Goal: Communication & Community: Answer question/provide support

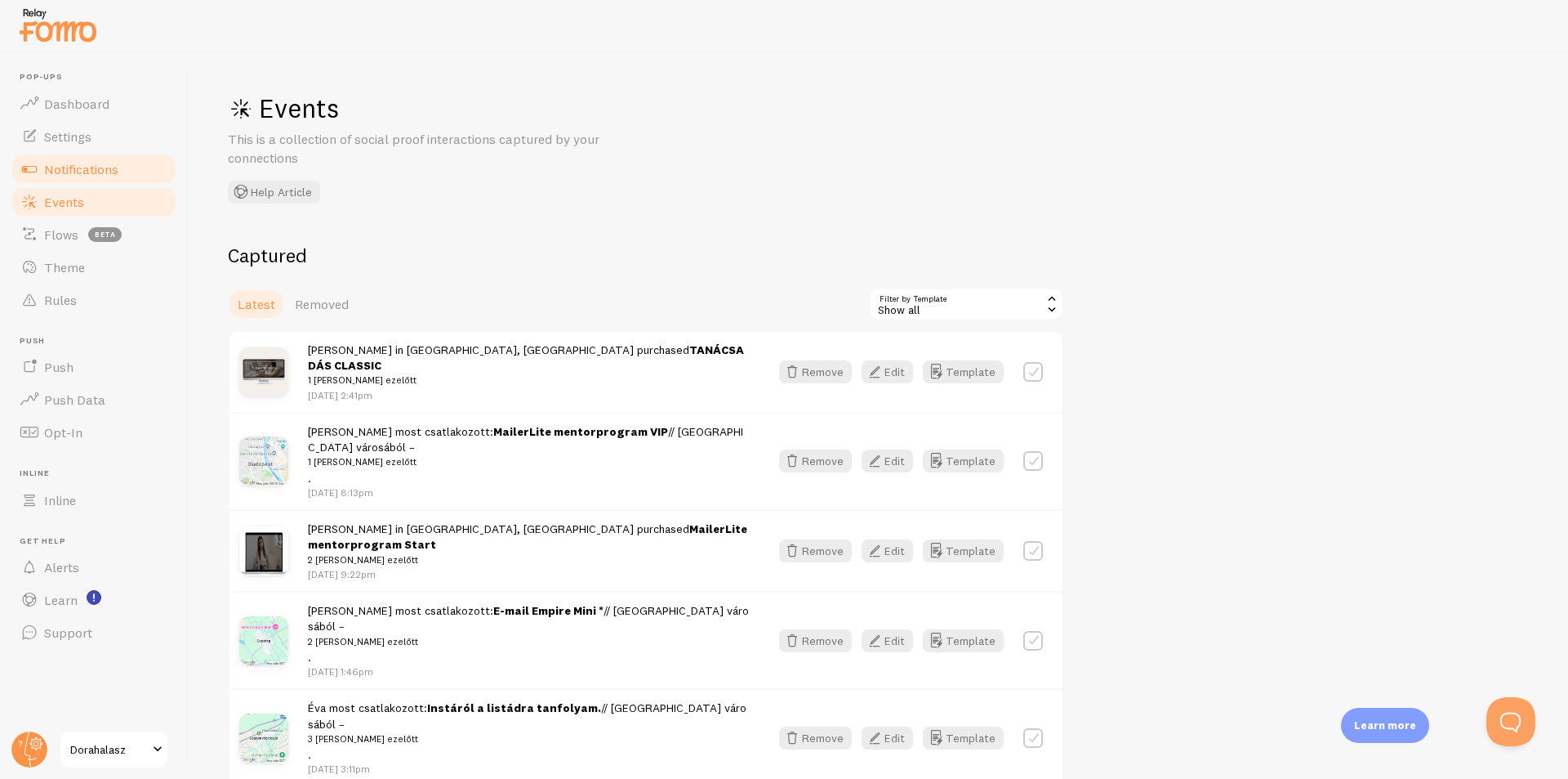
click at [128, 166] on link "Notifications" at bounding box center [94, 169] width 169 height 33
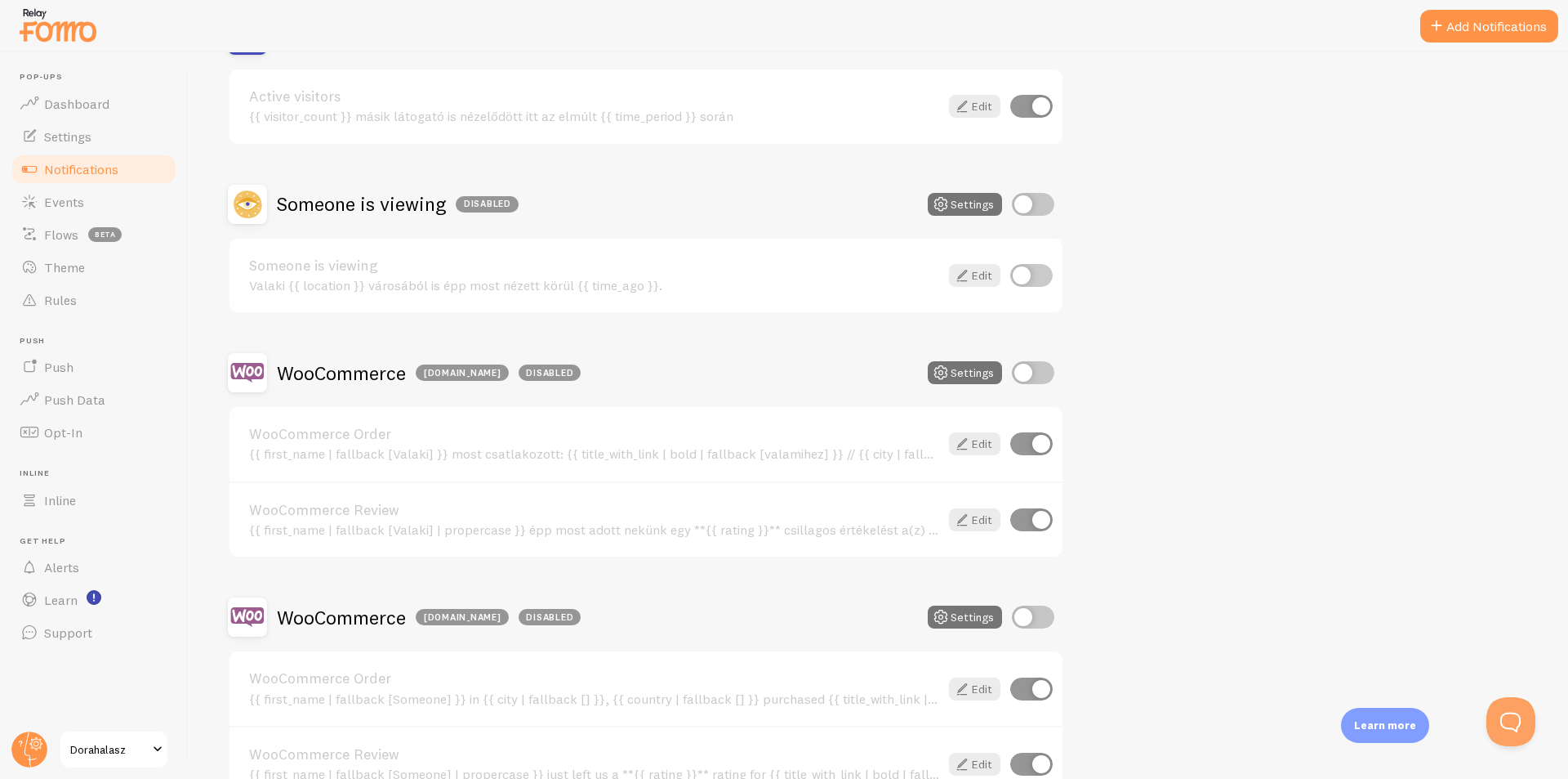
scroll to position [326, 0]
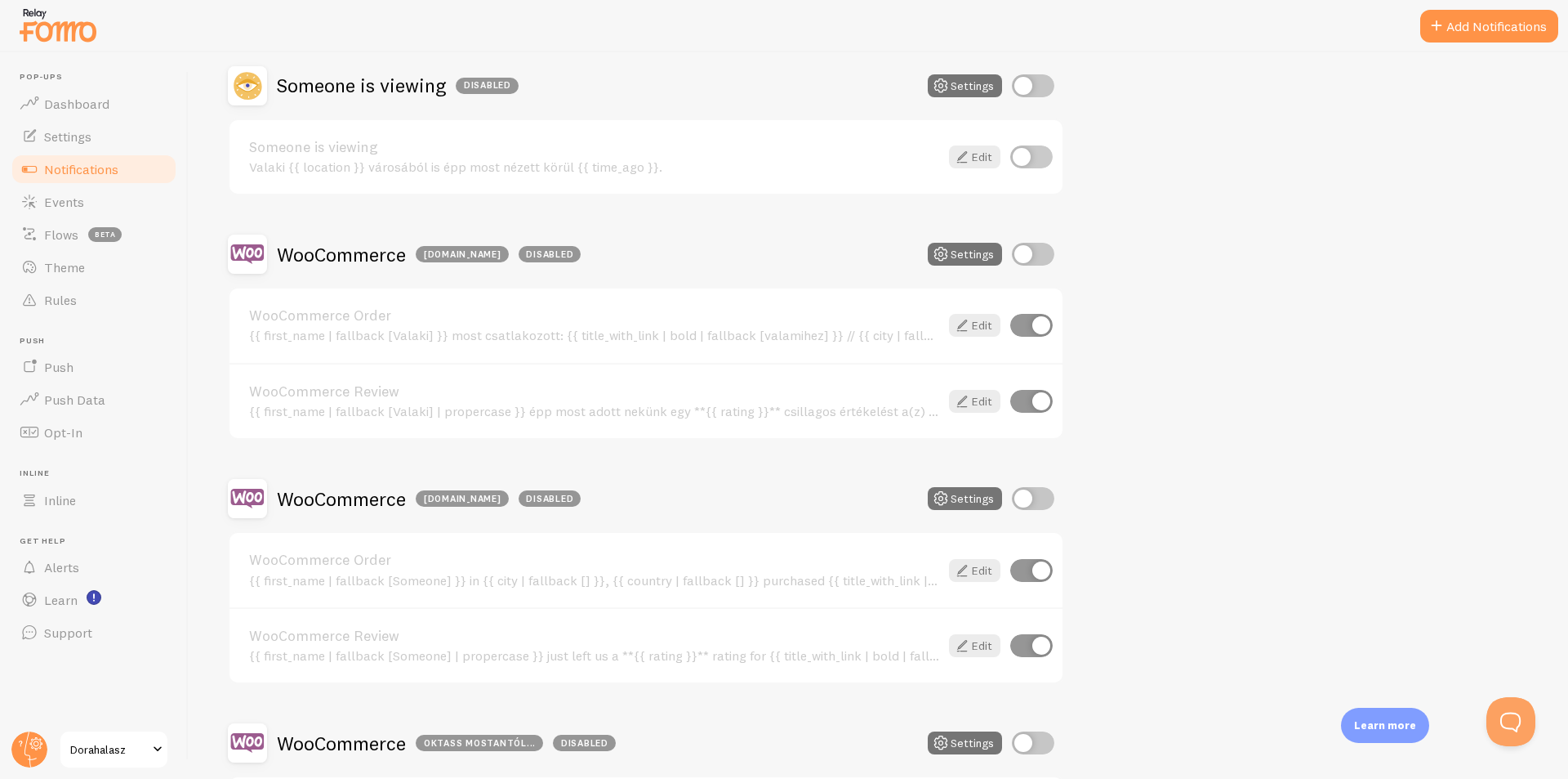
click at [1039, 503] on input "checkbox" at bounding box center [1033, 498] width 43 height 23
checkbox input "true"
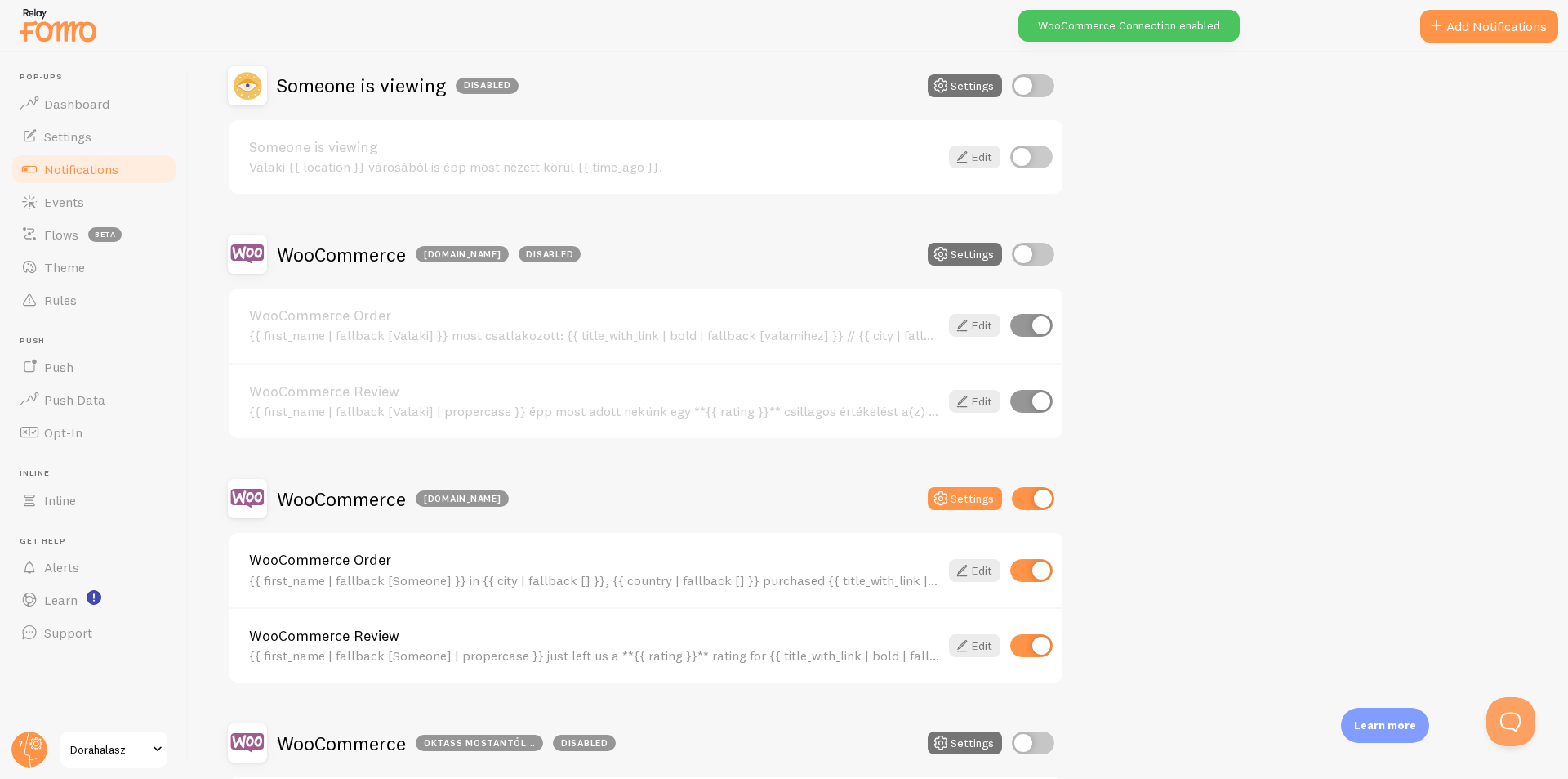
click at [1035, 249] on input "checkbox" at bounding box center [1033, 254] width 43 height 23
checkbox input "true"
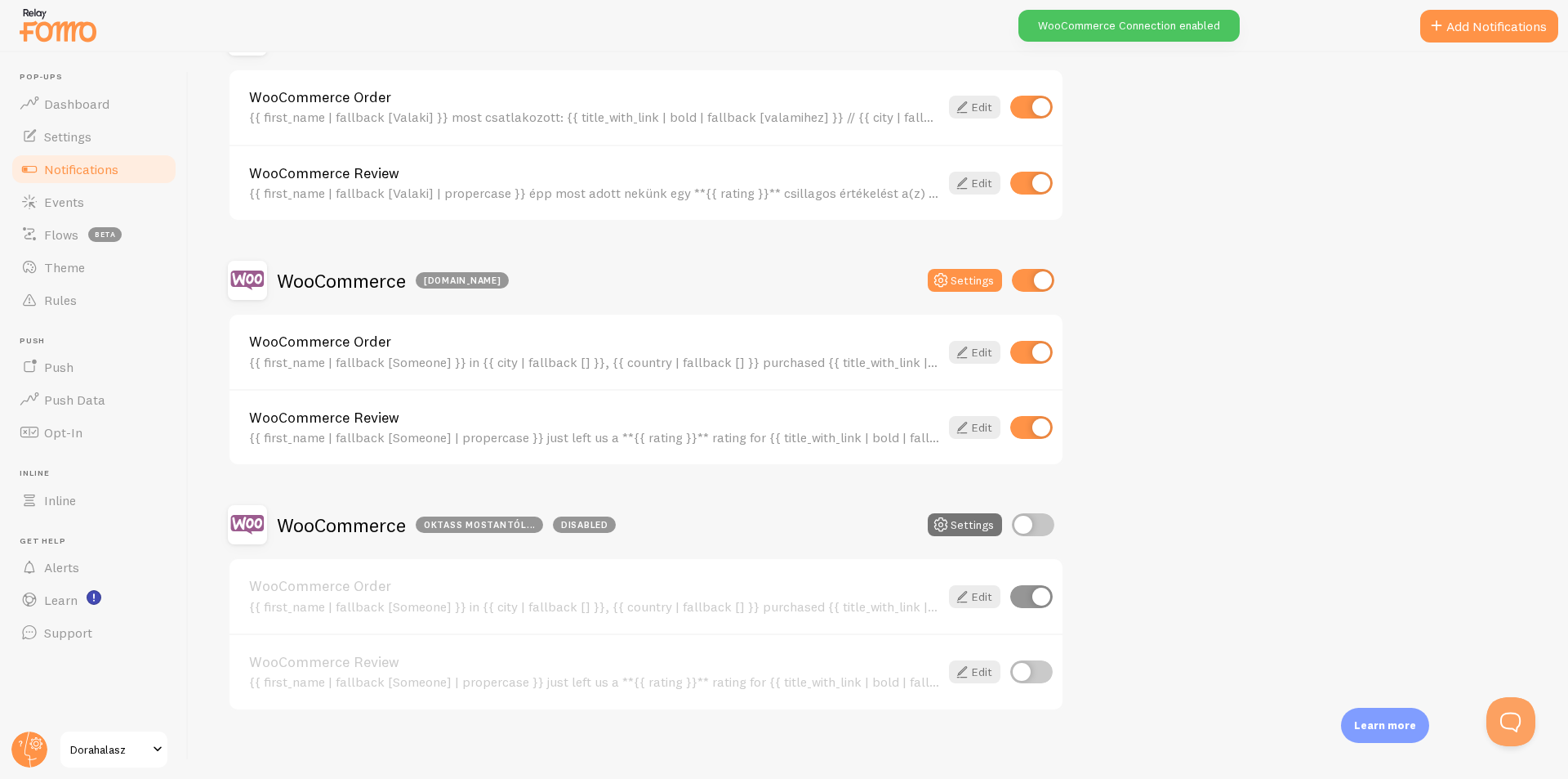
scroll to position [556, 0]
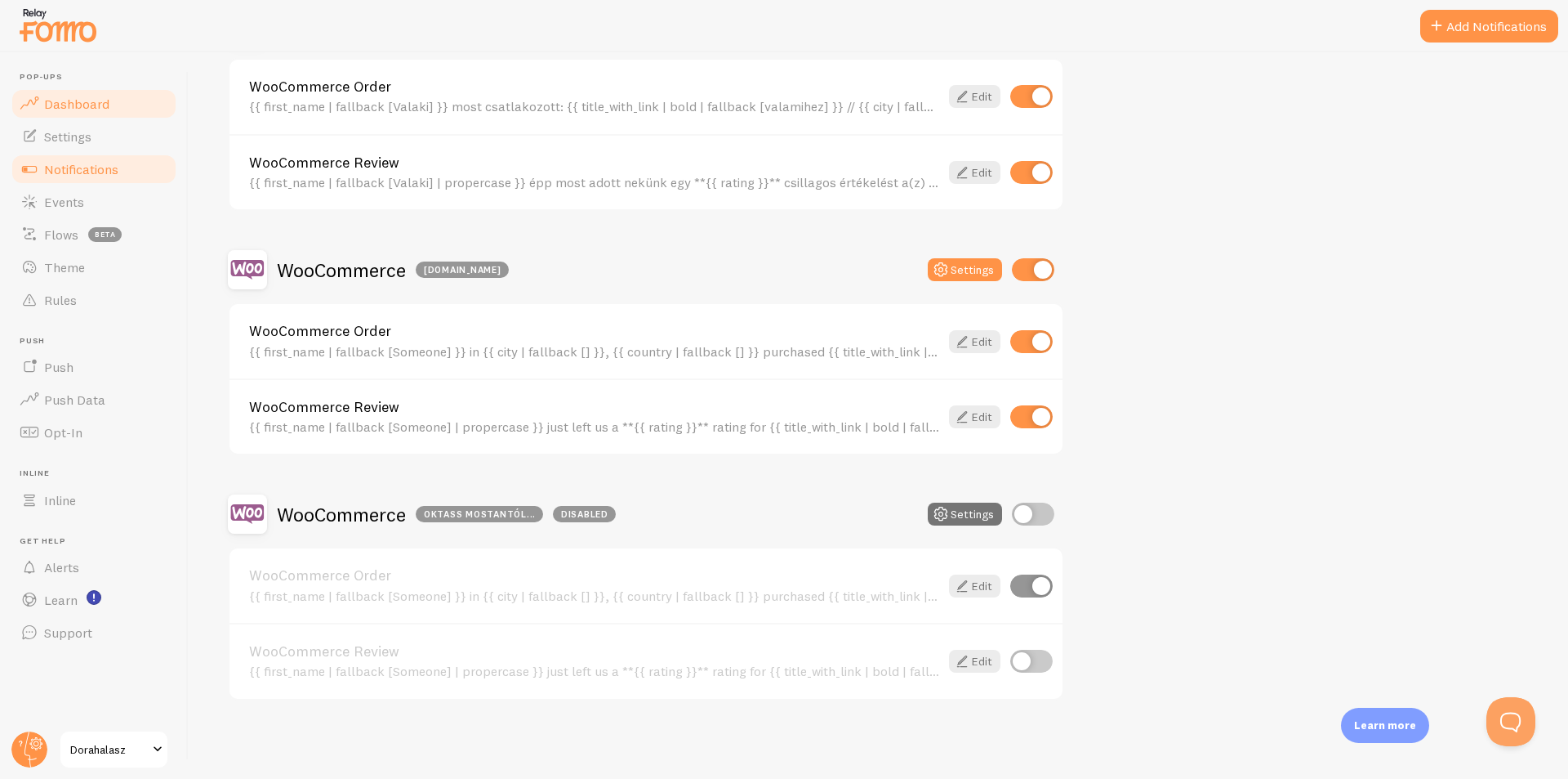
click at [116, 106] on link "Dashboard" at bounding box center [94, 103] width 169 height 33
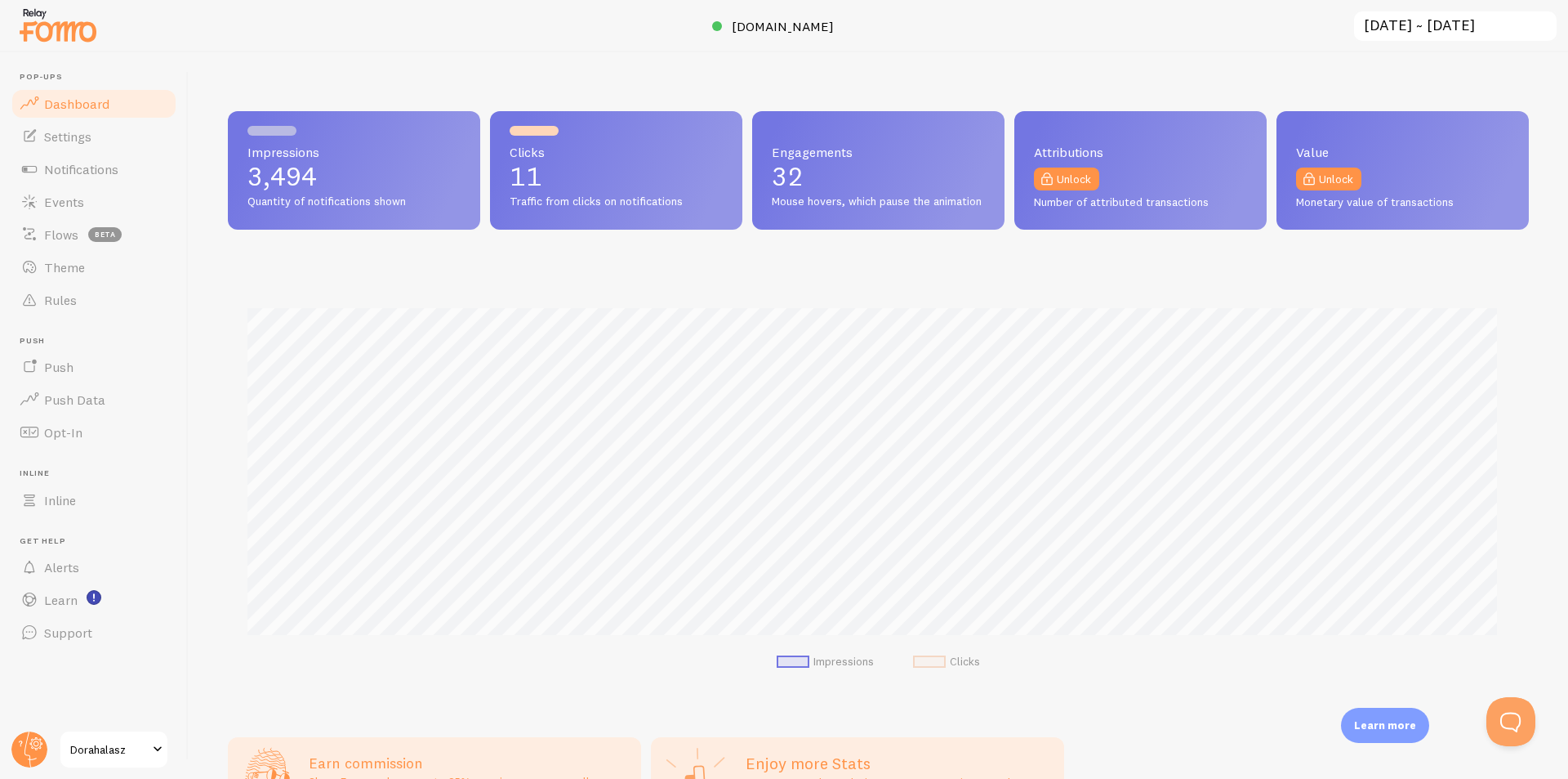
scroll to position [429, 1289]
click at [88, 144] on span "Settings" at bounding box center [67, 136] width 48 height 16
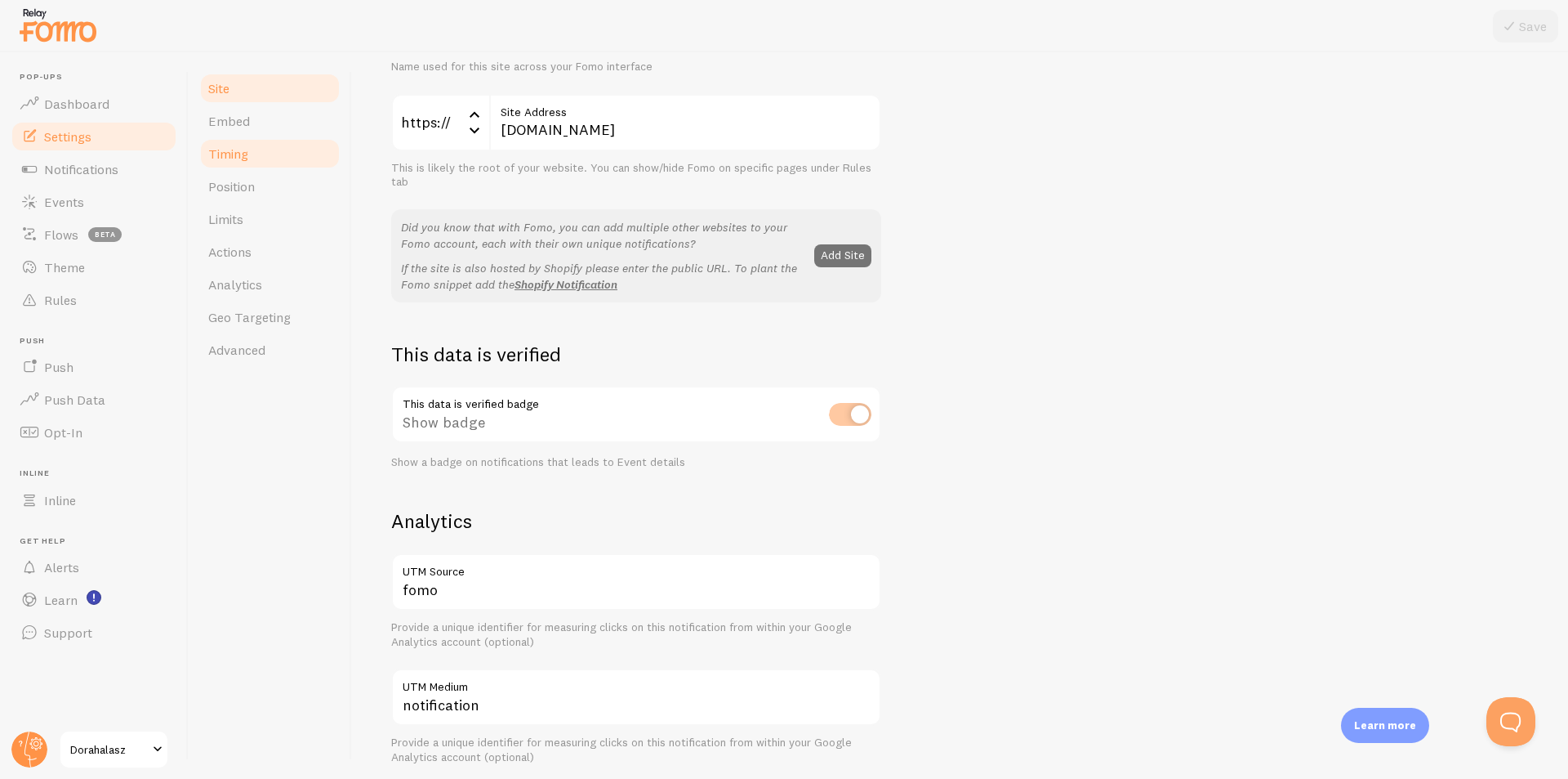
scroll to position [193, 0]
click at [299, 141] on link "Timing" at bounding box center [270, 153] width 143 height 33
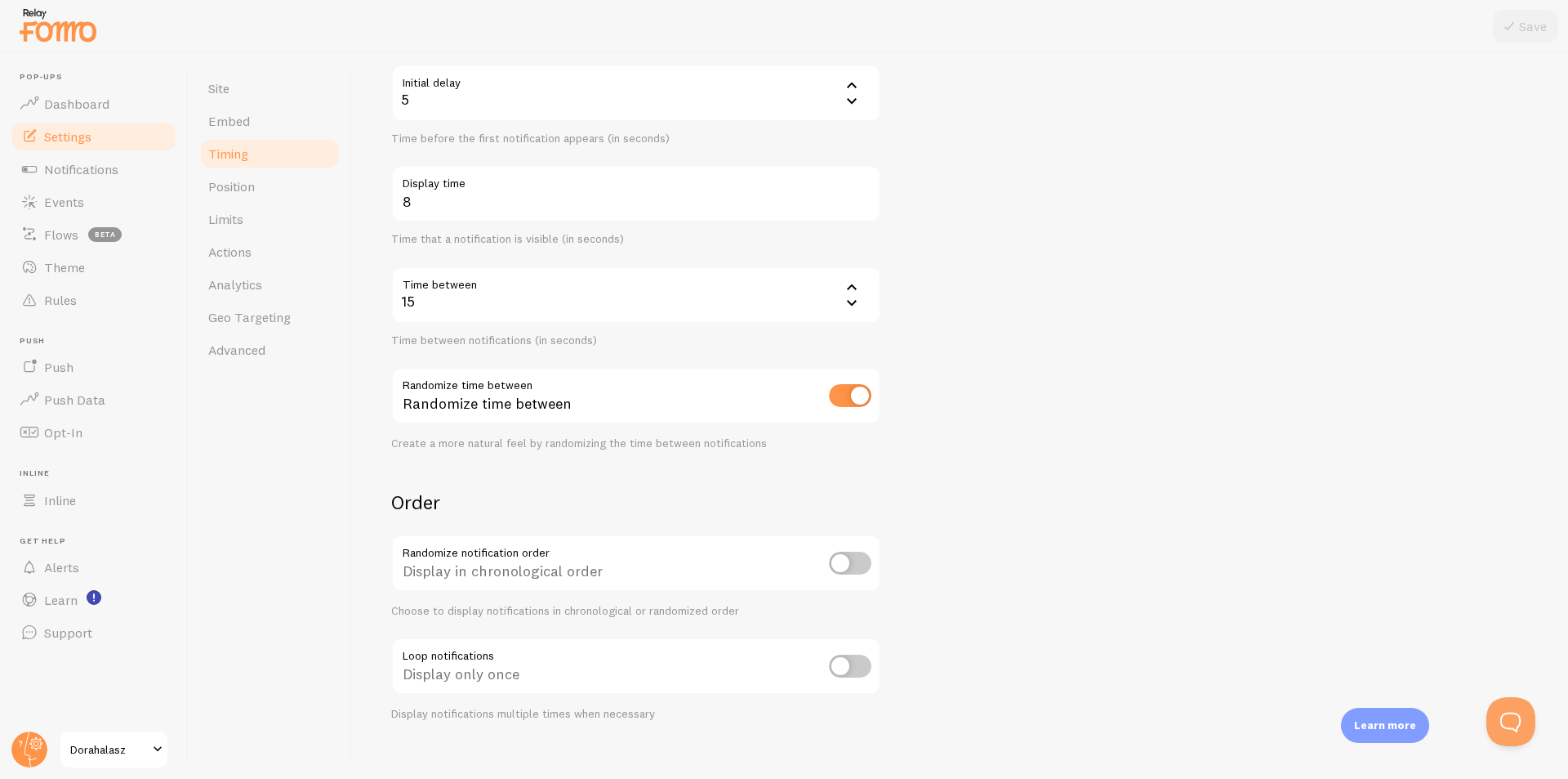
scroll to position [189, 0]
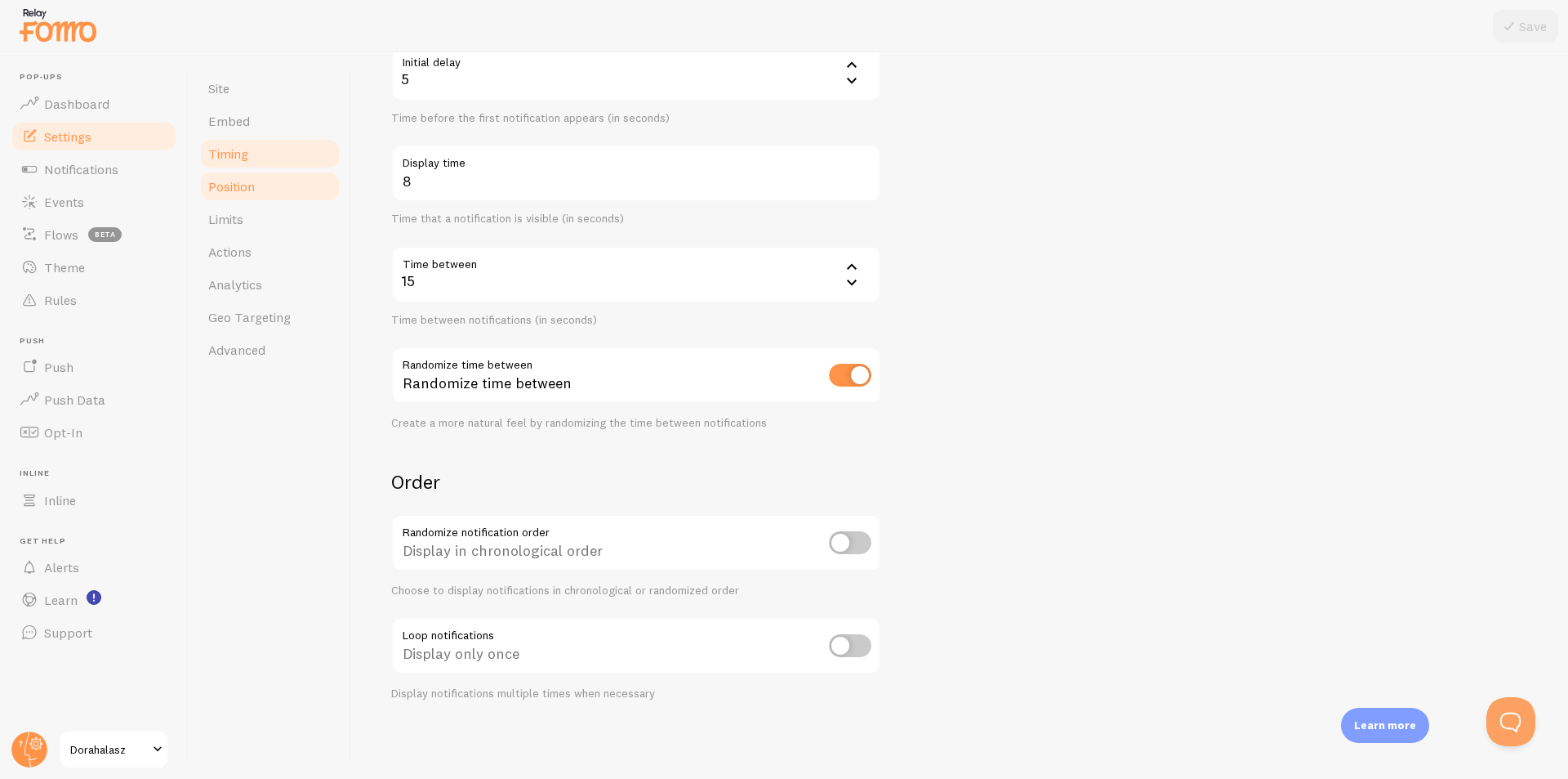
click at [294, 189] on link "Position" at bounding box center [270, 186] width 143 height 33
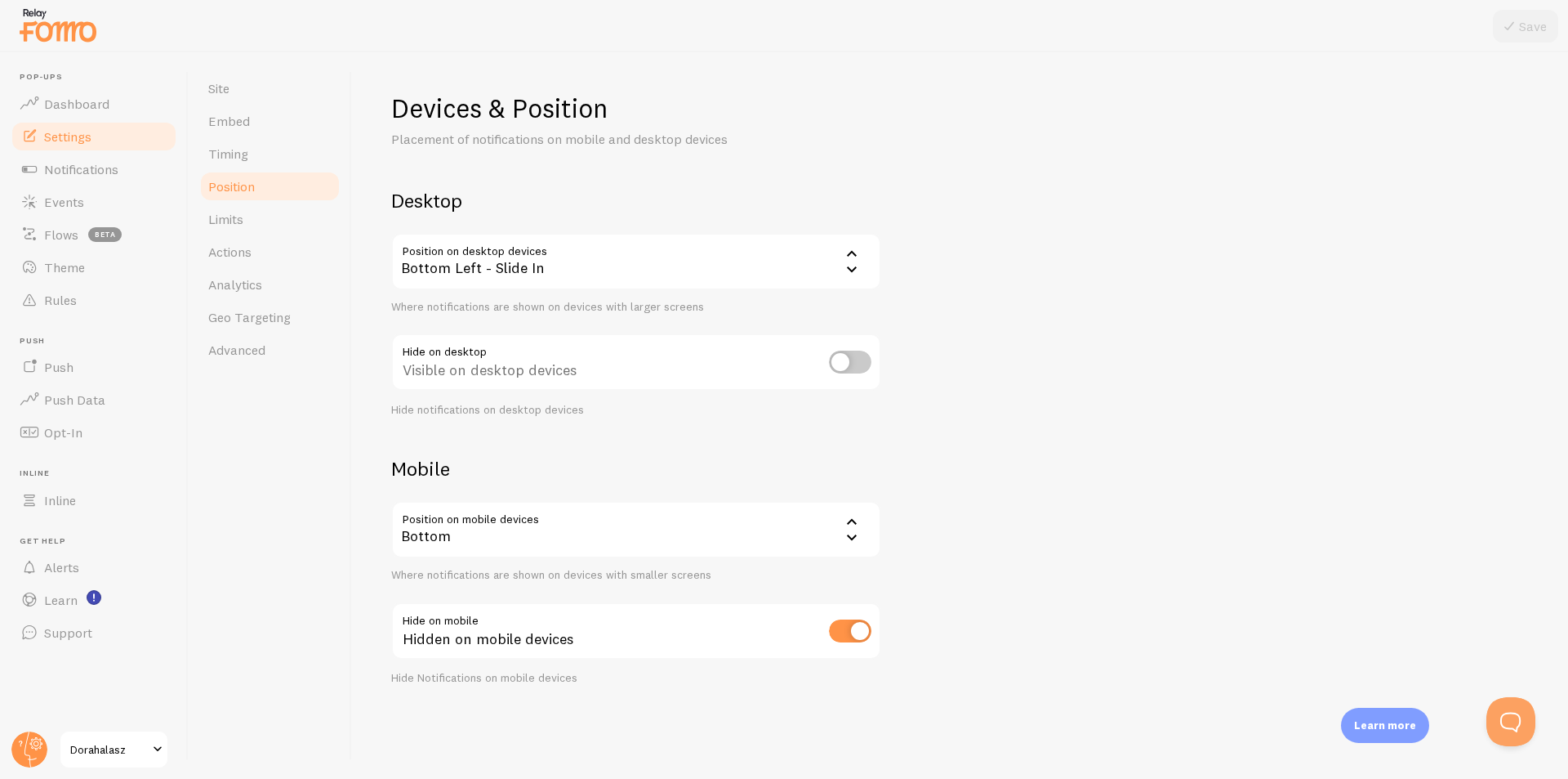
click at [846, 628] on input "checkbox" at bounding box center [850, 630] width 43 height 23
checkbox input "false"
click at [1507, 19] on icon at bounding box center [1509, 26] width 20 height 20
click at [74, 166] on span "Notifications" at bounding box center [80, 169] width 74 height 16
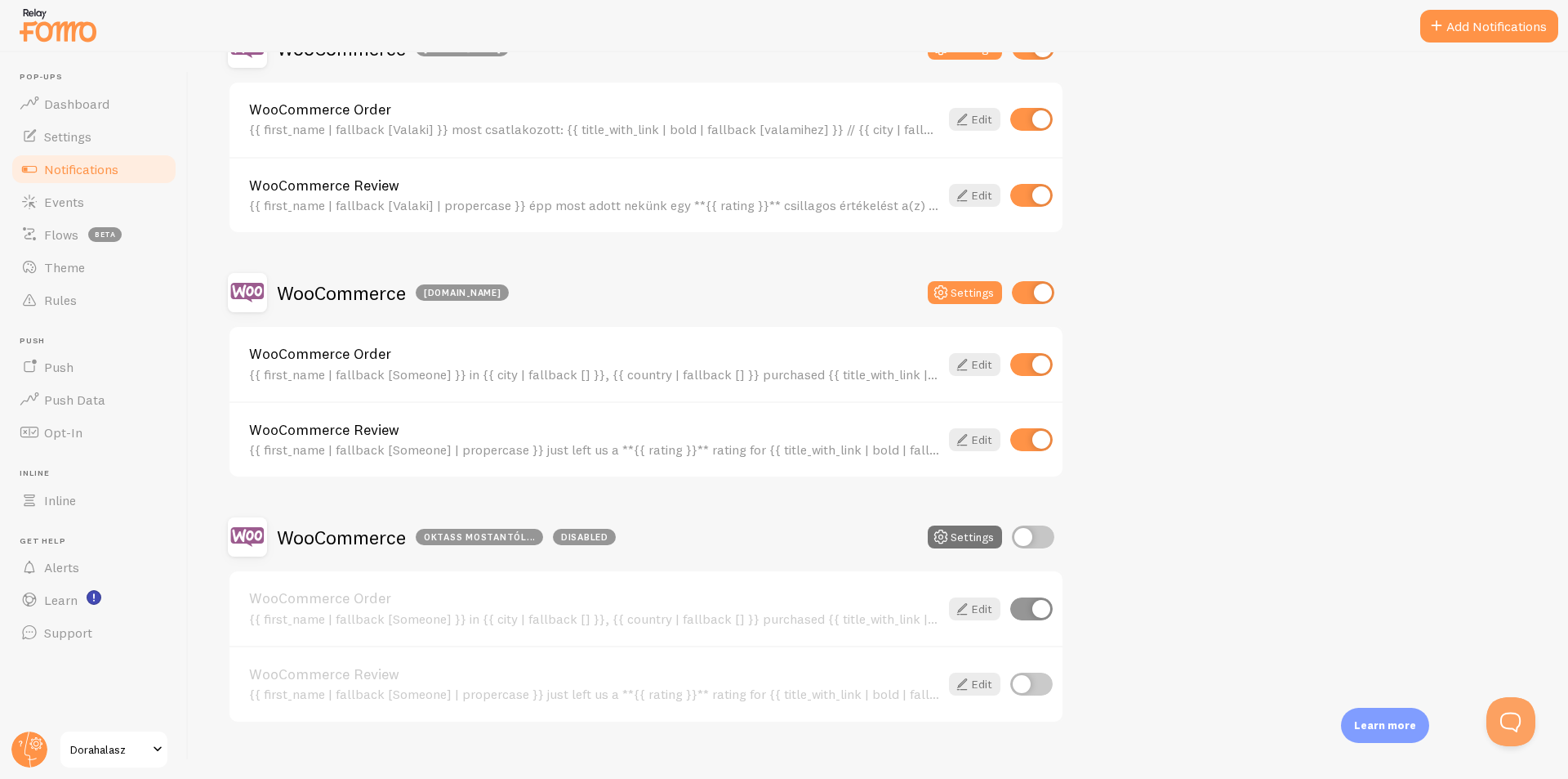
scroll to position [556, 0]
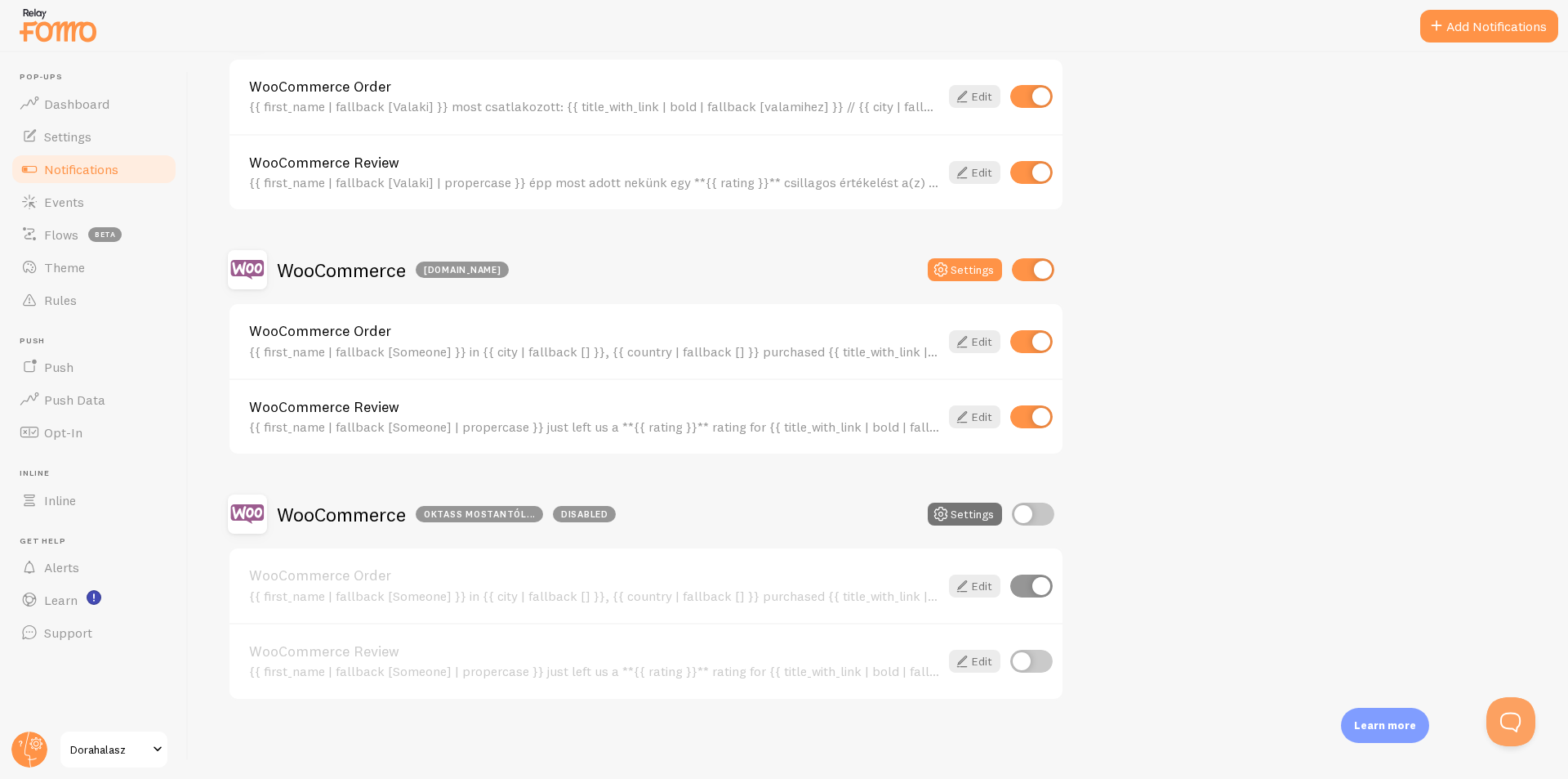
click at [1040, 515] on input "checkbox" at bounding box center [1033, 514] width 43 height 23
checkbox input "true"
click at [983, 520] on button "Settings" at bounding box center [965, 514] width 74 height 23
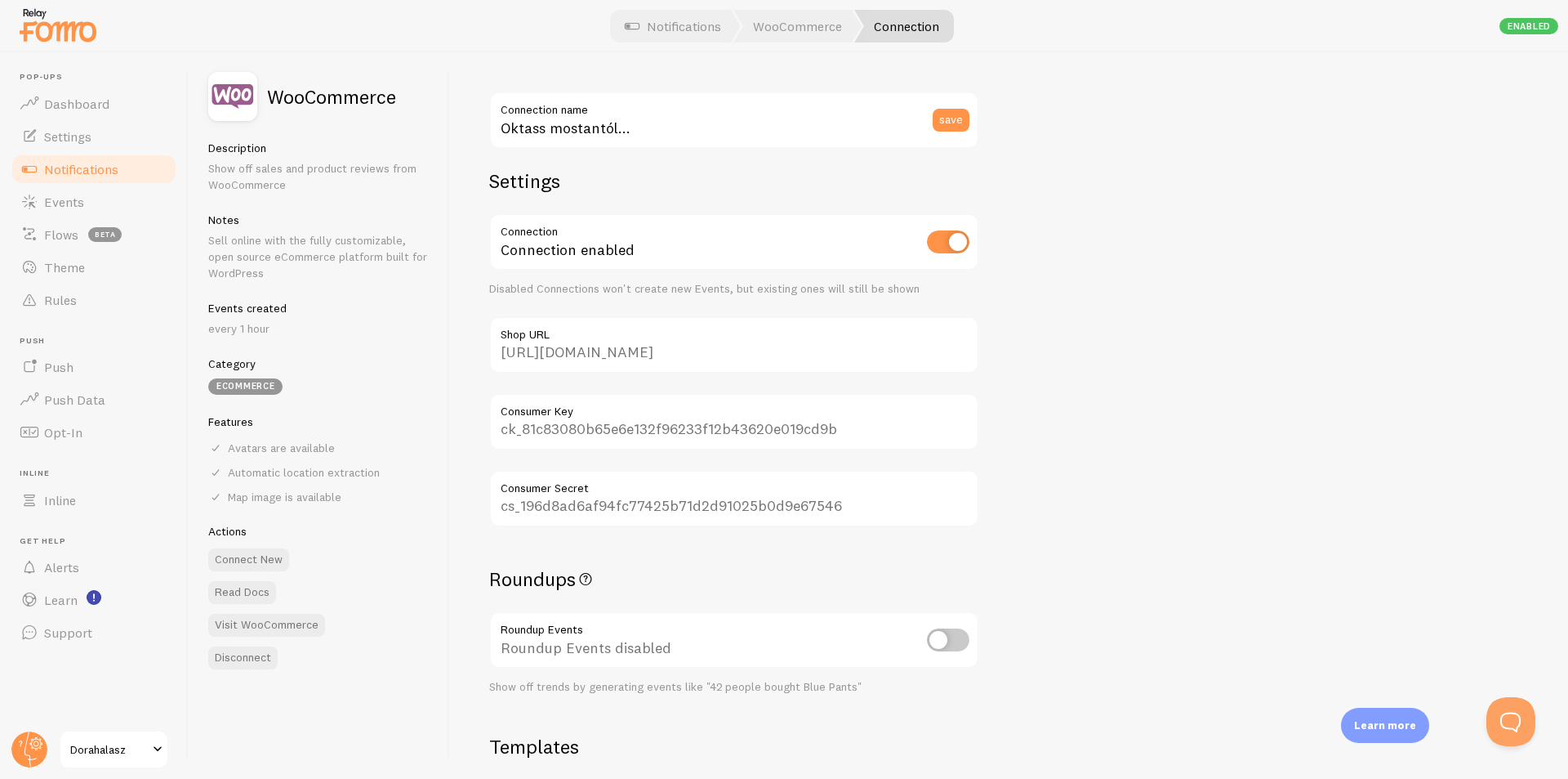
click at [58, 163] on span "Notifications" at bounding box center [80, 169] width 74 height 16
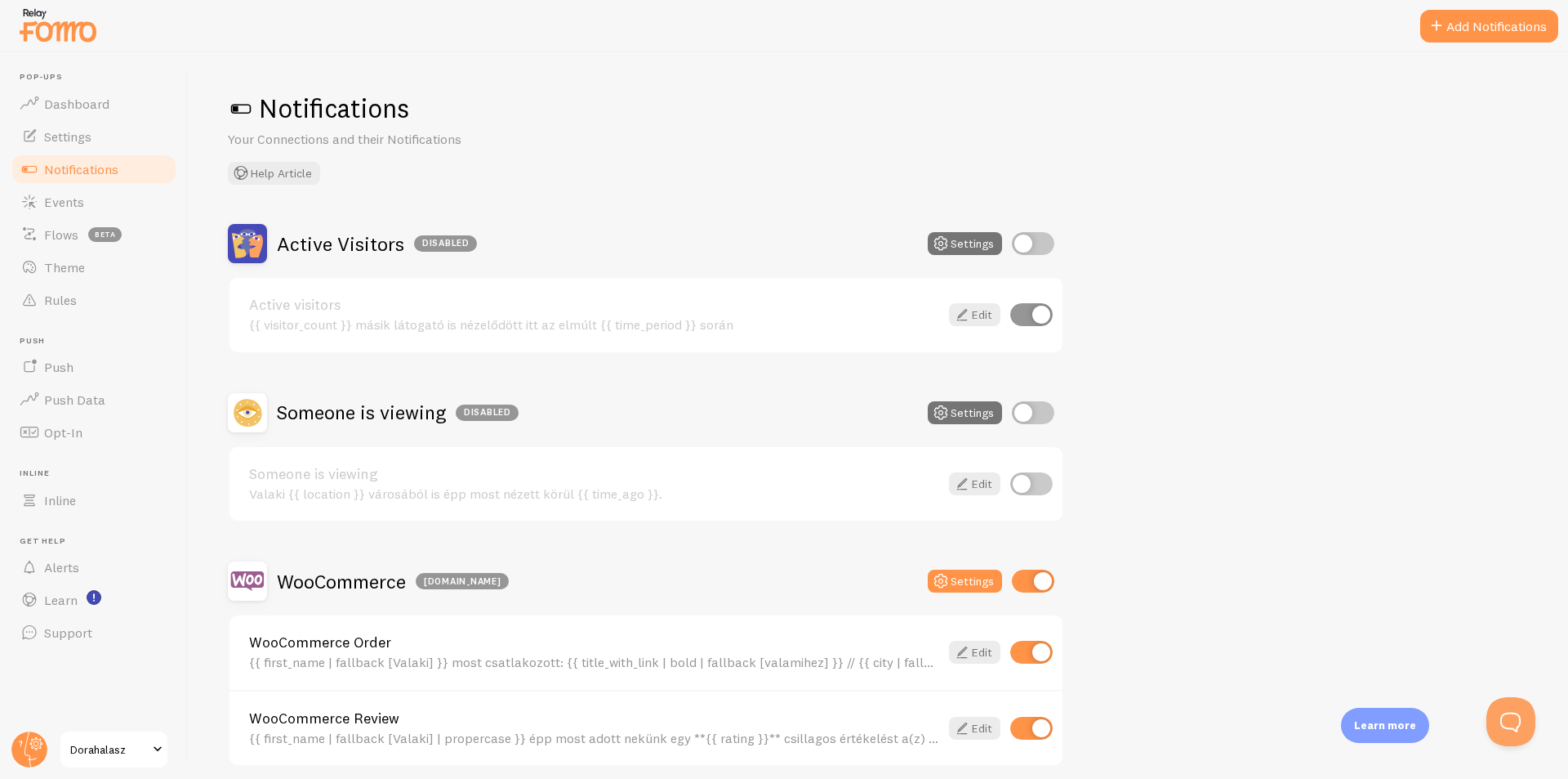
click at [1031, 239] on input "checkbox" at bounding box center [1033, 243] width 43 height 23
checkbox input "true"
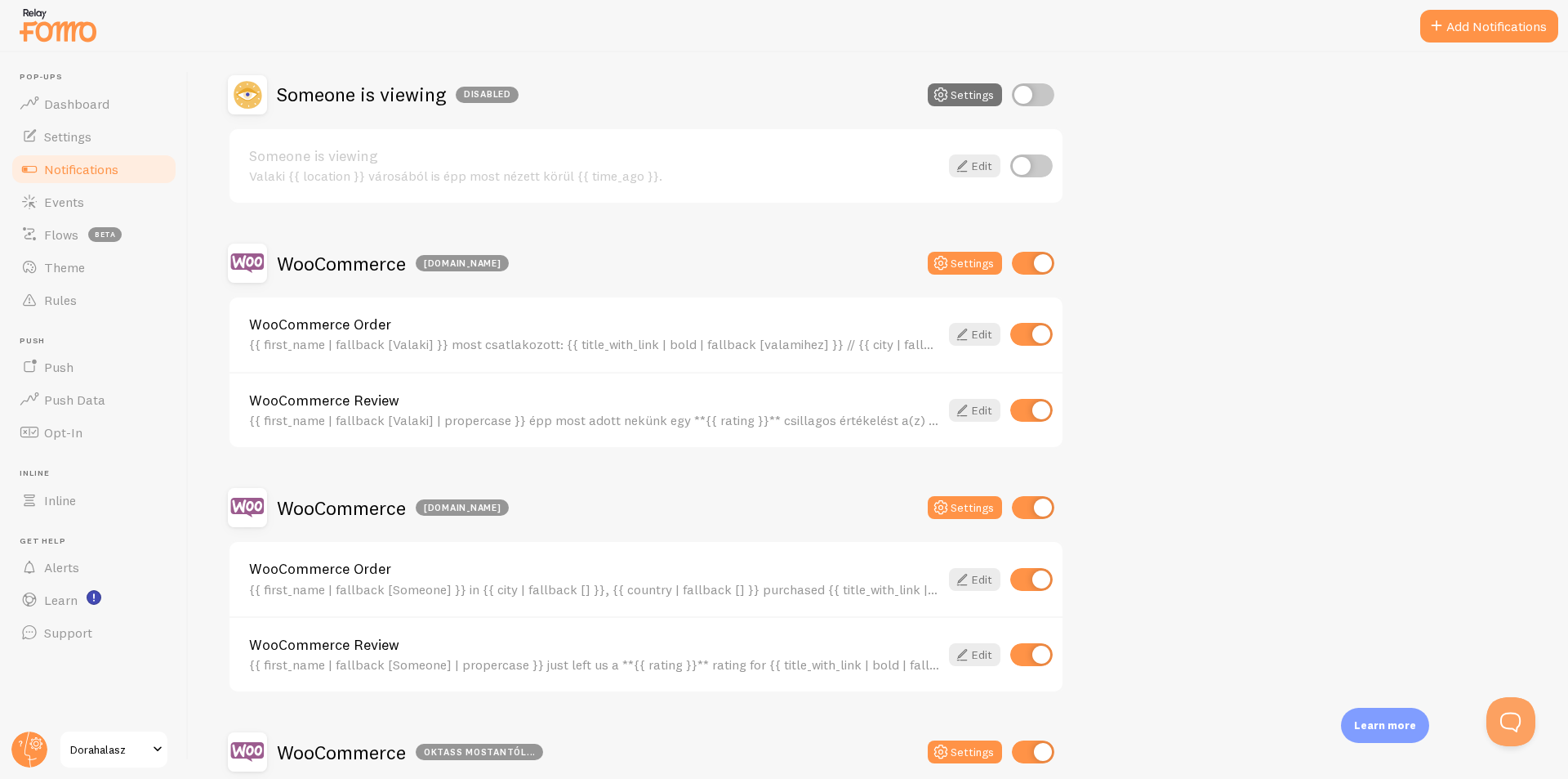
scroll to position [311, 0]
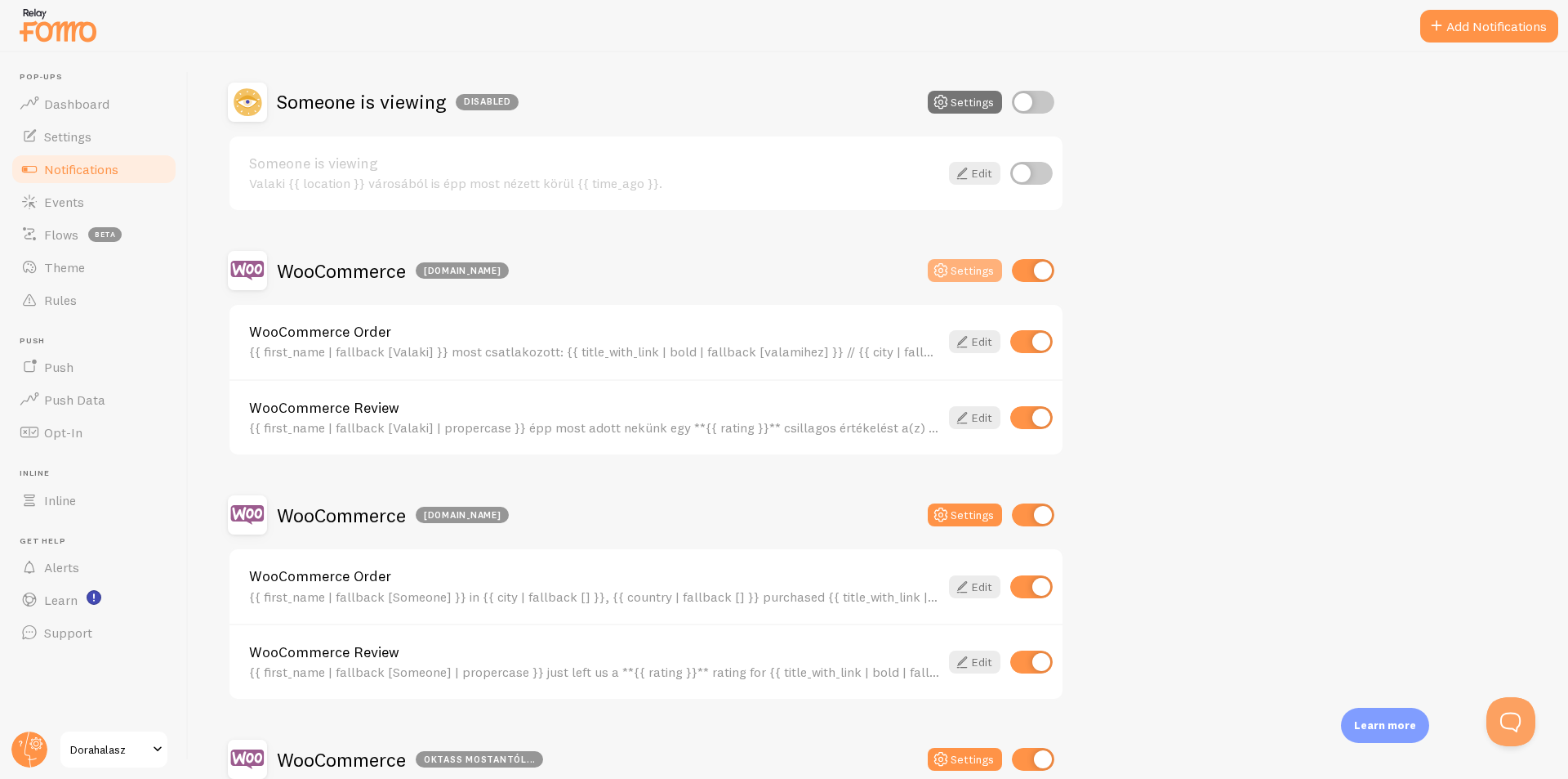
click at [962, 268] on button "Settings" at bounding box center [965, 270] width 74 height 23
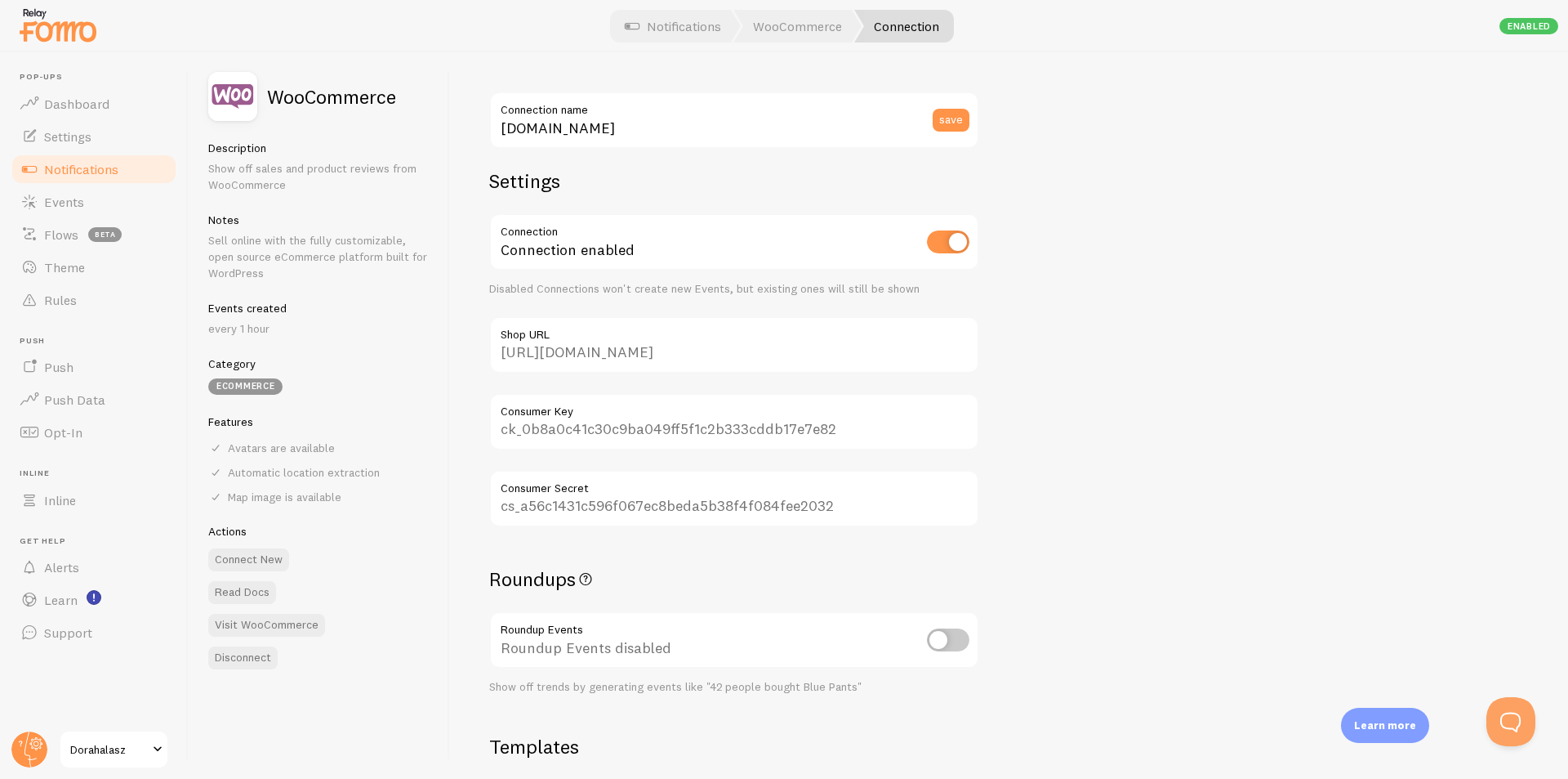
click at [101, 169] on span "Notifications" at bounding box center [80, 169] width 74 height 16
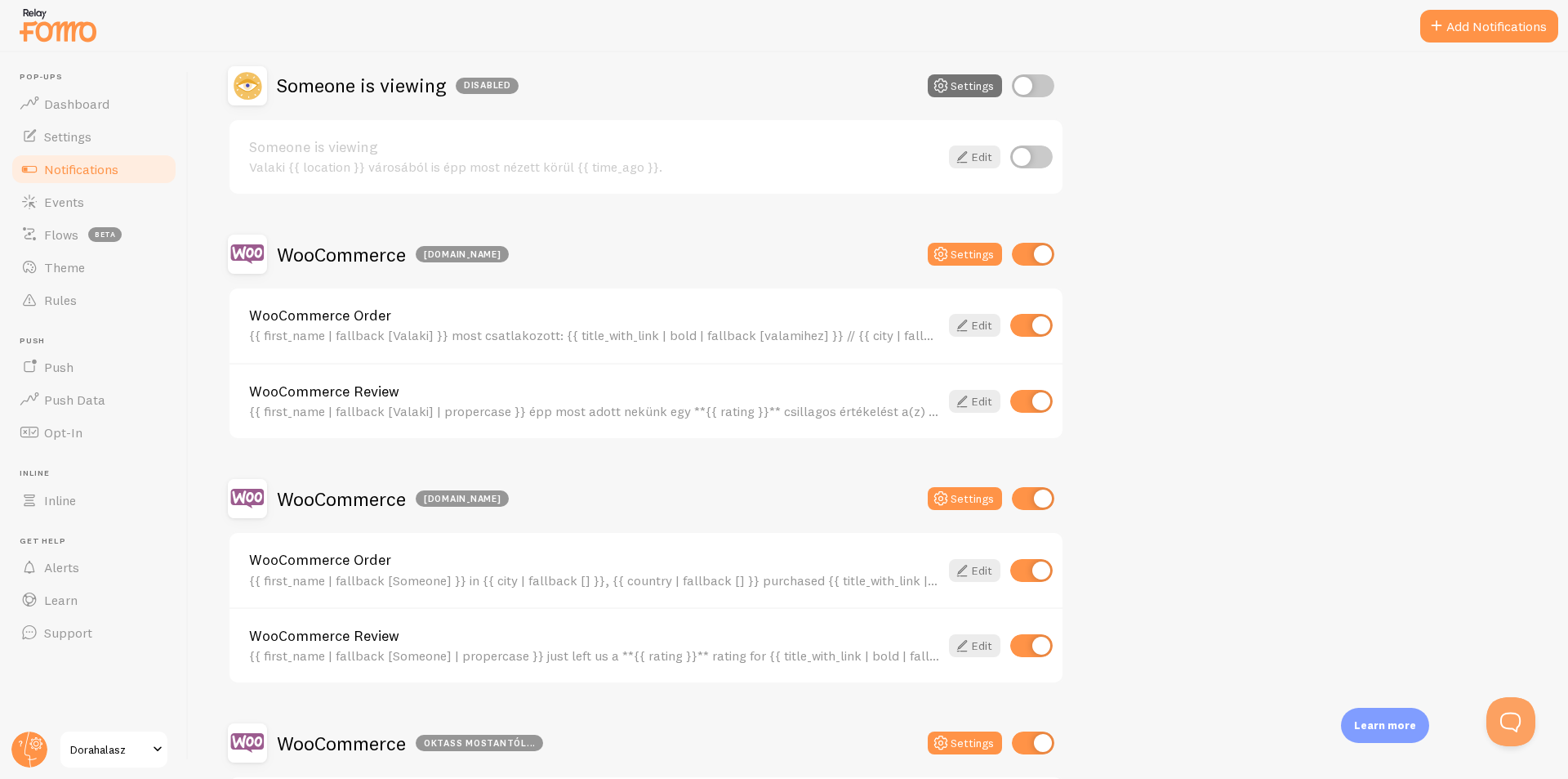
scroll to position [556, 0]
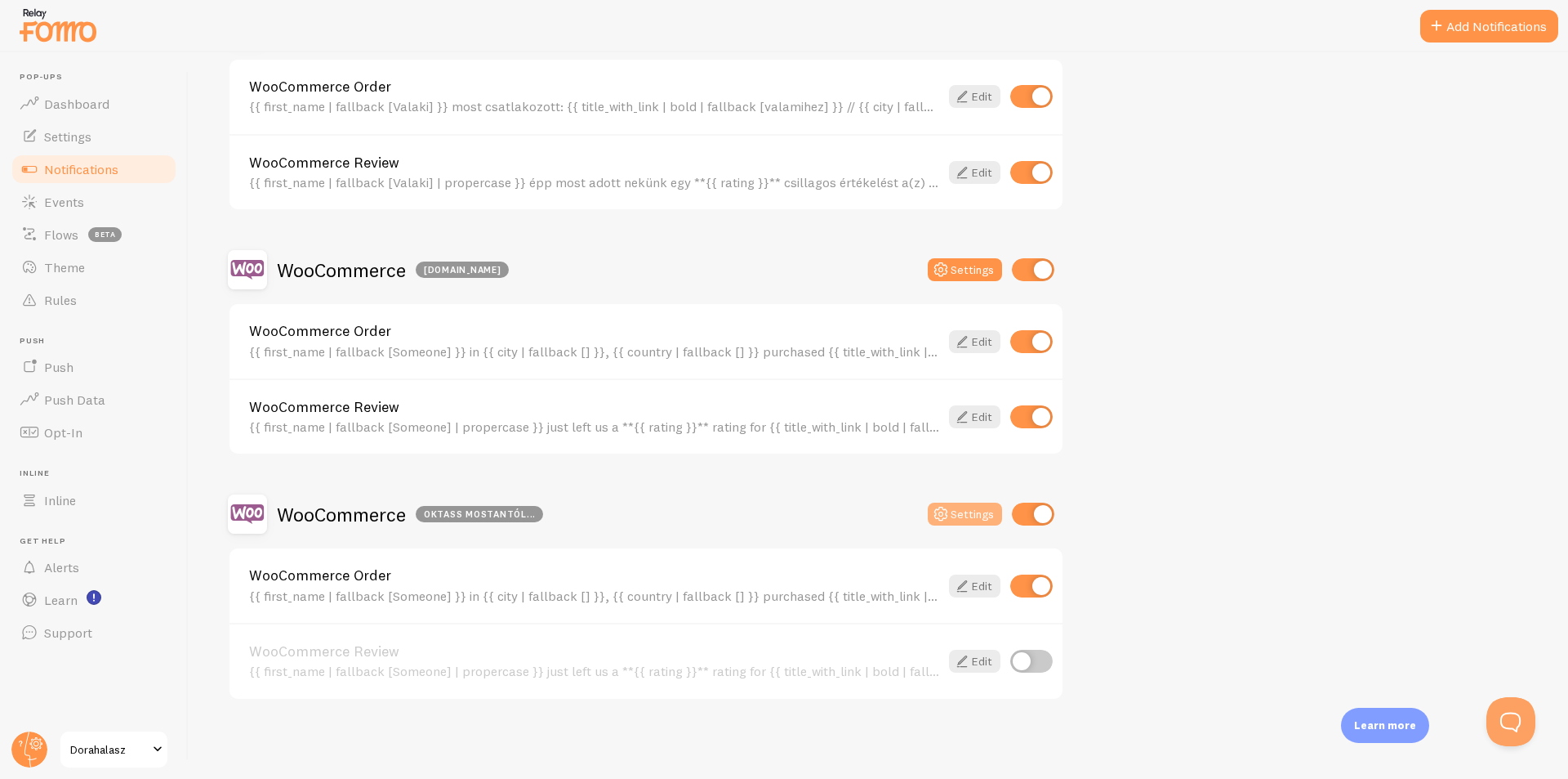
click at [980, 512] on button "Settings" at bounding box center [965, 514] width 74 height 23
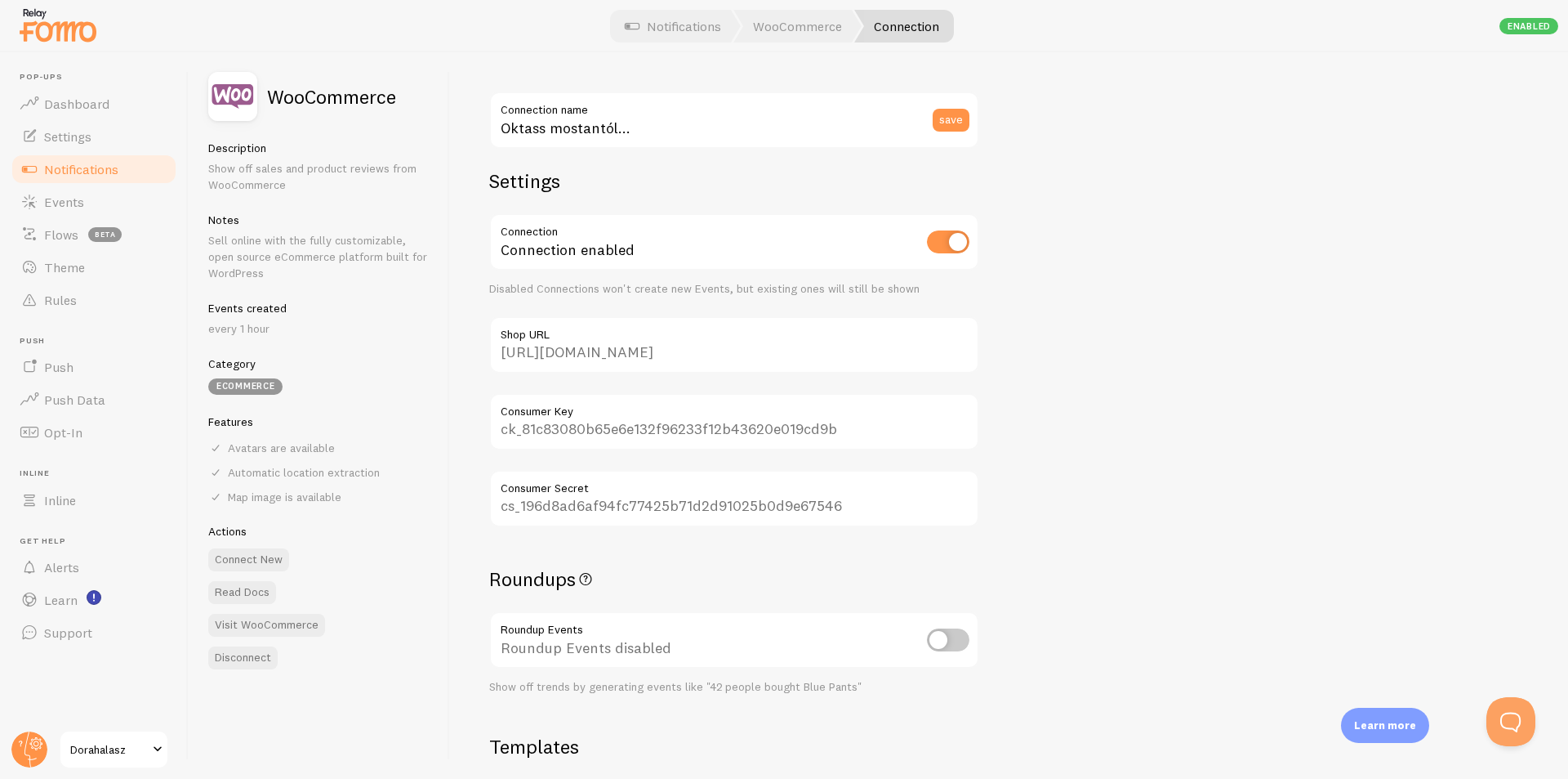
click at [961, 235] on input "checkbox" at bounding box center [948, 241] width 43 height 23
checkbox input "false"
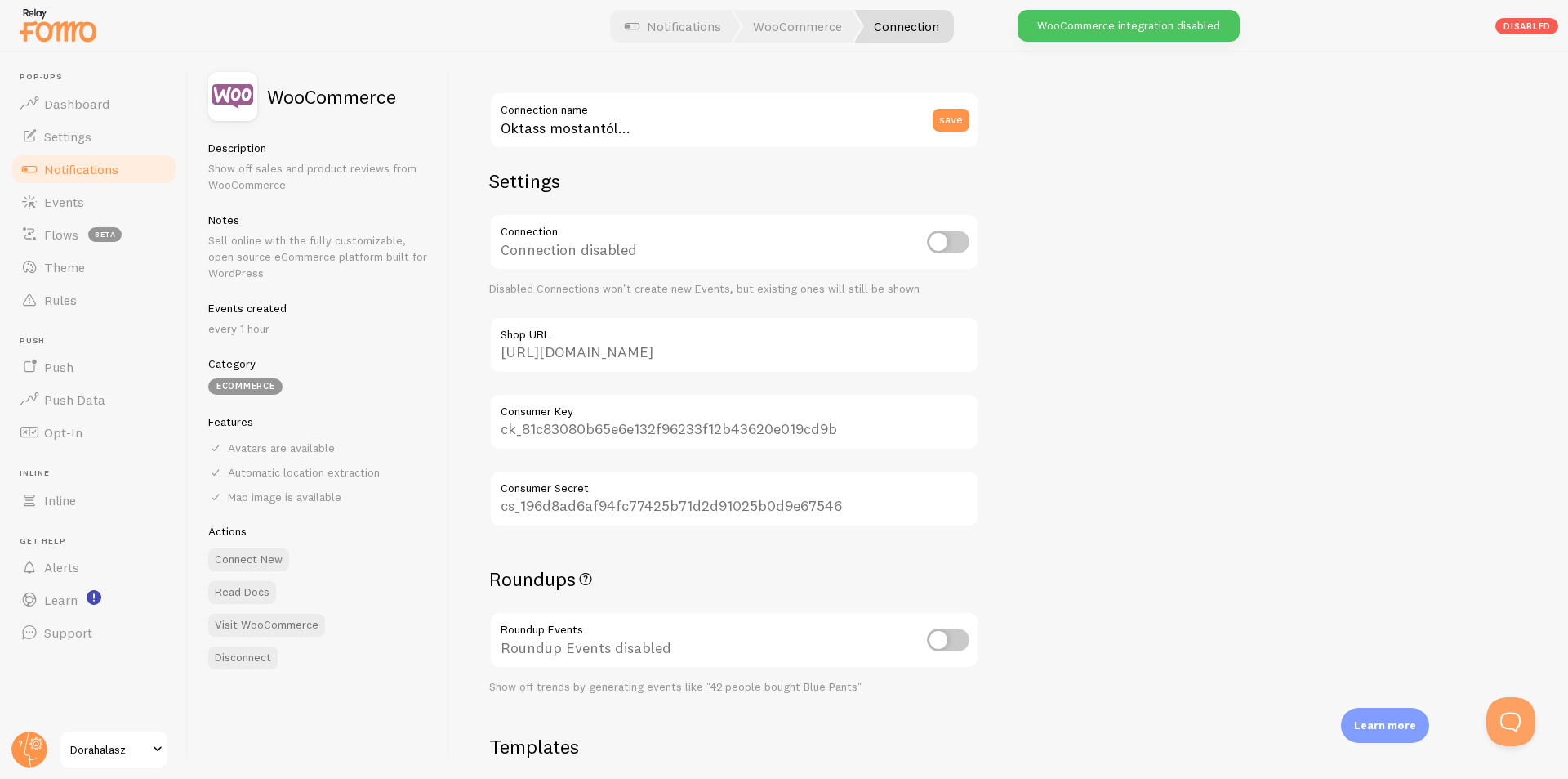
click at [123, 169] on link "Notifications" at bounding box center [94, 169] width 169 height 33
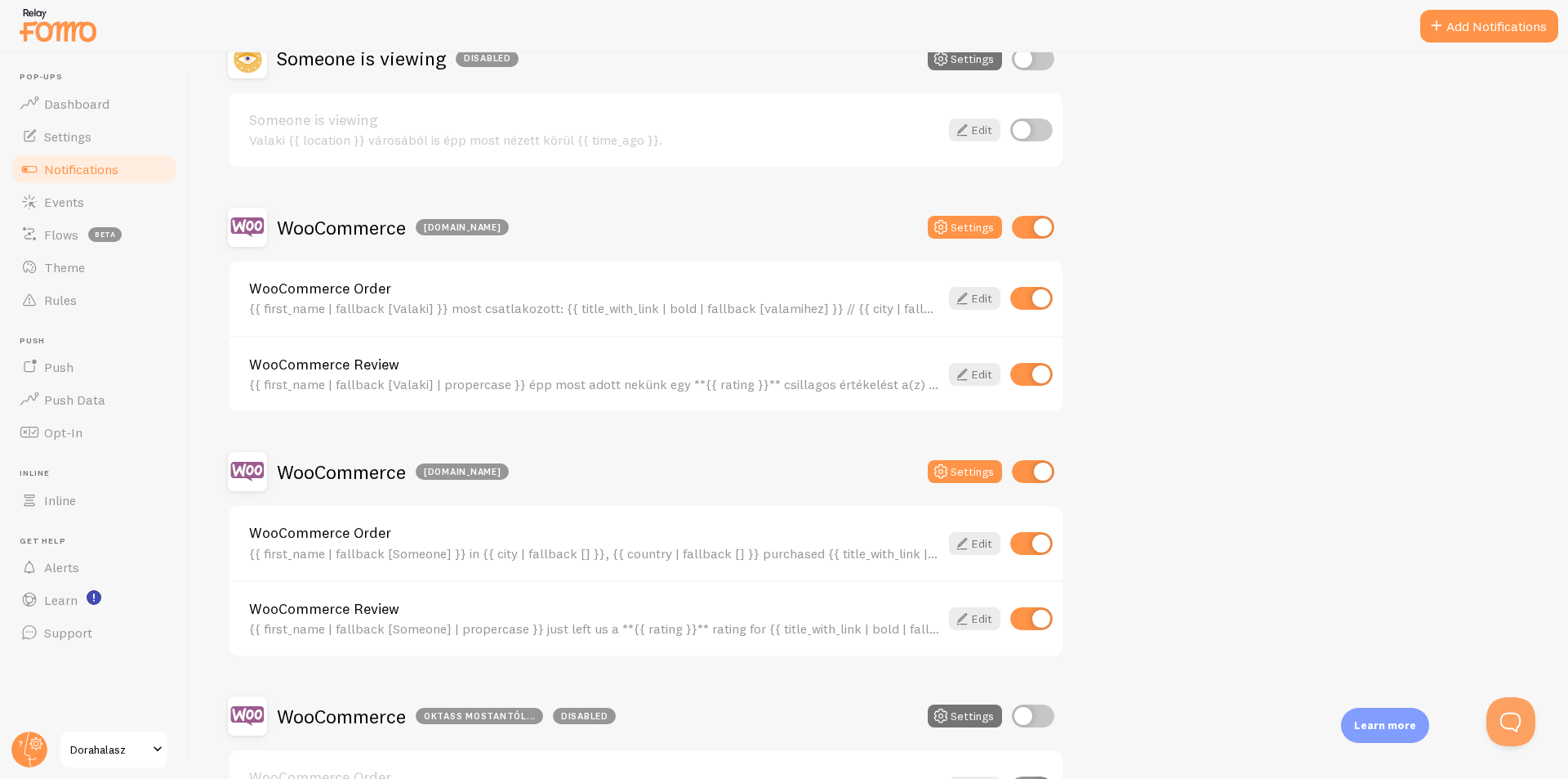
scroll to position [556, 0]
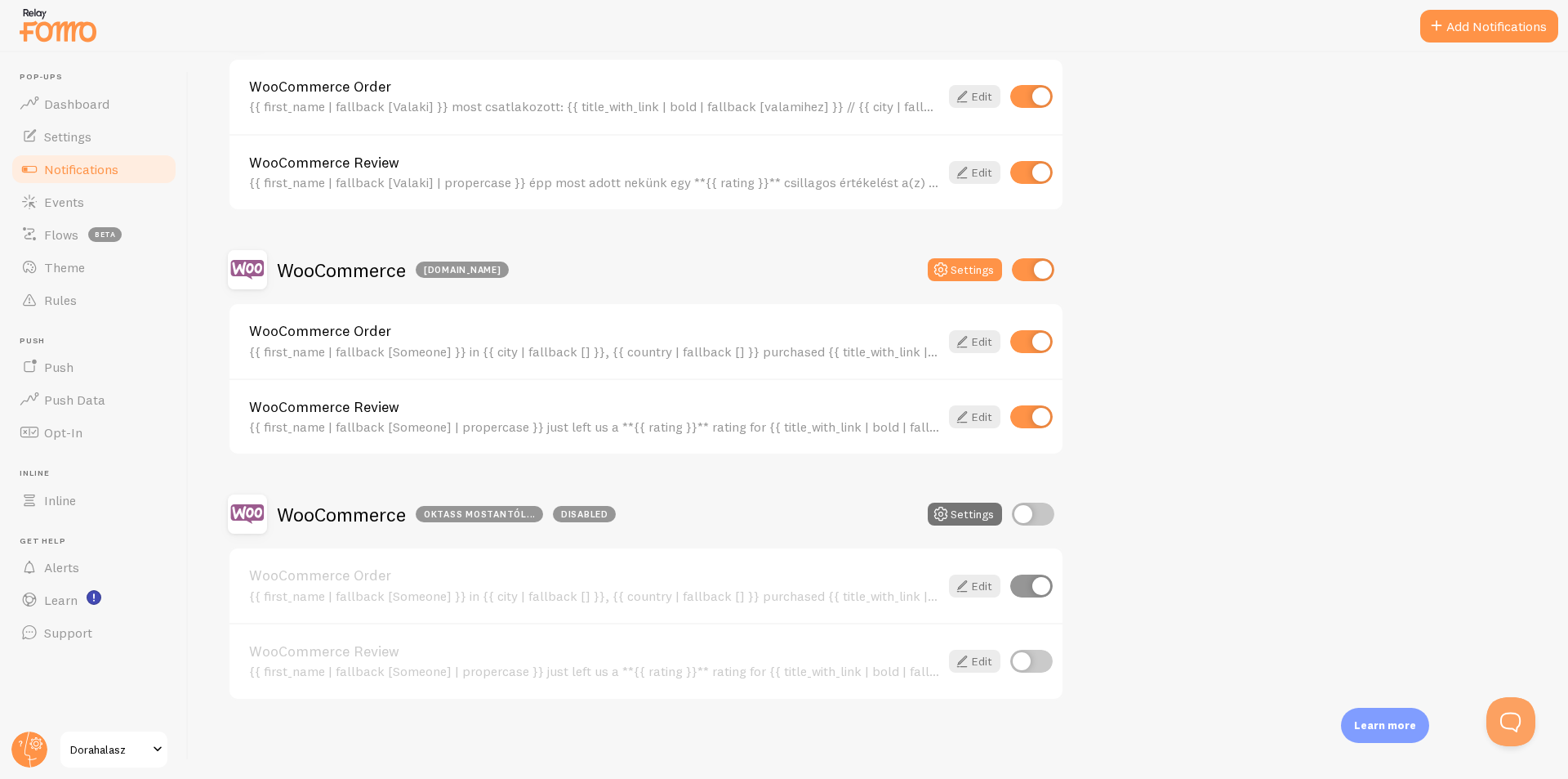
drag, startPoint x: 955, startPoint y: 510, endPoint x: 1209, endPoint y: 545, distance: 256.4
click at [1209, 545] on div "Active Visitors Settings Active visitors {{ visitor_count }} másik látogató is …" at bounding box center [879, 185] width 1301 height 1032
click at [966, 518] on button "Settings" at bounding box center [965, 514] width 74 height 23
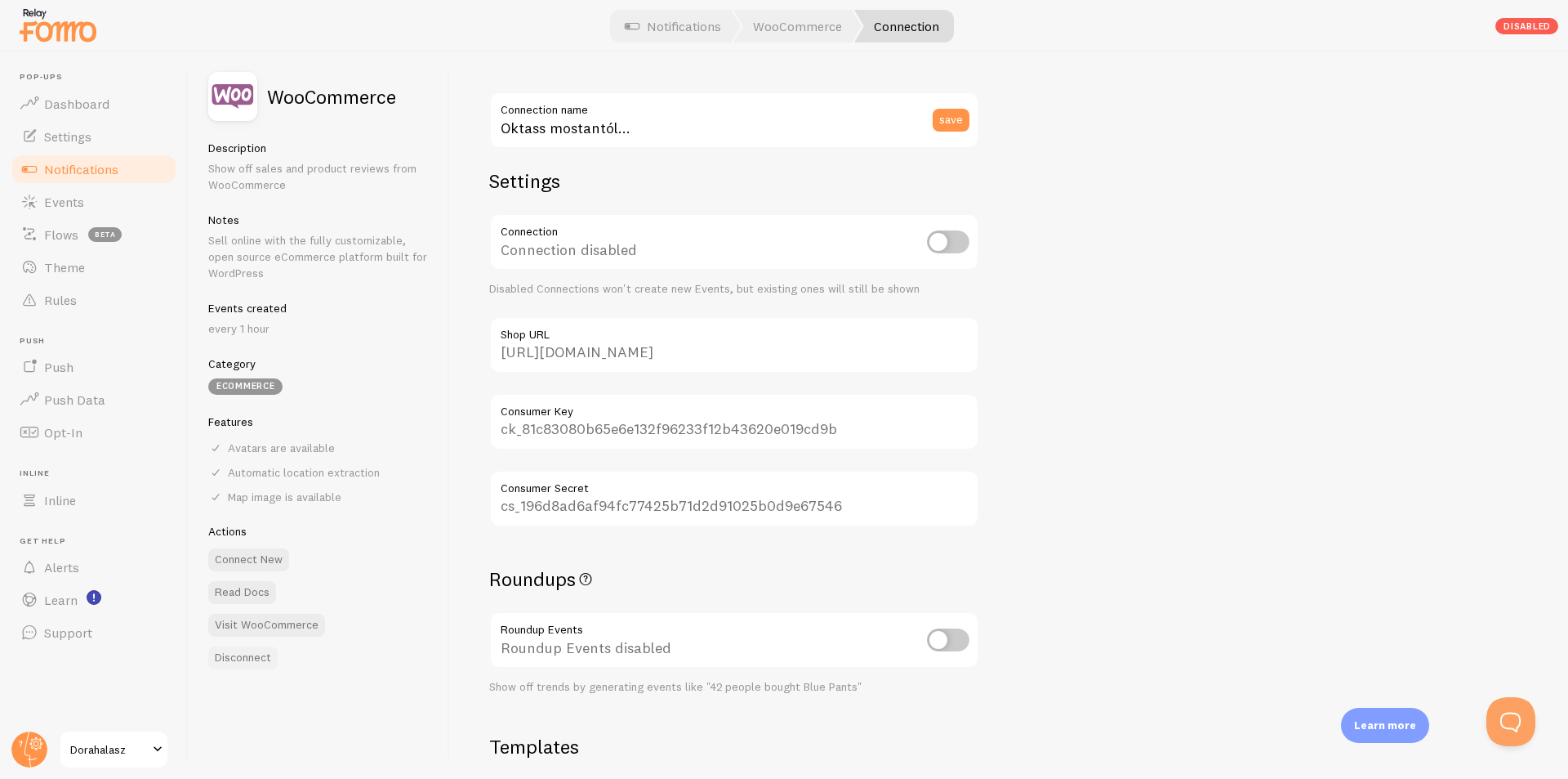
click at [264, 661] on button "Disconnect" at bounding box center [243, 658] width 69 height 23
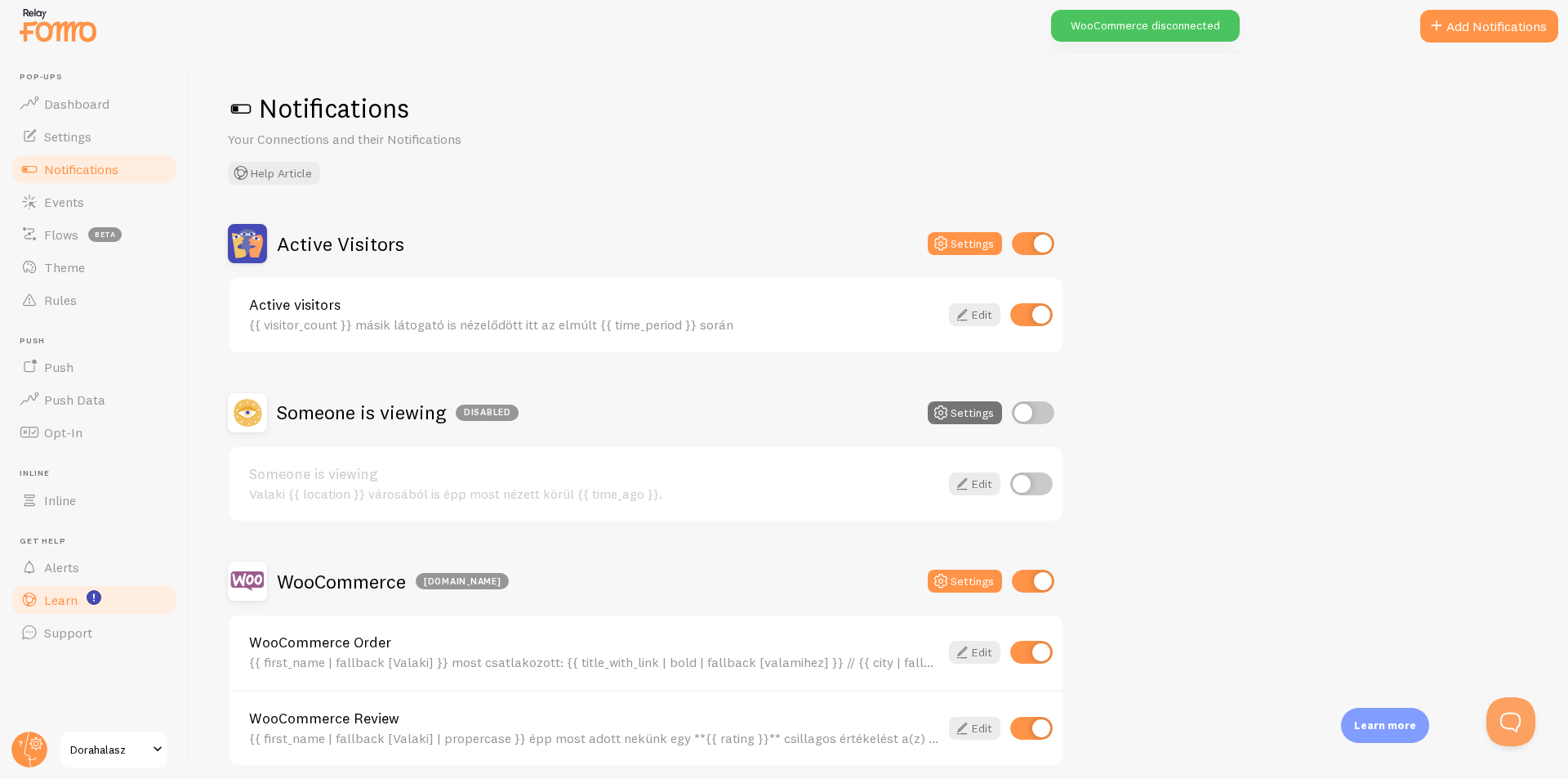
click at [83, 604] on link "Learn" at bounding box center [94, 599] width 169 height 33
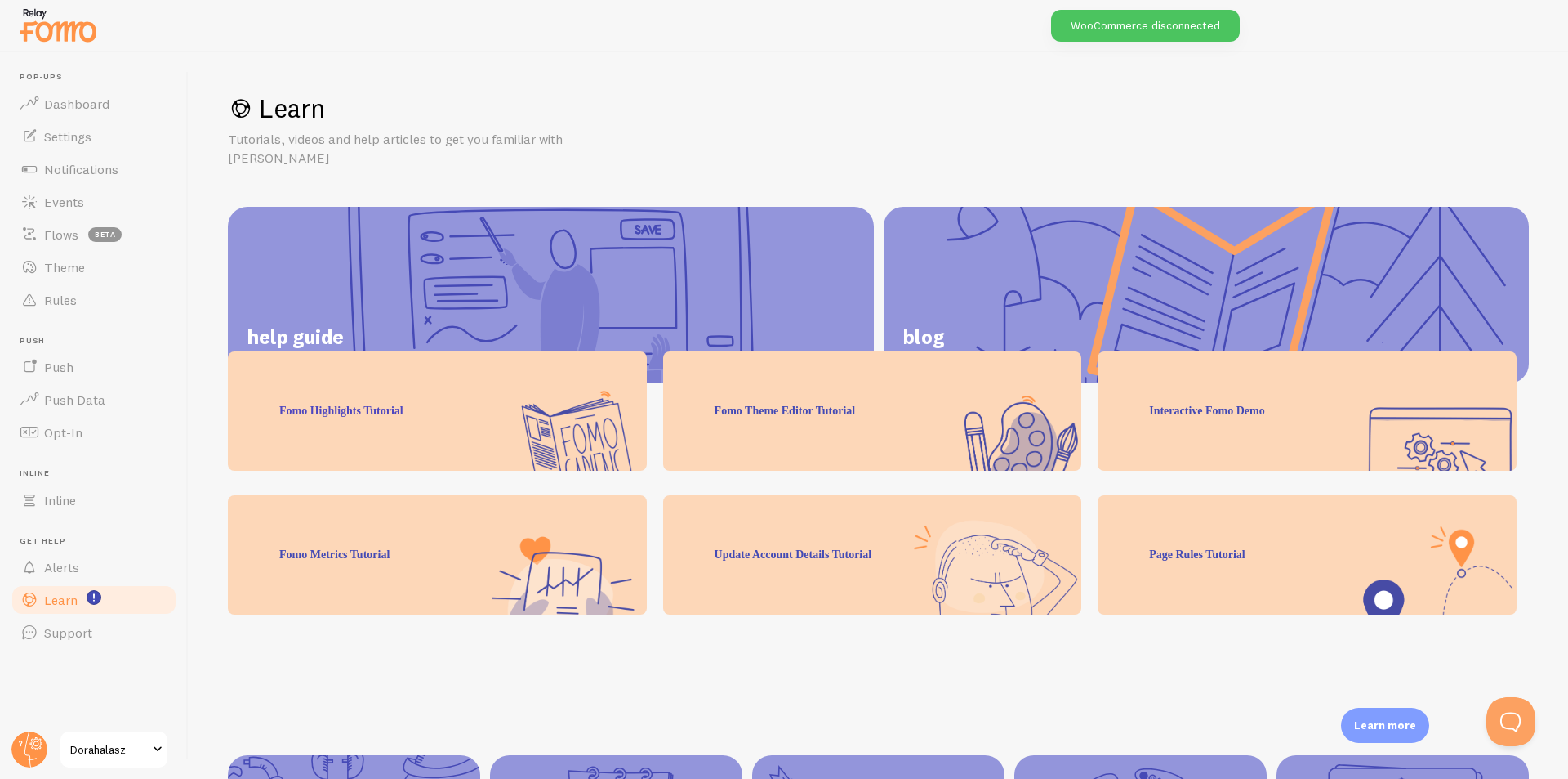
scroll to position [127, 0]
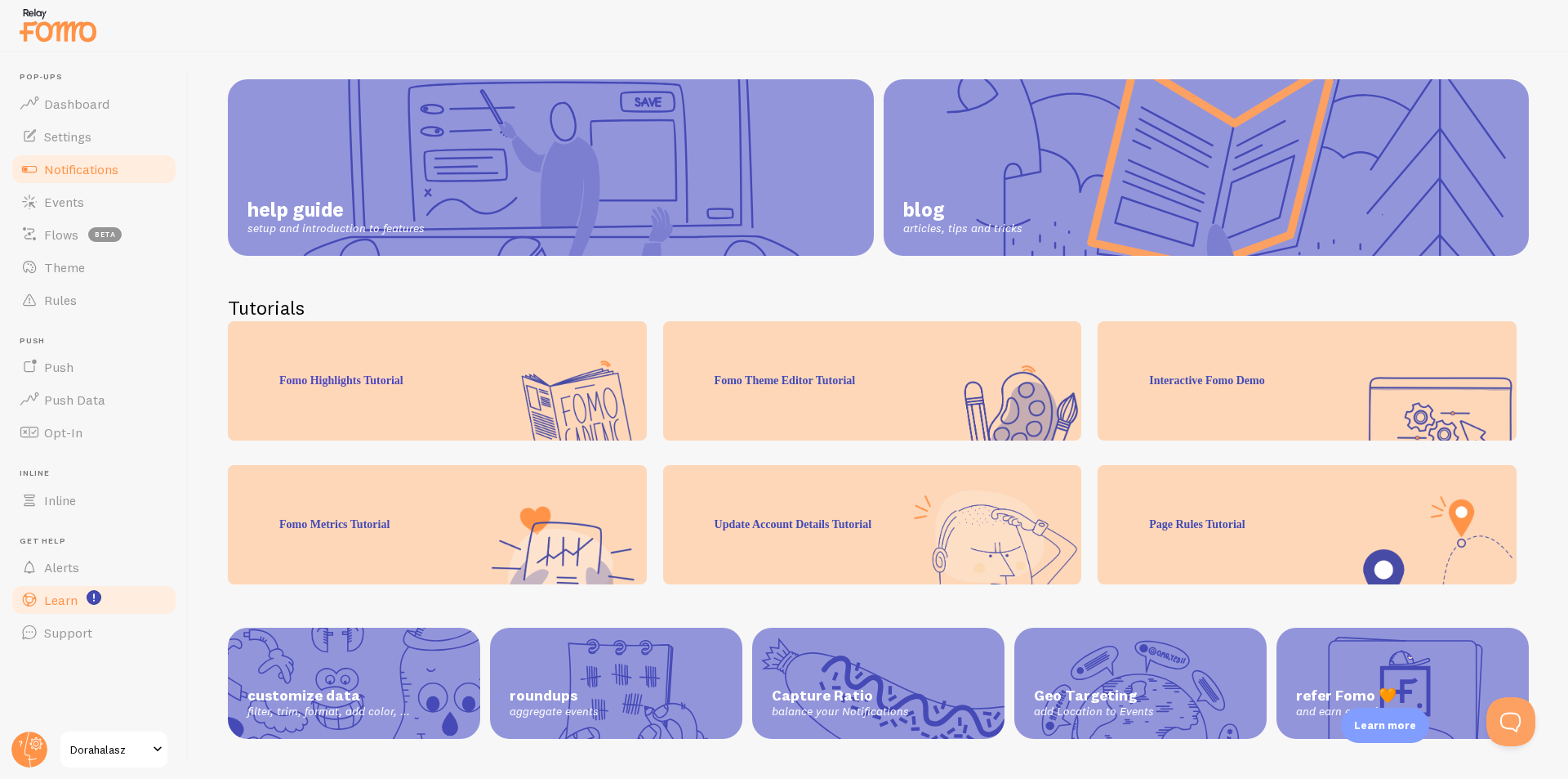
click at [67, 167] on span "Notifications" at bounding box center [80, 169] width 74 height 16
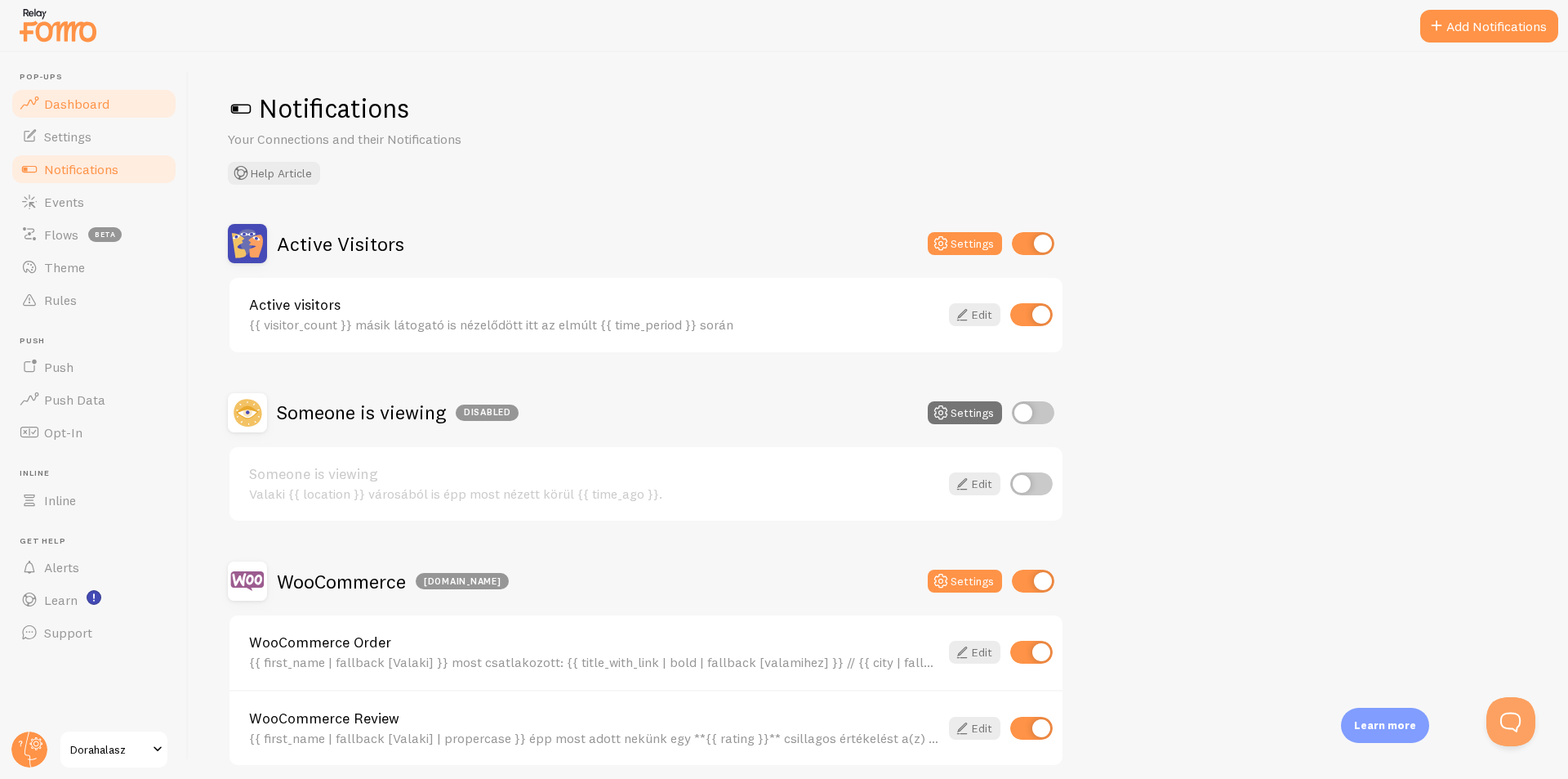
click at [86, 103] on span "Dashboard" at bounding box center [76, 103] width 65 height 16
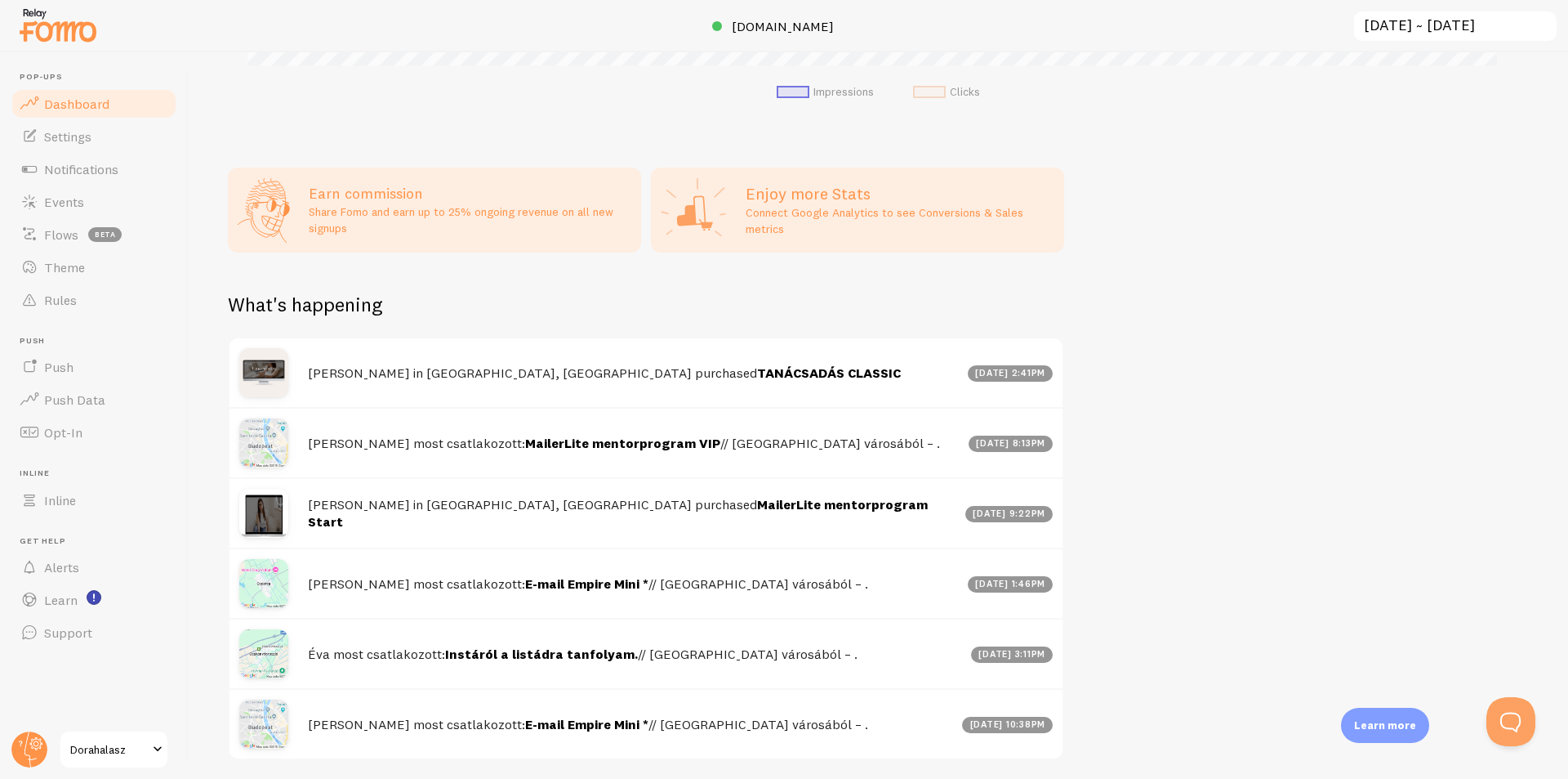
scroll to position [573, 0]
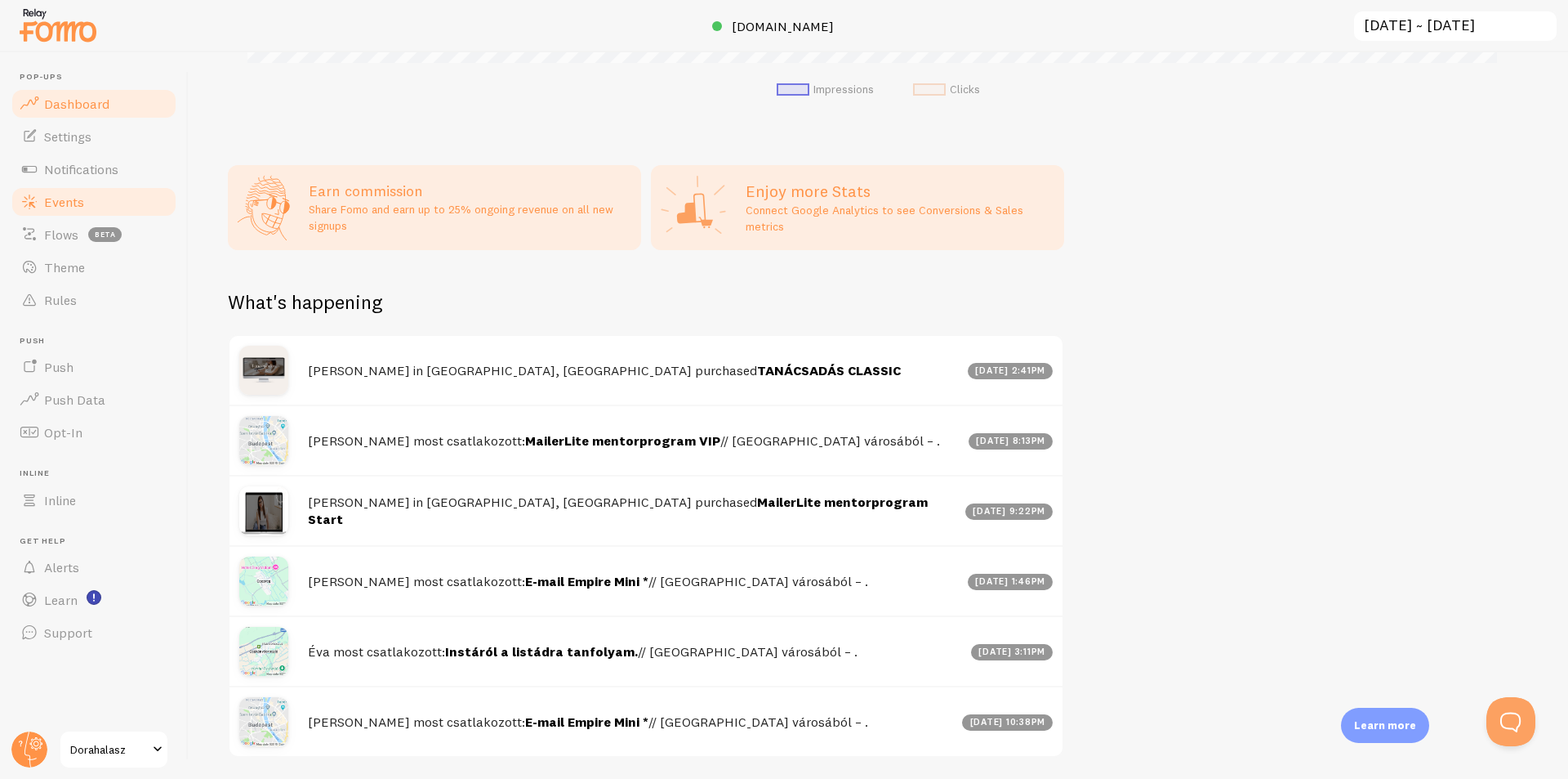
click at [99, 211] on link "Events" at bounding box center [94, 201] width 169 height 33
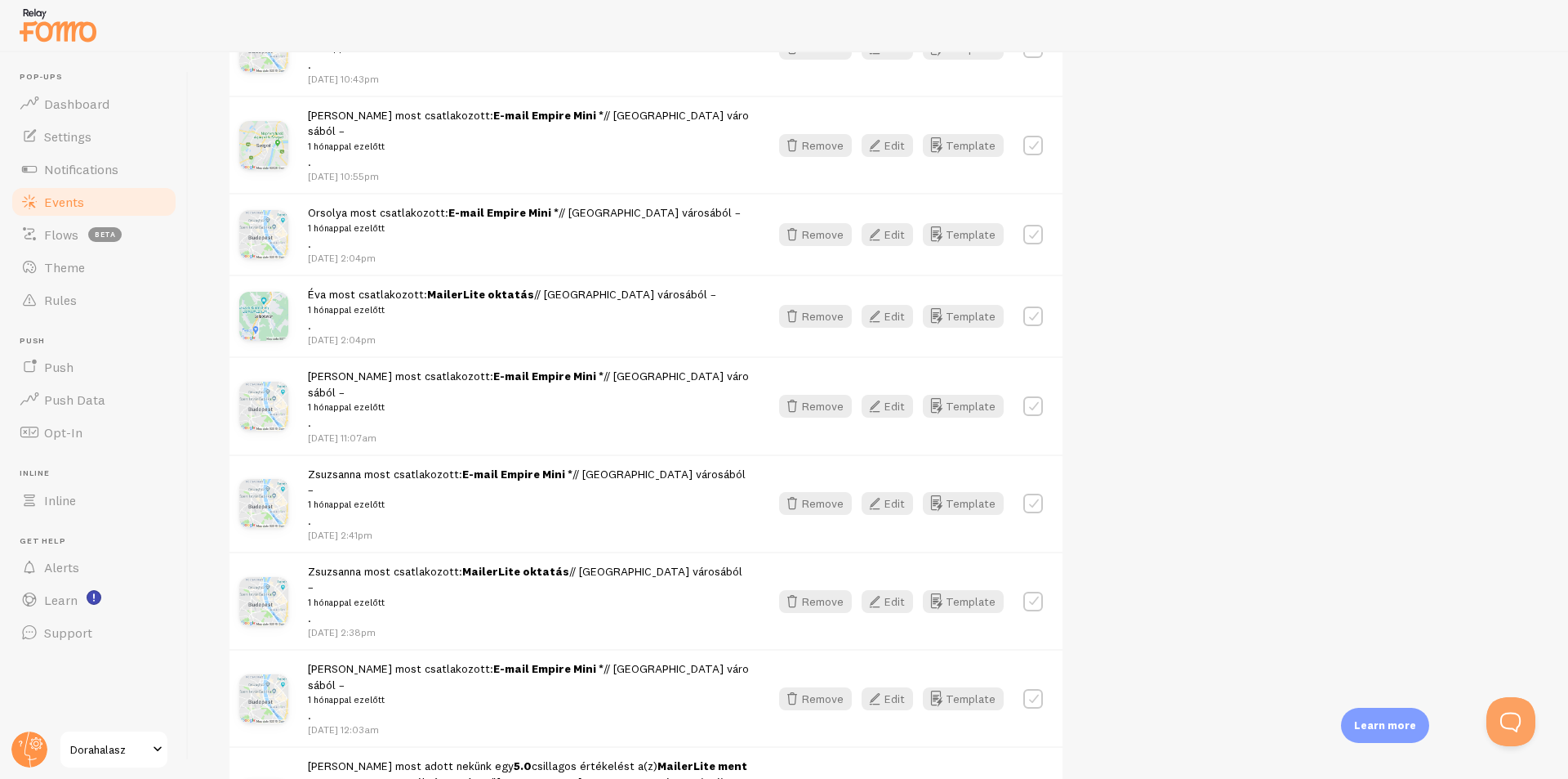
scroll to position [1589, 0]
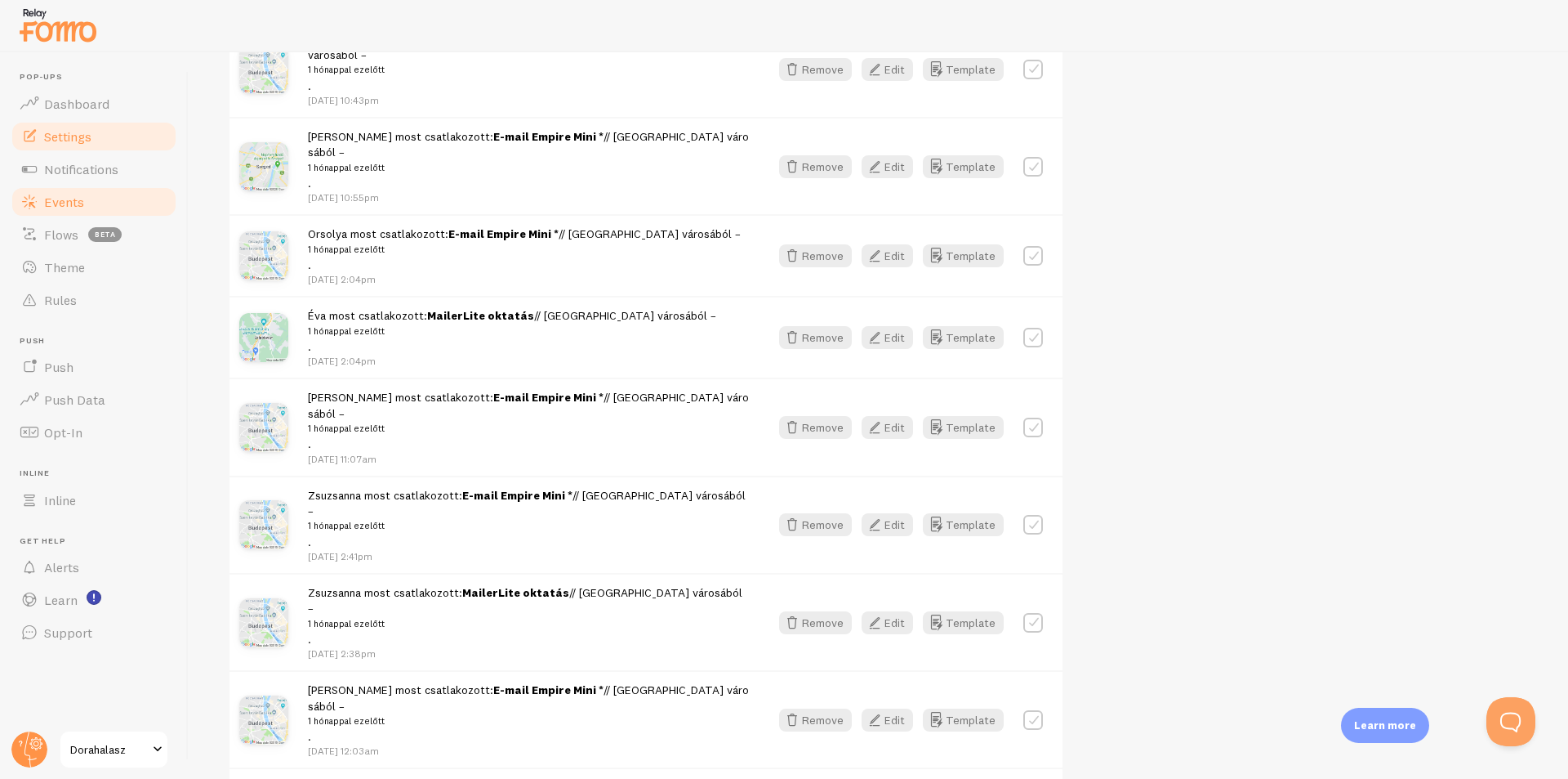
click at [87, 137] on span "Settings" at bounding box center [67, 136] width 48 height 16
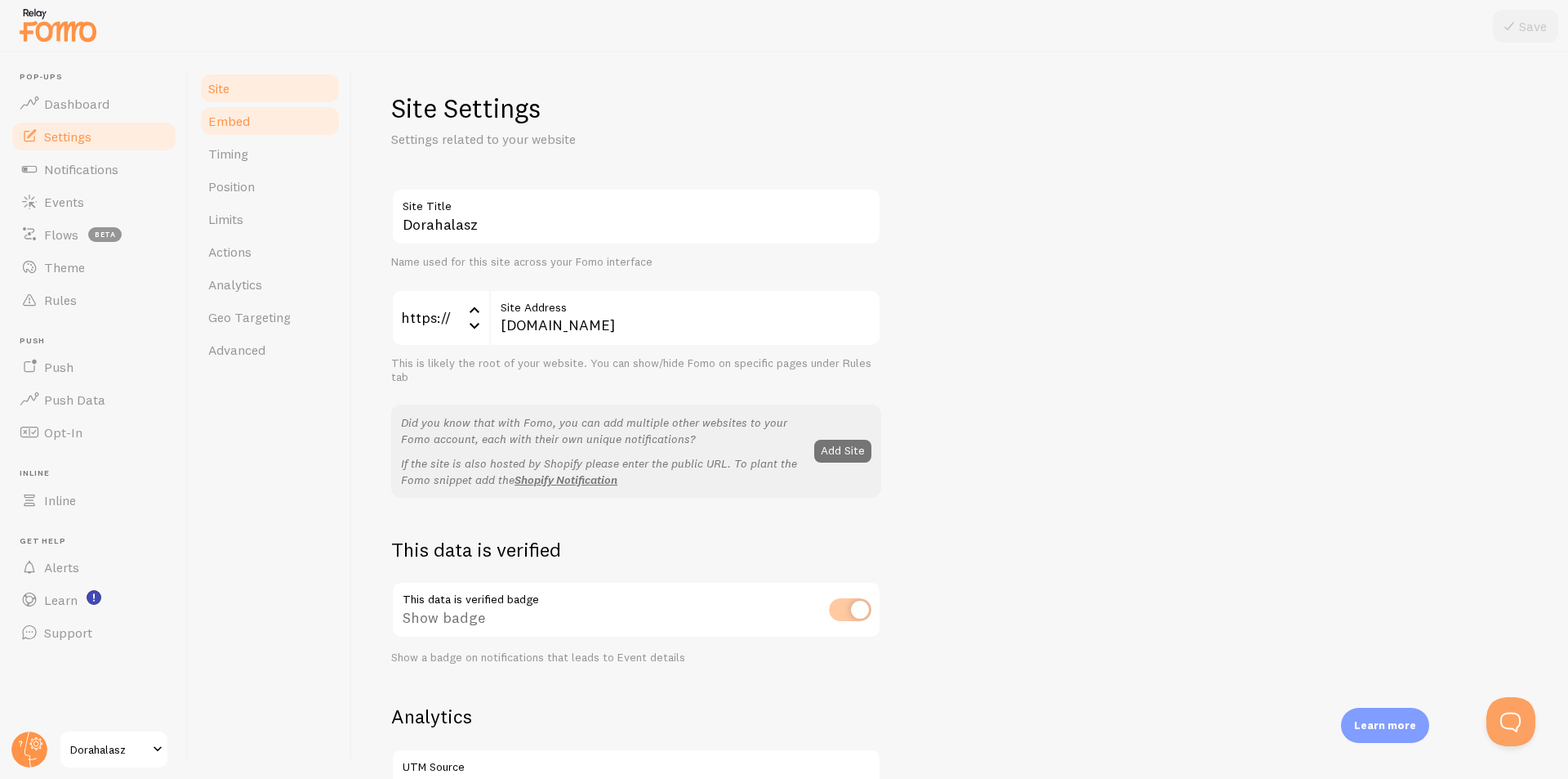
click at [239, 133] on link "Embed" at bounding box center [270, 120] width 143 height 33
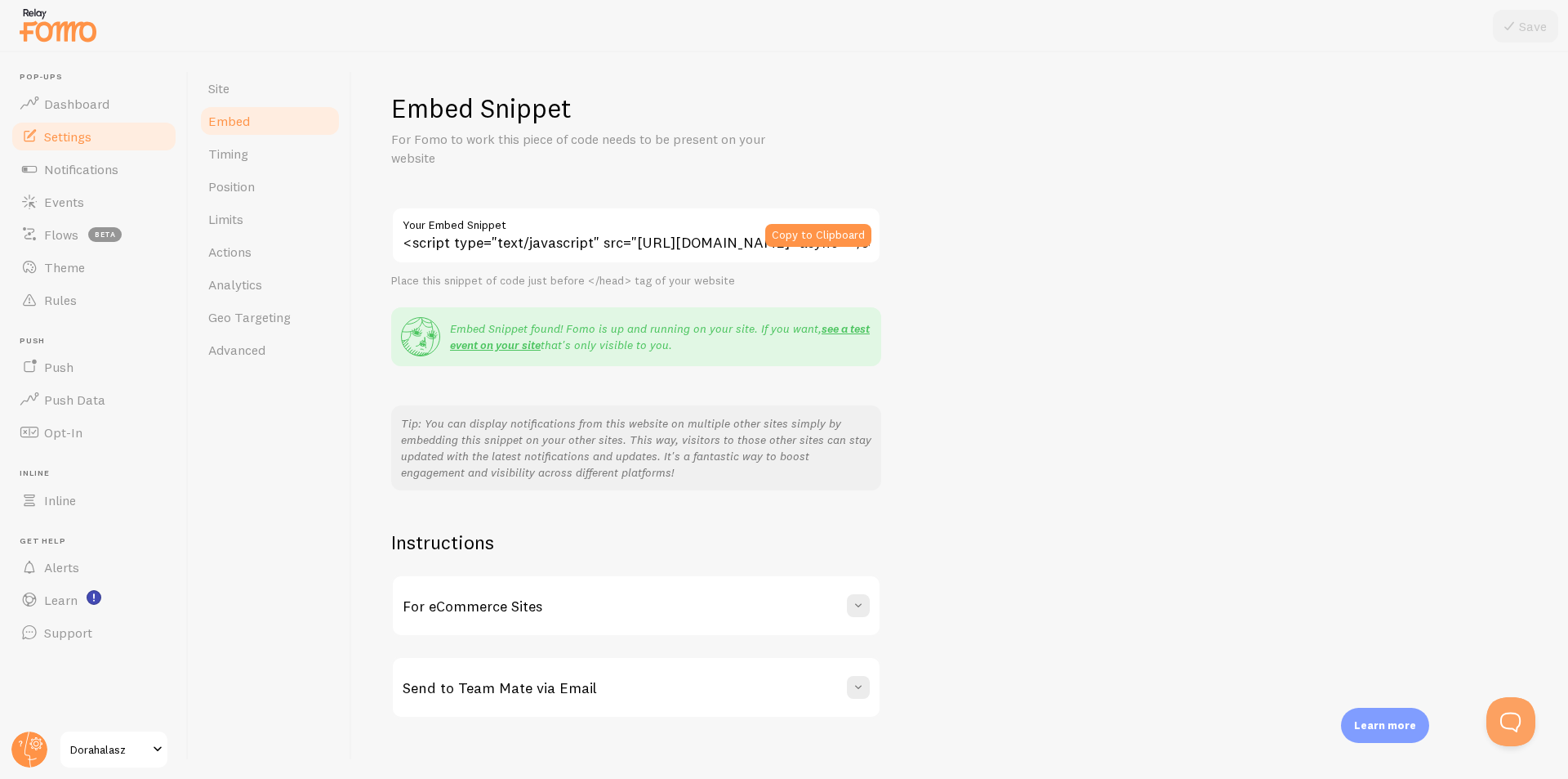
scroll to position [18, 0]
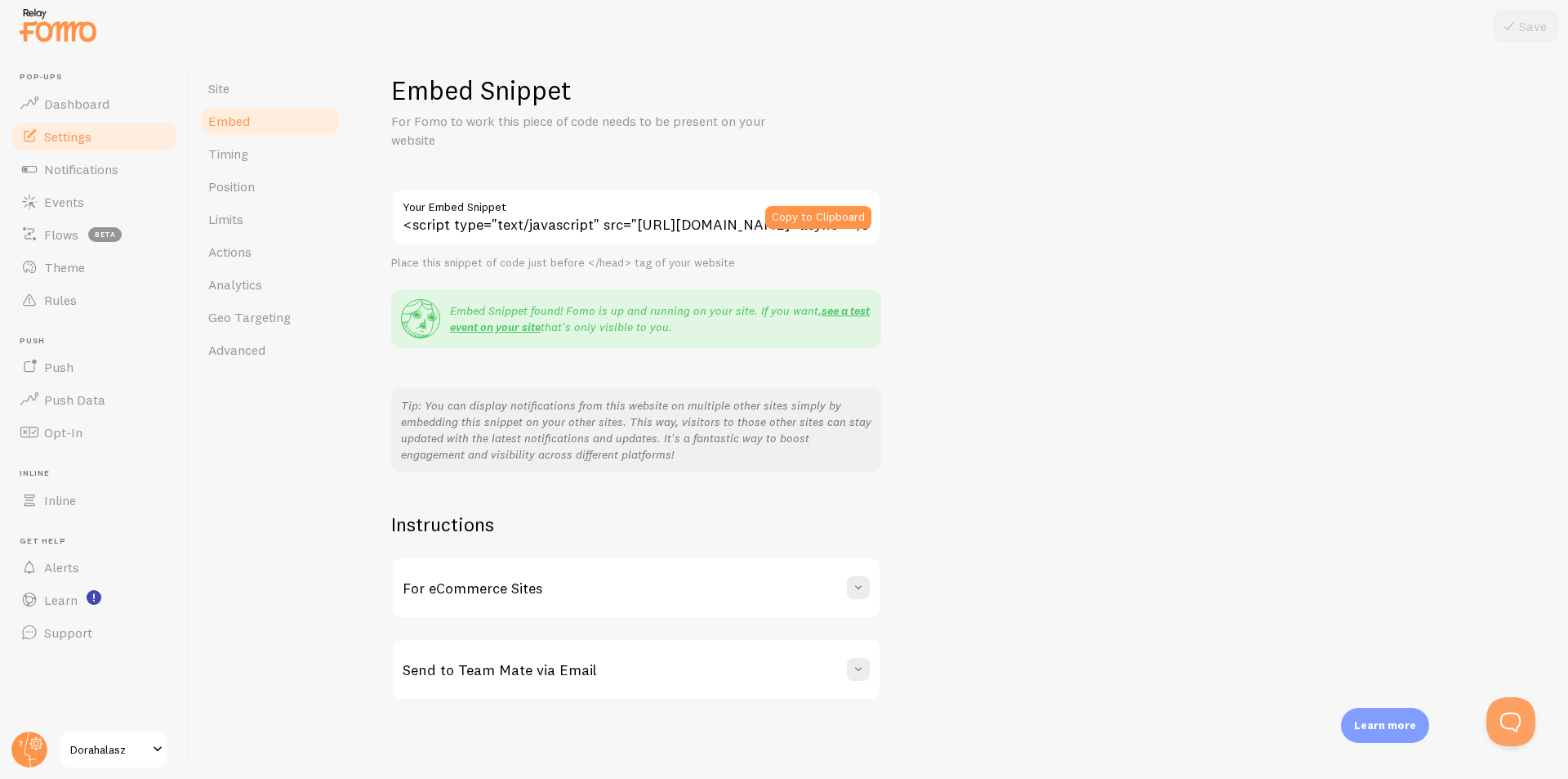
click at [656, 589] on div "For eCommerce Sites" at bounding box center [636, 587] width 487 height 59
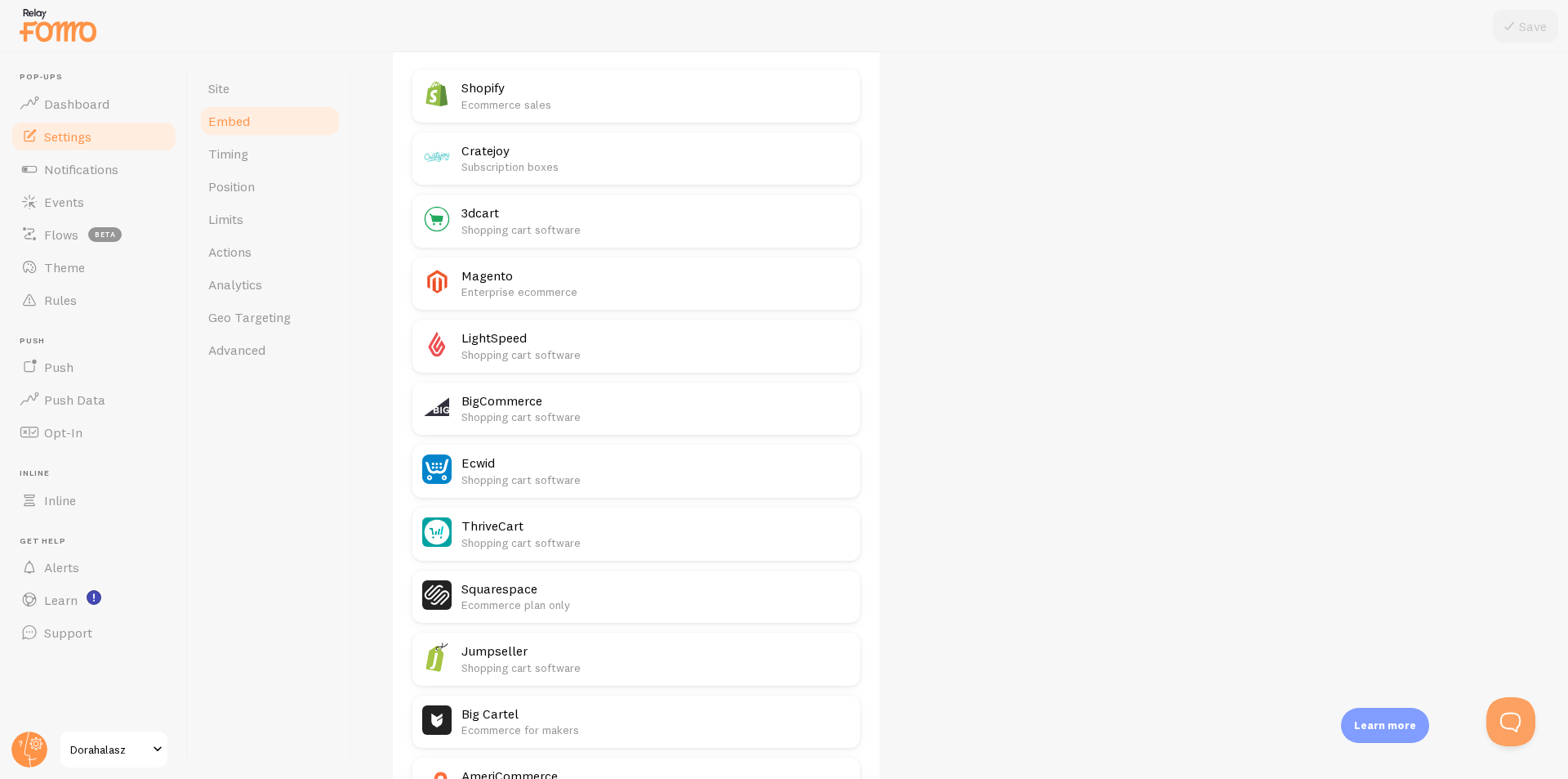
scroll to position [672, 0]
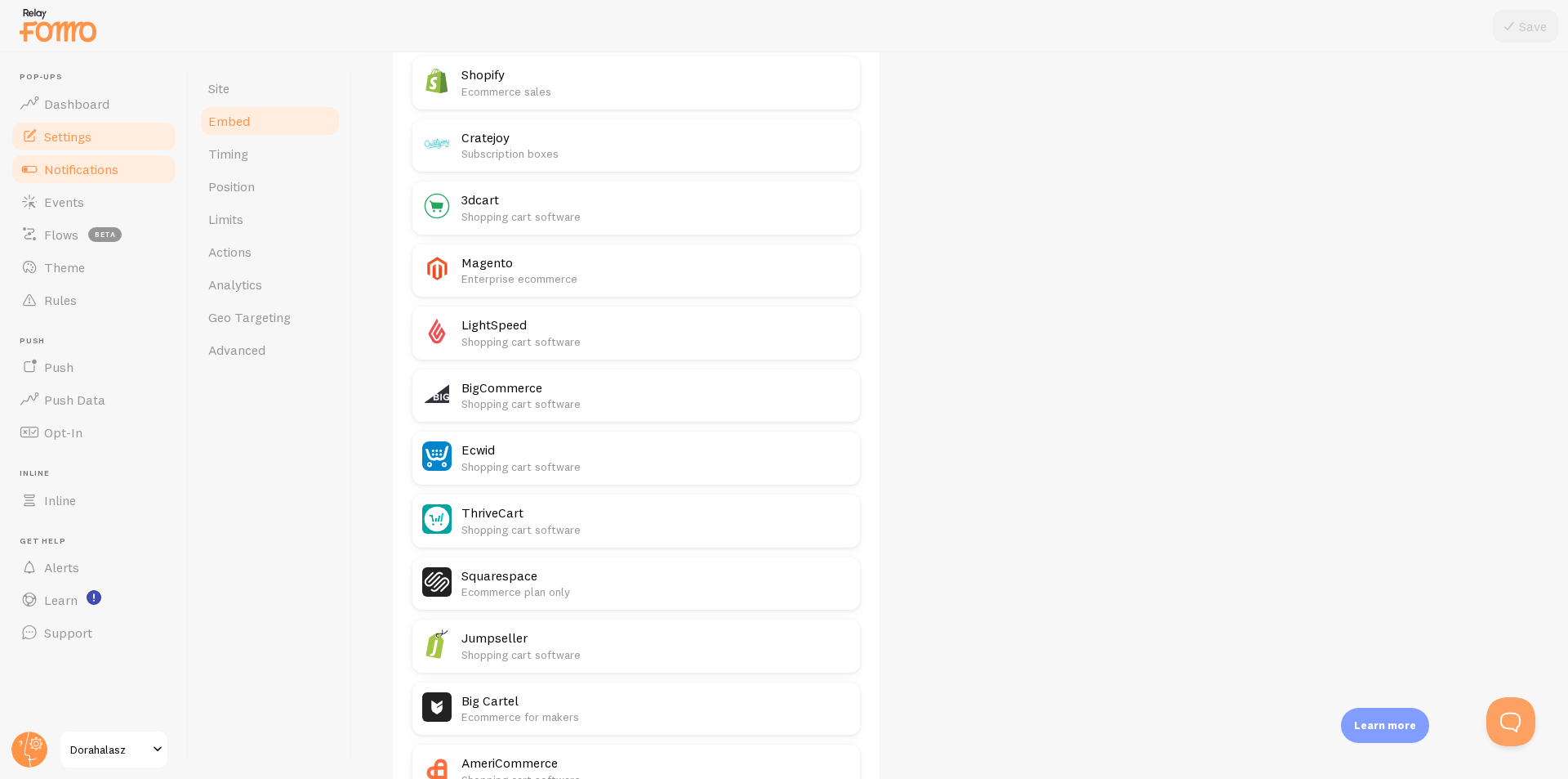
click at [120, 180] on link "Notifications" at bounding box center [94, 169] width 169 height 33
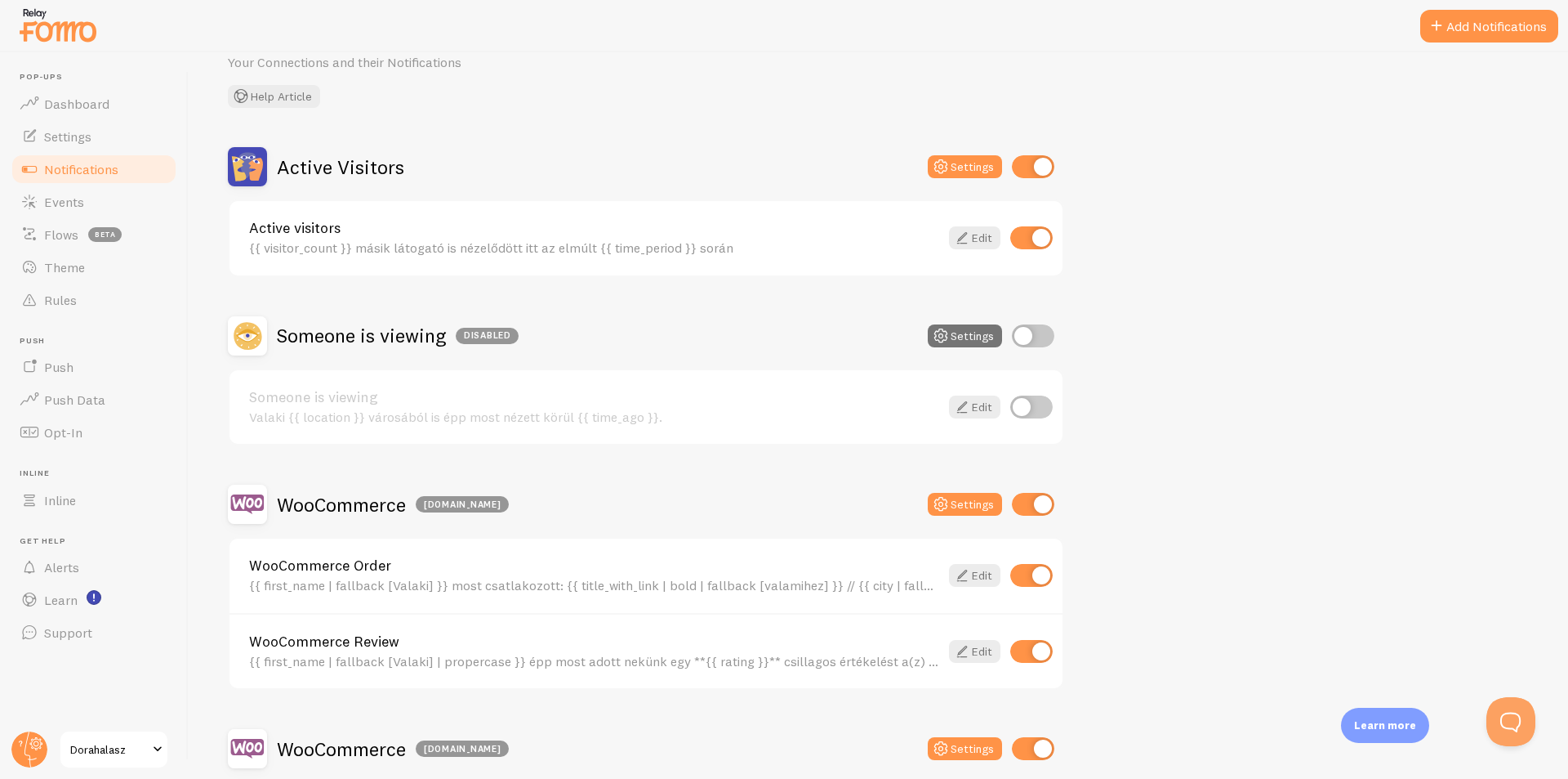
scroll to position [245, 0]
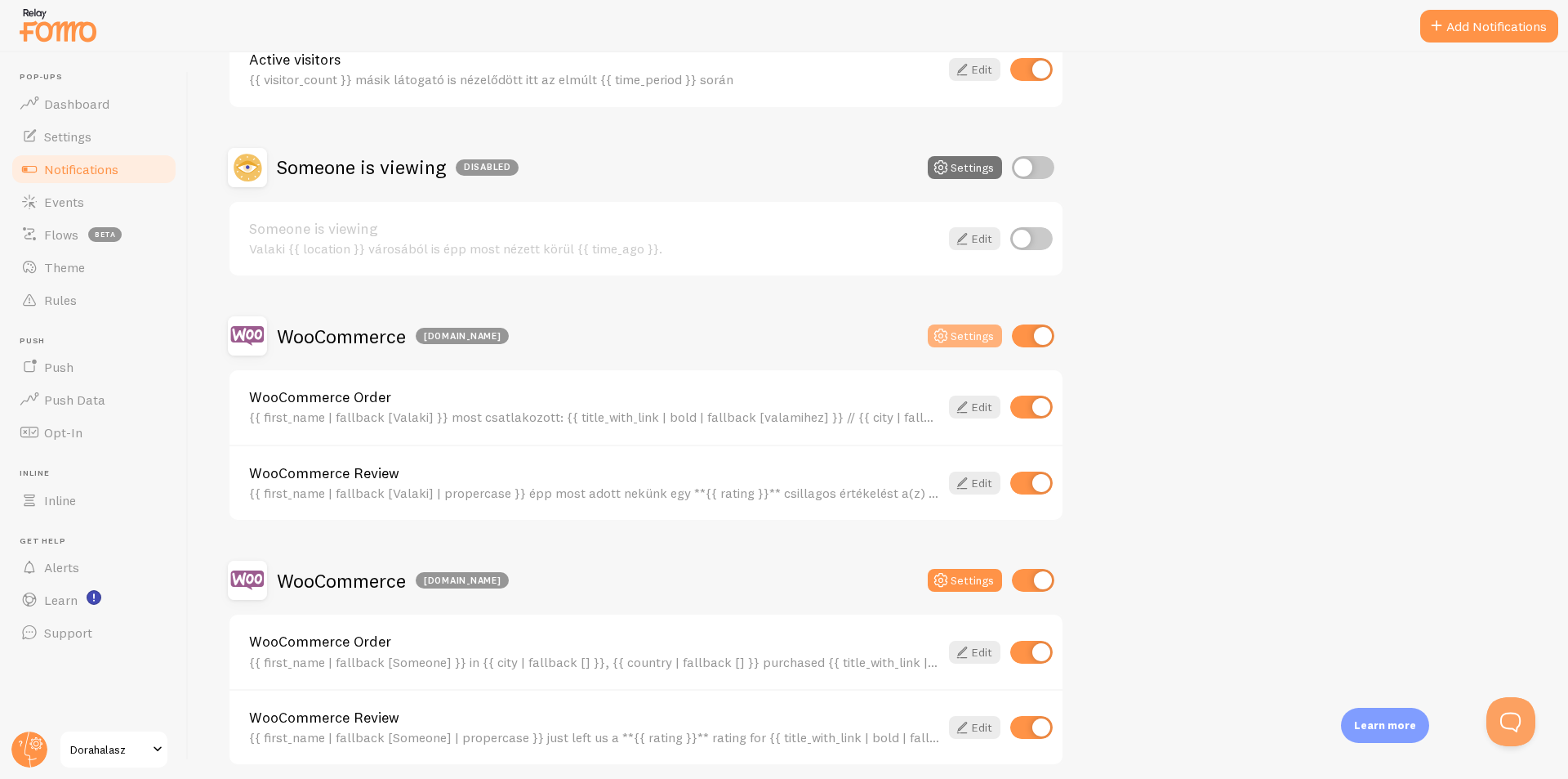
click at [954, 336] on button "Settings" at bounding box center [965, 335] width 74 height 23
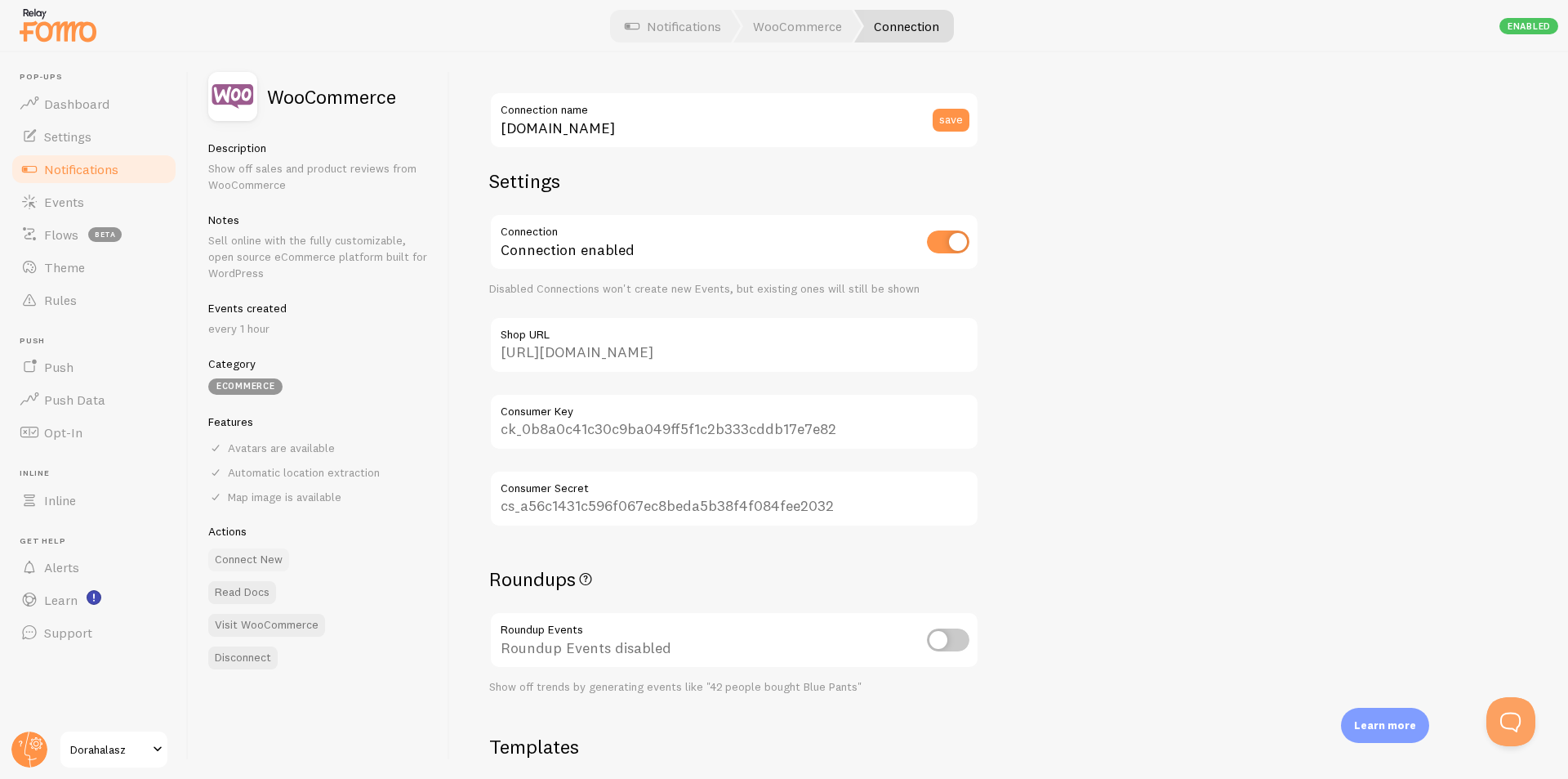
click at [271, 564] on button "Connect New" at bounding box center [249, 560] width 81 height 23
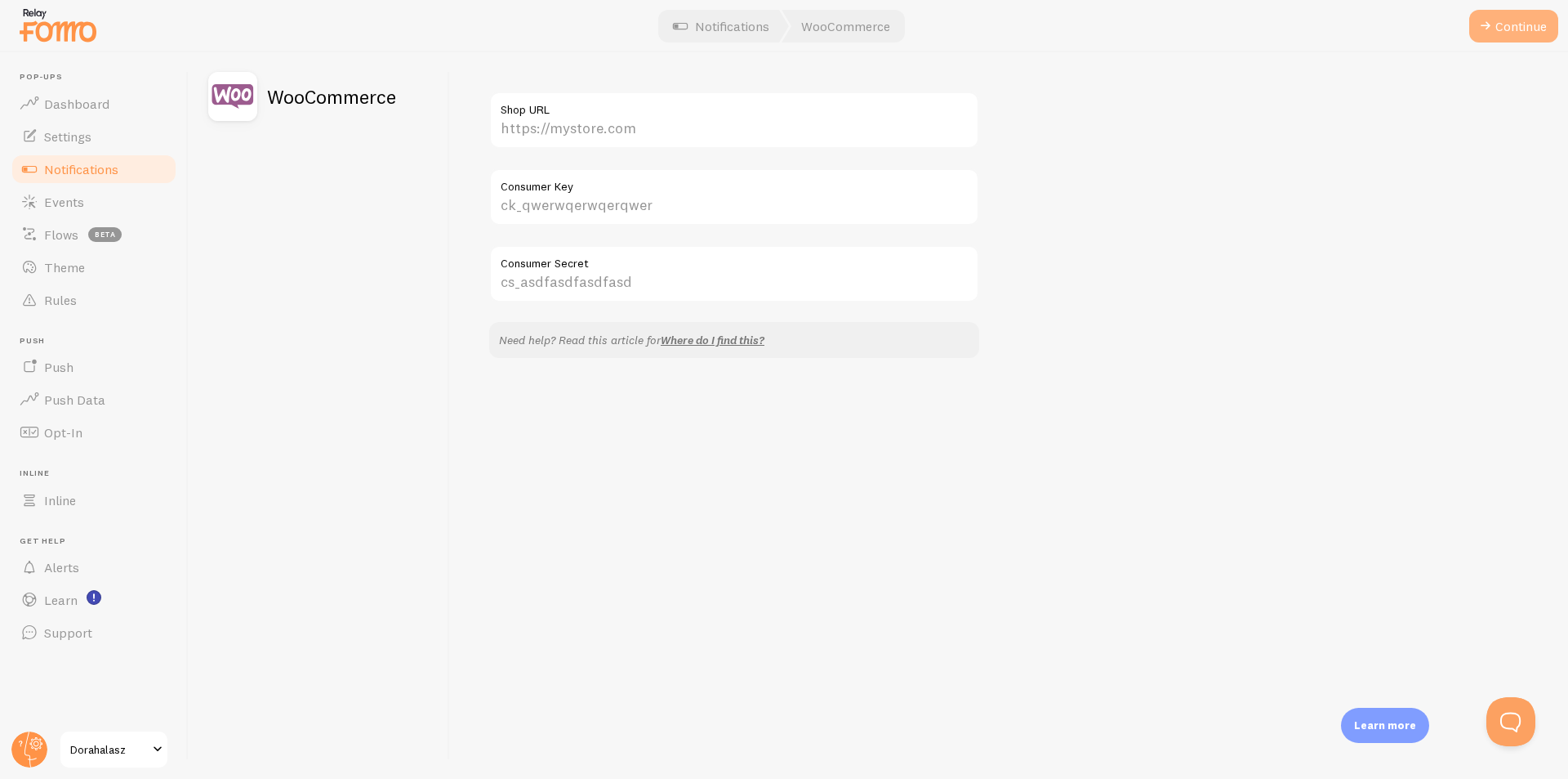
click at [1493, 21] on span at bounding box center [1486, 26] width 20 height 20
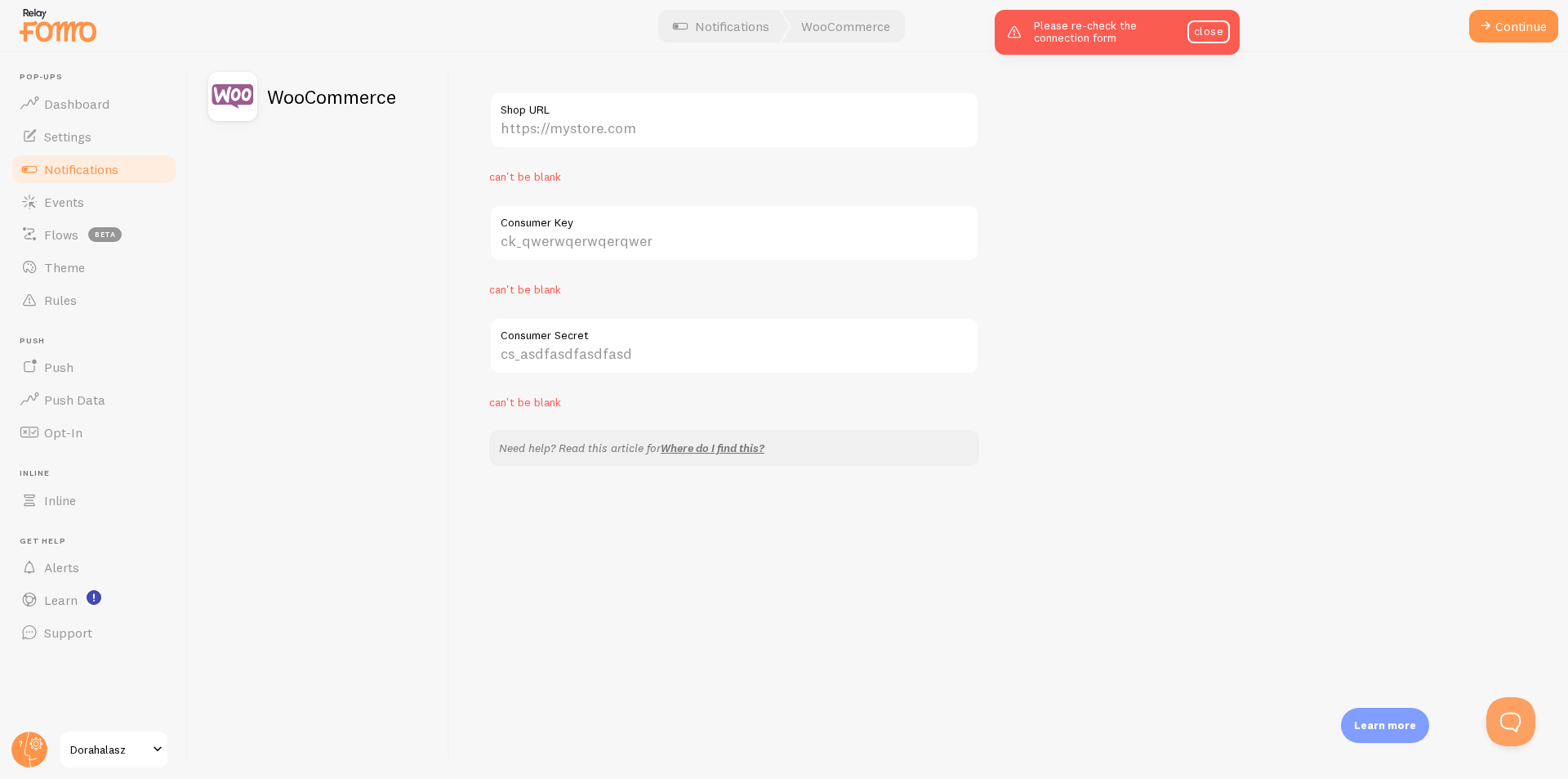
click at [99, 170] on span "Notifications" at bounding box center [80, 169] width 74 height 16
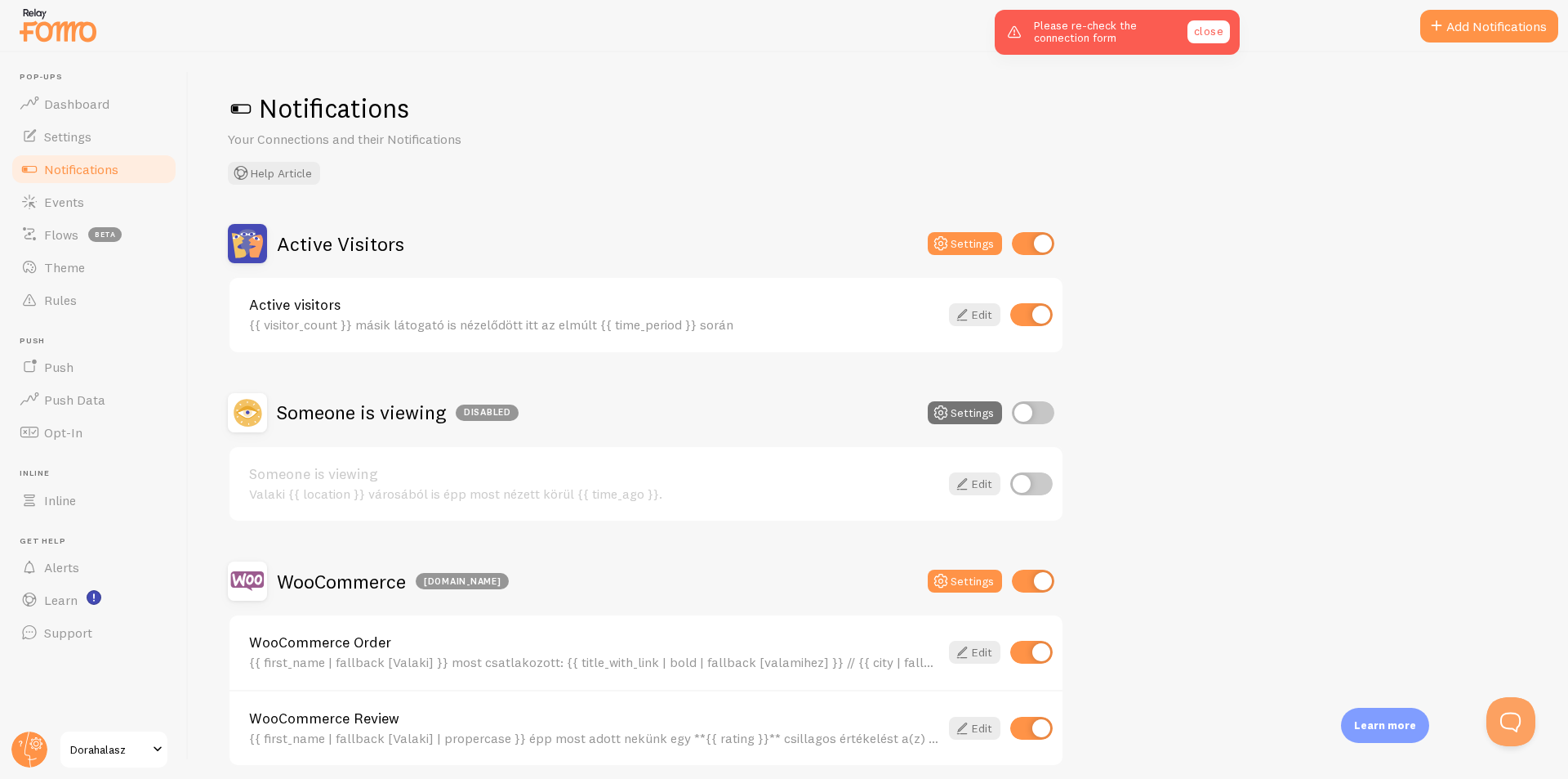
click at [1218, 23] on link "close" at bounding box center [1209, 32] width 43 height 23
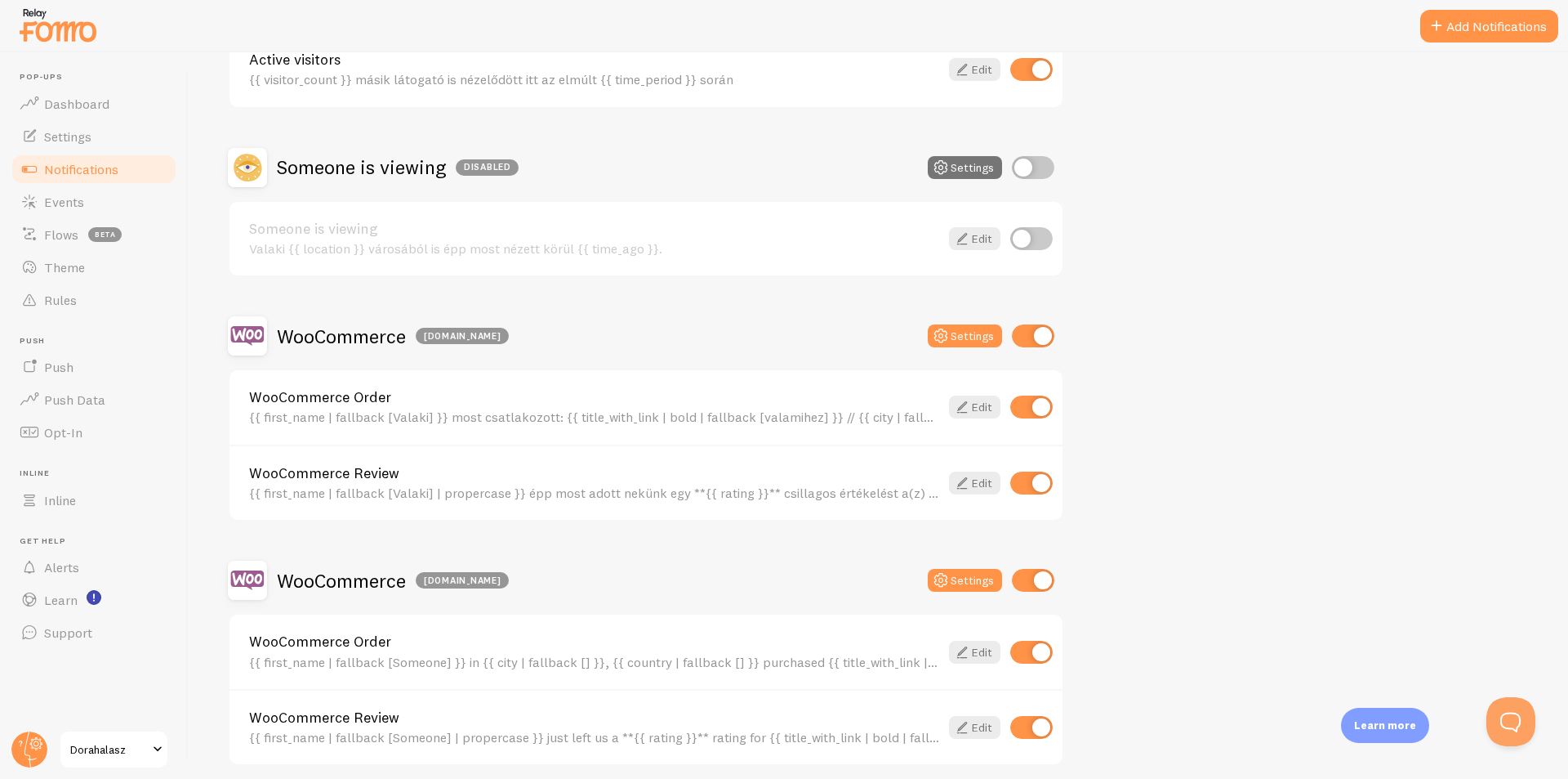
scroll to position [311, 0]
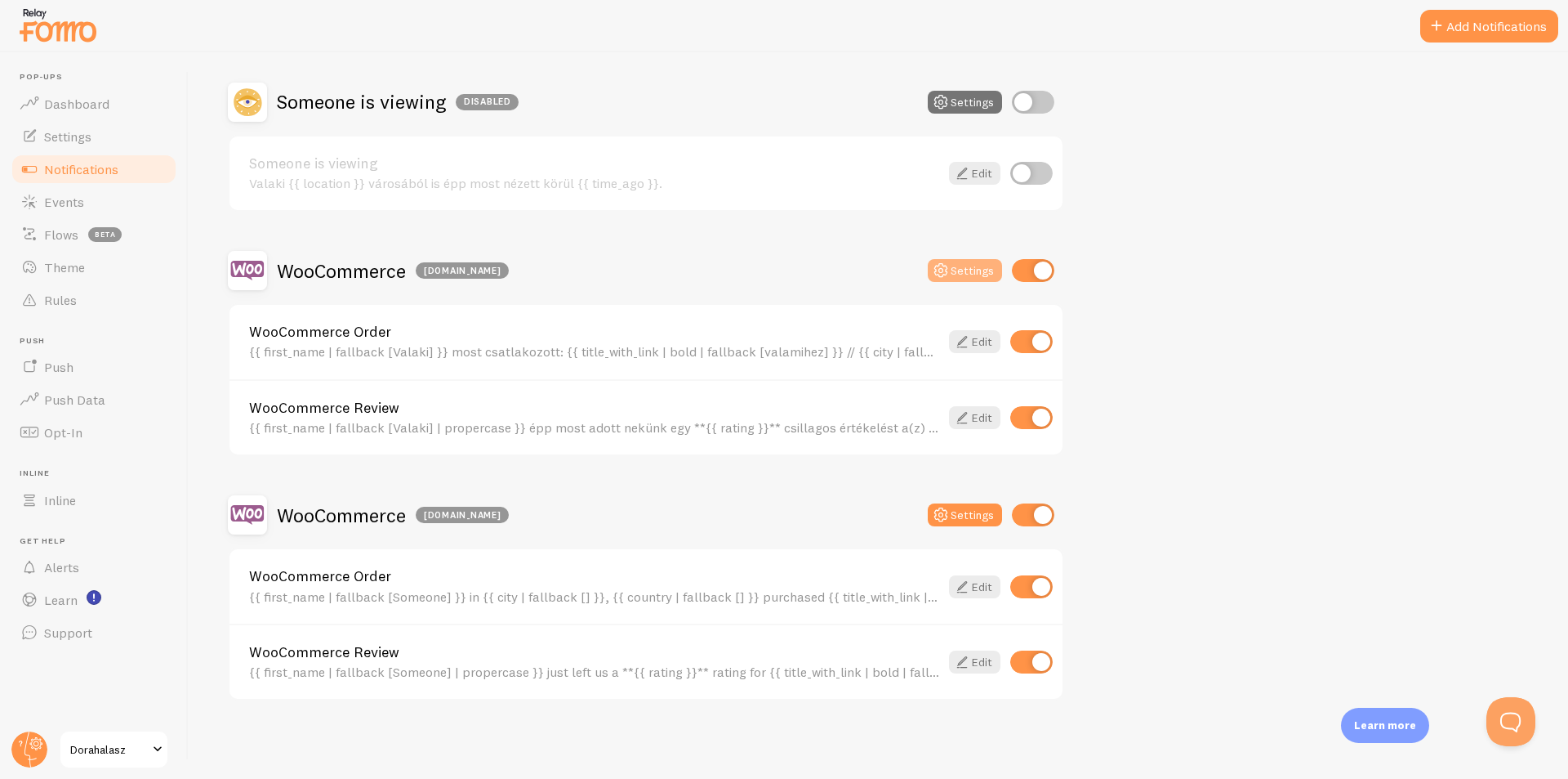
click at [984, 269] on button "Settings" at bounding box center [965, 270] width 74 height 23
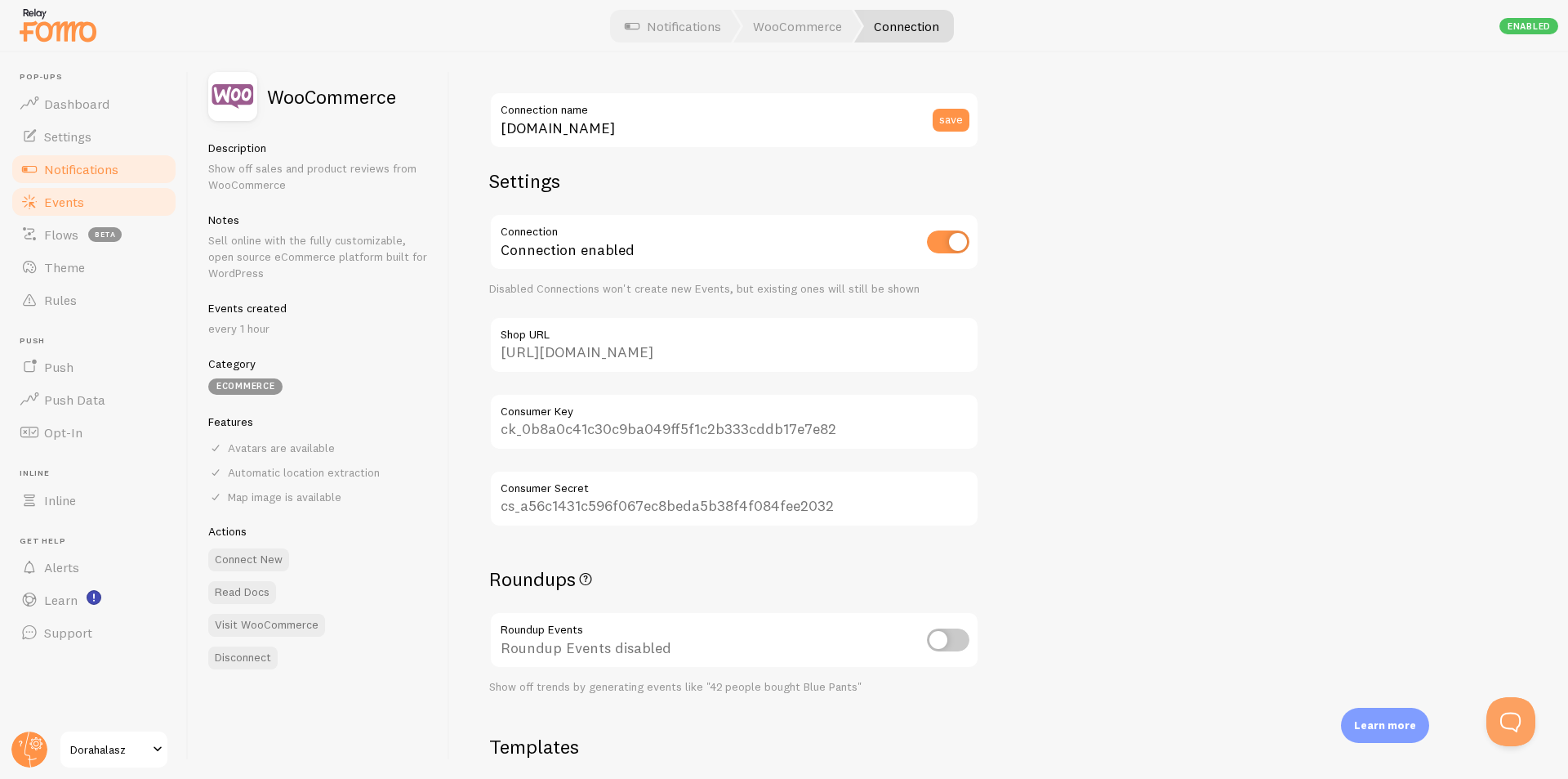
click at [73, 199] on span "Events" at bounding box center [63, 201] width 40 height 16
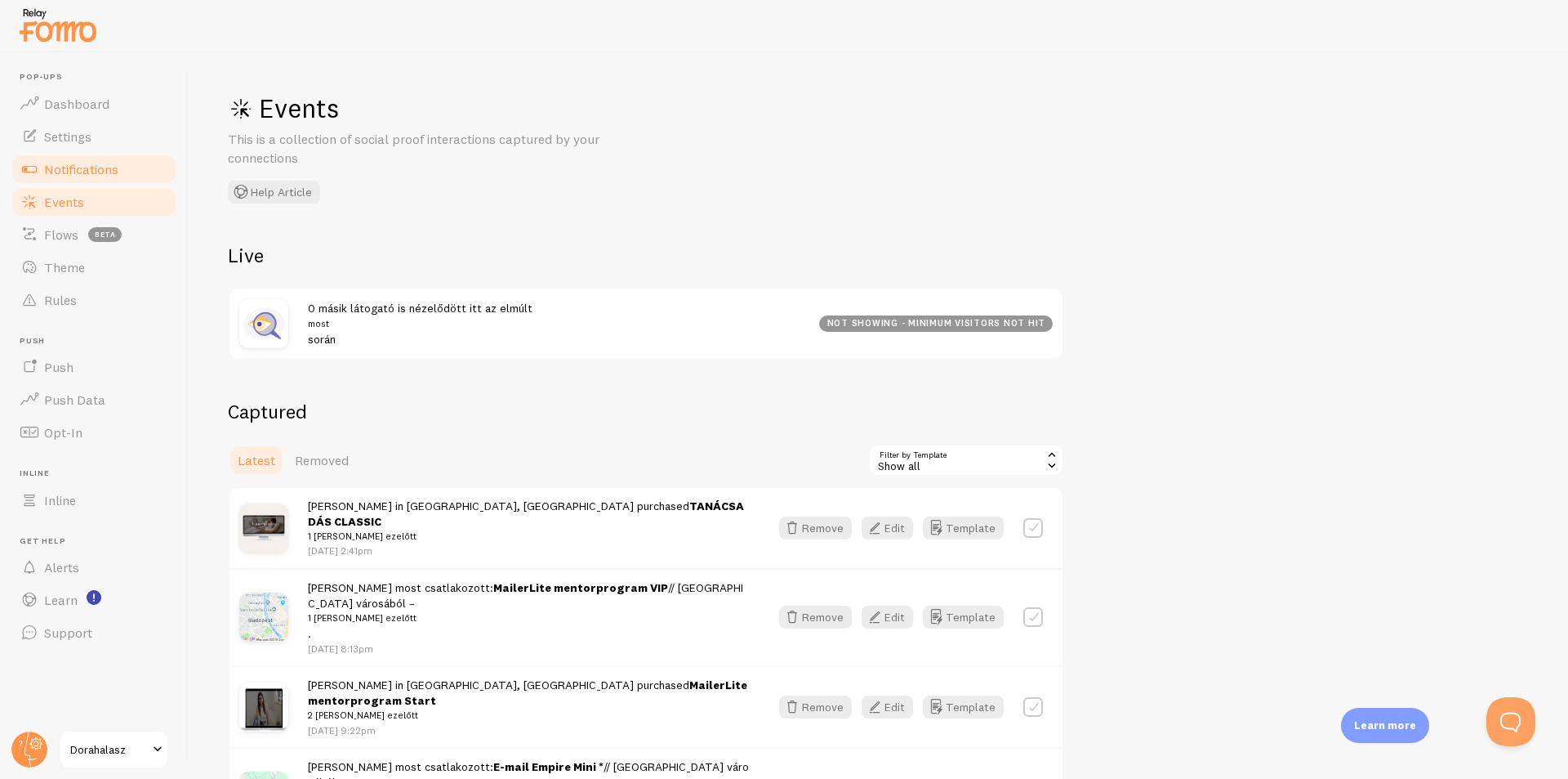
click at [89, 177] on span "Notifications" at bounding box center [80, 169] width 74 height 16
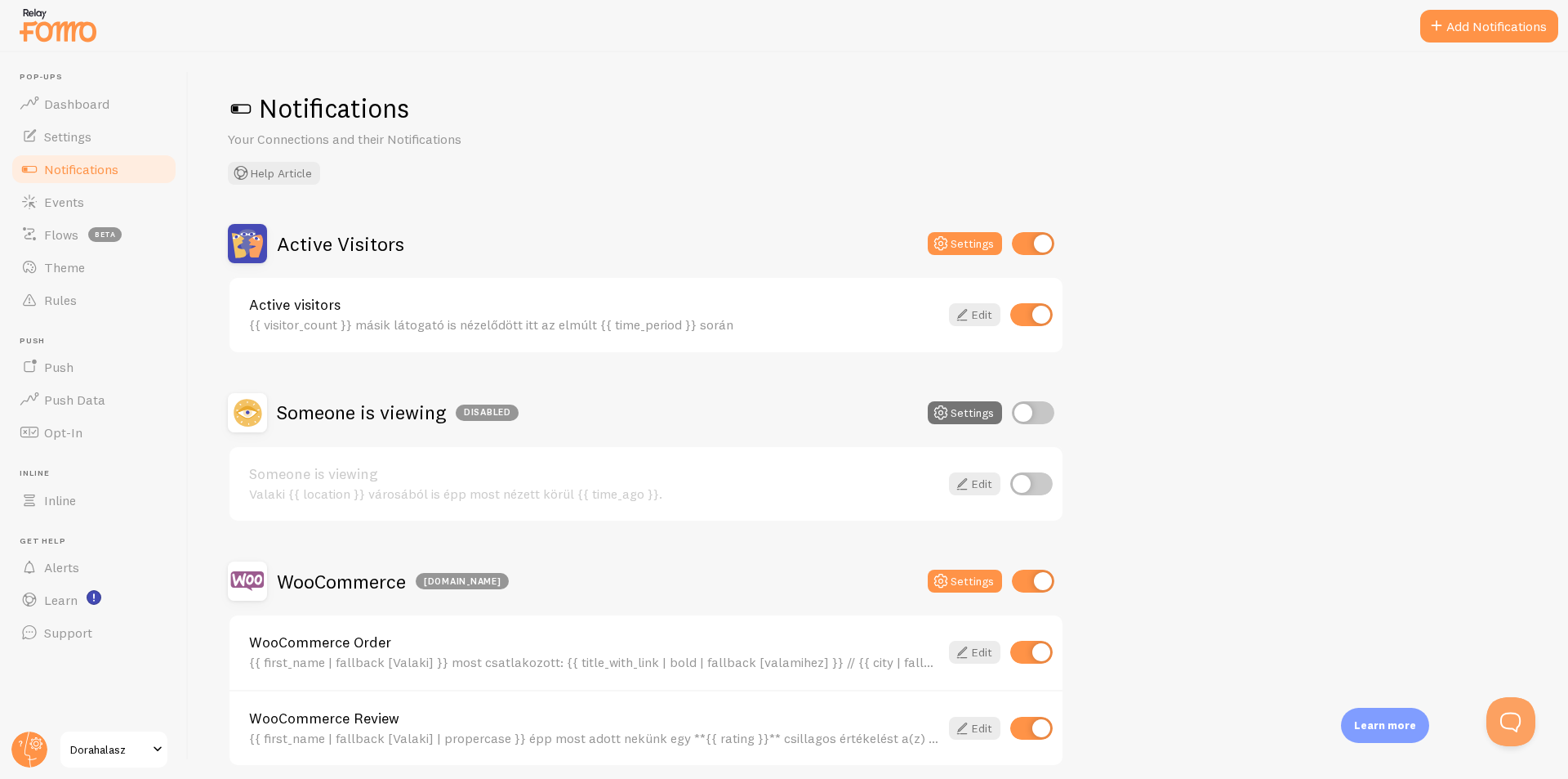
scroll to position [164, 0]
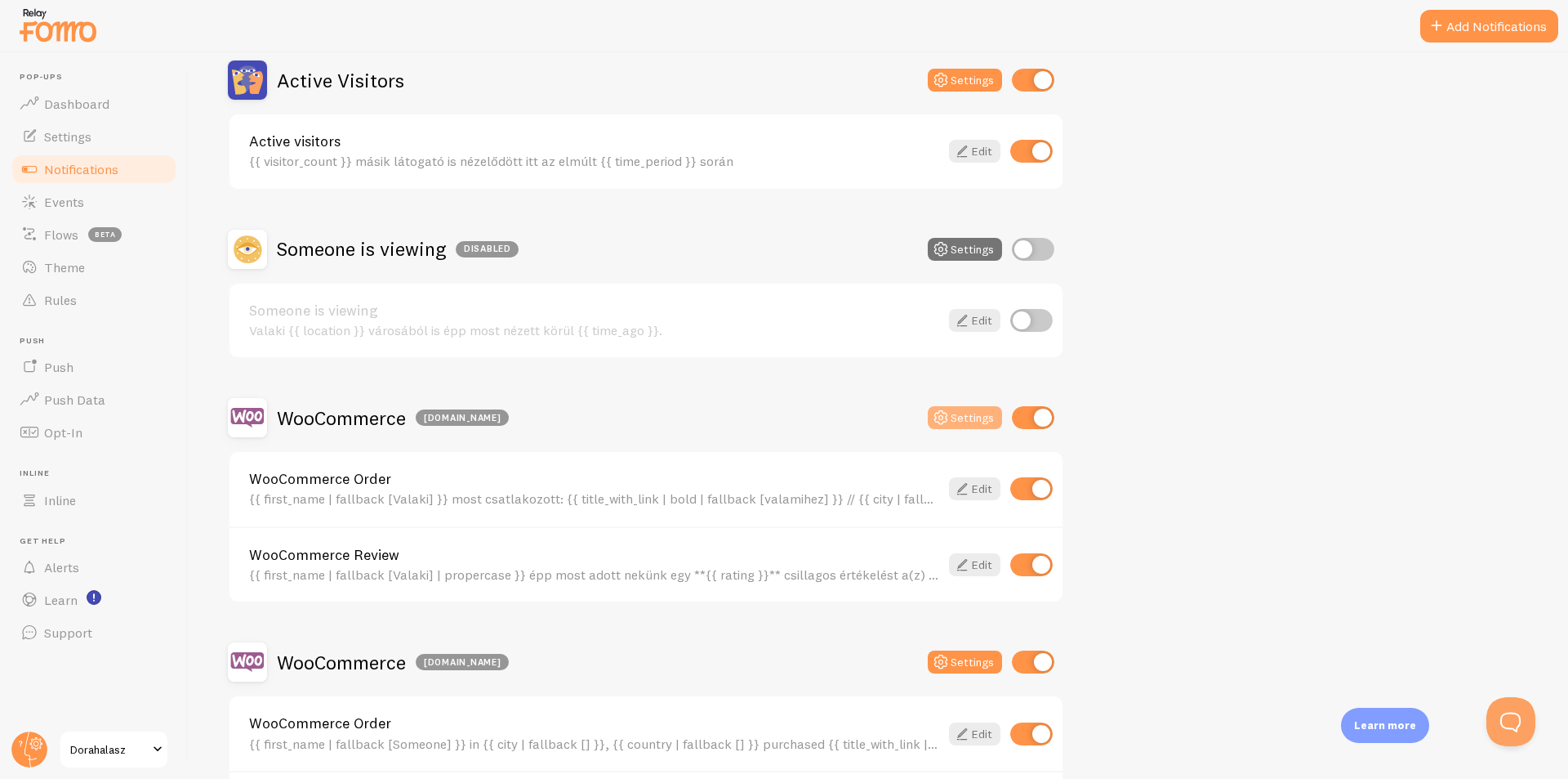
click at [949, 420] on icon at bounding box center [941, 418] width 20 height 20
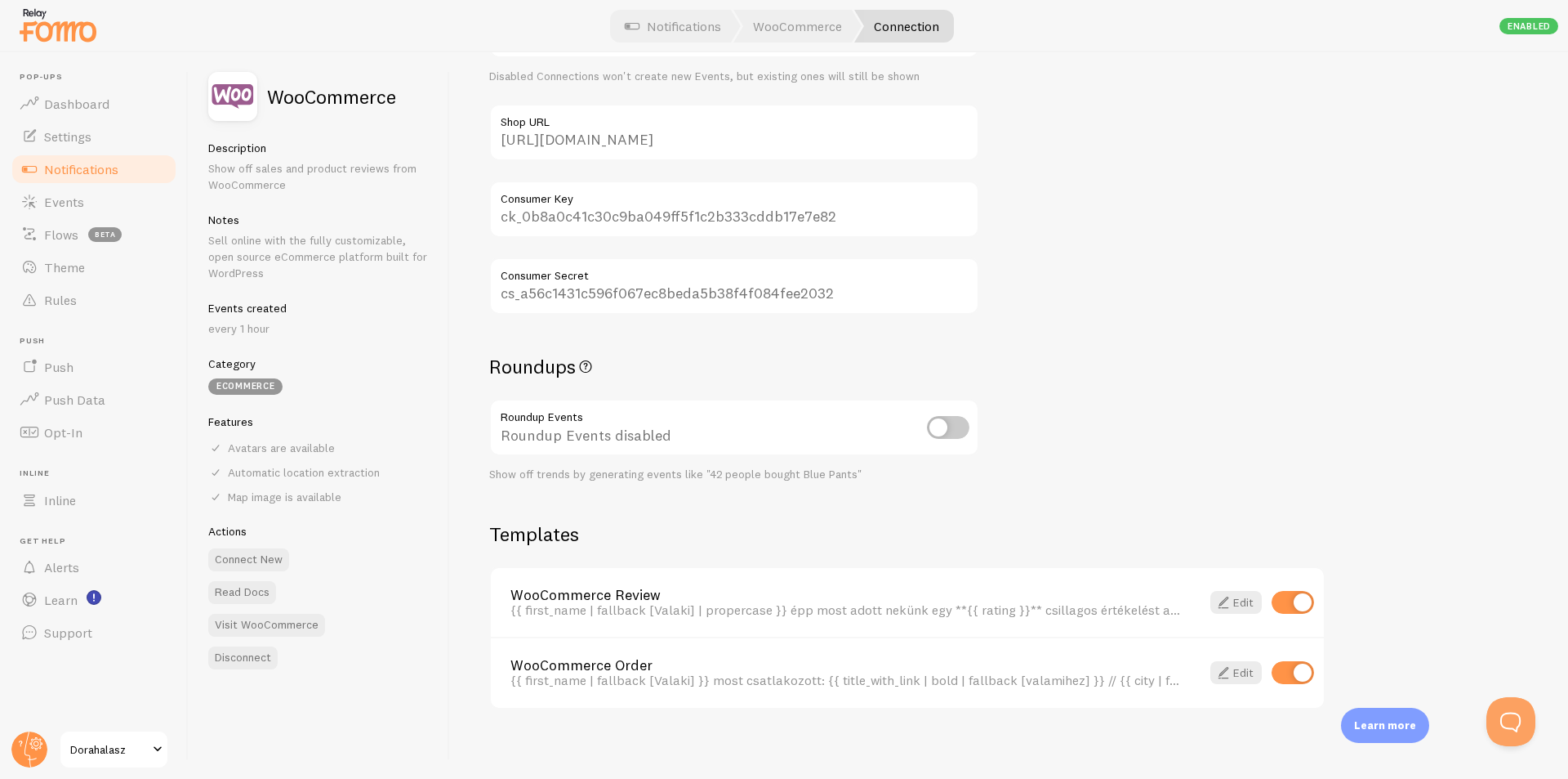
scroll to position [221, 0]
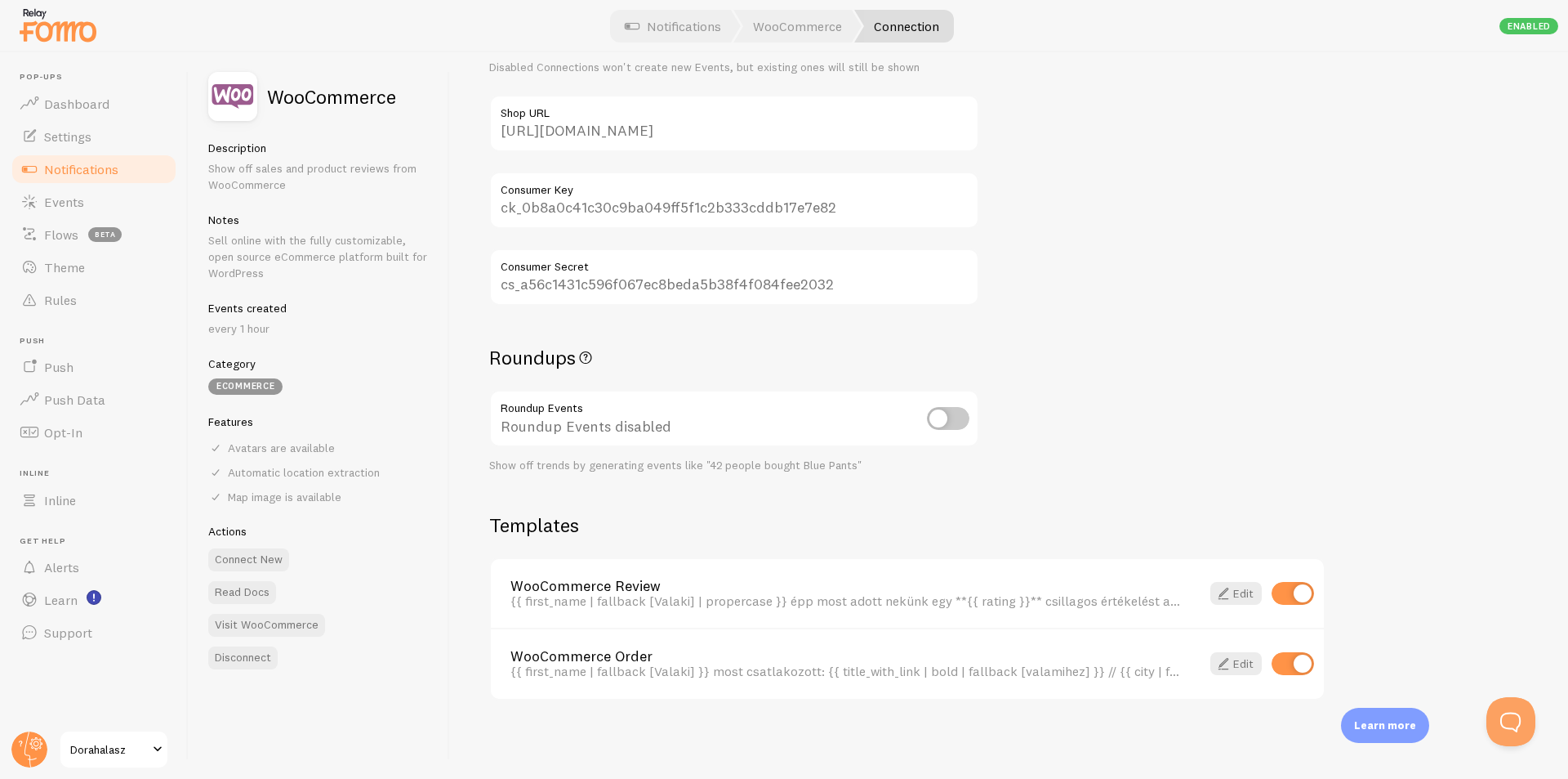
click at [721, 205] on input "ck_0b8a0c41c30c9ba049ff5f1c2b333cddb17e7e82" at bounding box center [734, 200] width 490 height 58
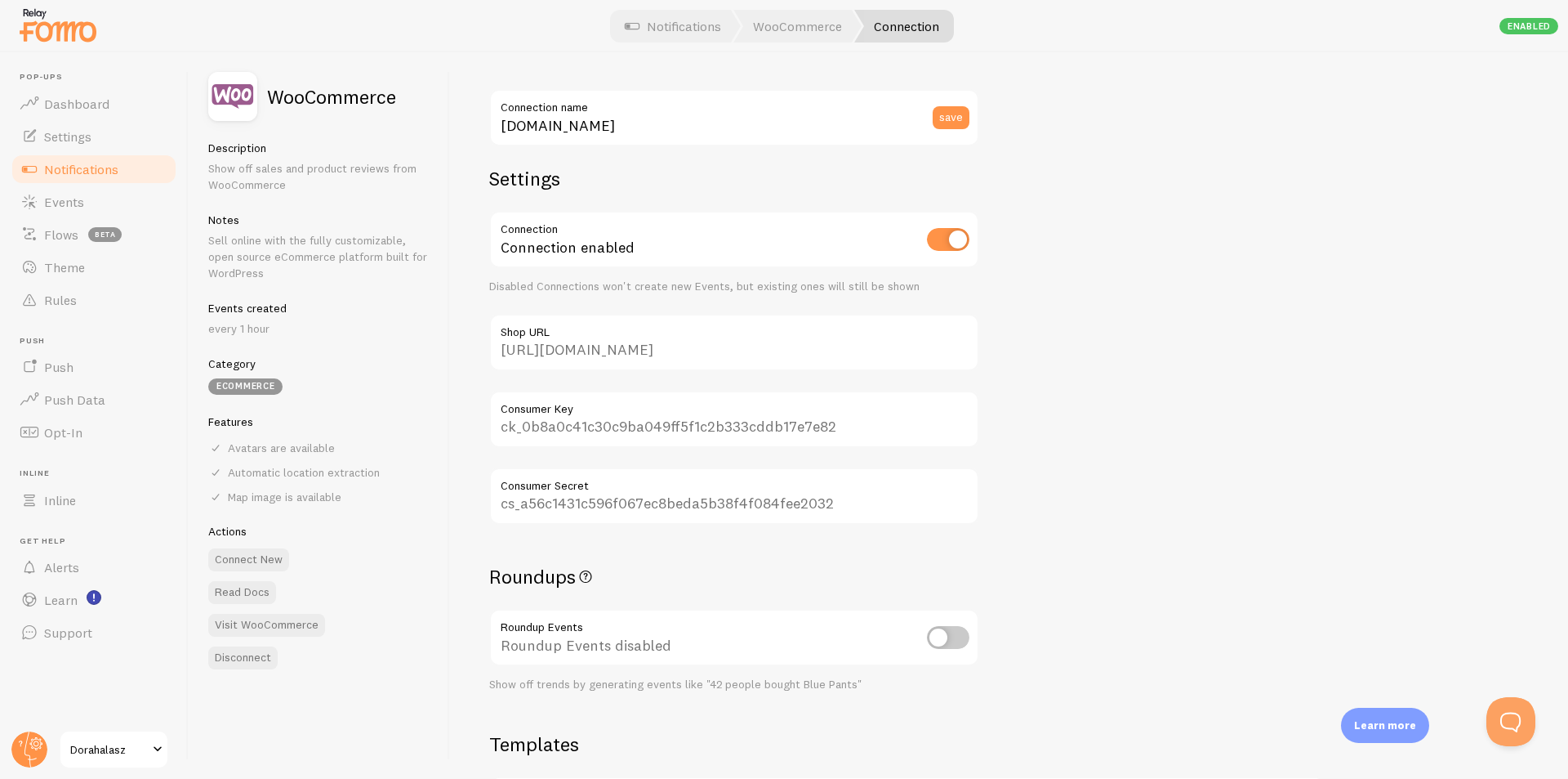
scroll to position [0, 0]
click at [58, 631] on span "Support" at bounding box center [67, 632] width 49 height 16
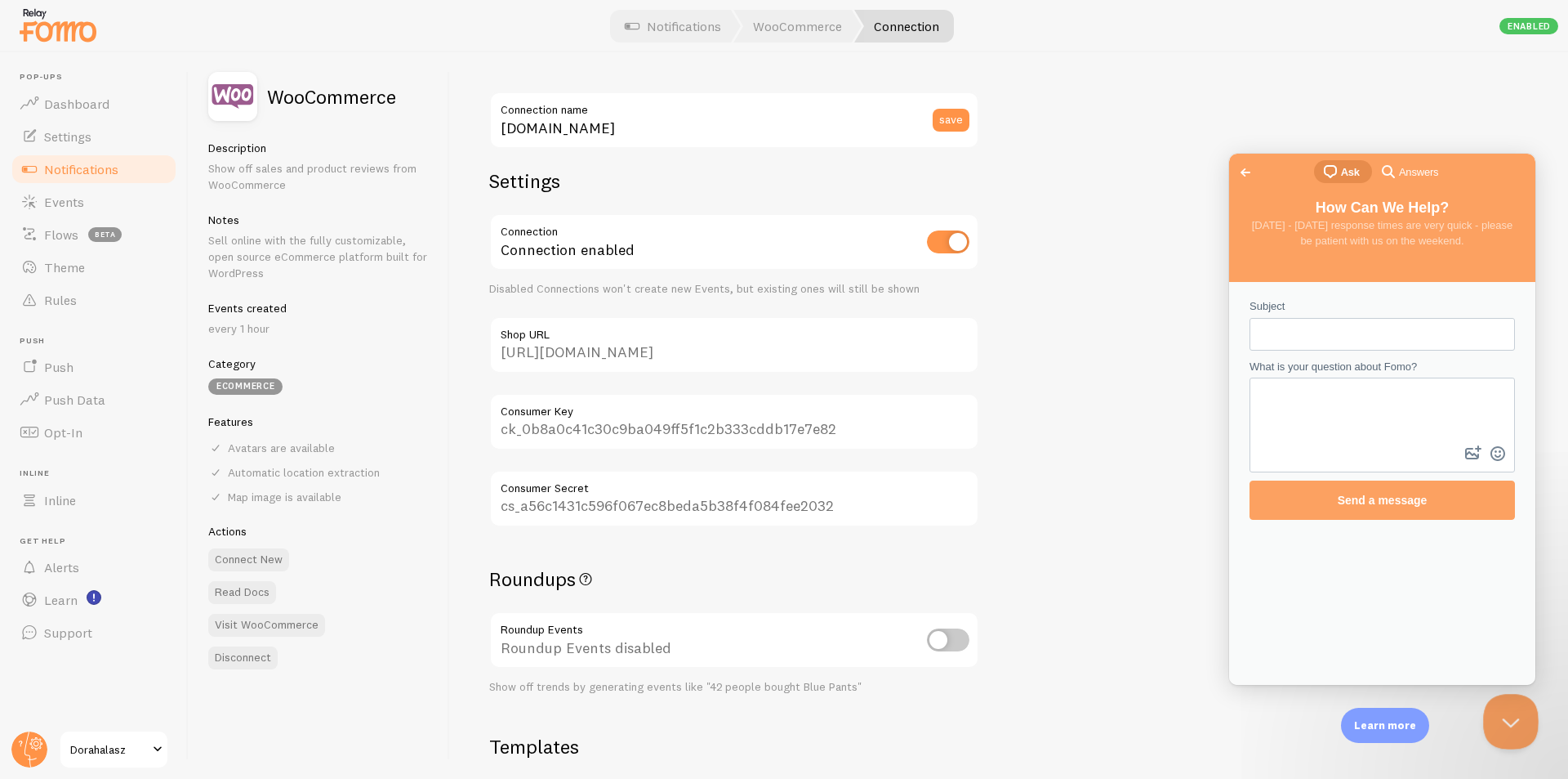
click at [1506, 704] on button "Close Beacon popover" at bounding box center [1508, 717] width 49 height 49
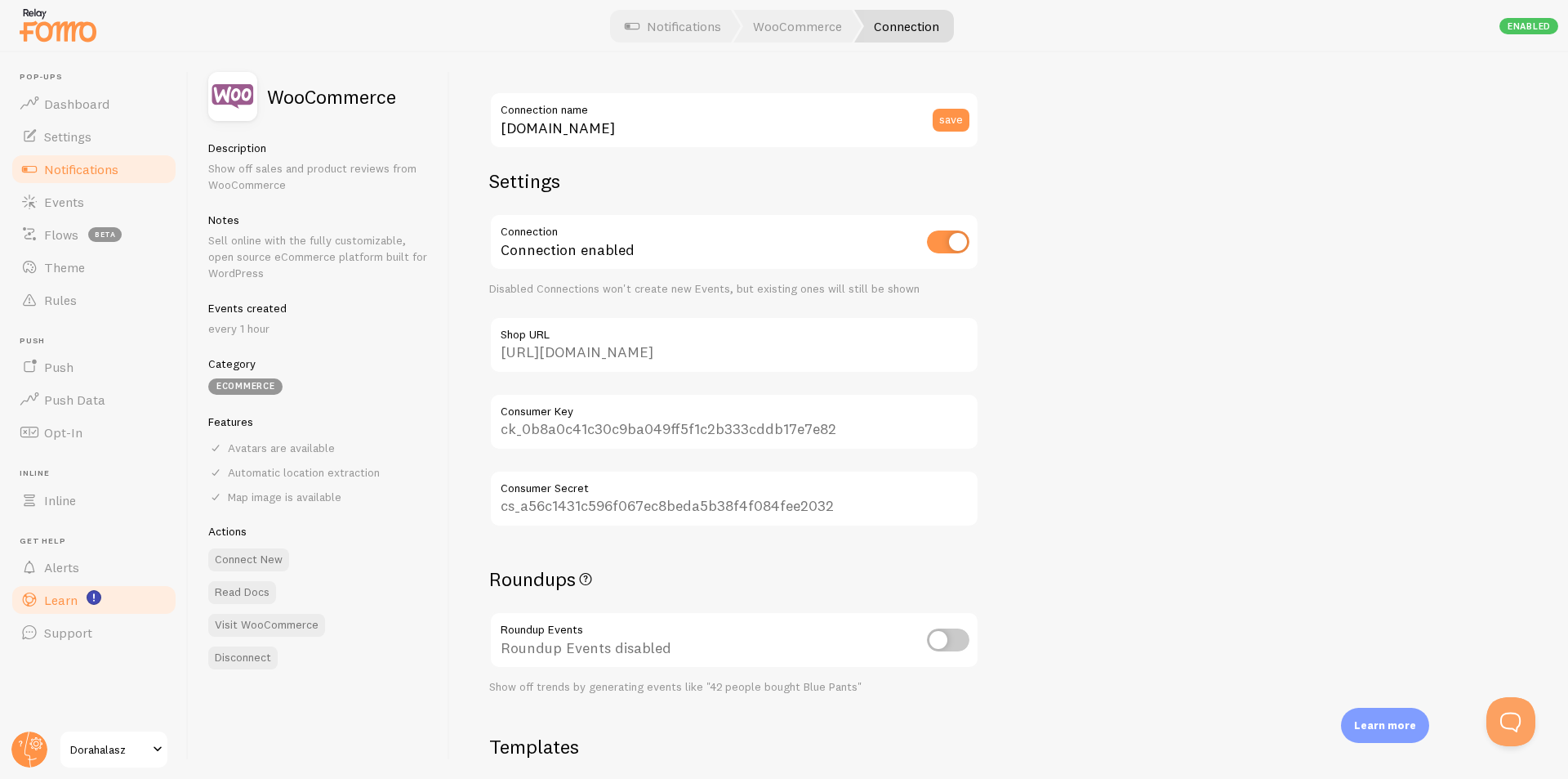
click at [67, 591] on link "Learn" at bounding box center [94, 599] width 169 height 33
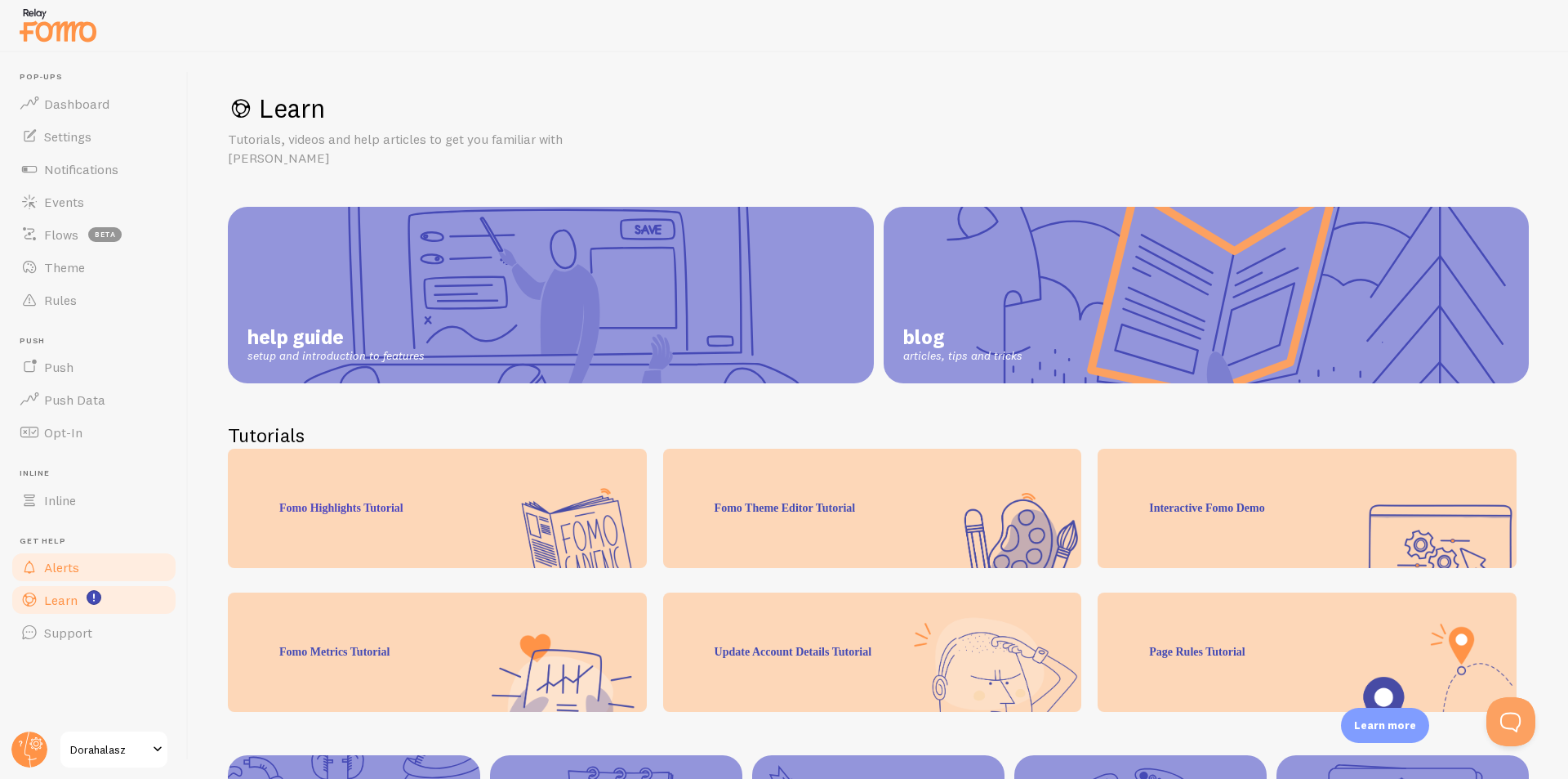
click at [67, 566] on span "Alerts" at bounding box center [60, 567] width 35 height 16
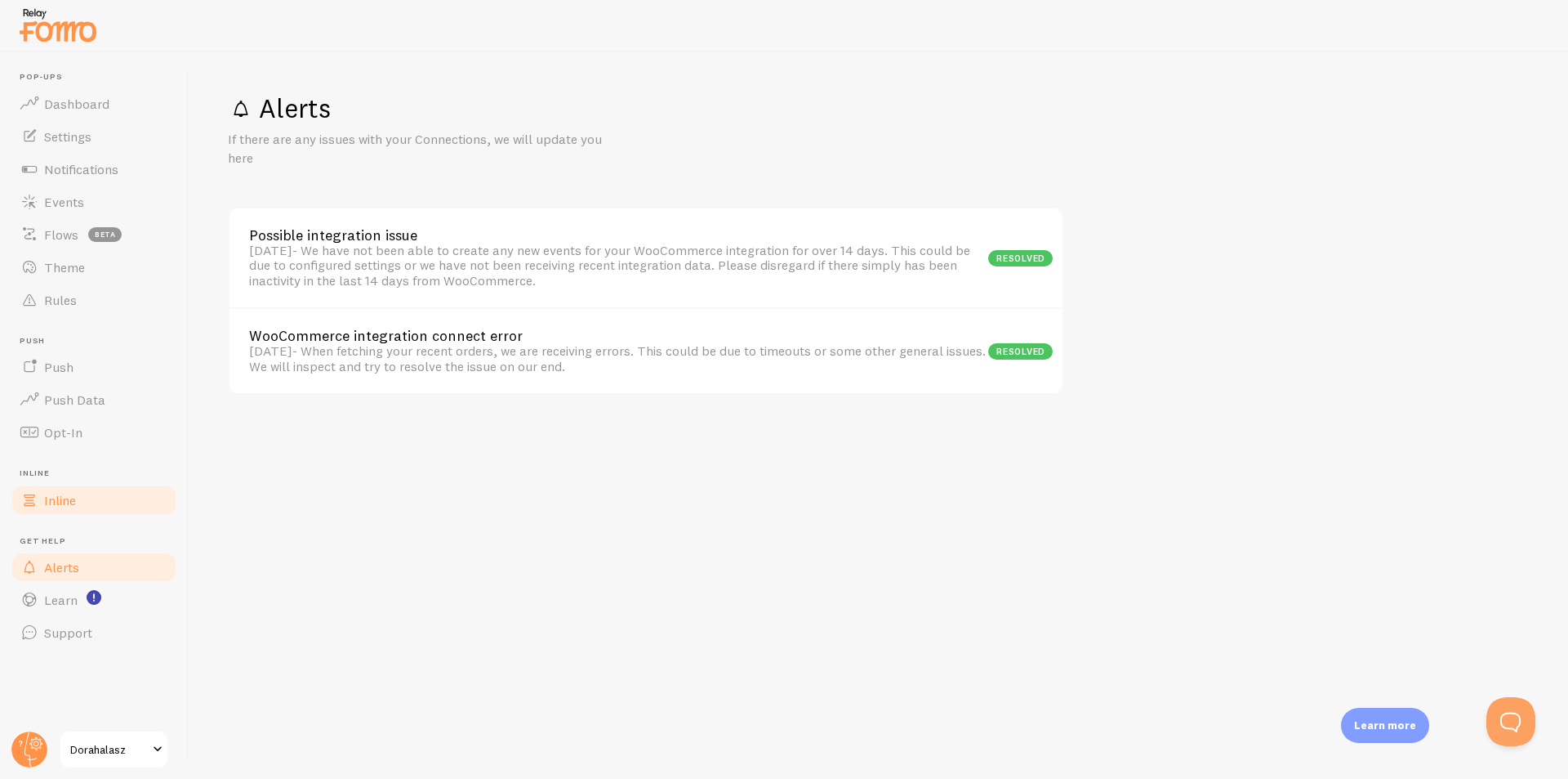
click at [60, 503] on span "Inline" at bounding box center [60, 500] width 32 height 16
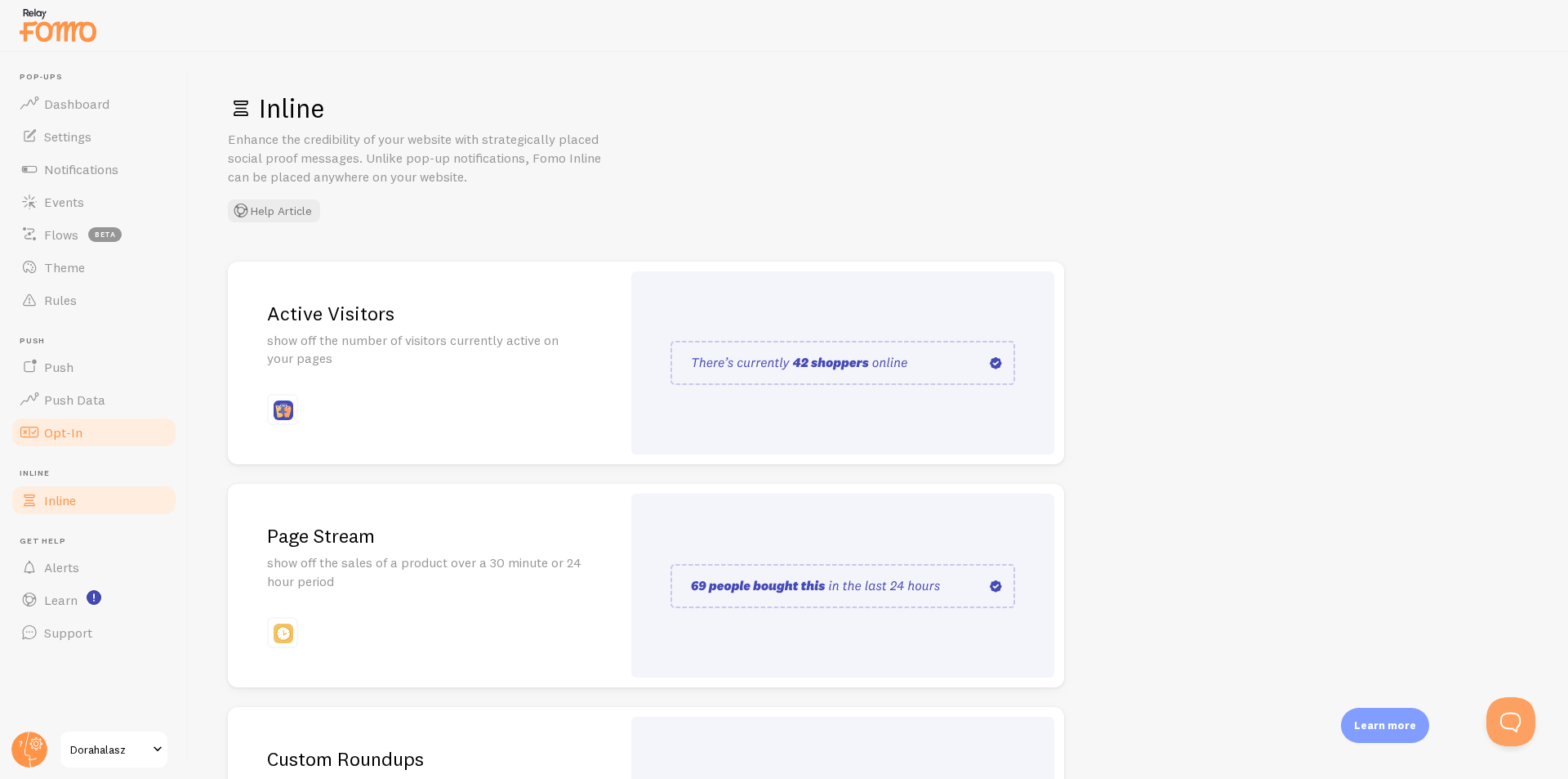
click at [71, 429] on span "Opt-In" at bounding box center [62, 432] width 39 height 16
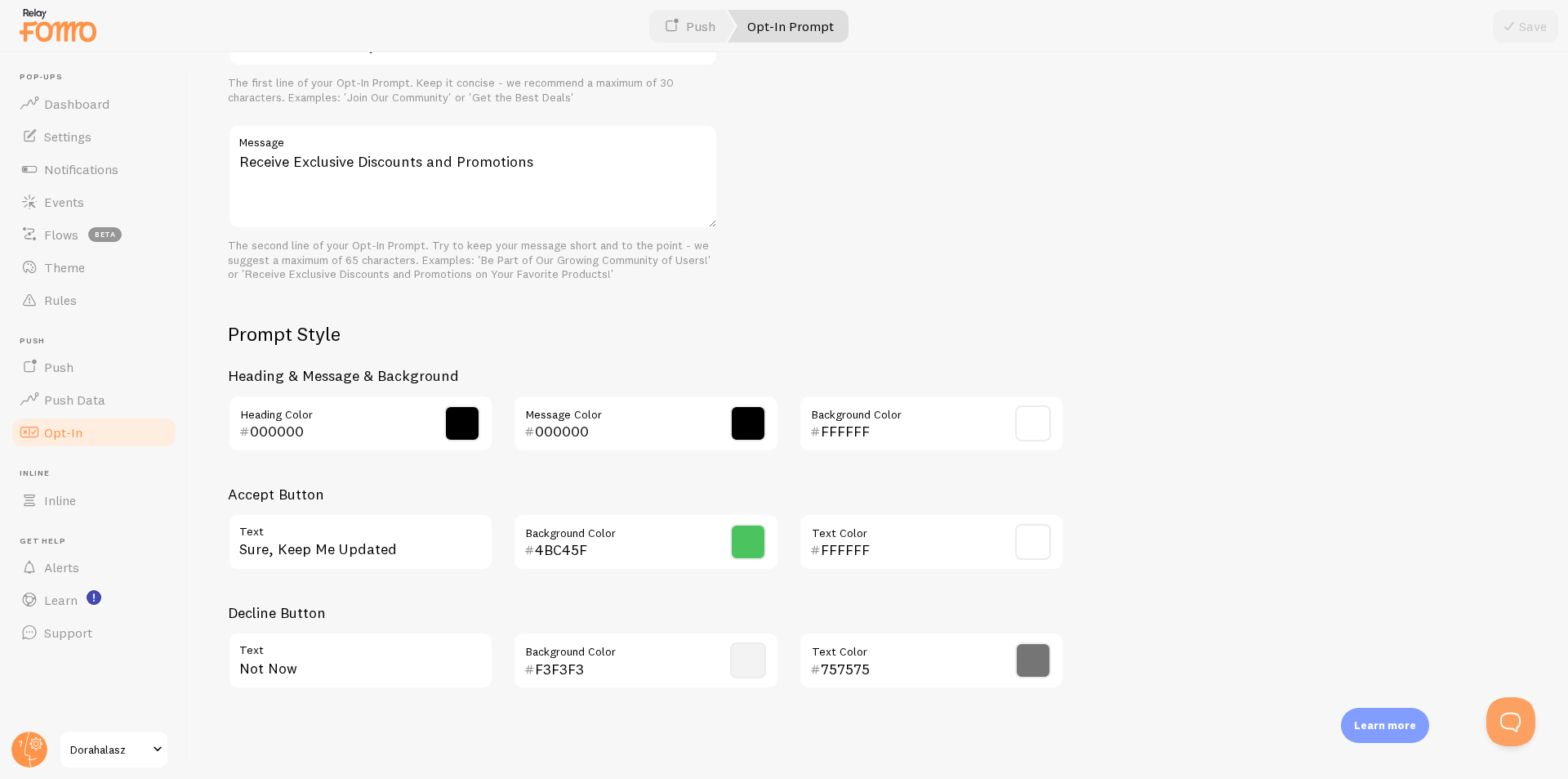
scroll to position [559, 0]
click at [85, 394] on span "Push Data" at bounding box center [74, 400] width 61 height 16
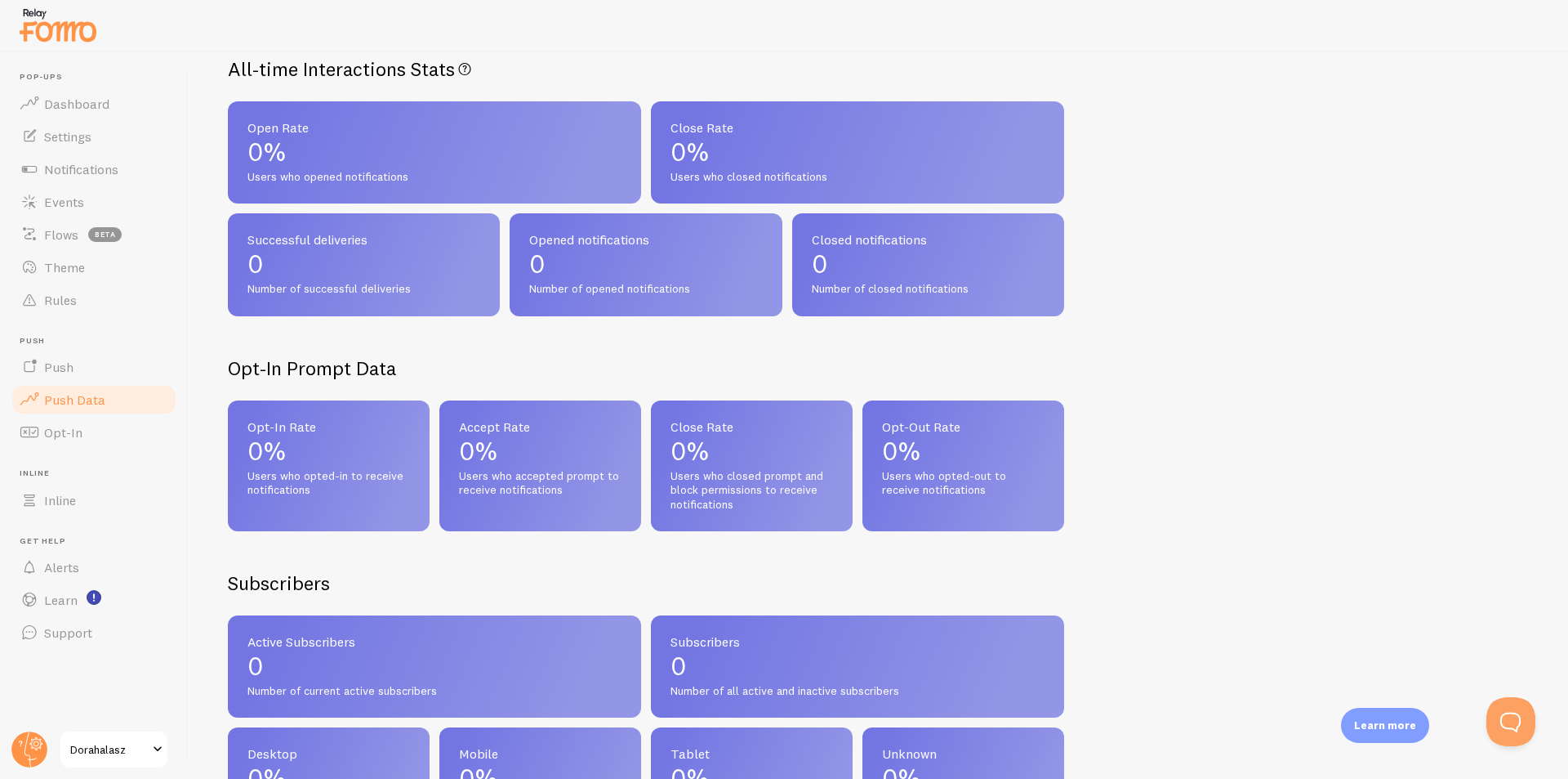
scroll to position [127, 0]
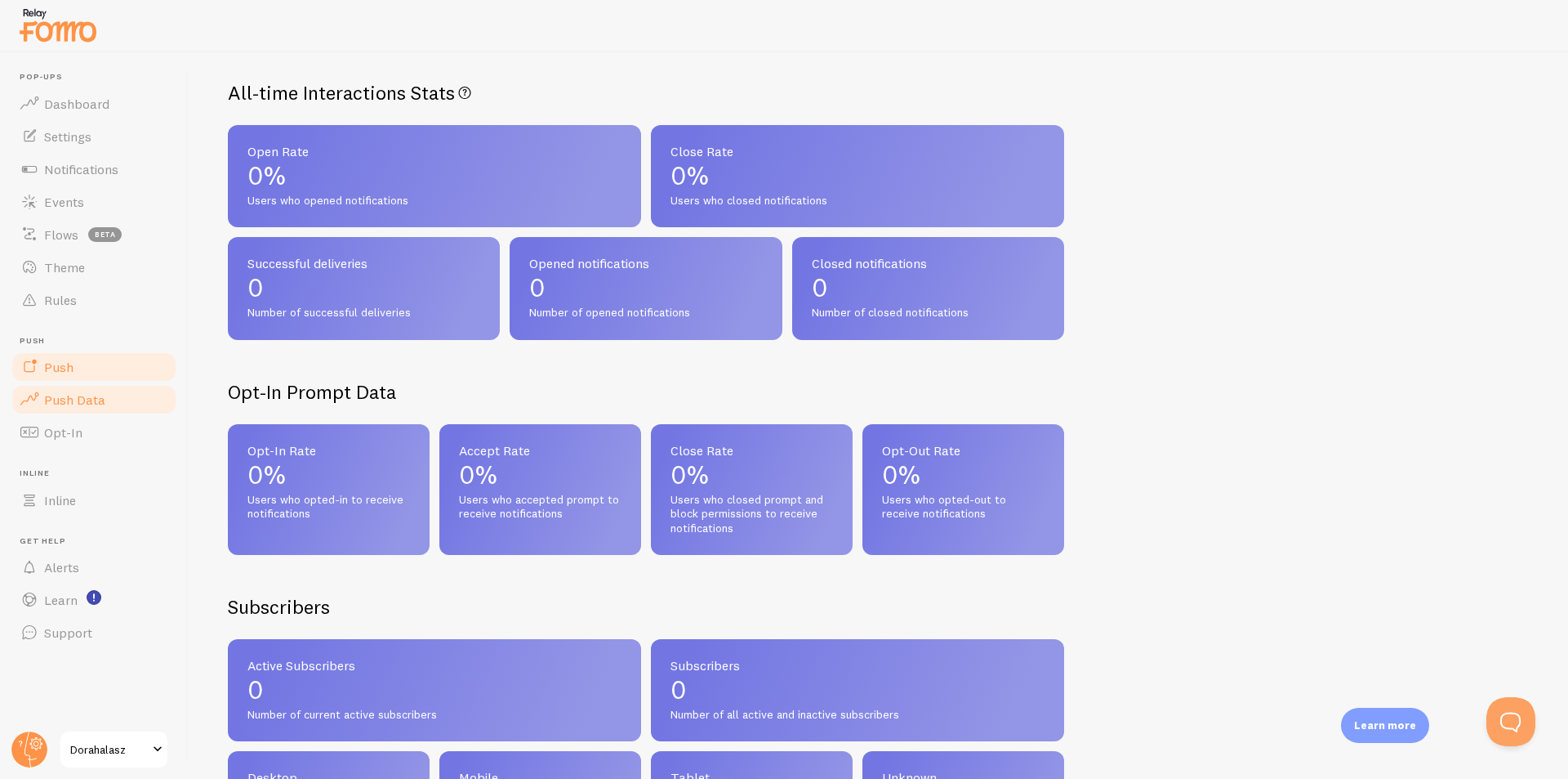
click at [72, 368] on link "Push" at bounding box center [94, 366] width 169 height 33
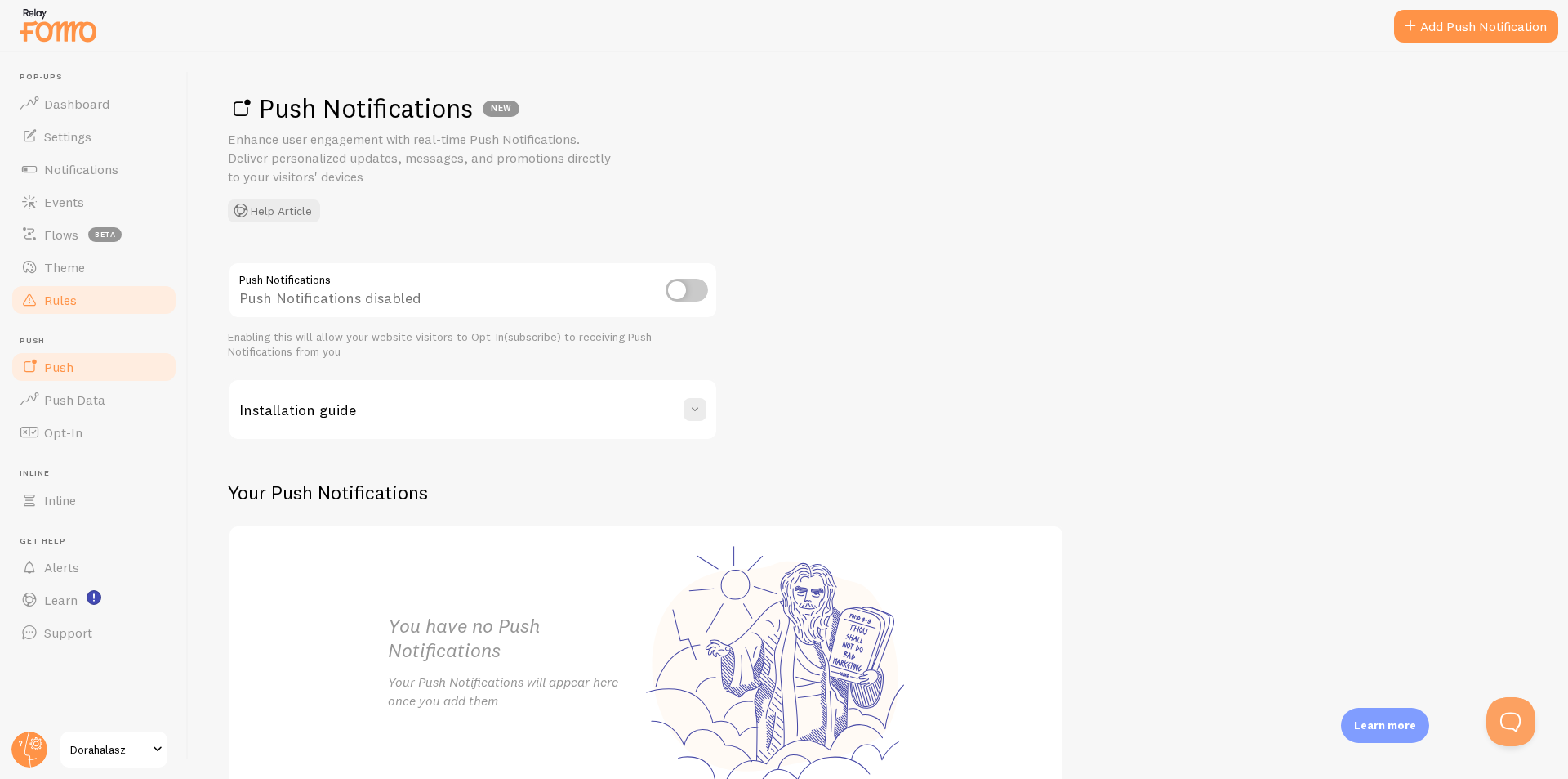
click at [71, 304] on span "Rules" at bounding box center [60, 300] width 33 height 16
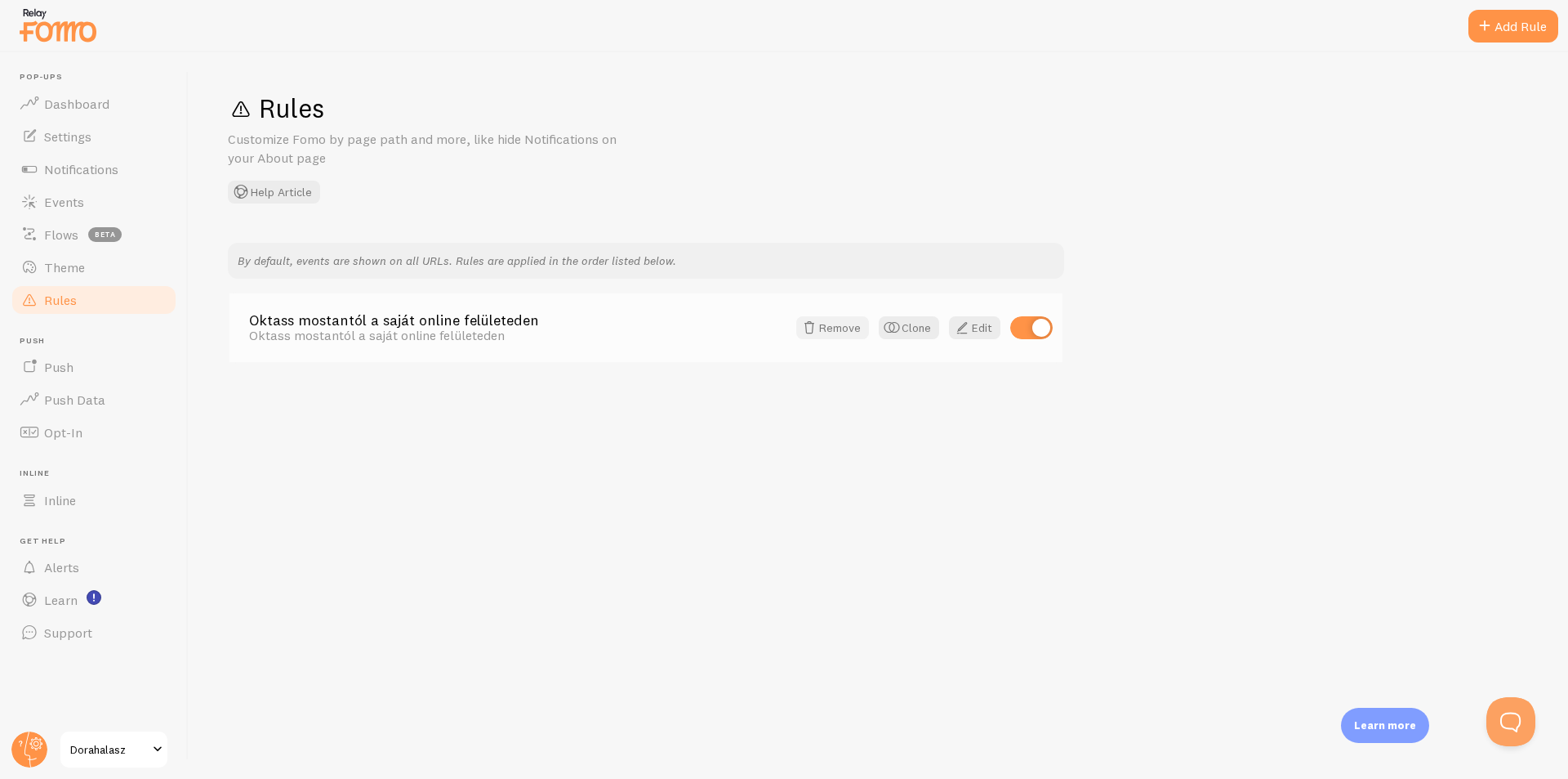
click at [850, 328] on button "Remove" at bounding box center [832, 327] width 72 height 23
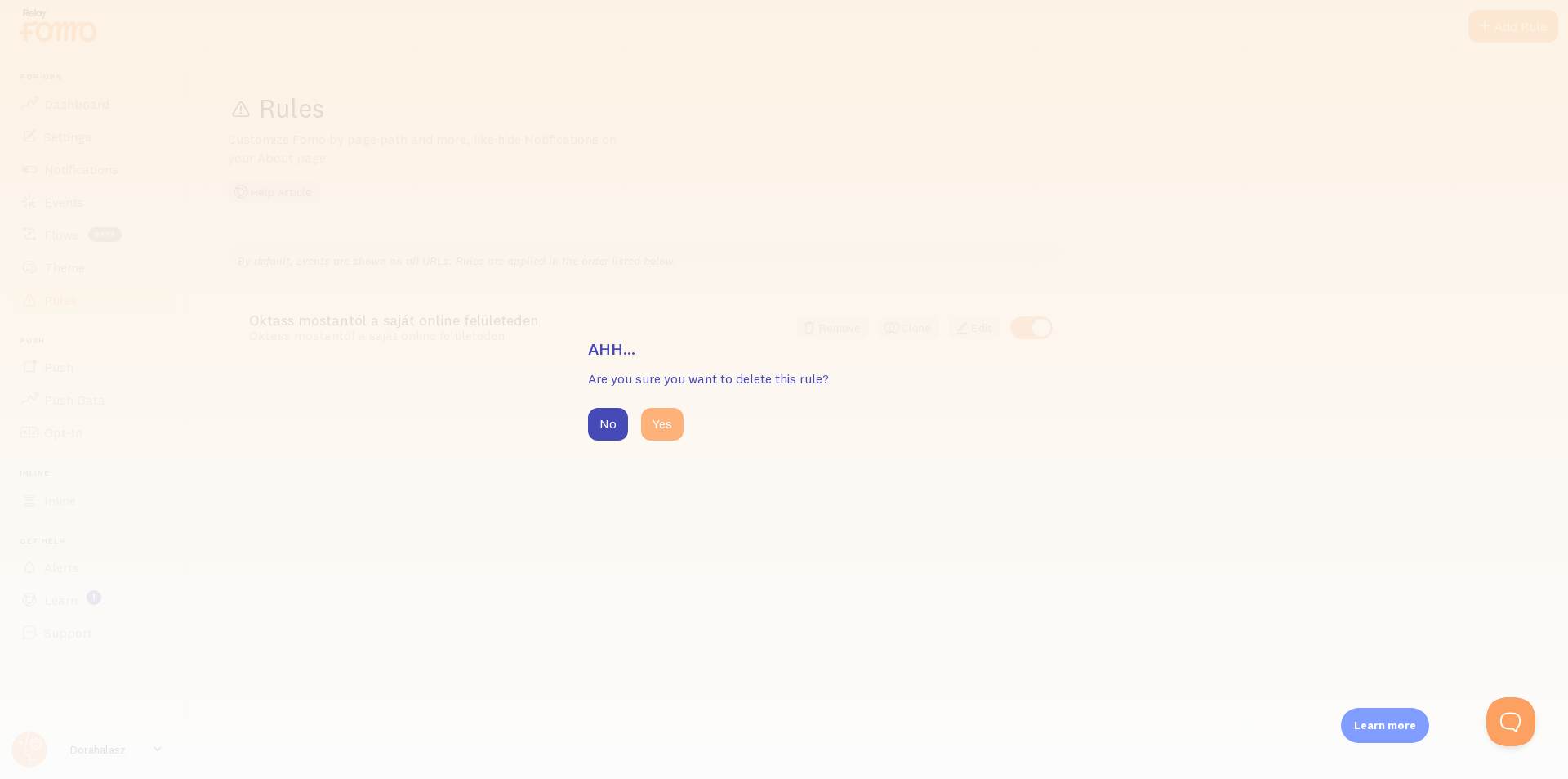
click at [653, 414] on button "Yes" at bounding box center [663, 424] width 43 height 33
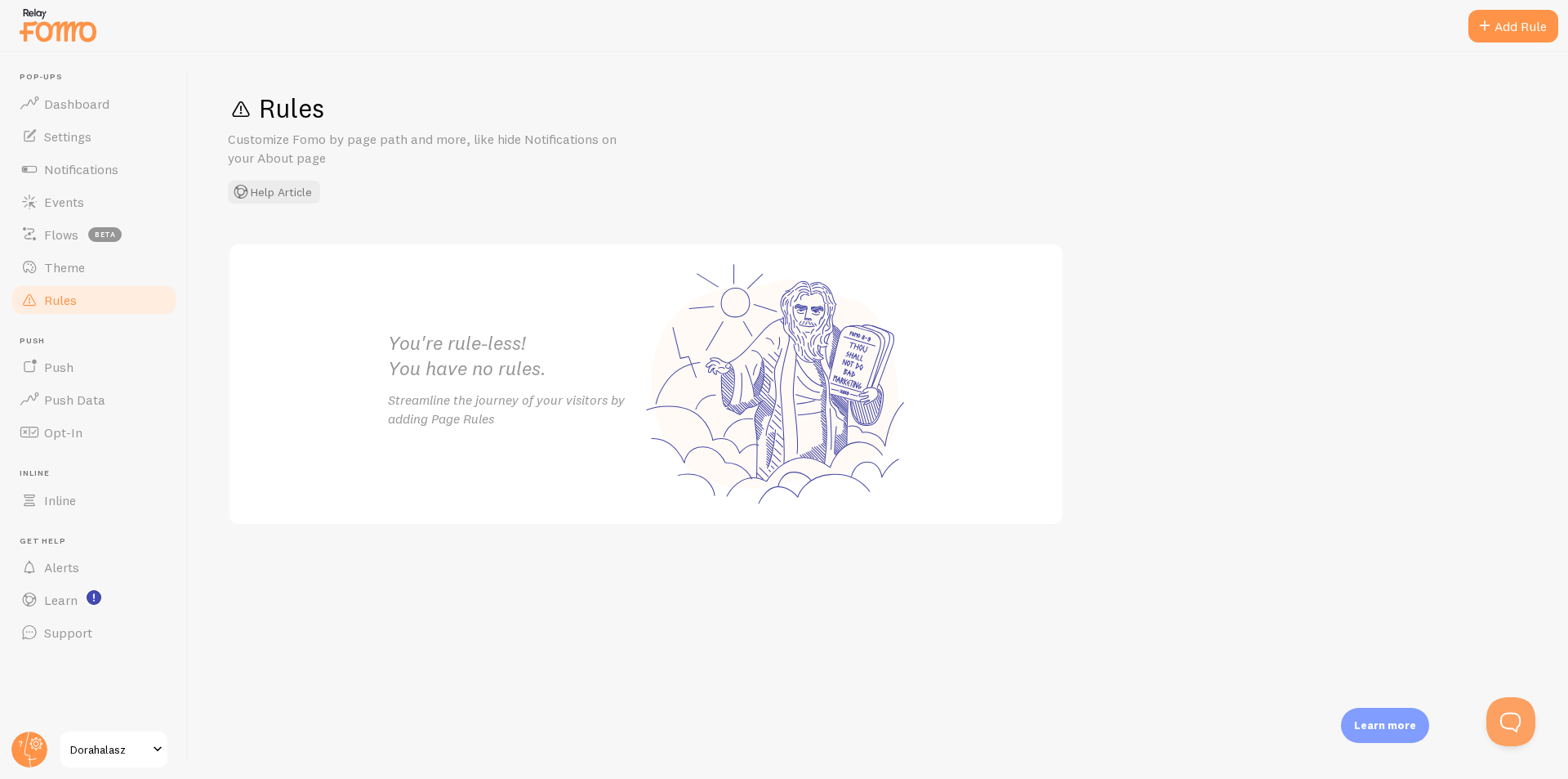
click at [83, 306] on link "Rules" at bounding box center [94, 300] width 169 height 33
click at [81, 271] on span "Theme" at bounding box center [63, 267] width 41 height 16
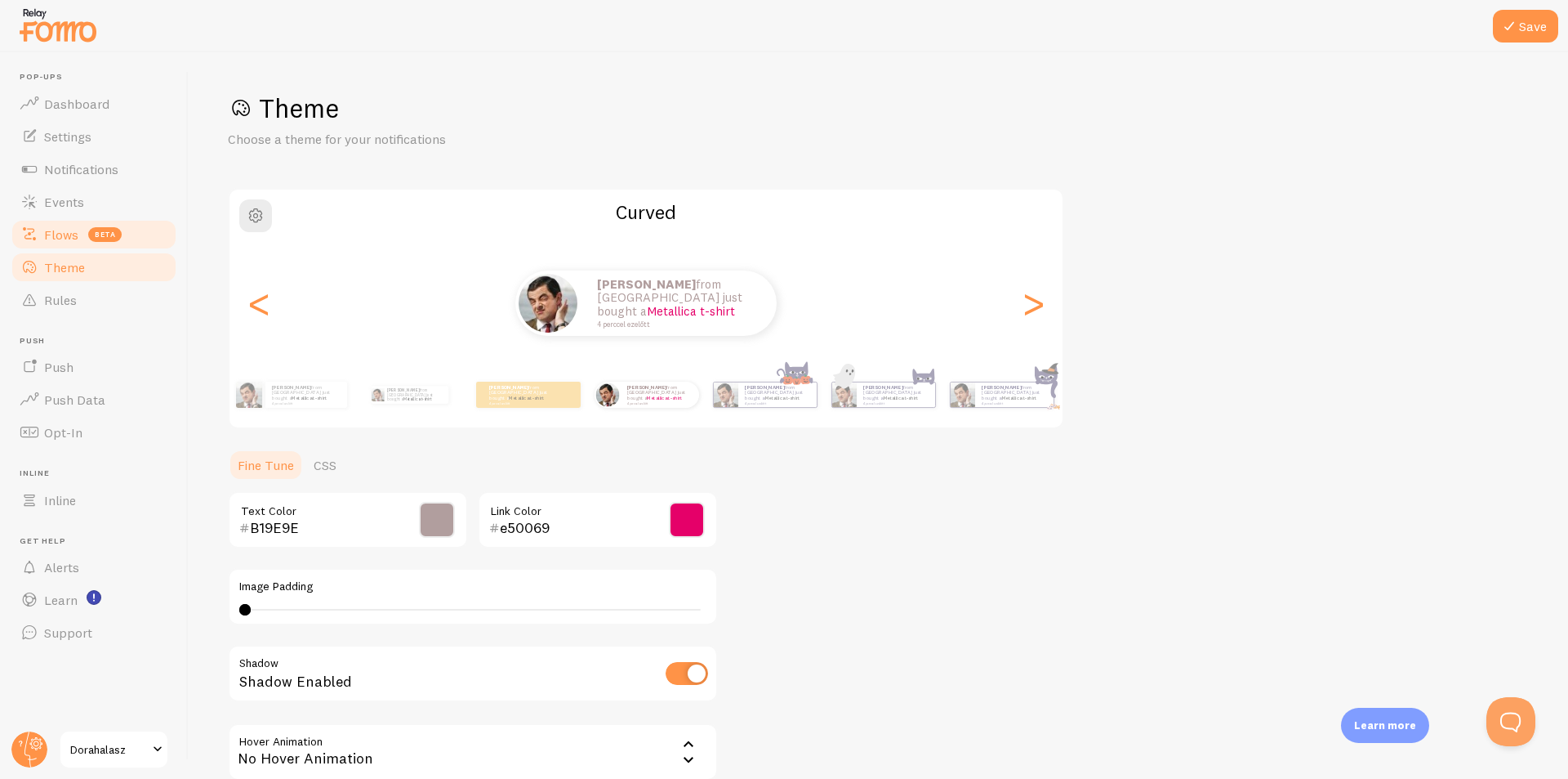
click at [54, 232] on span "Flows" at bounding box center [60, 234] width 35 height 16
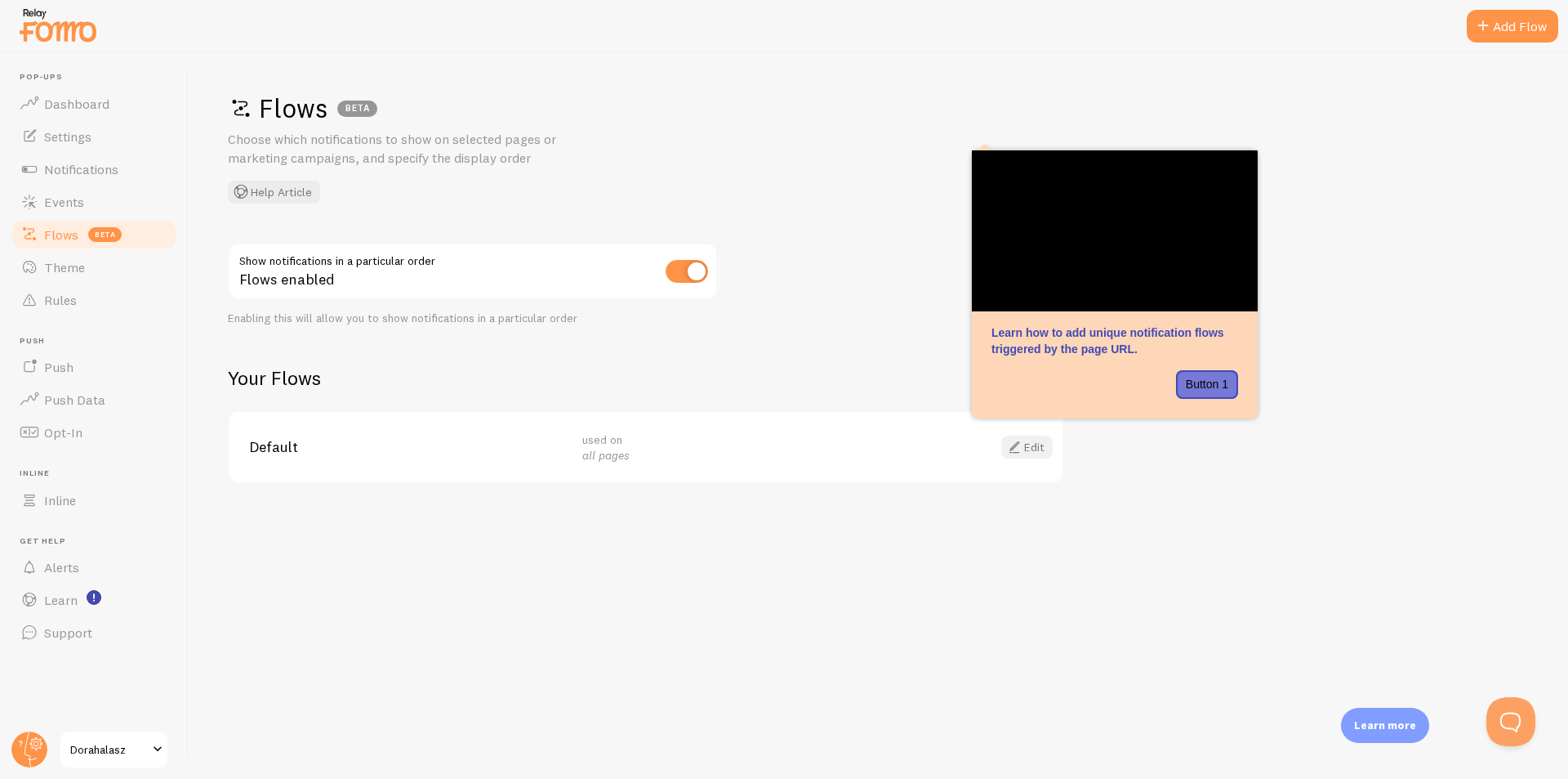
click at [1031, 447] on link "Edit" at bounding box center [1027, 447] width 52 height 23
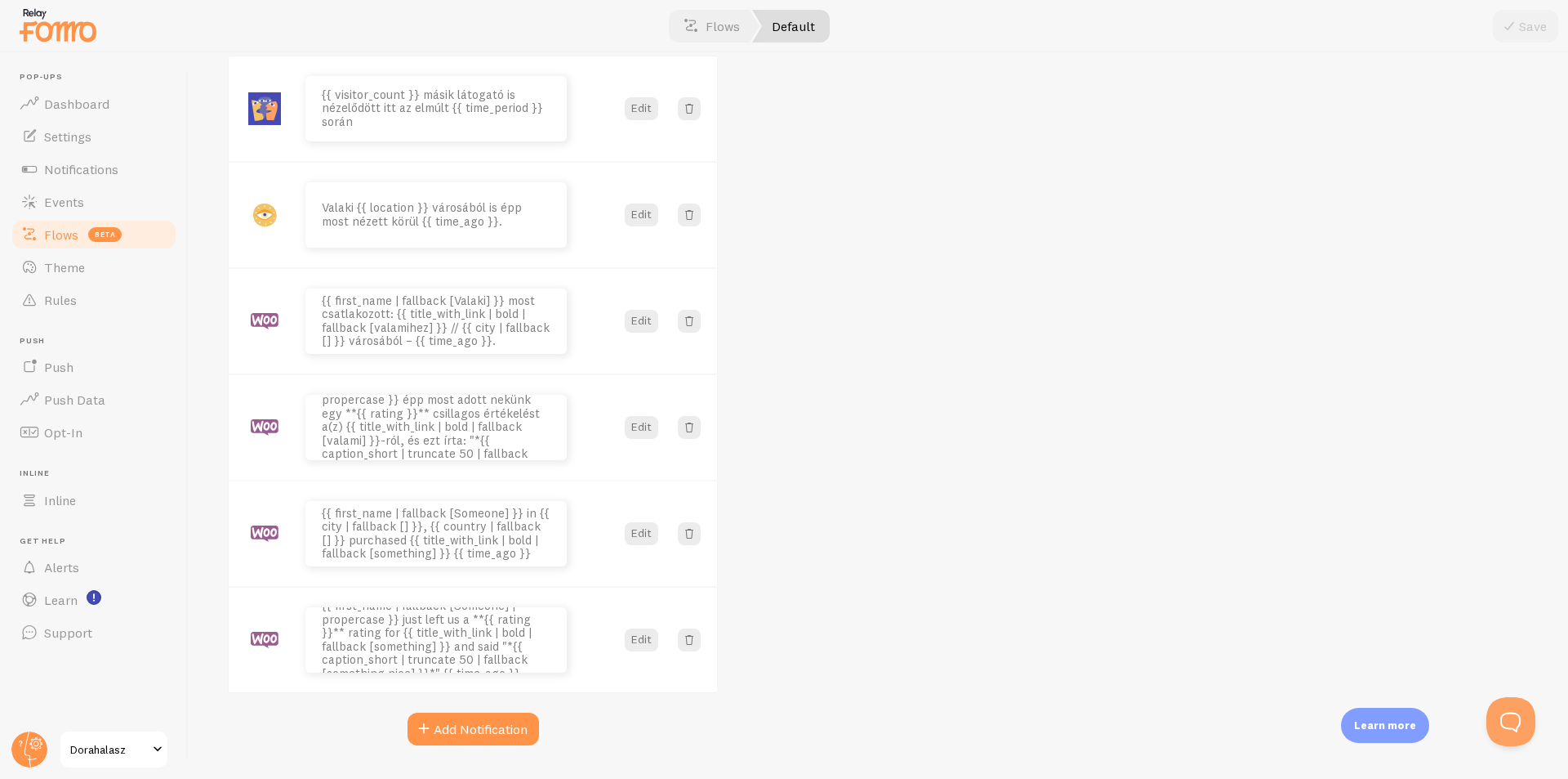
scroll to position [241, 0]
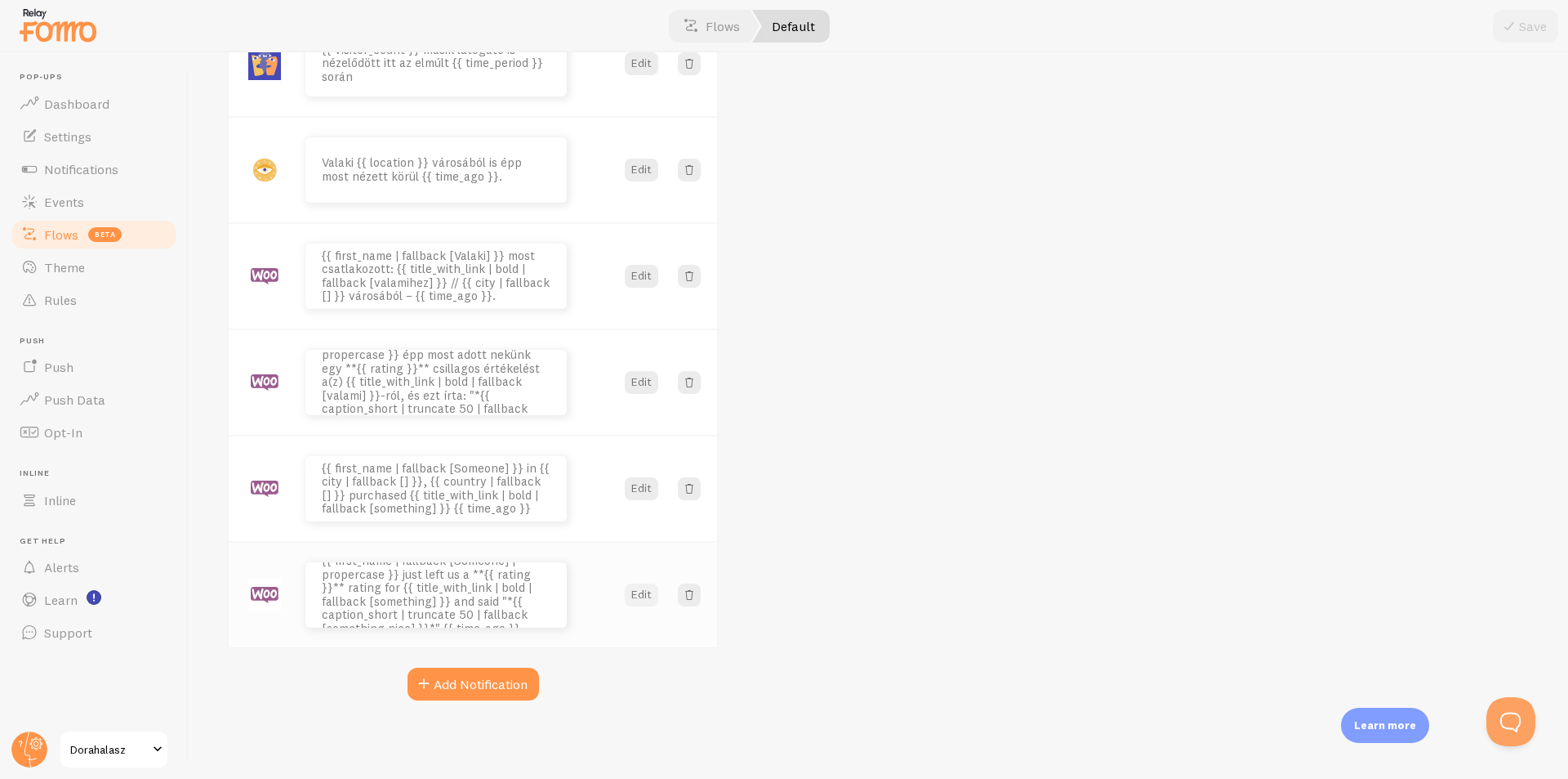
click at [636, 593] on button "Edit" at bounding box center [642, 594] width 34 height 23
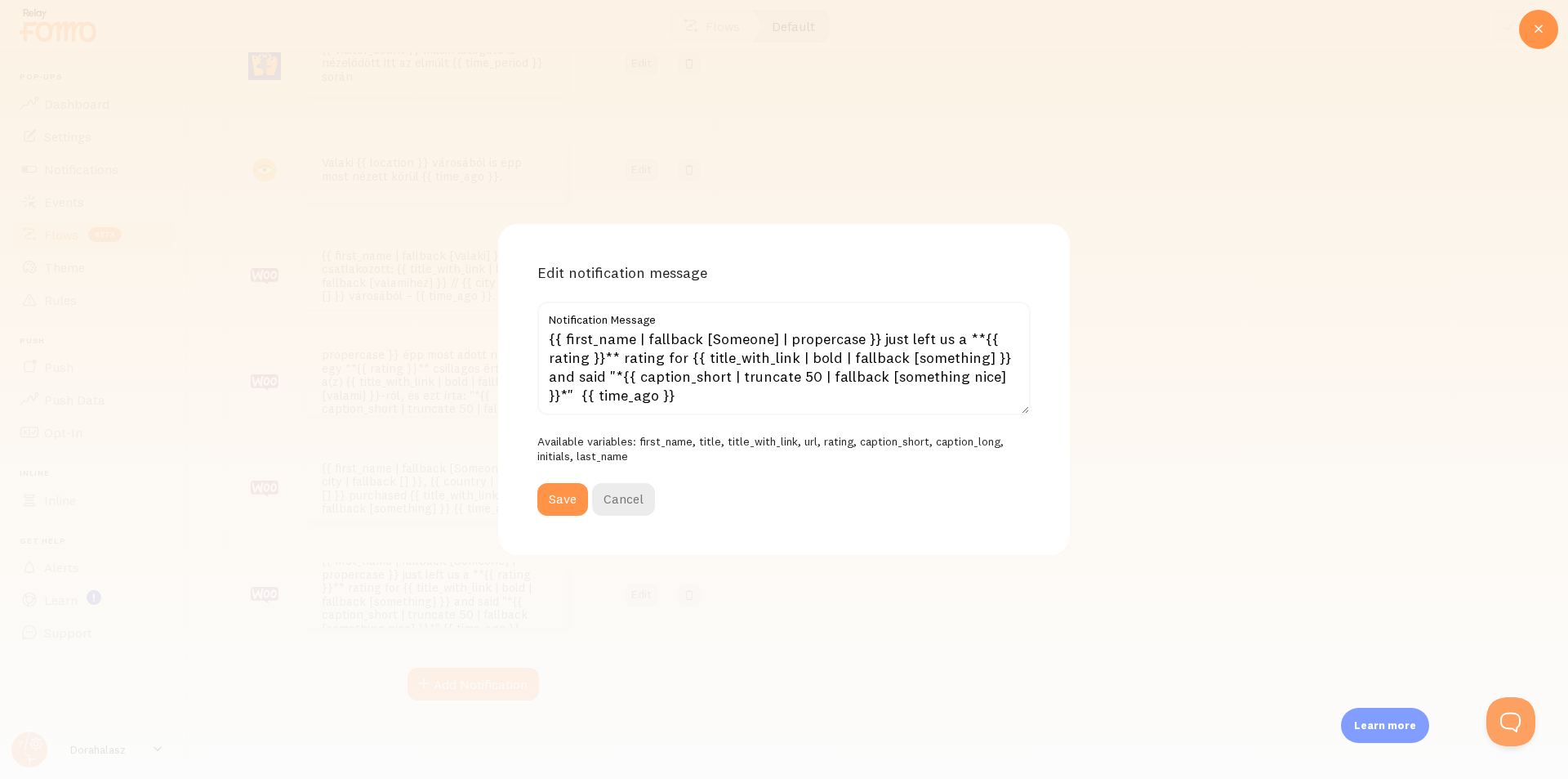
scroll to position [3, 0]
click at [635, 488] on button "Cancel" at bounding box center [623, 499] width 62 height 33
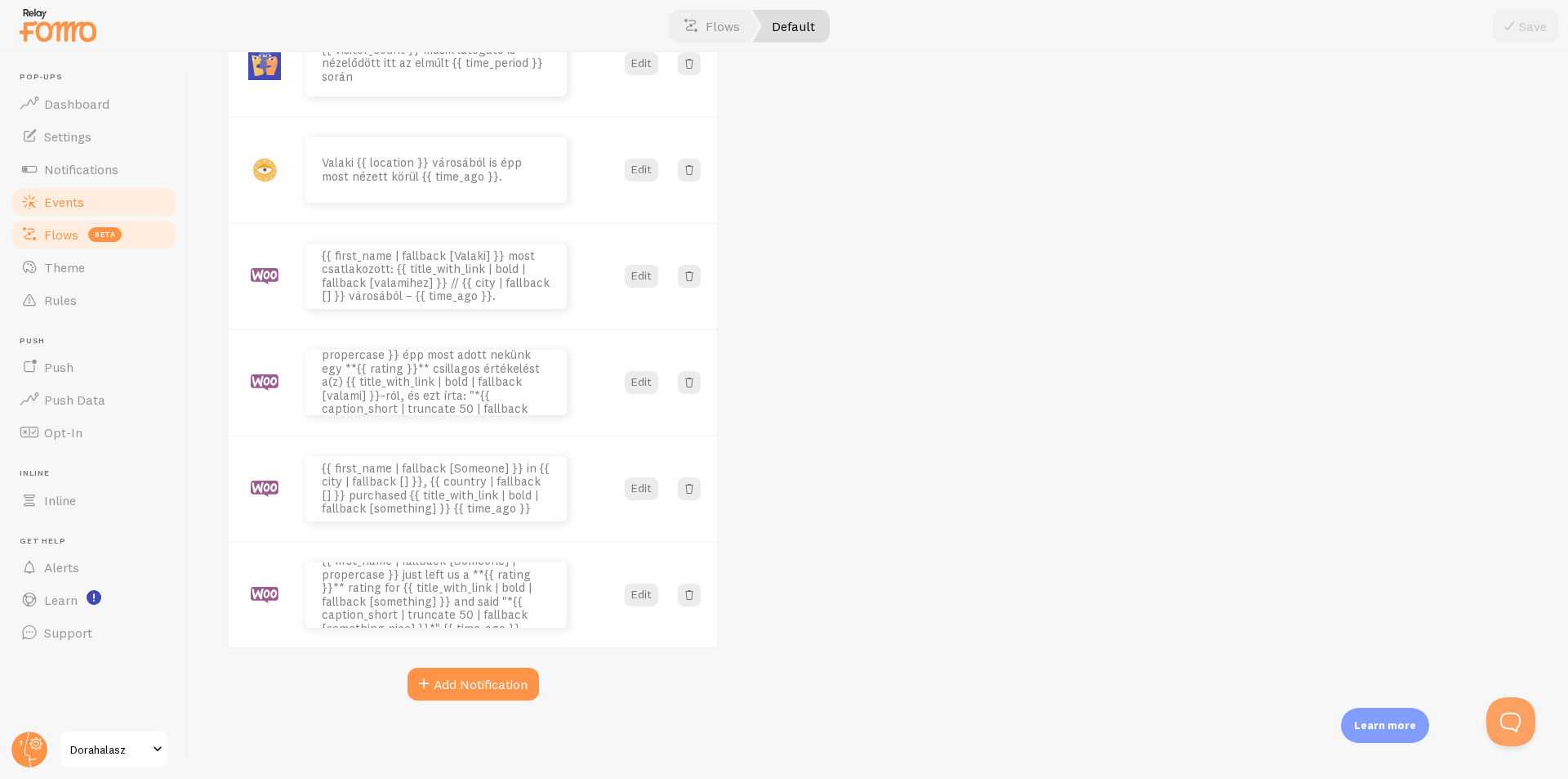
click at [123, 197] on link "Events" at bounding box center [94, 201] width 169 height 33
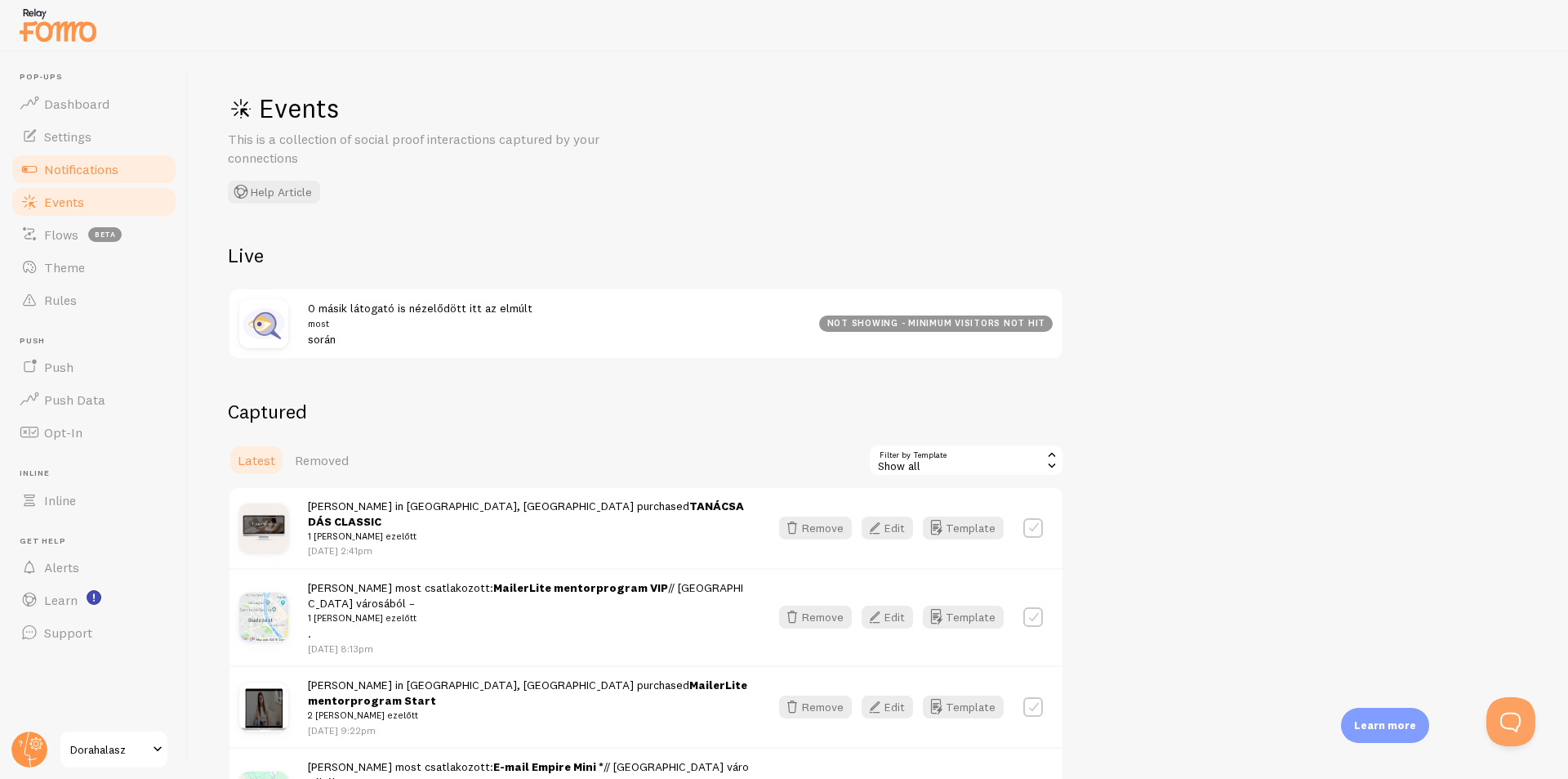
click at [123, 170] on link "Notifications" at bounding box center [94, 169] width 169 height 33
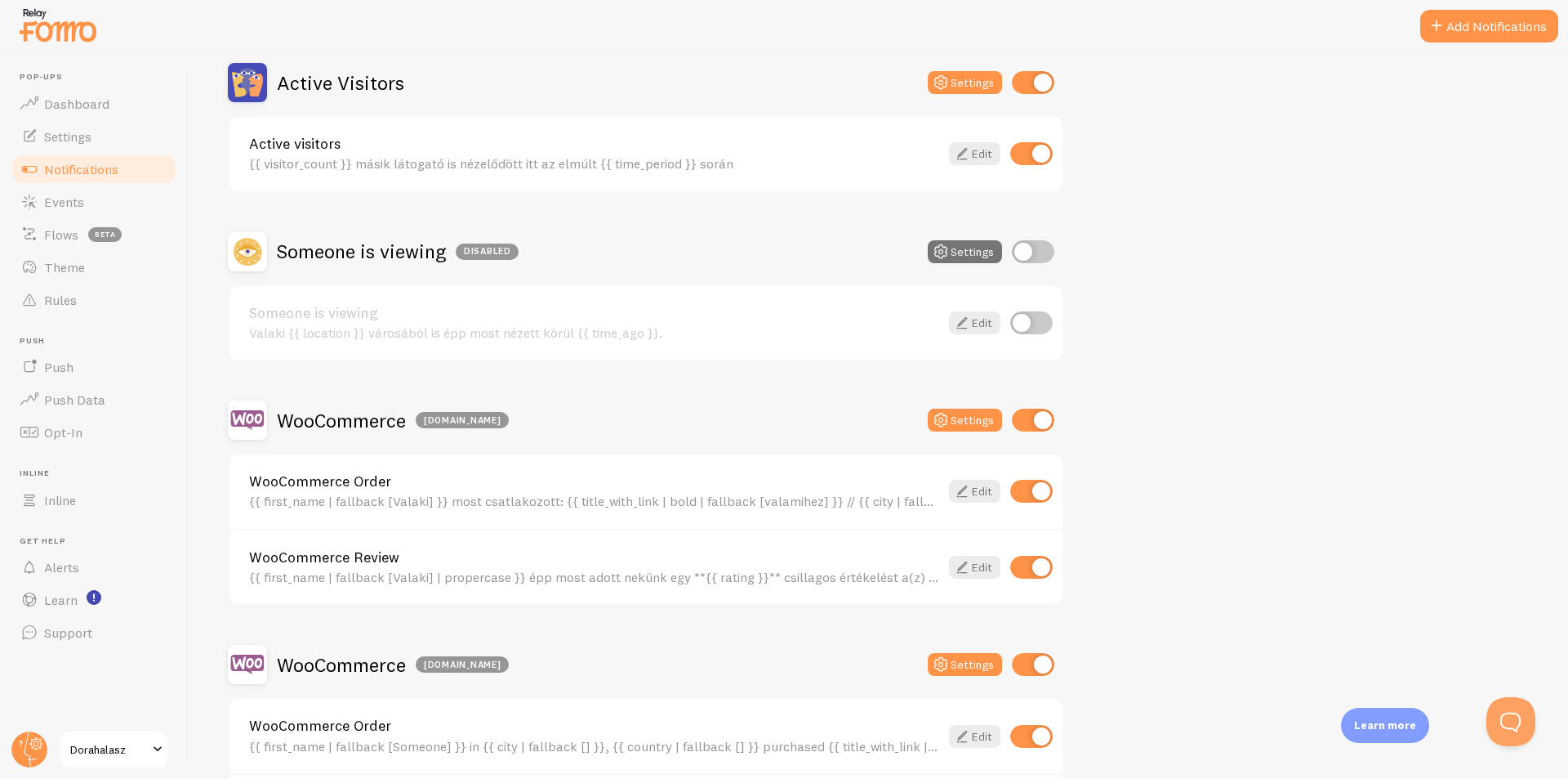
scroll to position [169, 0]
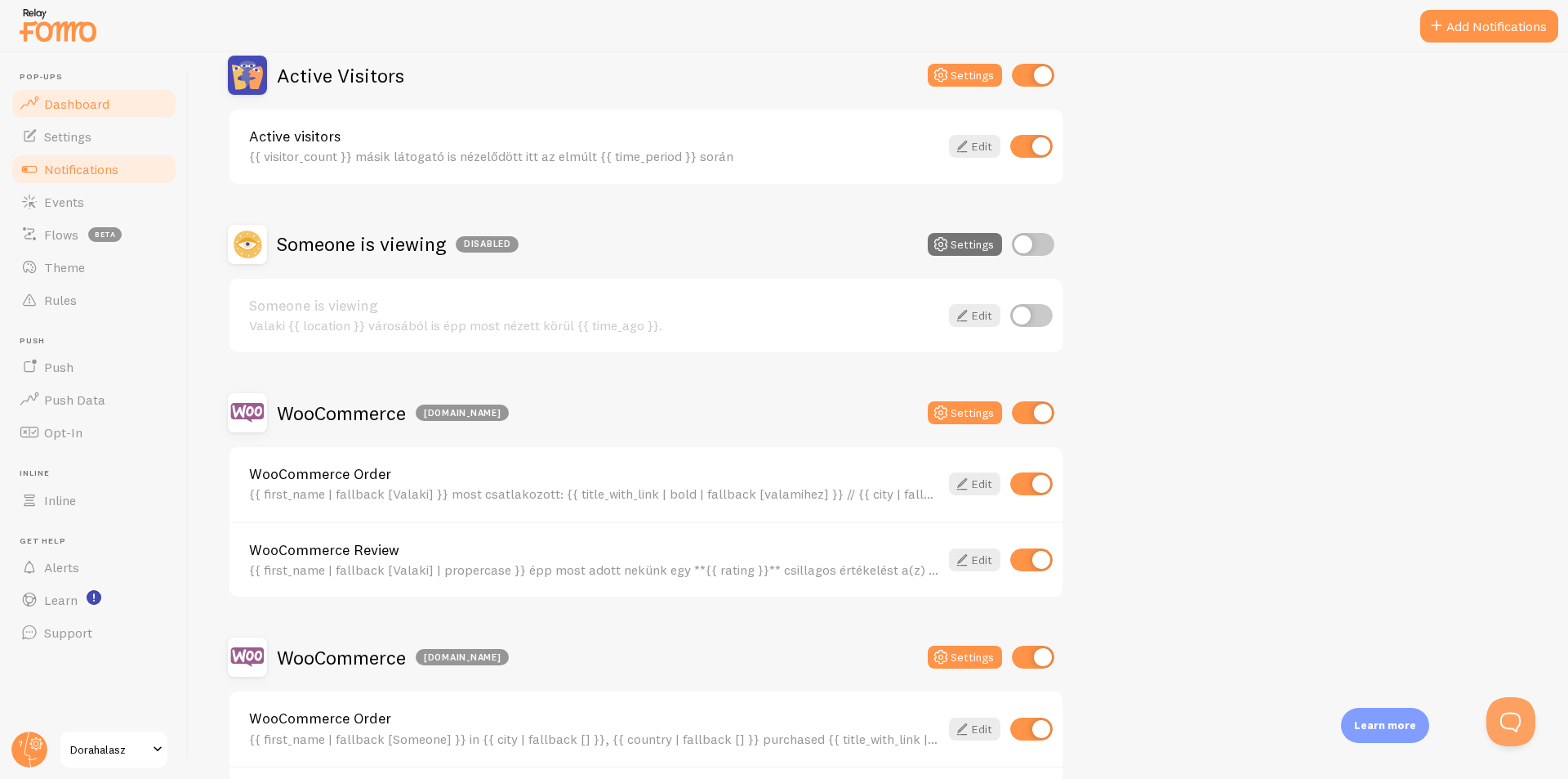
click at [102, 118] on link "Dashboard" at bounding box center [94, 103] width 169 height 33
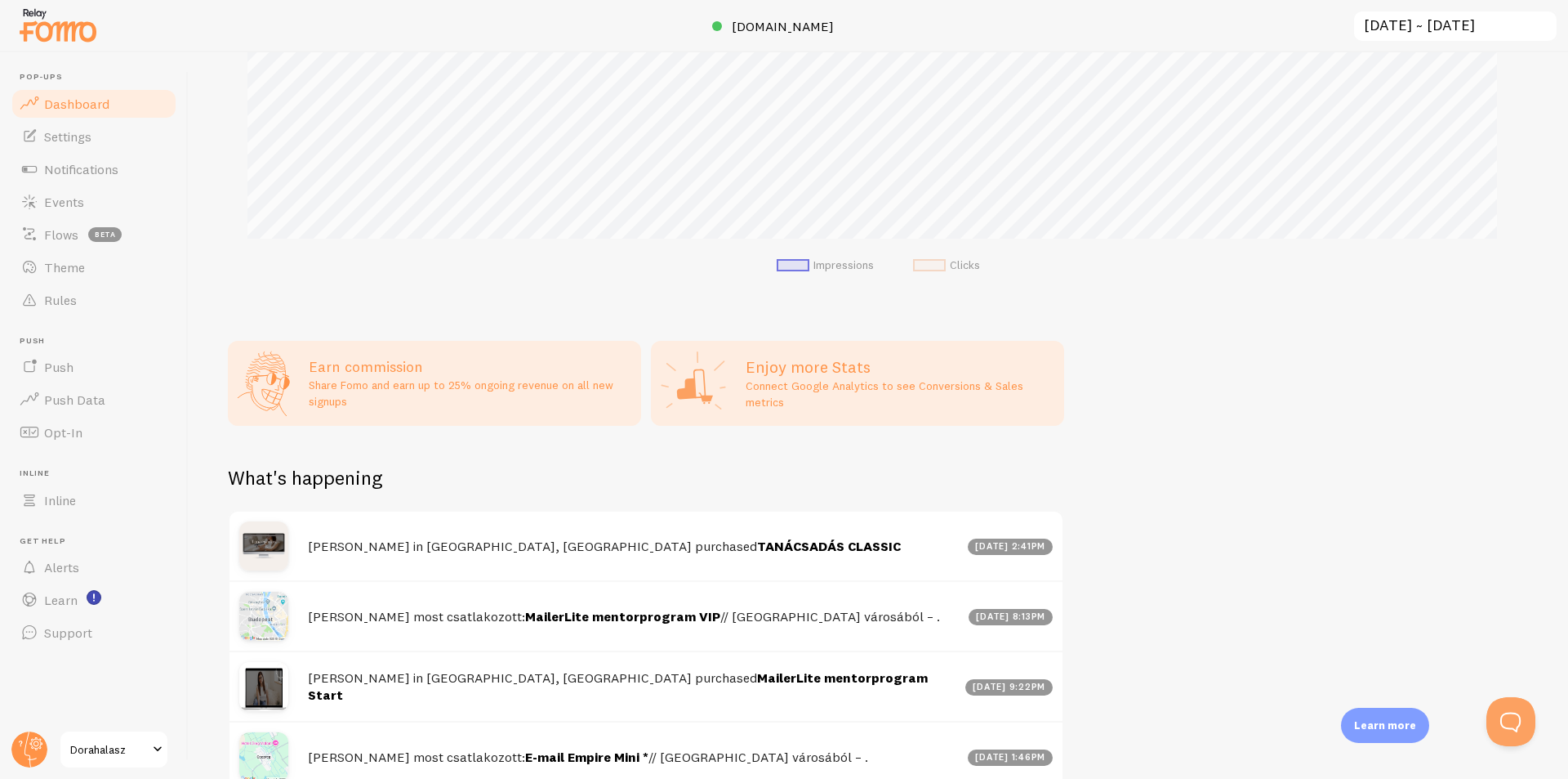
scroll to position [642, 0]
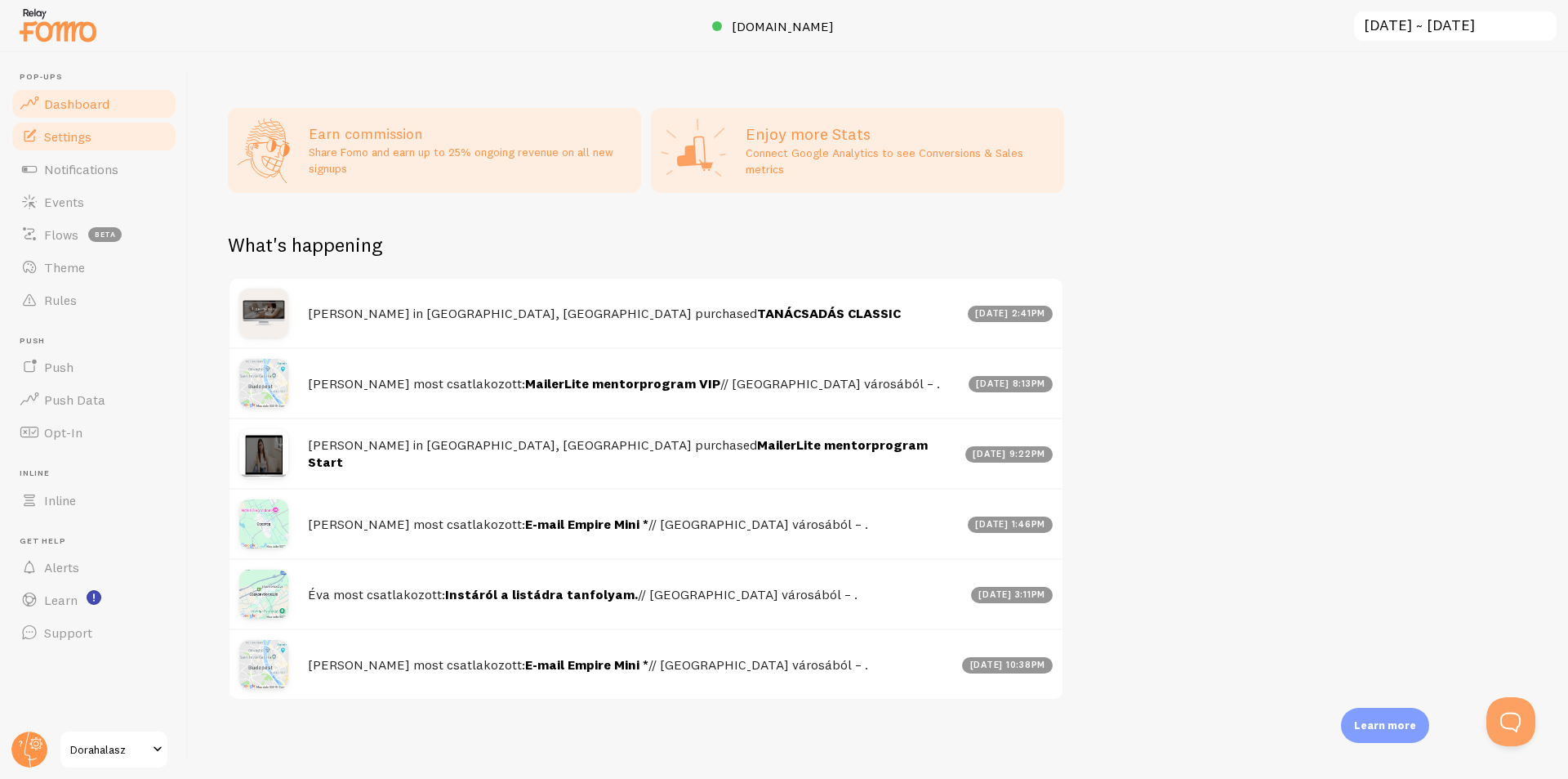
click at [78, 136] on span "Settings" at bounding box center [67, 136] width 48 height 16
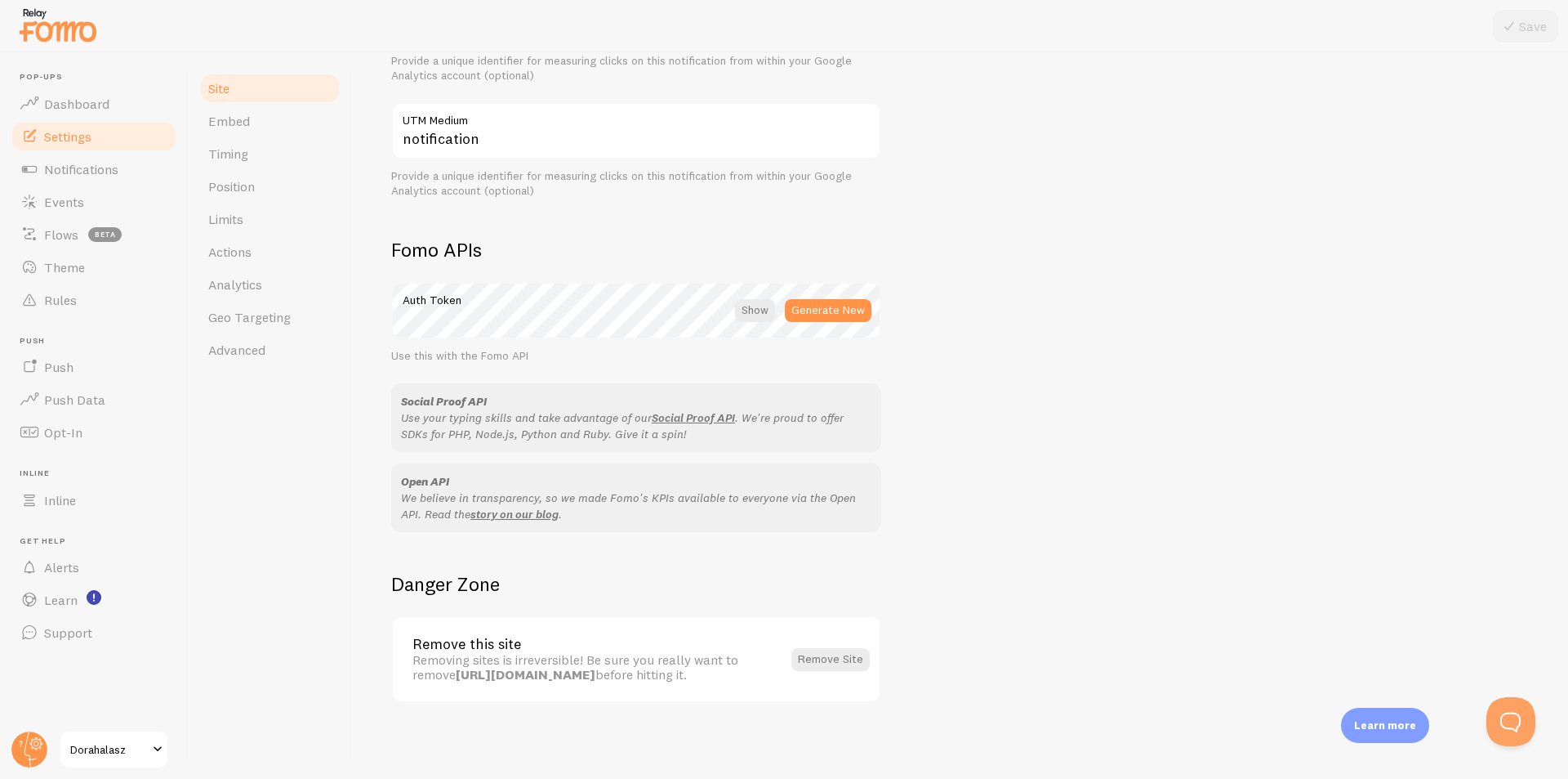
scroll to position [764, 0]
click at [240, 123] on span "Embed" at bounding box center [229, 121] width 42 height 16
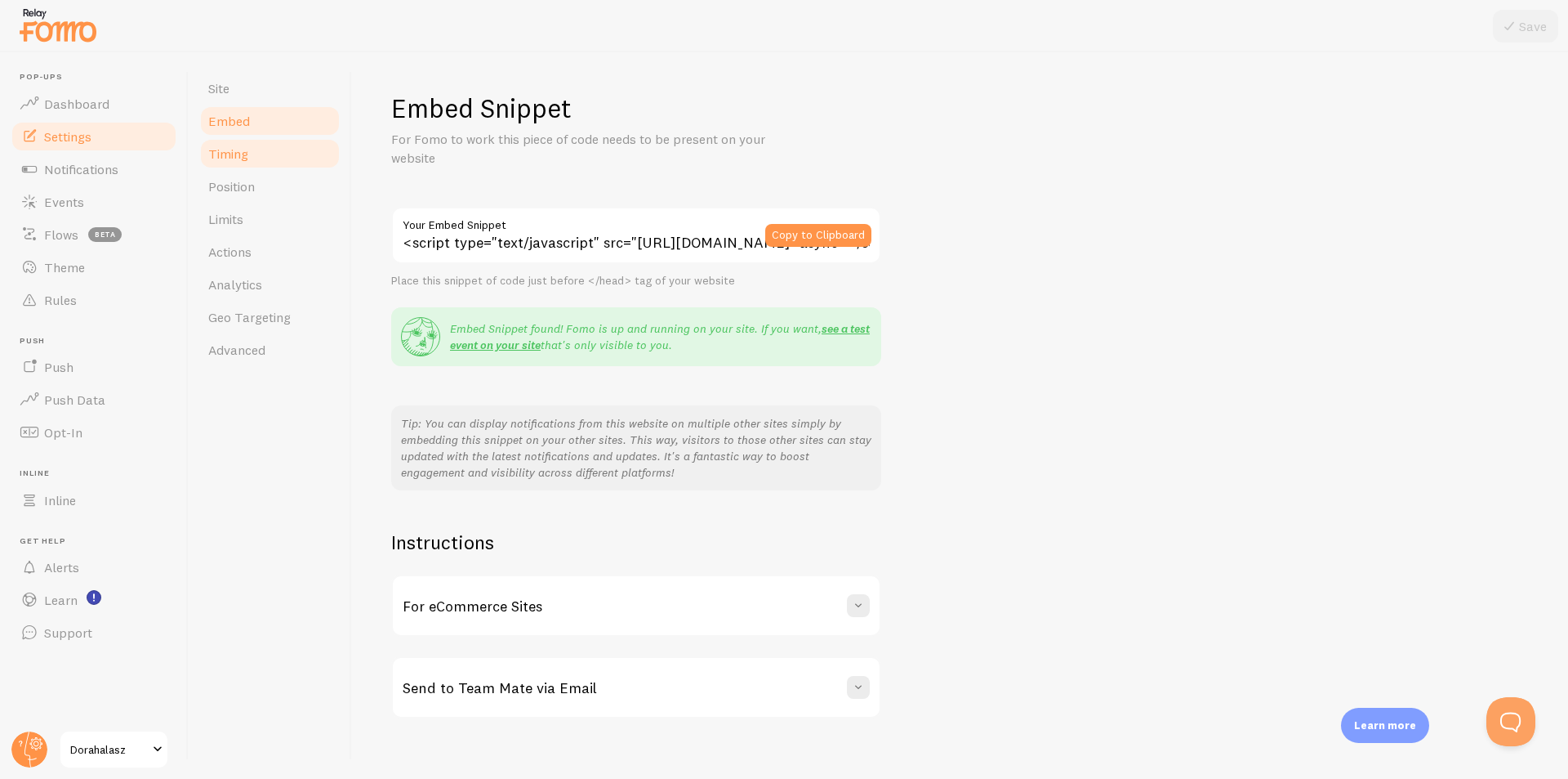
click at [245, 160] on span "Timing" at bounding box center [228, 154] width 40 height 16
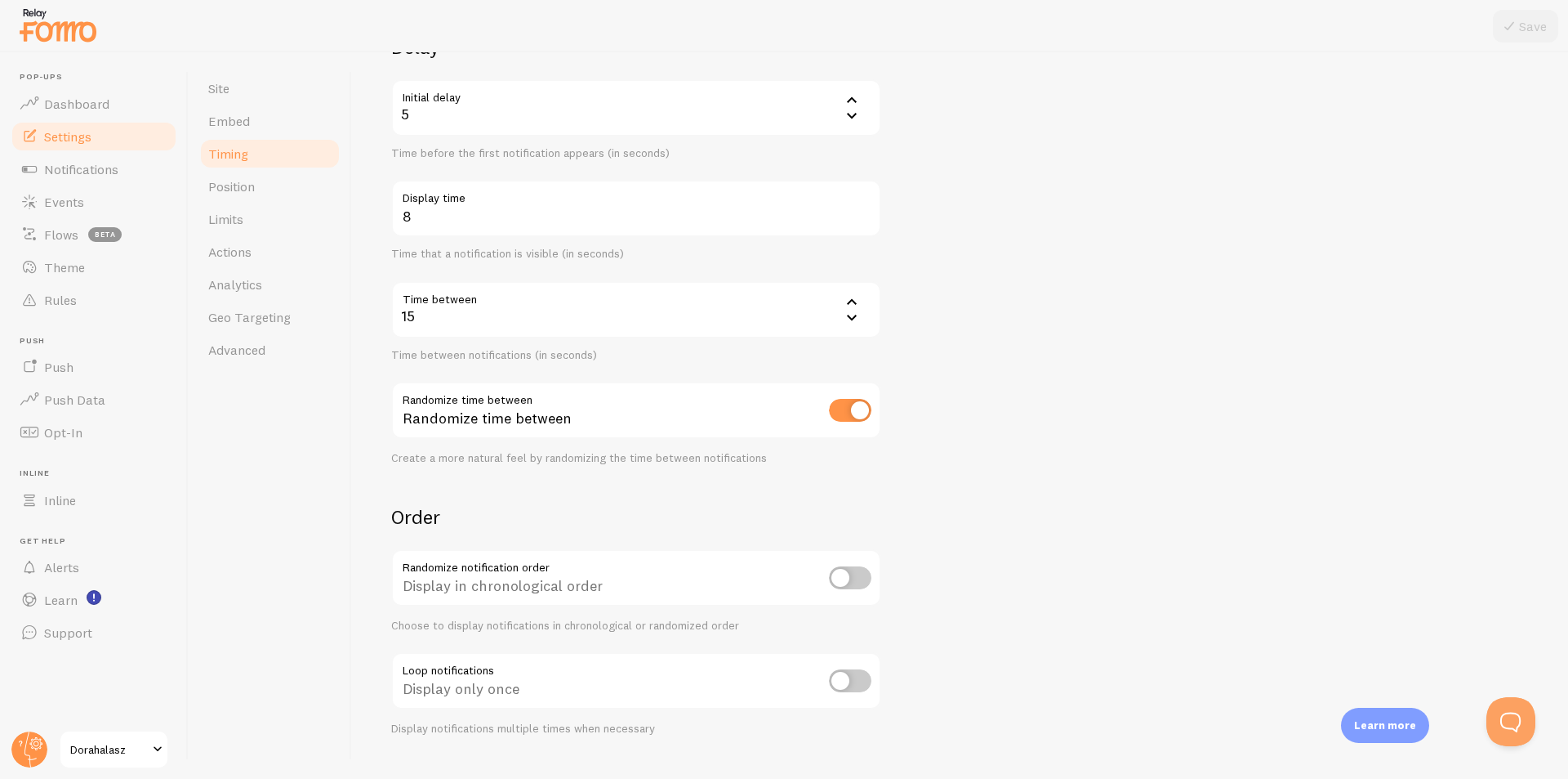
scroll to position [189, 0]
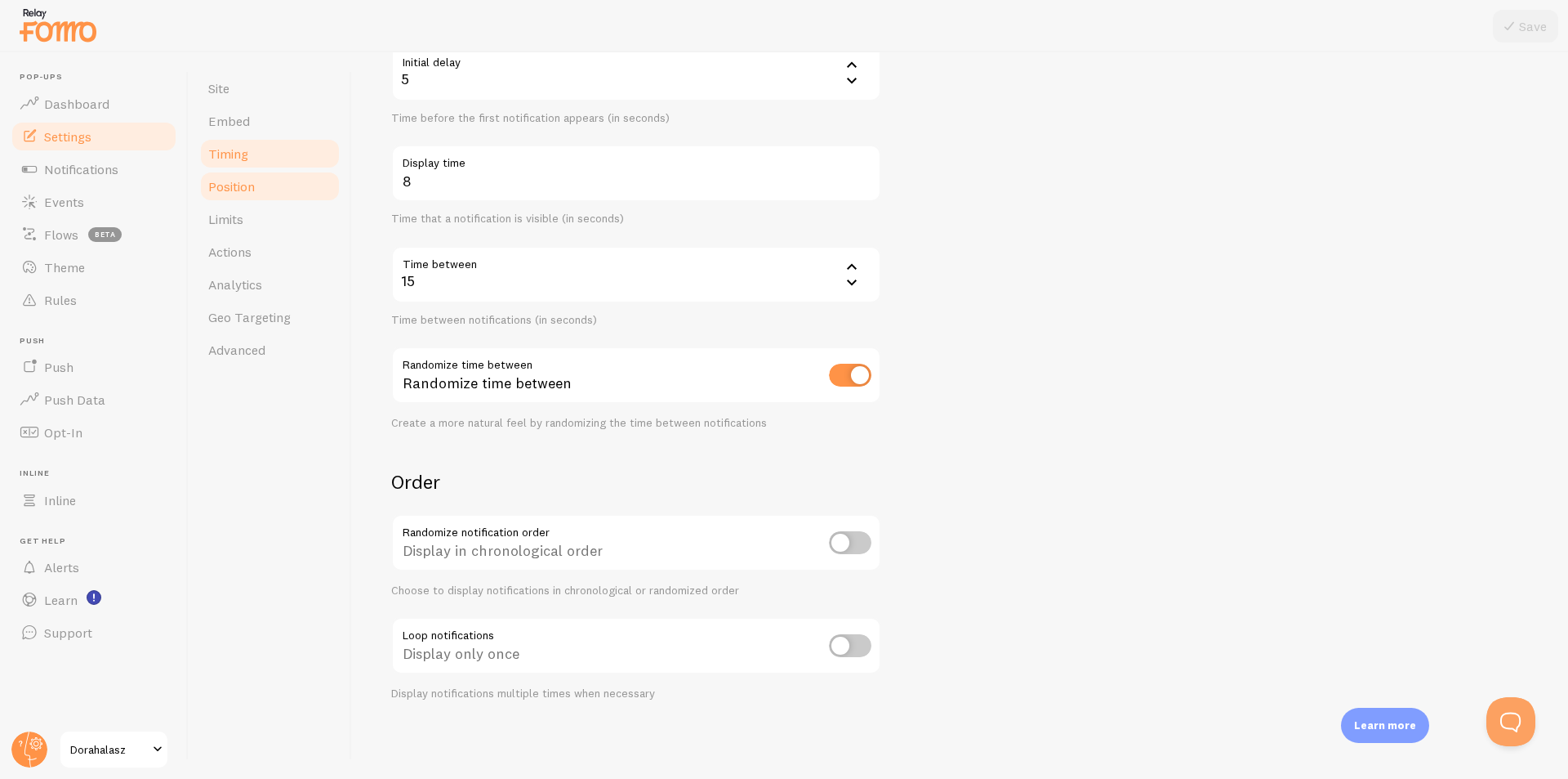
click at [311, 185] on link "Position" at bounding box center [270, 186] width 143 height 33
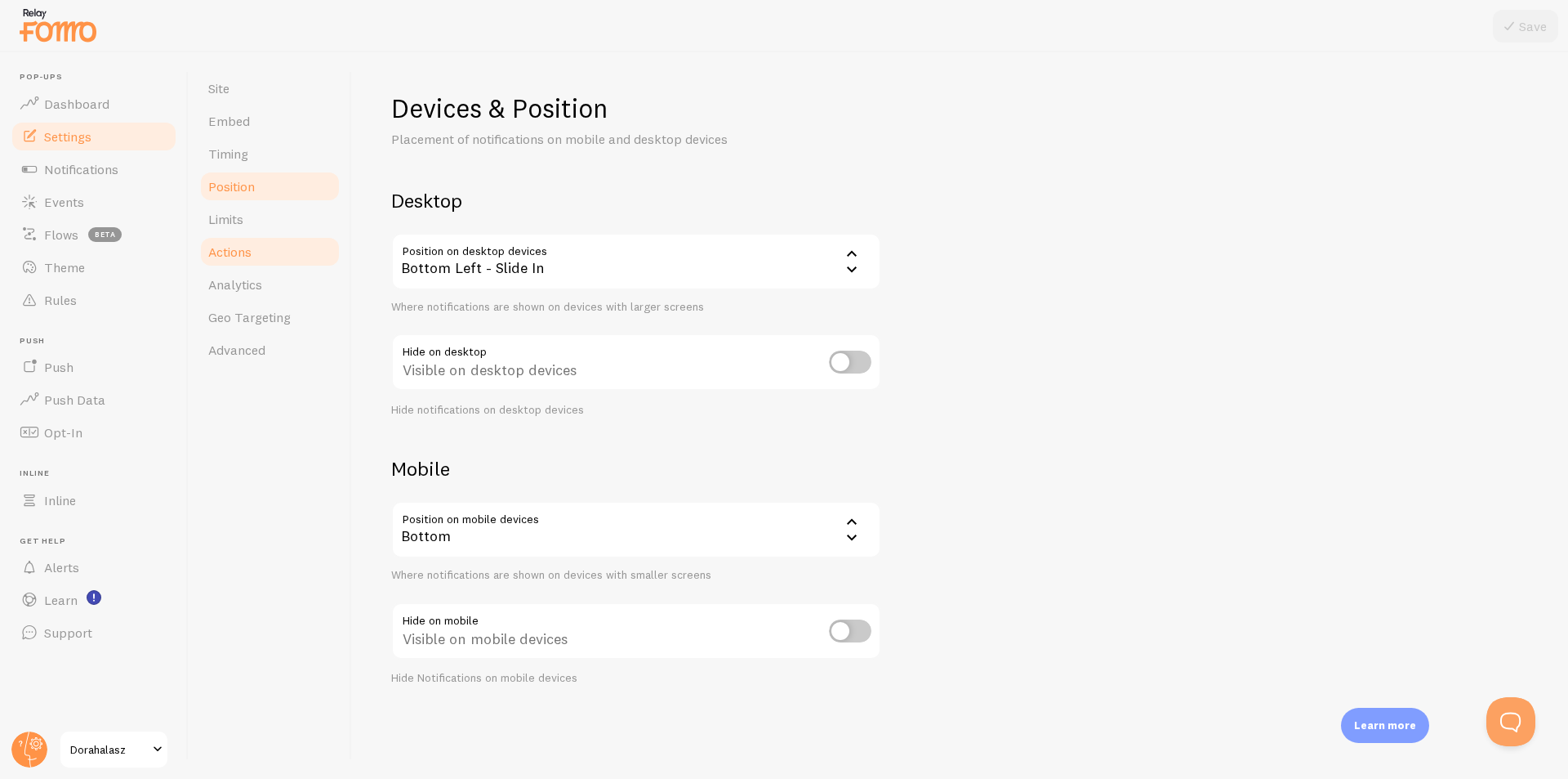
click at [264, 241] on link "Actions" at bounding box center [270, 251] width 143 height 33
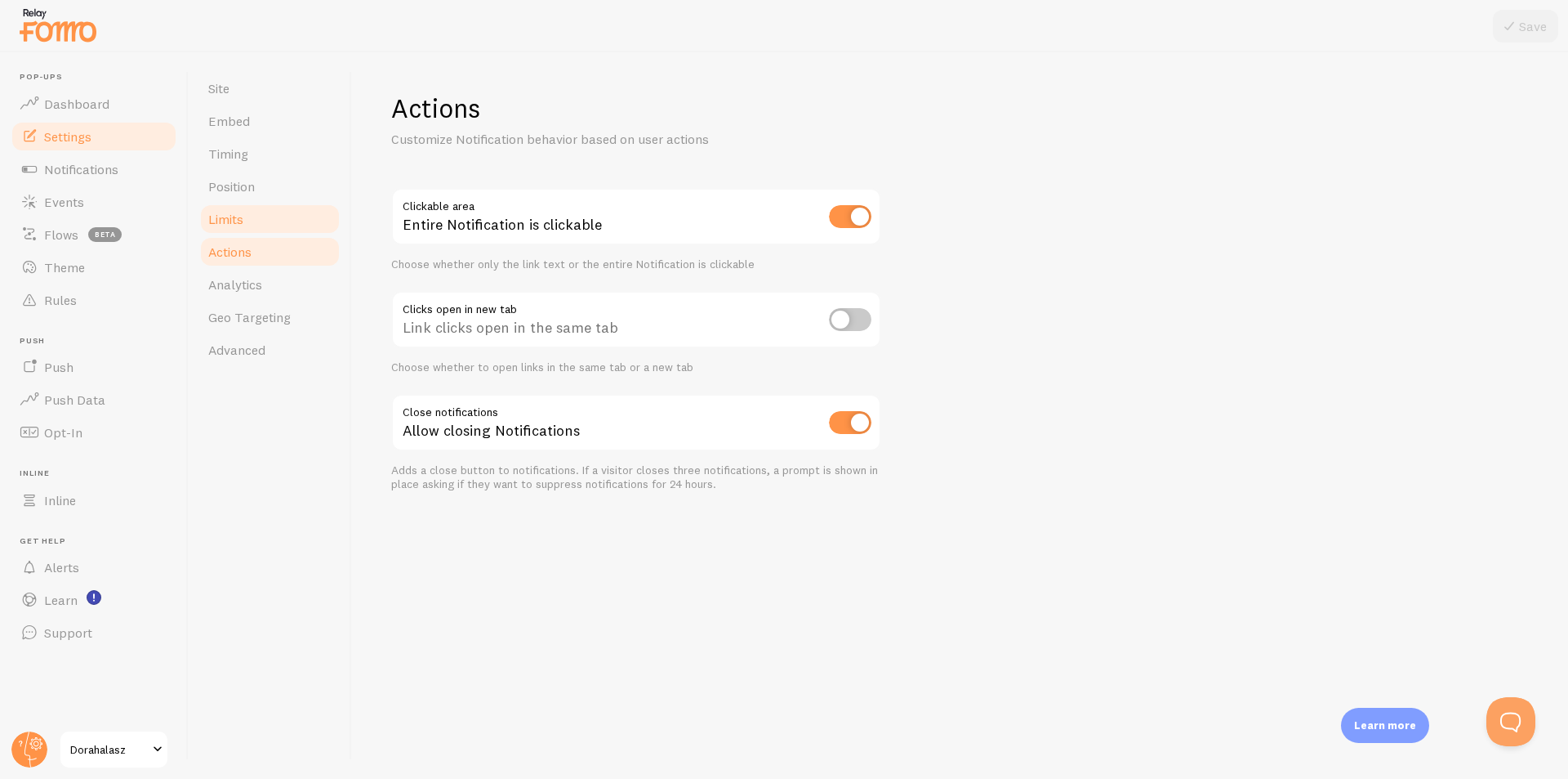
click at [263, 222] on link "Limits" at bounding box center [270, 218] width 143 height 33
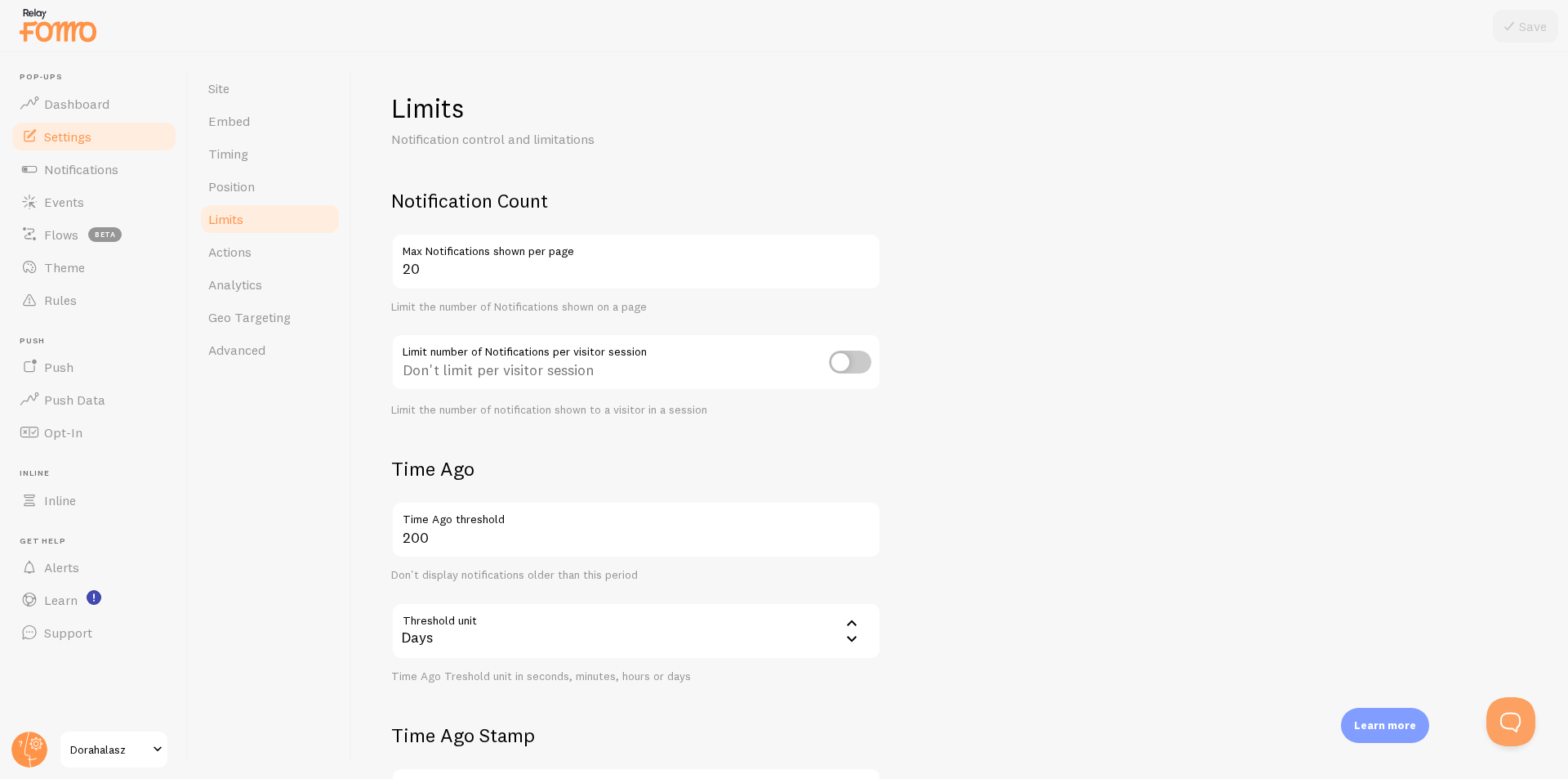
scroll to position [164, 0]
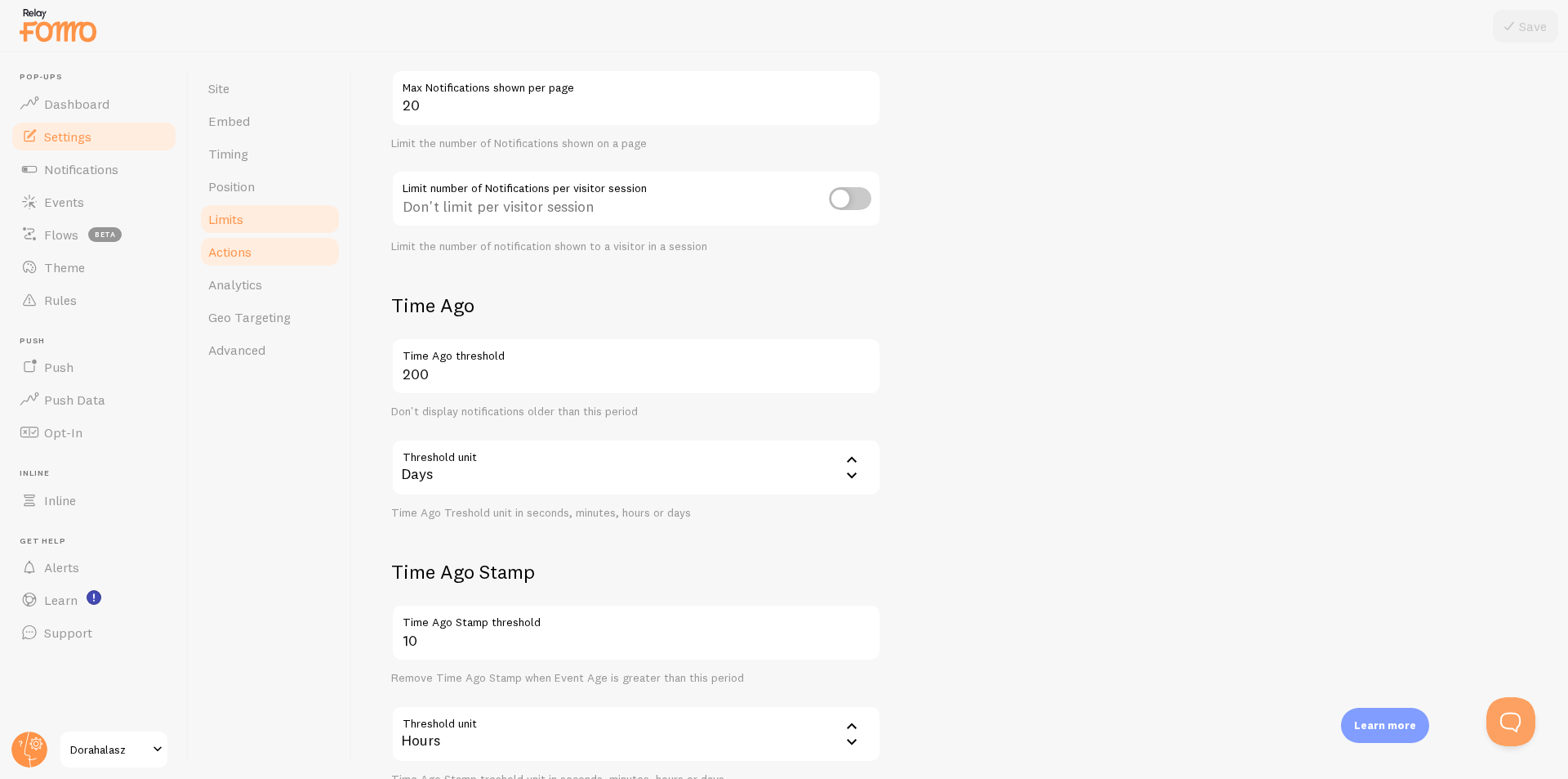
click at [250, 245] on span "Actions" at bounding box center [230, 251] width 44 height 16
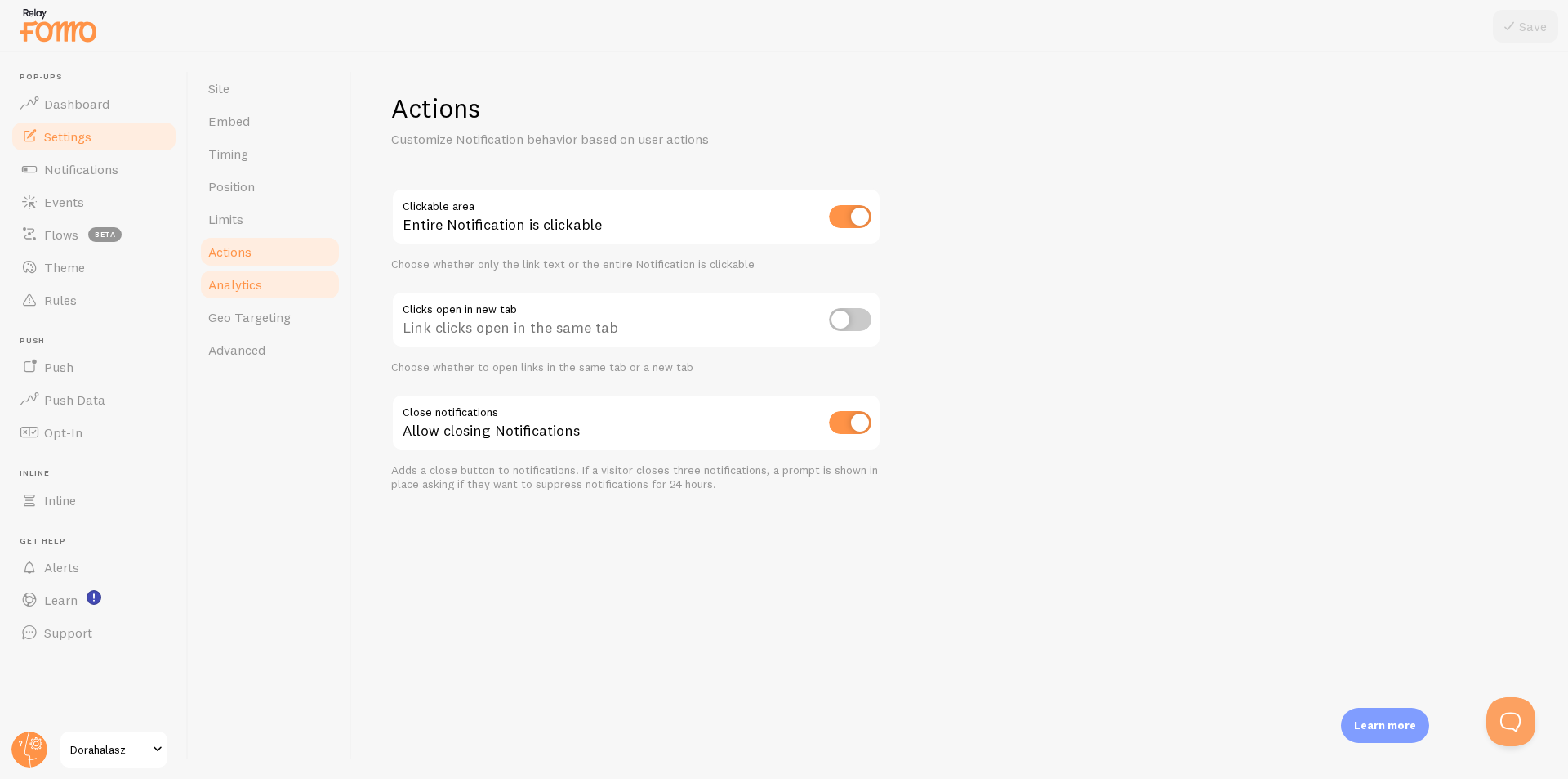
click at [252, 284] on span "Analytics" at bounding box center [235, 284] width 54 height 16
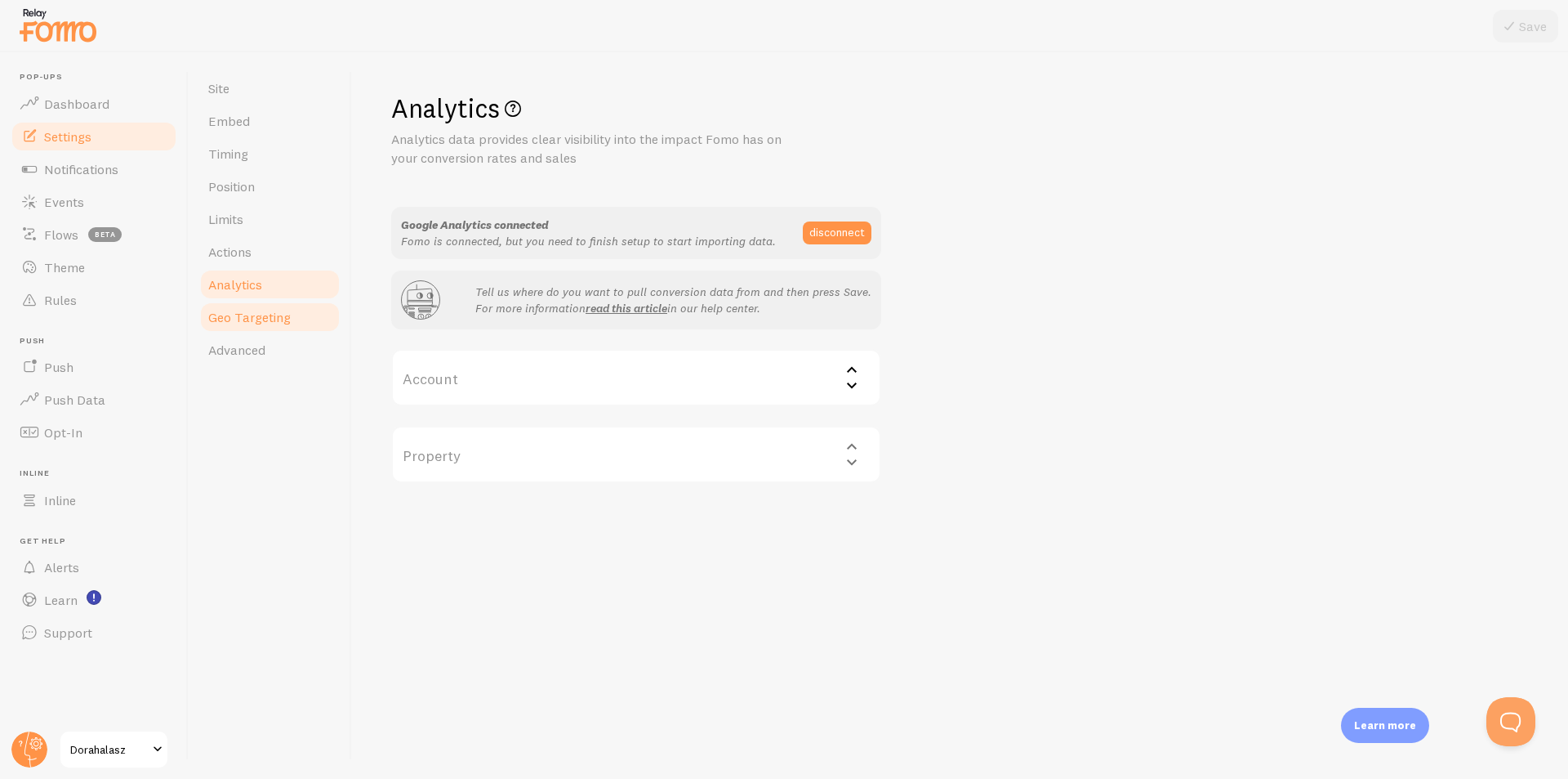
click at [262, 323] on span "Geo Targeting" at bounding box center [249, 317] width 82 height 16
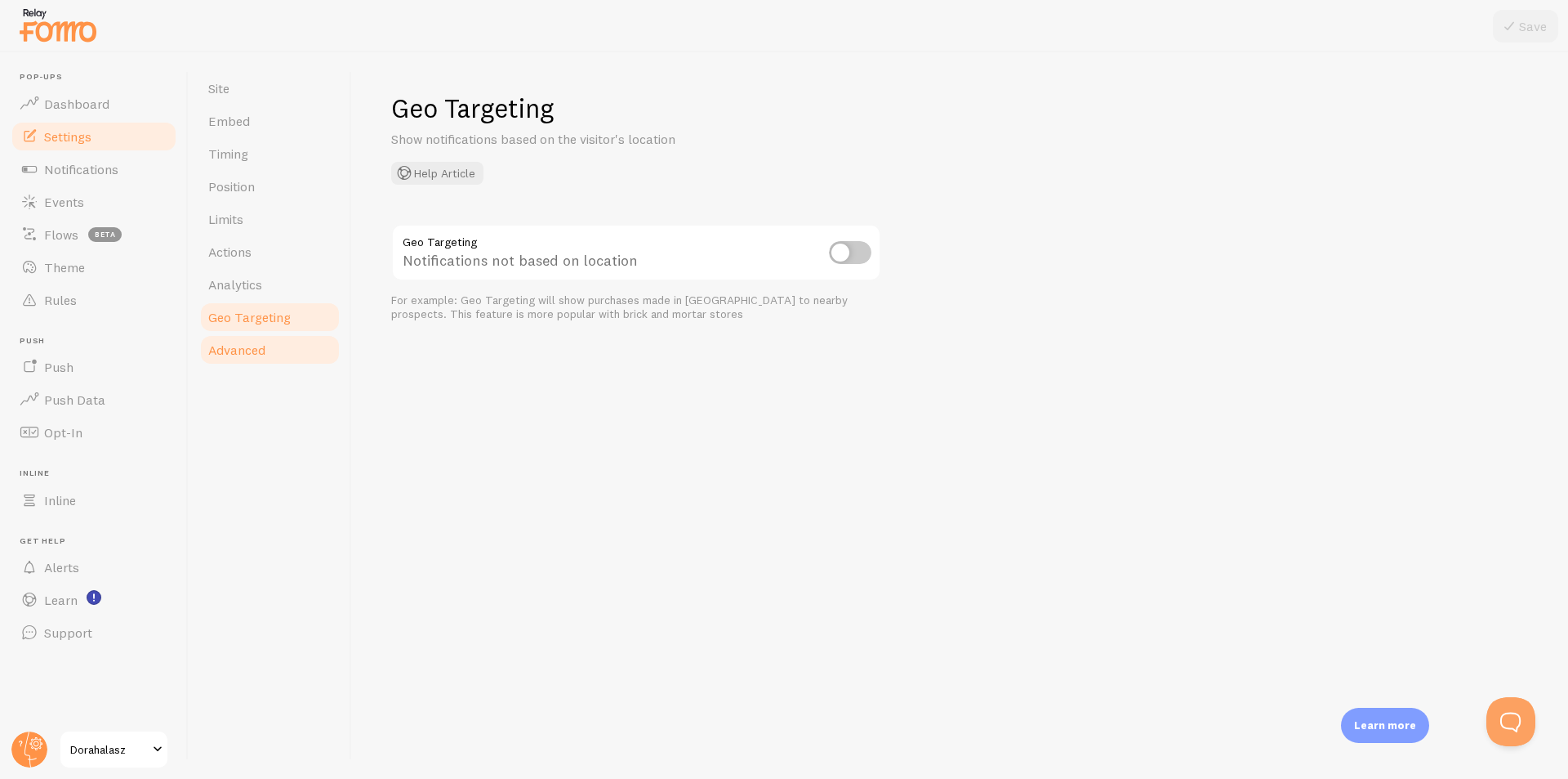
click at [266, 359] on link "Advanced" at bounding box center [270, 349] width 143 height 33
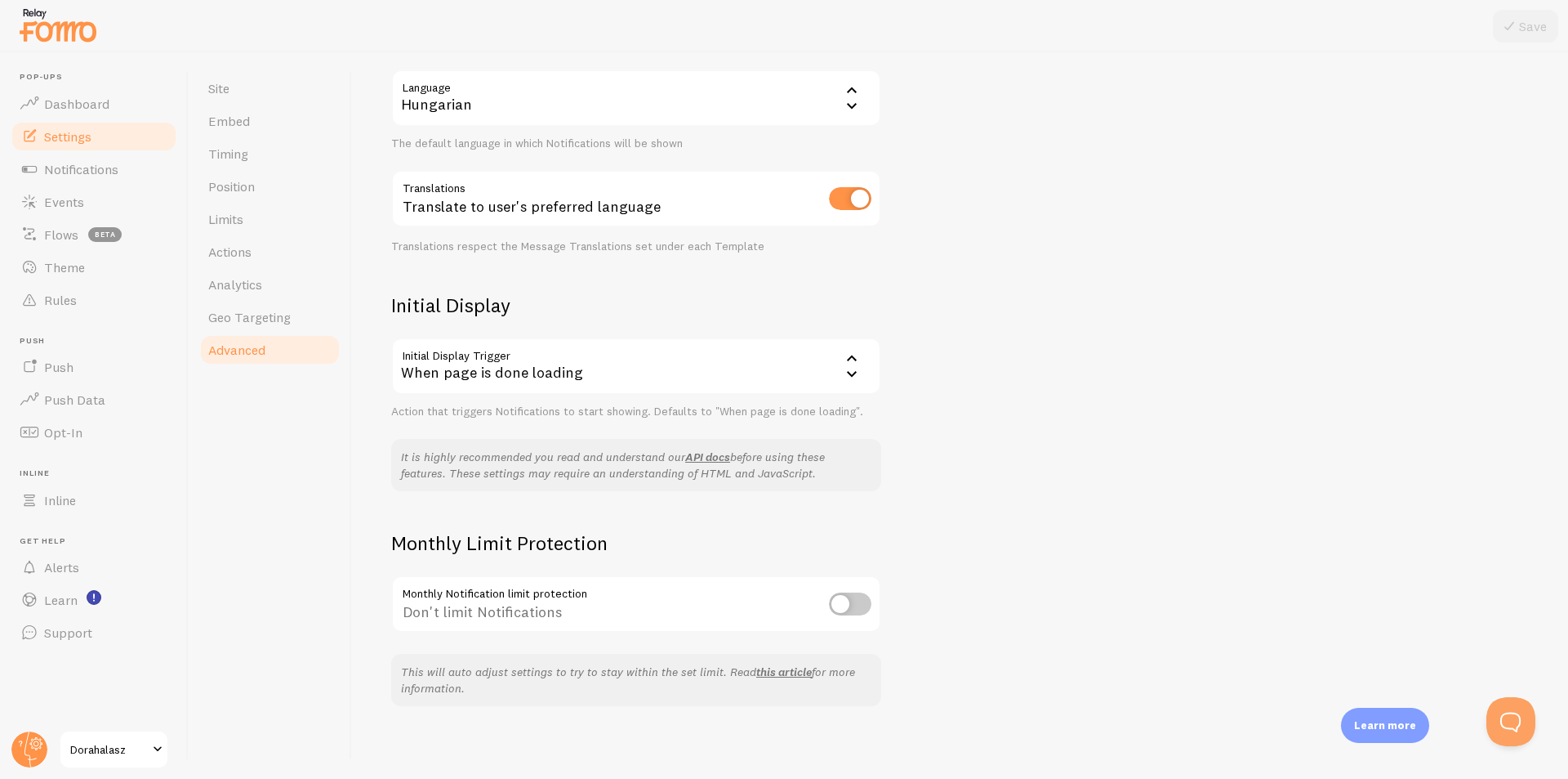
scroll to position [170, 0]
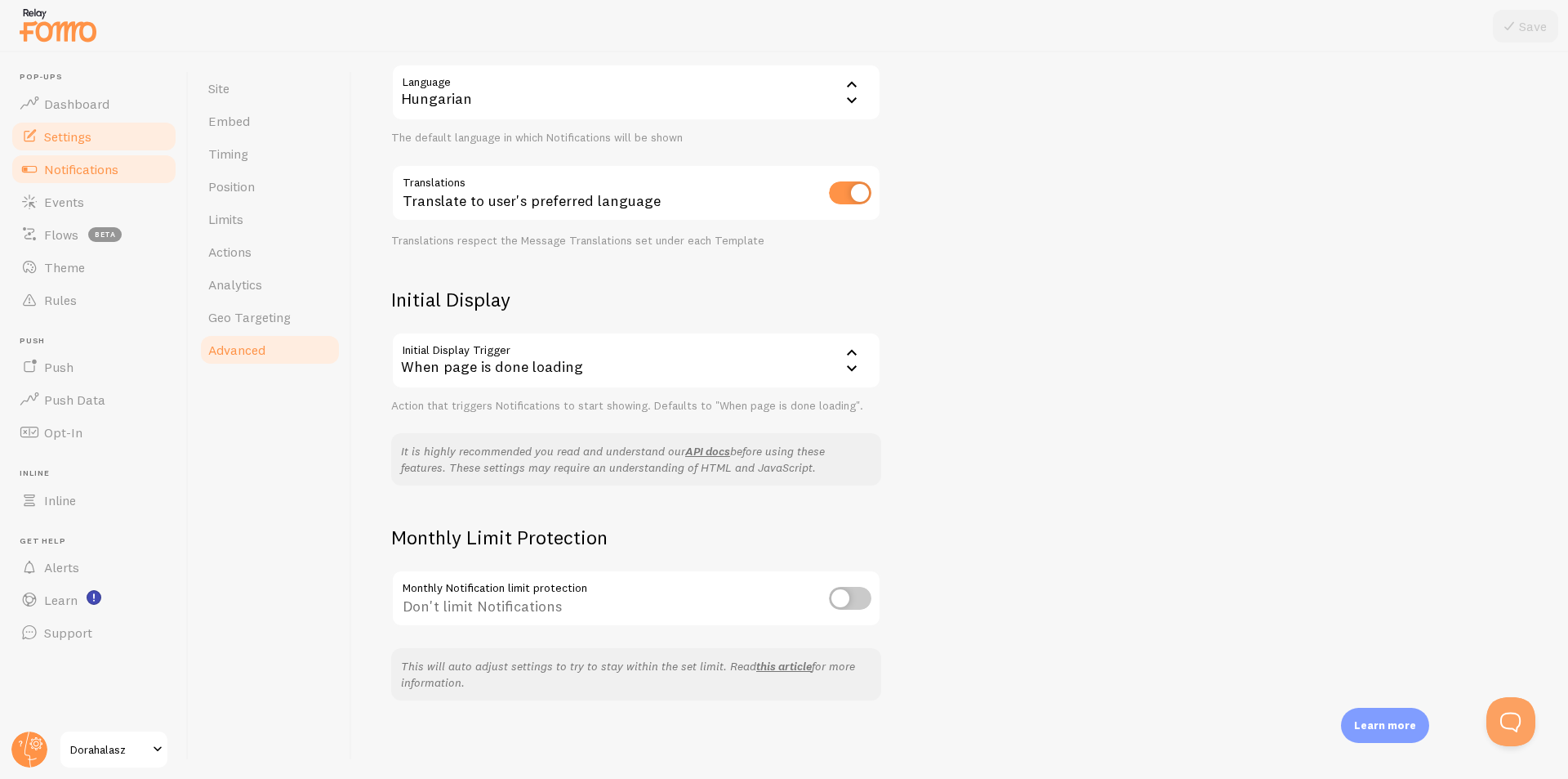
click at [63, 170] on span "Notifications" at bounding box center [80, 169] width 74 height 16
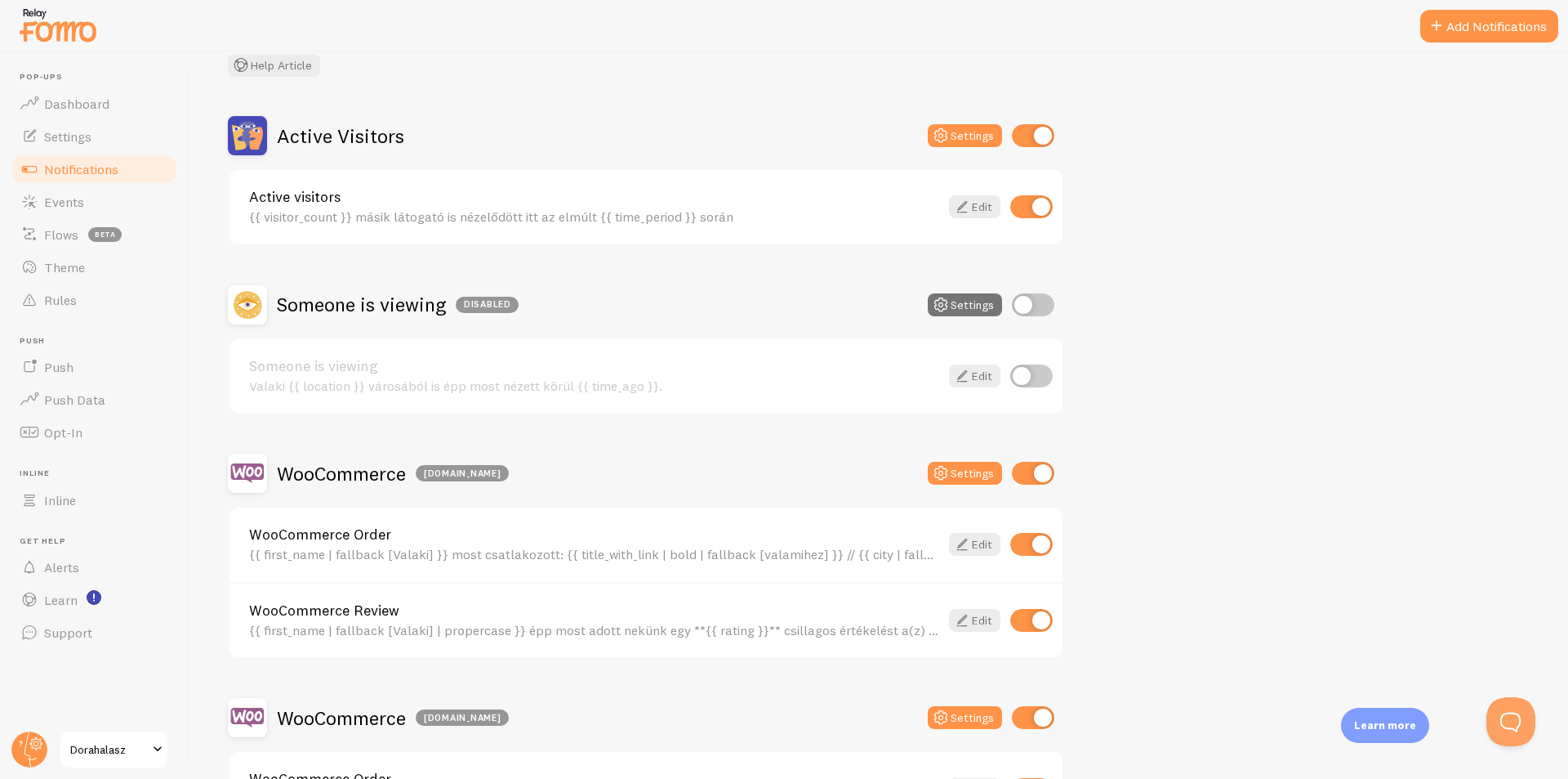
scroll to position [245, 0]
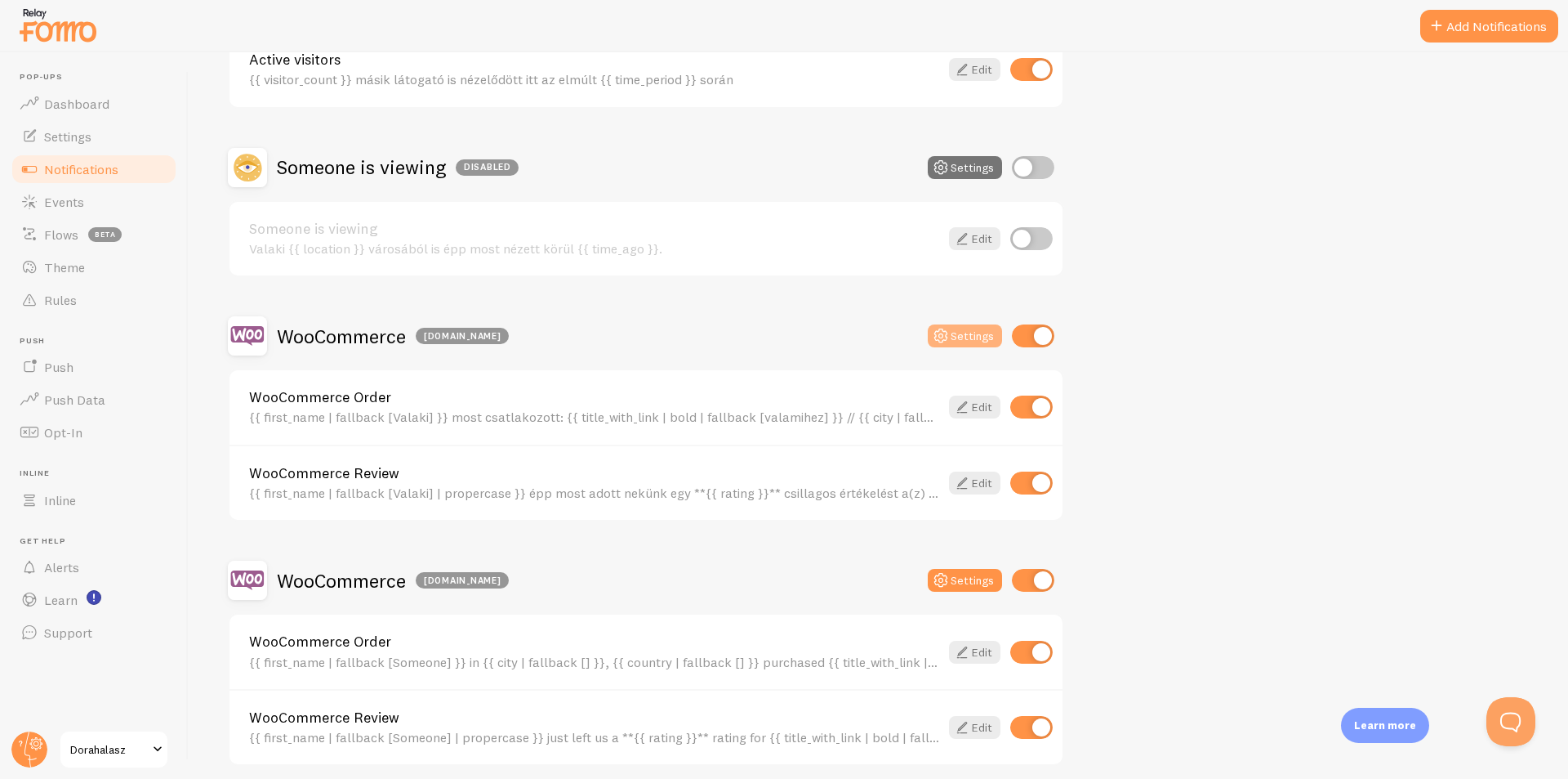
click at [989, 328] on button "Settings" at bounding box center [965, 335] width 74 height 23
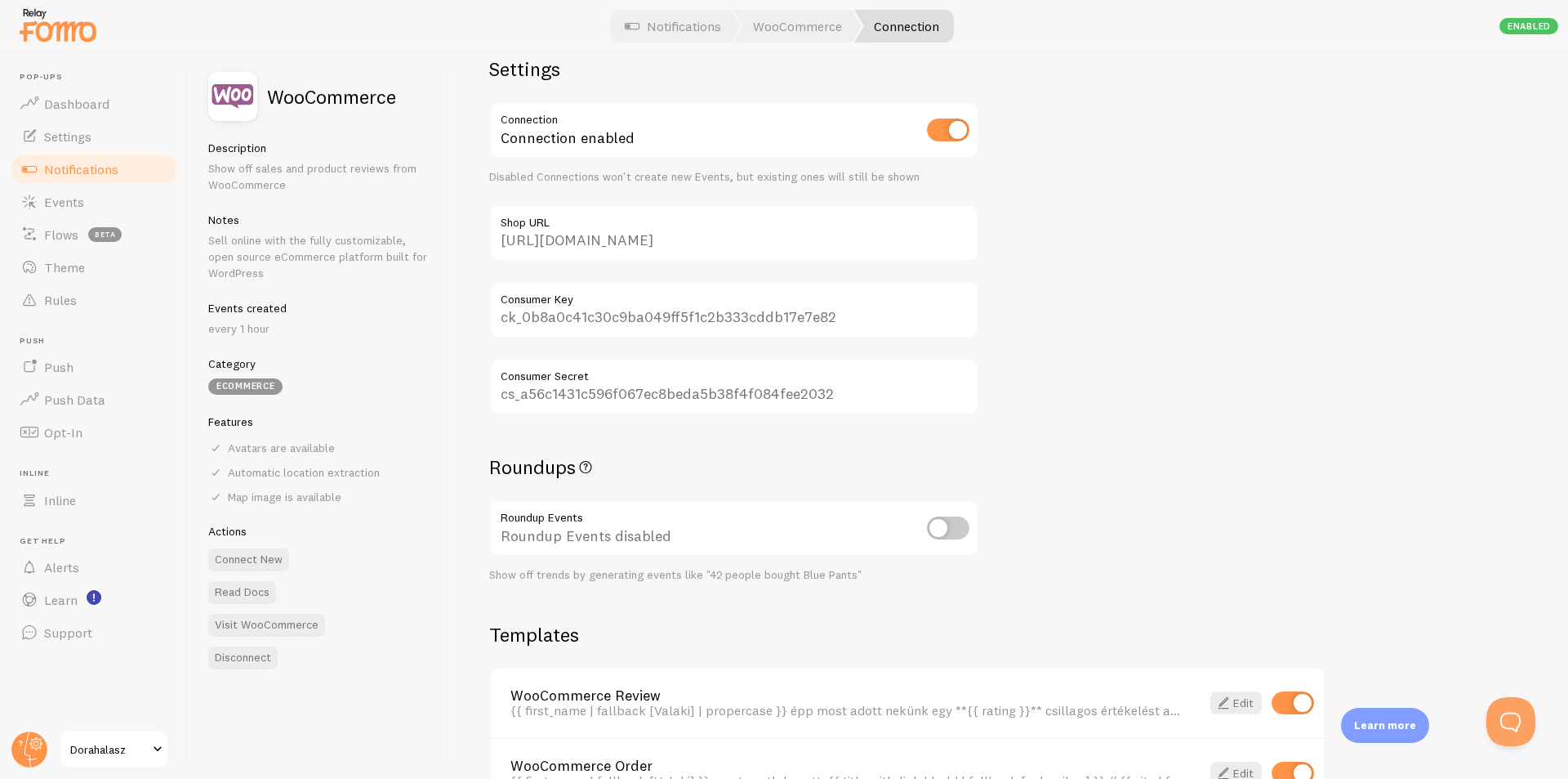
scroll to position [221, 0]
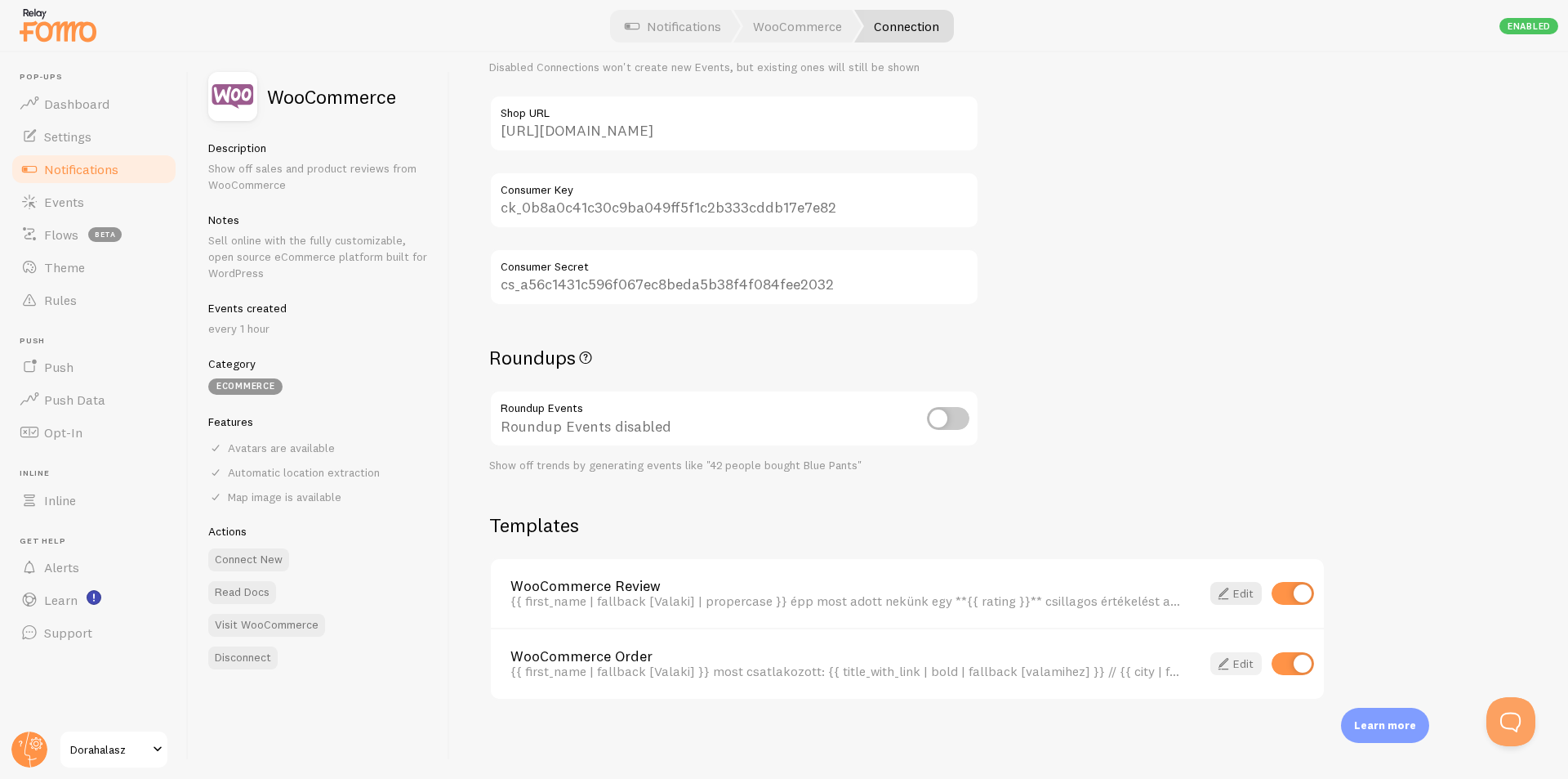
click at [1243, 665] on link "Edit" at bounding box center [1237, 663] width 52 height 23
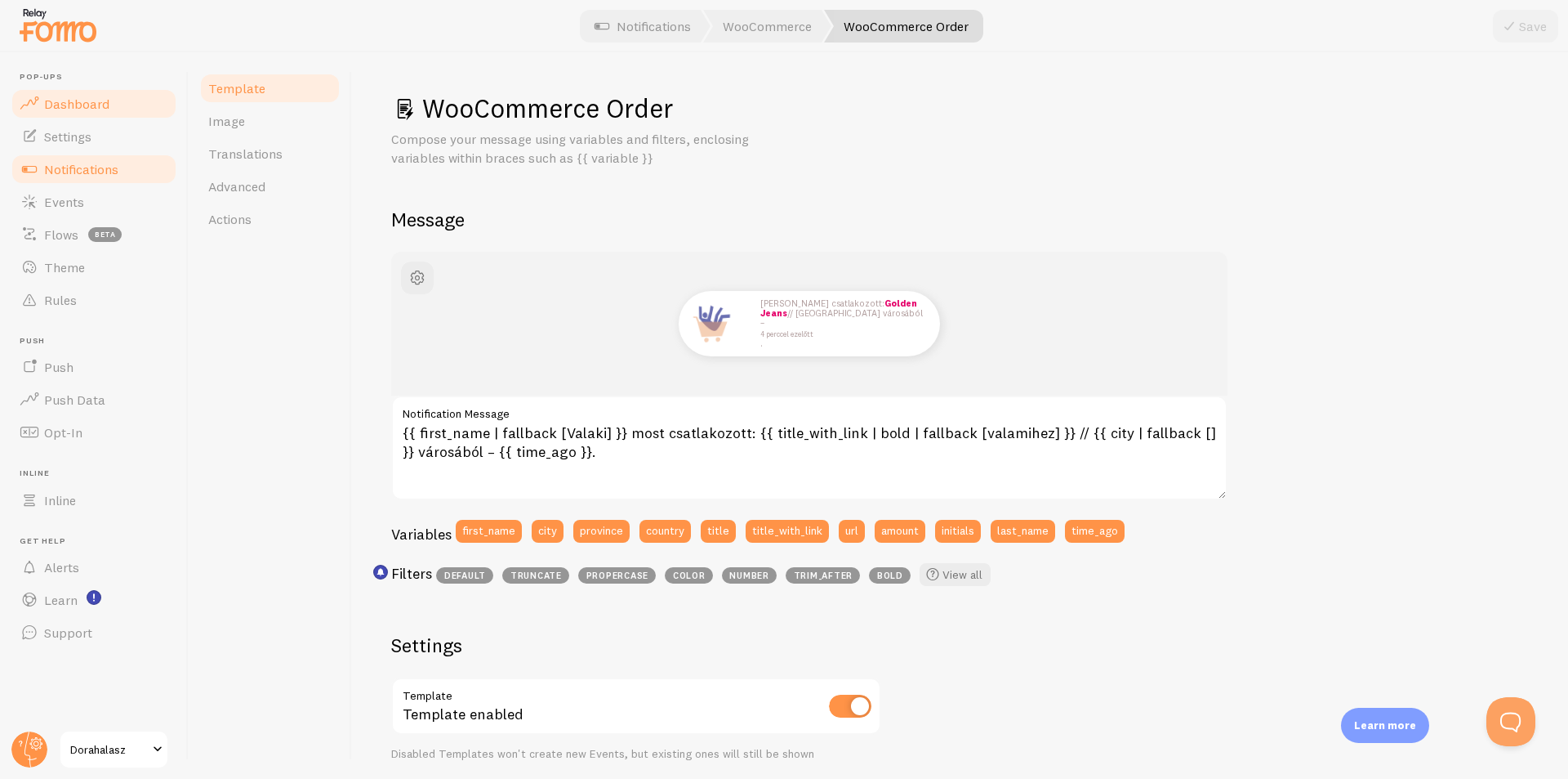
click at [109, 107] on link "Dashboard" at bounding box center [94, 103] width 169 height 33
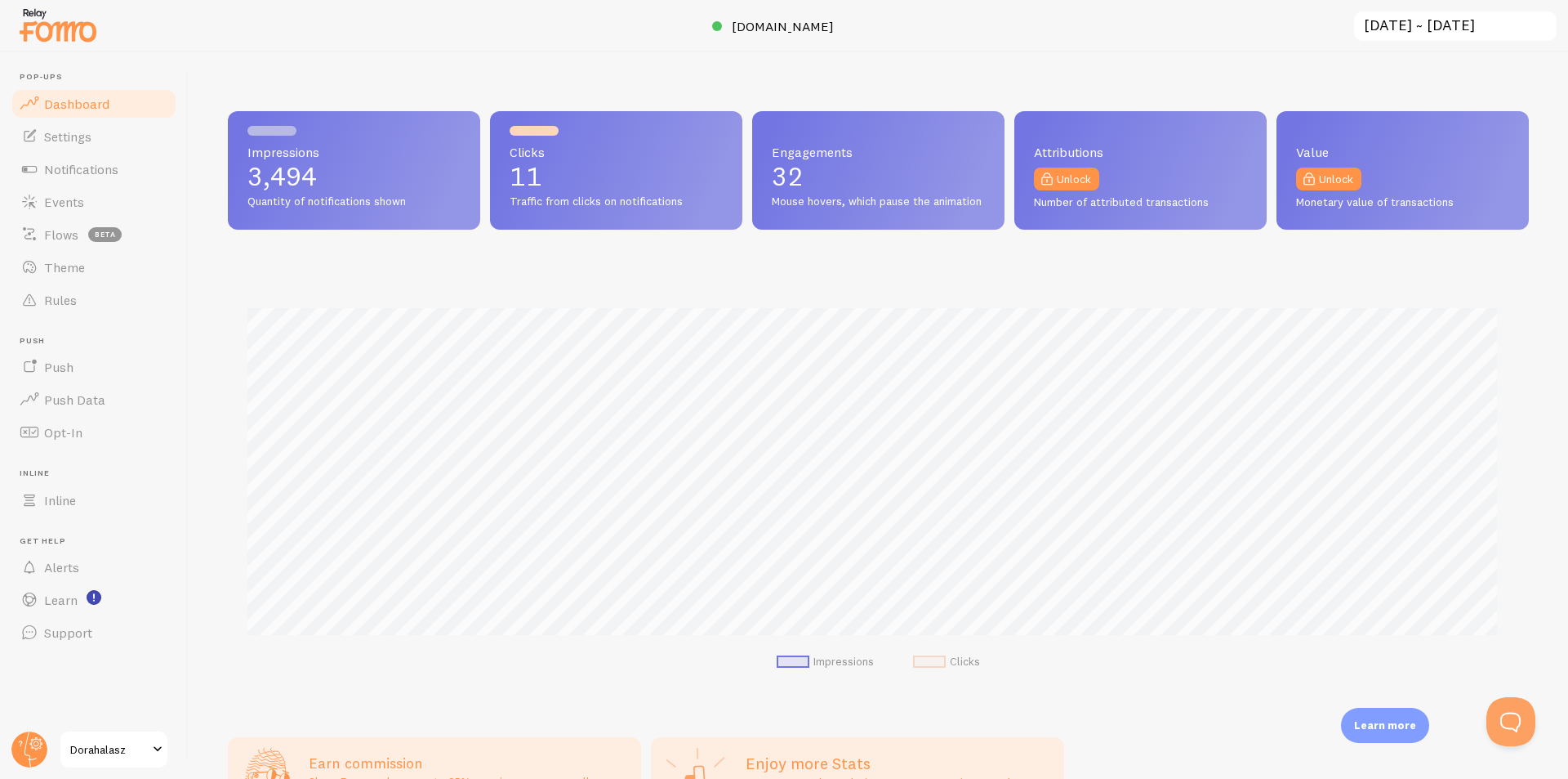
scroll to position [429, 1289]
click at [809, 26] on span "[DOMAIN_NAME]" at bounding box center [783, 26] width 102 height 16
click at [70, 200] on span "Events" at bounding box center [63, 201] width 40 height 16
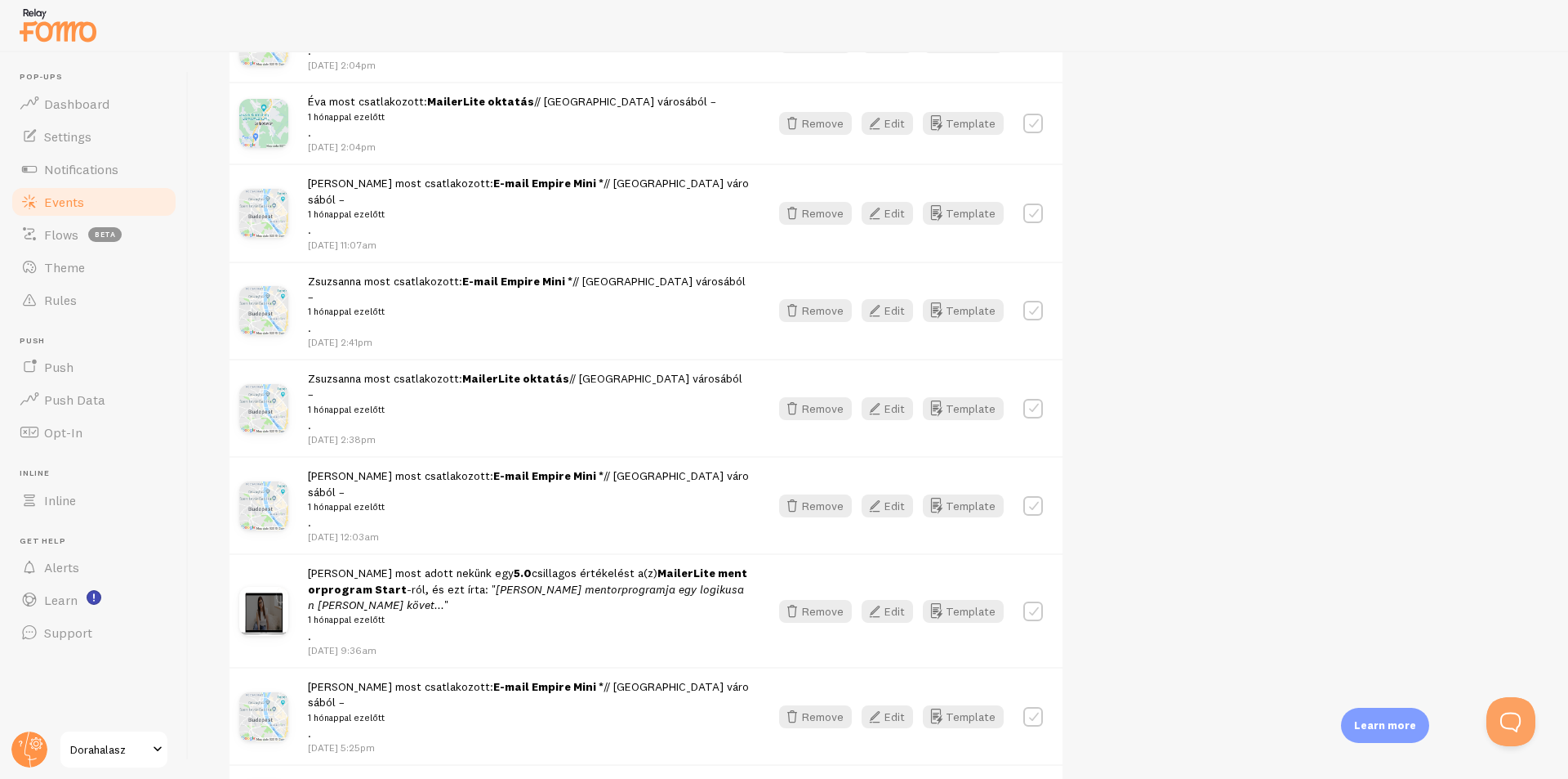
scroll to position [2308, 0]
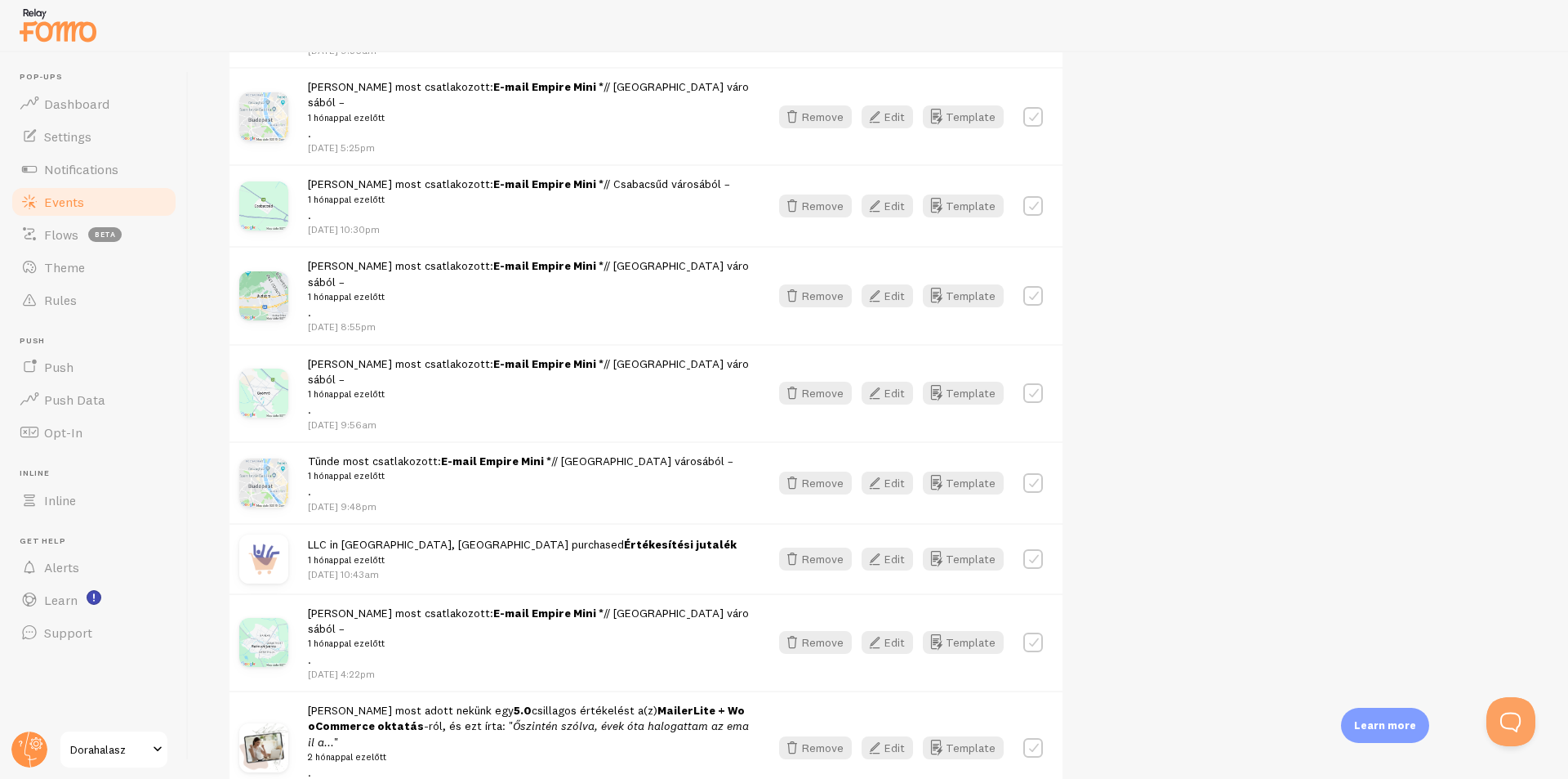
scroll to position [2530, 0]
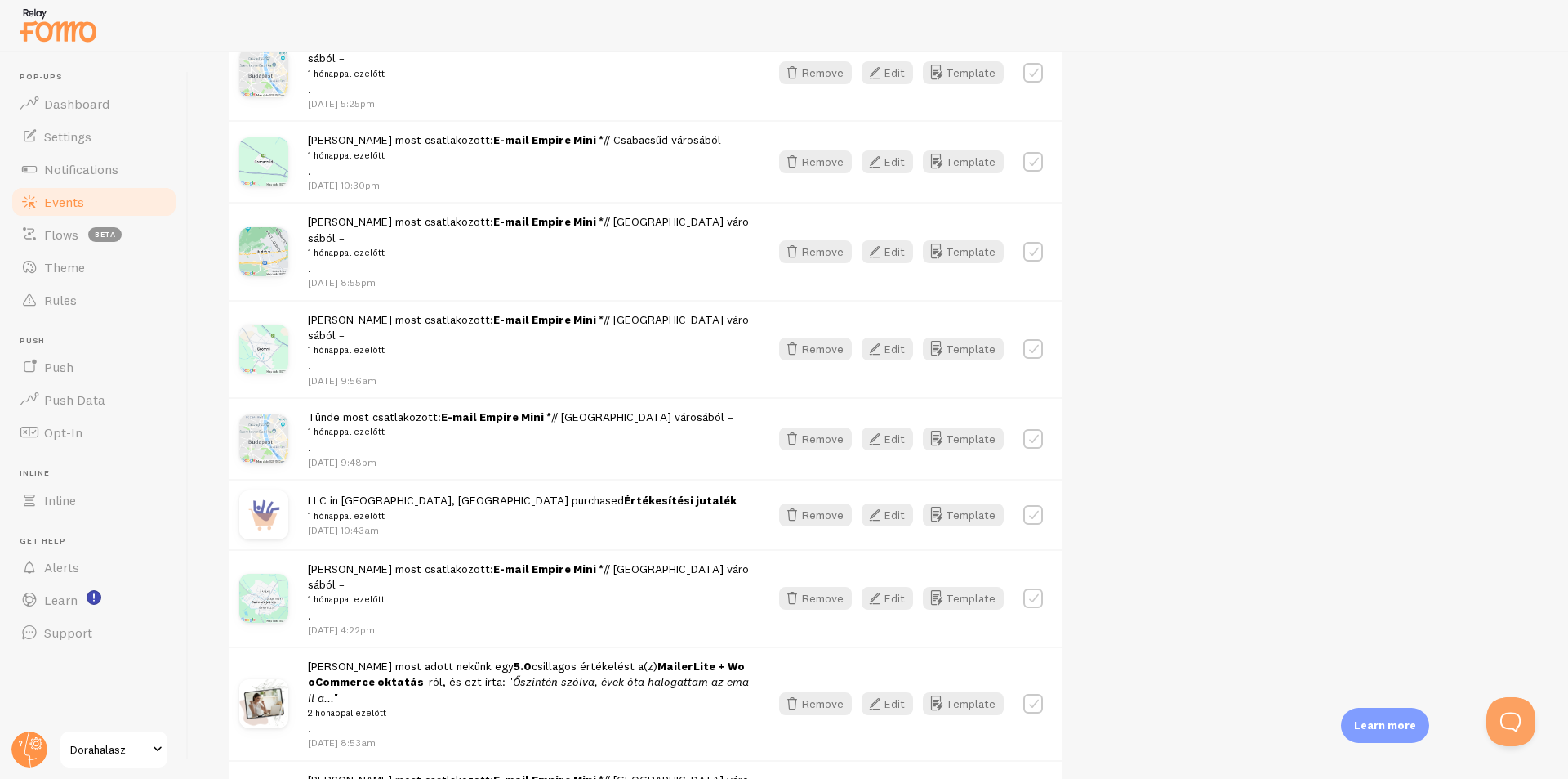
click at [47, 200] on span "Events" at bounding box center [63, 201] width 40 height 16
click at [111, 104] on link "Dashboard" at bounding box center [94, 103] width 169 height 33
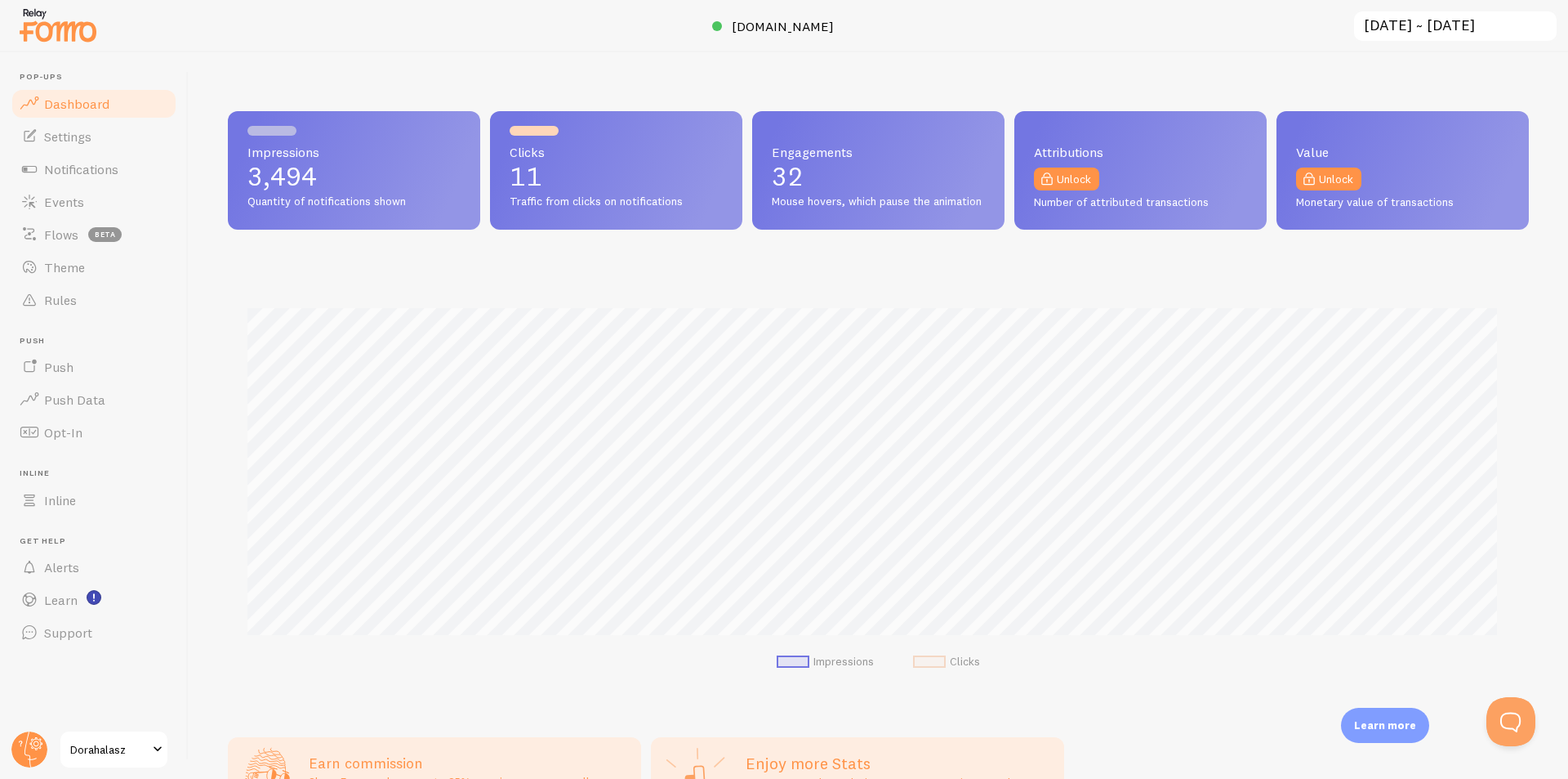
scroll to position [429, 1289]
click at [40, 132] on link "Settings" at bounding box center [94, 136] width 169 height 33
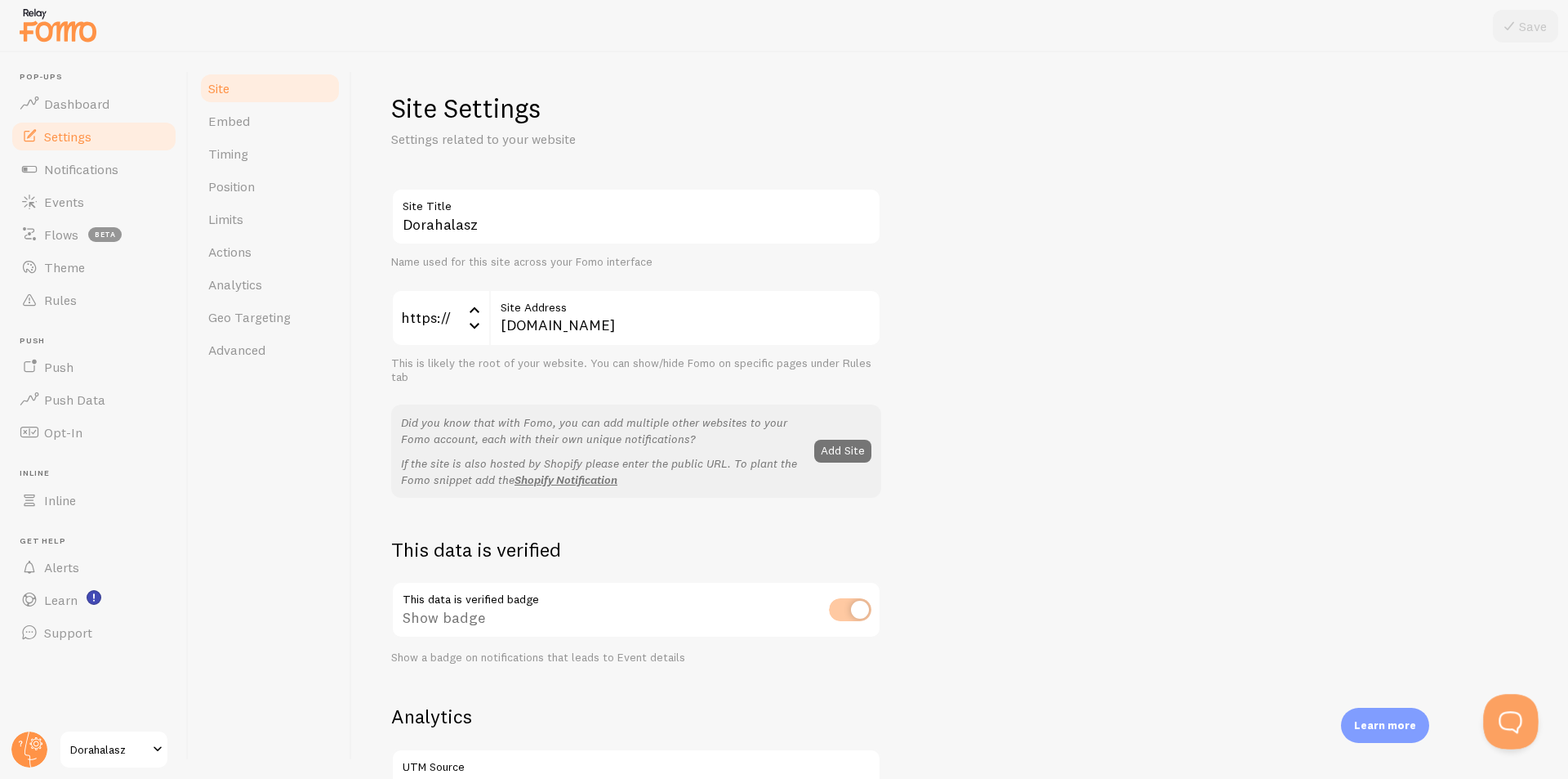
click at [1499, 720] on button "Open Beacon popover" at bounding box center [1508, 717] width 49 height 49
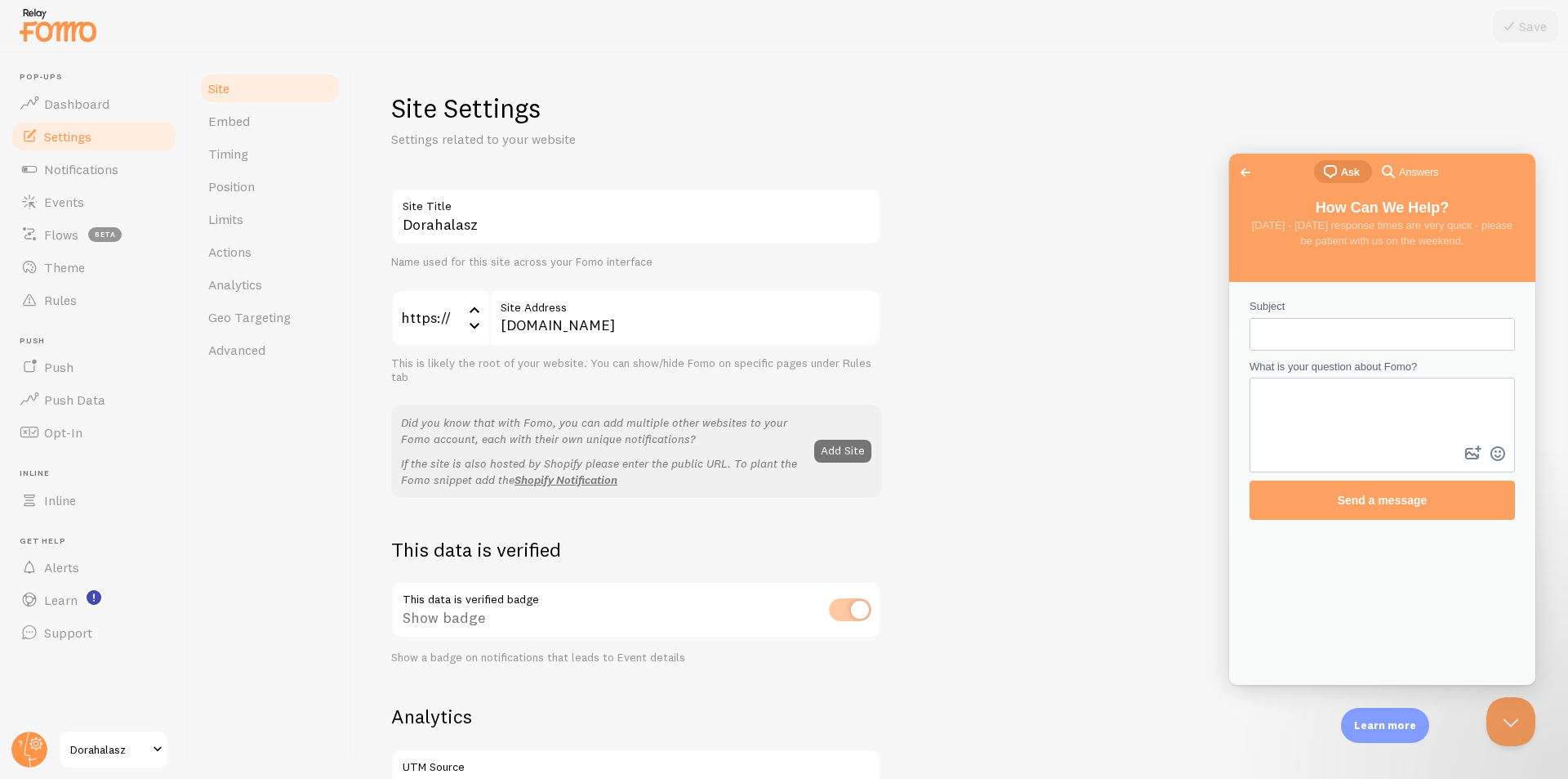
click at [1235, 170] on link "Go back" at bounding box center [1246, 172] width 40 height 23
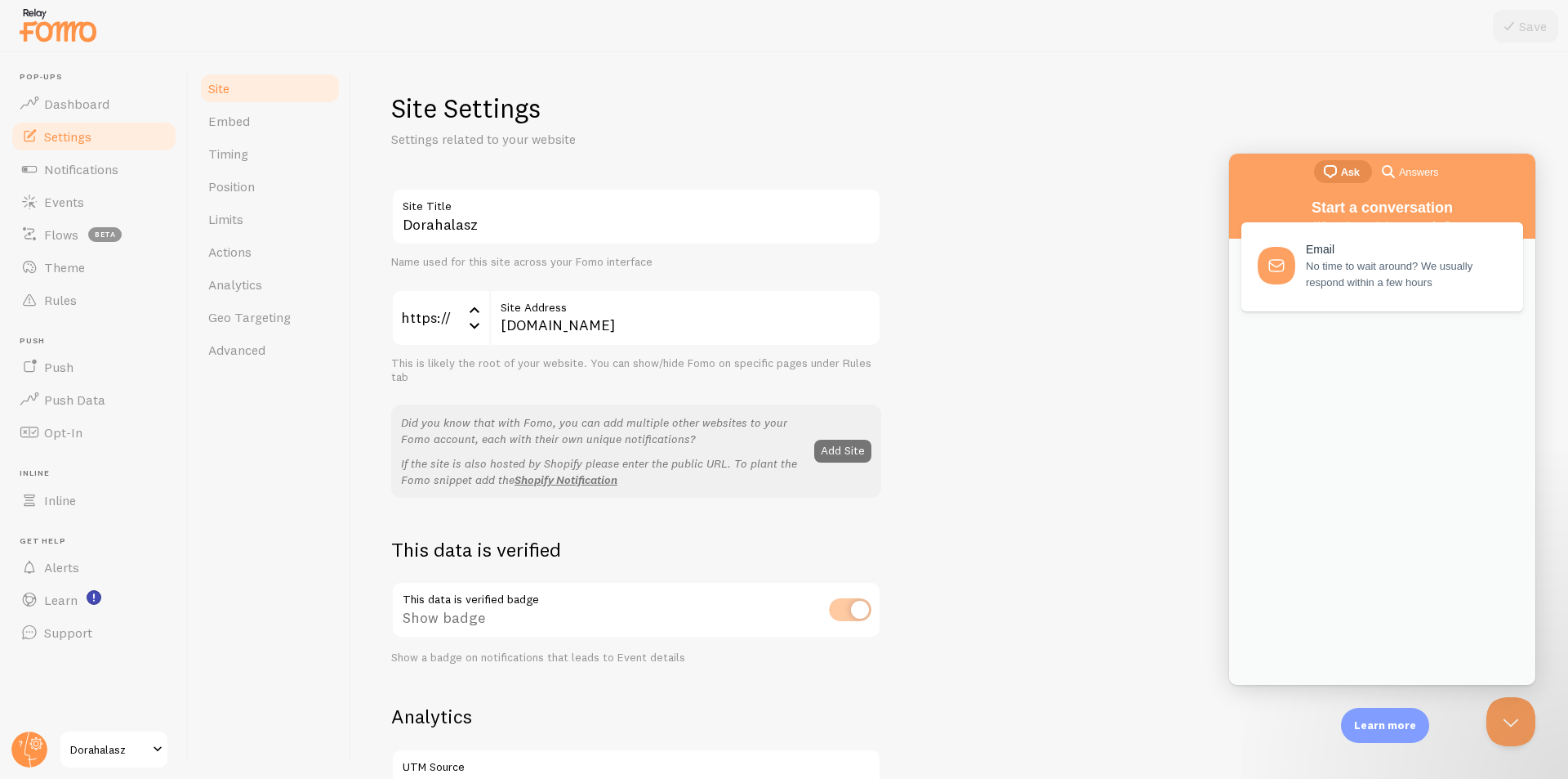
click at [1131, 211] on div "Dorahalasz Site Title Name used for this site across your Fomo interface https:…" at bounding box center [960, 740] width 1138 height 1105
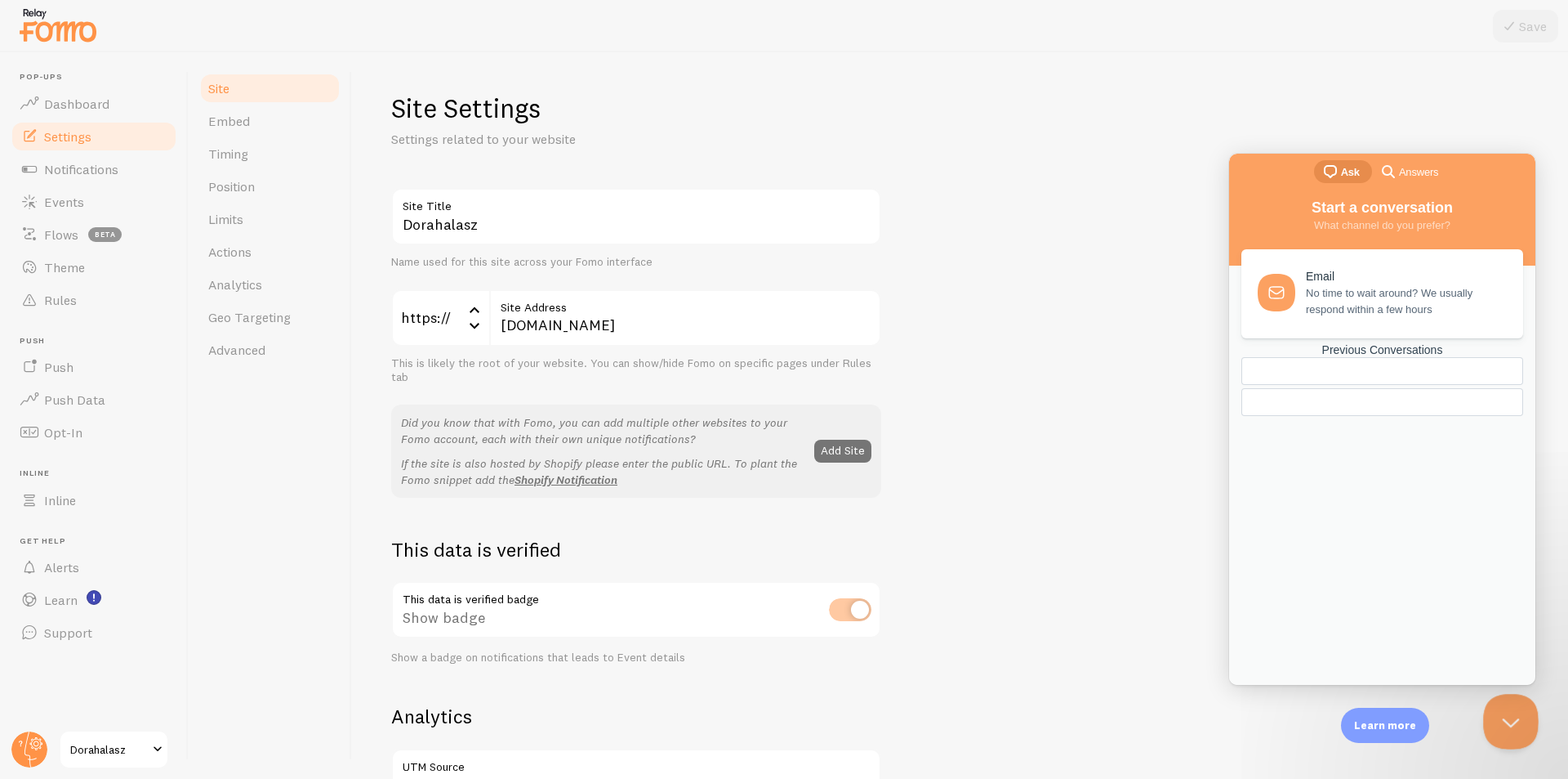
click at [1508, 715] on button "Close Beacon popover" at bounding box center [1508, 717] width 49 height 49
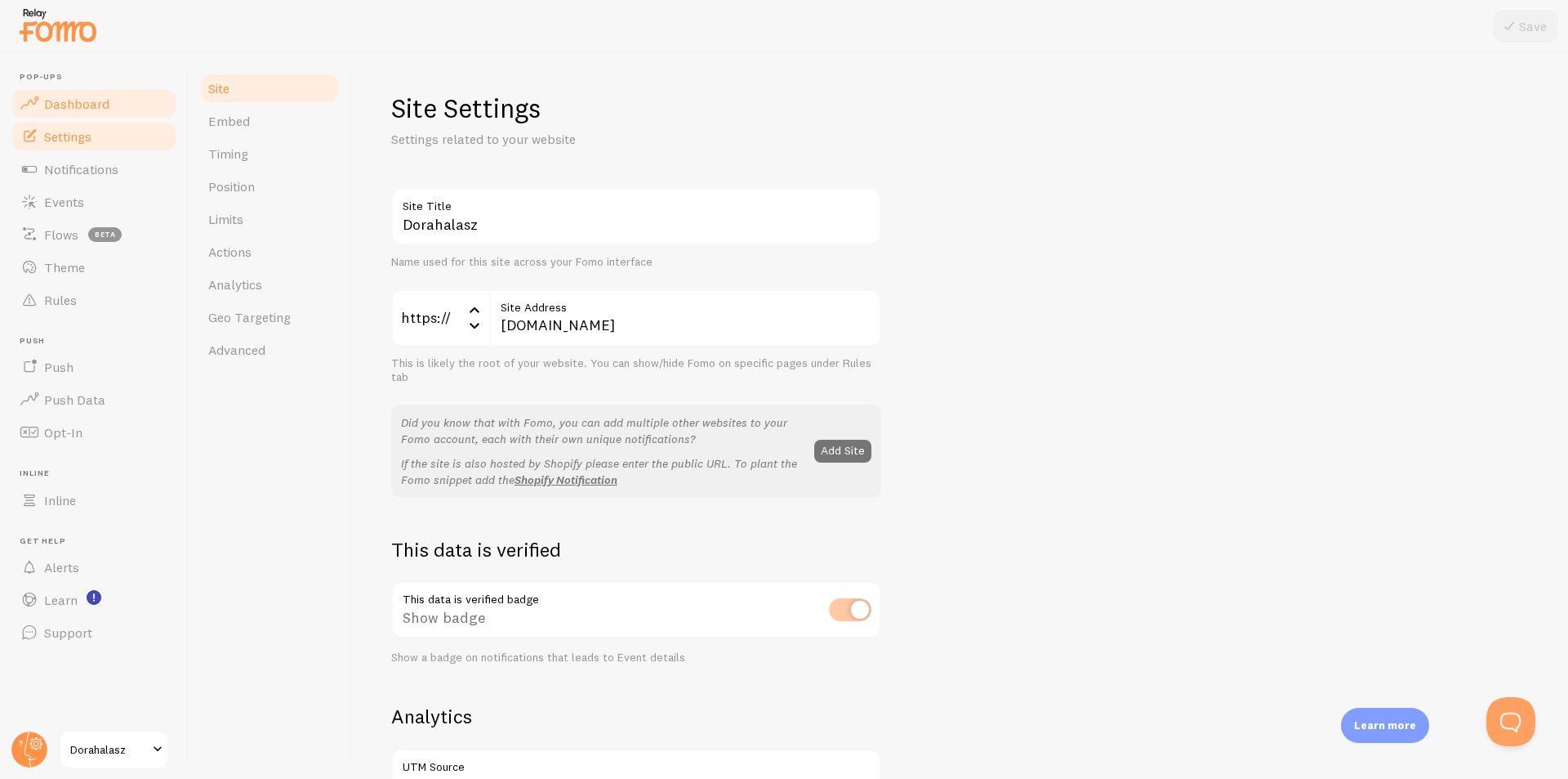
click at [65, 109] on span "Dashboard" at bounding box center [76, 103] width 65 height 16
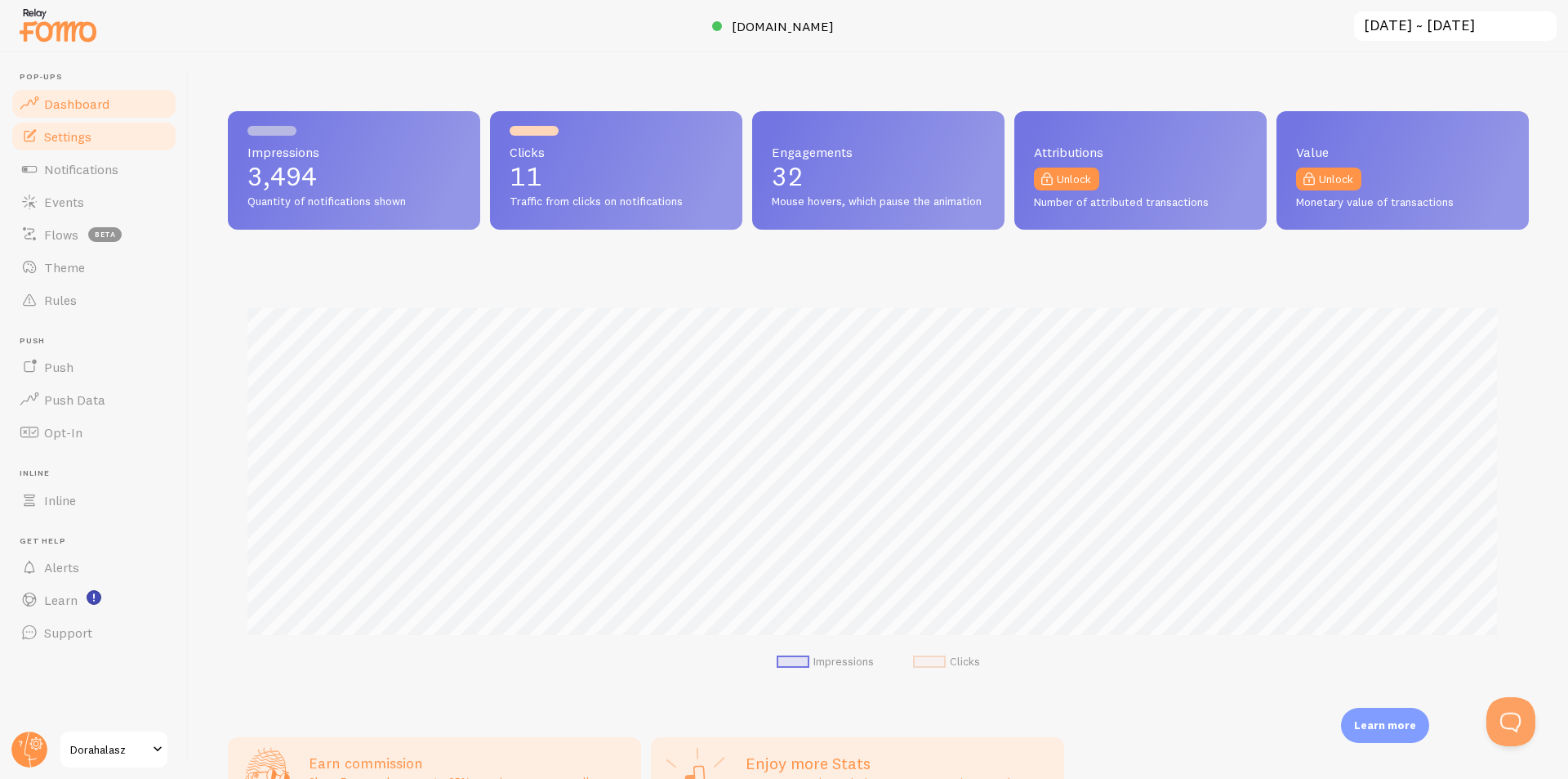
click at [70, 132] on span "Settings" at bounding box center [67, 136] width 48 height 16
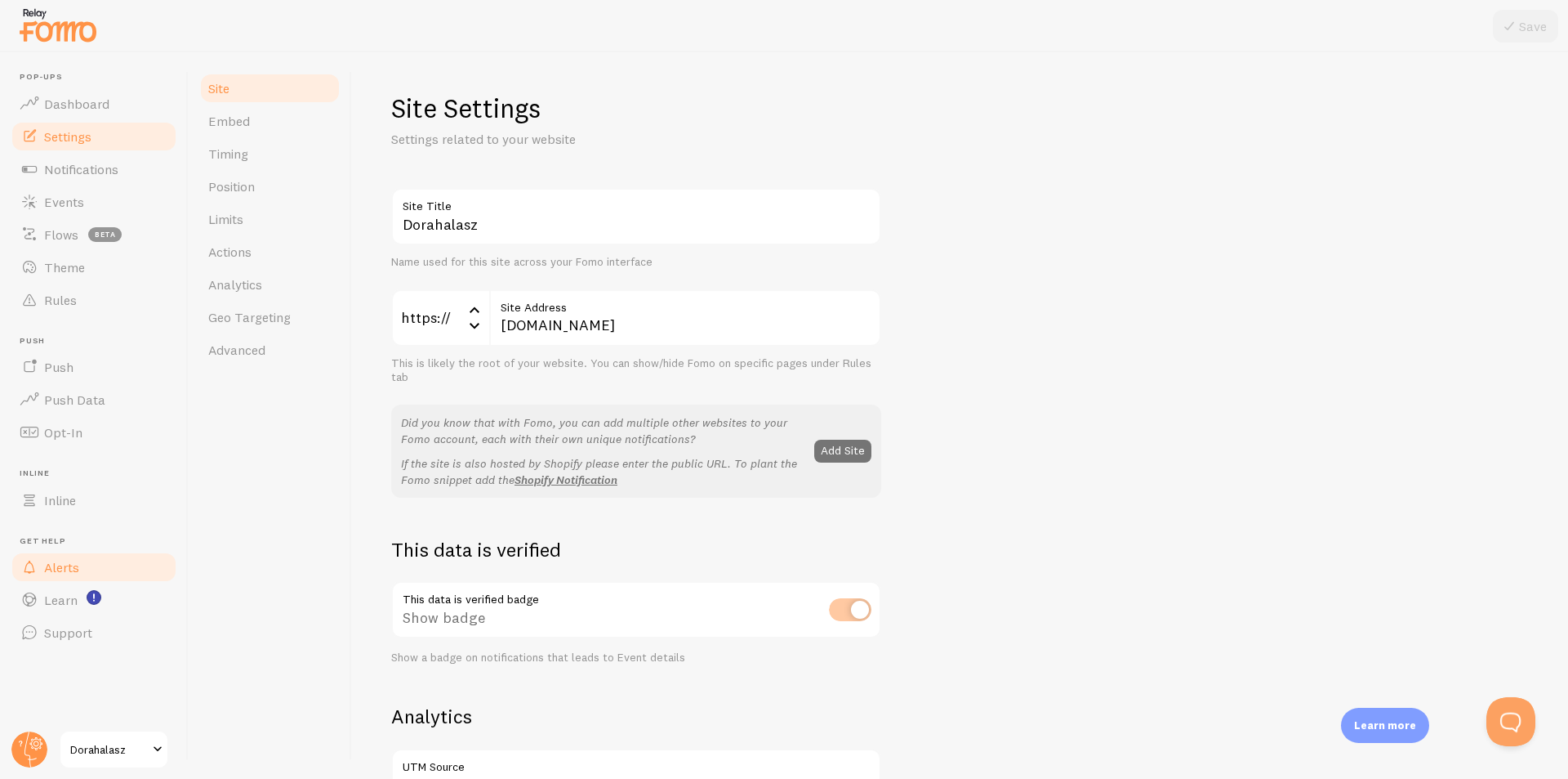
click at [54, 583] on link "Alerts" at bounding box center [94, 567] width 169 height 33
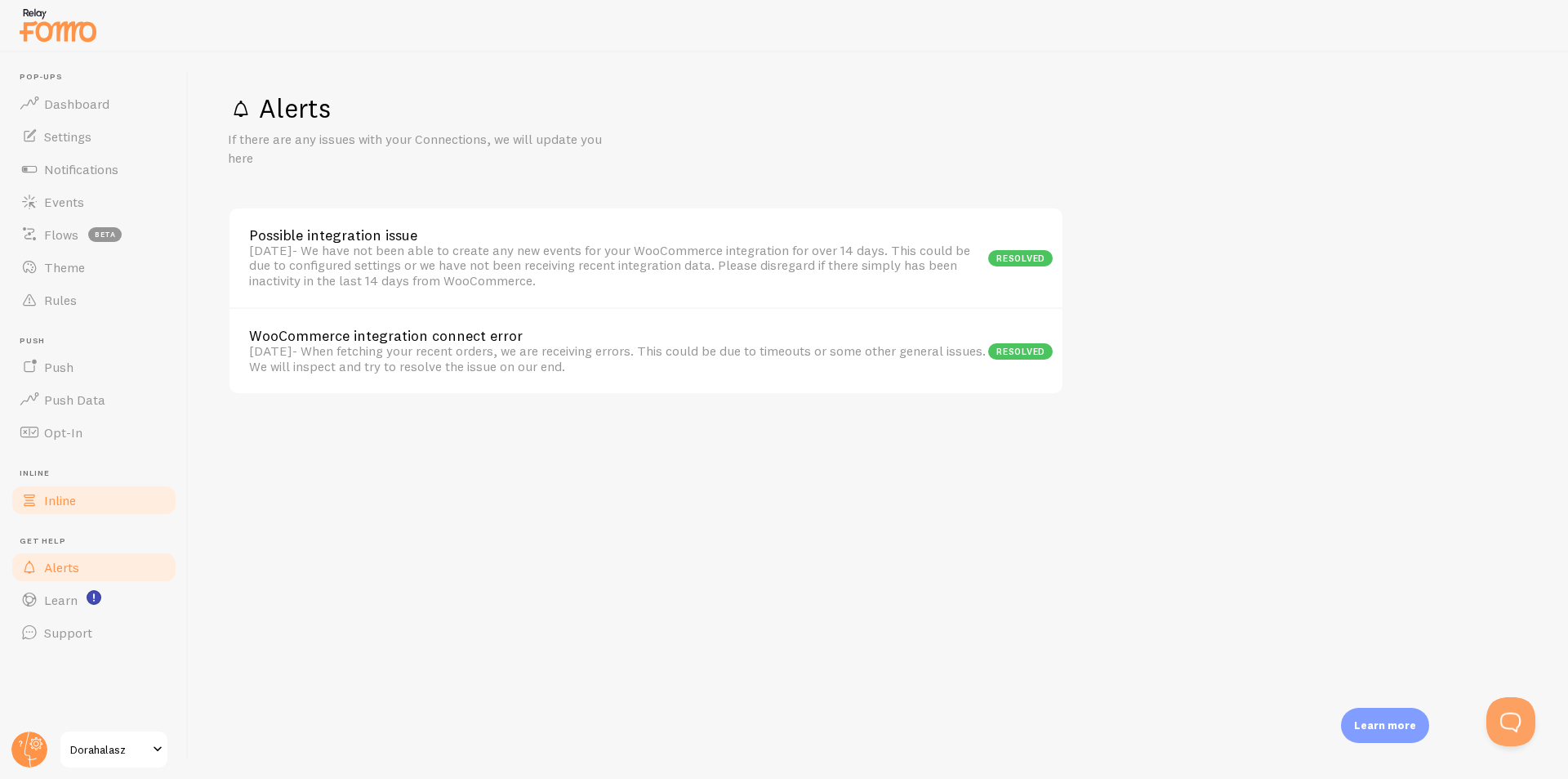
click at [77, 504] on link "Inline" at bounding box center [94, 500] width 169 height 33
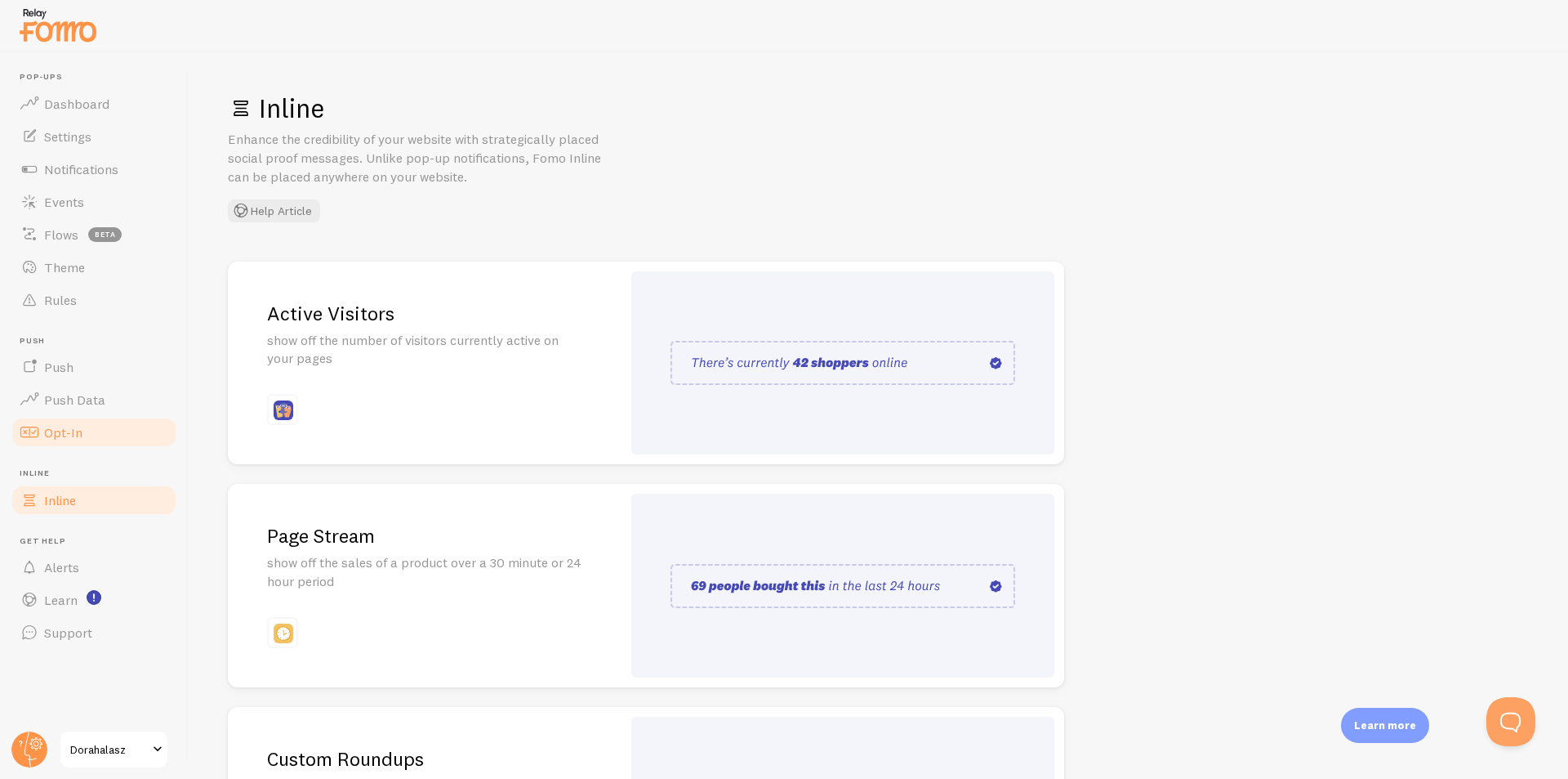
click at [53, 417] on link "Opt-In" at bounding box center [94, 432] width 169 height 33
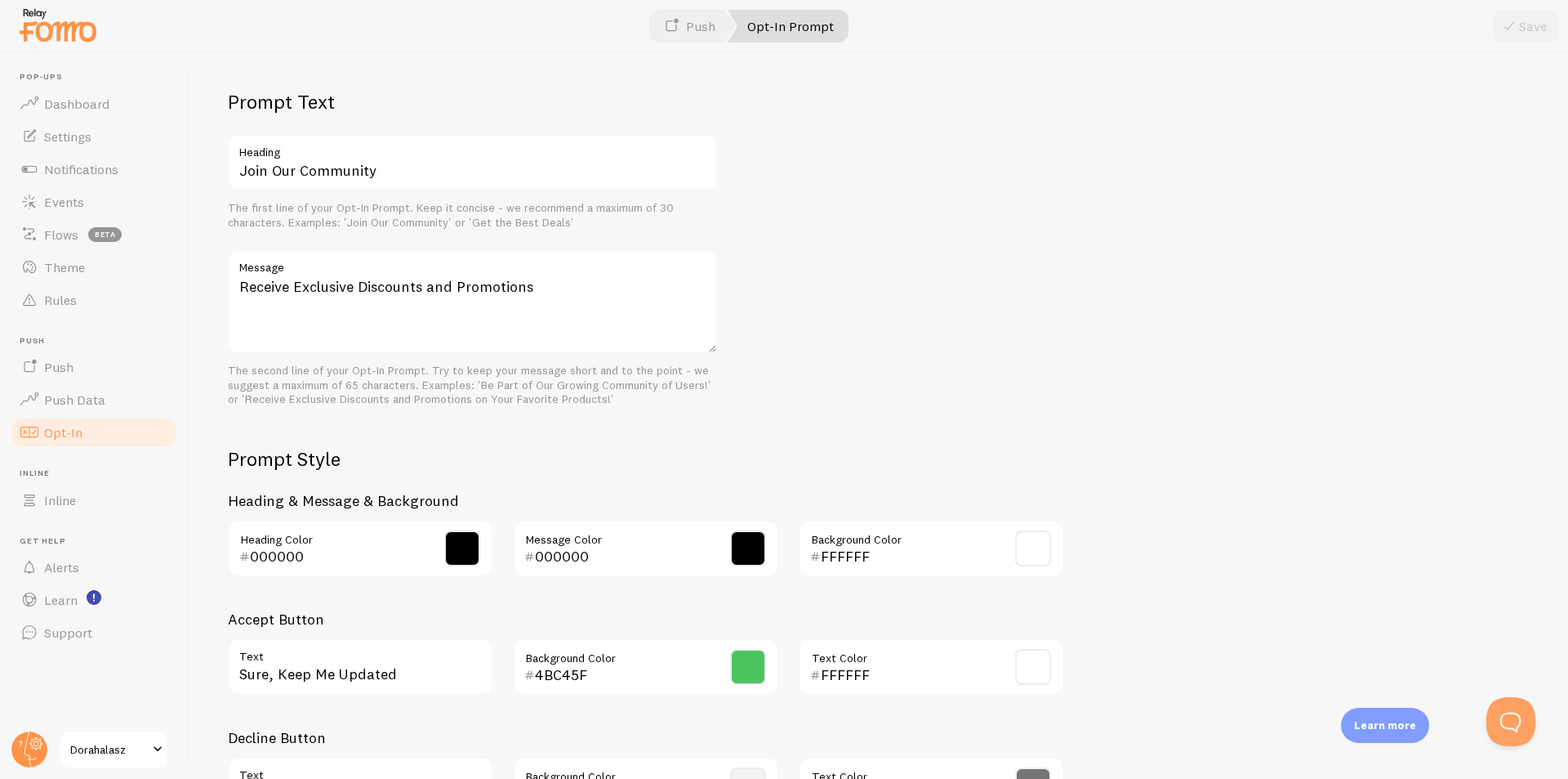
scroll to position [396, 0]
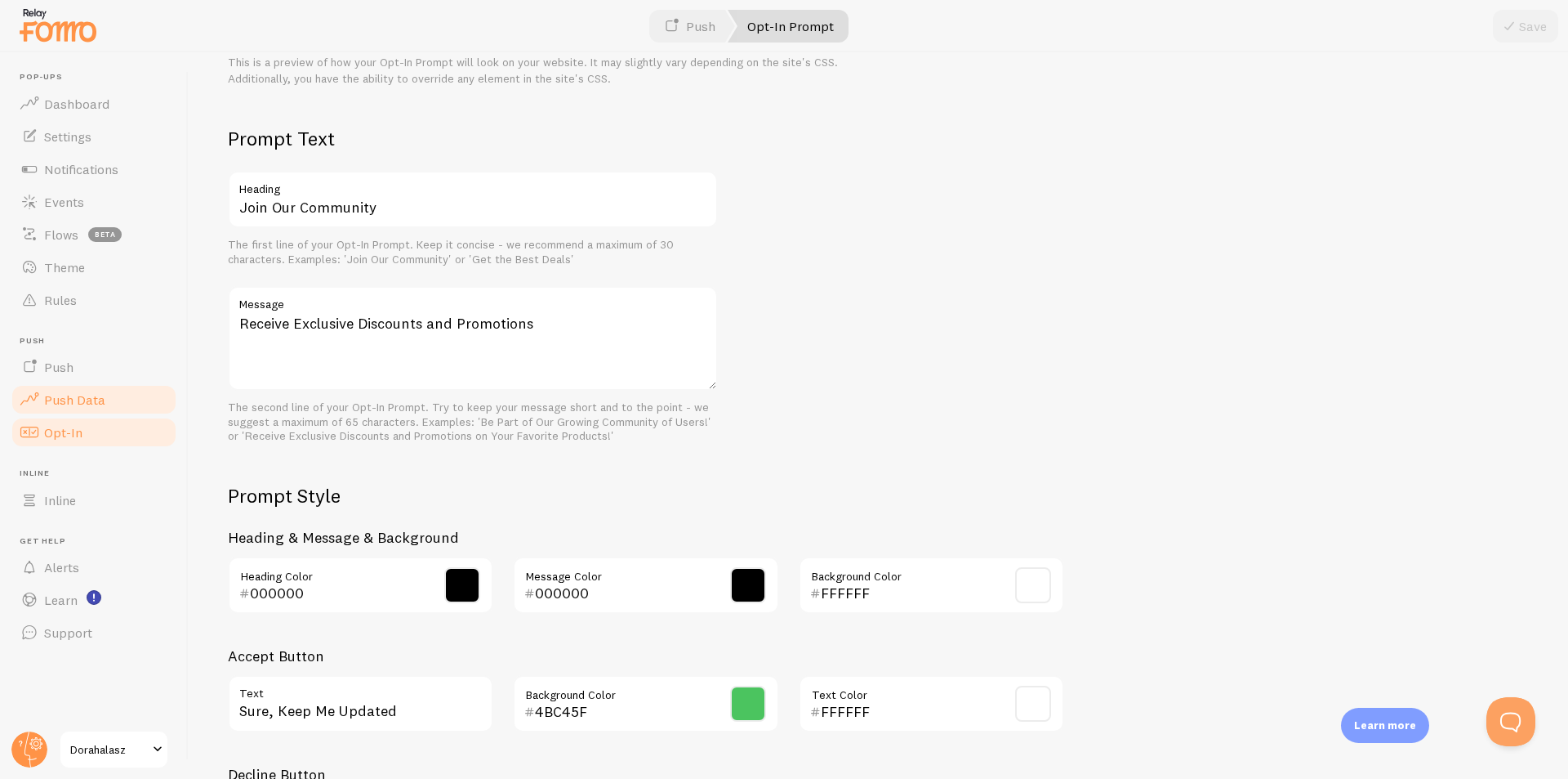
click at [103, 407] on span "Push Data" at bounding box center [74, 400] width 61 height 16
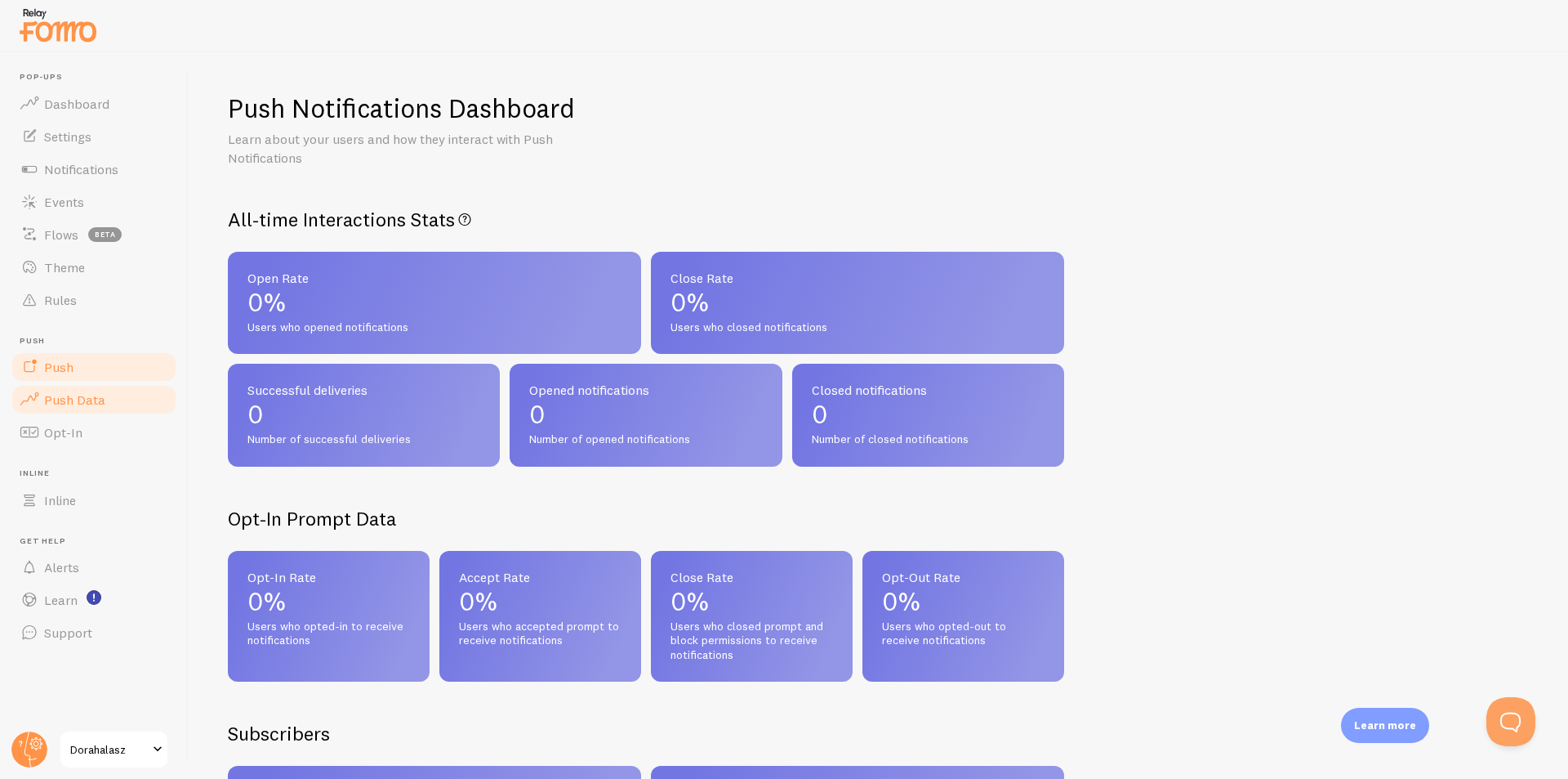
click at [62, 367] on span "Push" at bounding box center [59, 367] width 30 height 16
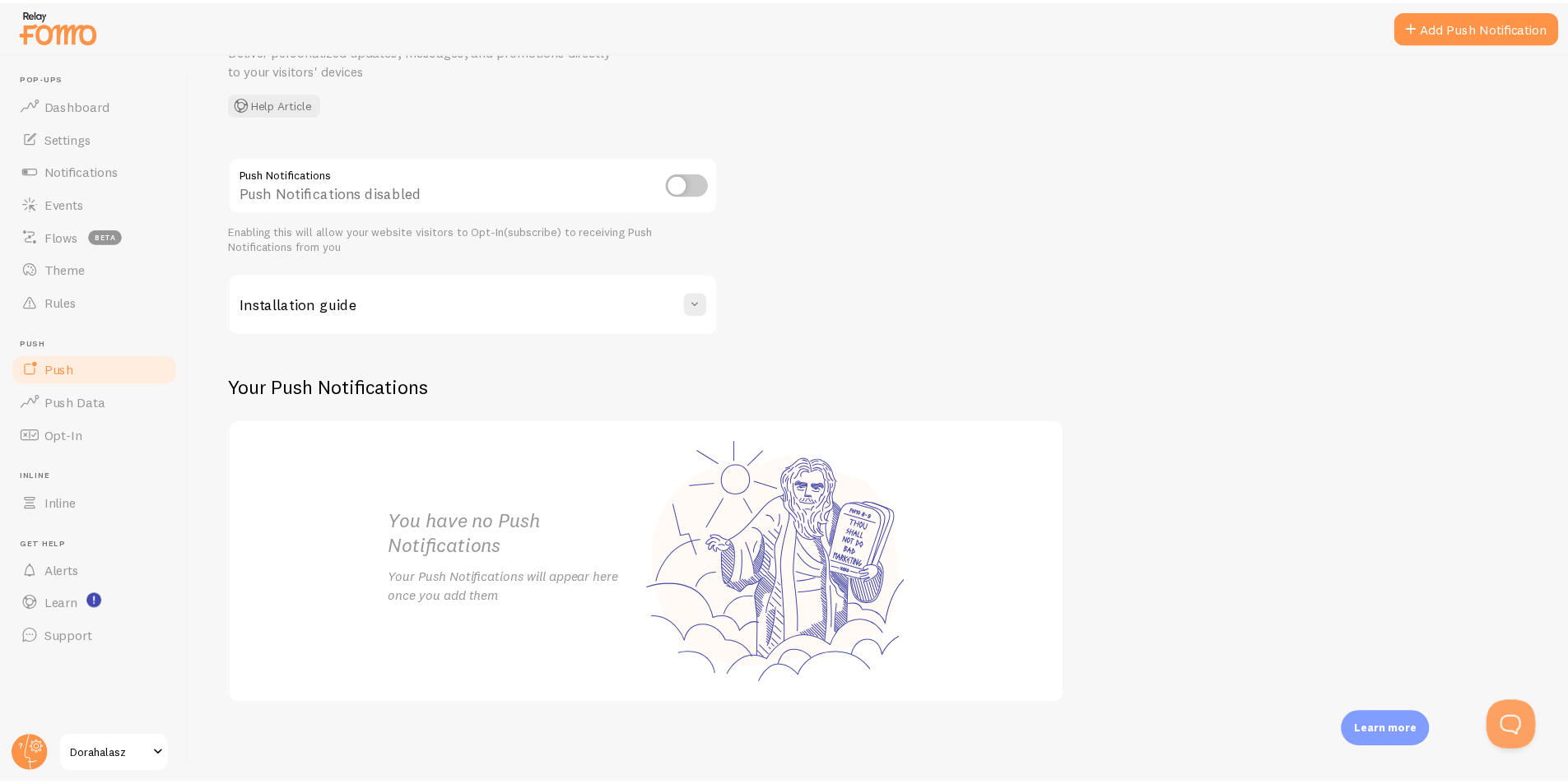
scroll to position [26, 0]
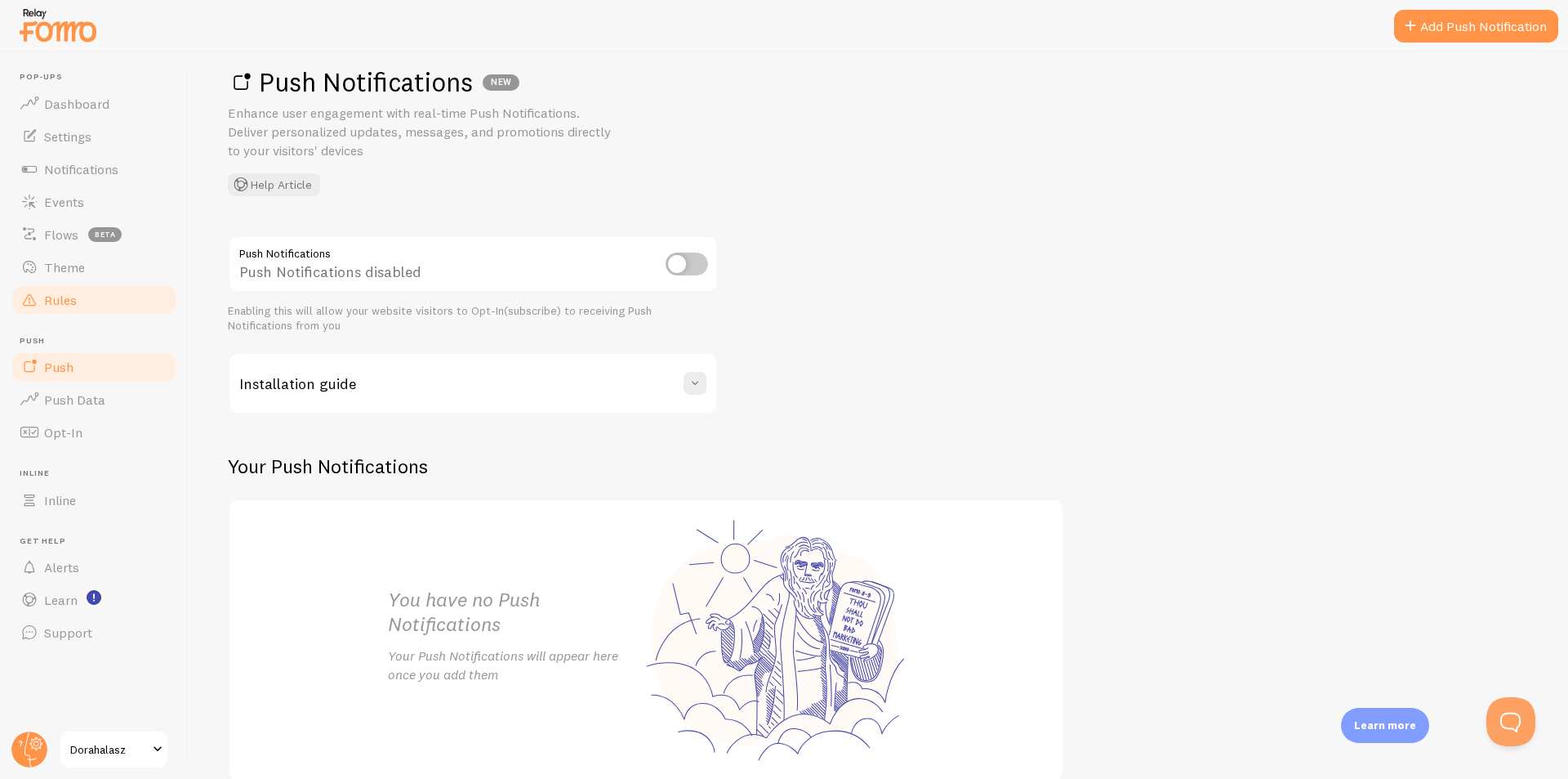
click at [41, 309] on link "Rules" at bounding box center [94, 300] width 169 height 33
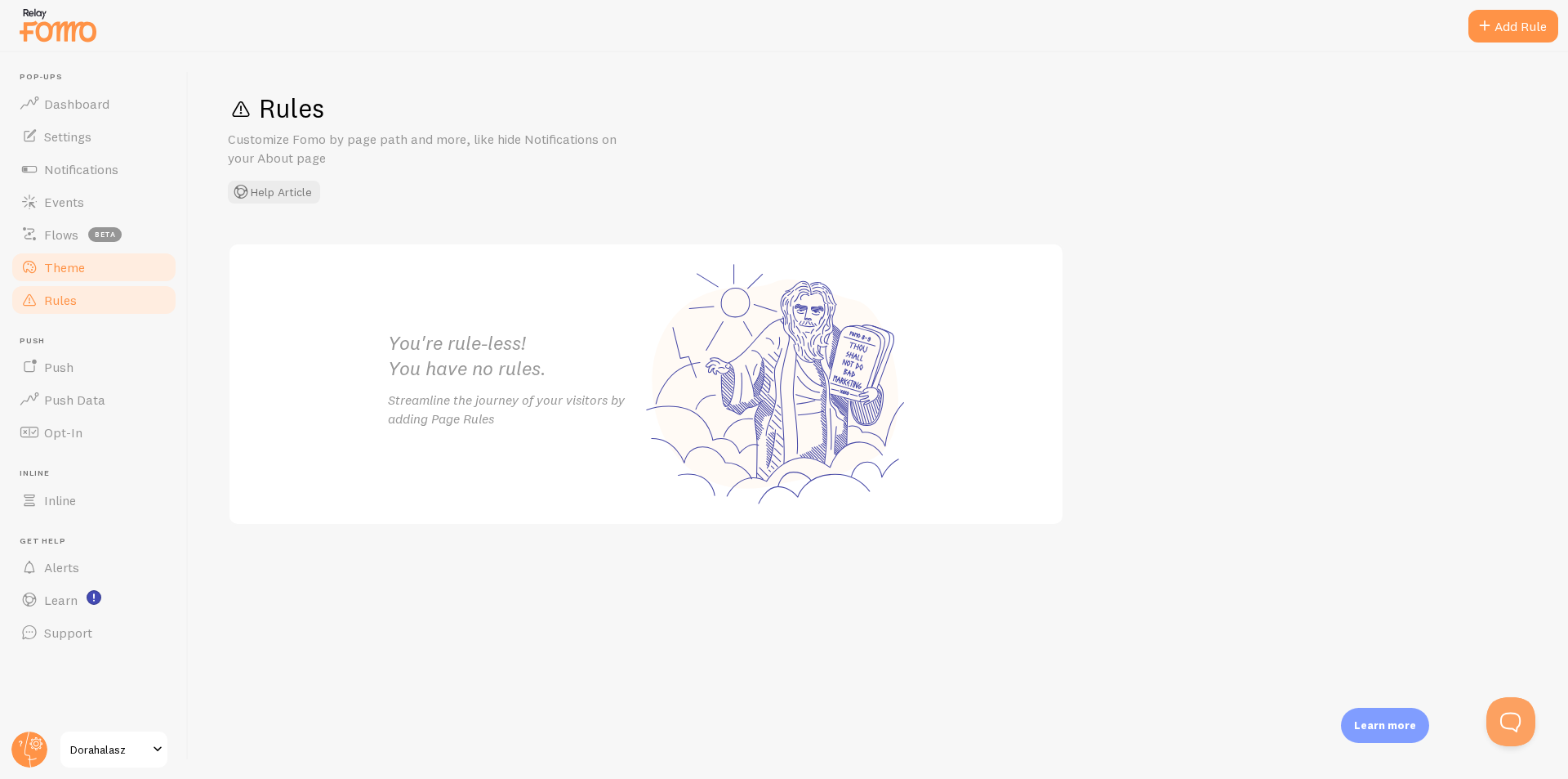
click at [55, 278] on link "Theme" at bounding box center [94, 267] width 169 height 33
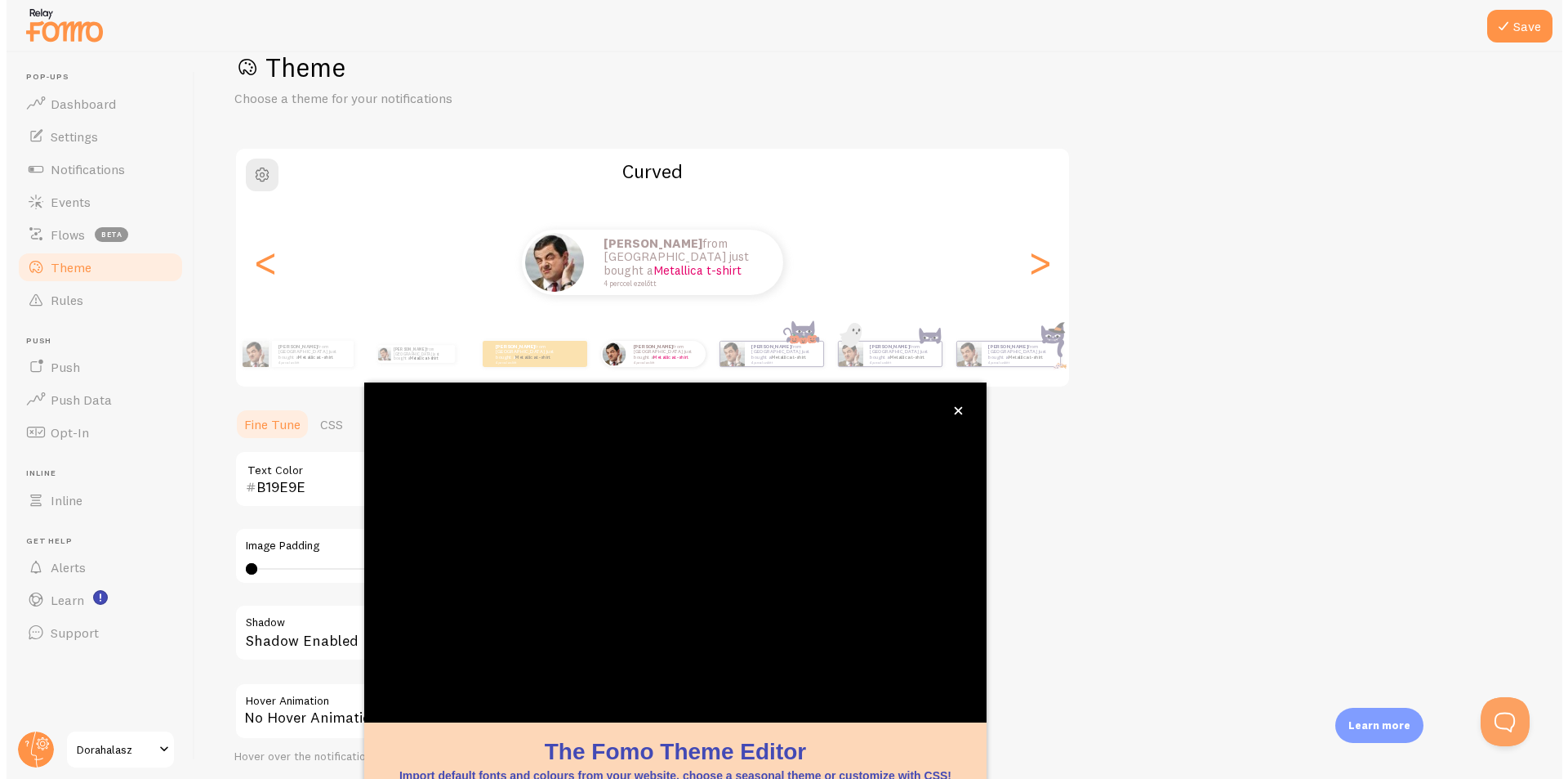
scroll to position [49, 0]
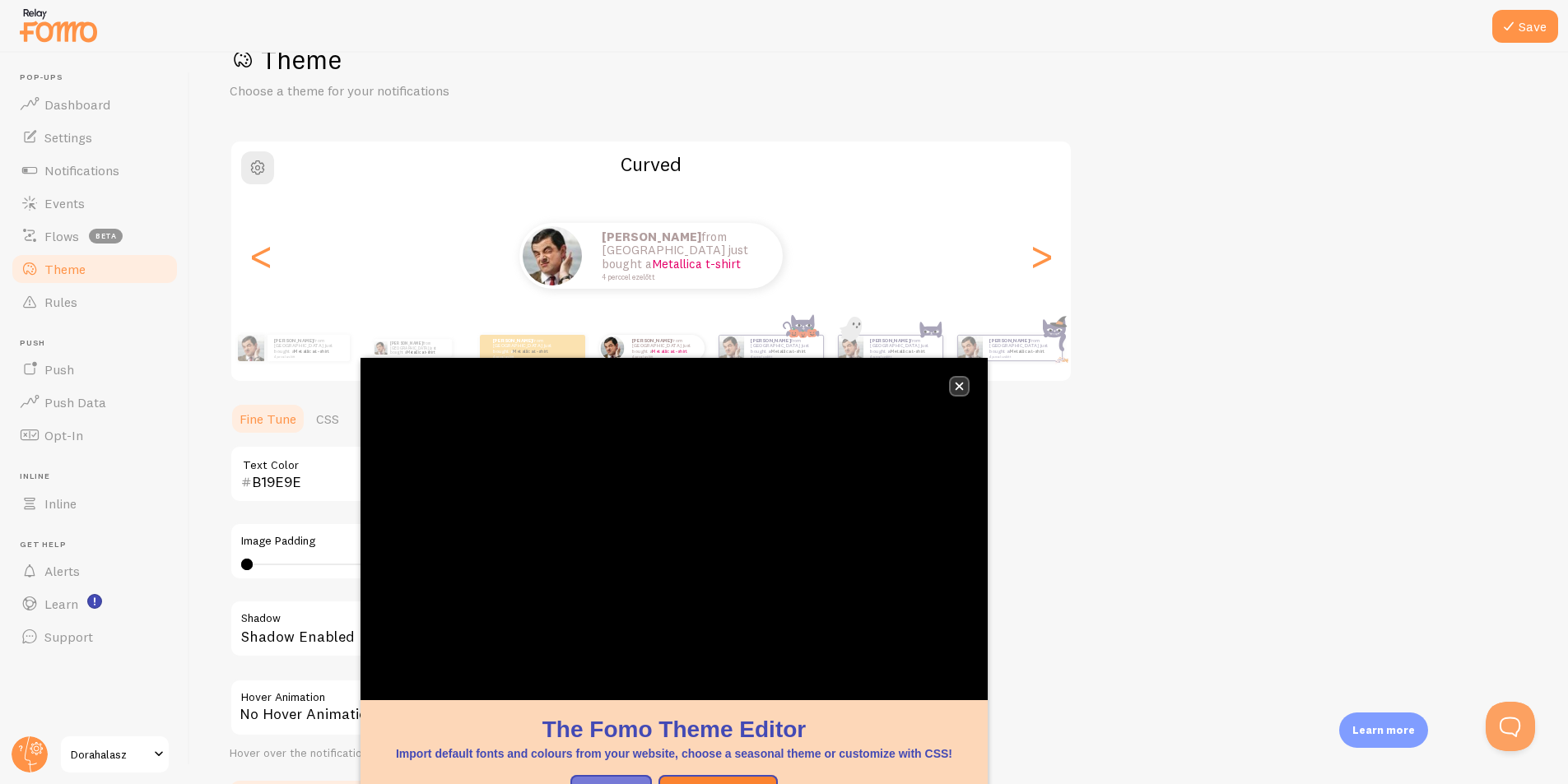
click at [954, 387] on icon "close," at bounding box center [958, 386] width 9 height 9
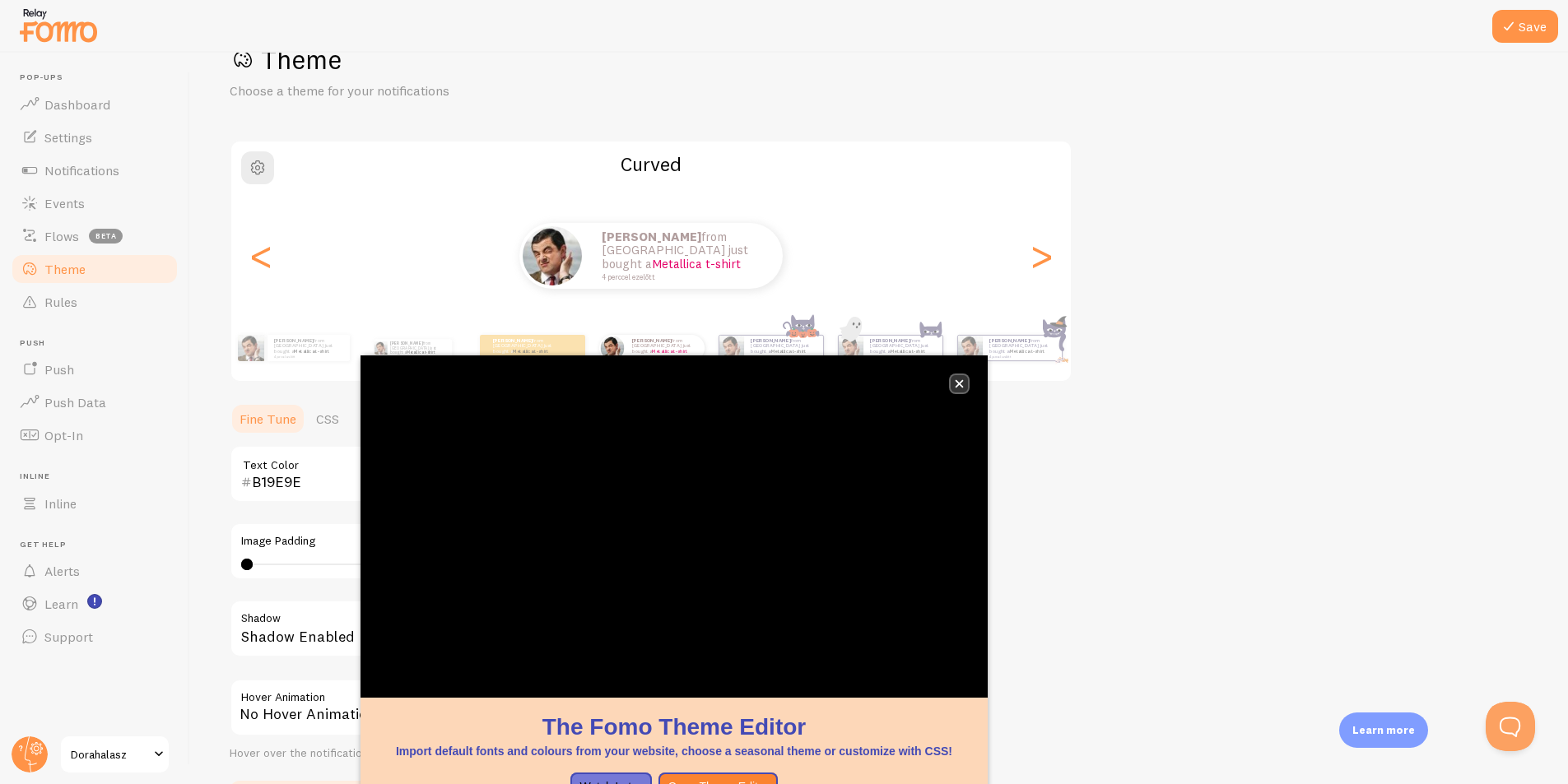
click at [966, 383] on button "close," at bounding box center [958, 384] width 17 height 17
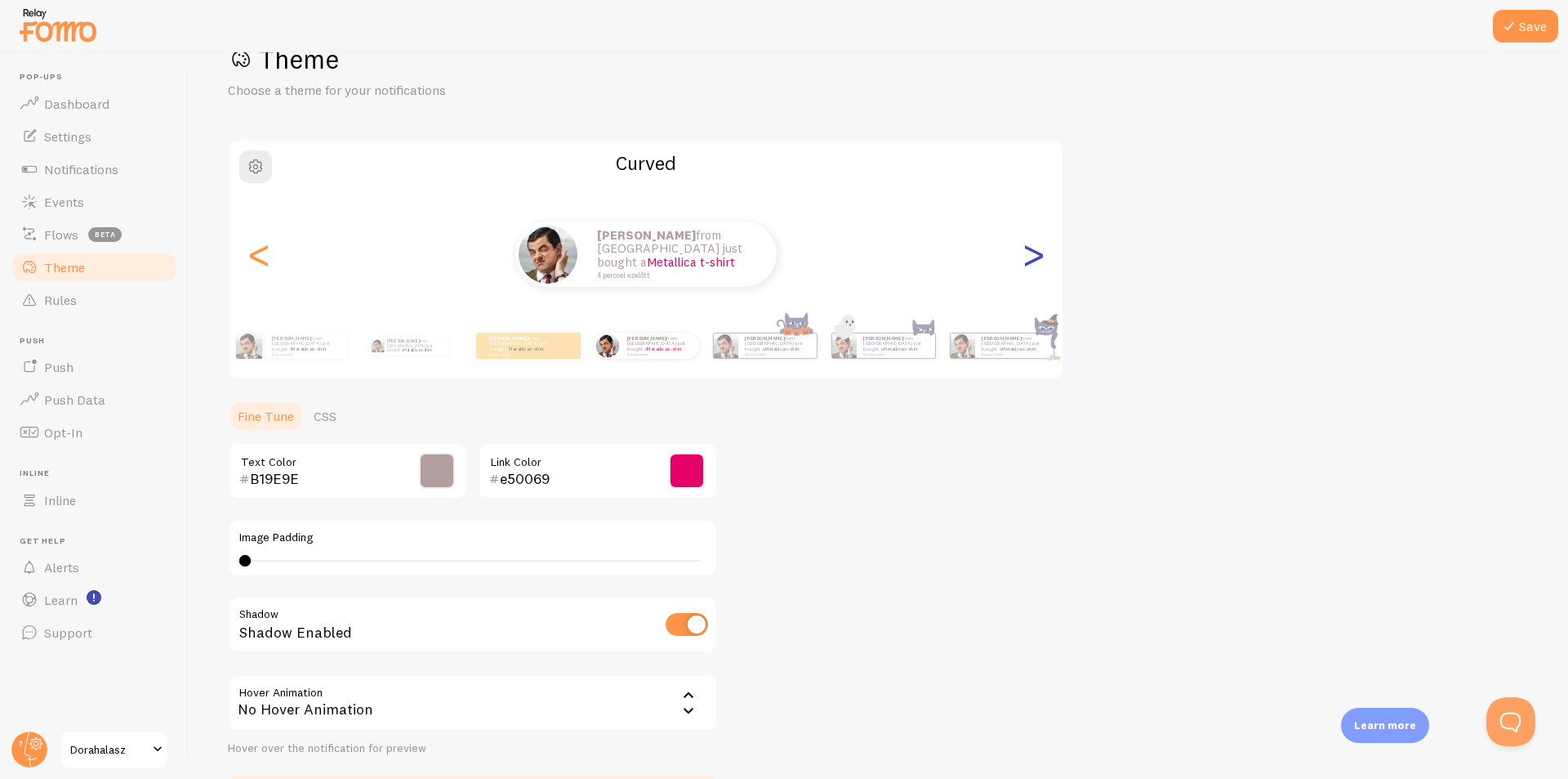
click at [1037, 257] on div ">" at bounding box center [1033, 254] width 20 height 118
type input "0"
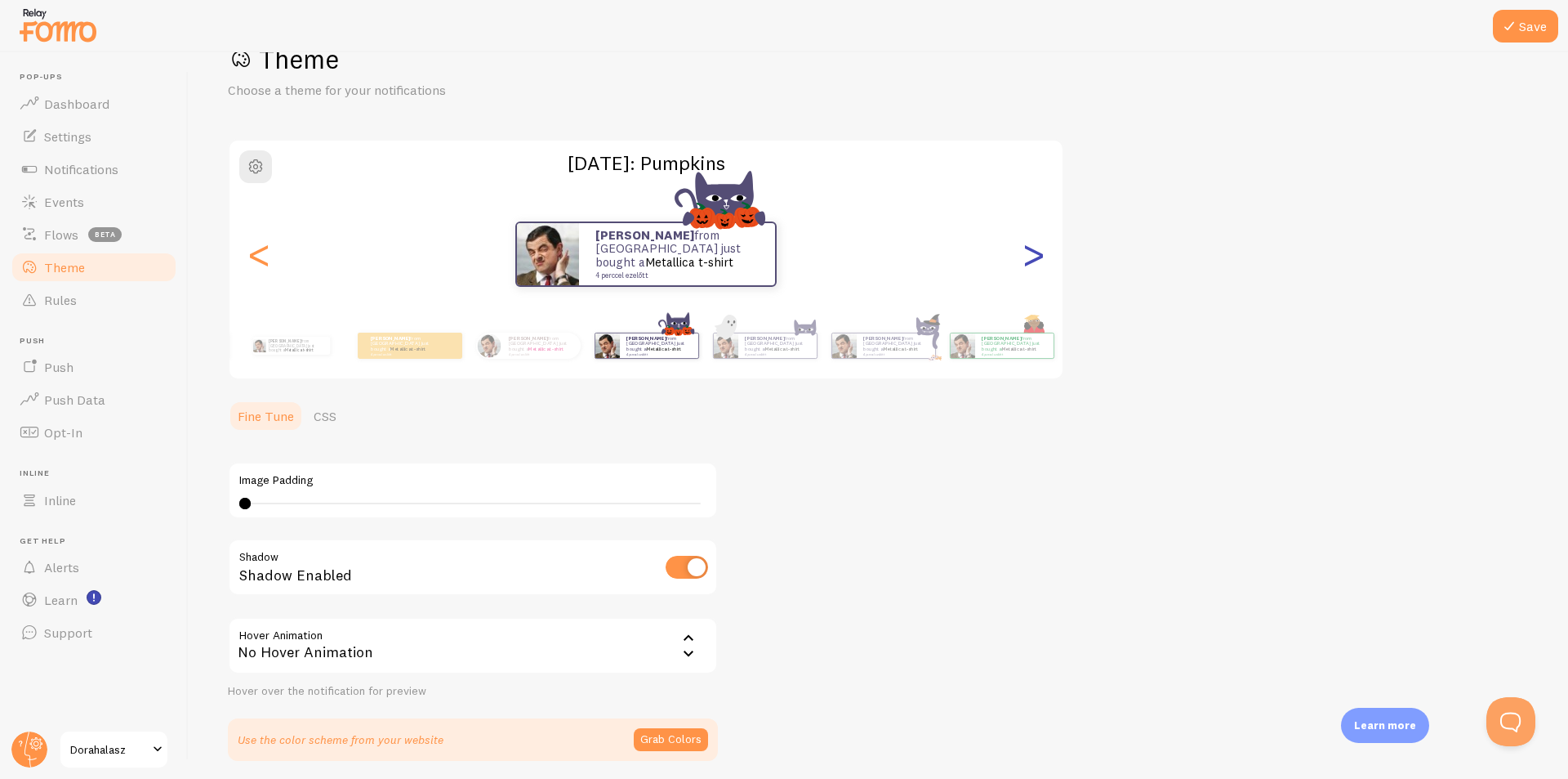
click at [1037, 257] on div ">" at bounding box center [1033, 254] width 20 height 118
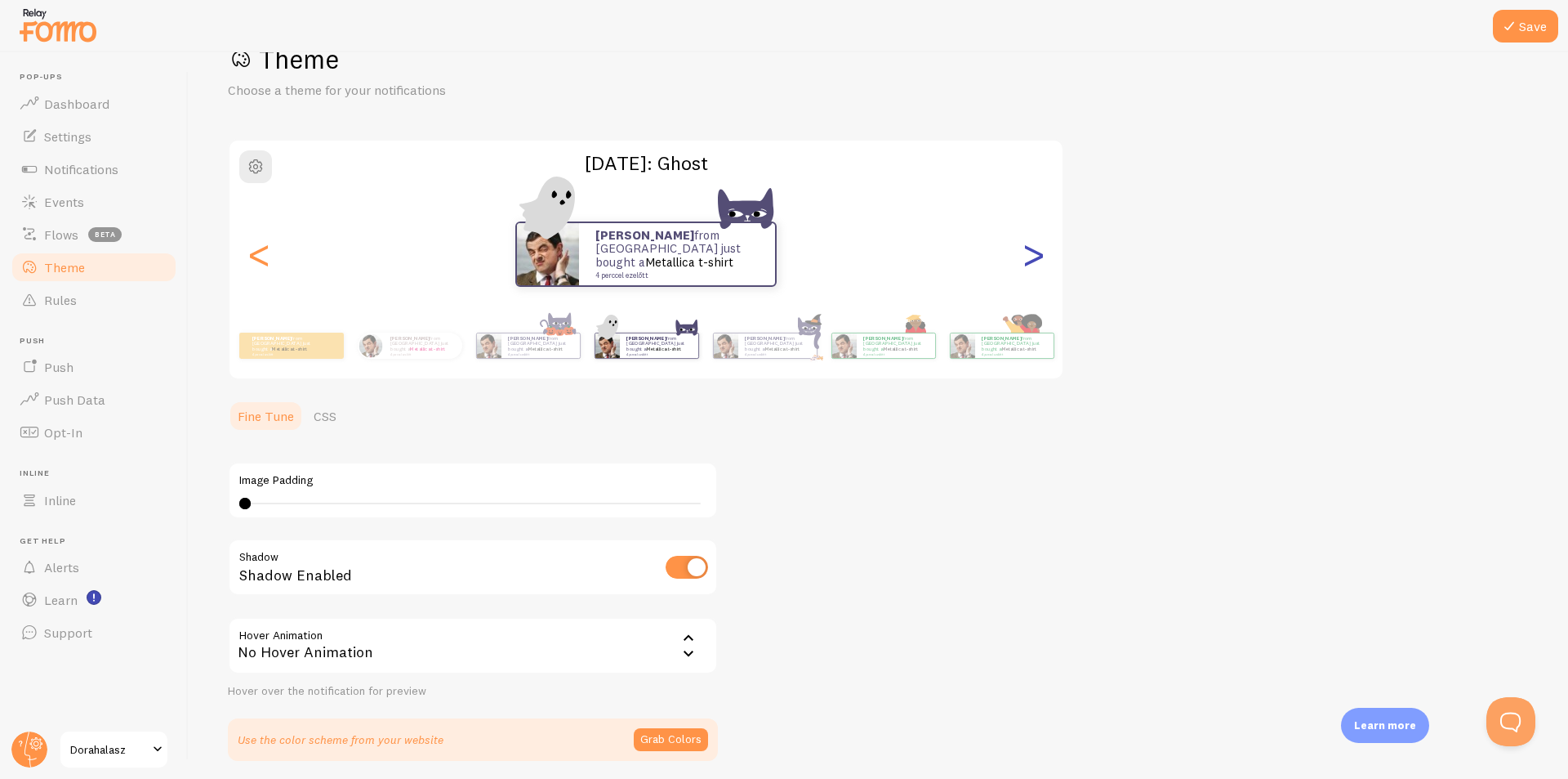
click at [1037, 257] on div ">" at bounding box center [1033, 254] width 20 height 118
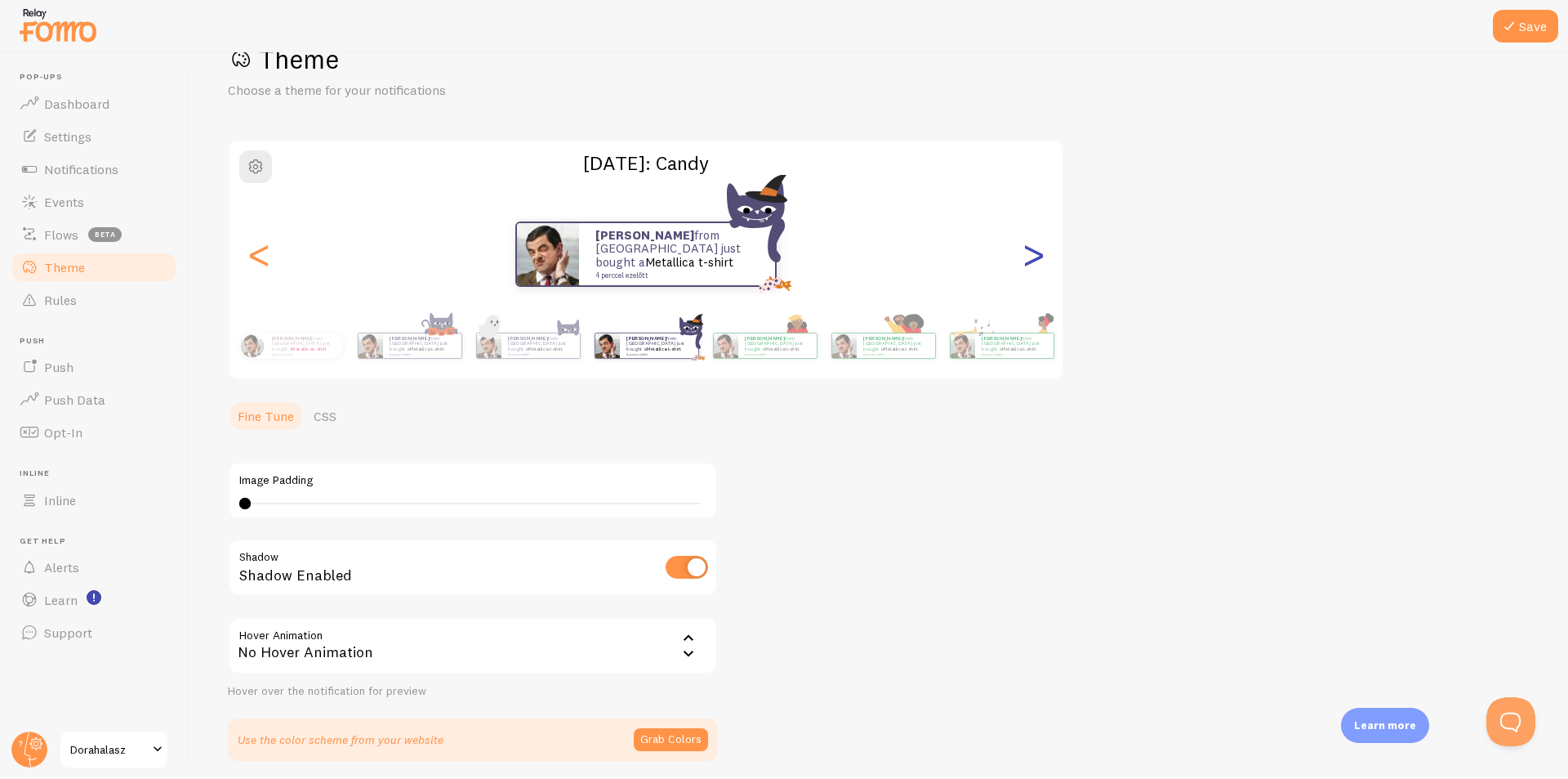
click at [1037, 257] on div ">" at bounding box center [1033, 254] width 20 height 118
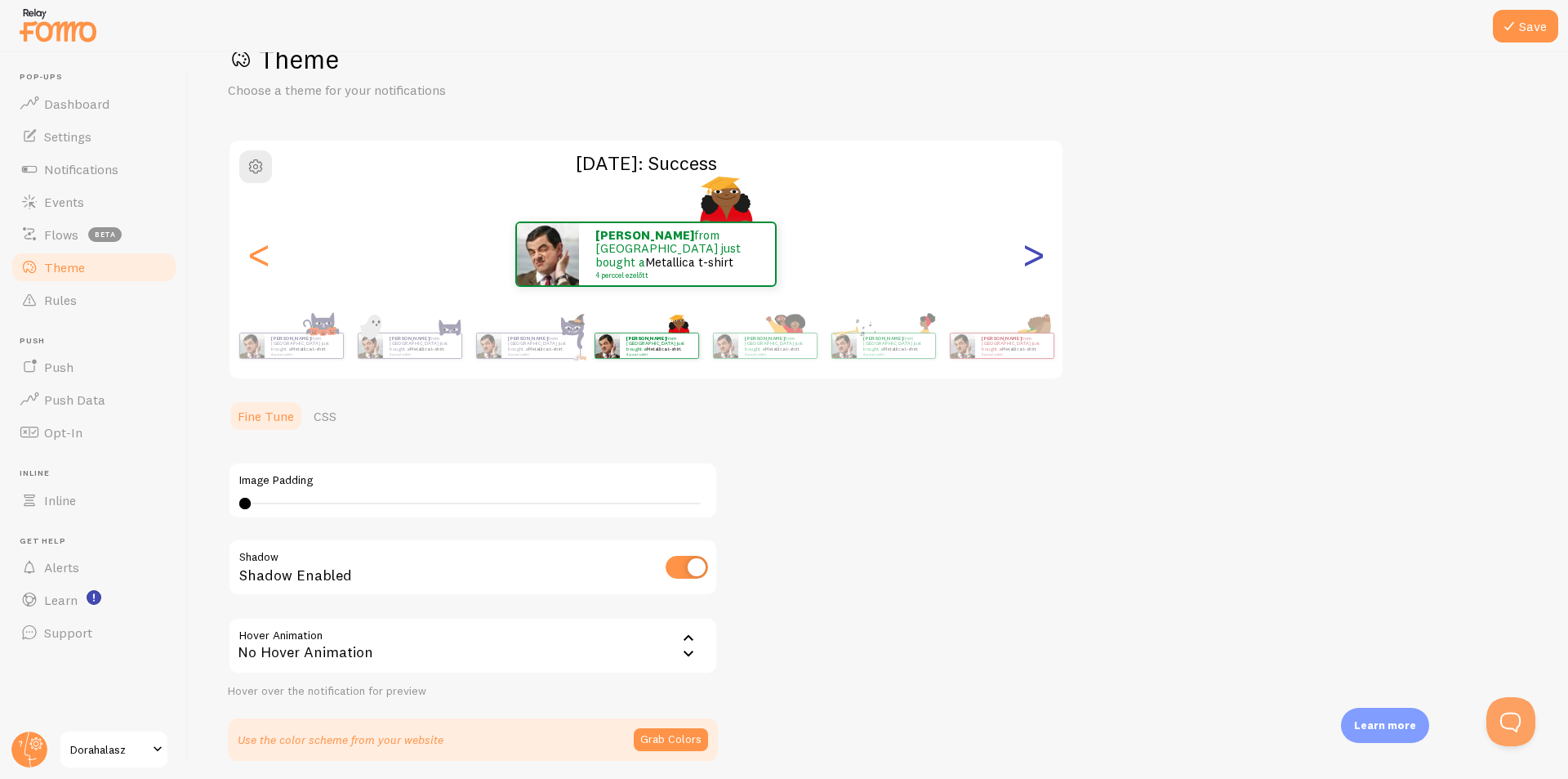
click at [1037, 257] on div ">" at bounding box center [1033, 254] width 20 height 118
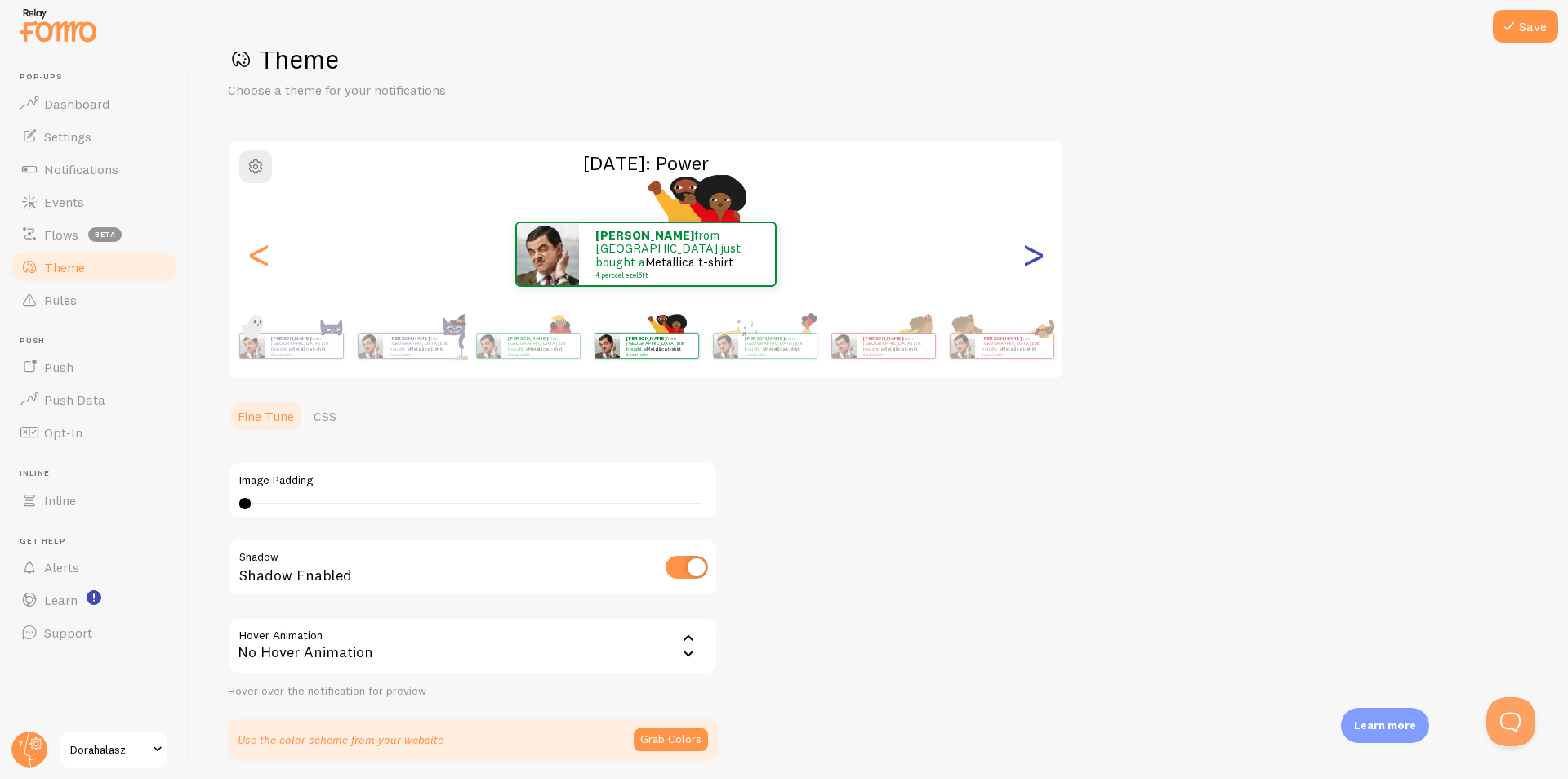
click at [1037, 257] on div ">" at bounding box center [1033, 254] width 20 height 118
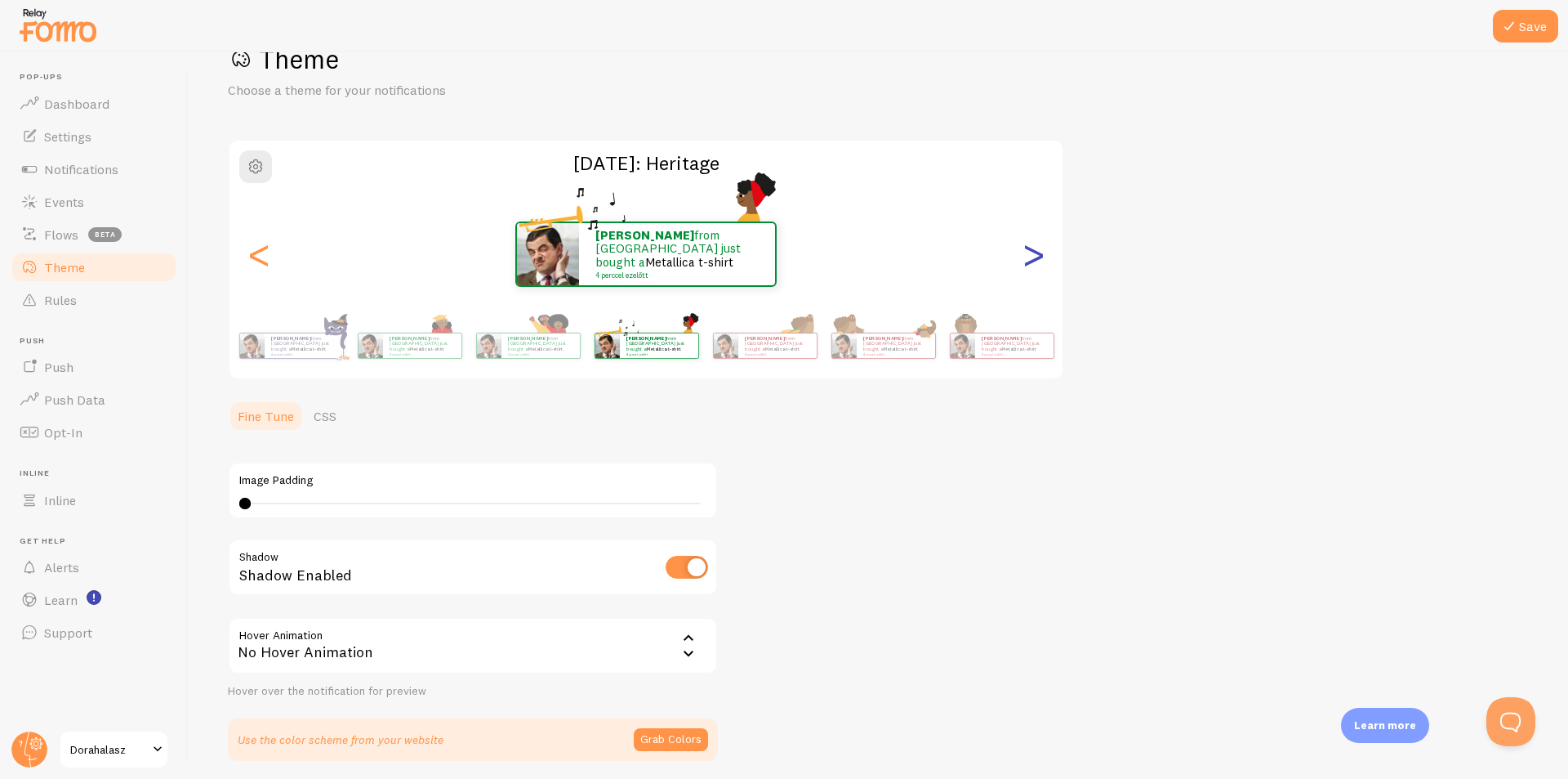
click at [1037, 257] on div ">" at bounding box center [1033, 254] width 20 height 118
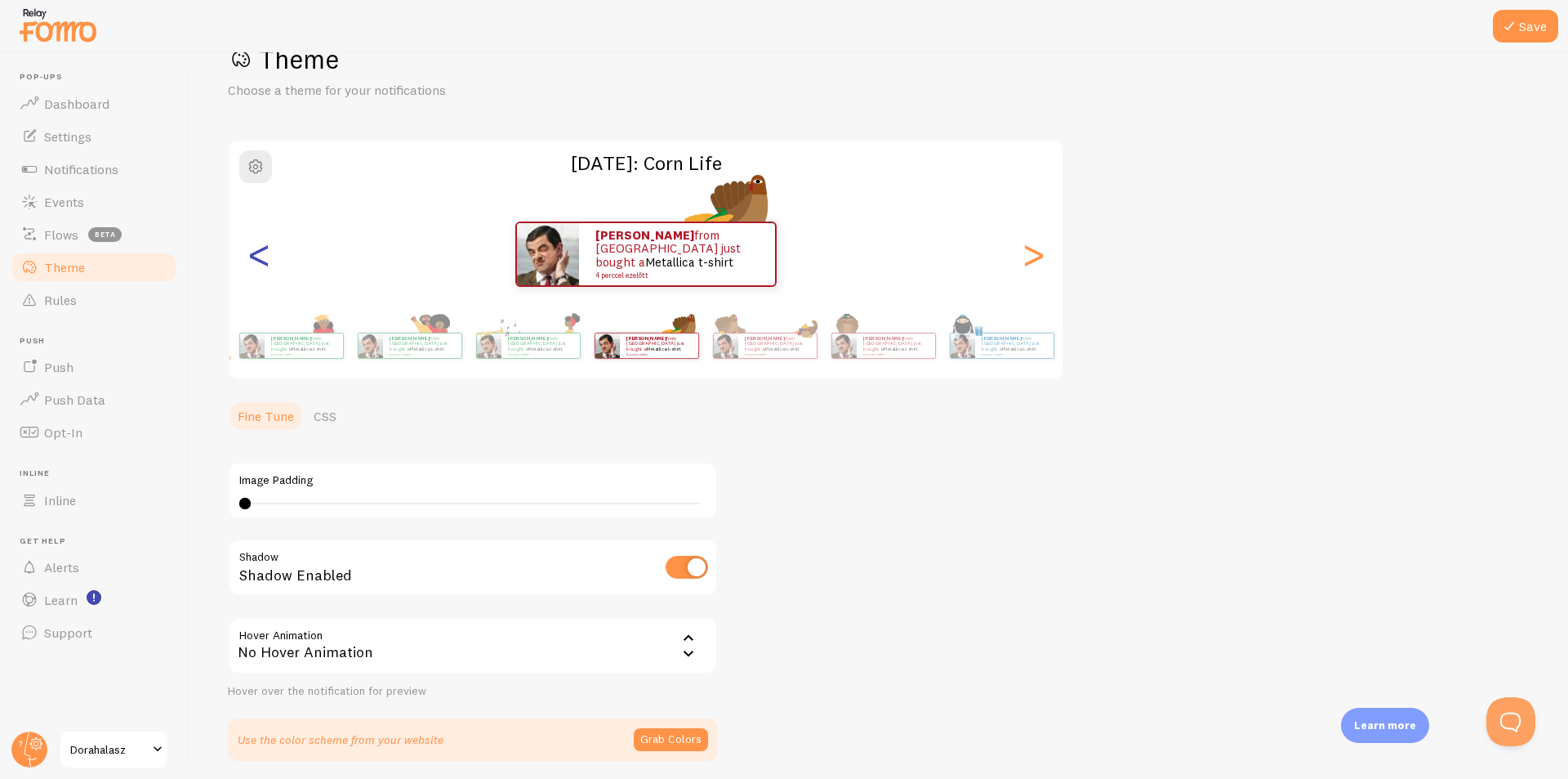
click at [249, 257] on div "<" at bounding box center [259, 254] width 20 height 118
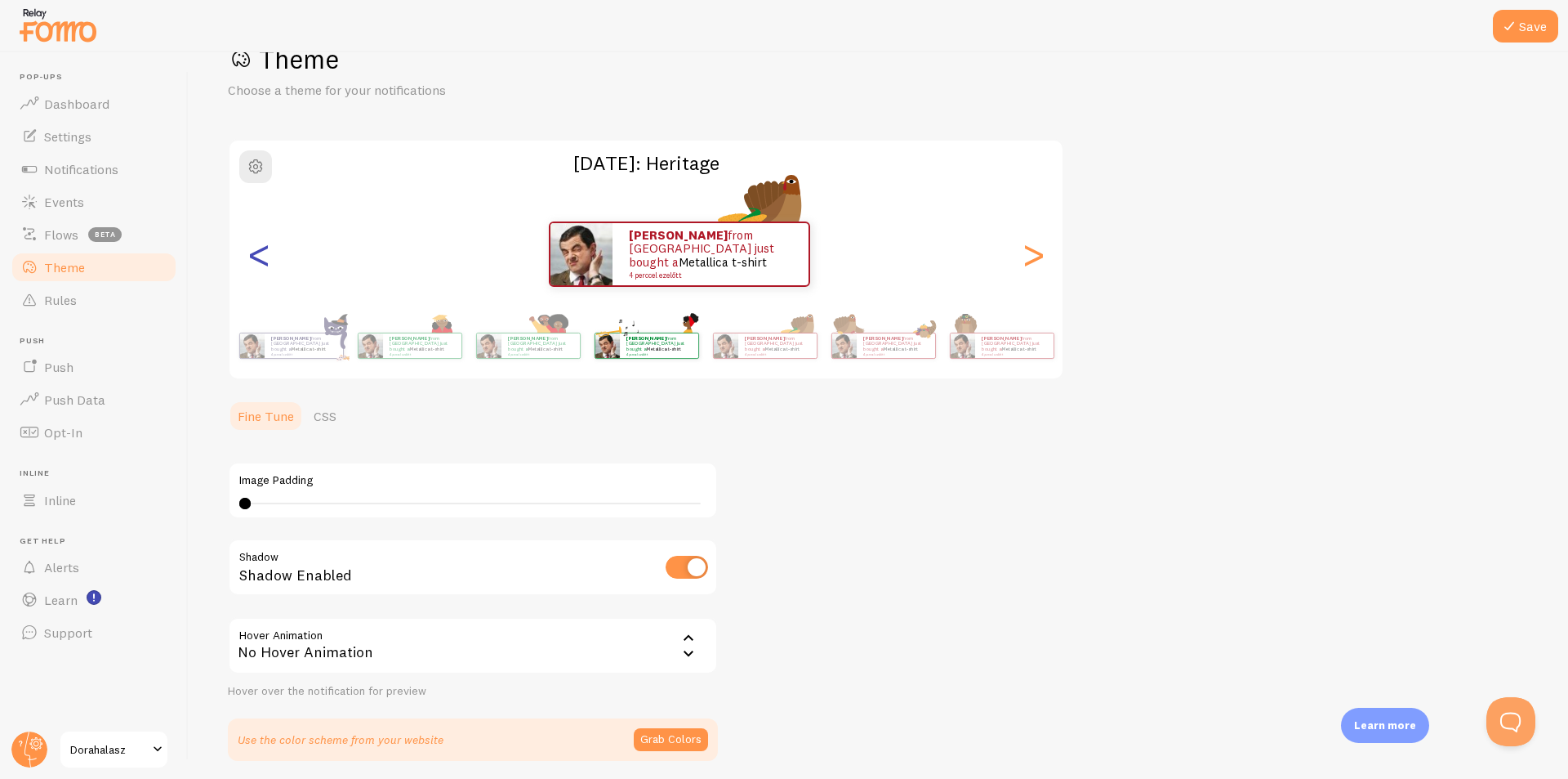
click at [253, 257] on div "<" at bounding box center [259, 254] width 20 height 118
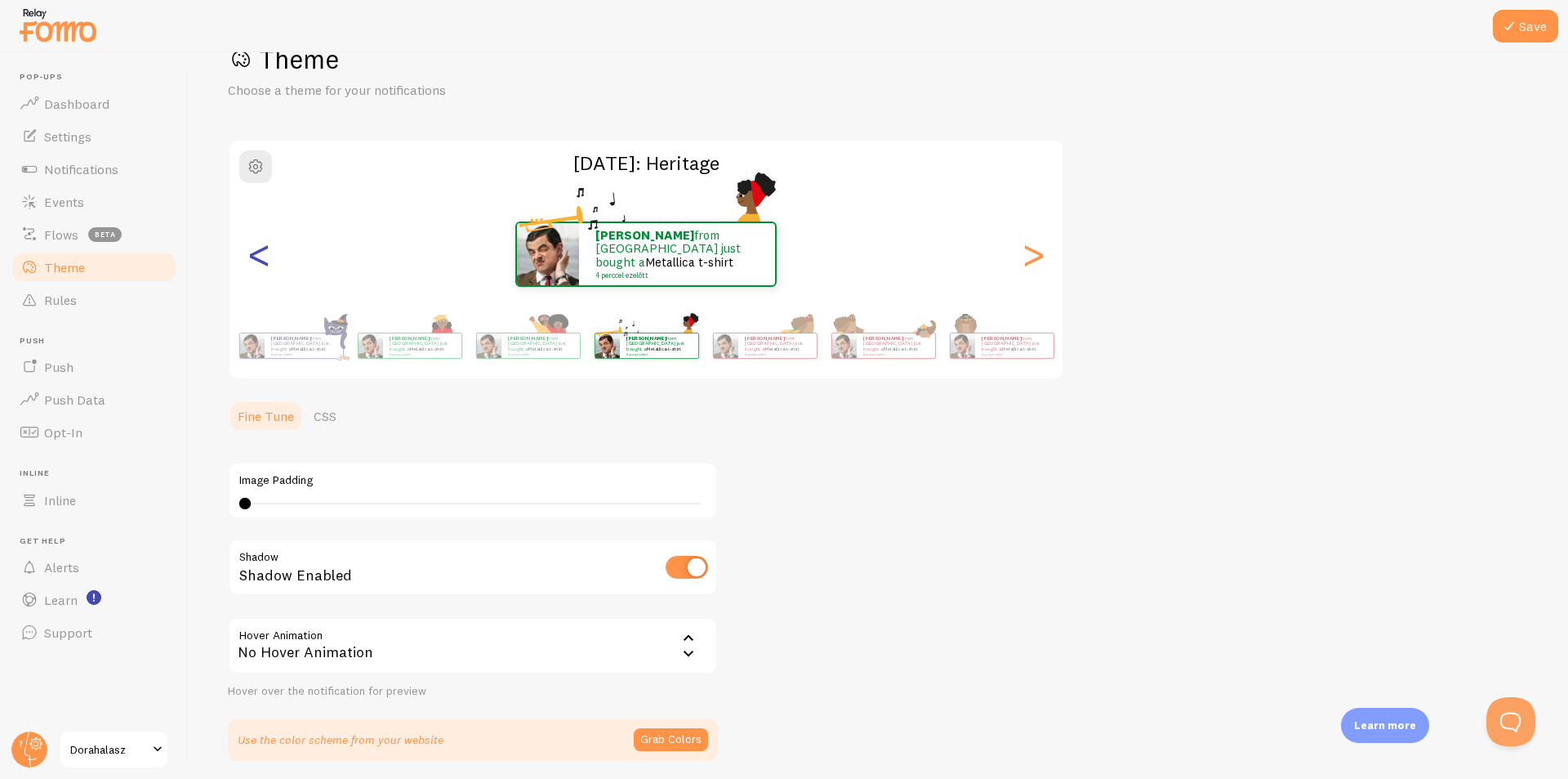
click at [253, 257] on div "<" at bounding box center [259, 254] width 20 height 118
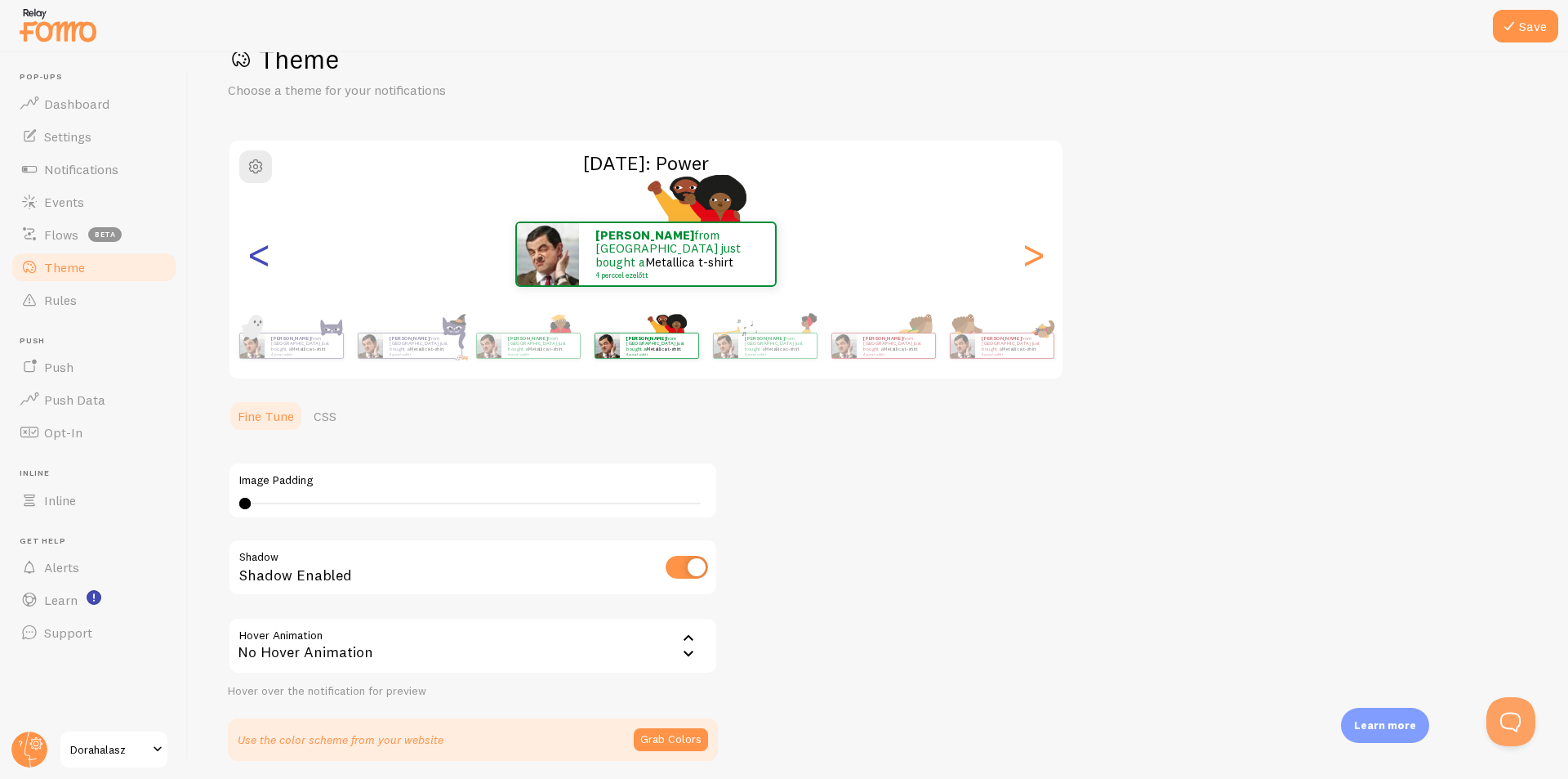
click at [253, 257] on div "<" at bounding box center [259, 254] width 20 height 118
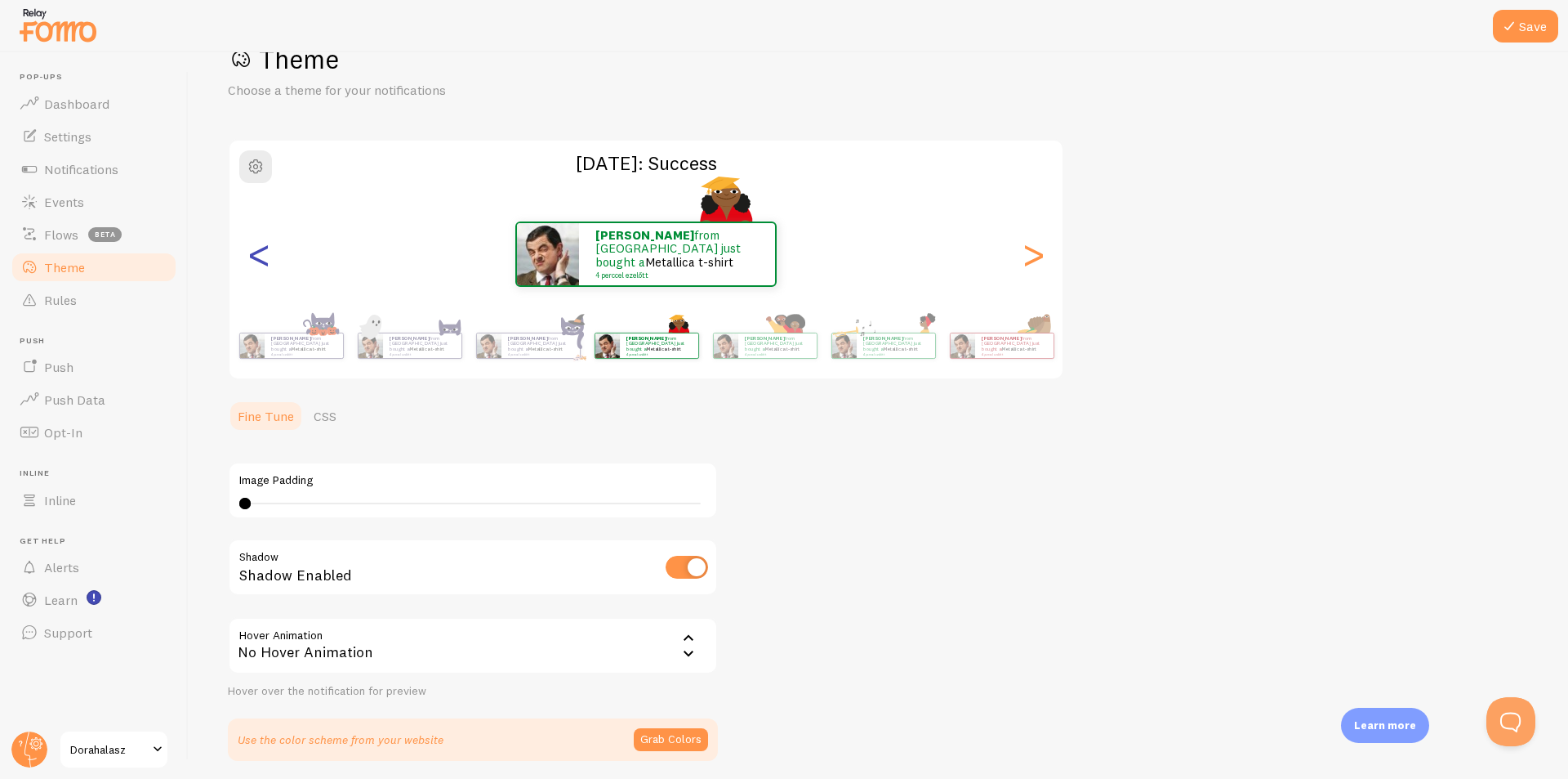
click at [253, 257] on div "<" at bounding box center [259, 254] width 20 height 118
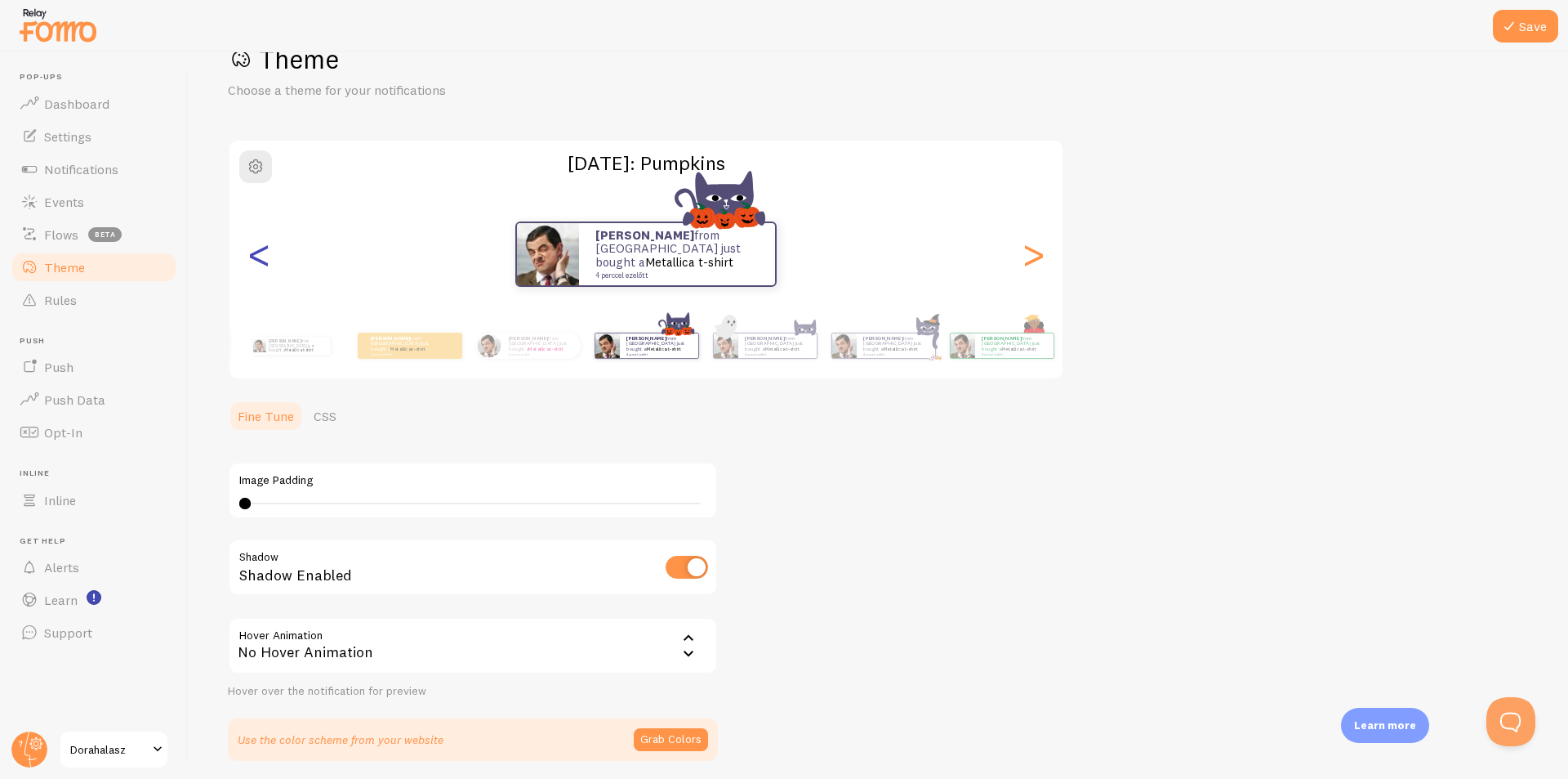
click at [253, 257] on div "<" at bounding box center [259, 254] width 20 height 118
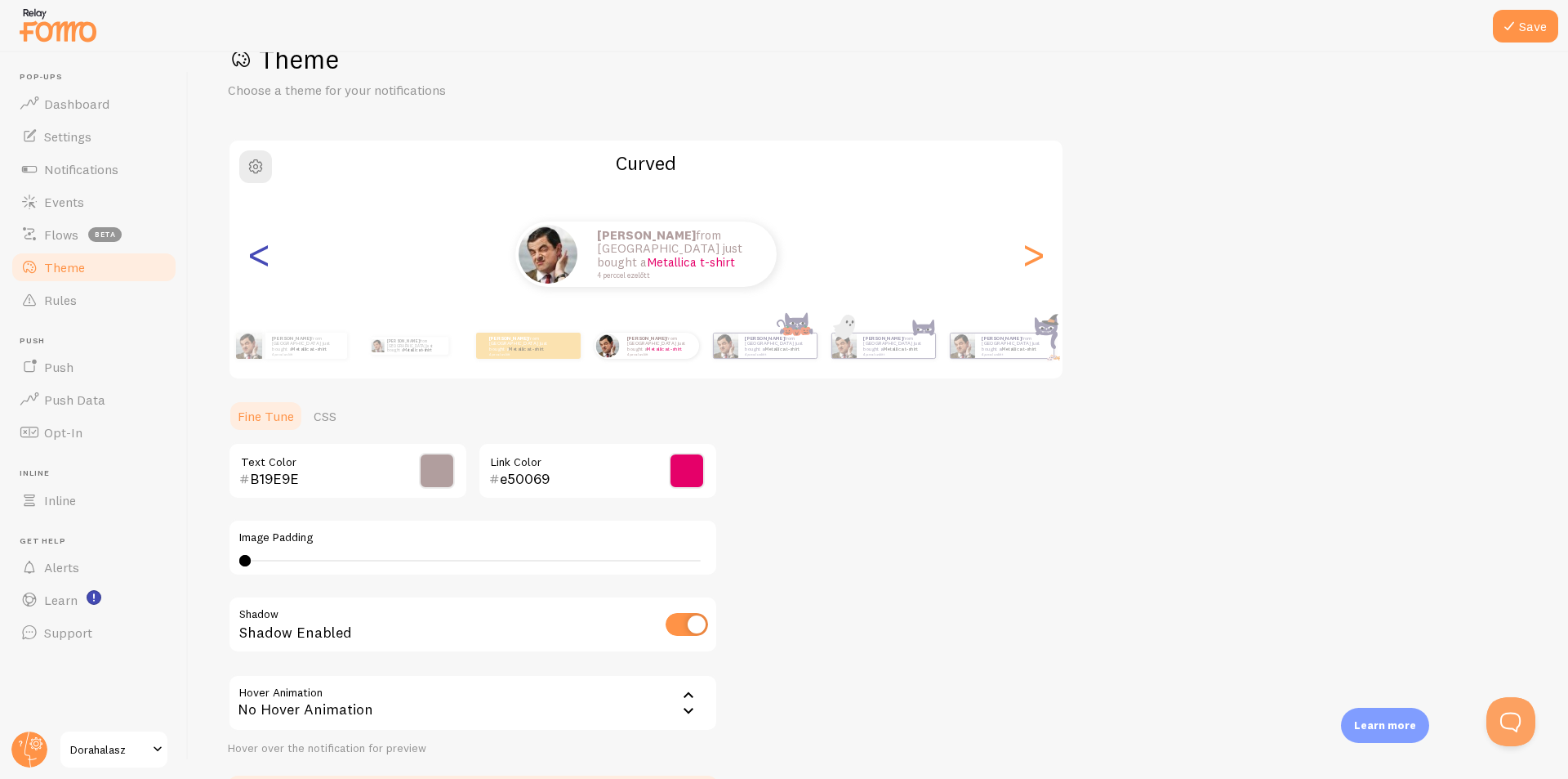
click at [253, 257] on div "<" at bounding box center [259, 254] width 20 height 118
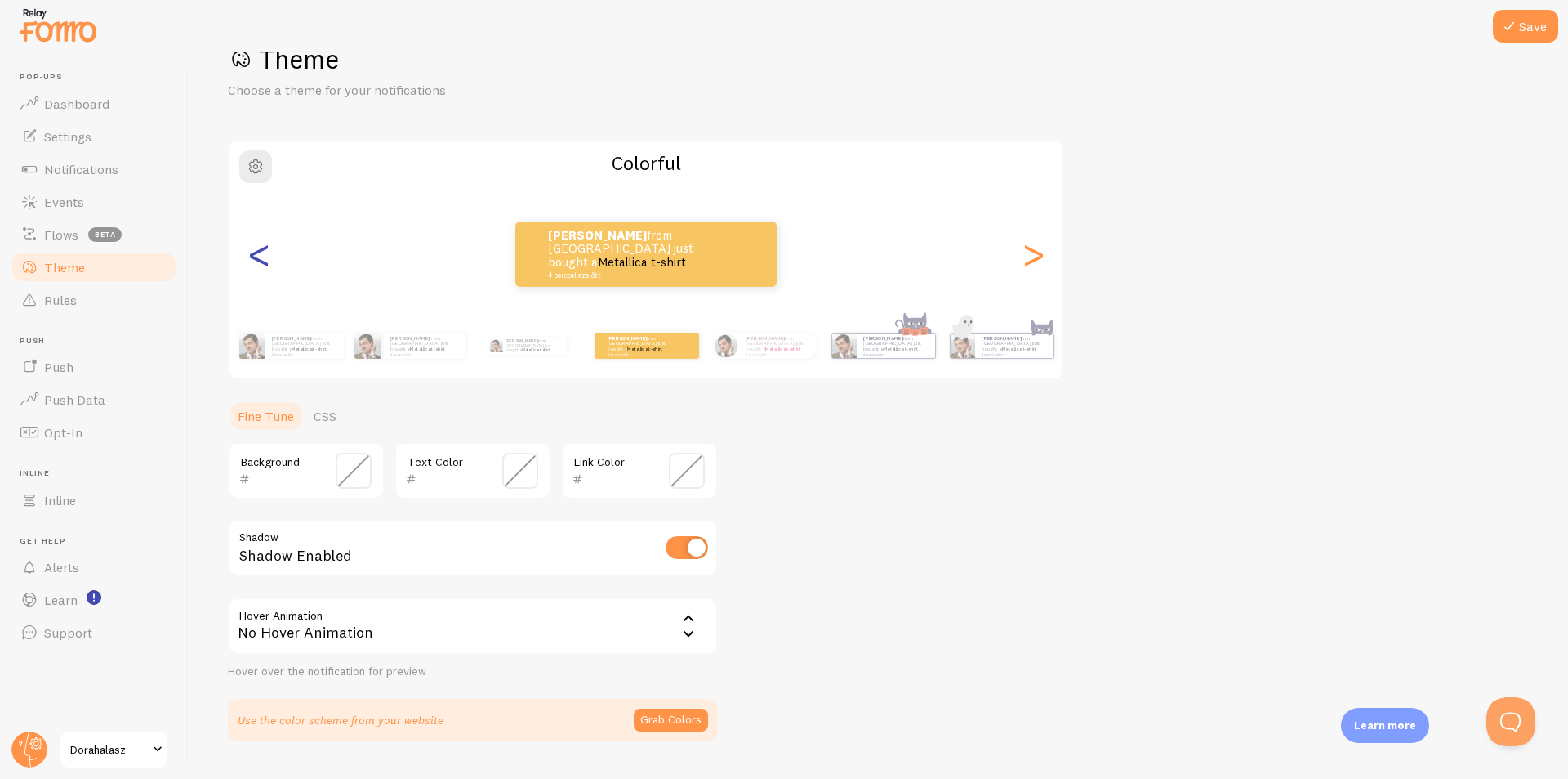
click at [253, 257] on div "<" at bounding box center [259, 254] width 20 height 118
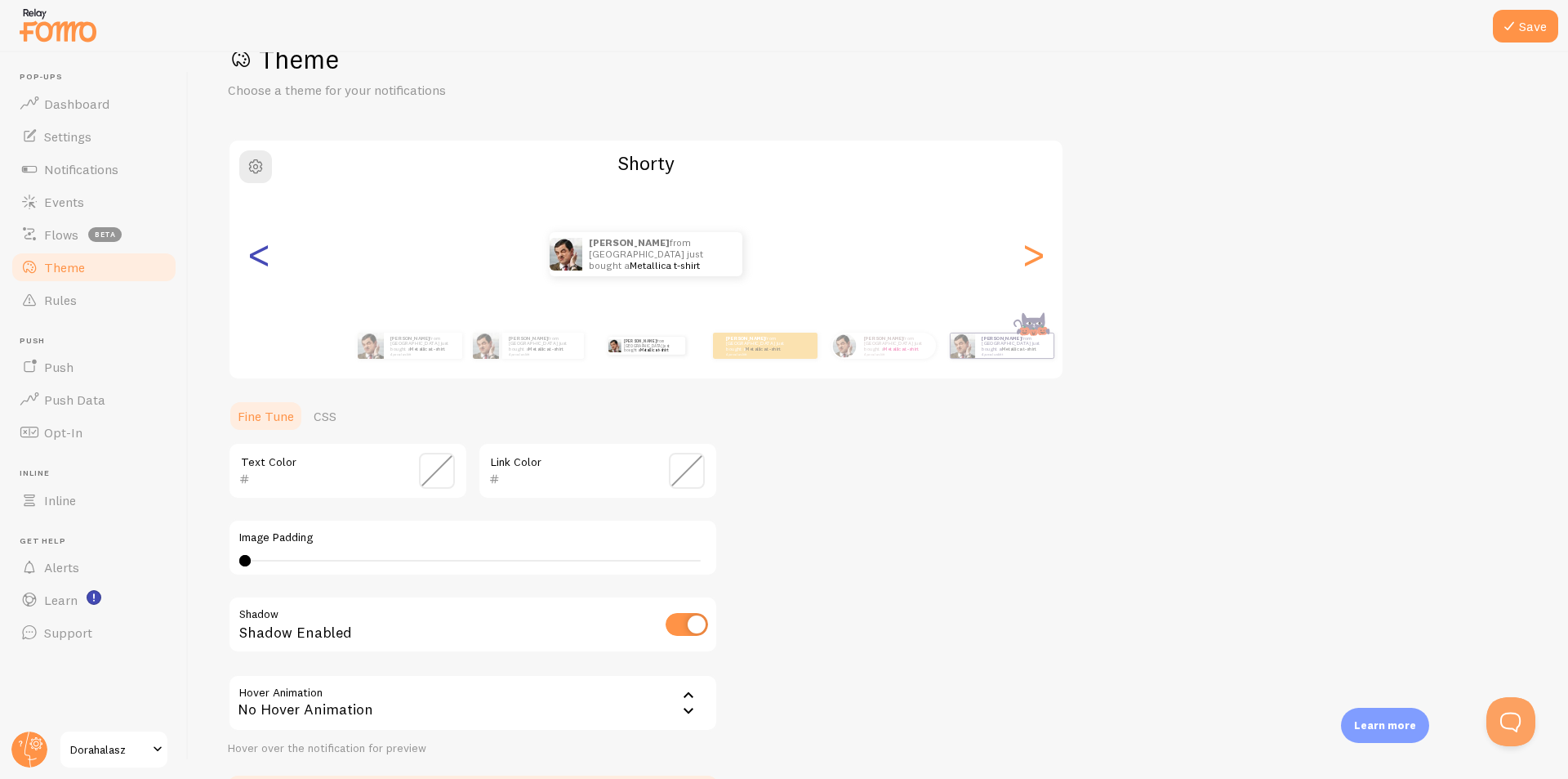
click at [253, 257] on div "<" at bounding box center [259, 254] width 20 height 118
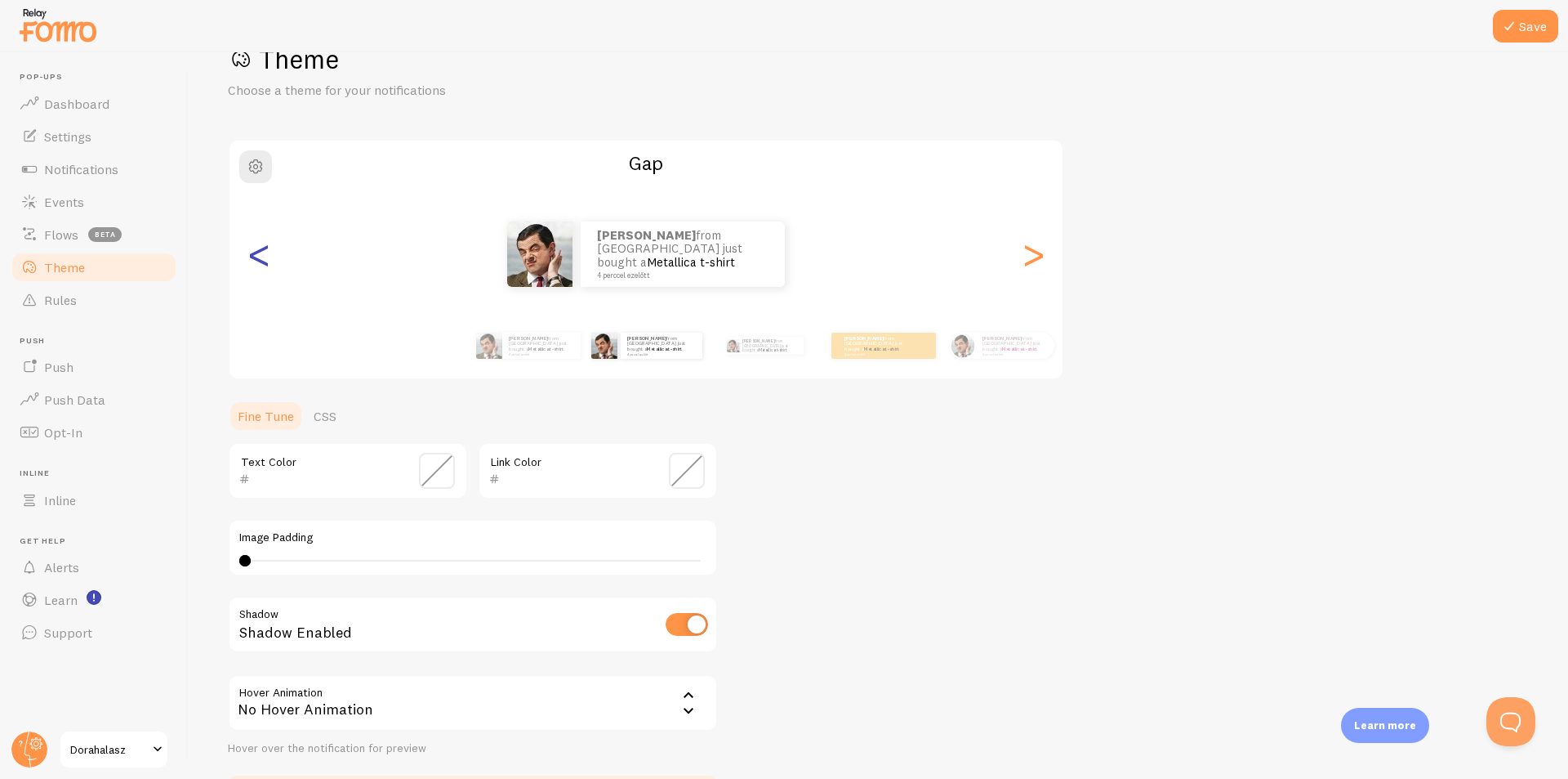
click at [253, 257] on div "<" at bounding box center [259, 254] width 20 height 118
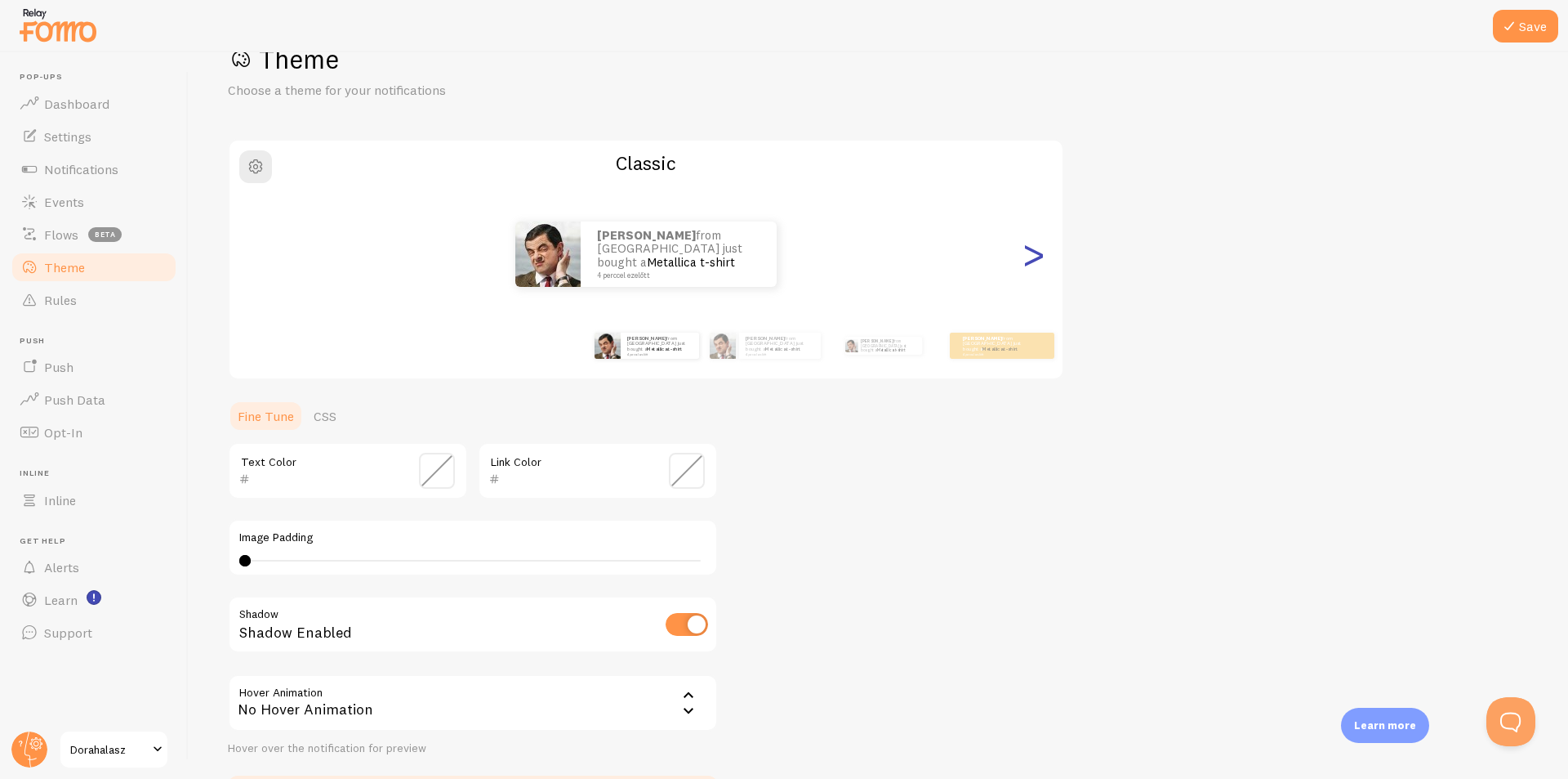
click at [1030, 259] on div ">" at bounding box center [1033, 254] width 20 height 118
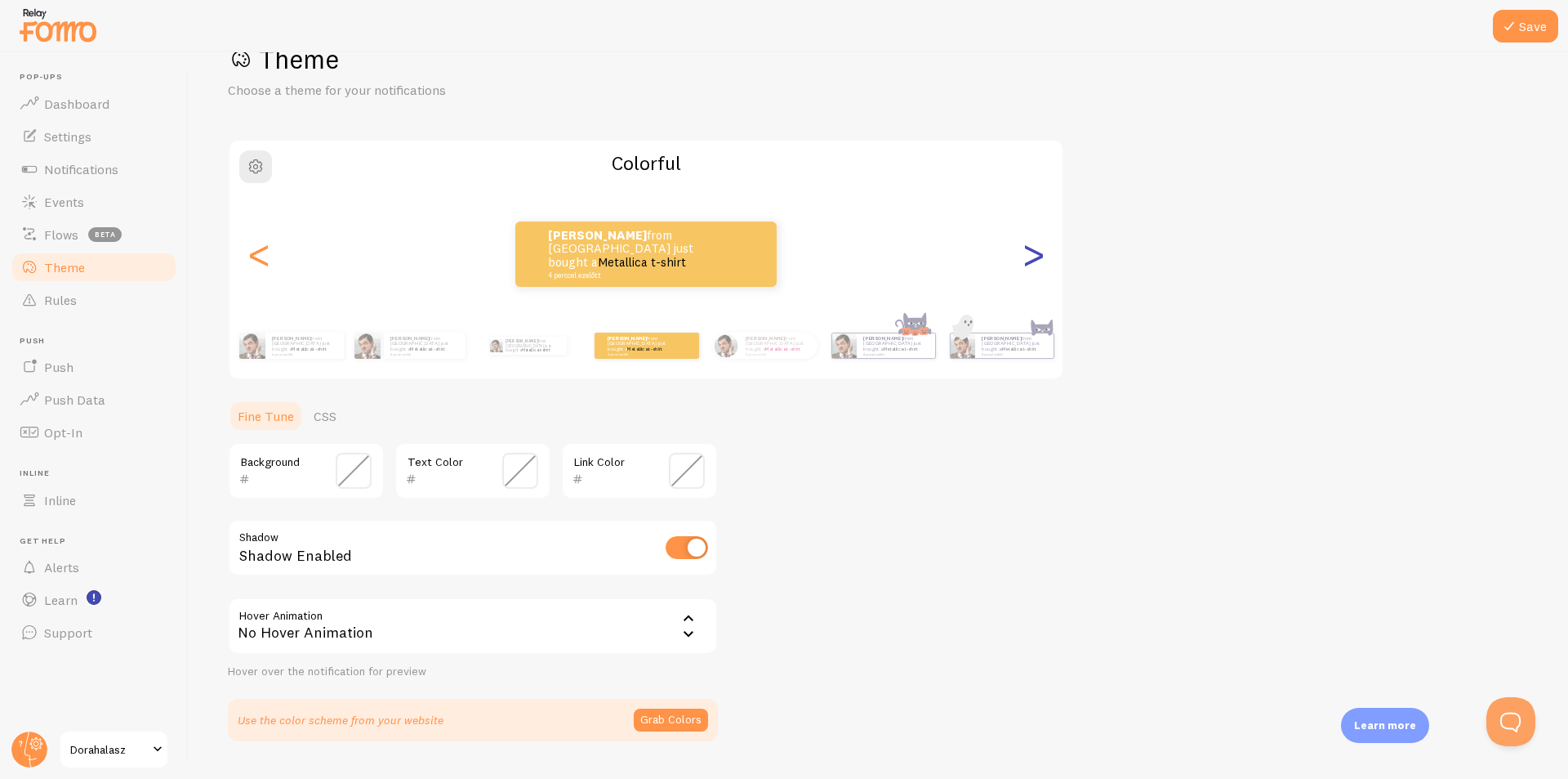
click at [1030, 259] on div ">" at bounding box center [1033, 254] width 20 height 118
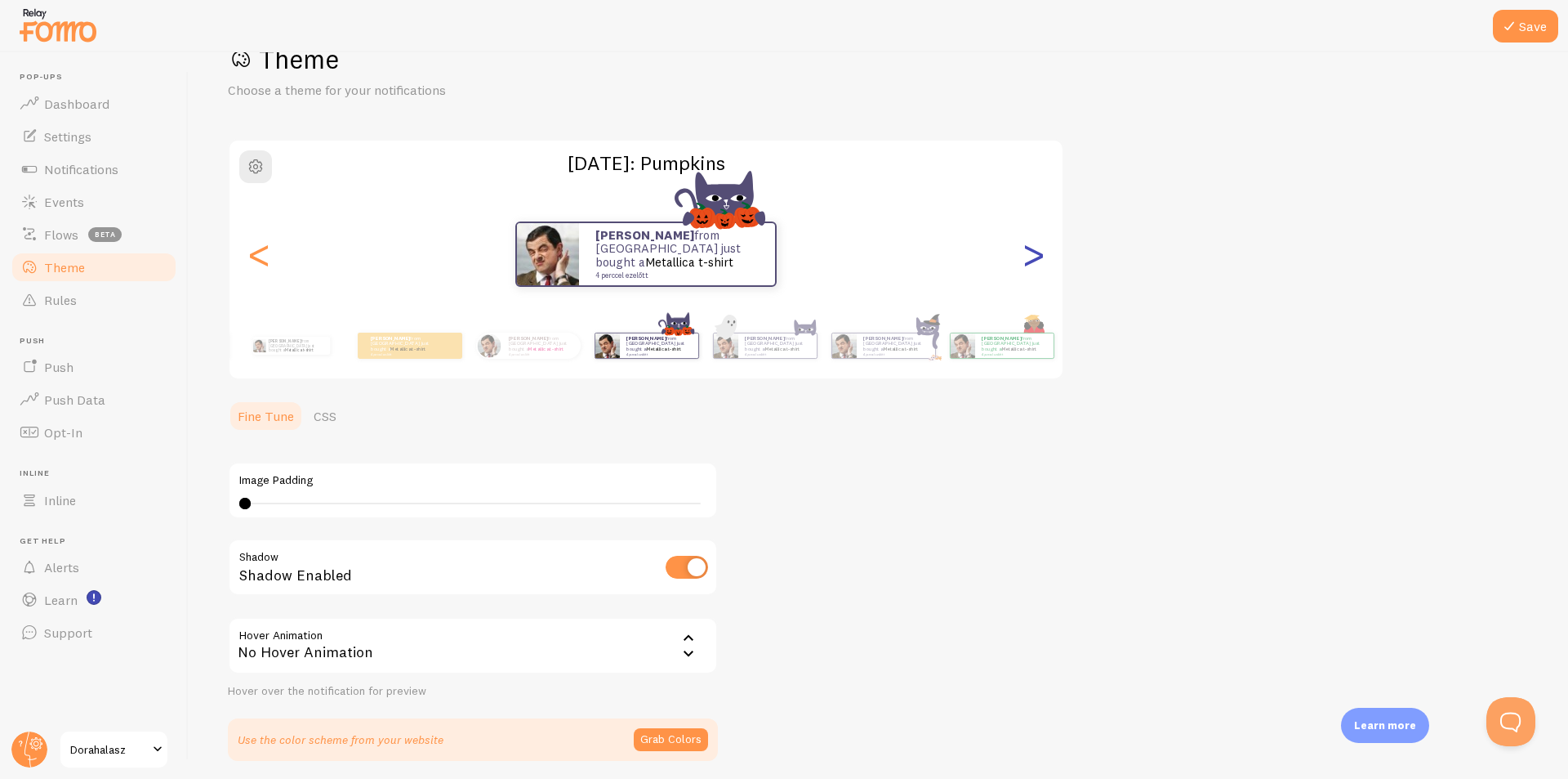
click at [1030, 259] on div ">" at bounding box center [1033, 254] width 20 height 118
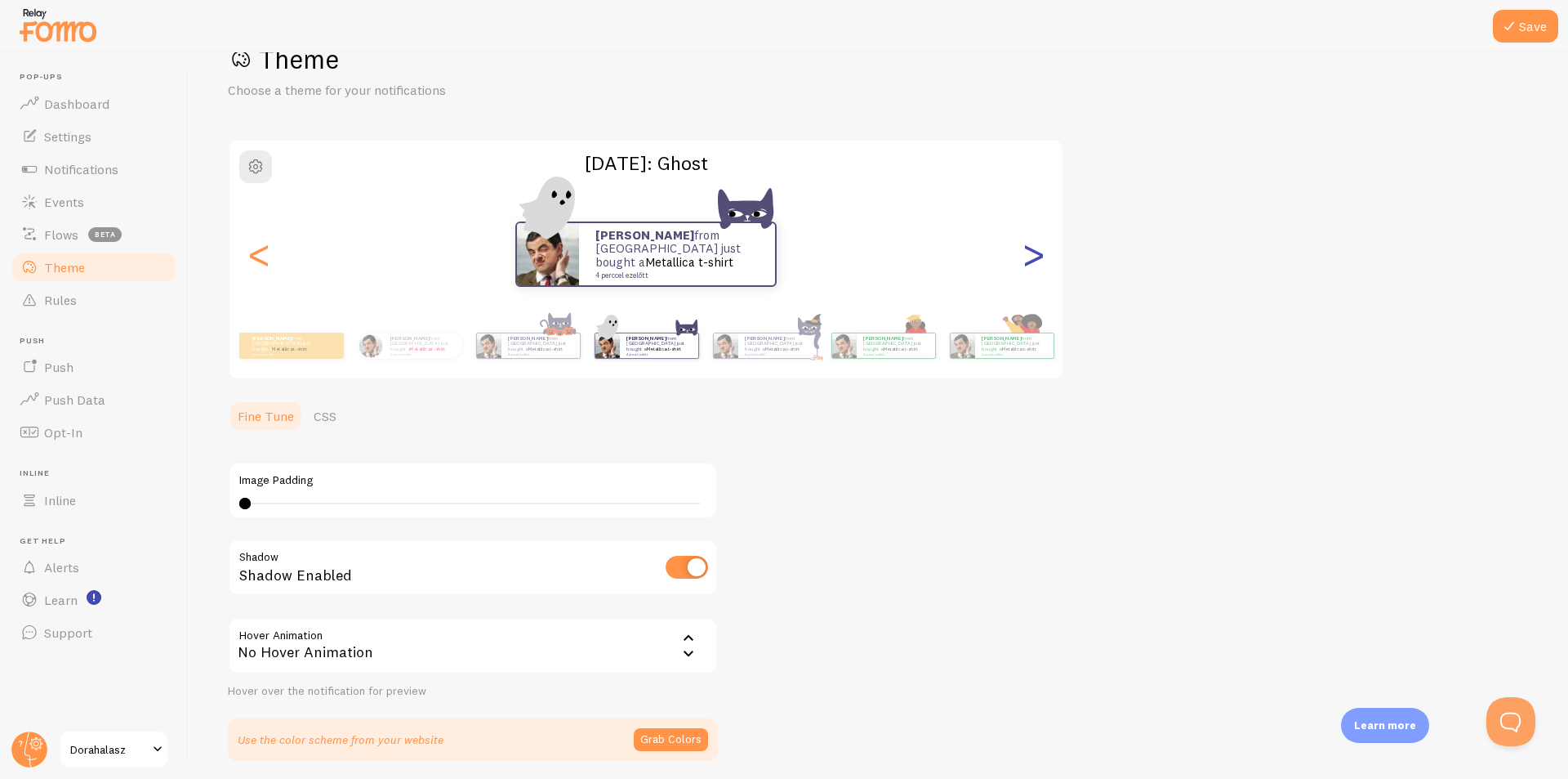
click at [1028, 261] on div ">" at bounding box center [1033, 254] width 20 height 118
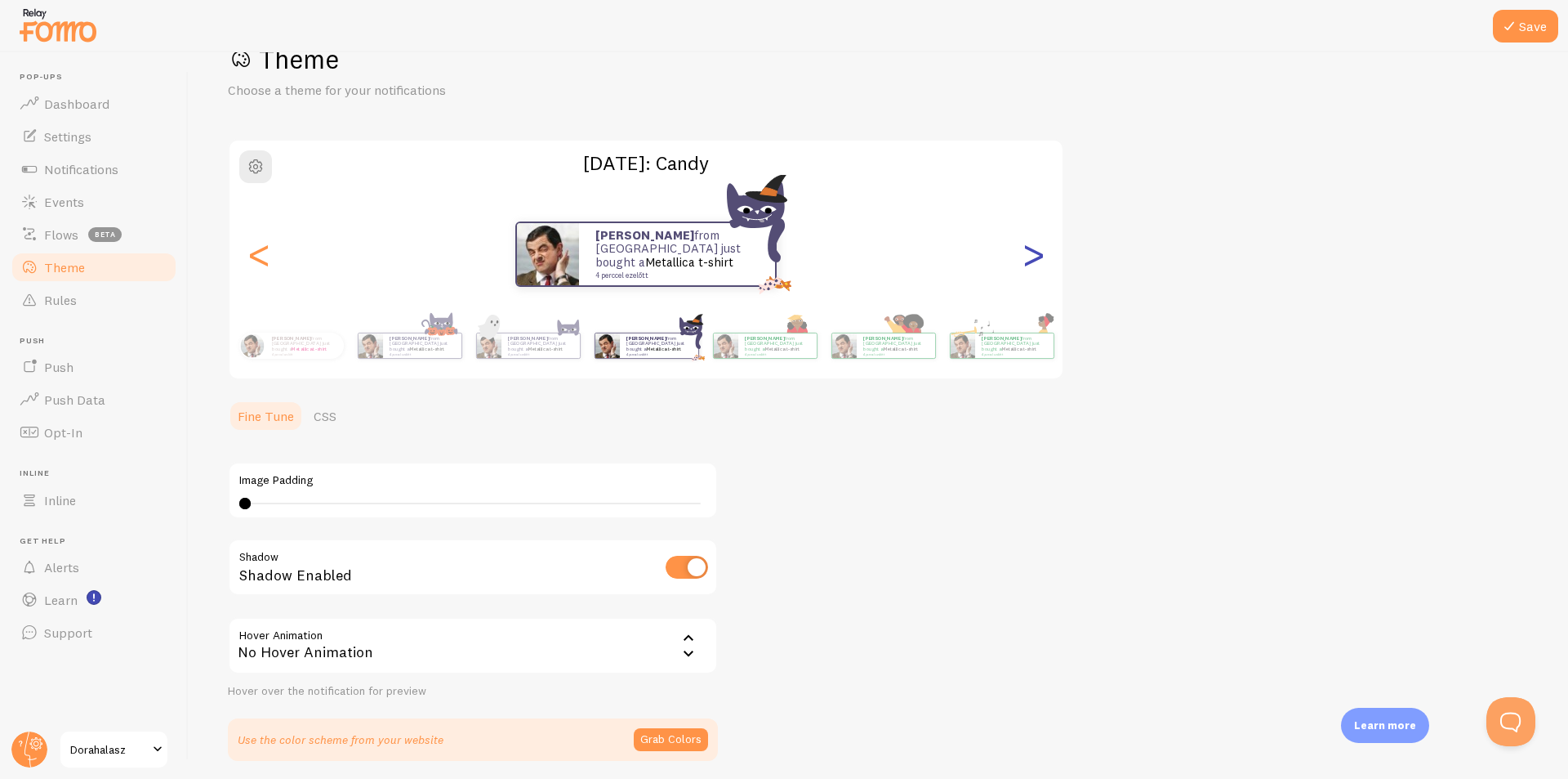
click at [1028, 260] on div ">" at bounding box center [1033, 254] width 20 height 118
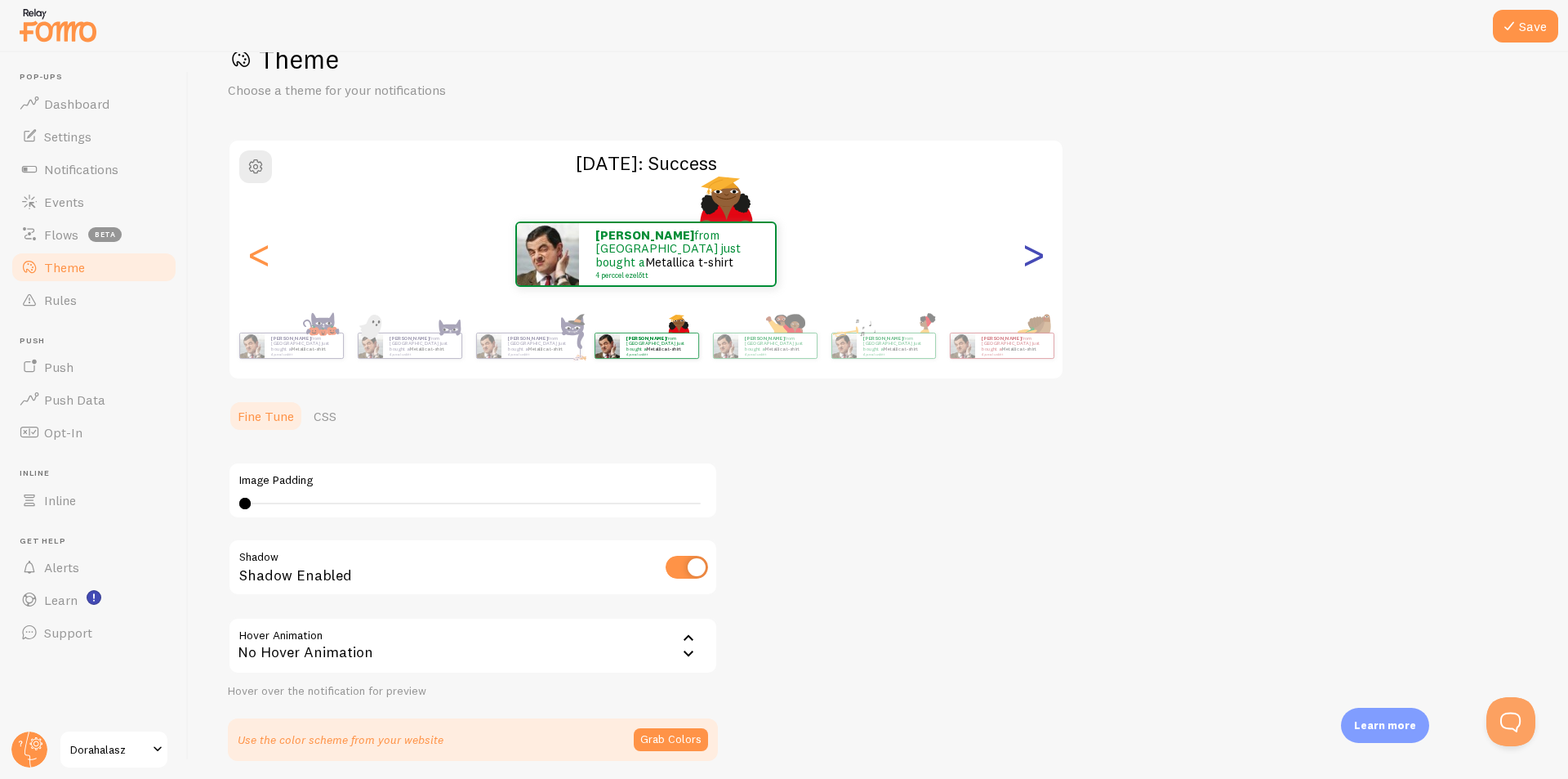
click at [1028, 260] on div ">" at bounding box center [1033, 254] width 20 height 118
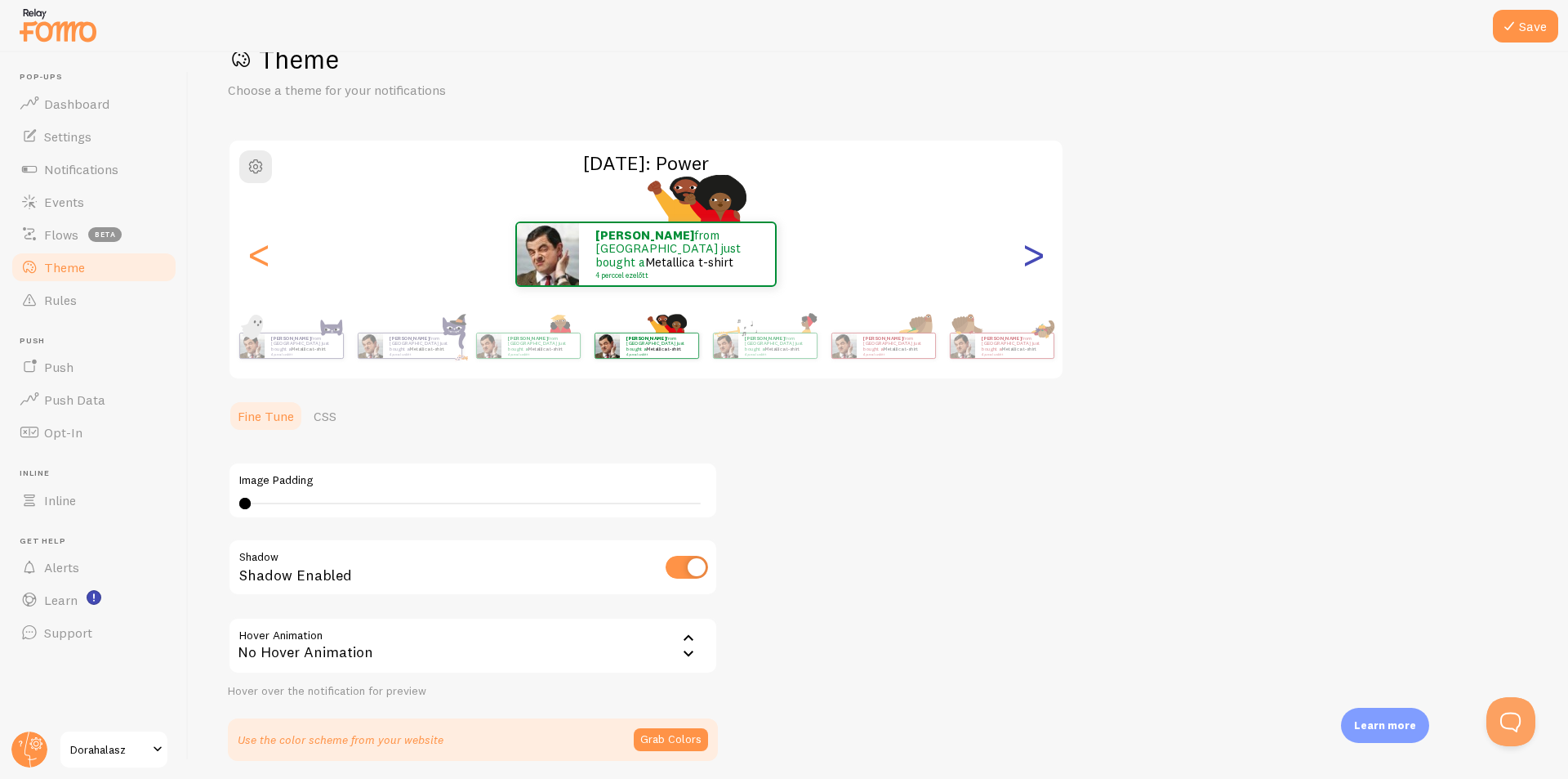
click at [1028, 260] on div ">" at bounding box center [1033, 254] width 20 height 118
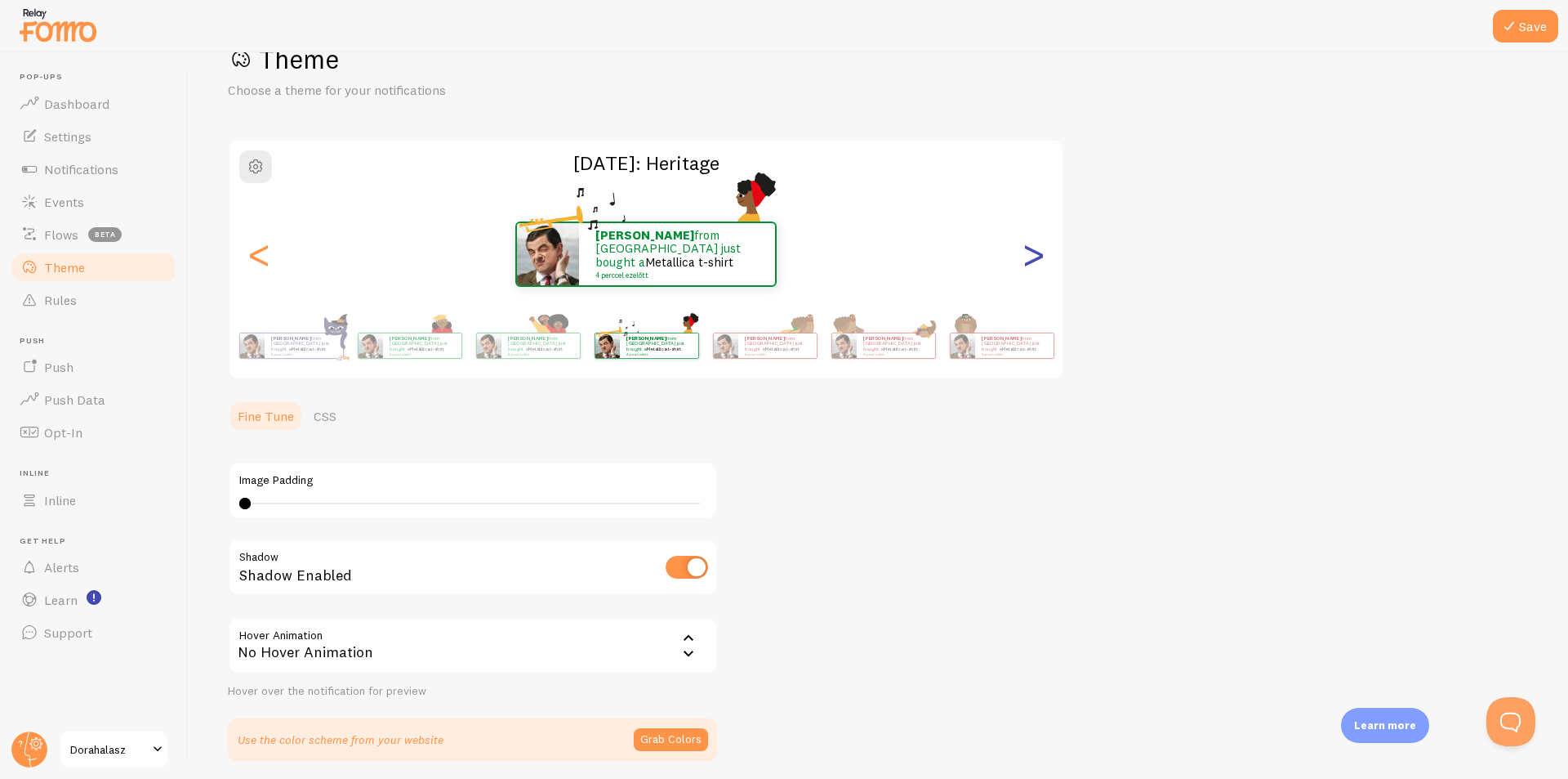
click at [1028, 260] on div ">" at bounding box center [1033, 254] width 20 height 118
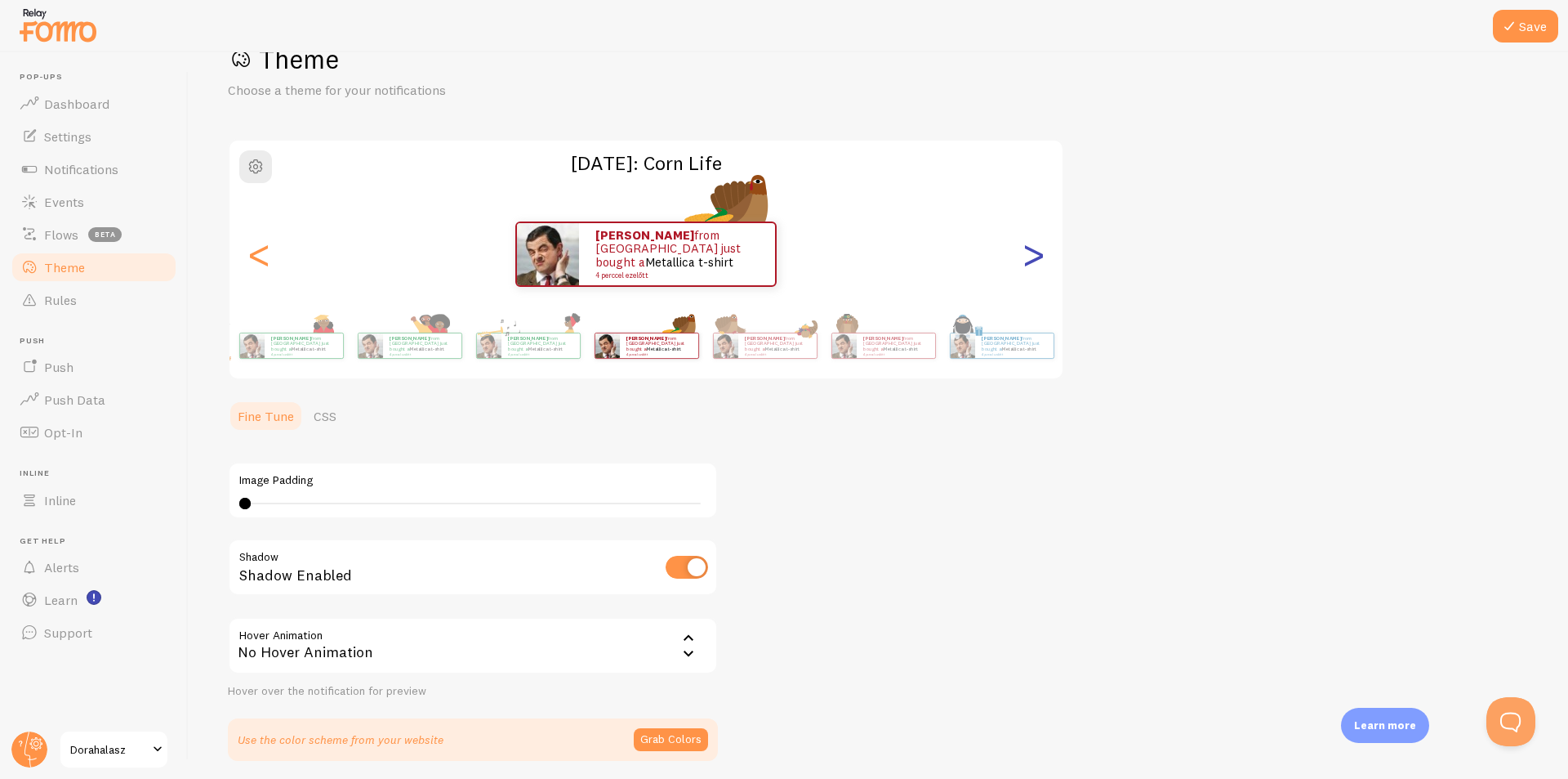
click at [1028, 260] on div ">" at bounding box center [1033, 254] width 20 height 118
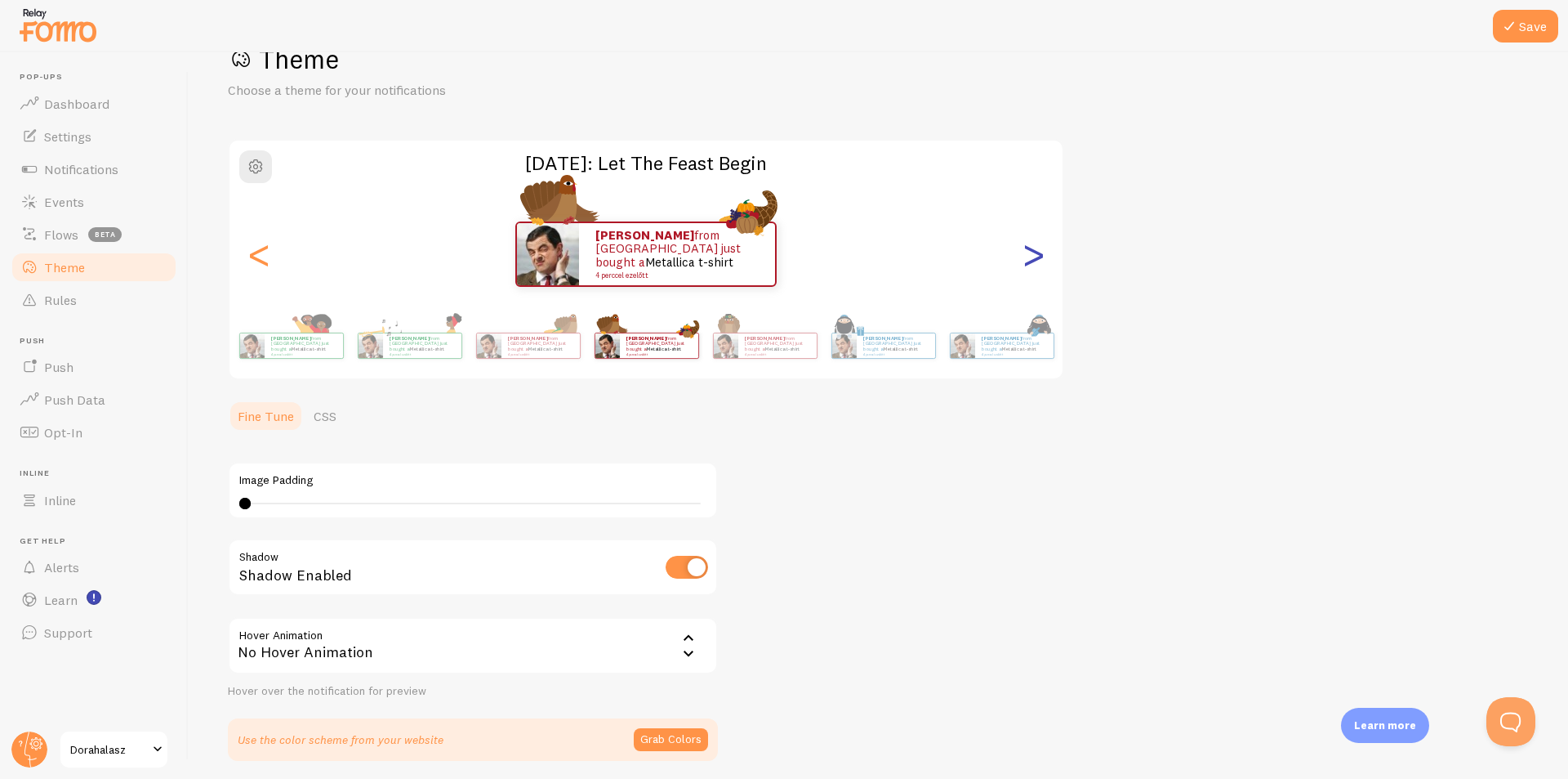
click at [1028, 260] on div ">" at bounding box center [1033, 254] width 20 height 118
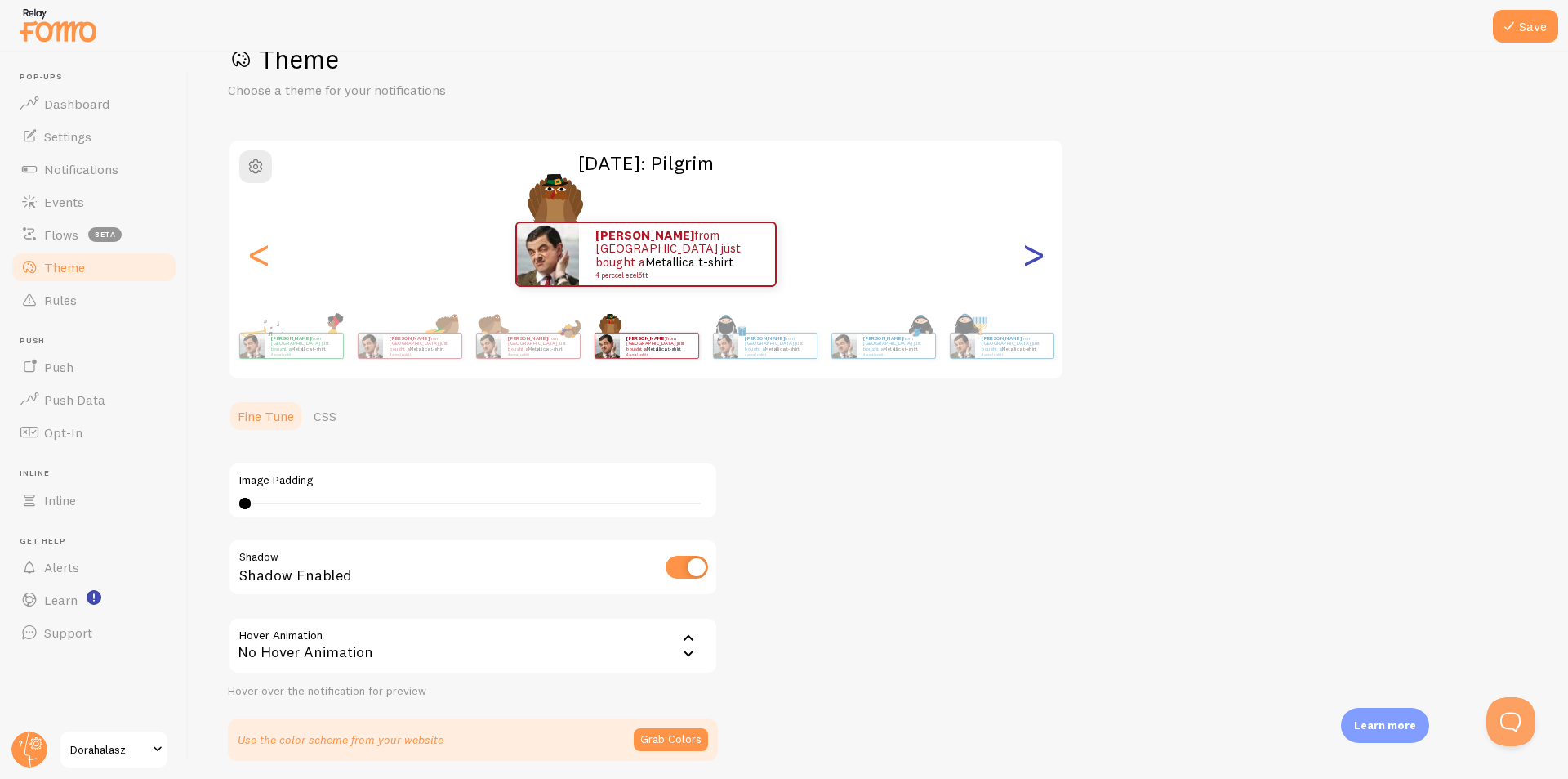
click at [1028, 260] on div ">" at bounding box center [1033, 254] width 20 height 118
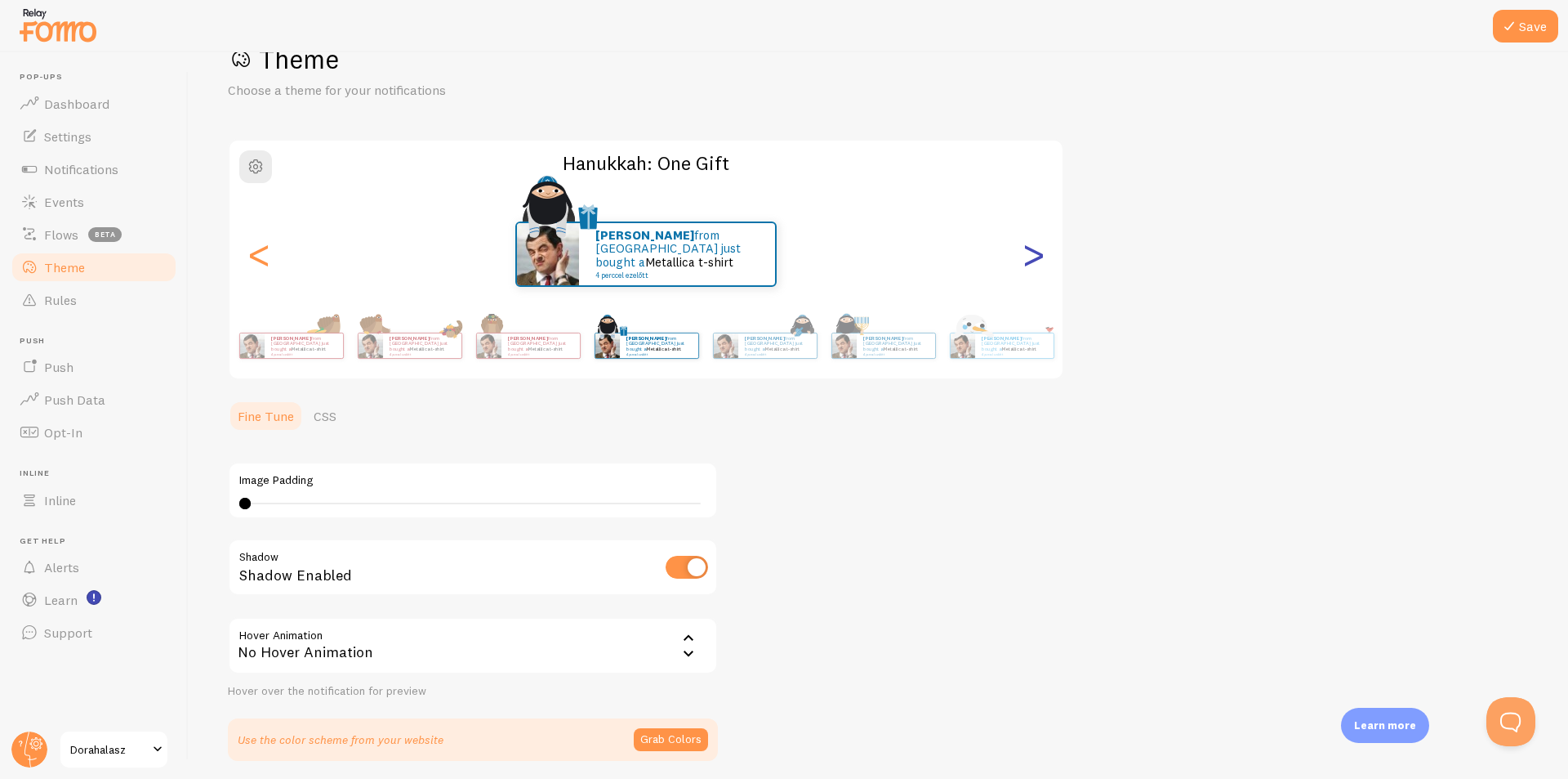
click at [1028, 260] on div ">" at bounding box center [1033, 254] width 20 height 118
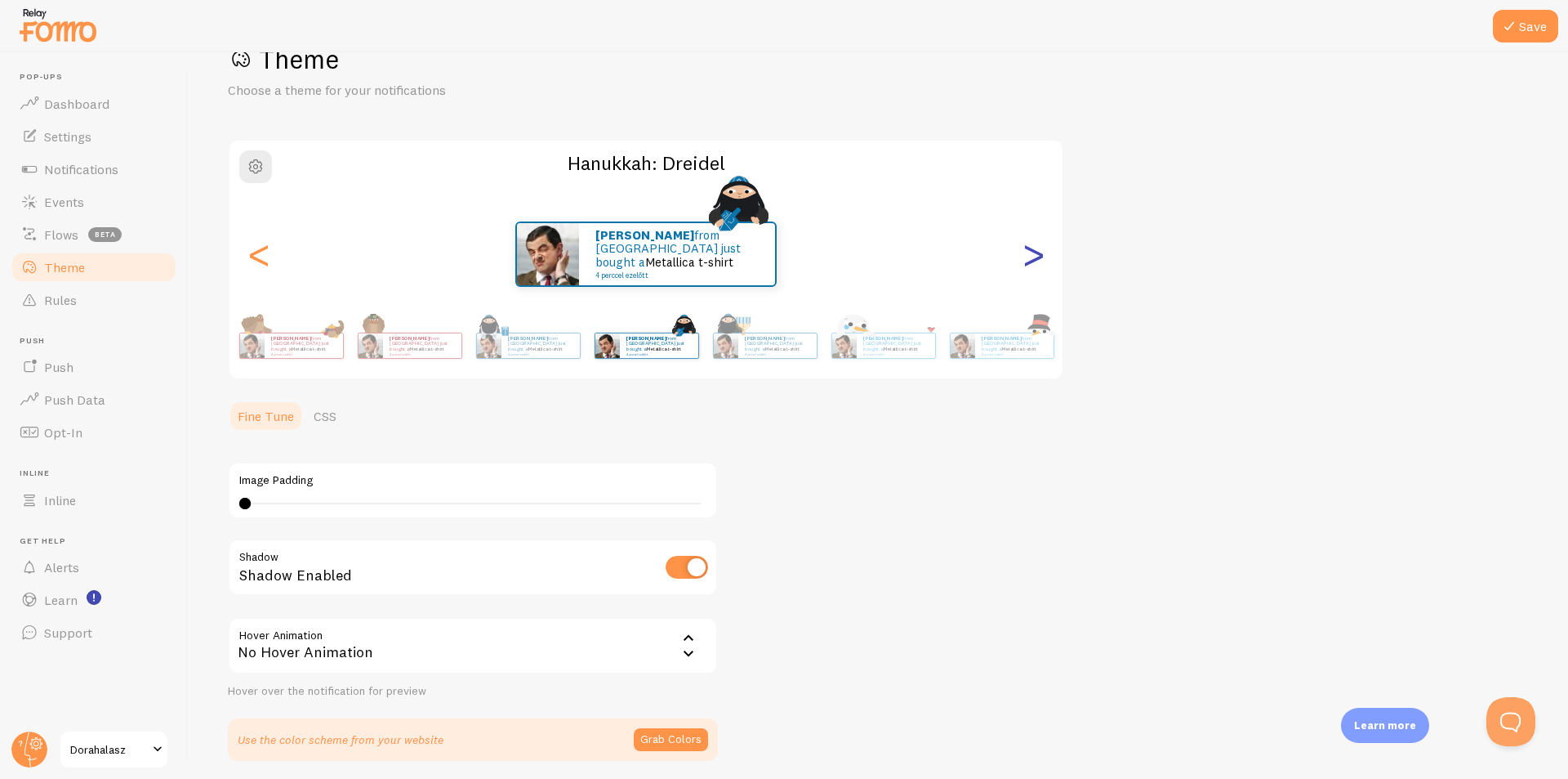
click at [1028, 260] on div ">" at bounding box center [1033, 254] width 20 height 118
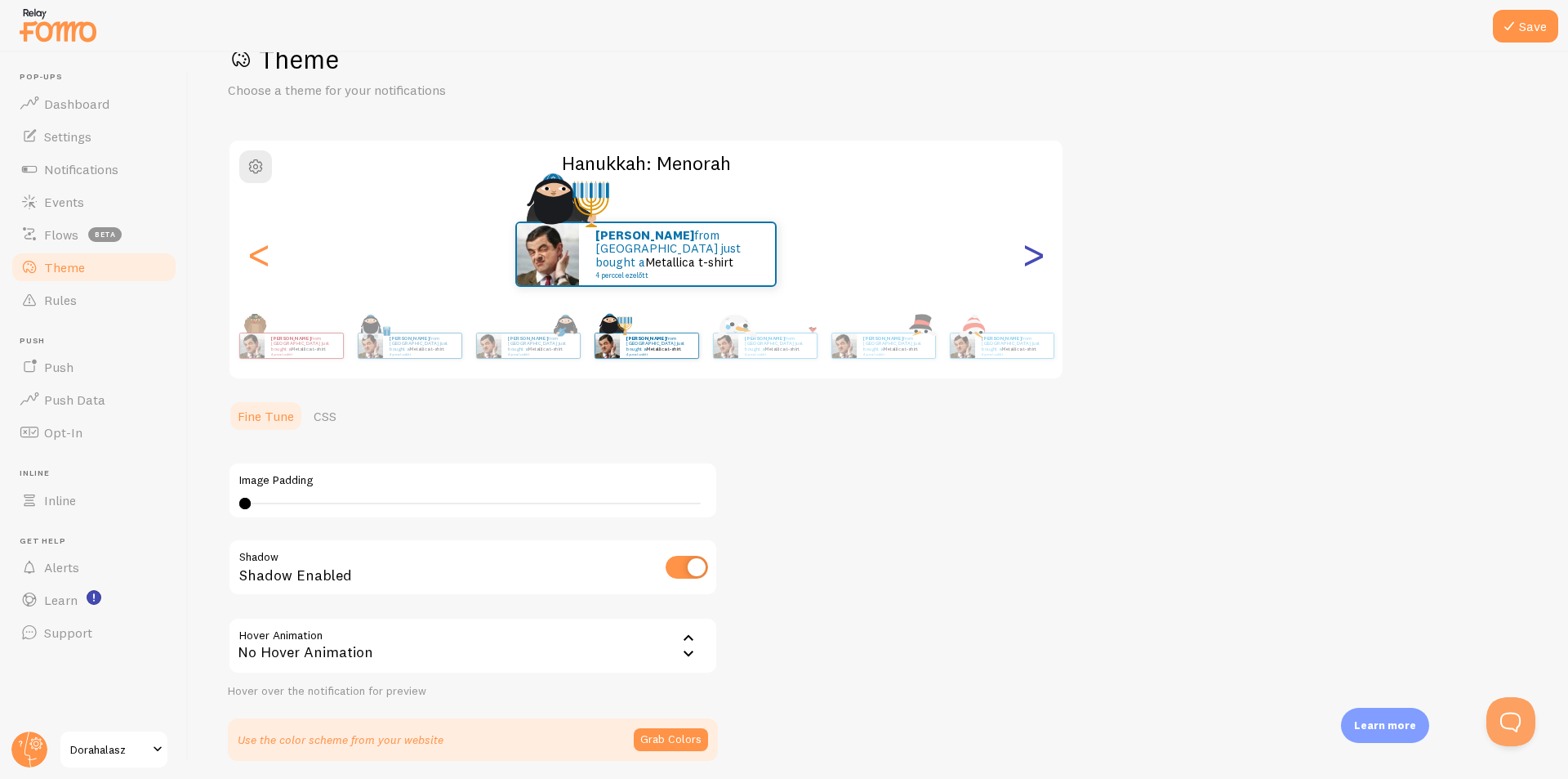
click at [1028, 260] on div ">" at bounding box center [1033, 254] width 20 height 118
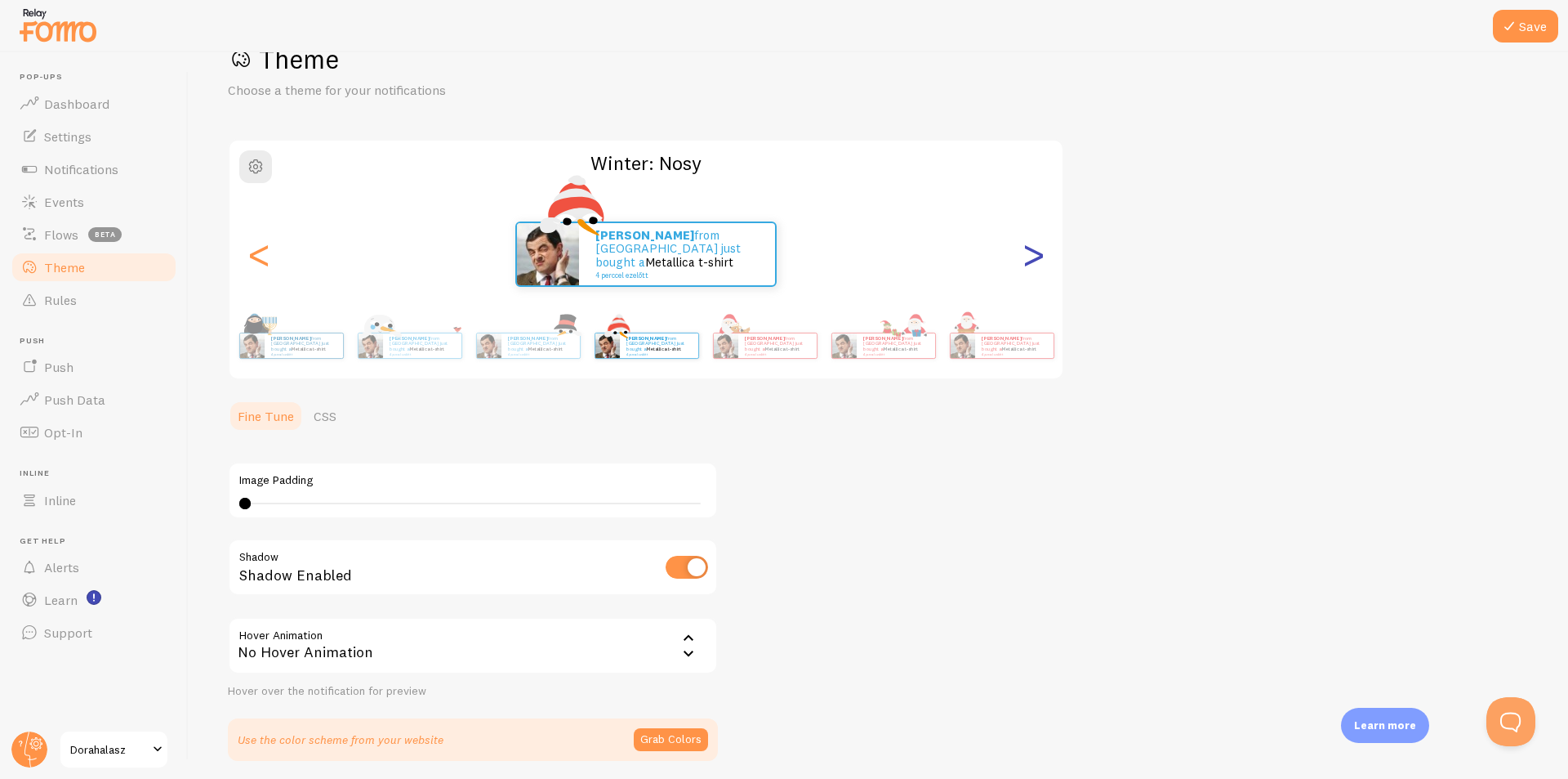
click at [1028, 260] on div ">" at bounding box center [1033, 254] width 20 height 118
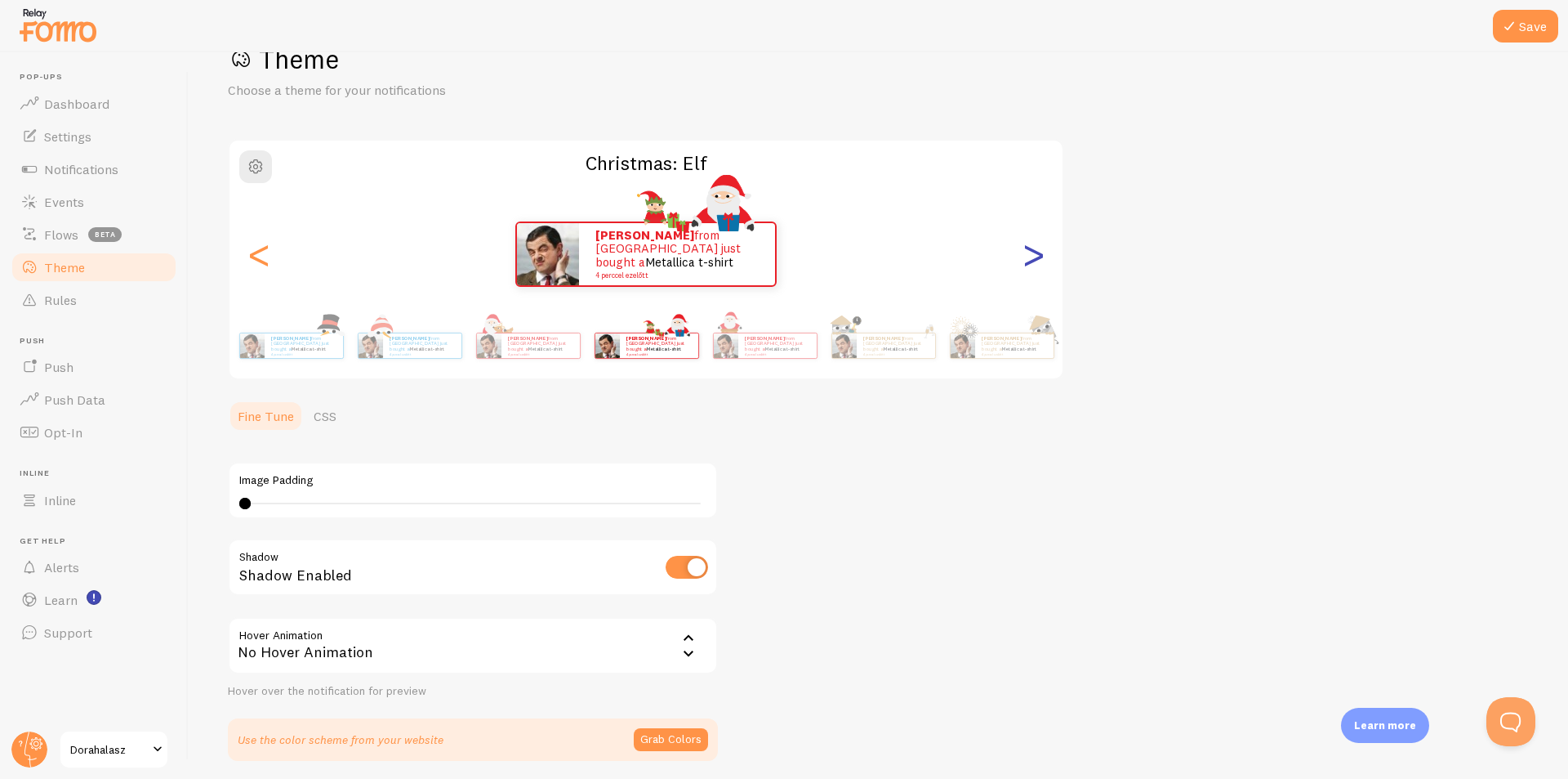
click at [1028, 260] on div ">" at bounding box center [1033, 254] width 20 height 118
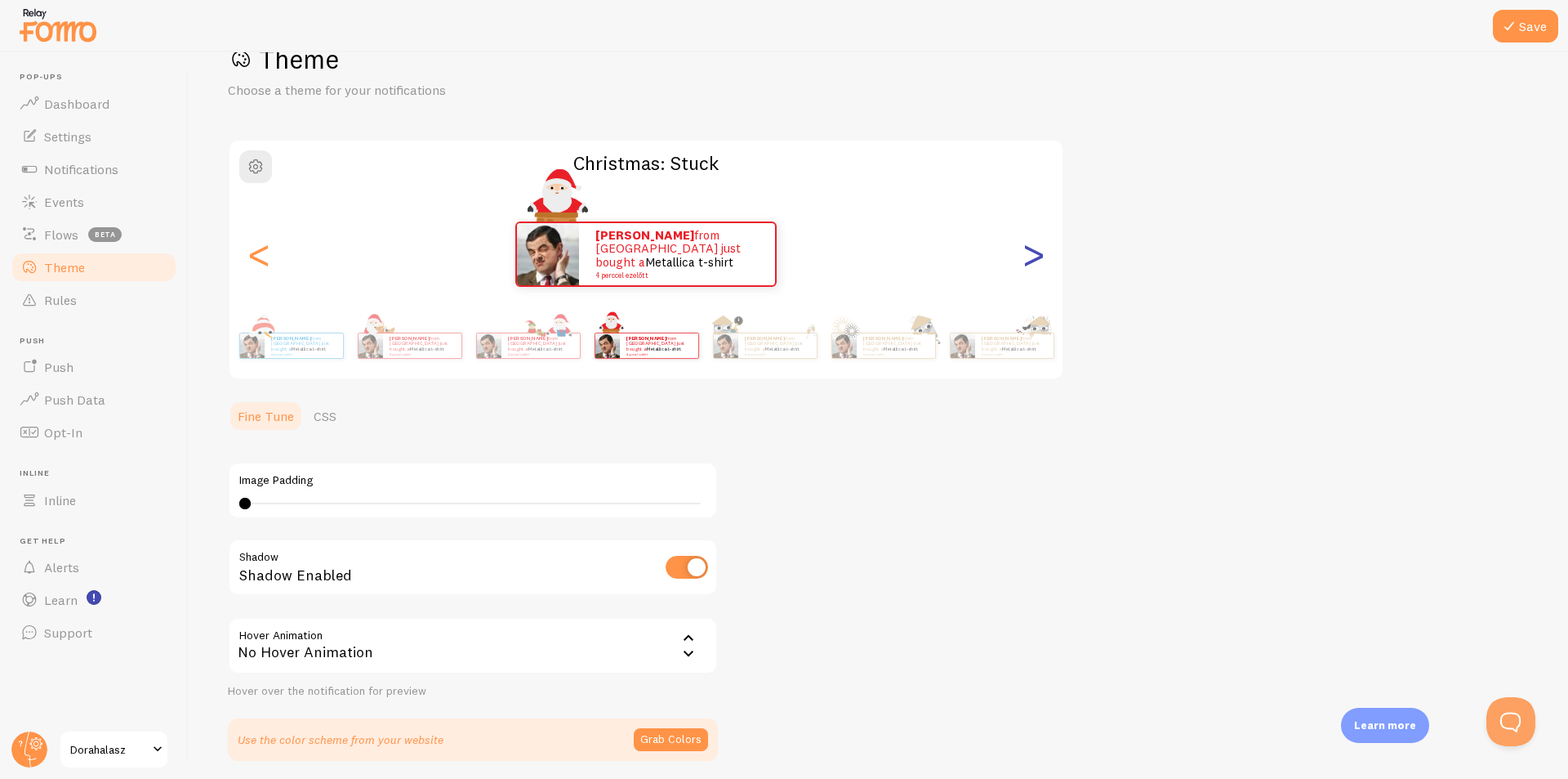
click at [1028, 260] on div ">" at bounding box center [1033, 254] width 20 height 118
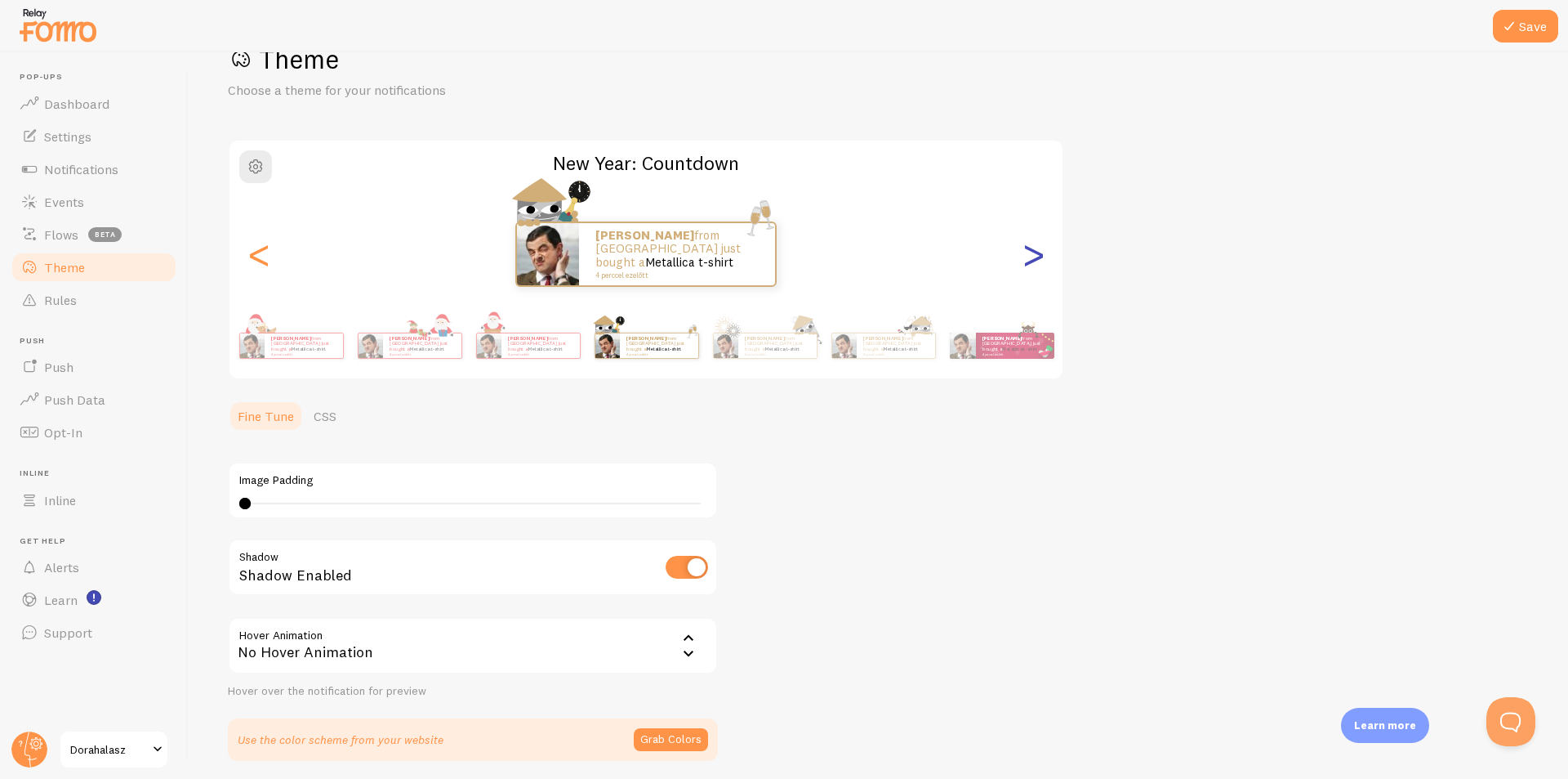
click at [1028, 260] on div ">" at bounding box center [1033, 254] width 20 height 118
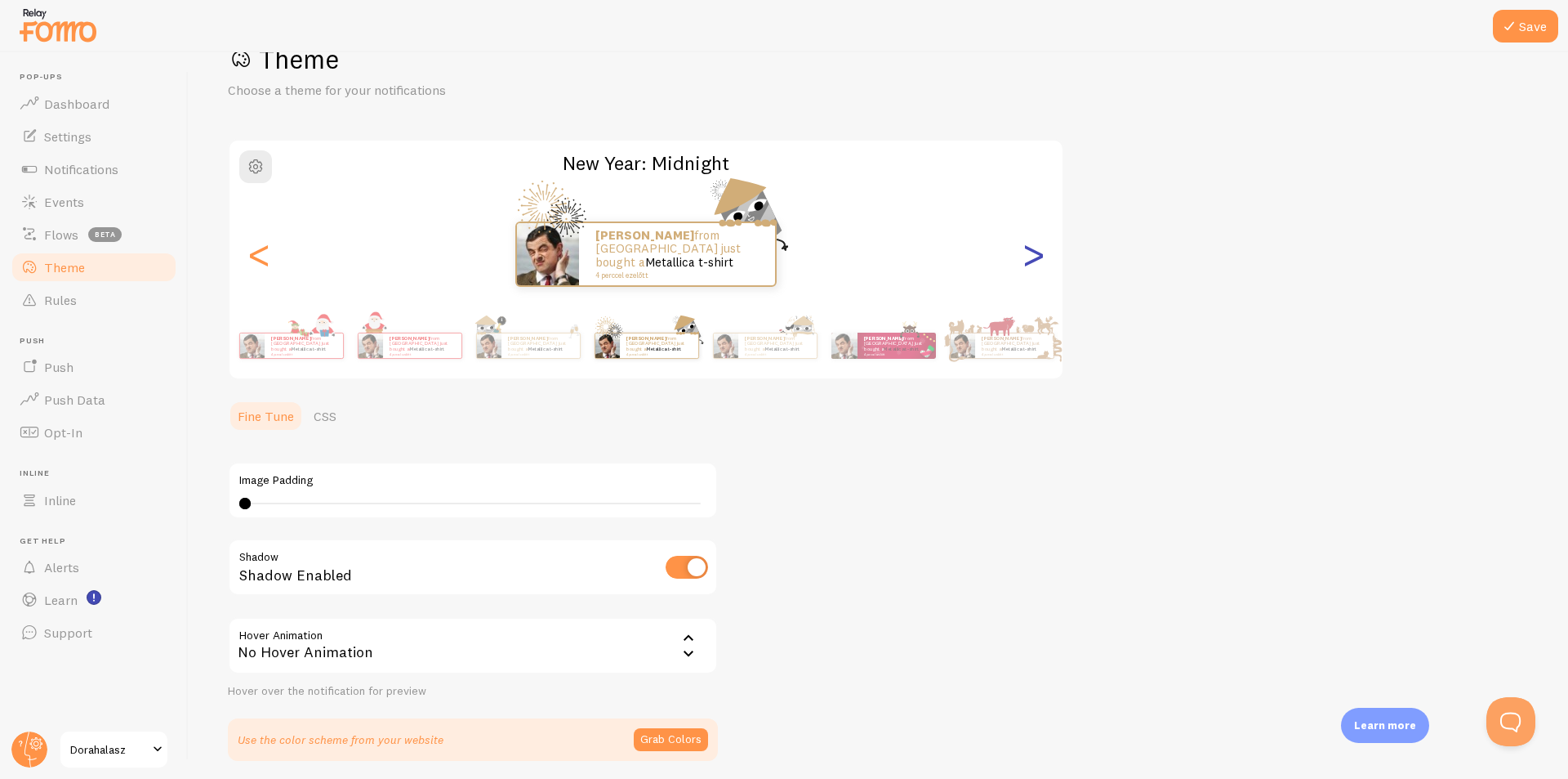
click at [1028, 260] on div ">" at bounding box center [1033, 254] width 20 height 118
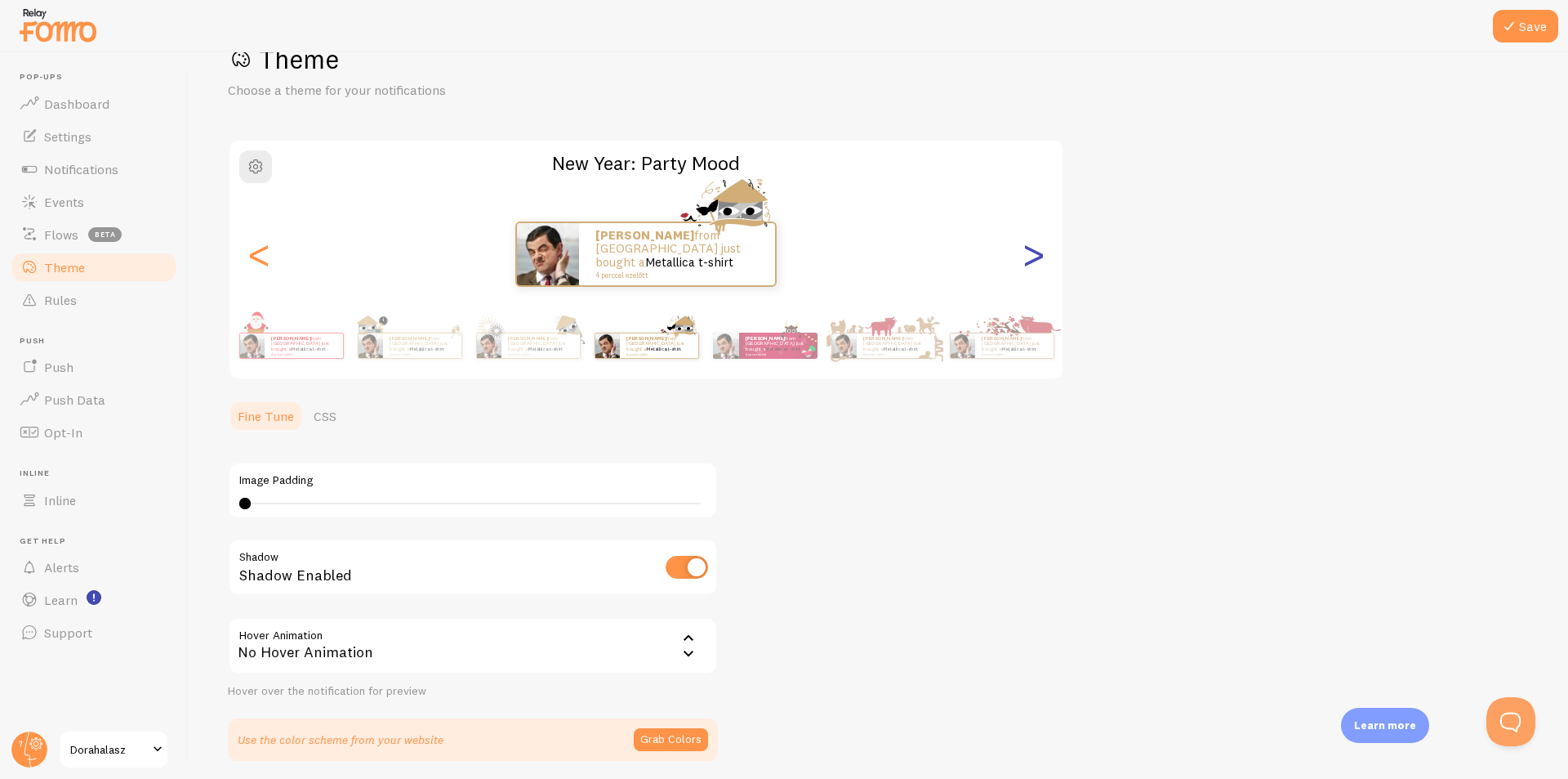
click at [1028, 260] on div ">" at bounding box center [1033, 254] width 20 height 118
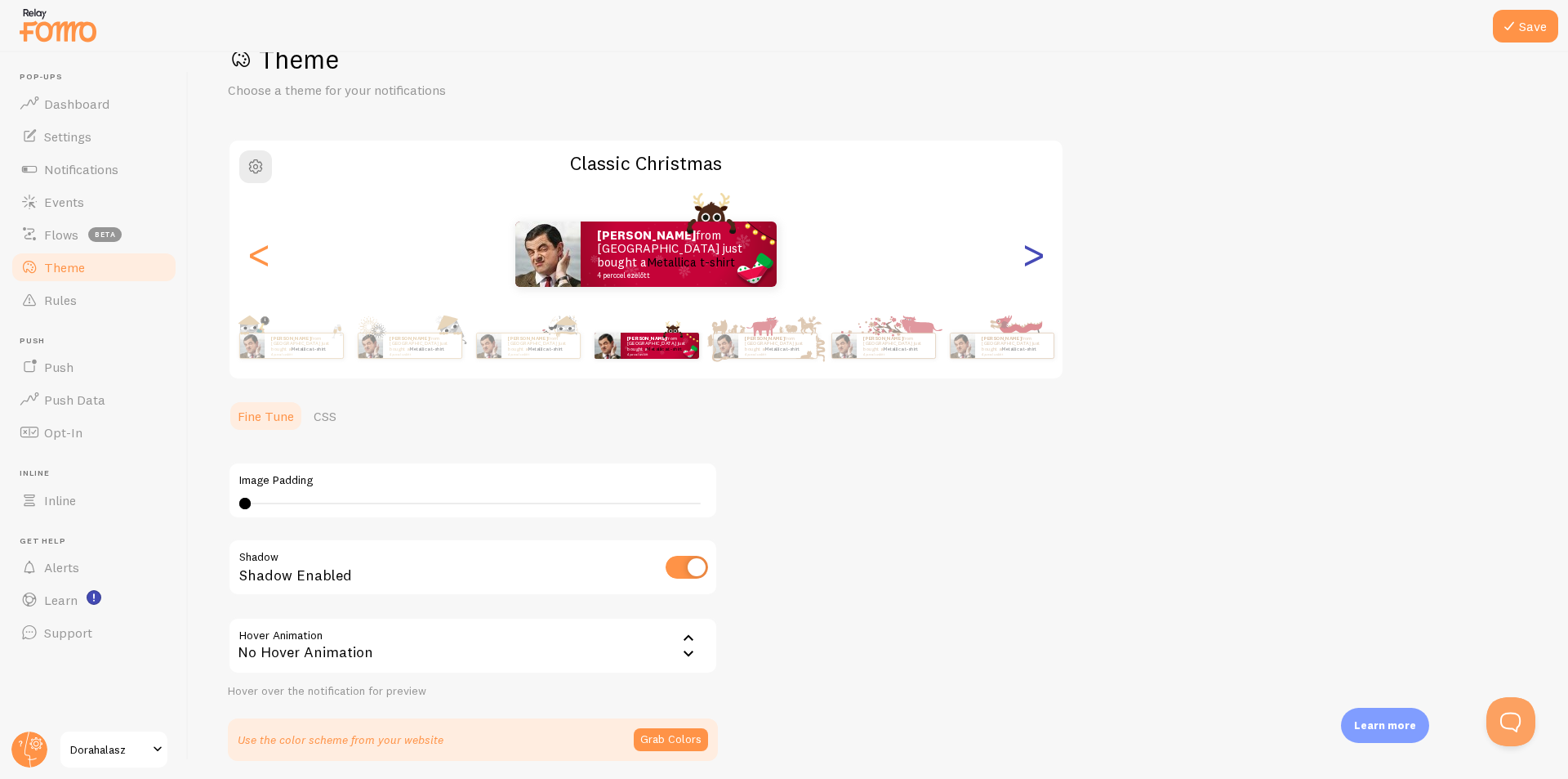
click at [1028, 260] on div ">" at bounding box center [1033, 254] width 20 height 118
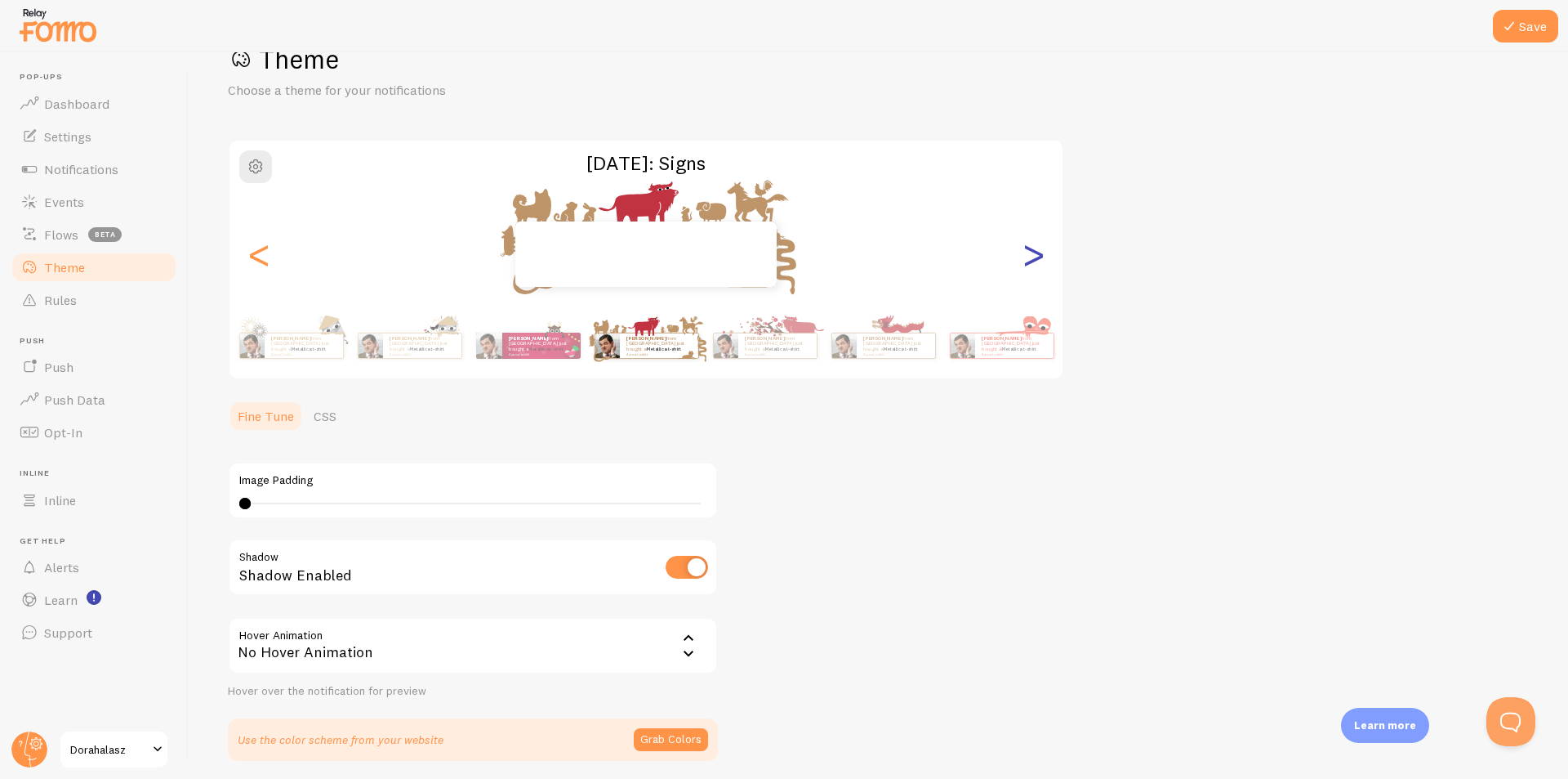
click at [1028, 260] on div ">" at bounding box center [1033, 254] width 20 height 118
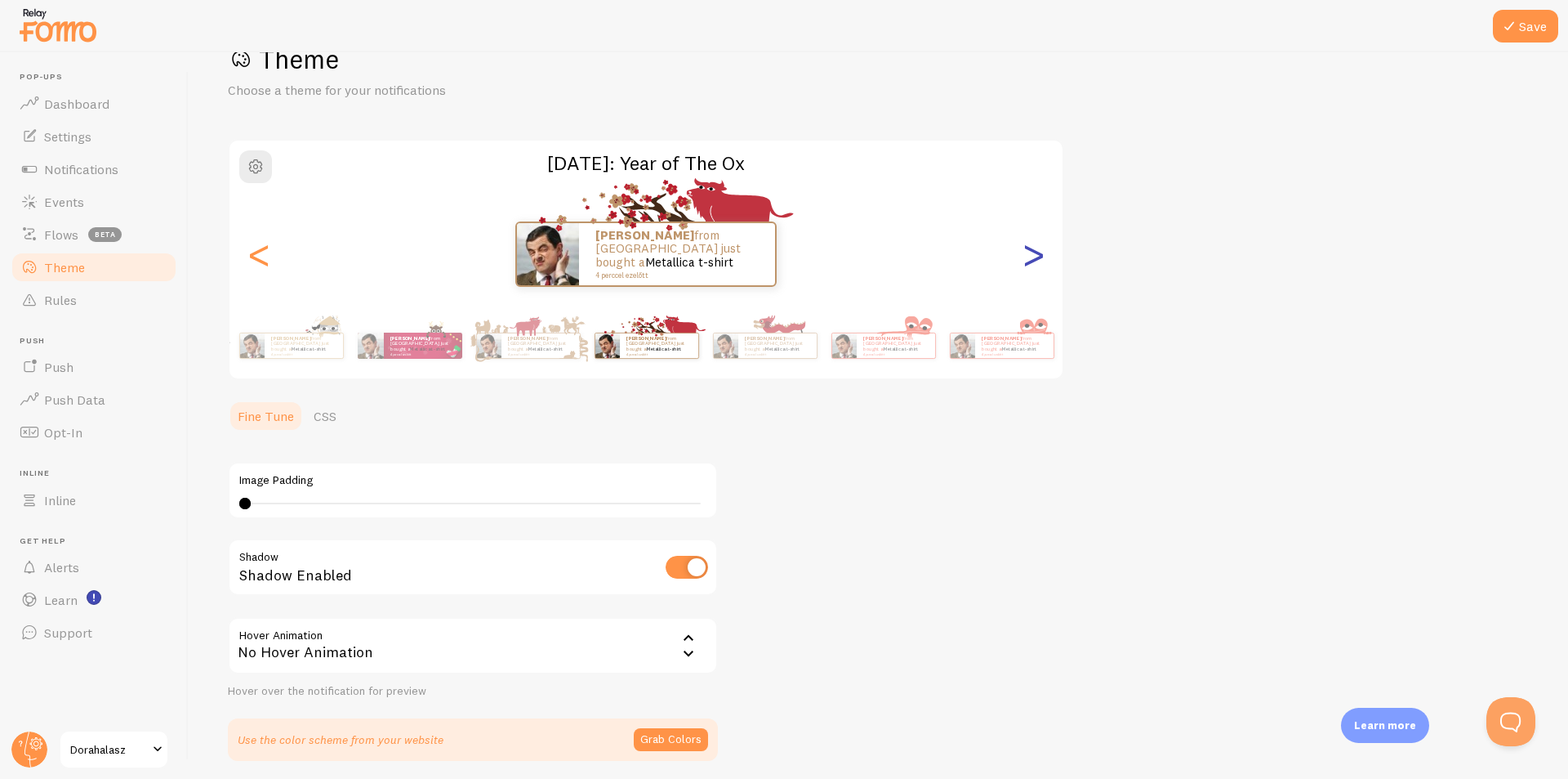
click at [1028, 260] on div ">" at bounding box center [1033, 254] width 20 height 118
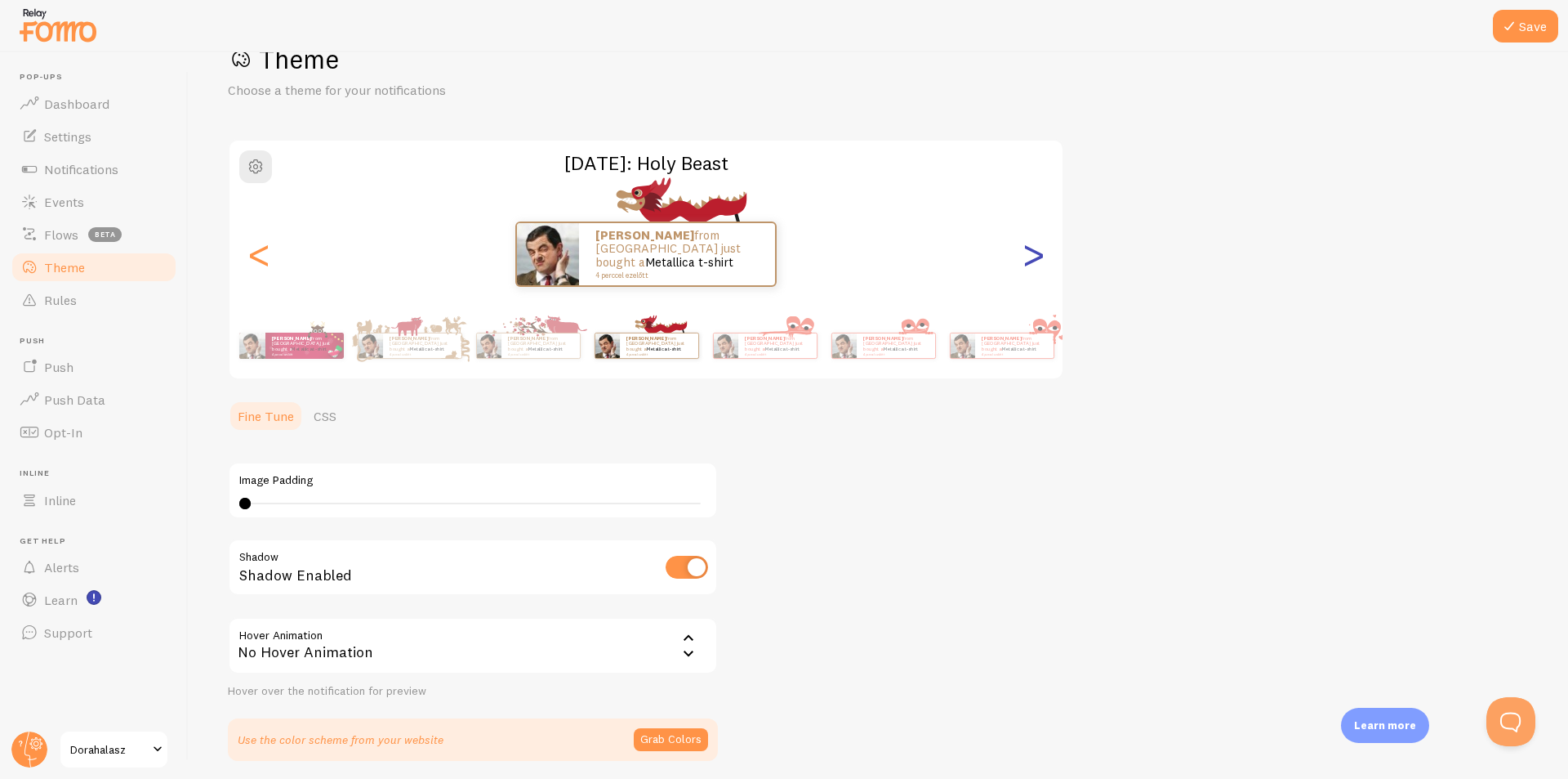
click at [1028, 260] on div ">" at bounding box center [1033, 254] width 20 height 118
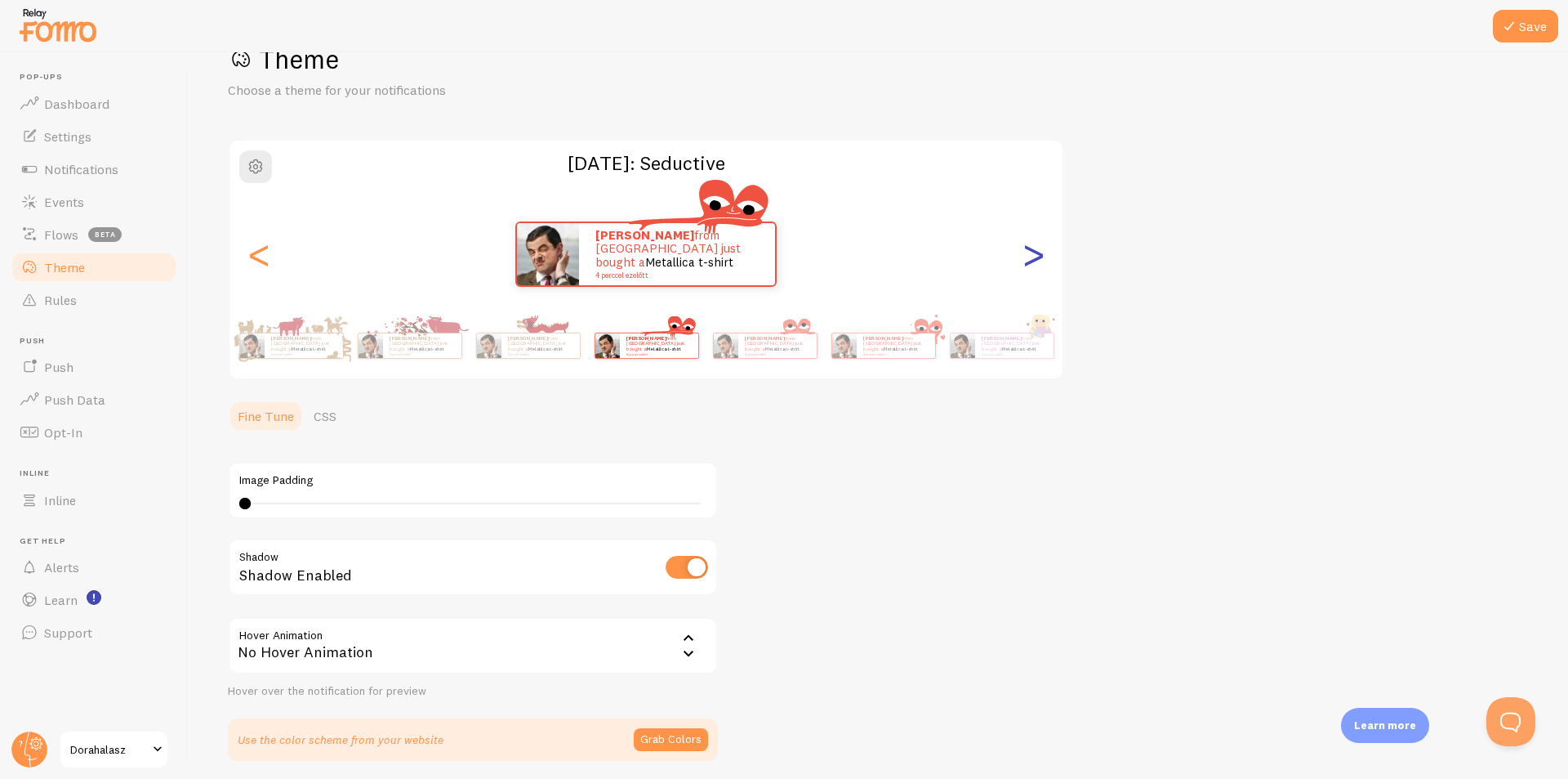
click at [1028, 260] on div ">" at bounding box center [1033, 254] width 20 height 118
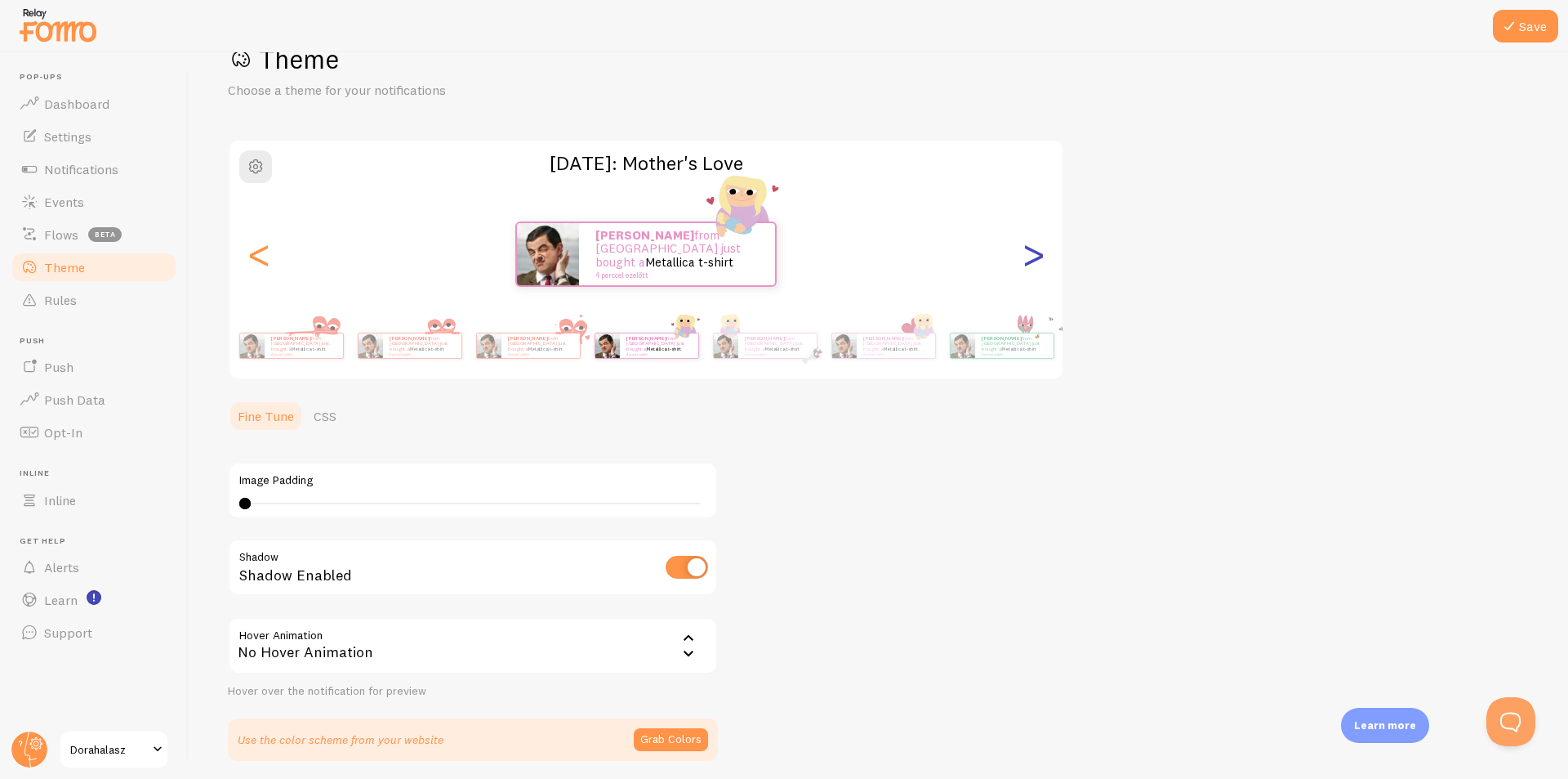
click at [1028, 260] on div ">" at bounding box center [1033, 254] width 20 height 118
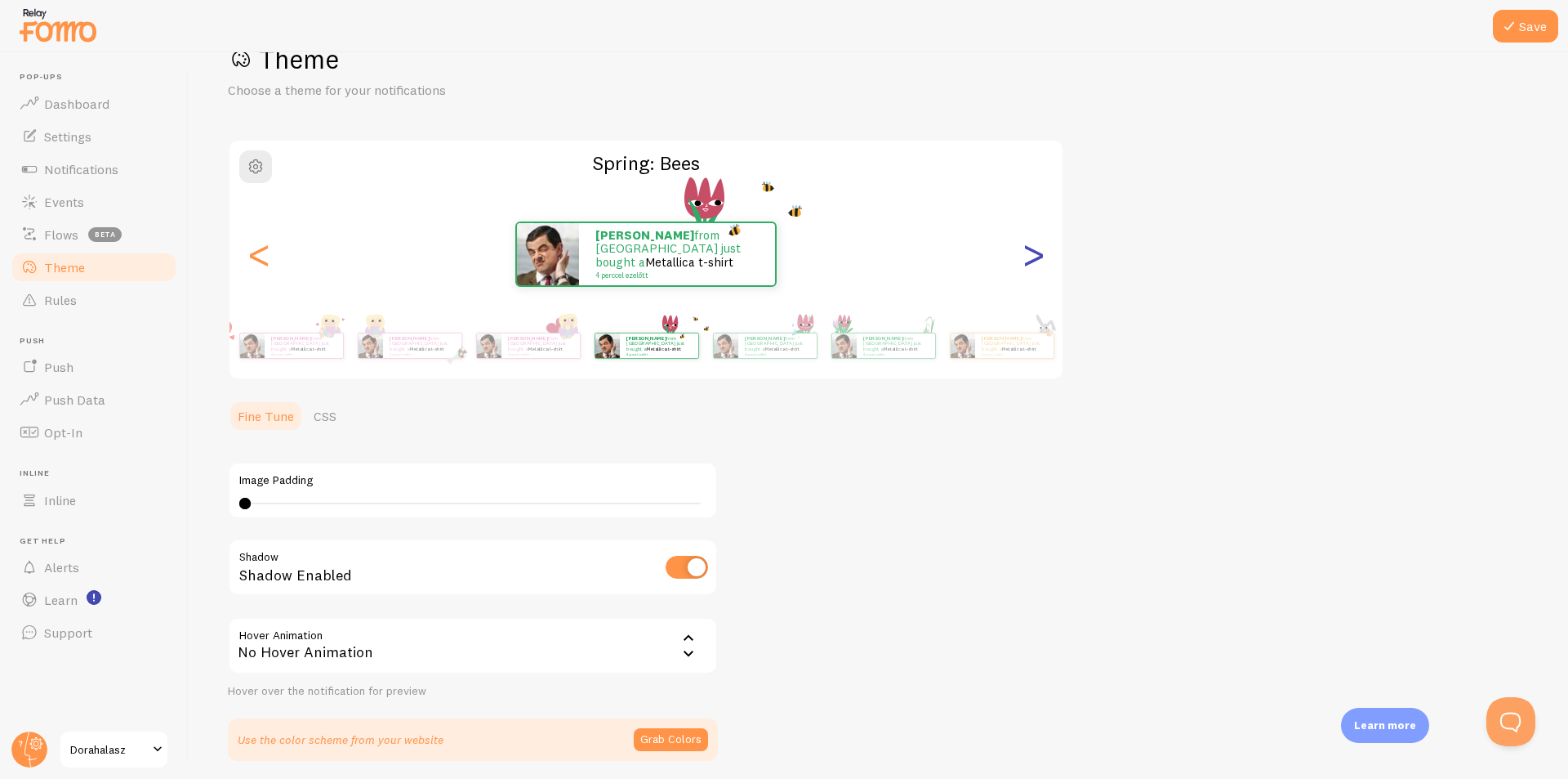
click at [1028, 260] on div ">" at bounding box center [1033, 254] width 20 height 118
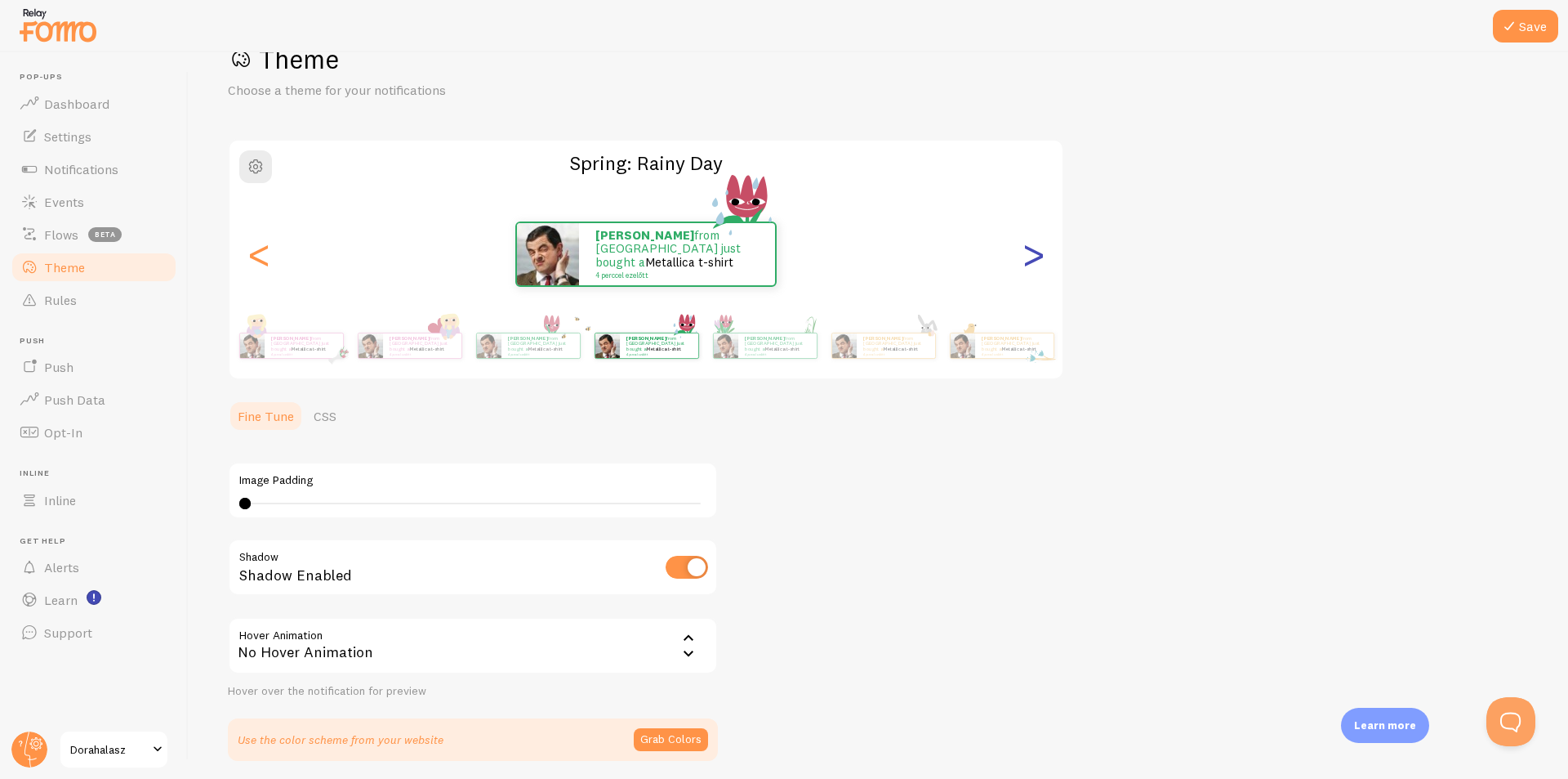
click at [1028, 260] on div ">" at bounding box center [1033, 254] width 20 height 118
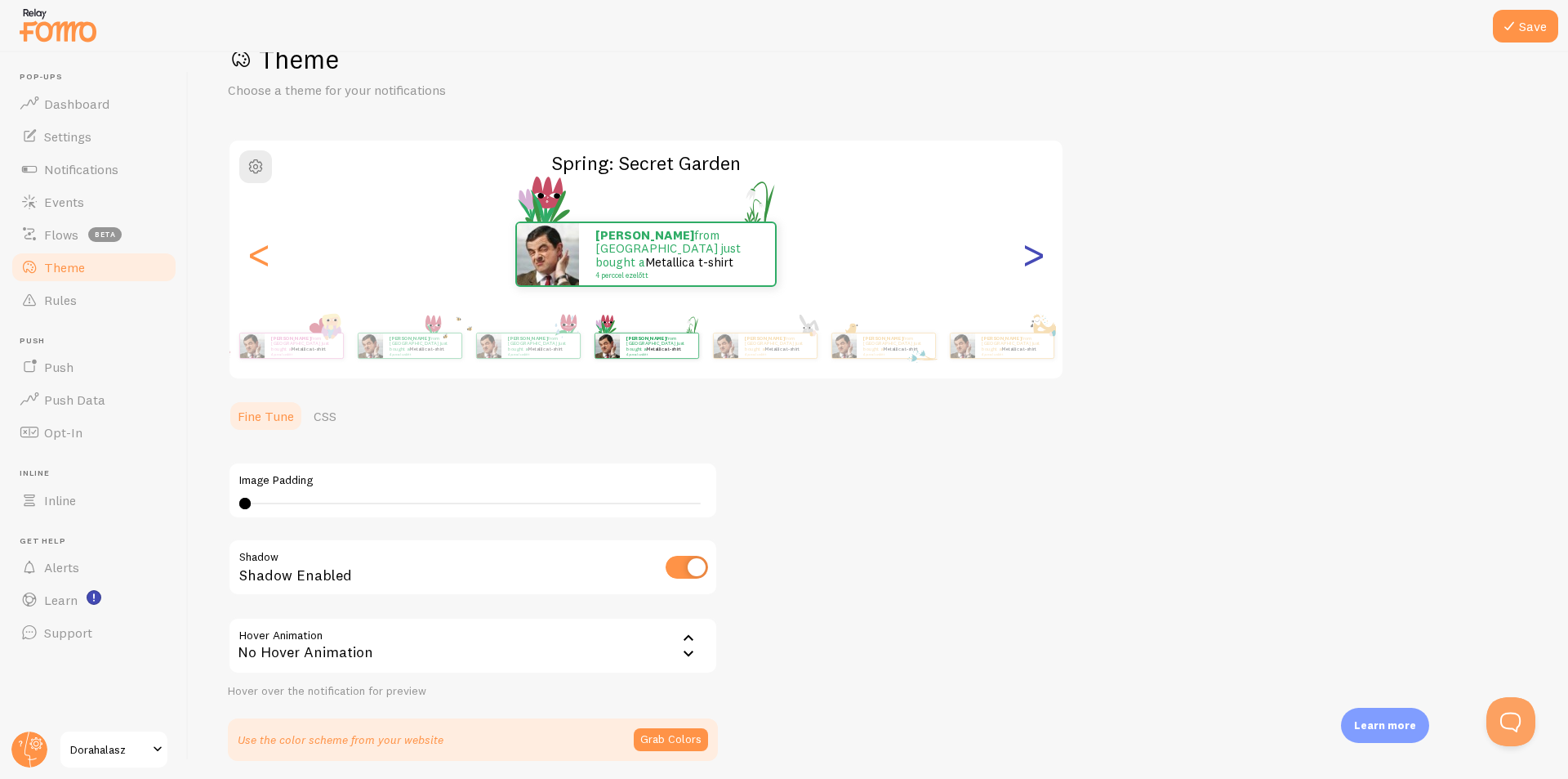
click at [1028, 260] on div ">" at bounding box center [1033, 254] width 20 height 118
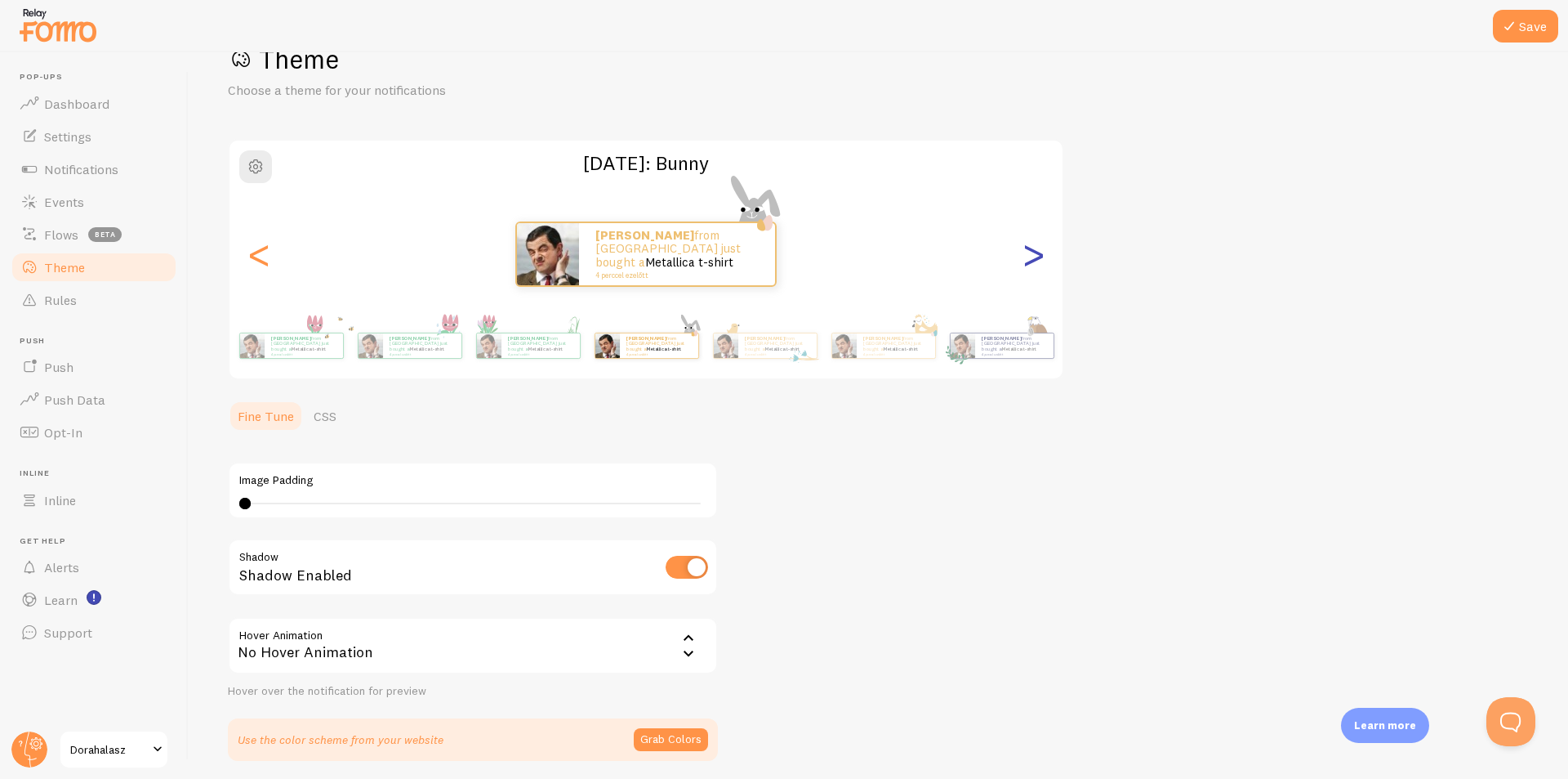
click at [1028, 260] on div ">" at bounding box center [1033, 254] width 20 height 118
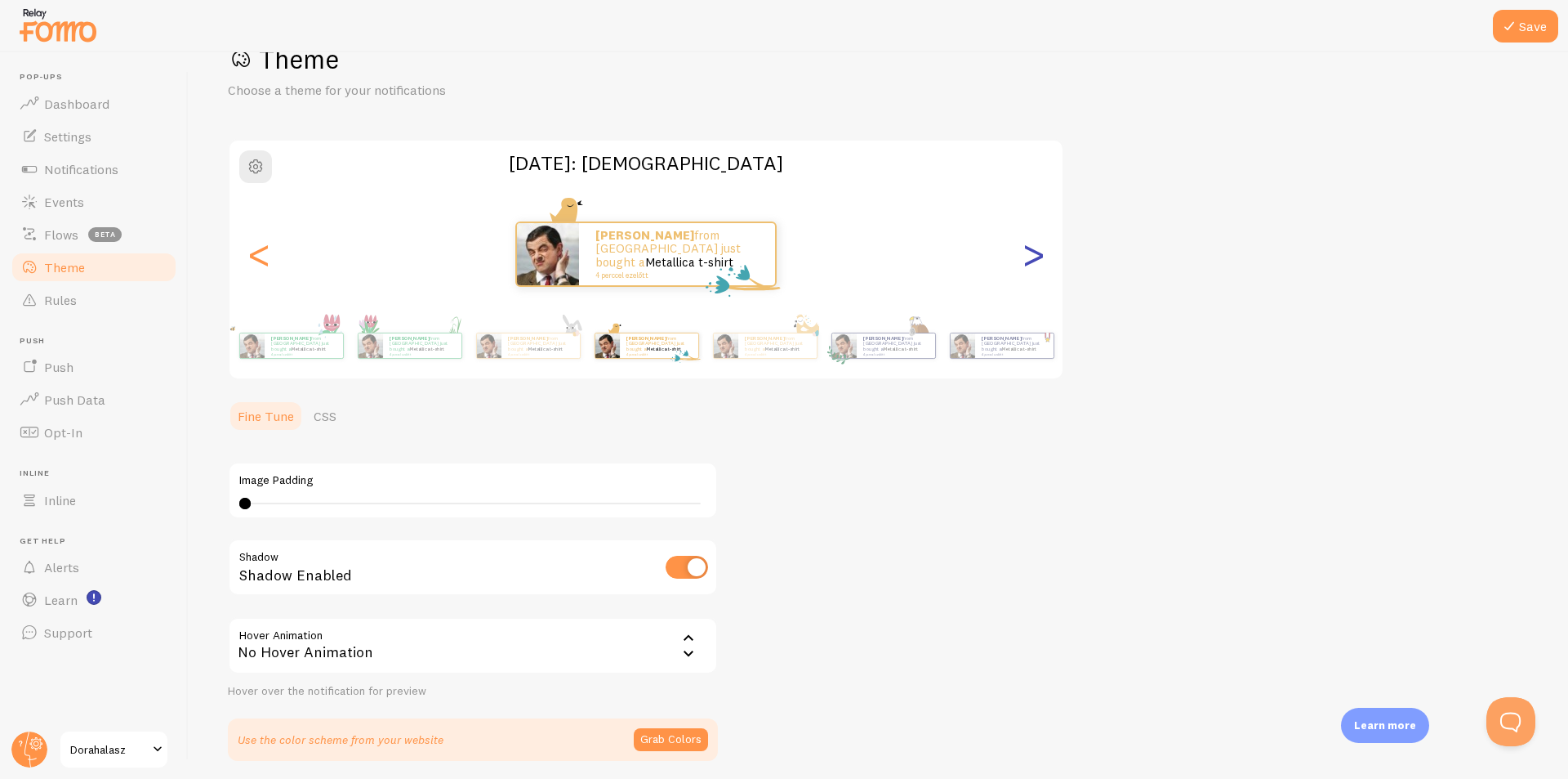
click at [1028, 260] on div ">" at bounding box center [1033, 254] width 20 height 118
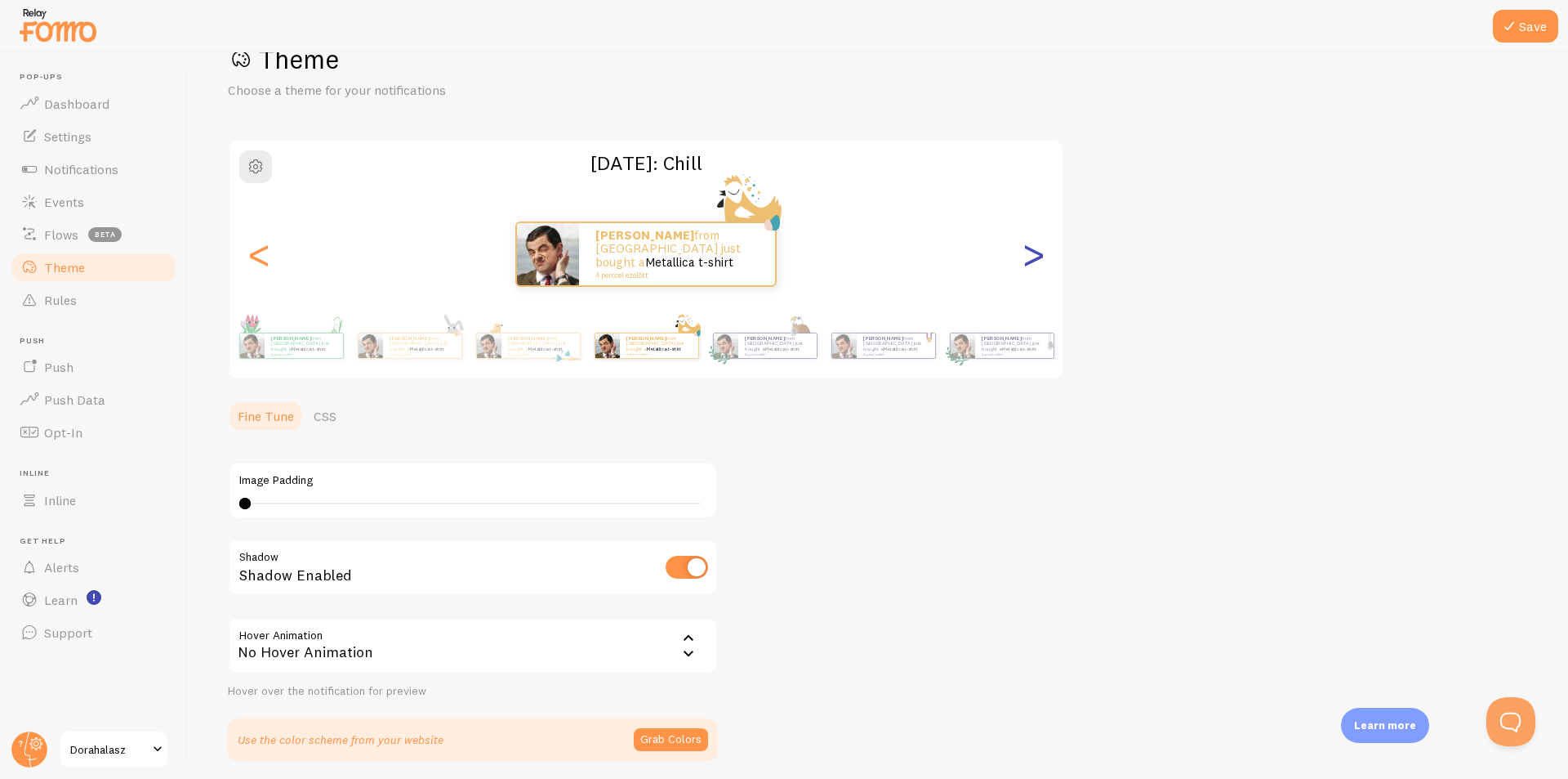
click at [1028, 260] on div ">" at bounding box center [1033, 254] width 20 height 118
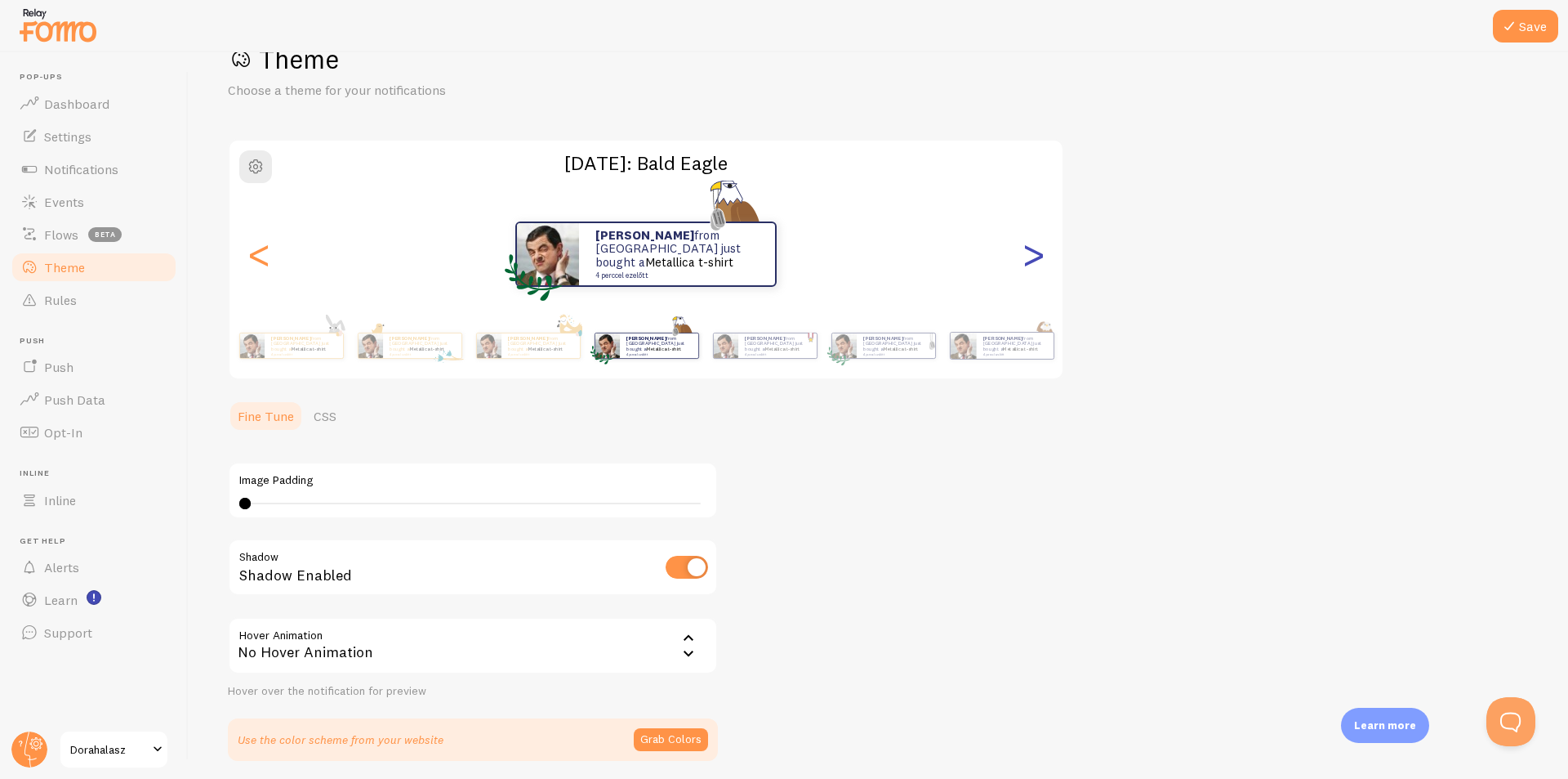
click at [1028, 260] on div ">" at bounding box center [1033, 254] width 20 height 118
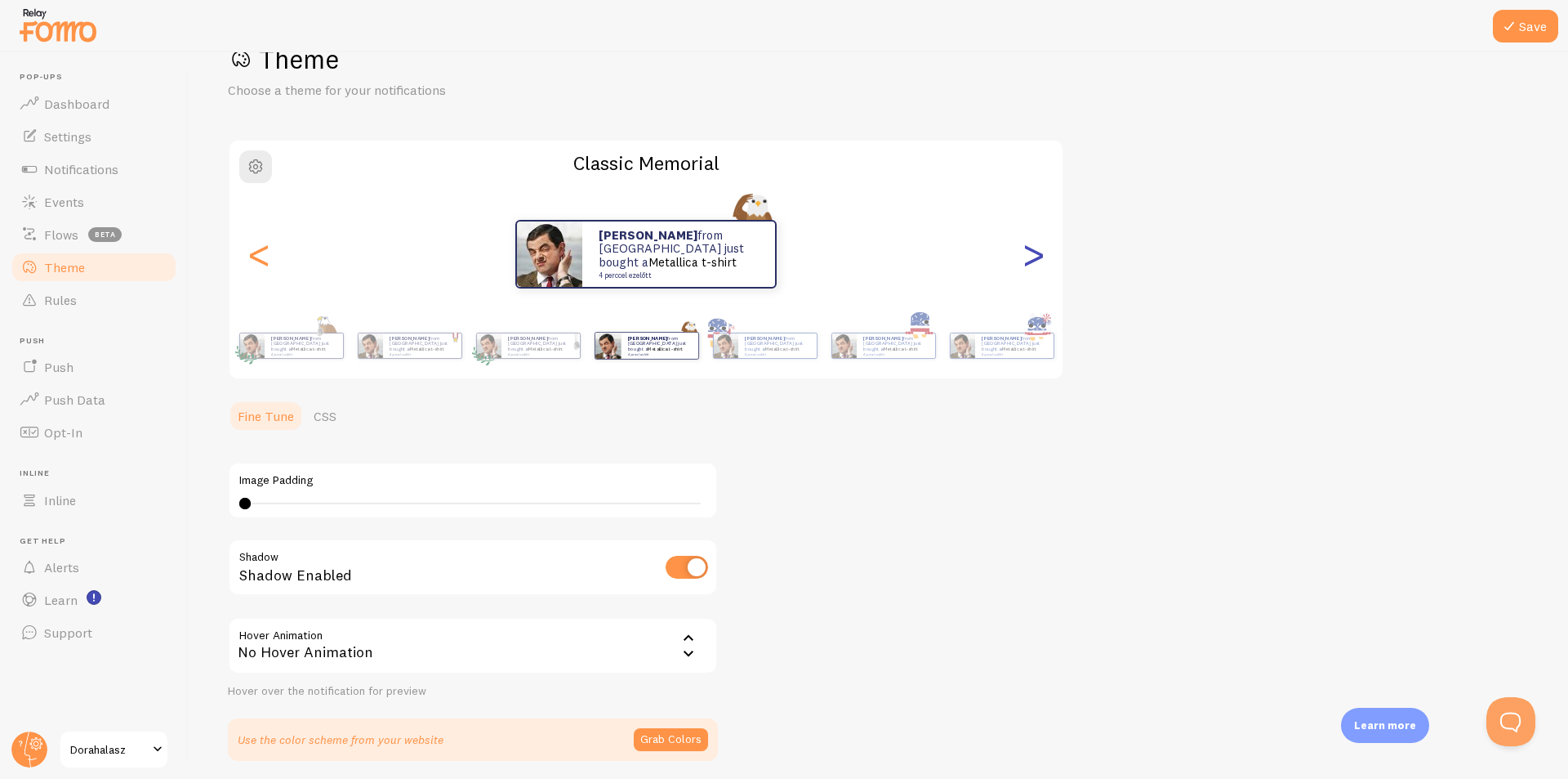
click at [1028, 260] on div ">" at bounding box center [1033, 254] width 20 height 118
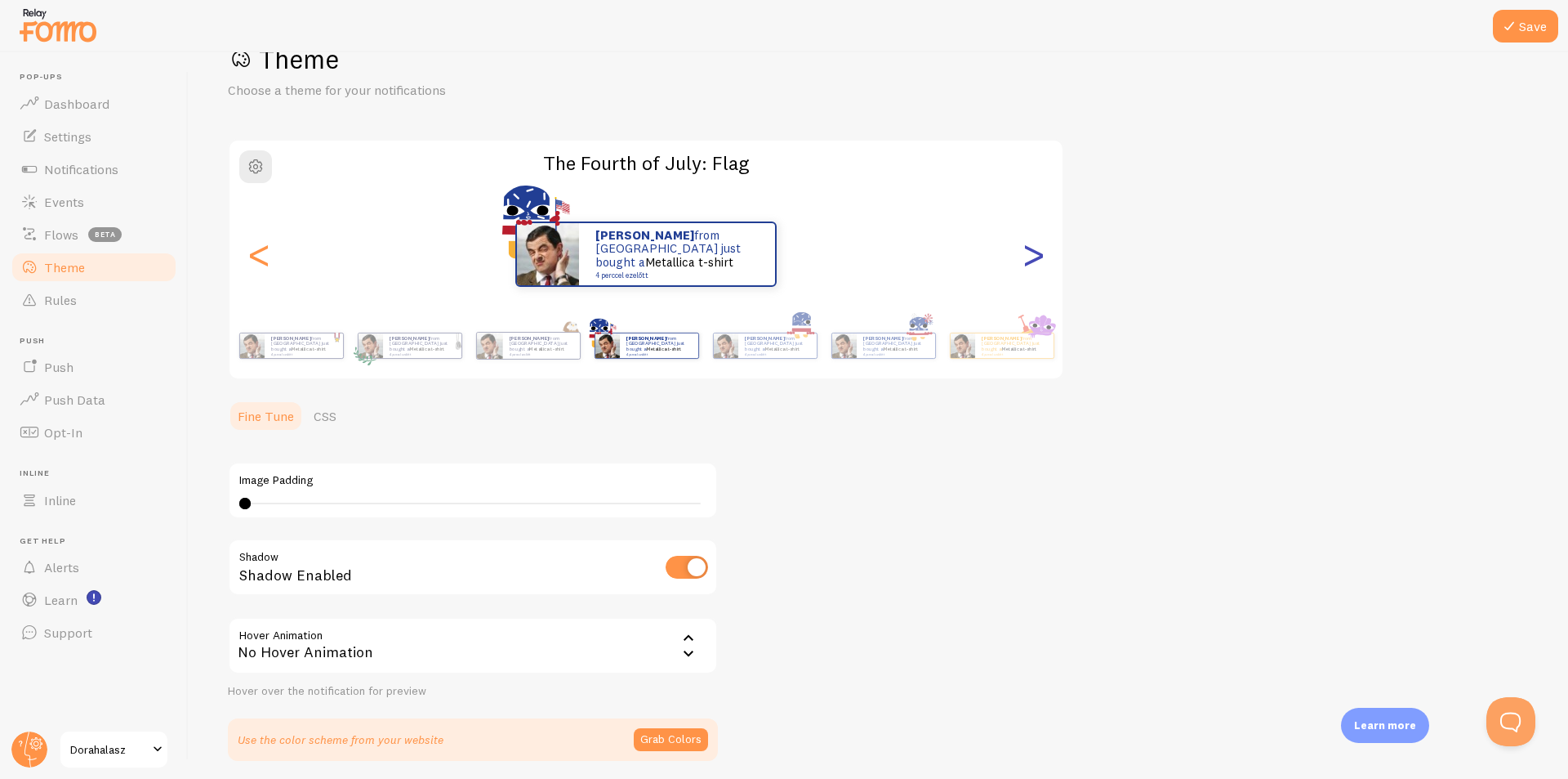
click at [1028, 260] on div ">" at bounding box center [1033, 254] width 20 height 118
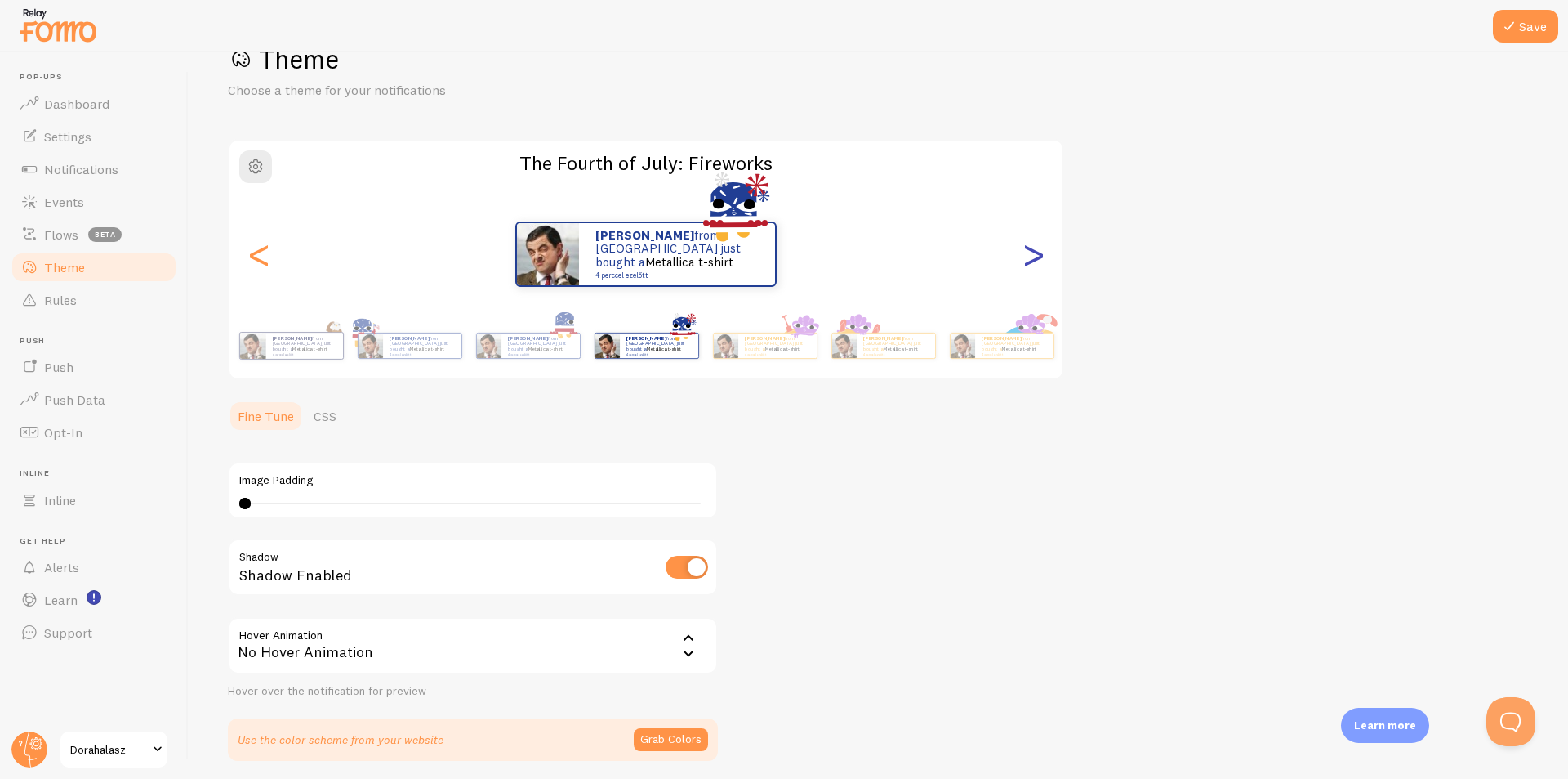
click at [1028, 260] on div ">" at bounding box center [1033, 254] width 20 height 118
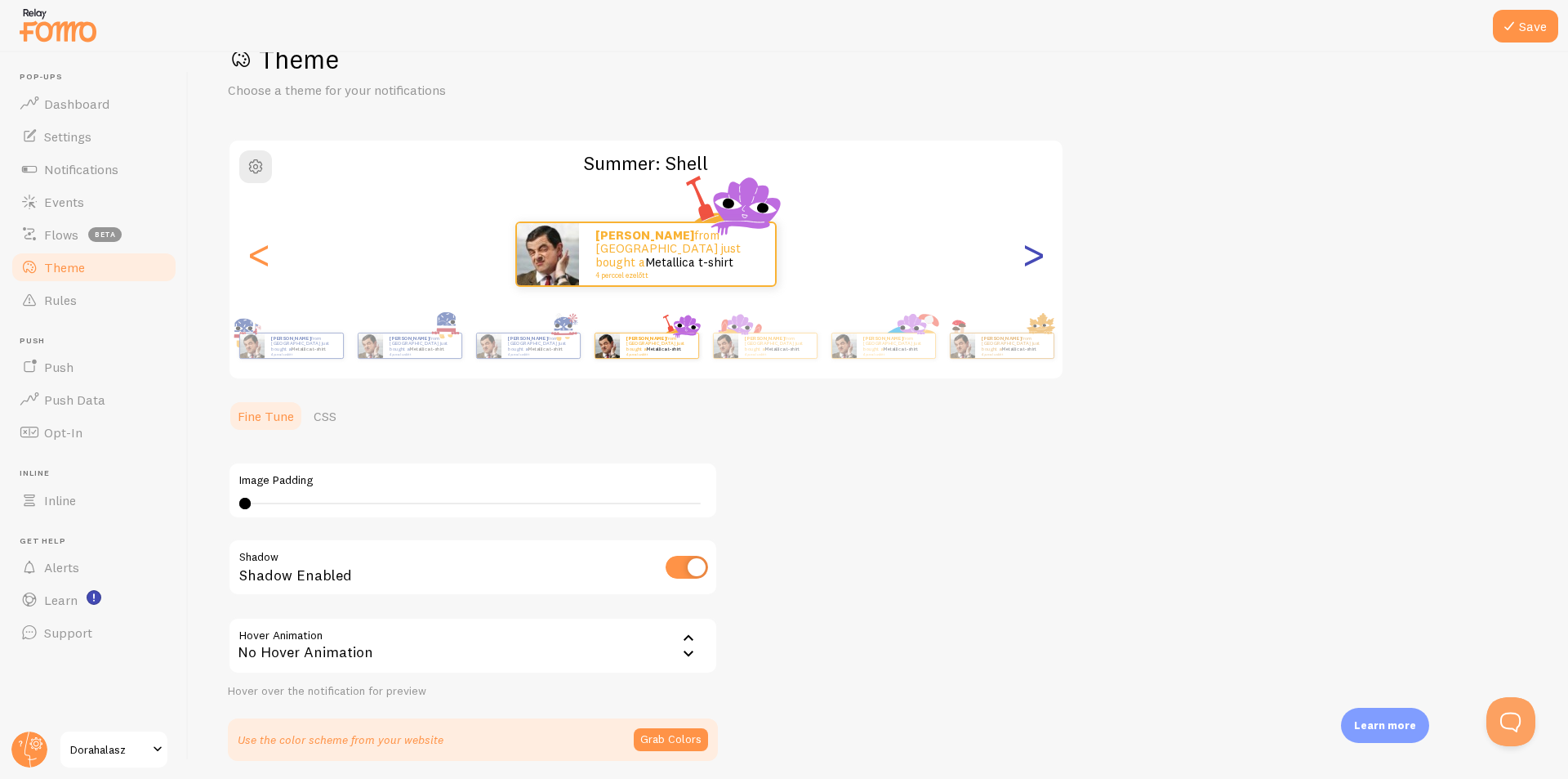
click at [1028, 260] on div ">" at bounding box center [1033, 254] width 20 height 118
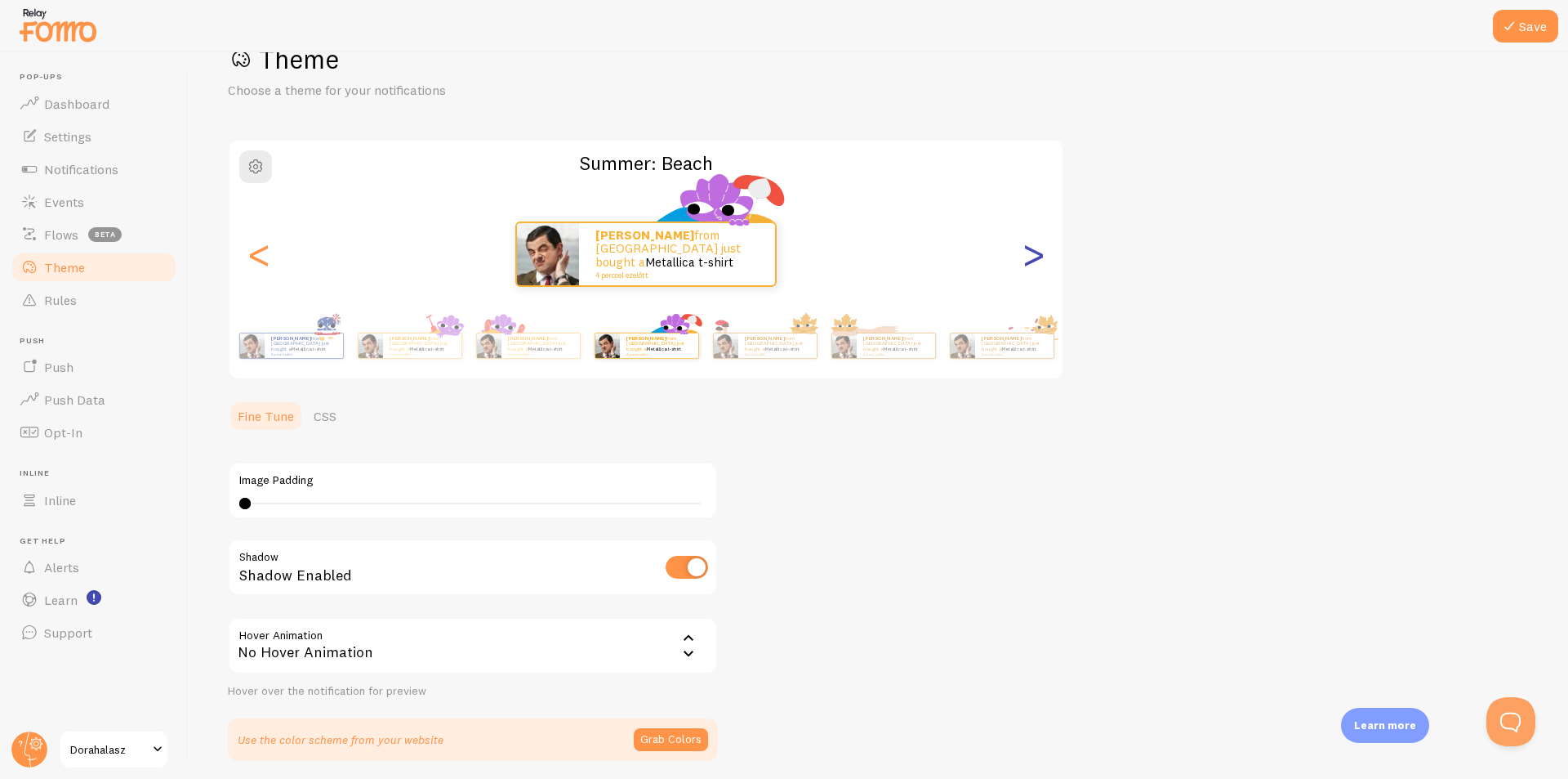
click at [1028, 260] on div ">" at bounding box center [1033, 254] width 20 height 118
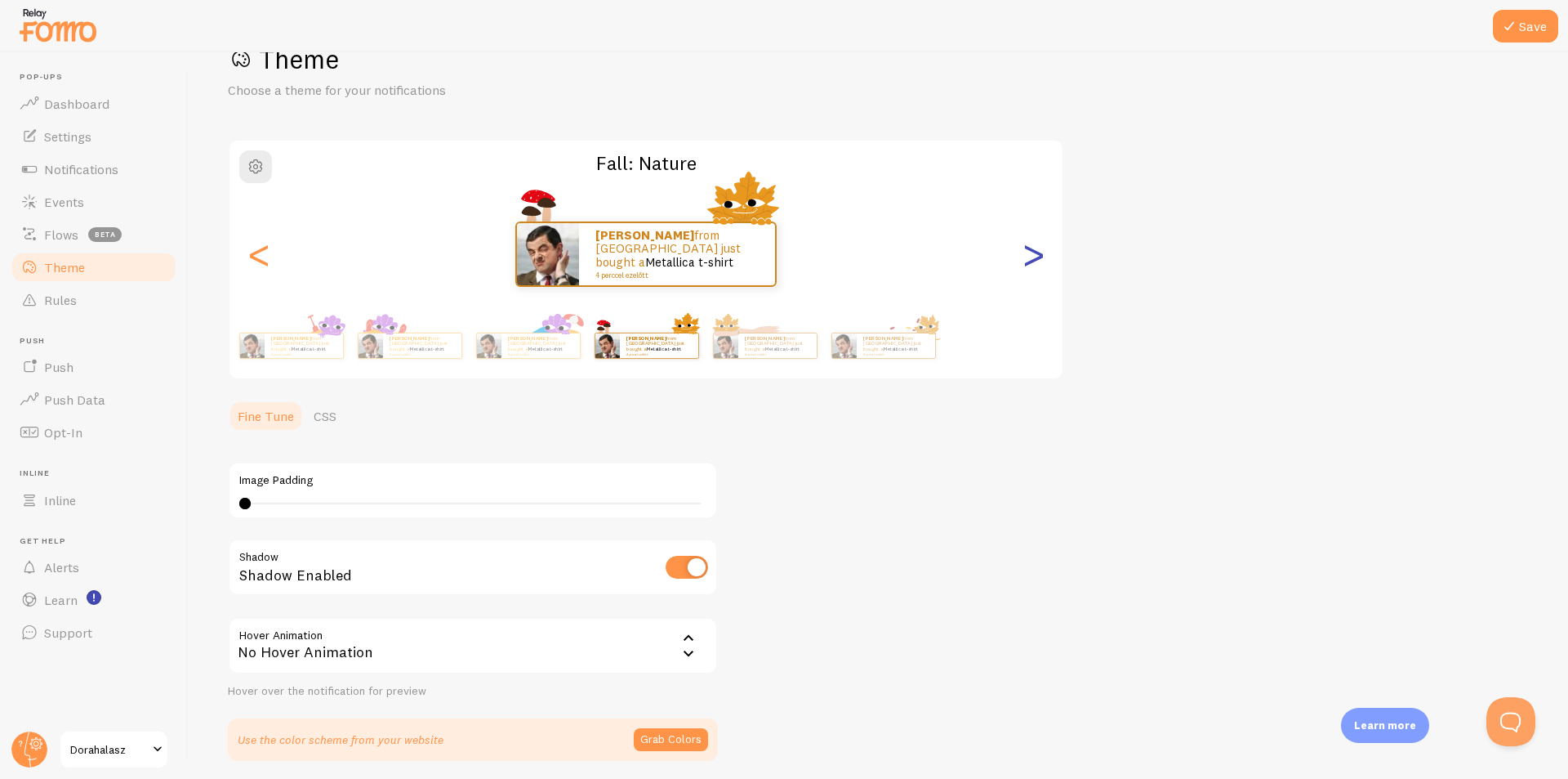
click at [1028, 260] on div ">" at bounding box center [1033, 254] width 20 height 118
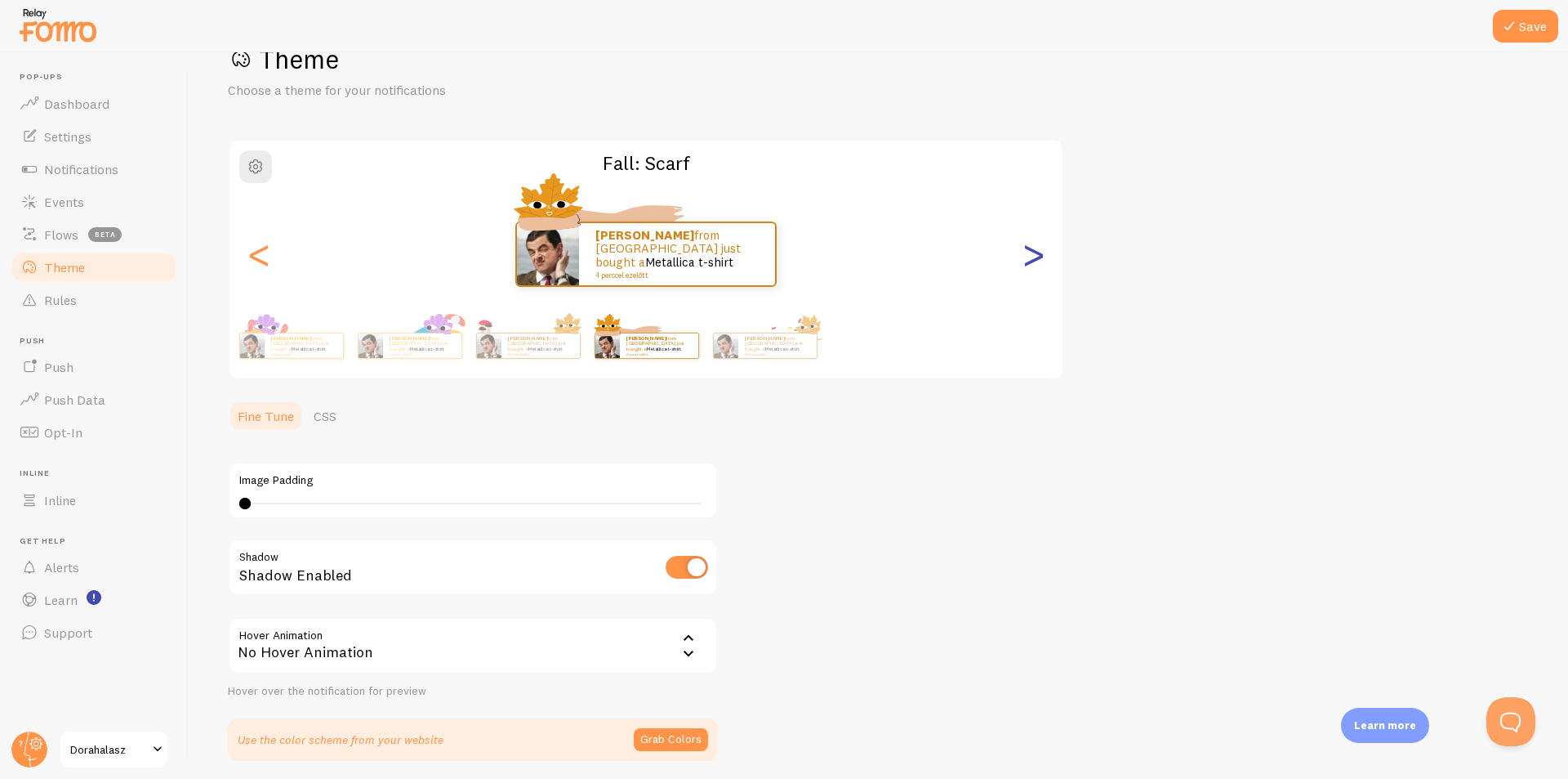
click at [1028, 260] on div ">" at bounding box center [1033, 254] width 20 height 118
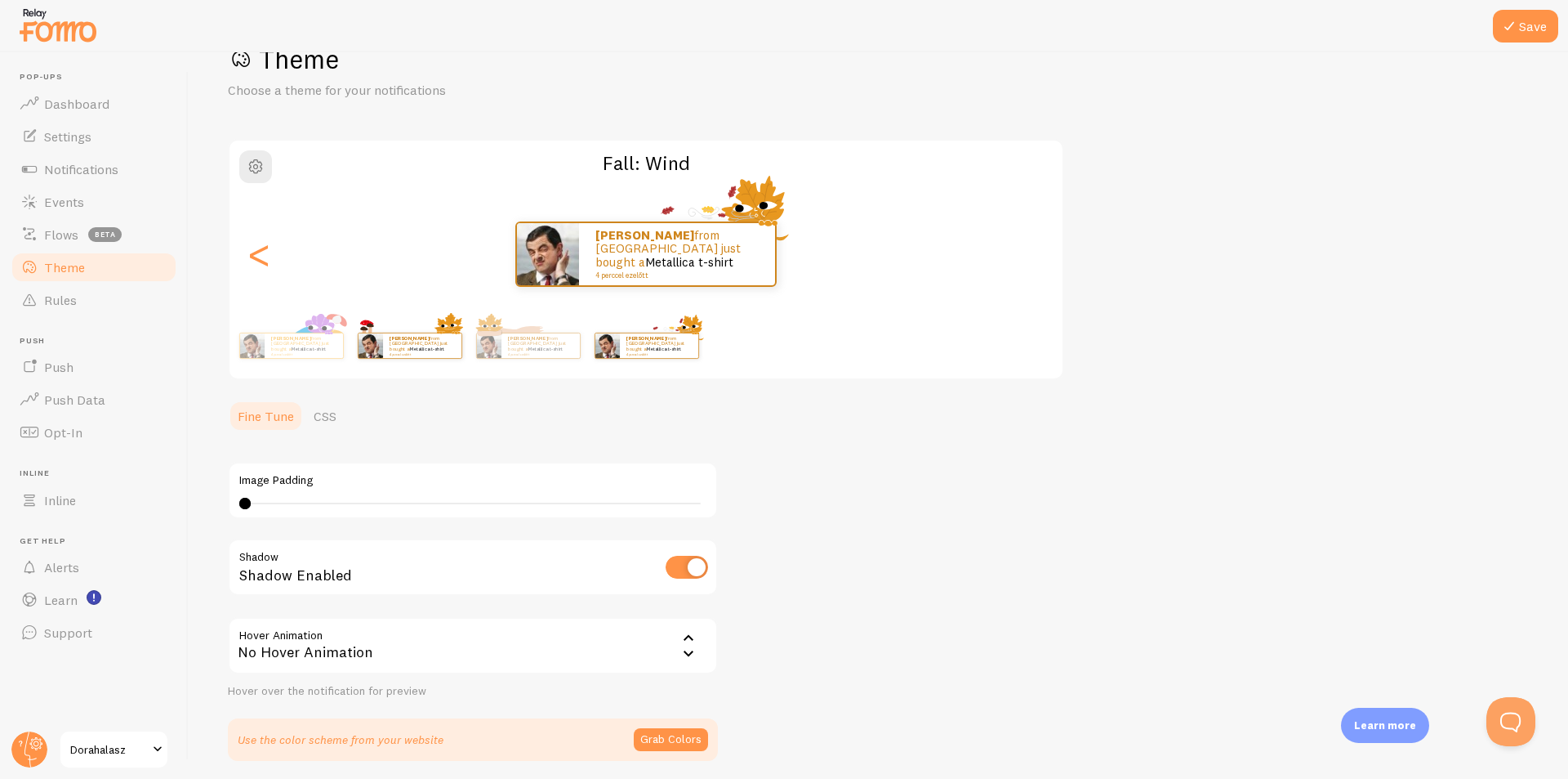
click at [418, 366] on div "[PERSON_NAME] from [GEOGRAPHIC_DATA] just bought a Metallica t-shirt 4 perccel …" at bounding box center [410, 345] width 105 height 46
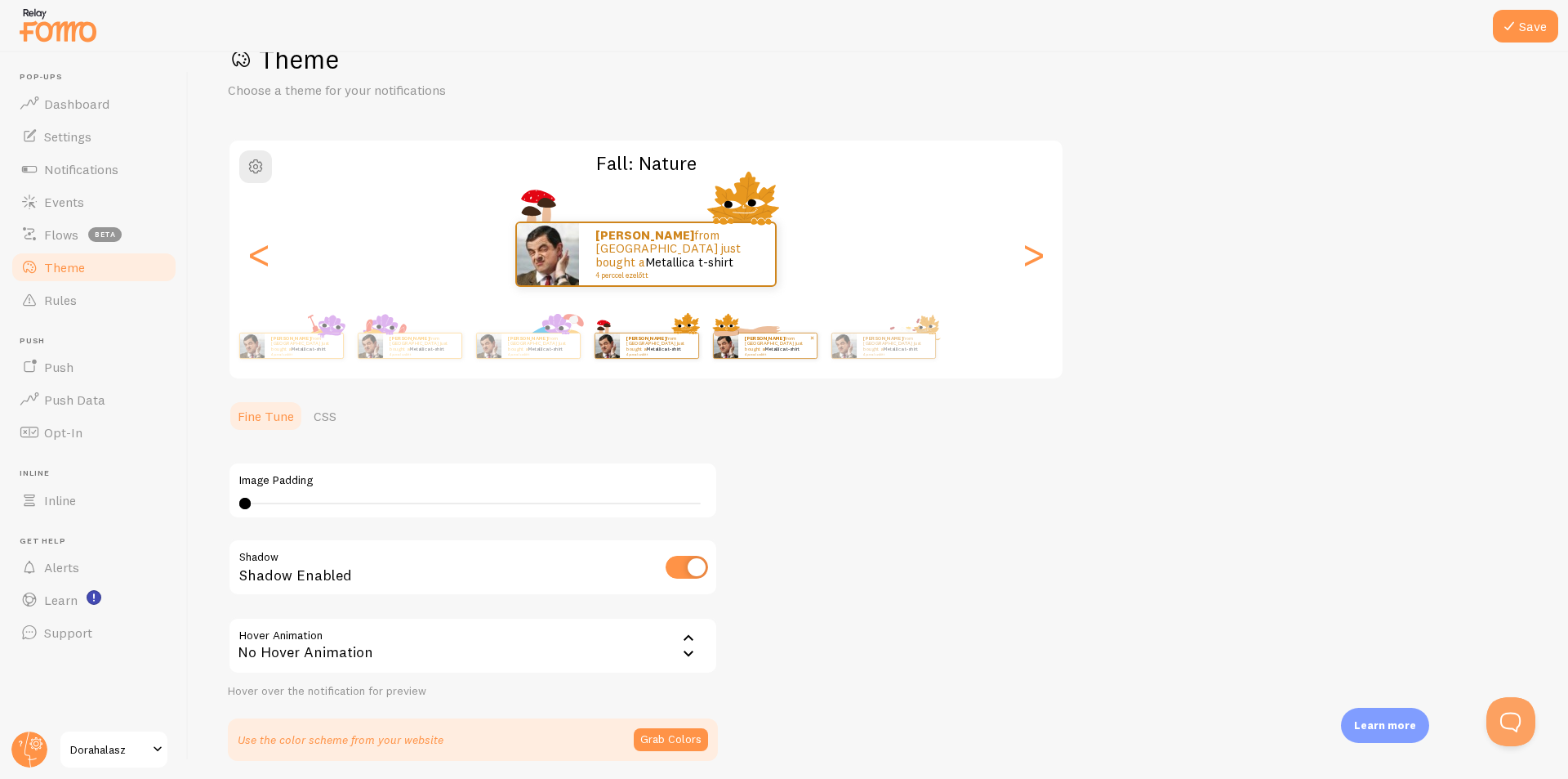
click at [775, 352] on small "4 perccel ezelőtt" at bounding box center [777, 353] width 63 height 3
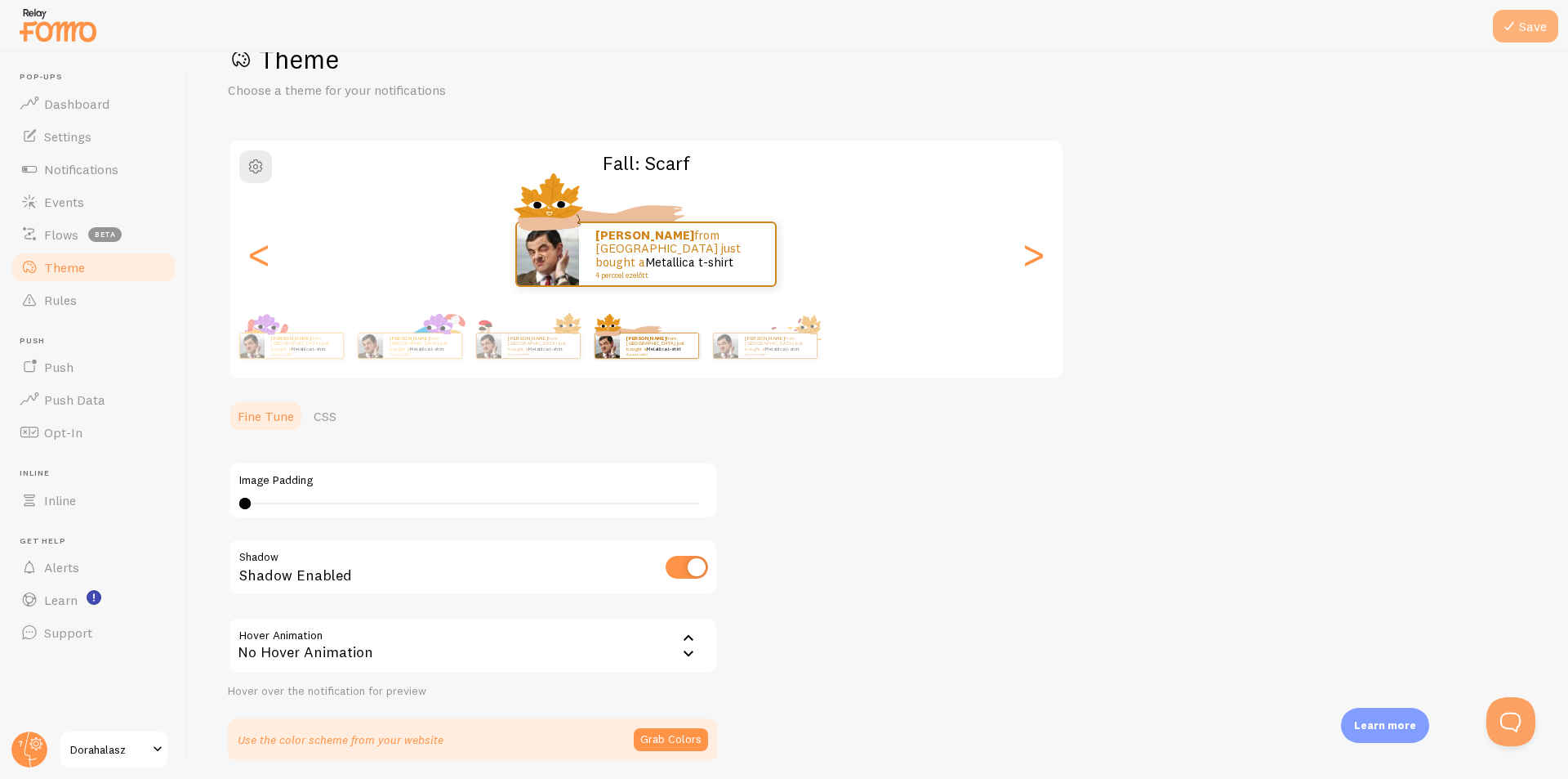
click at [1531, 27] on button "Save" at bounding box center [1526, 26] width 65 height 33
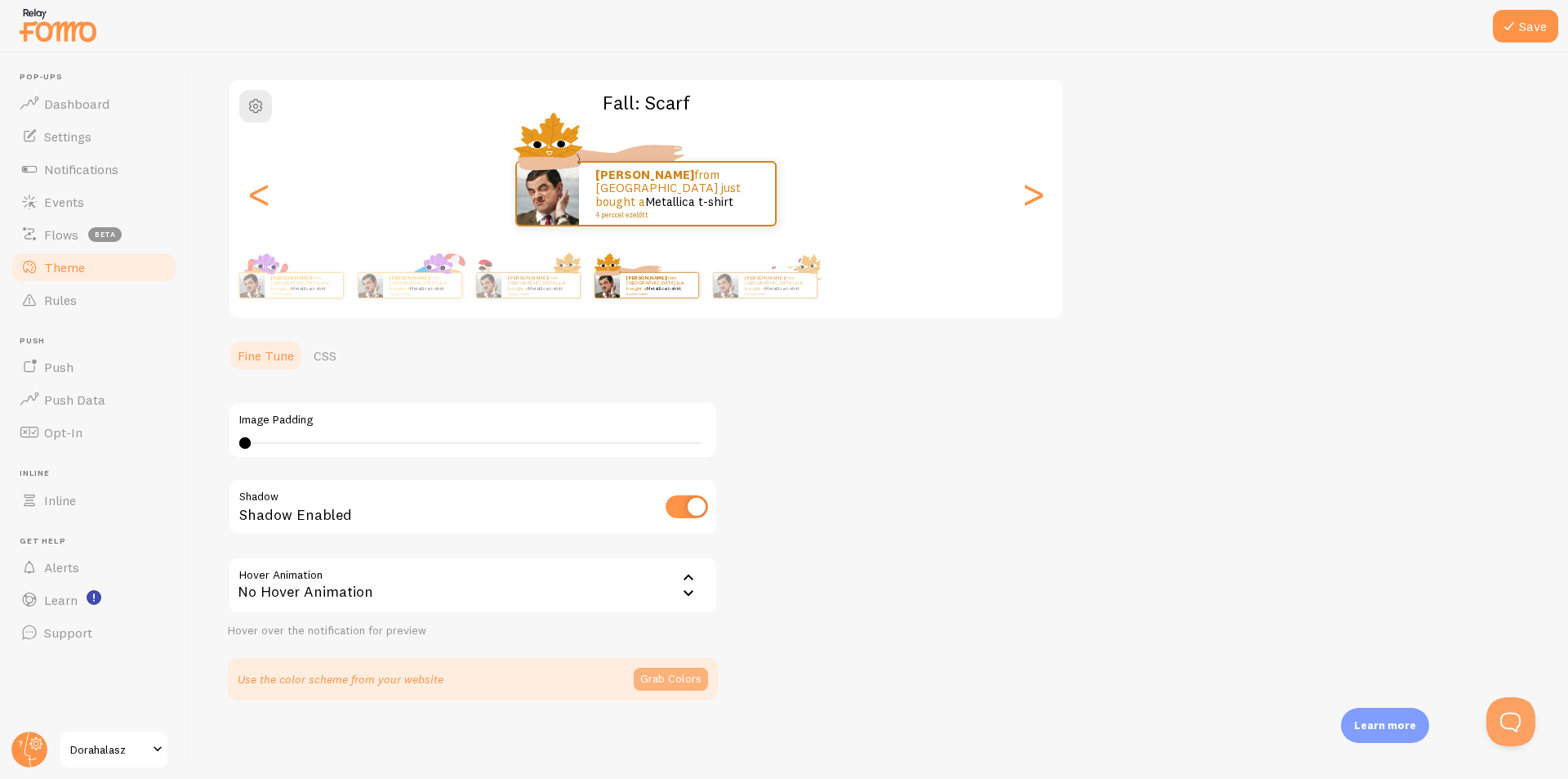
click at [661, 674] on button "Grab Colors" at bounding box center [670, 679] width 74 height 23
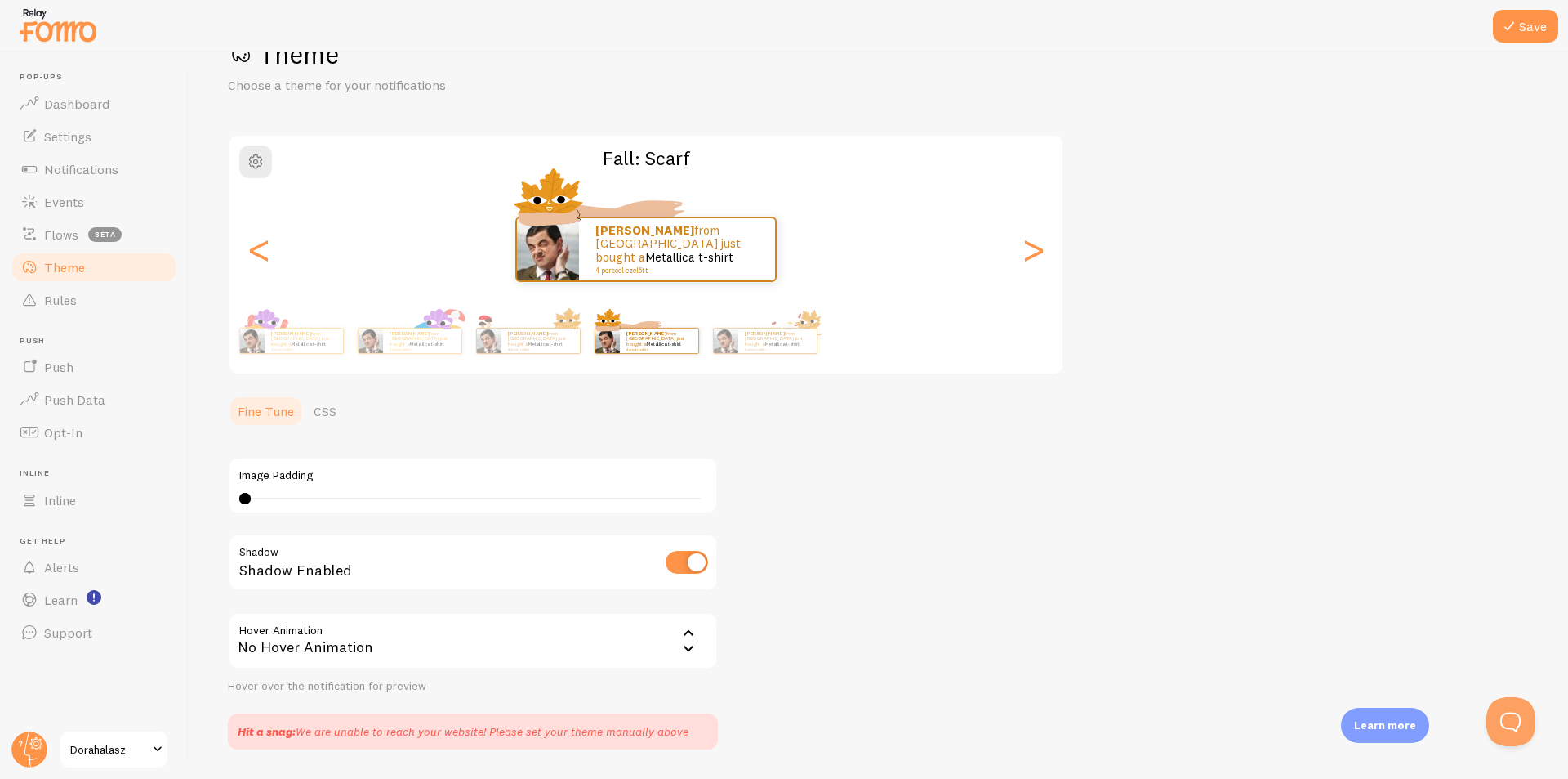
scroll to position [0, 0]
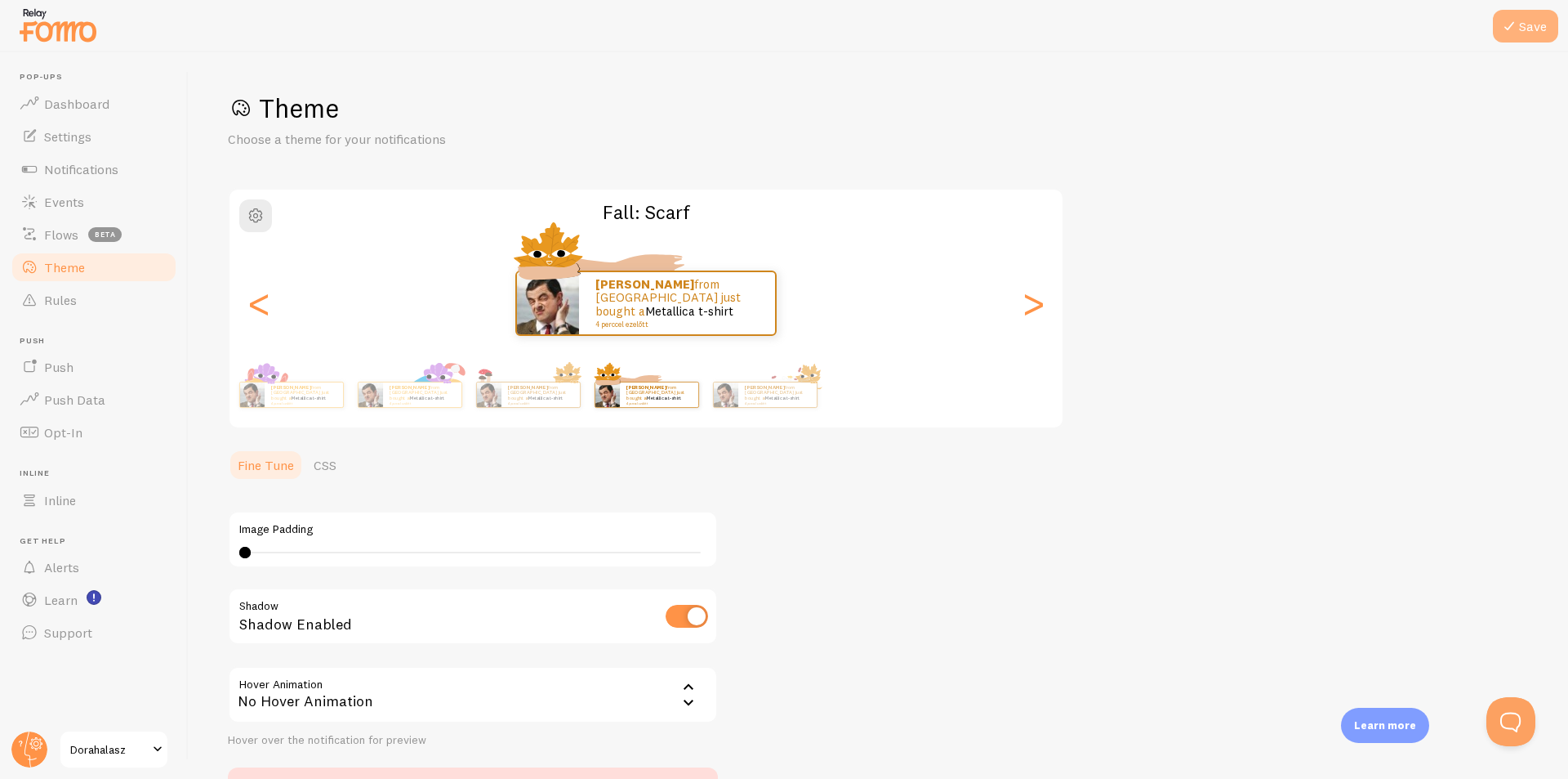
click at [1518, 23] on icon at bounding box center [1509, 26] width 20 height 20
click at [64, 232] on span "Flows" at bounding box center [60, 234] width 35 height 16
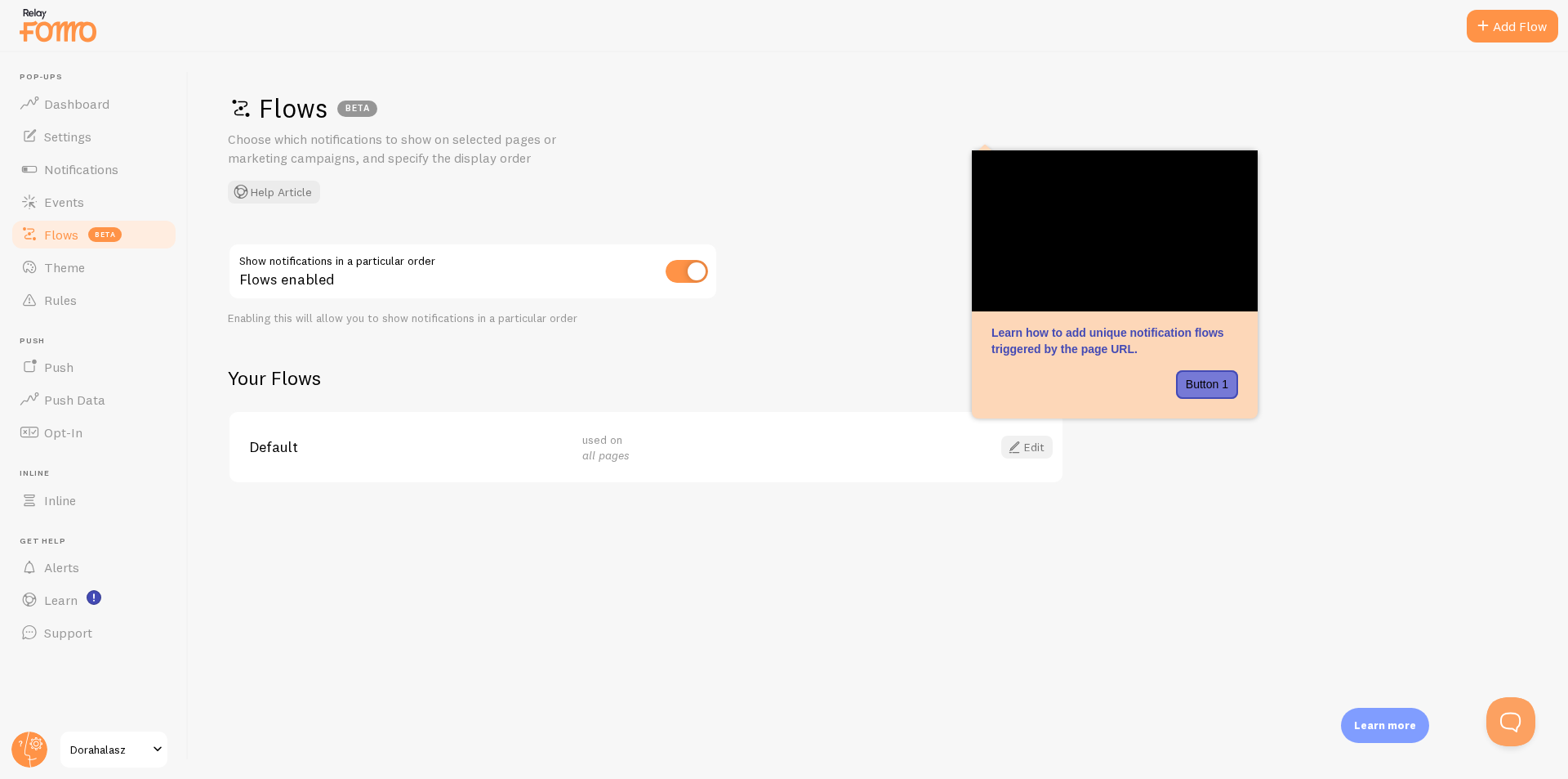
click at [1041, 453] on link "Edit" at bounding box center [1027, 447] width 52 height 23
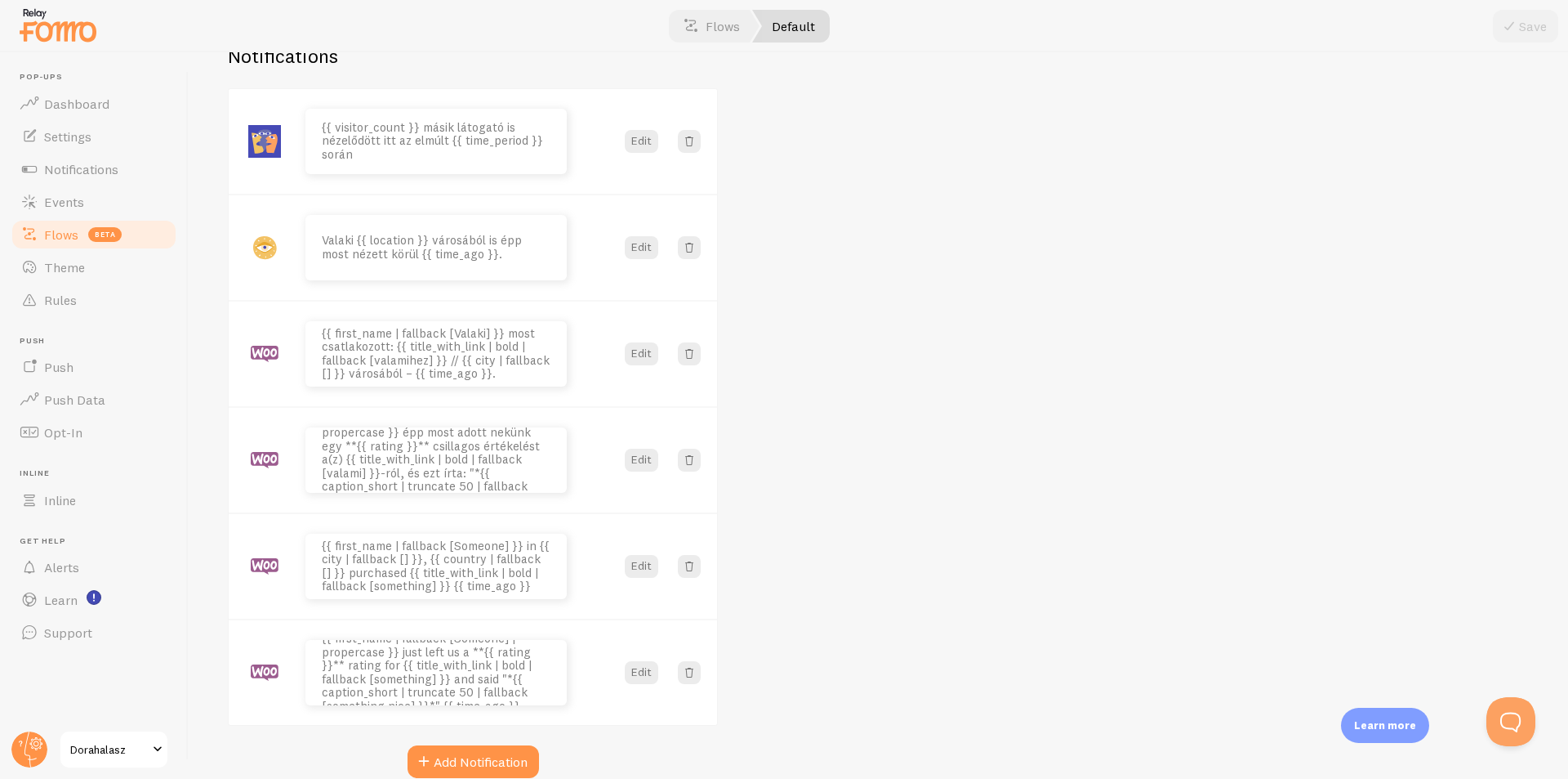
scroll to position [241, 0]
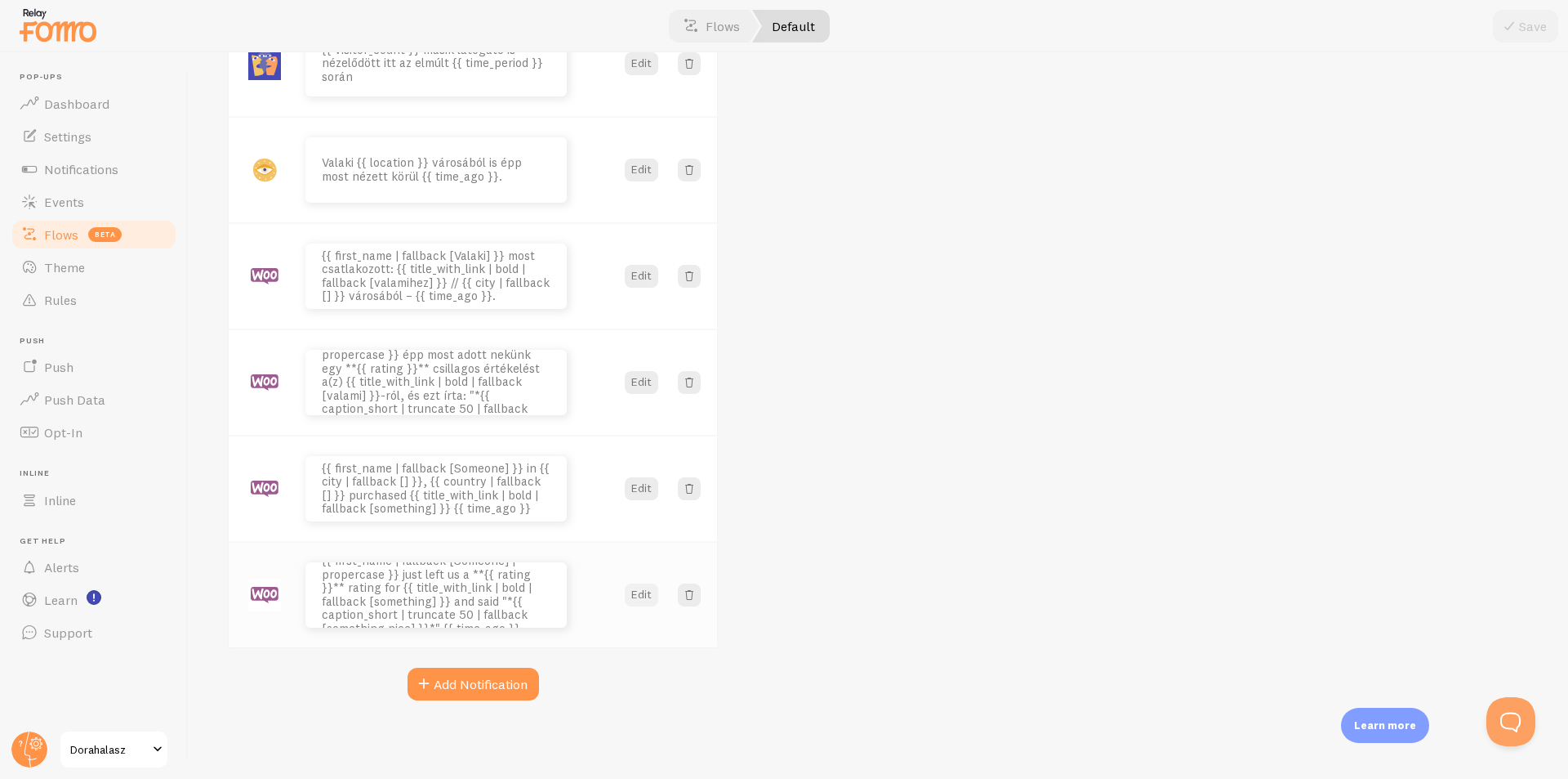
click at [644, 591] on button "Edit" at bounding box center [642, 594] width 34 height 23
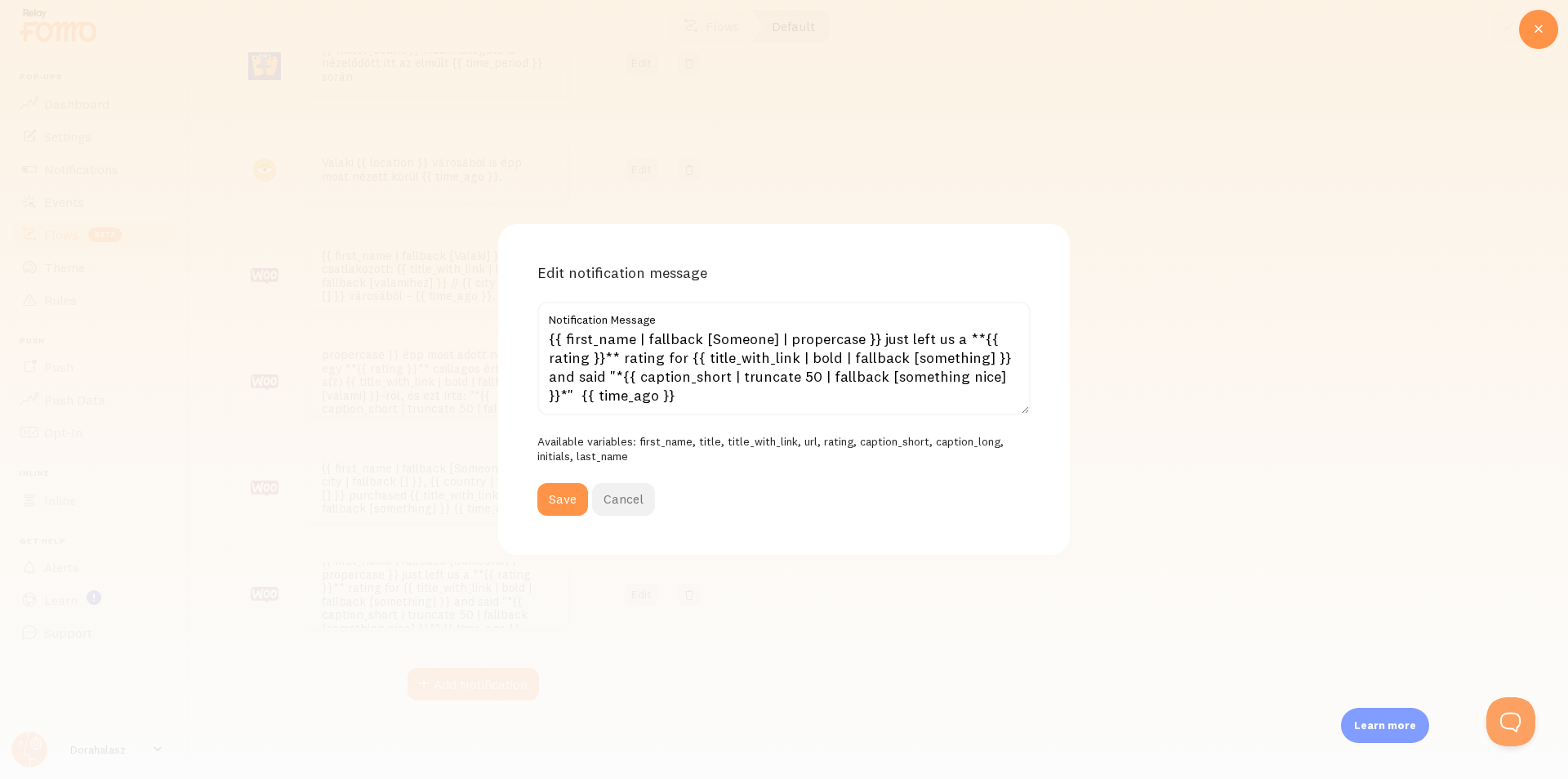
click at [613, 495] on button "Cancel" at bounding box center [623, 499] width 62 height 33
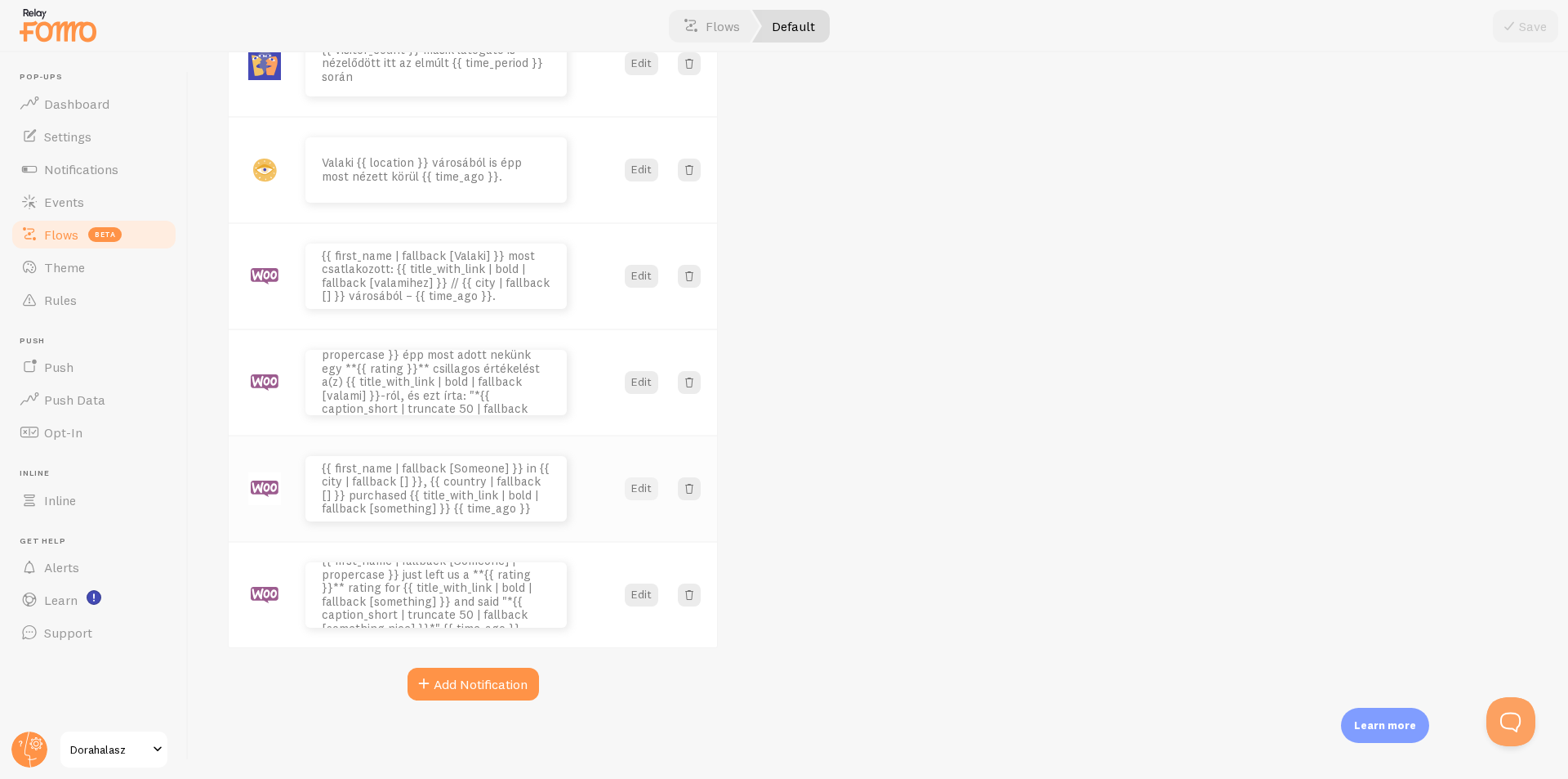
click at [633, 489] on button "Edit" at bounding box center [642, 488] width 34 height 23
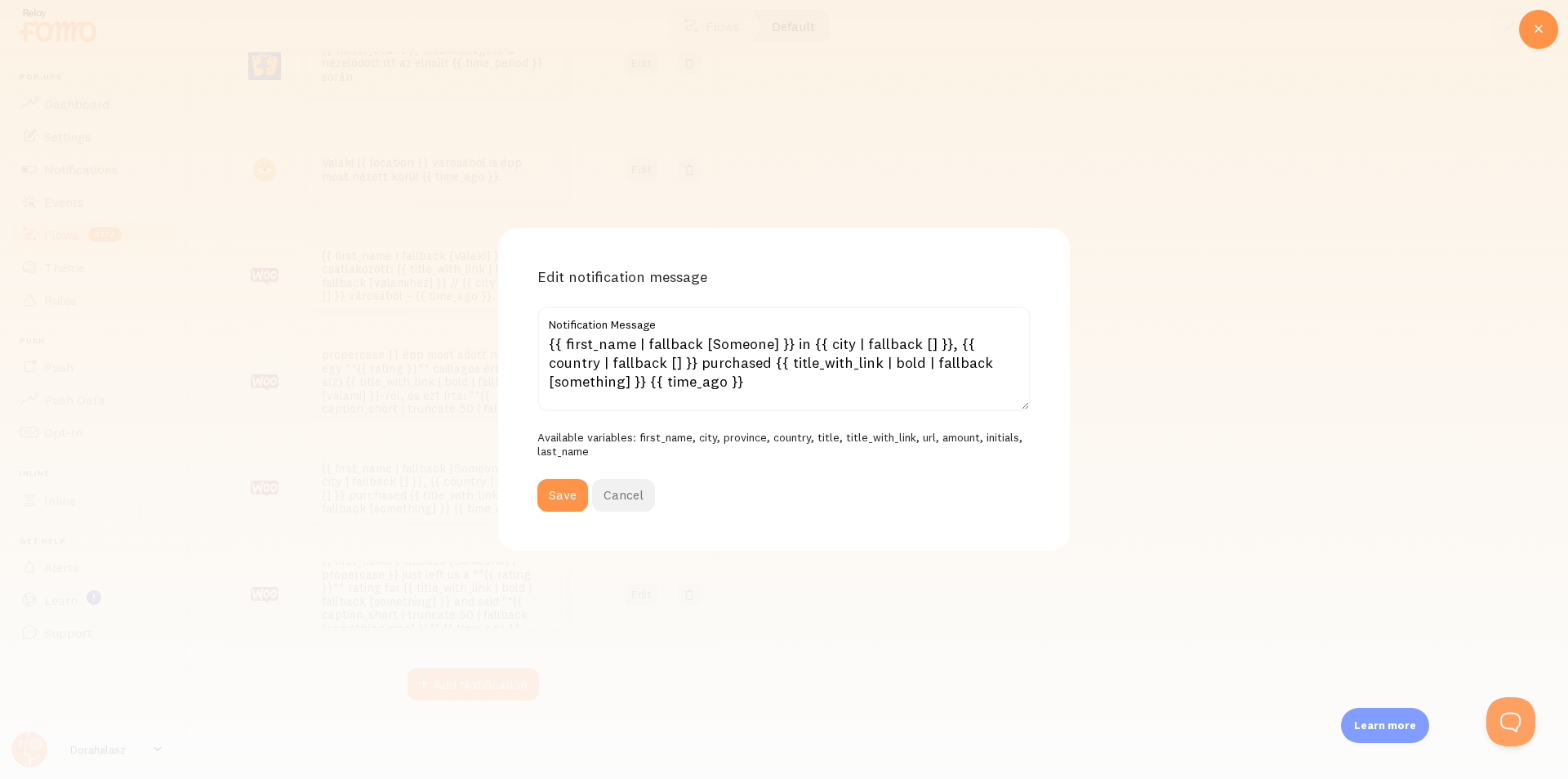
click at [628, 492] on button "Cancel" at bounding box center [623, 495] width 62 height 33
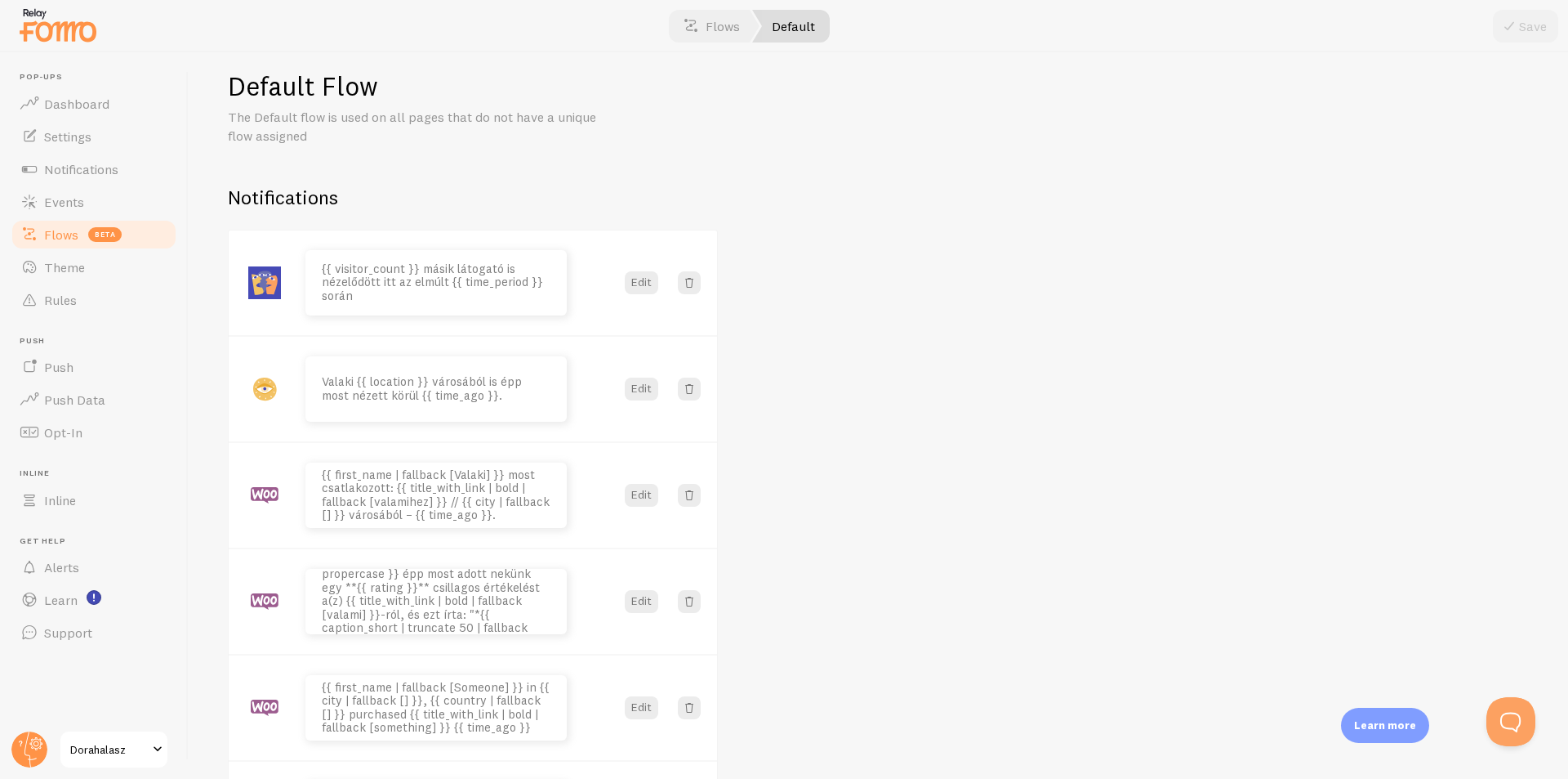
scroll to position [0, 0]
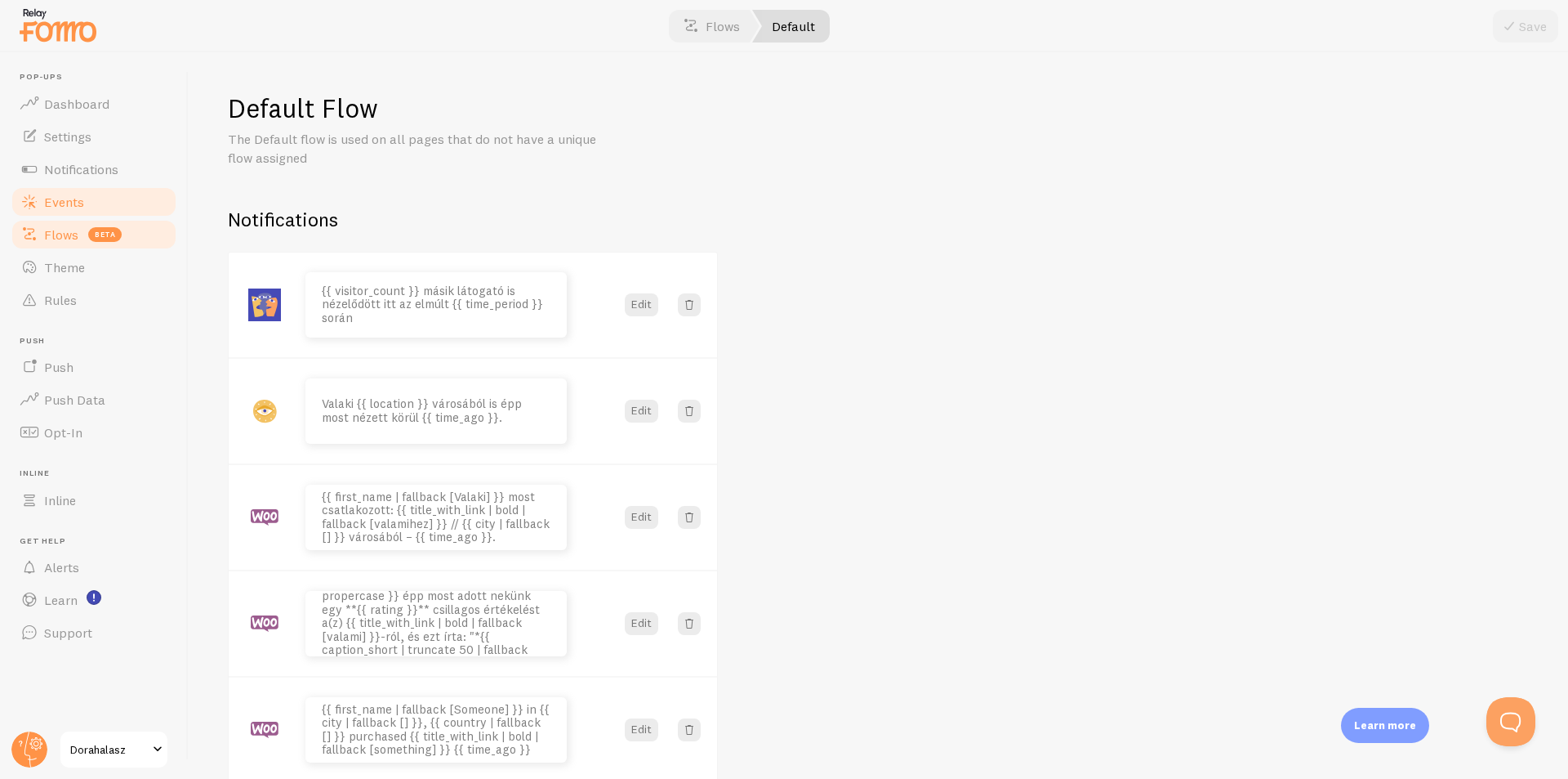
click at [116, 200] on link "Events" at bounding box center [94, 201] width 169 height 33
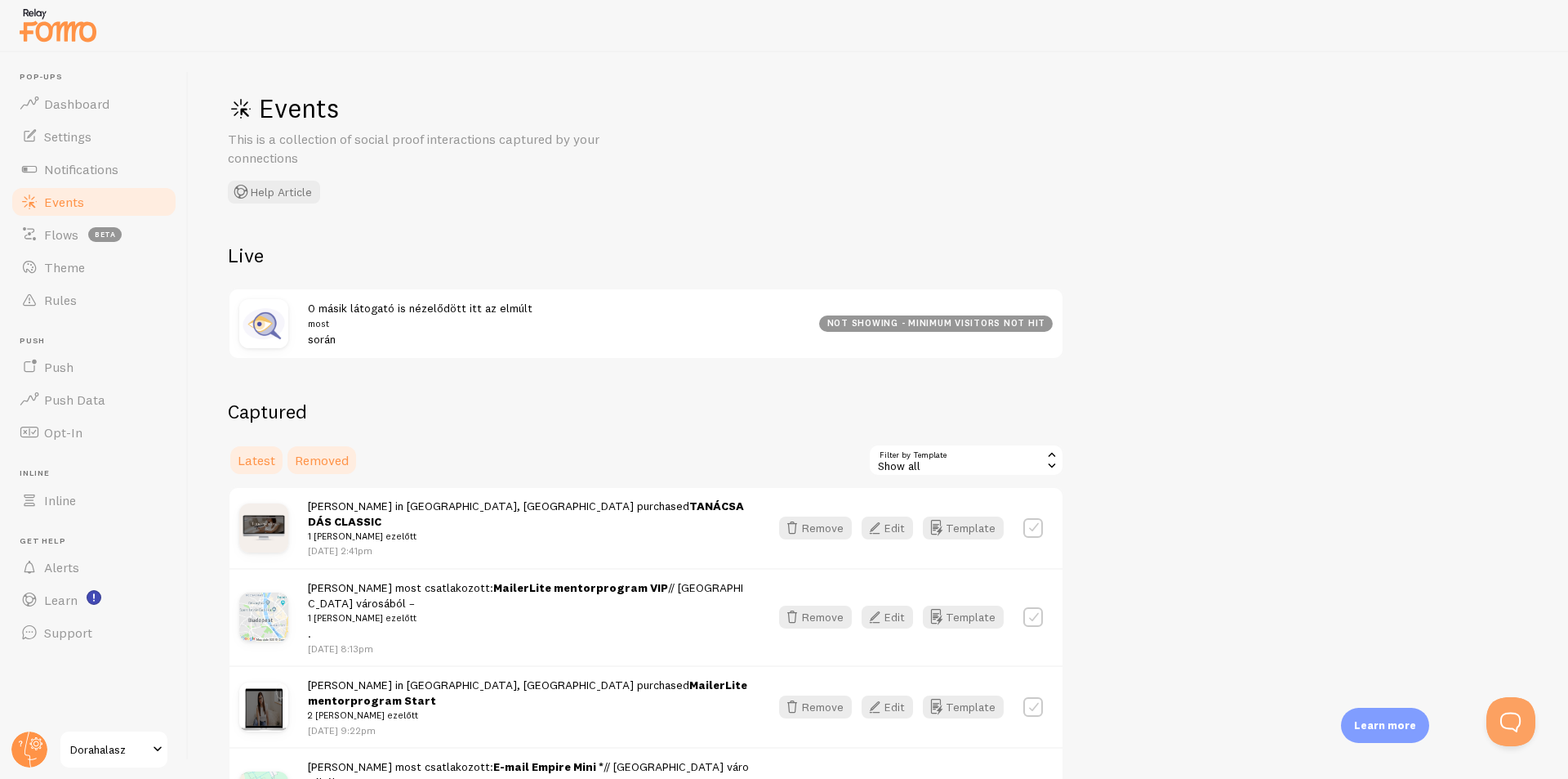
click at [308, 455] on span "Removed" at bounding box center [321, 460] width 54 height 16
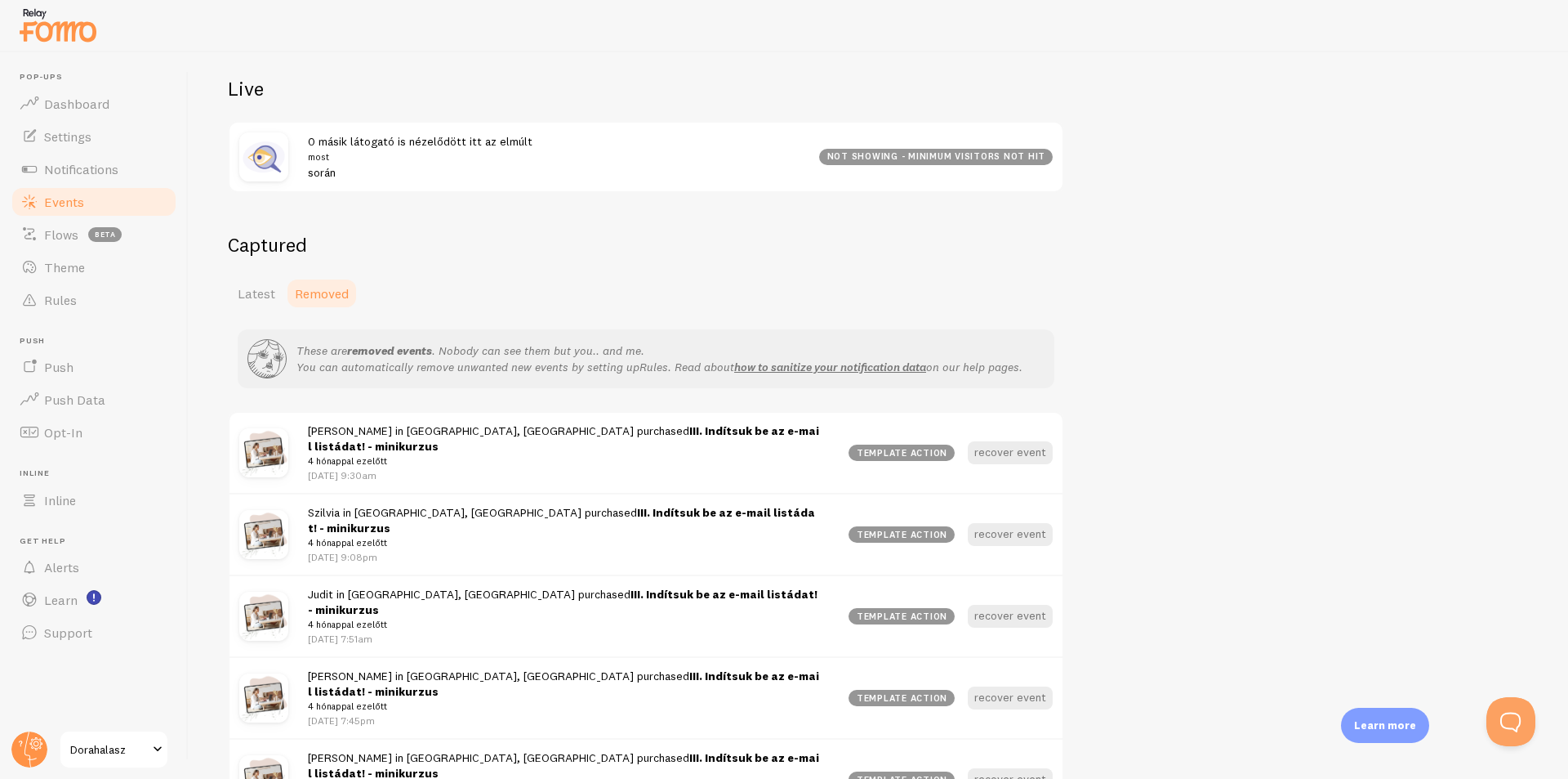
scroll to position [137, 0]
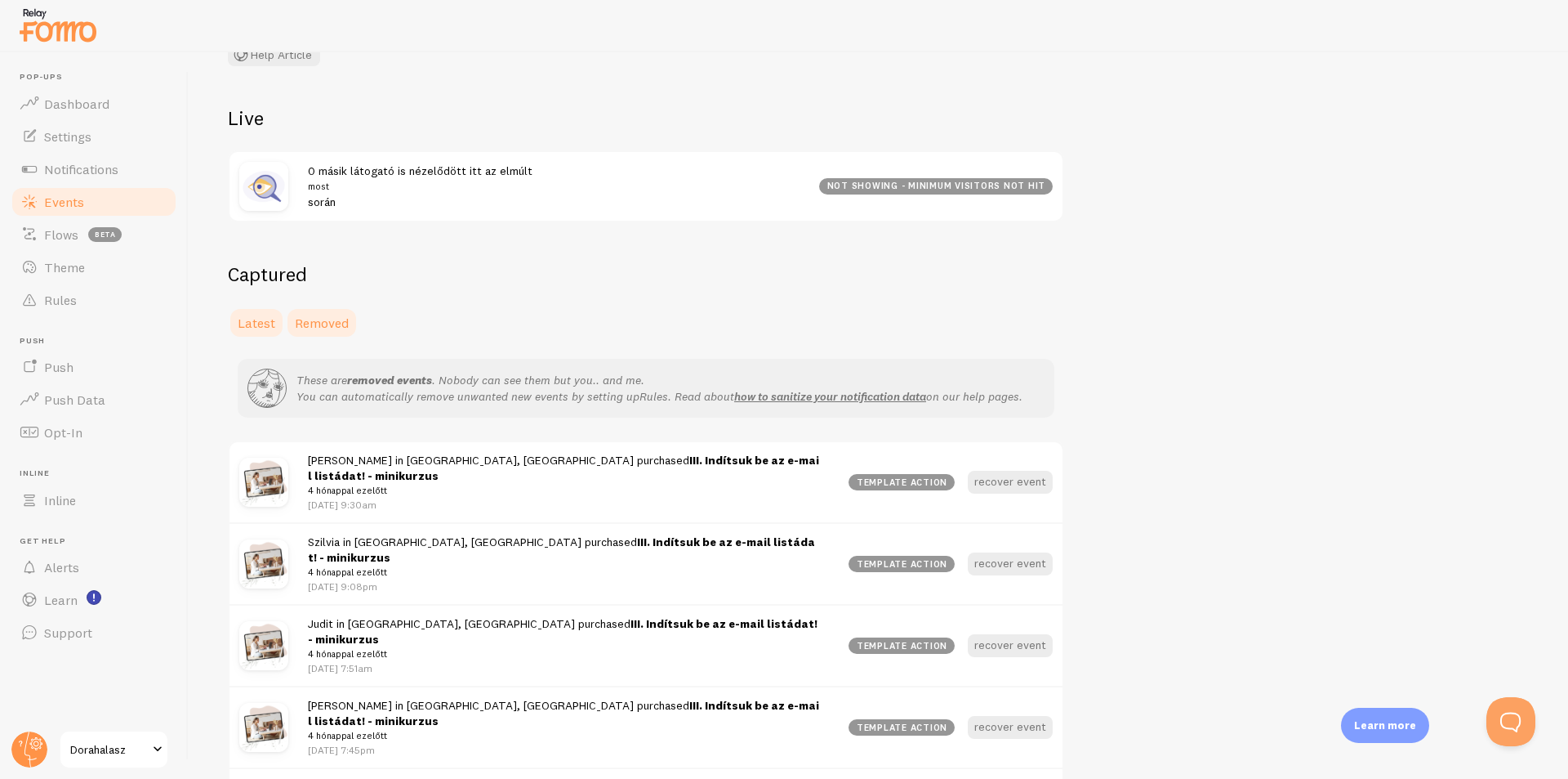
click at [279, 320] on link "Latest" at bounding box center [257, 323] width 58 height 33
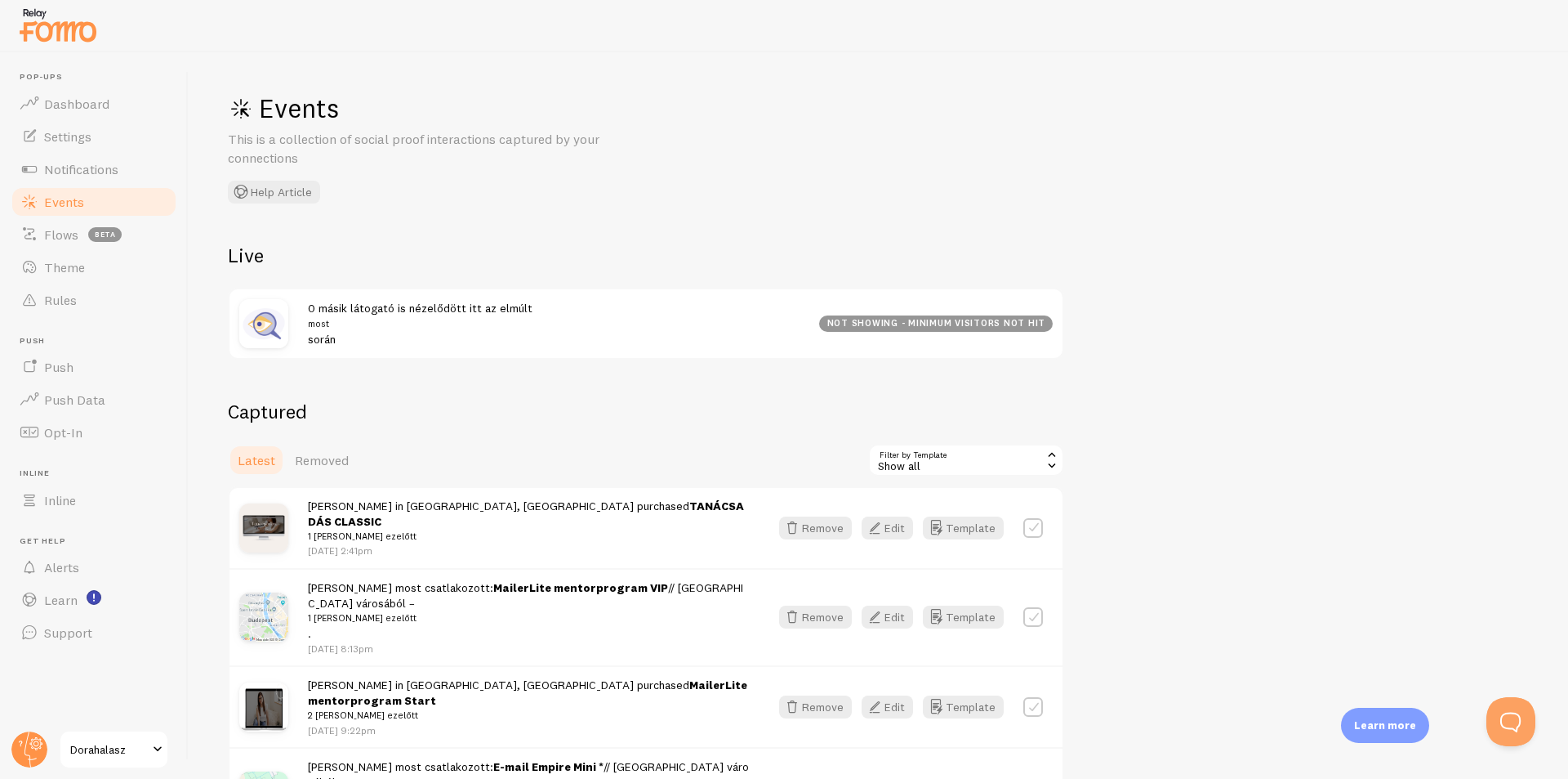
click at [920, 457] on div "Show all" at bounding box center [967, 459] width 196 height 33
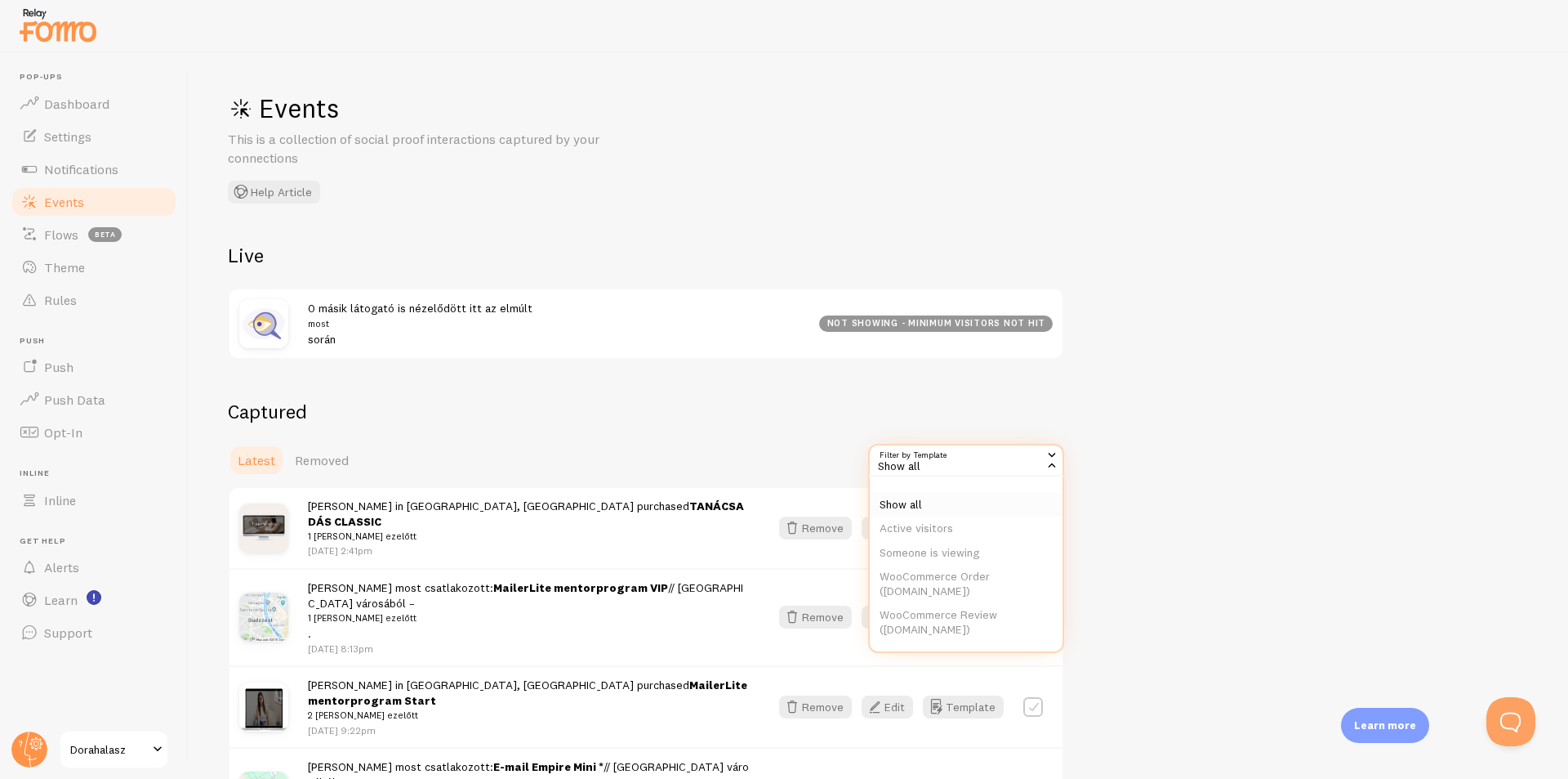
click at [920, 503] on li "Show all" at bounding box center [966, 505] width 192 height 25
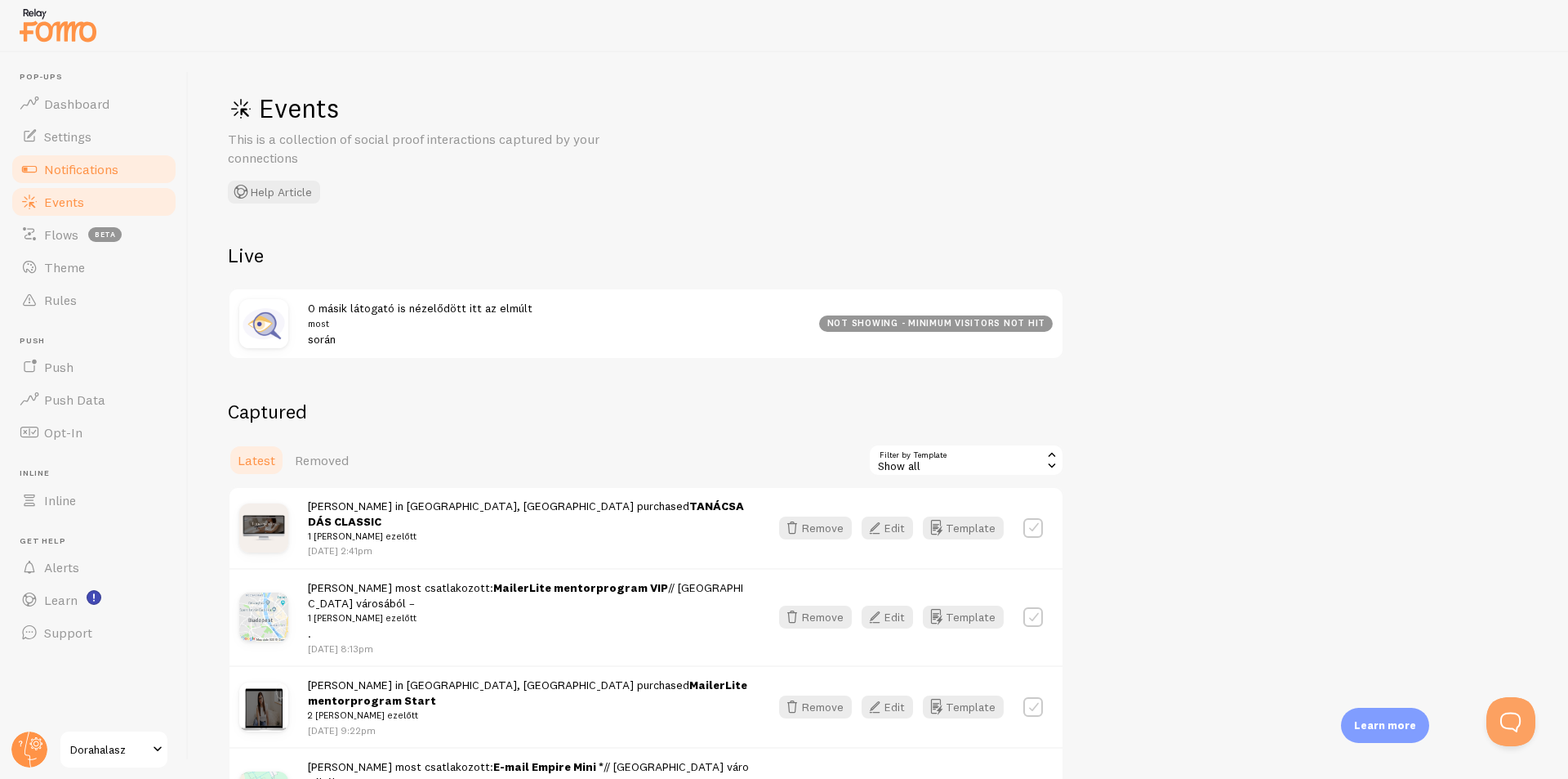
click at [118, 172] on span "Notifications" at bounding box center [80, 169] width 74 height 16
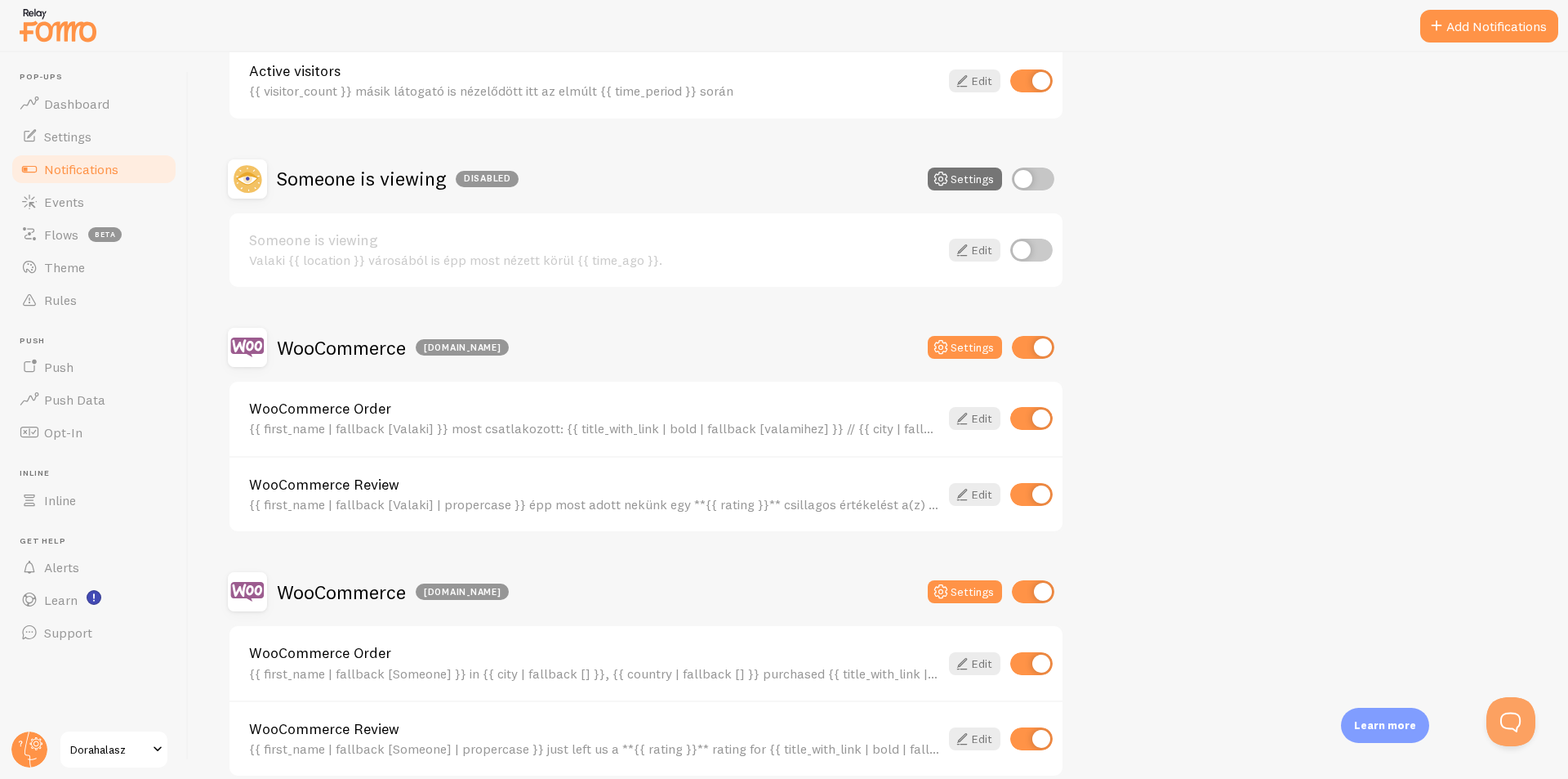
scroll to position [311, 0]
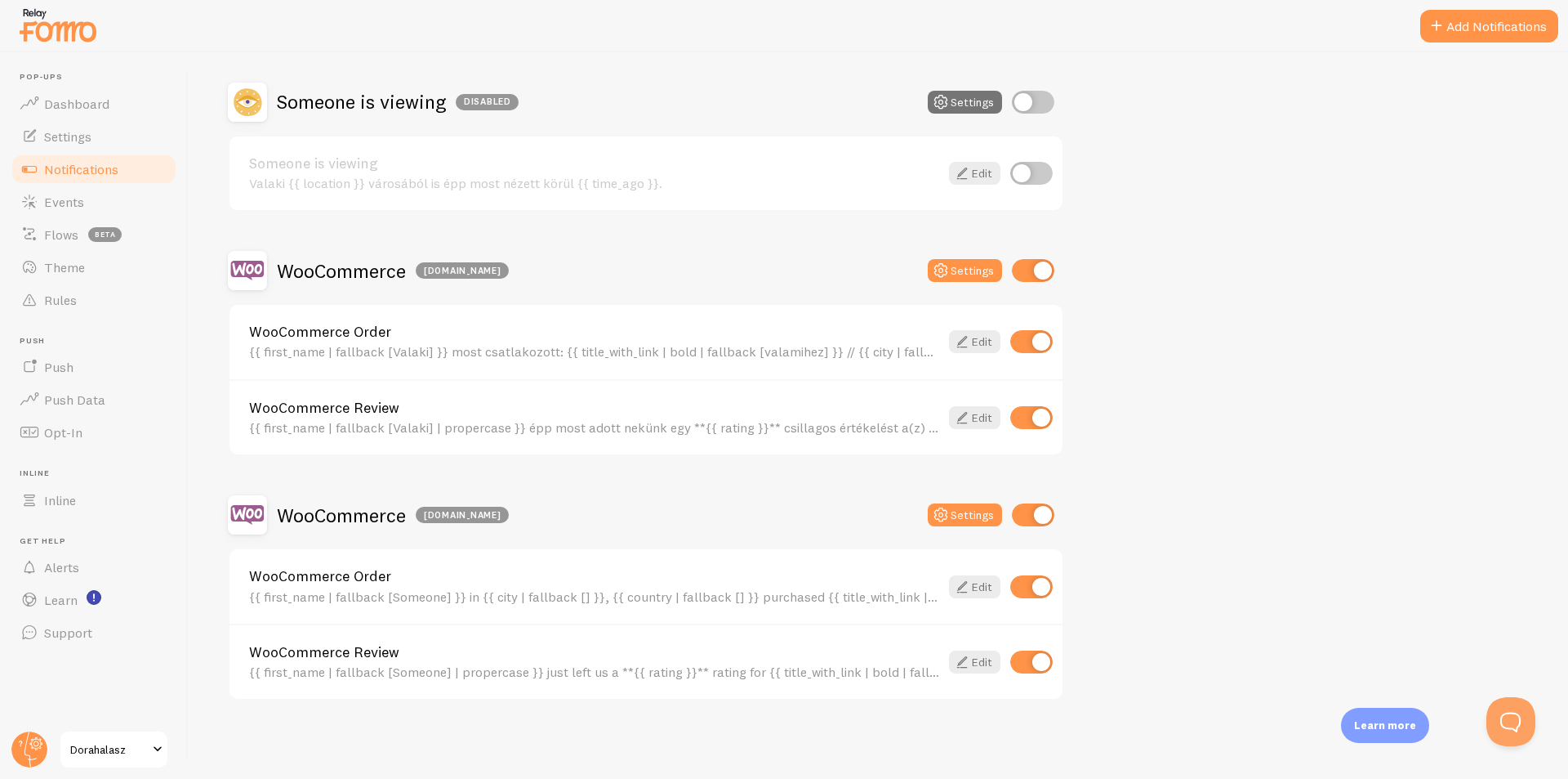
click at [1411, 718] on p "Learn more" at bounding box center [1386, 725] width 62 height 16
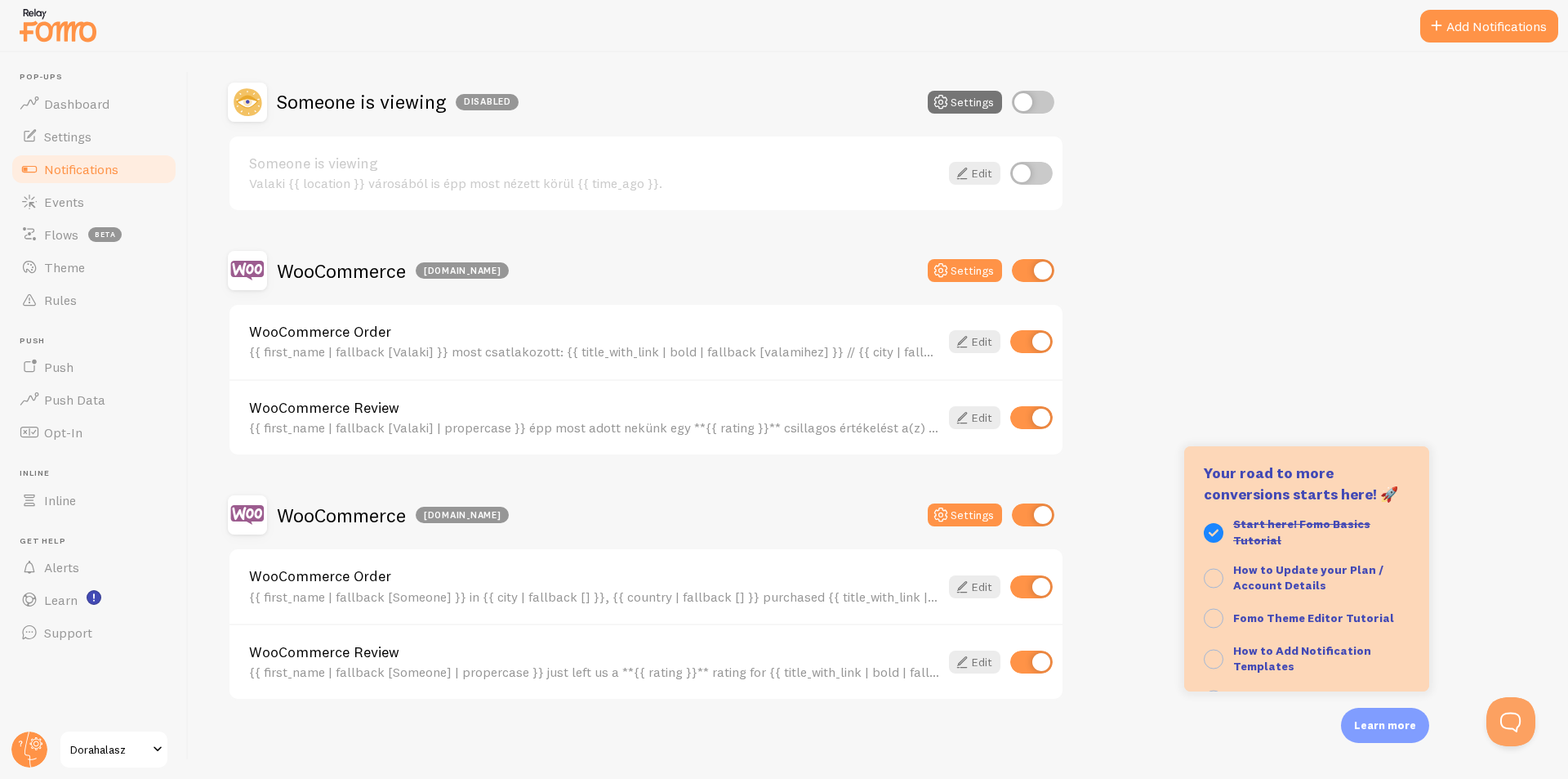
scroll to position [164, 0]
click at [1486, 608] on div "Active Visitors Settings Active visitors {{ visitor_count }} másik látogató is …" at bounding box center [879, 307] width 1301 height 787
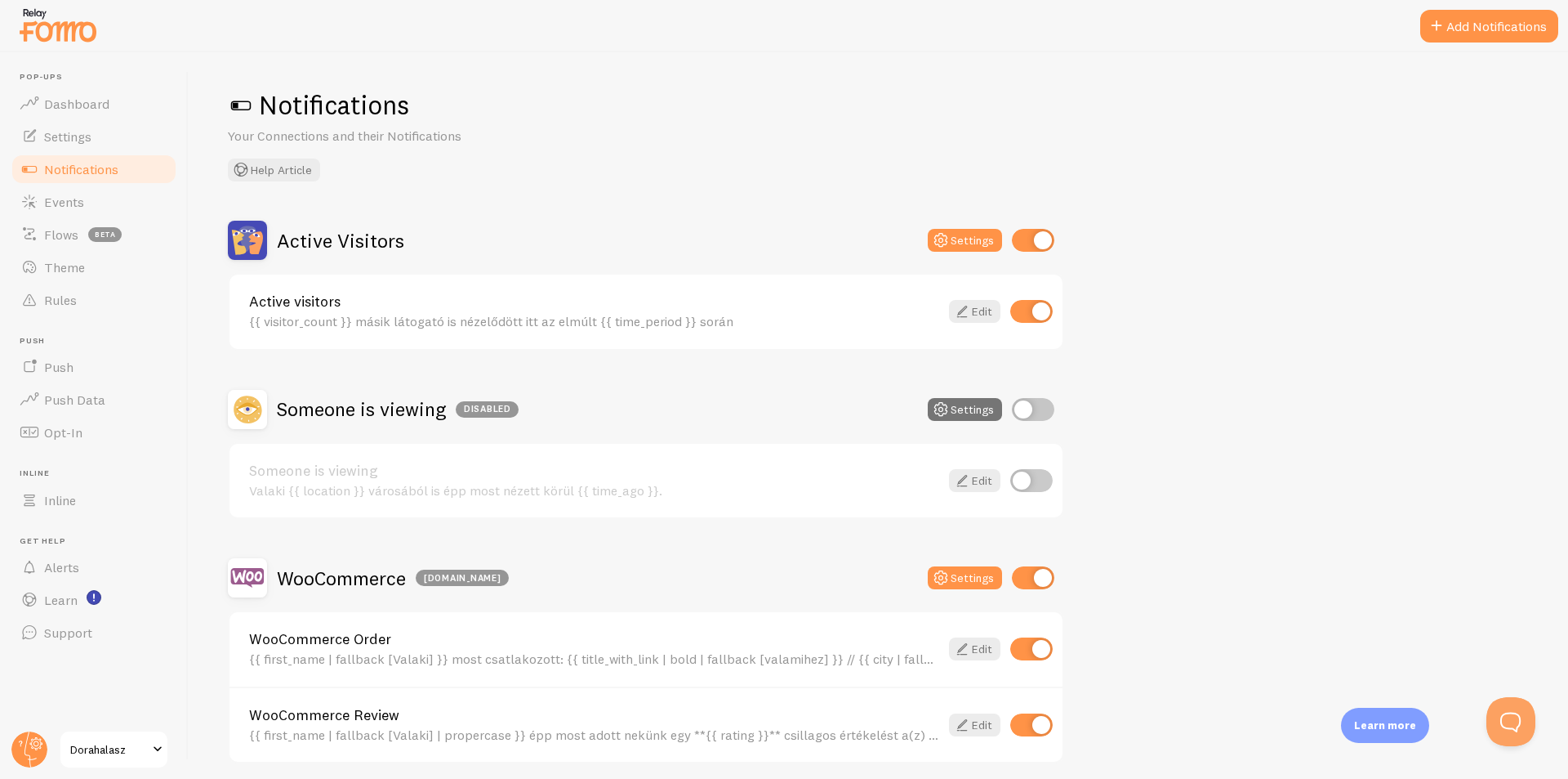
scroll to position [0, 0]
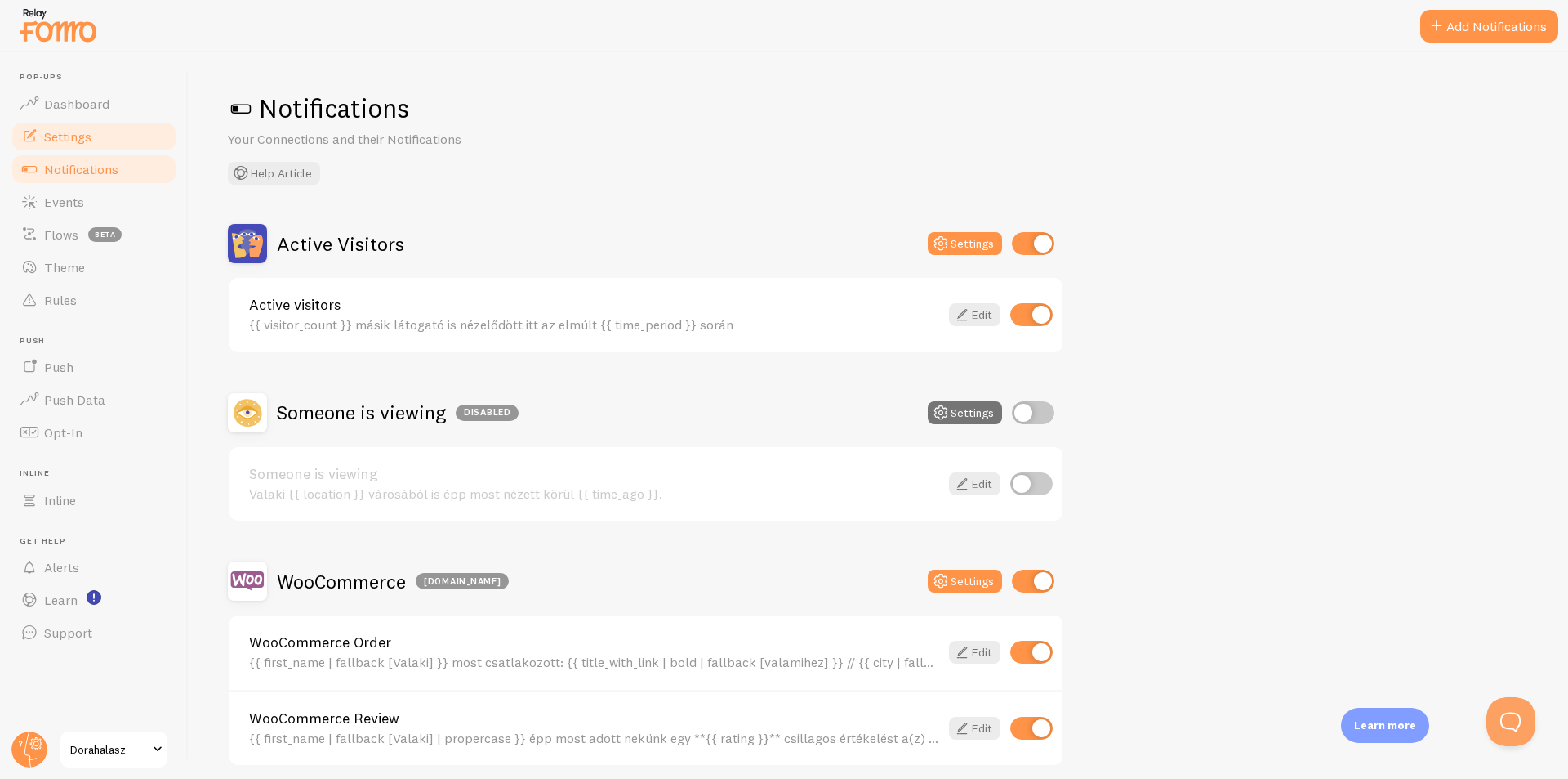
click at [118, 127] on link "Settings" at bounding box center [94, 136] width 169 height 33
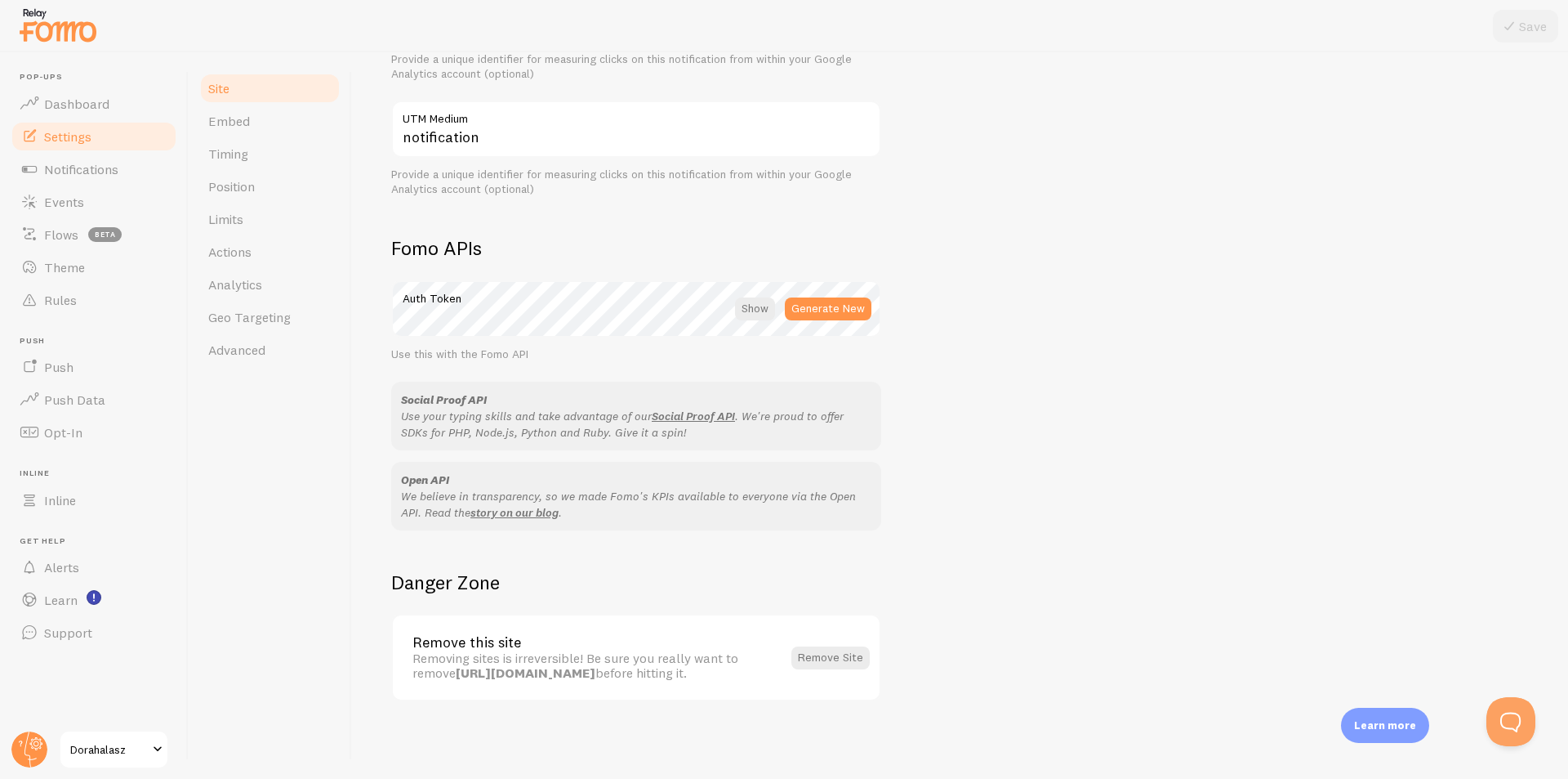
scroll to position [764, 0]
click at [253, 357] on span "Advanced" at bounding box center [237, 349] width 58 height 16
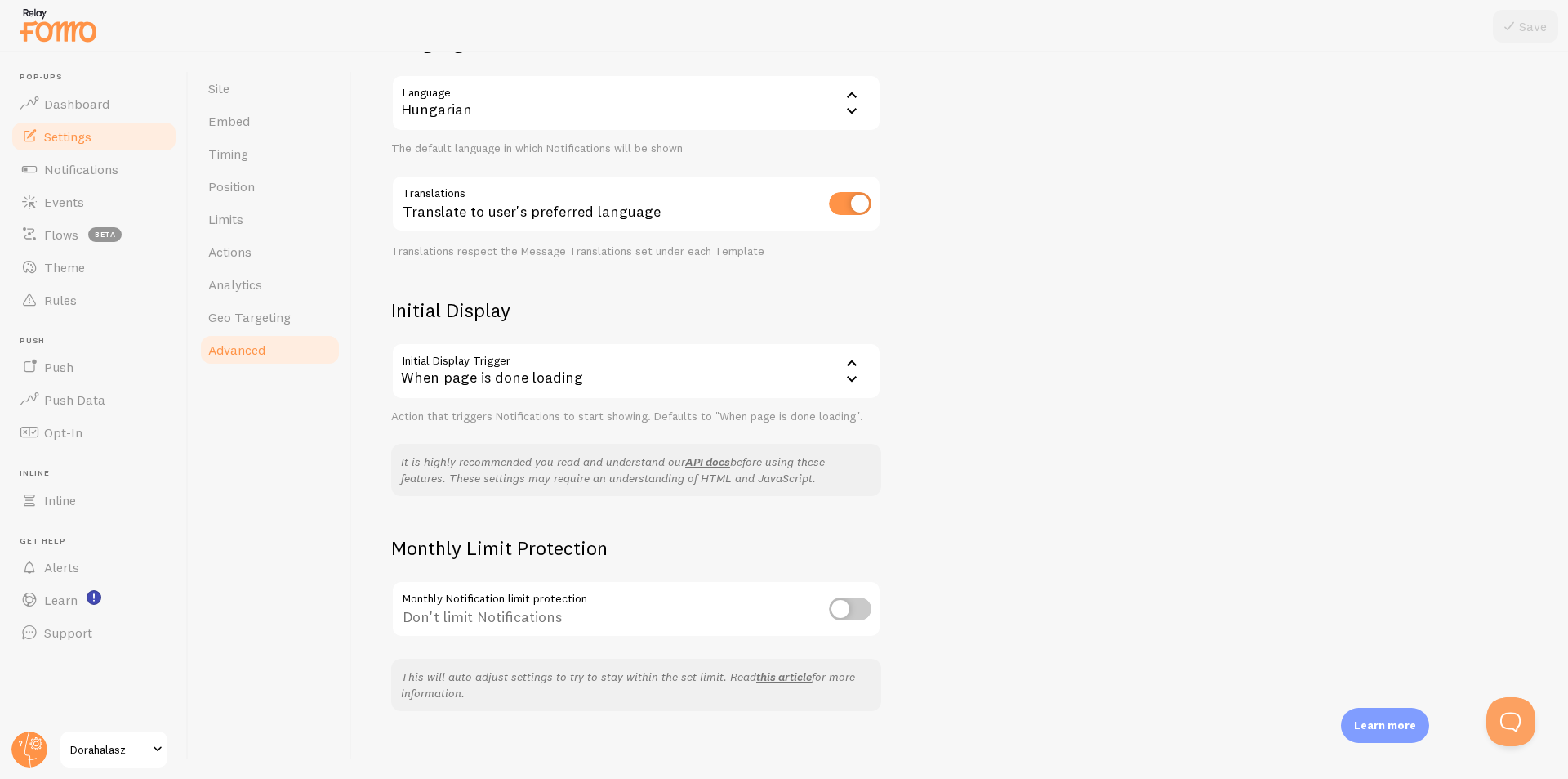
scroll to position [164, 0]
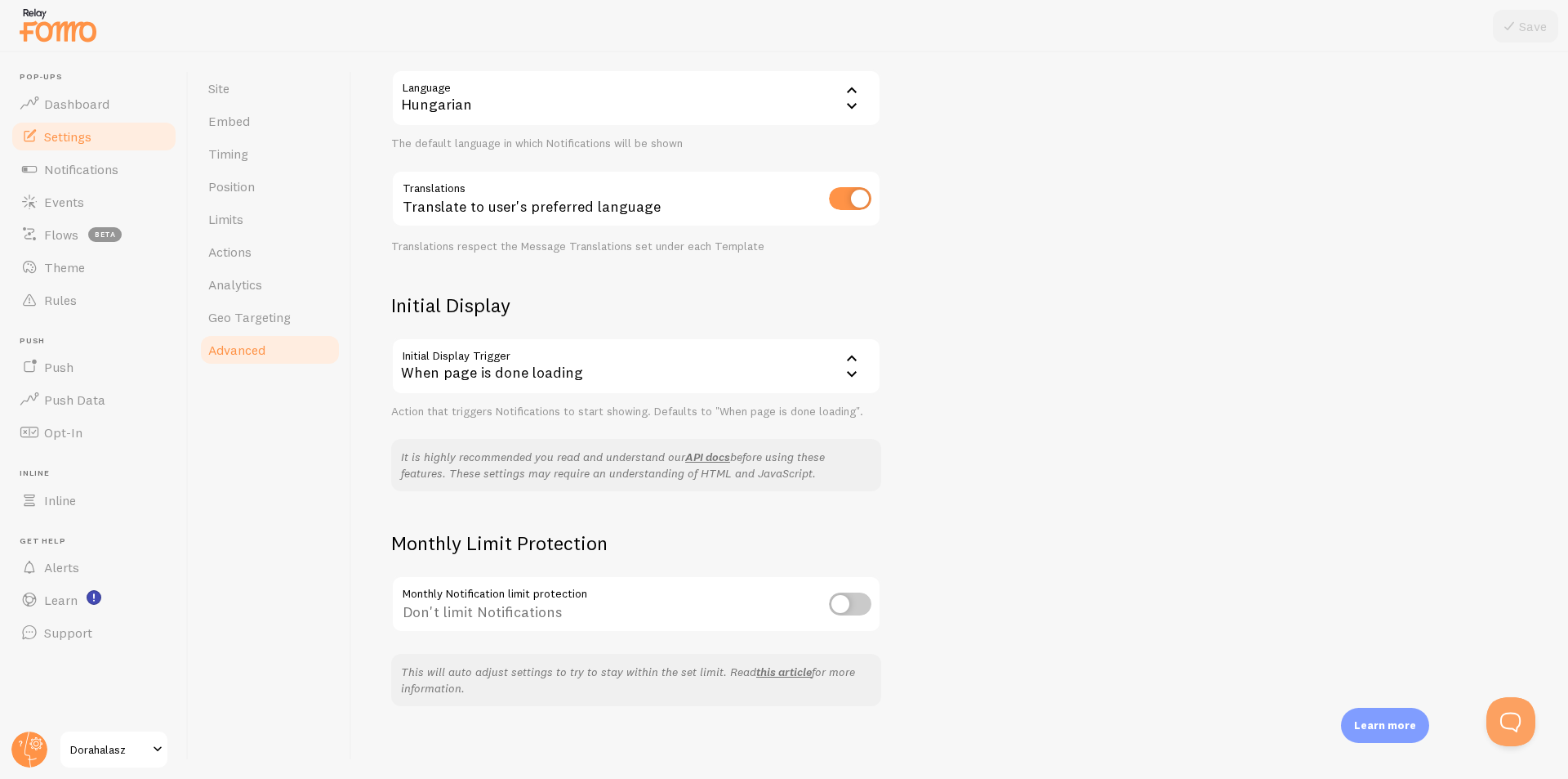
click at [532, 375] on div "When page is done loading" at bounding box center [637, 366] width 490 height 58
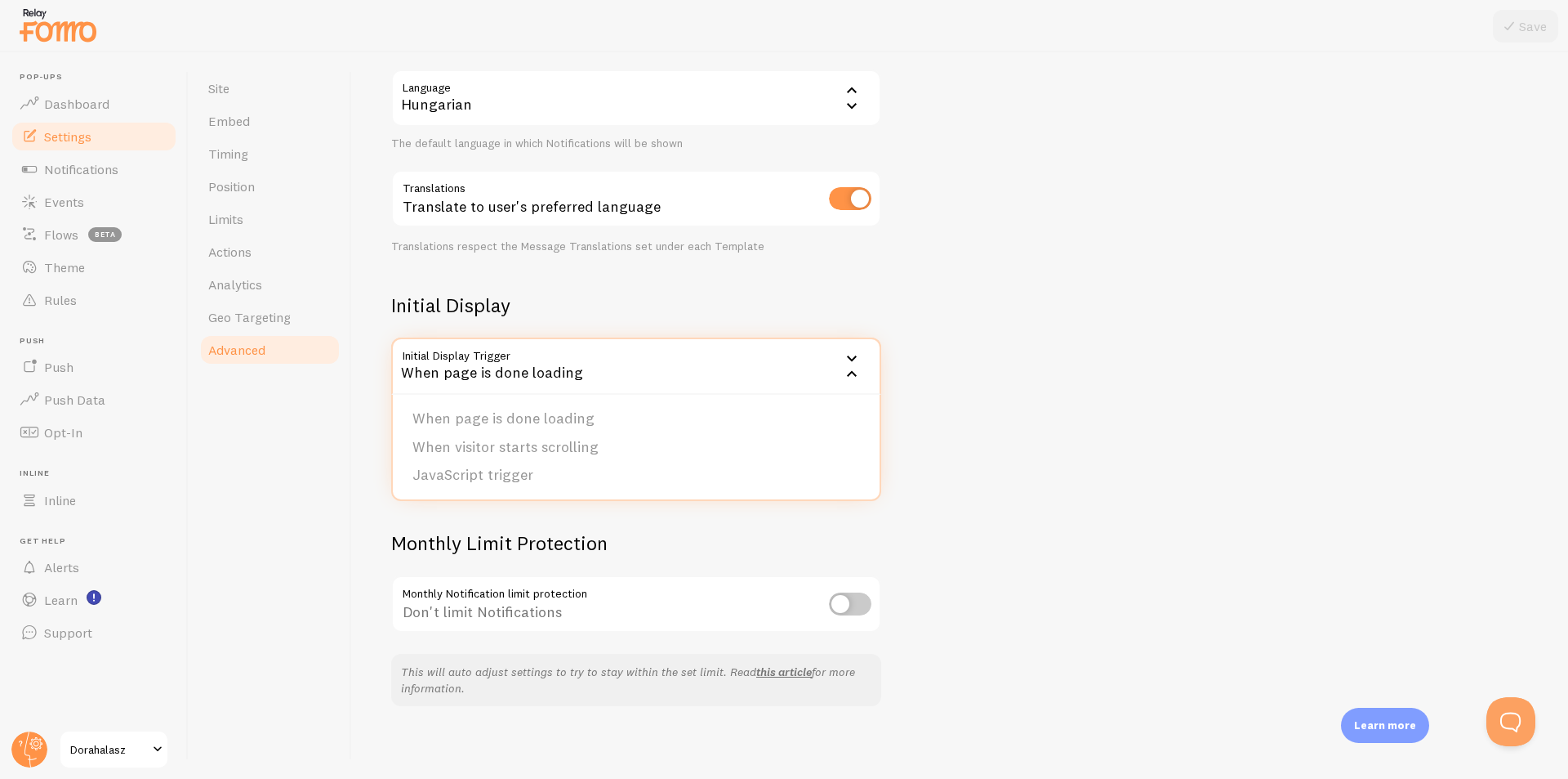
click at [961, 434] on div "Advanced Advanced options Language & Translations Help Article Language hu Hung…" at bounding box center [960, 416] width 1216 height 726
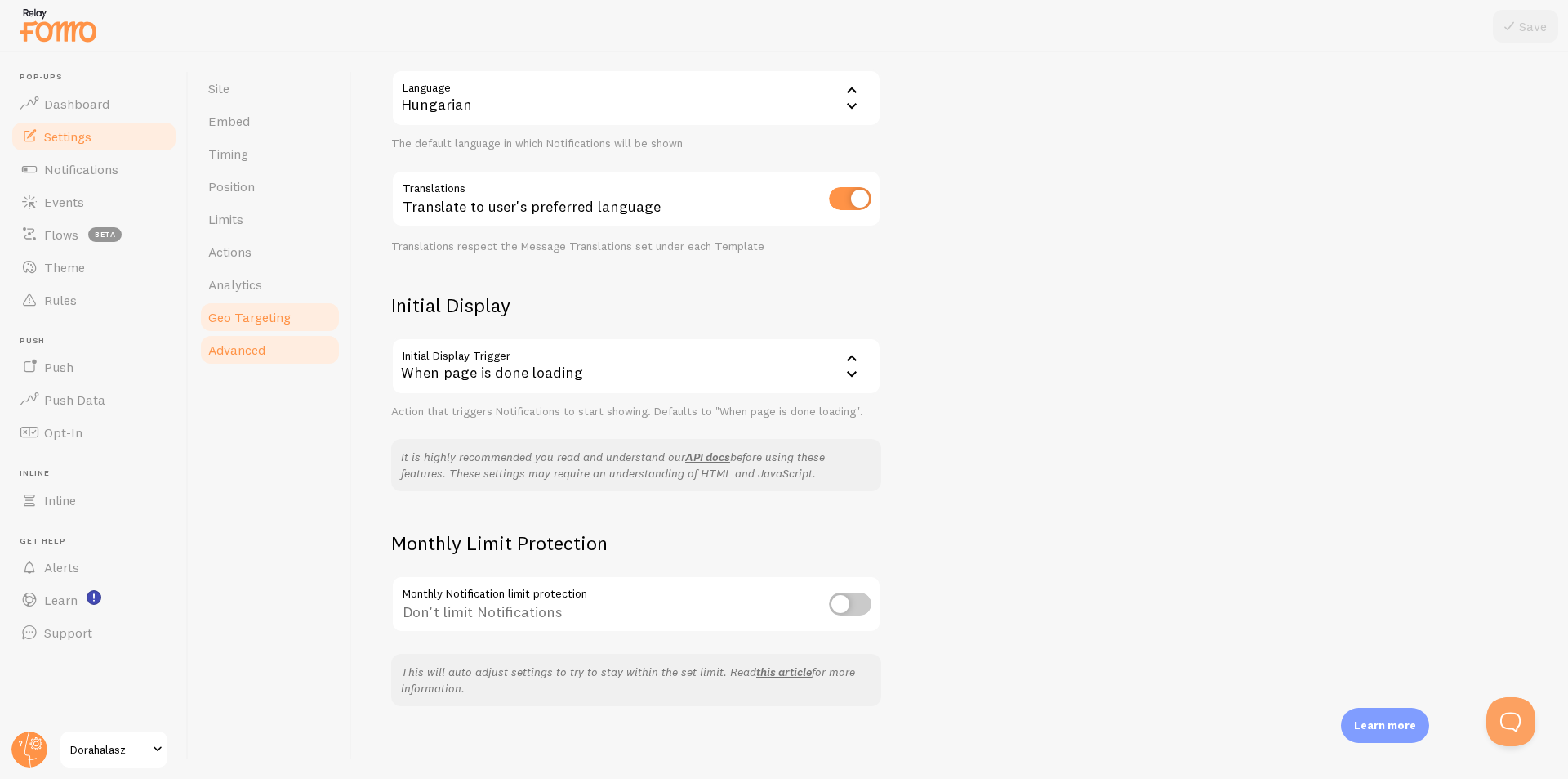
click at [257, 327] on link "Geo Targeting" at bounding box center [270, 317] width 143 height 33
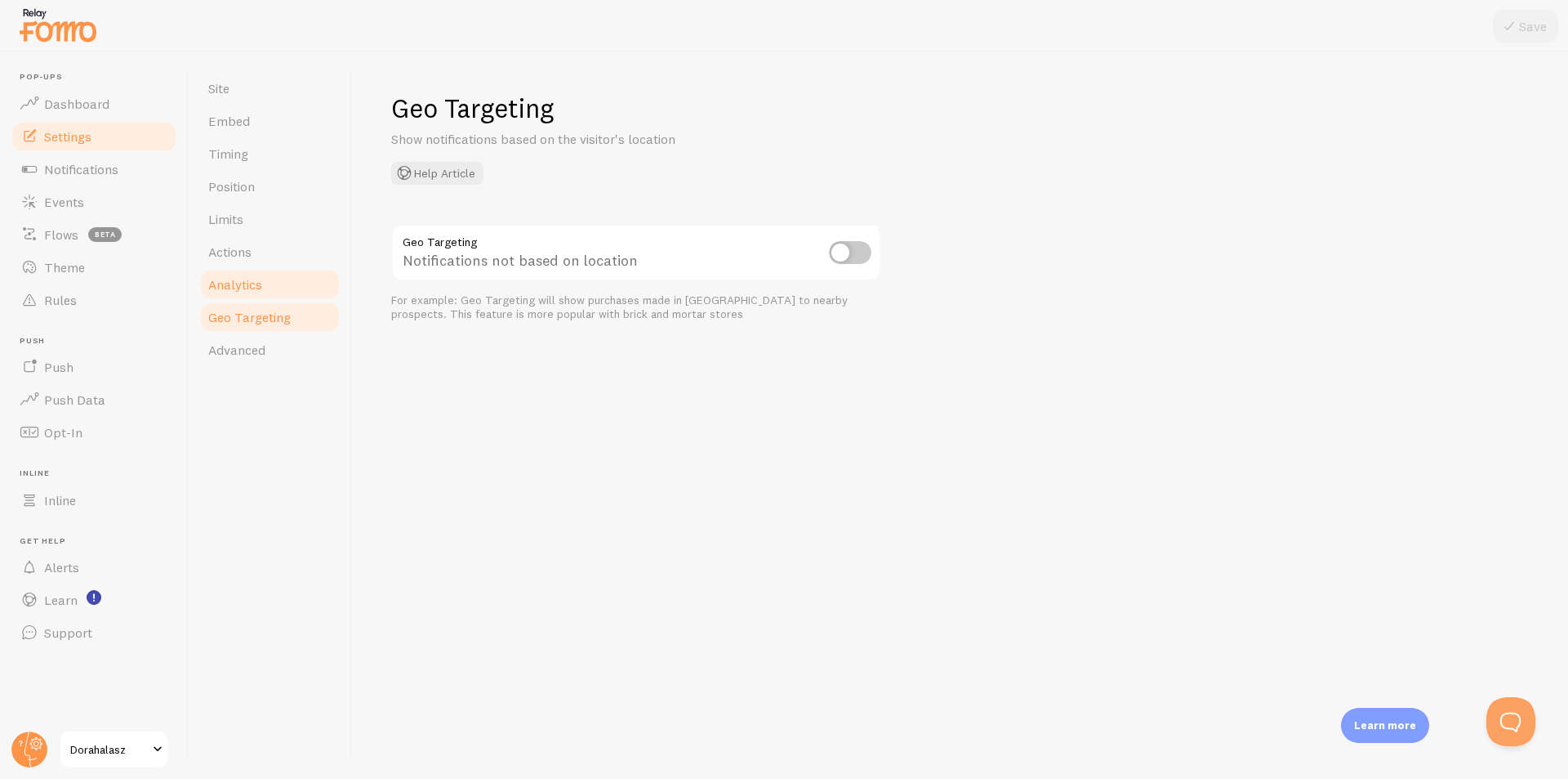
click at [248, 295] on link "Analytics" at bounding box center [270, 284] width 143 height 33
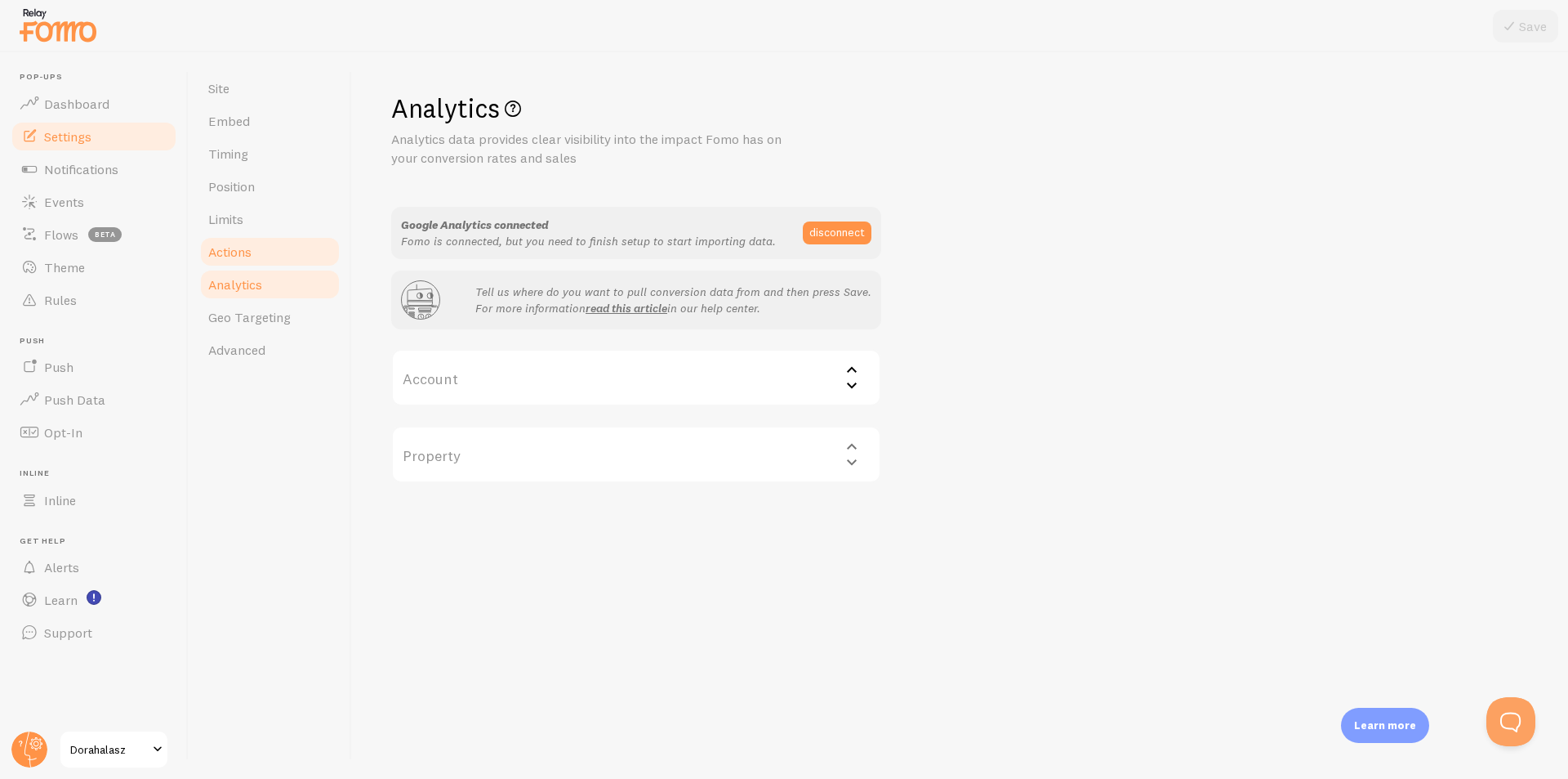
click at [234, 244] on span "Actions" at bounding box center [230, 251] width 44 height 16
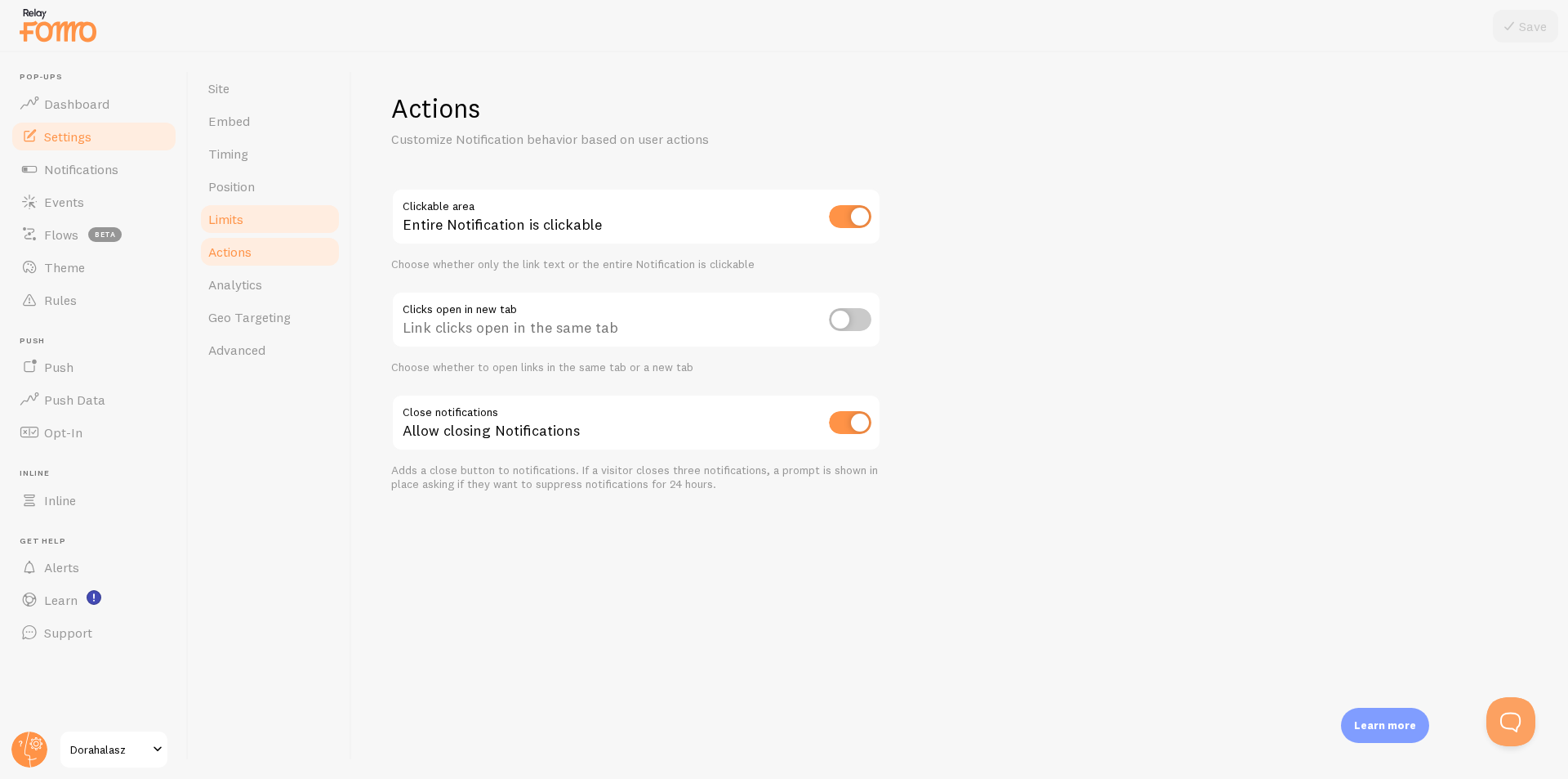
click at [229, 218] on span "Limits" at bounding box center [225, 219] width 35 height 16
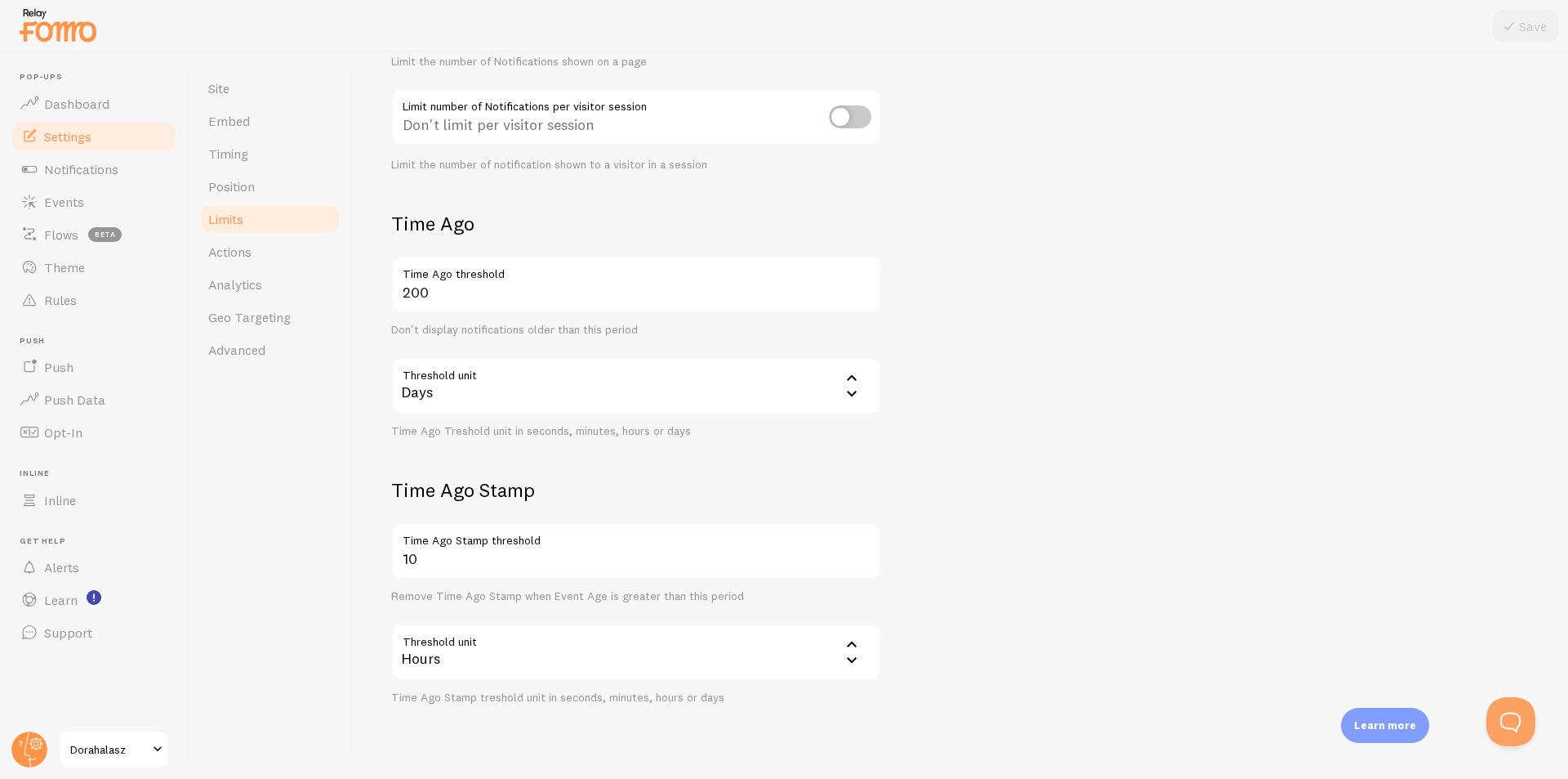
scroll to position [281, 0]
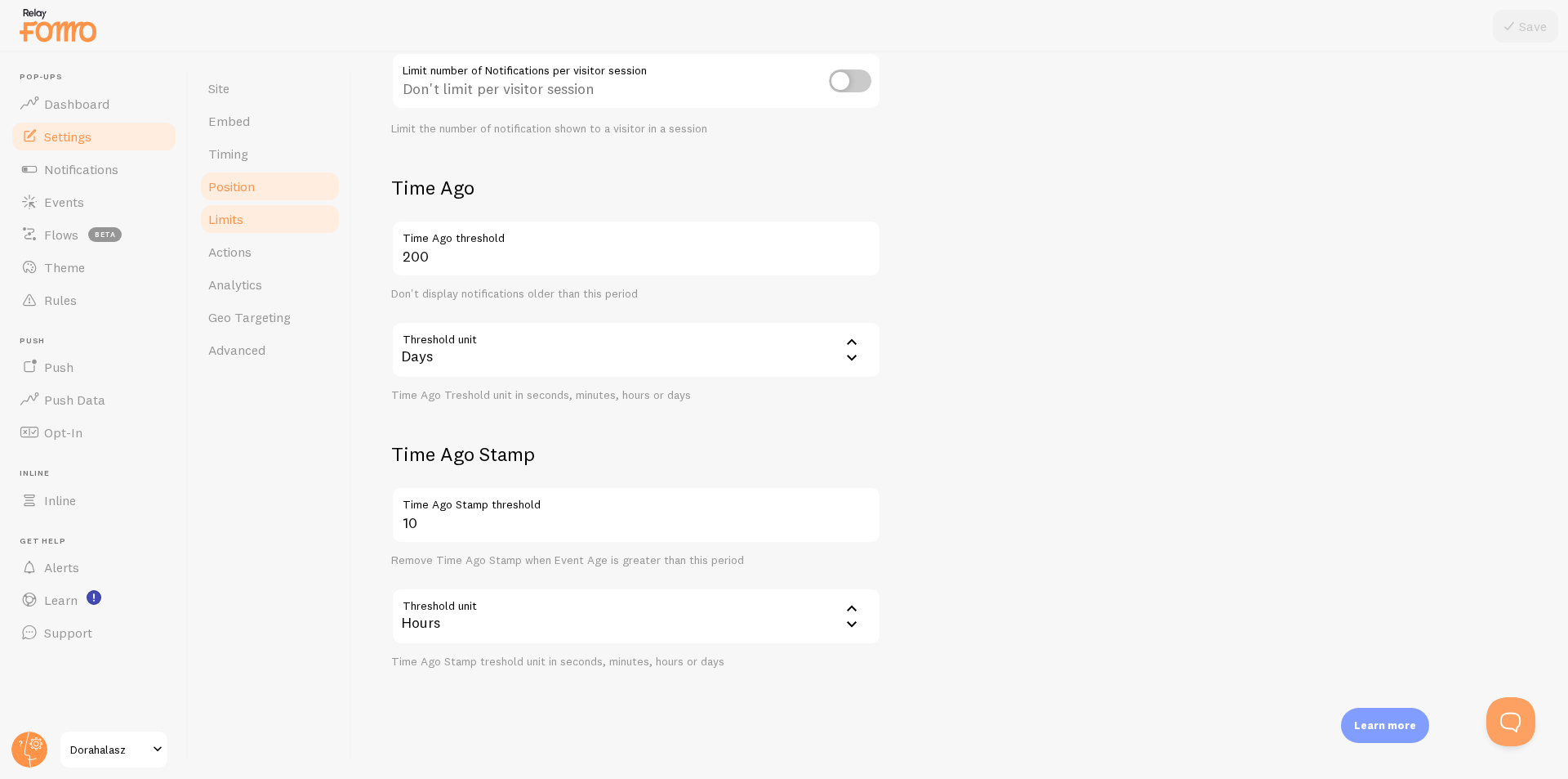
click at [267, 195] on link "Position" at bounding box center [270, 186] width 143 height 33
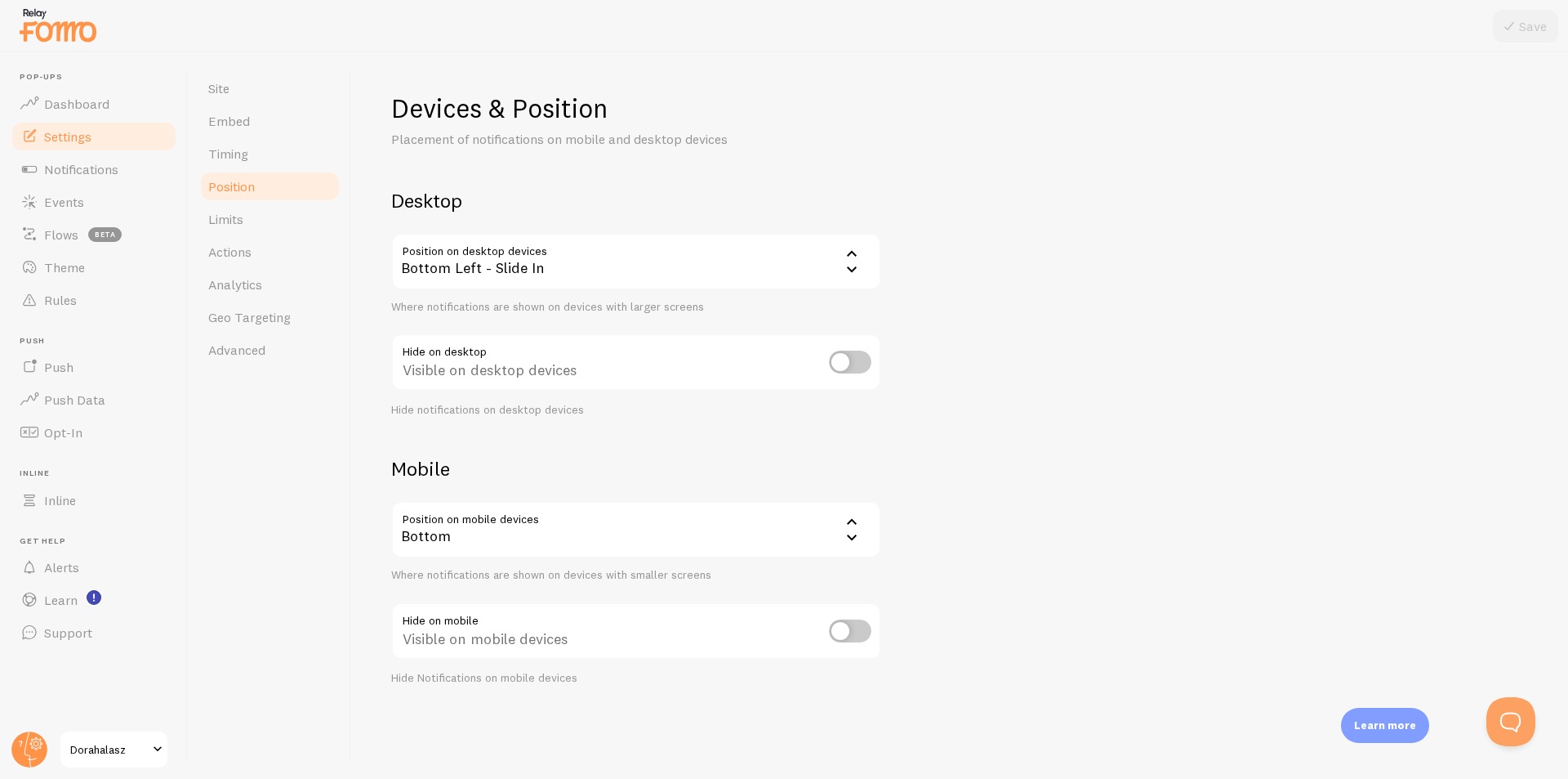
click at [867, 368] on input "checkbox" at bounding box center [850, 361] width 43 height 23
click at [833, 362] on input "checkbox" at bounding box center [850, 361] width 43 height 23
checkbox input "false"
click at [253, 158] on link "Timing" at bounding box center [270, 153] width 143 height 33
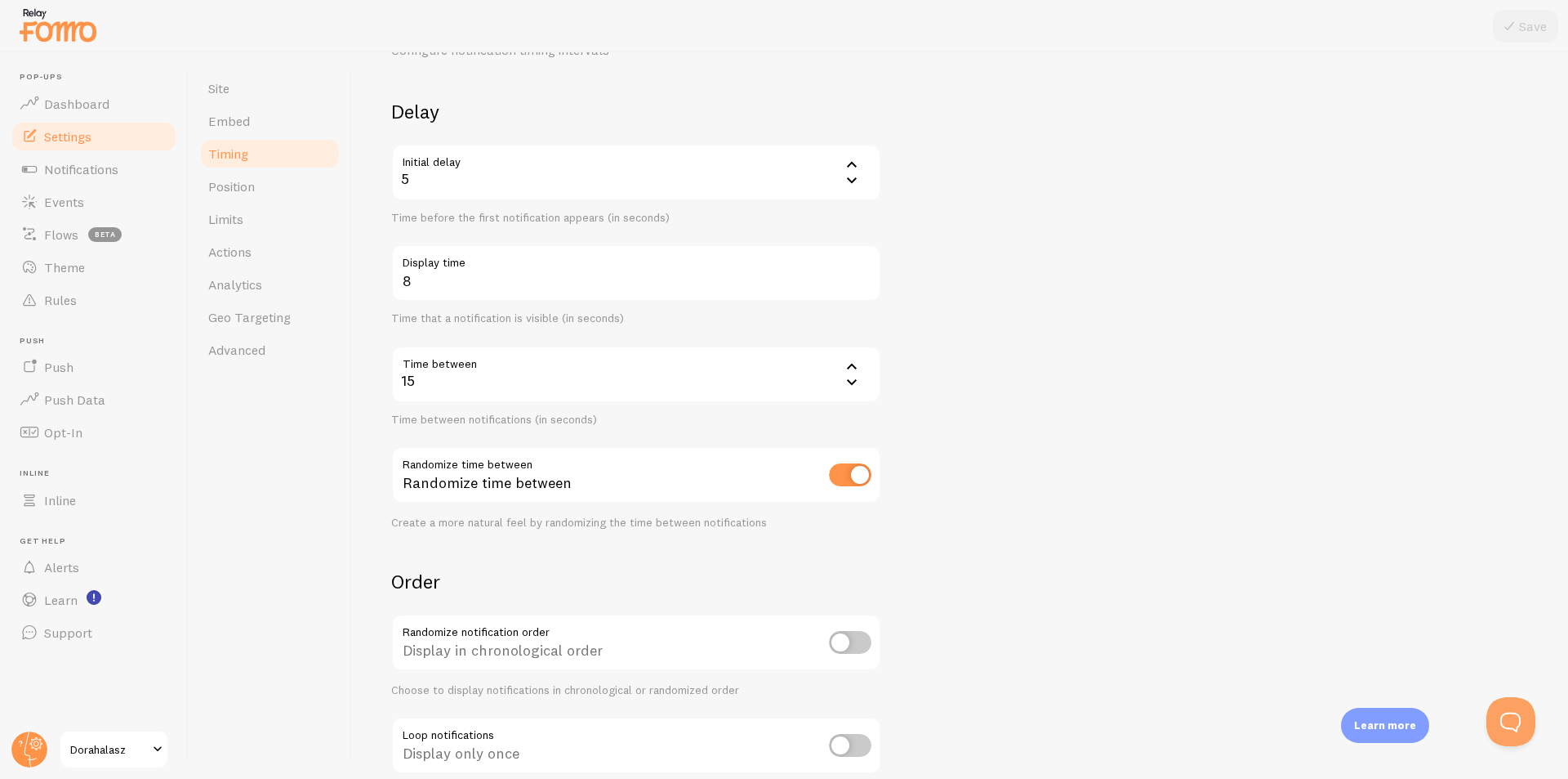
scroll to position [189, 0]
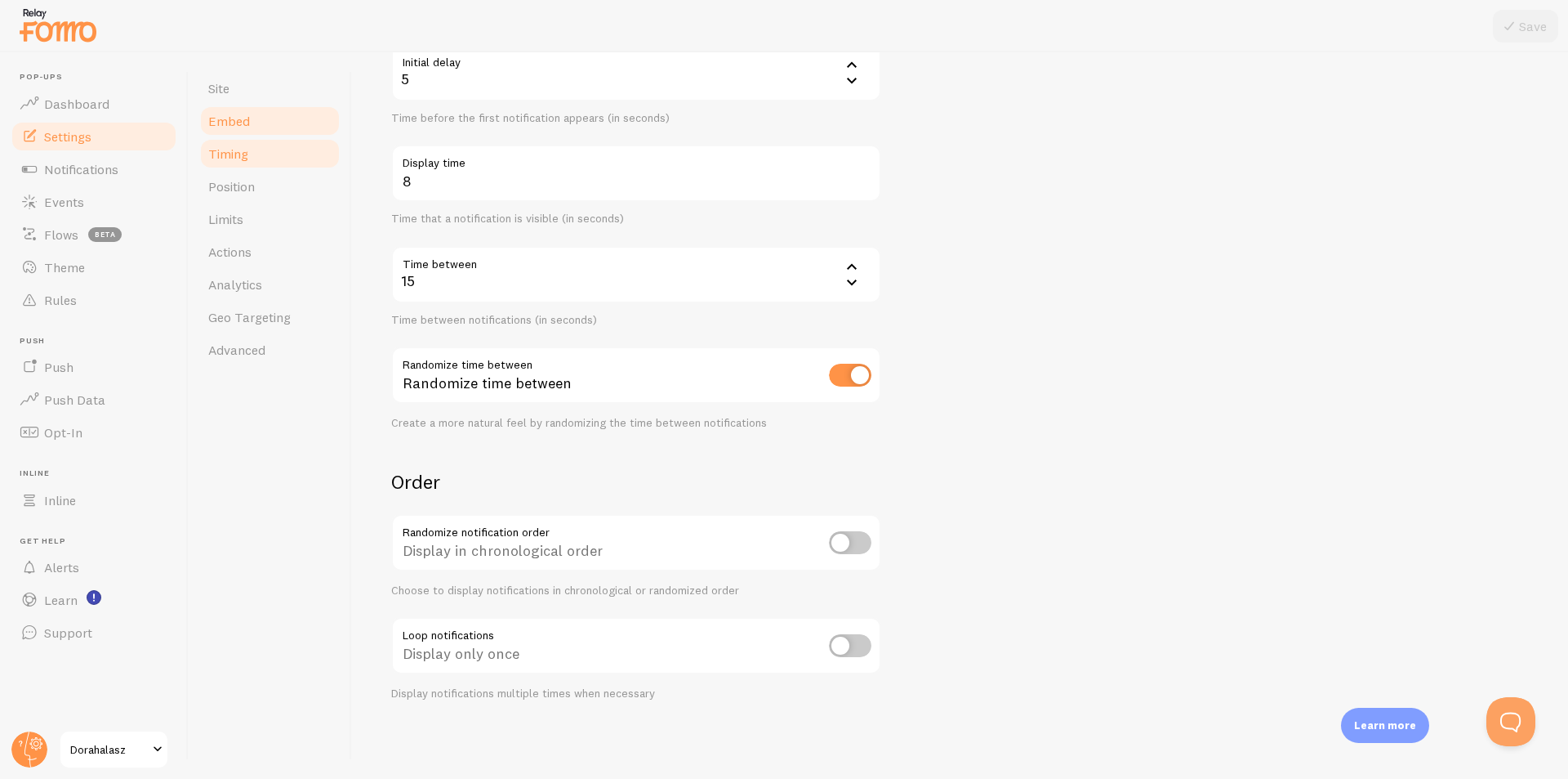
click at [288, 118] on link "Embed" at bounding box center [270, 120] width 143 height 33
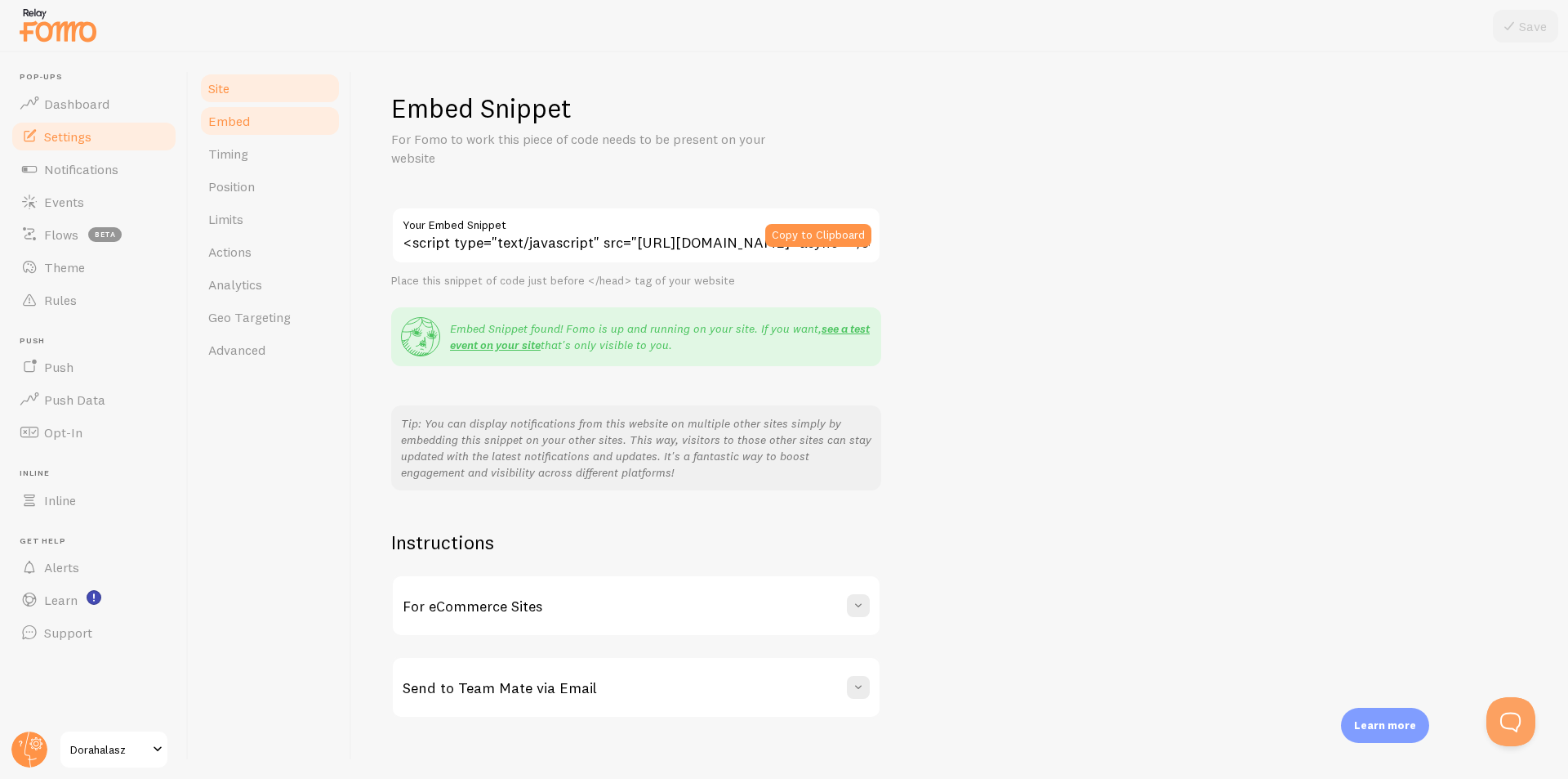
click at [237, 103] on link "Site" at bounding box center [270, 87] width 143 height 33
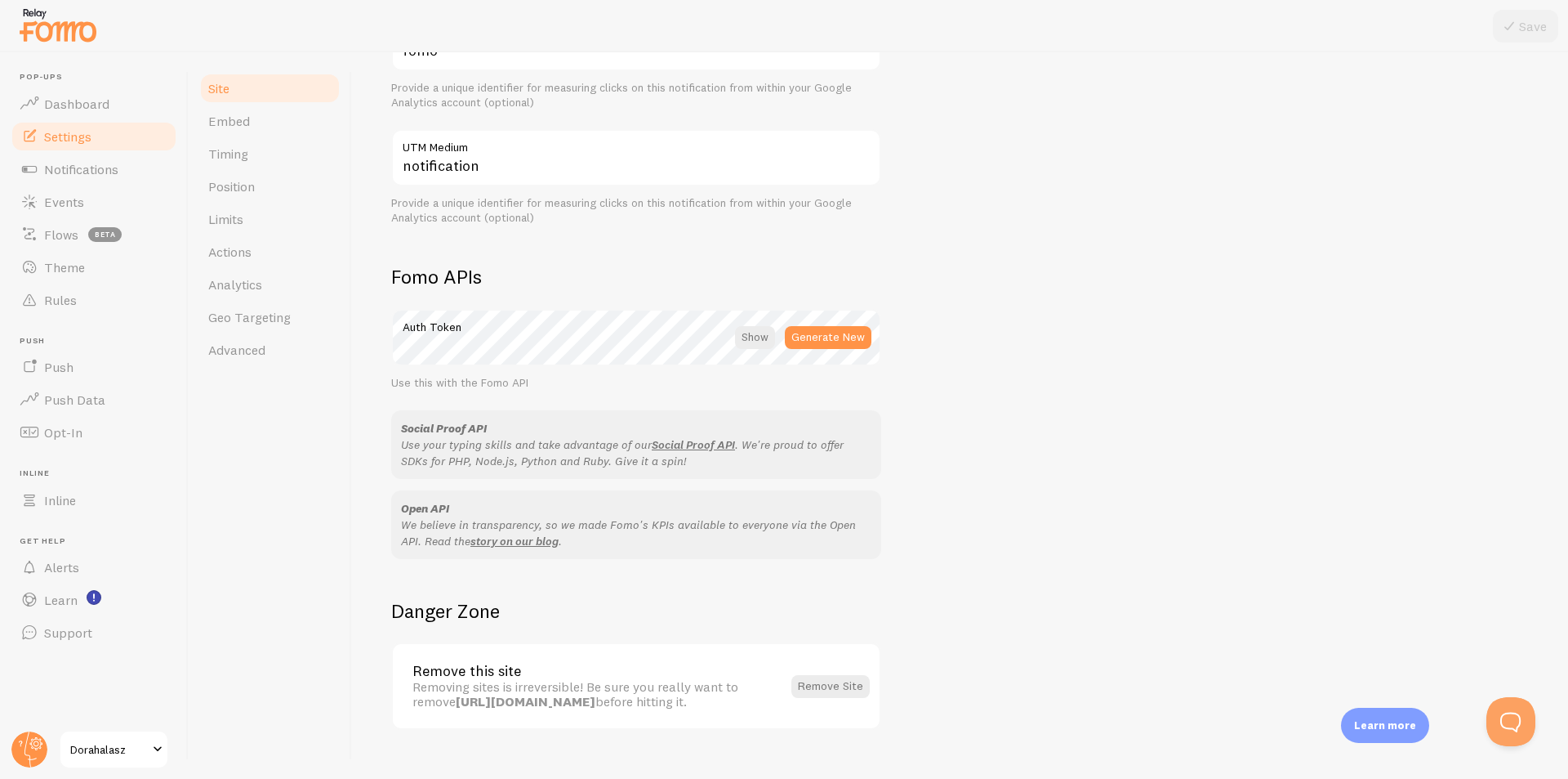
scroll to position [735, 0]
click at [772, 334] on div at bounding box center [755, 336] width 40 height 23
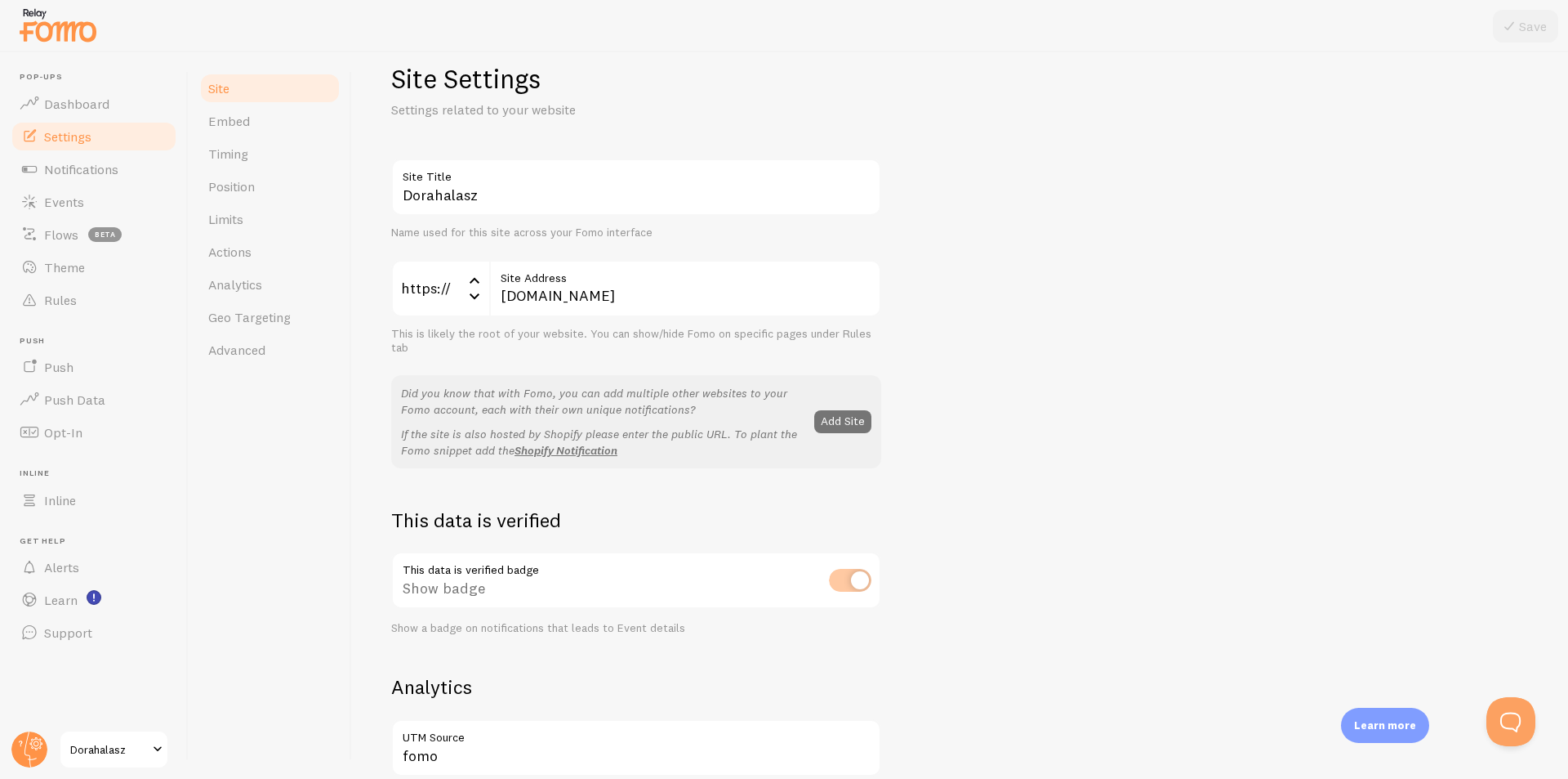
scroll to position [29, 0]
click at [77, 142] on span "Settings" at bounding box center [67, 136] width 48 height 16
click at [73, 205] on span "Events" at bounding box center [63, 201] width 40 height 16
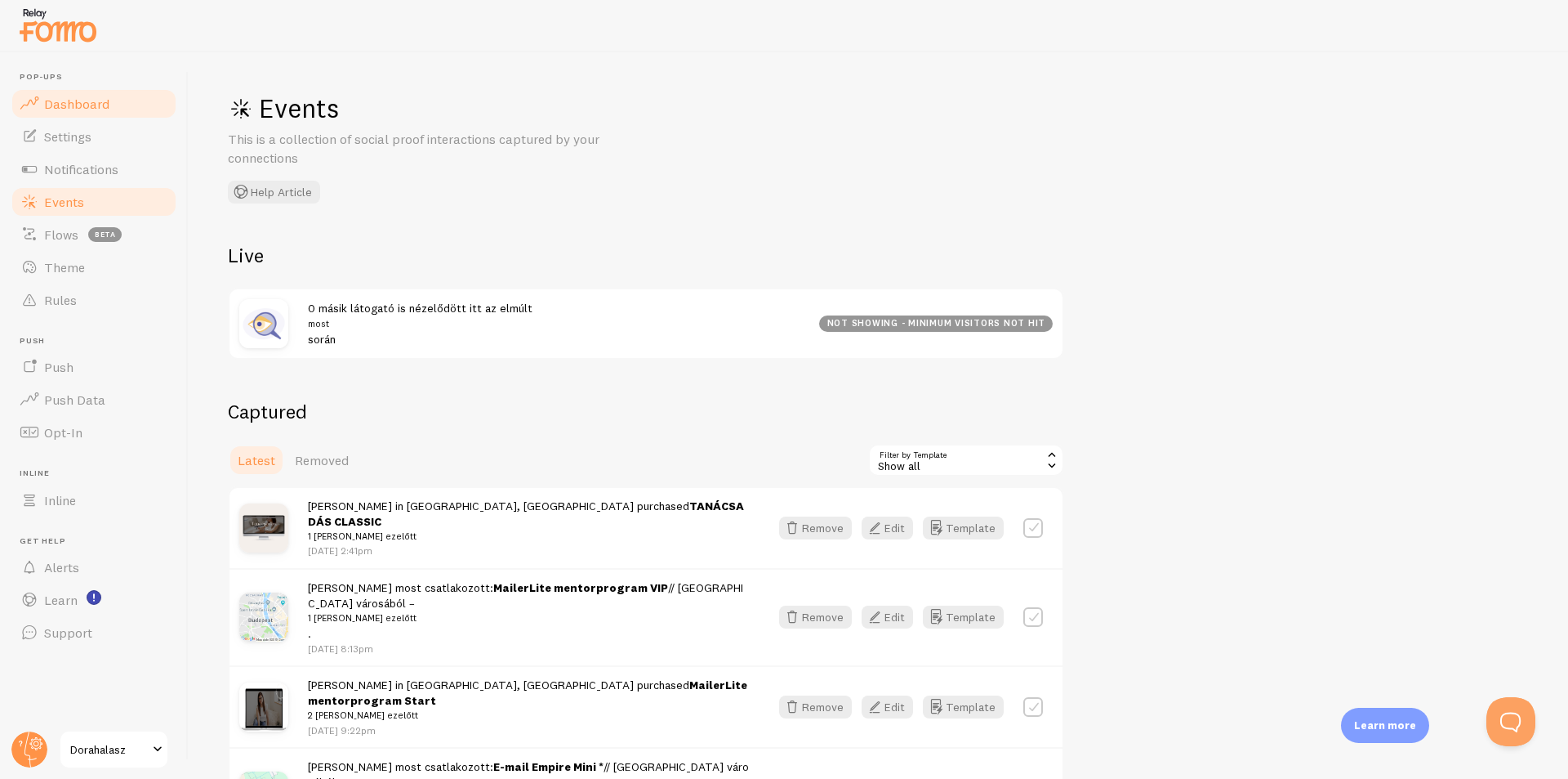
click at [62, 111] on span "Dashboard" at bounding box center [76, 103] width 65 height 16
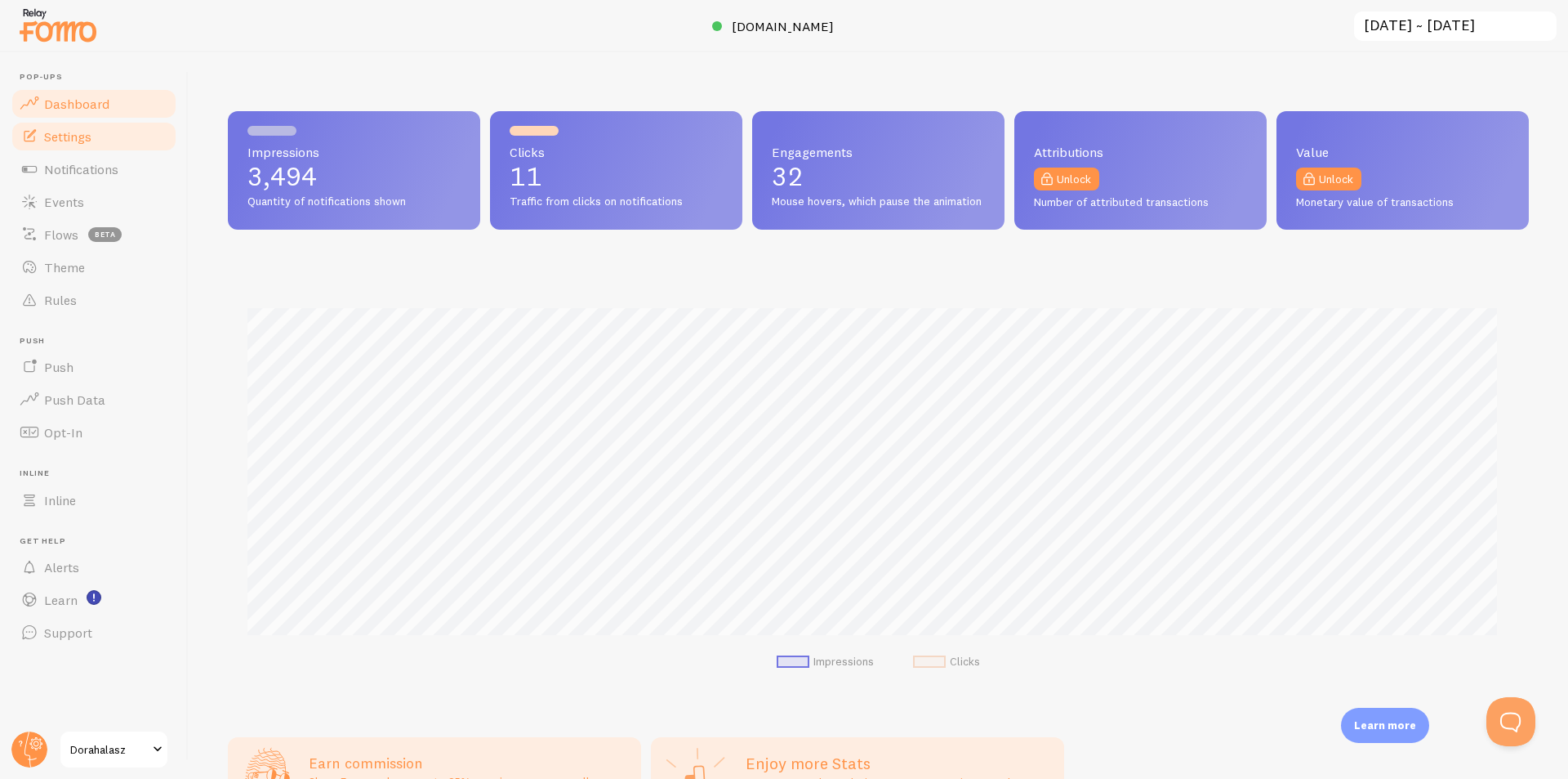
click at [107, 137] on link "Settings" at bounding box center [94, 136] width 169 height 33
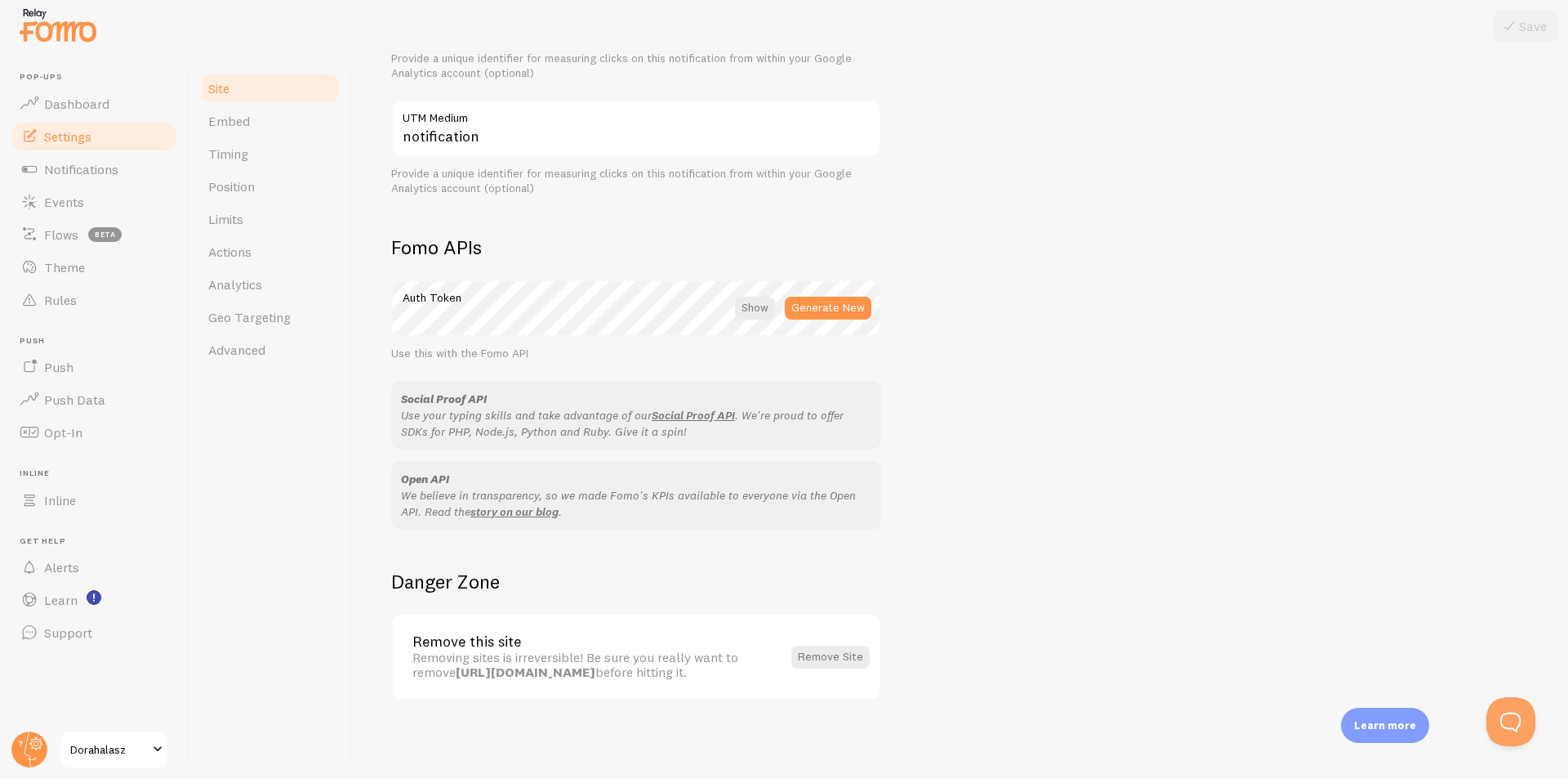
scroll to position [519, 0]
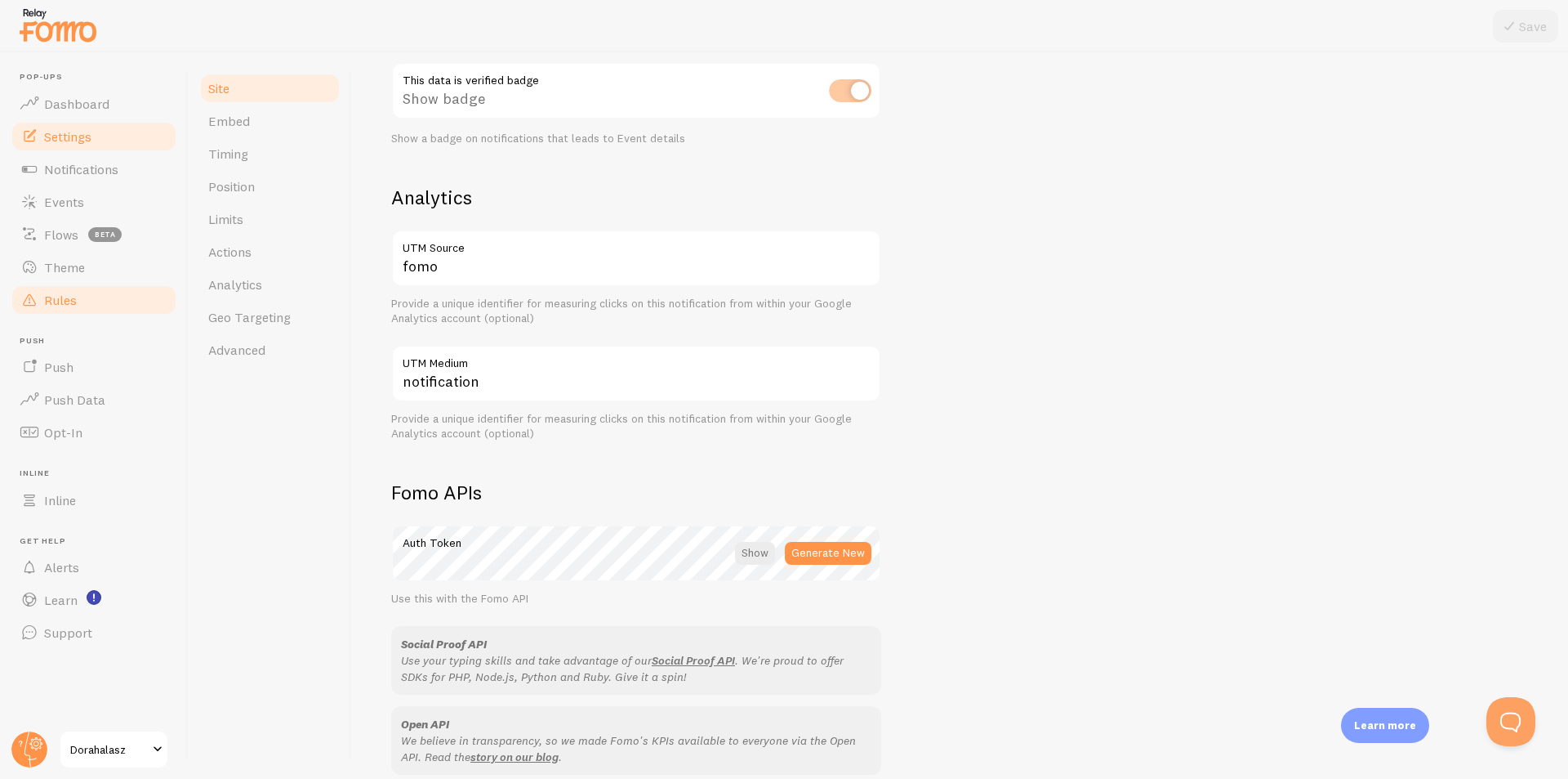
click at [60, 297] on span "Rules" at bounding box center [60, 300] width 33 height 16
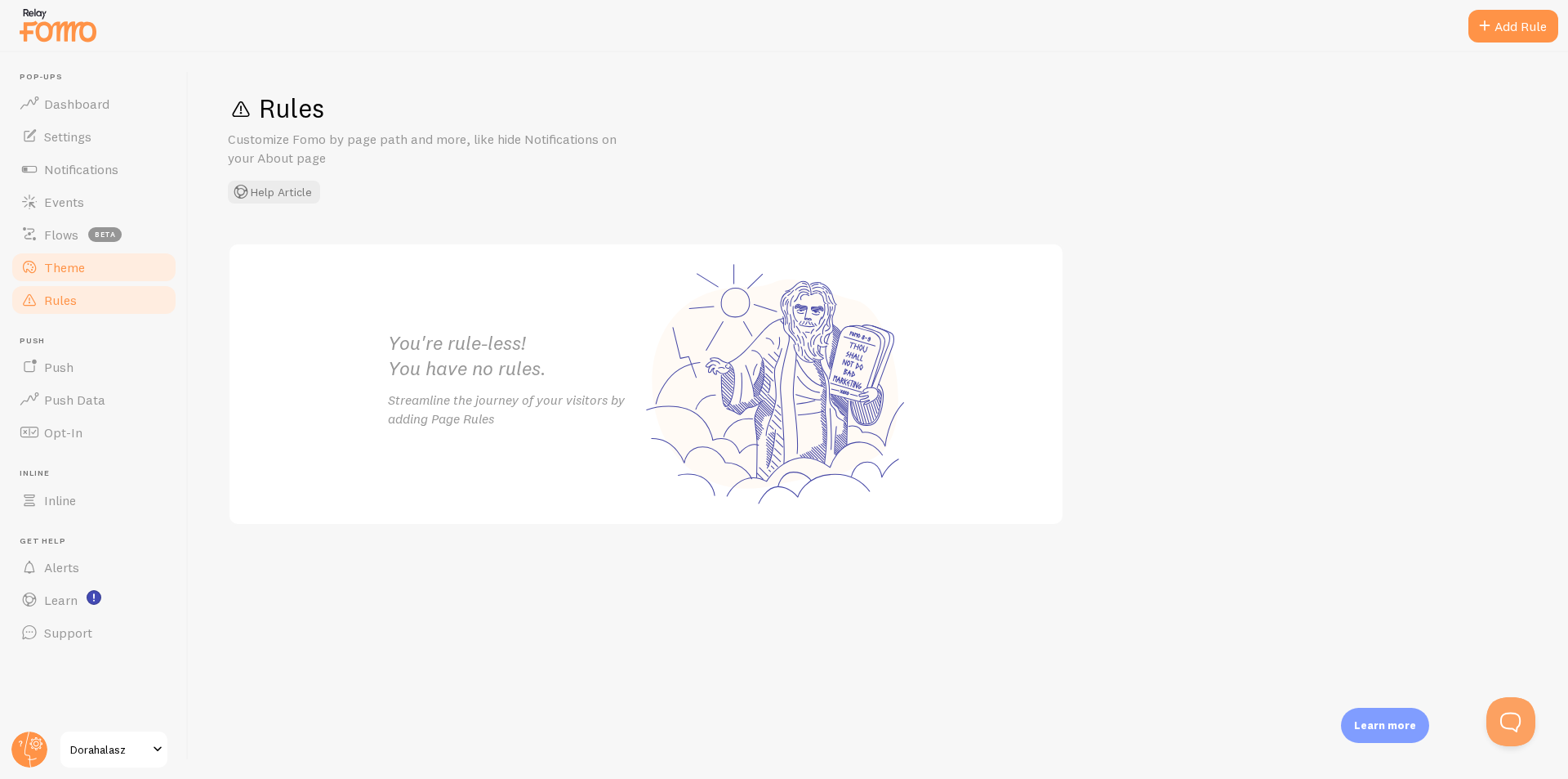
click at [60, 270] on span "Theme" at bounding box center [63, 267] width 41 height 16
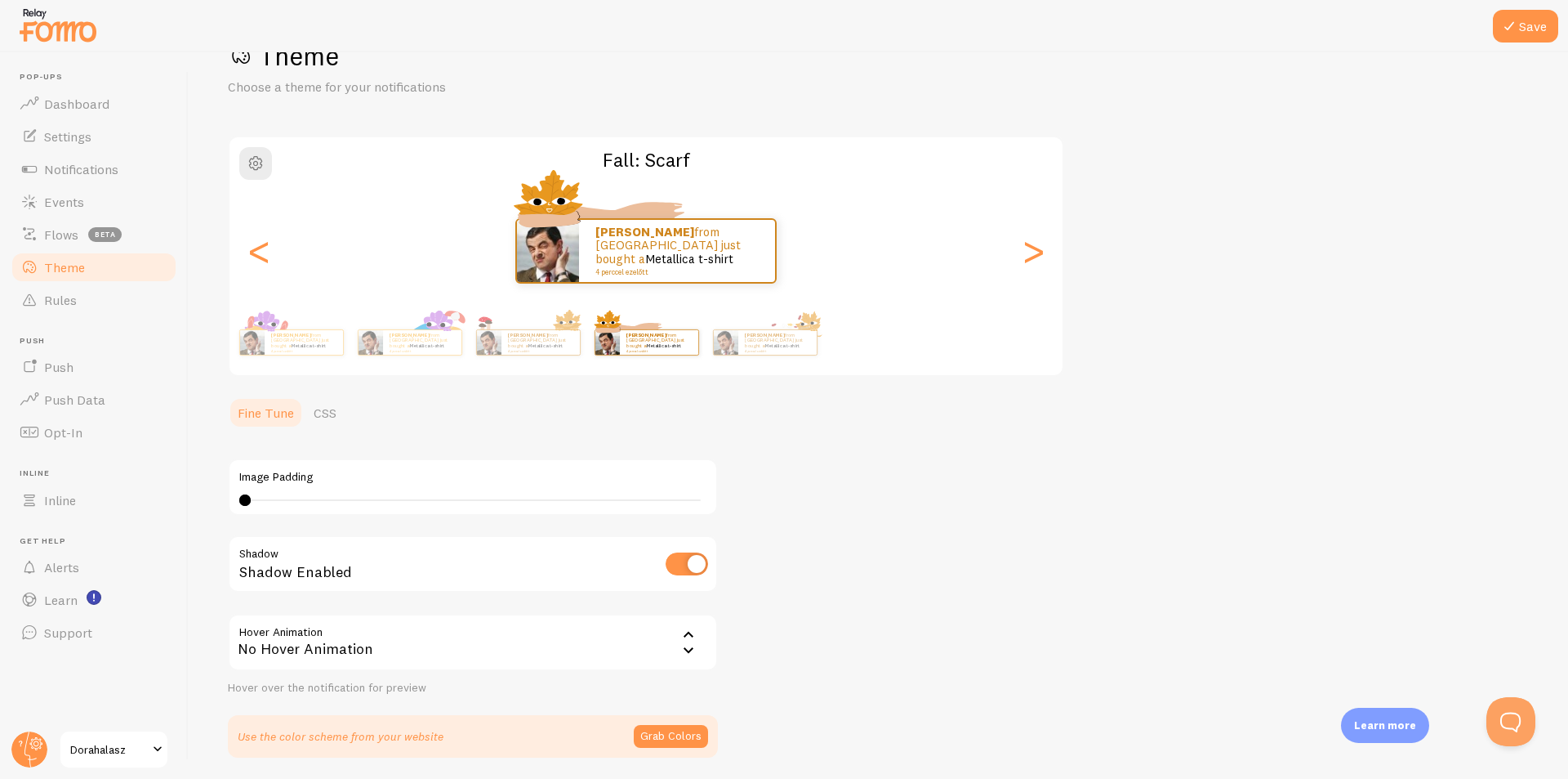
scroll to position [109, 0]
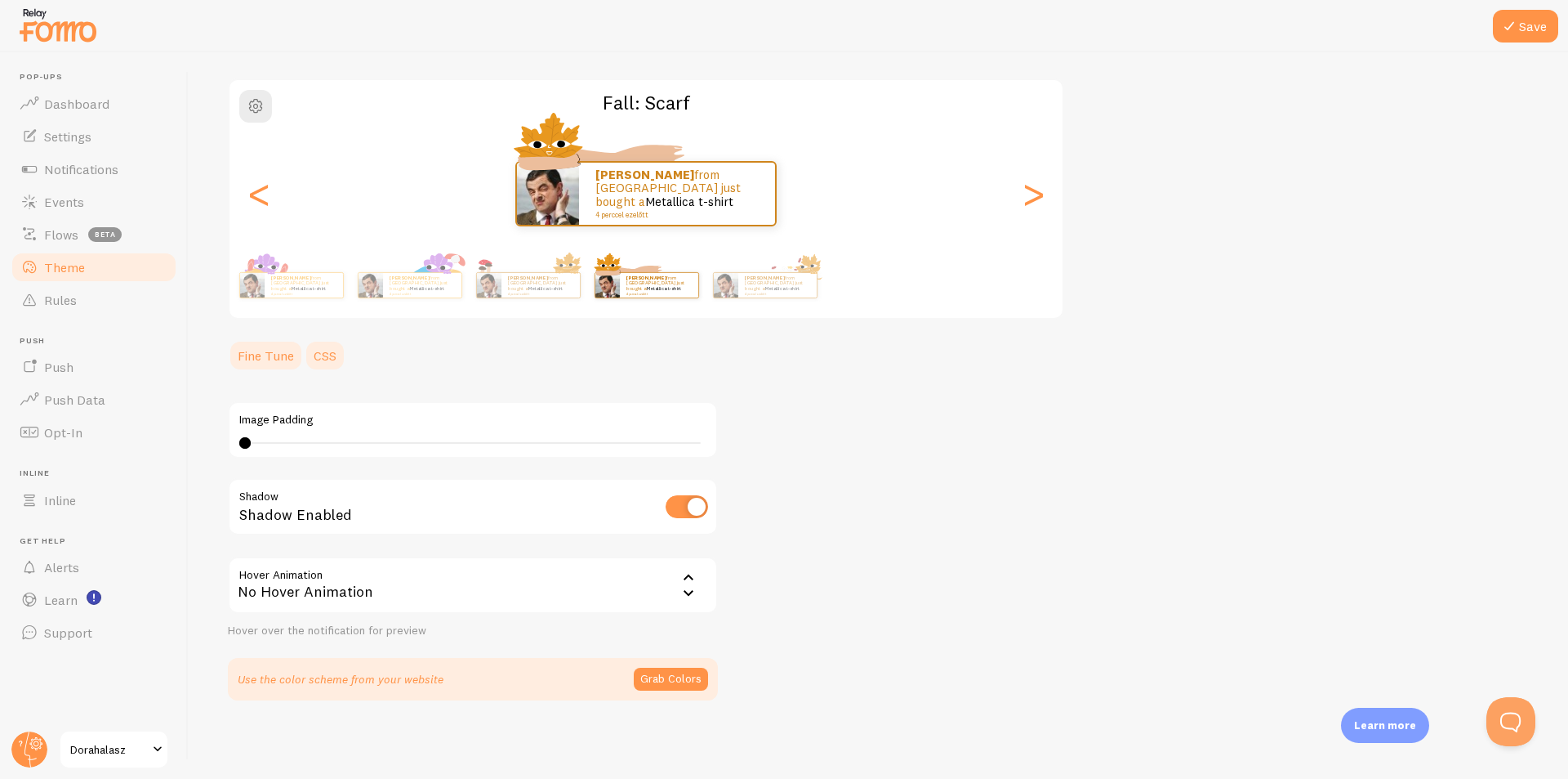
click at [315, 352] on link "CSS" at bounding box center [324, 355] width 43 height 33
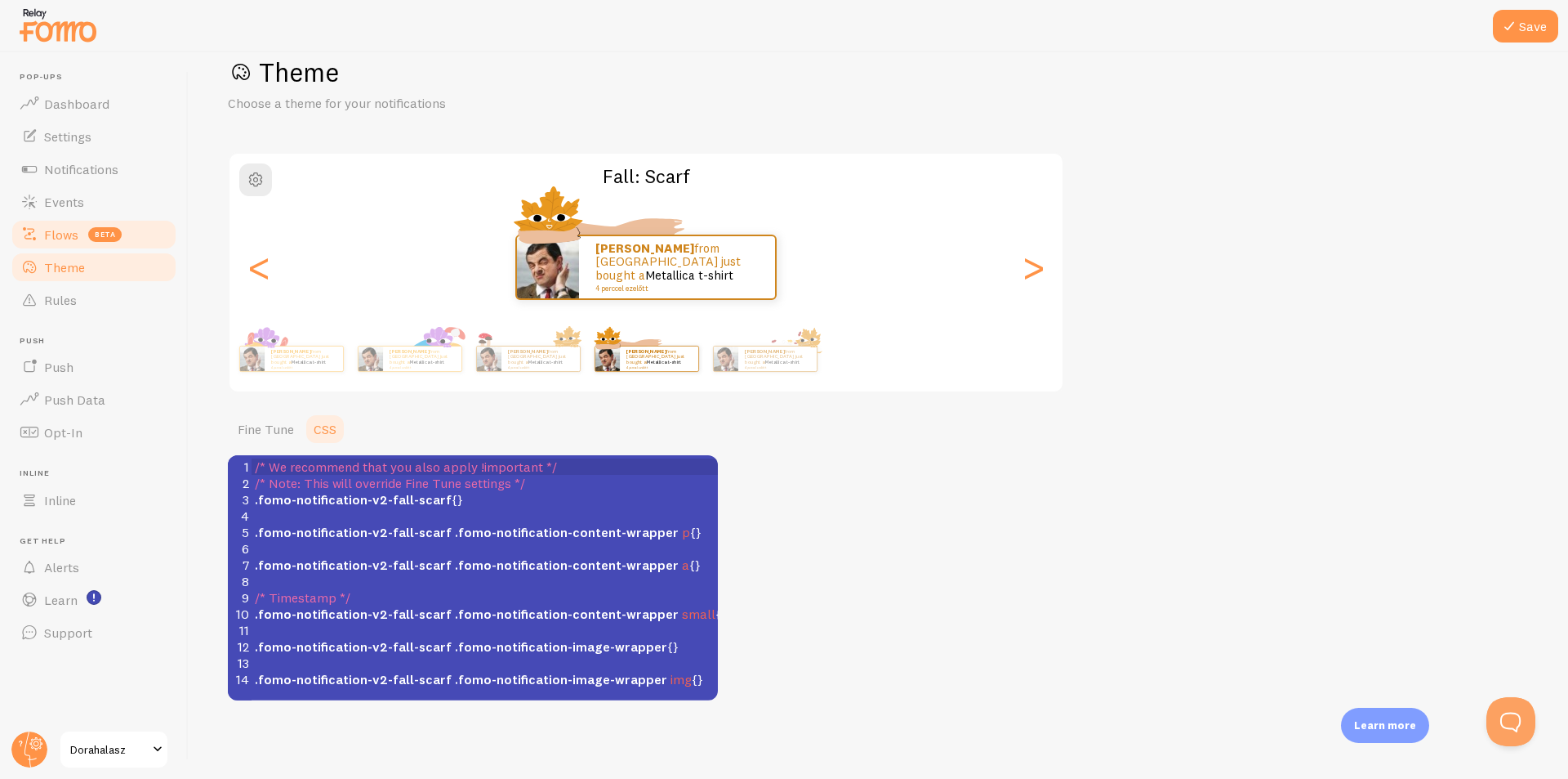
click at [73, 232] on span "Flows" at bounding box center [60, 234] width 35 height 16
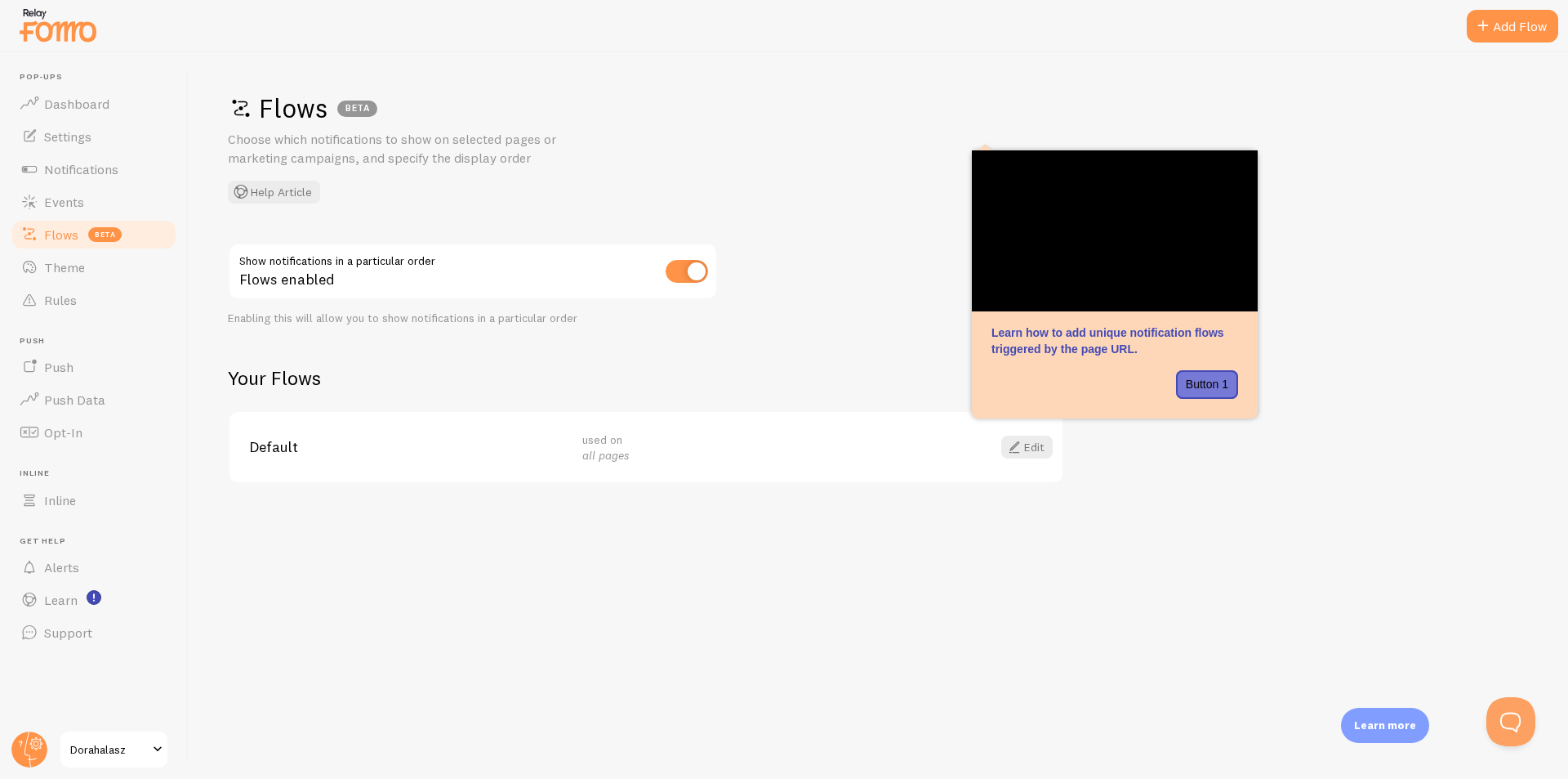
click at [1460, 59] on div "Flows BETA Choose which notifications to show on selected pages or marketing ca…" at bounding box center [878, 416] width 1380 height 726
click at [1040, 454] on link "Edit" at bounding box center [1027, 447] width 52 height 23
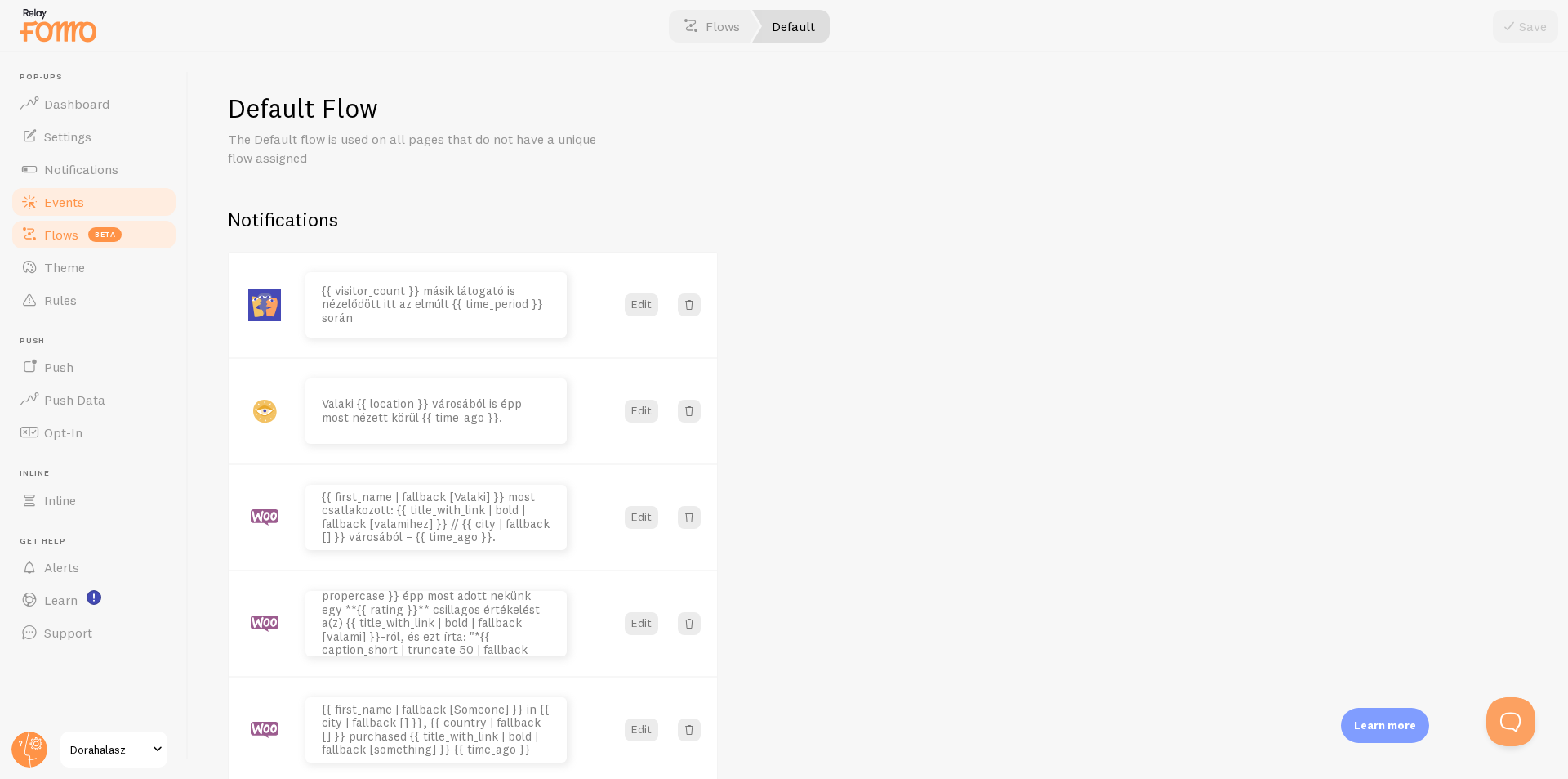
click at [118, 212] on link "Events" at bounding box center [94, 201] width 169 height 33
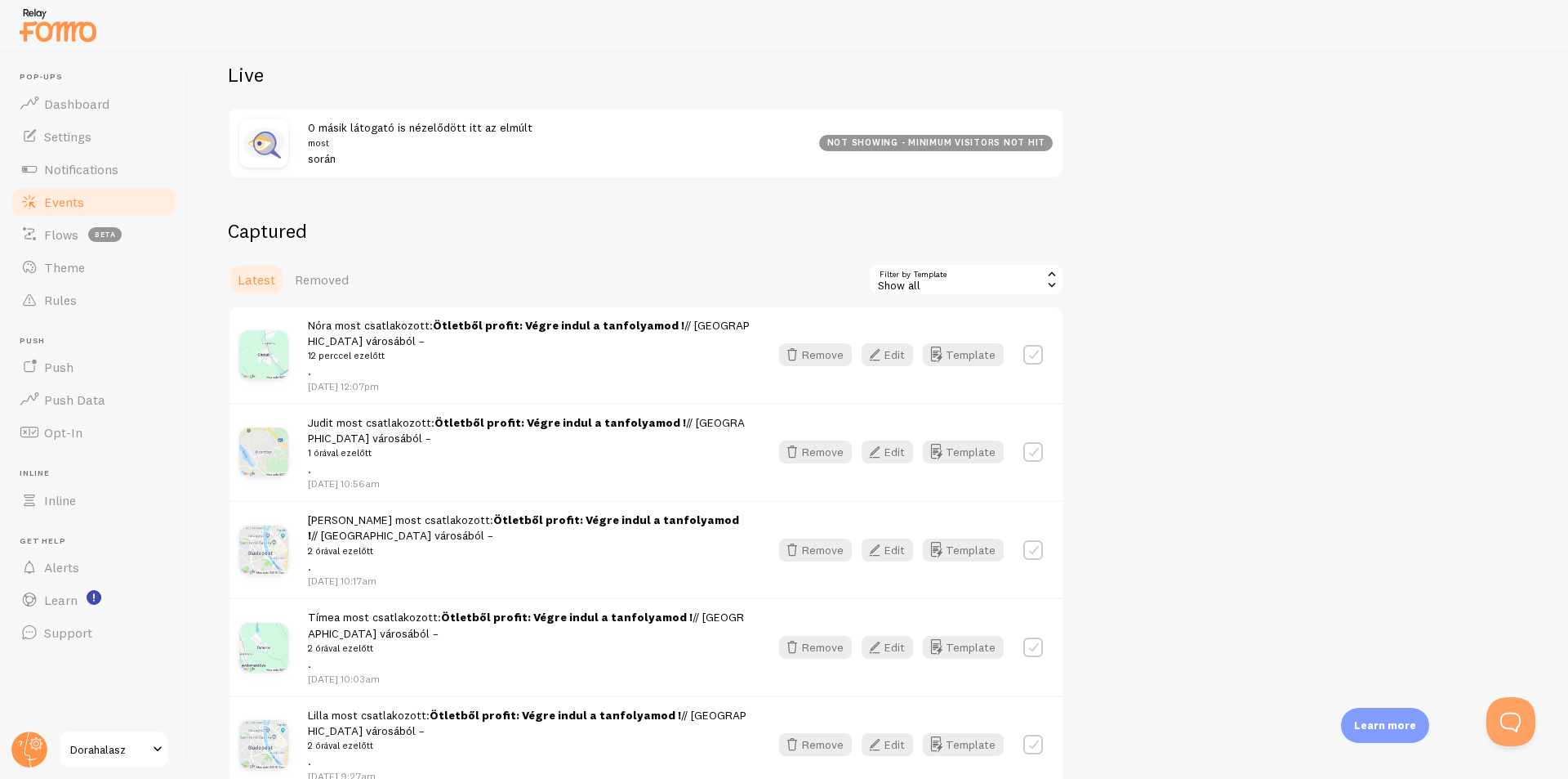
scroll to position [177, 0]
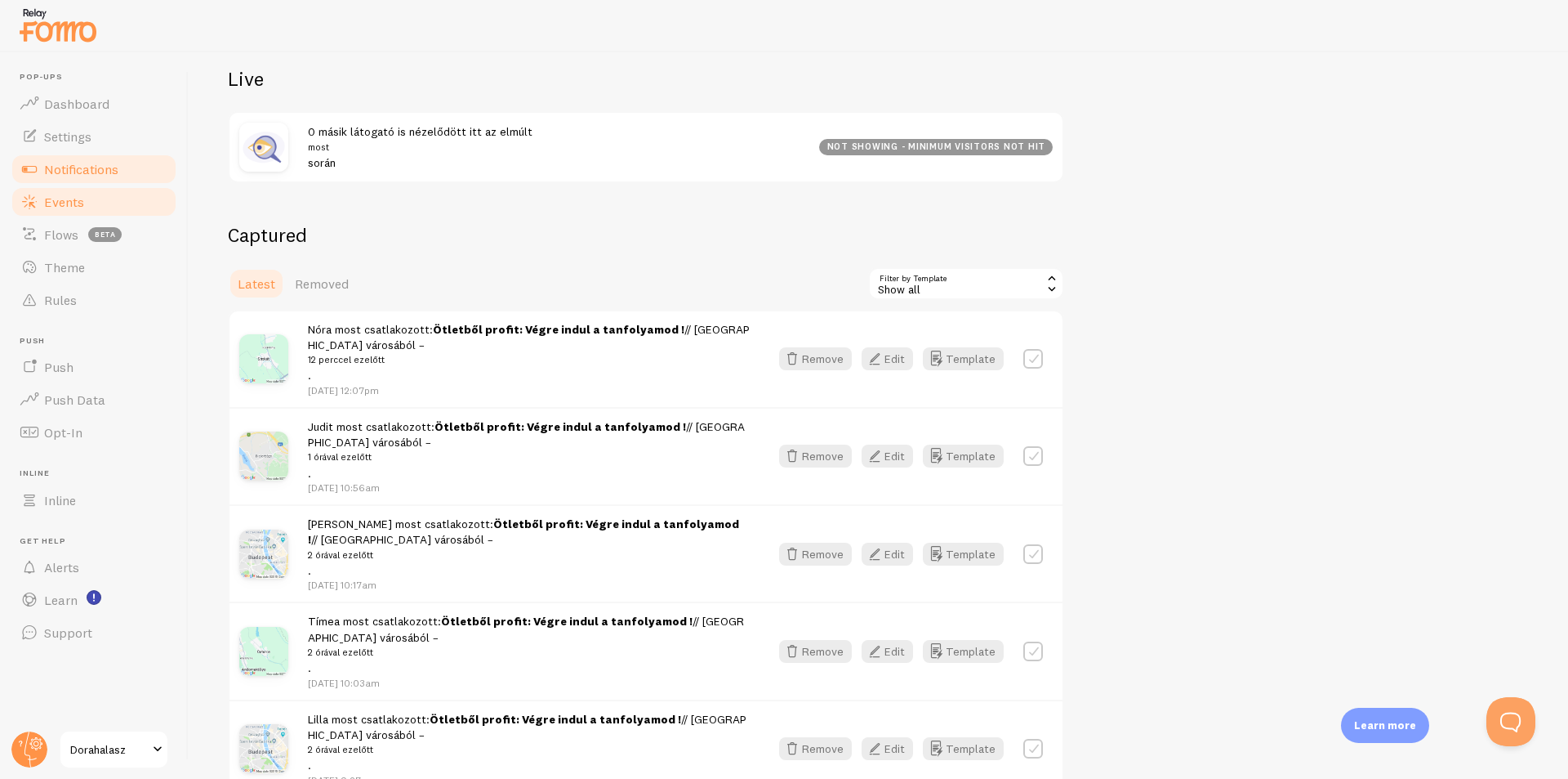
click at [85, 171] on span "Notifications" at bounding box center [80, 169] width 74 height 16
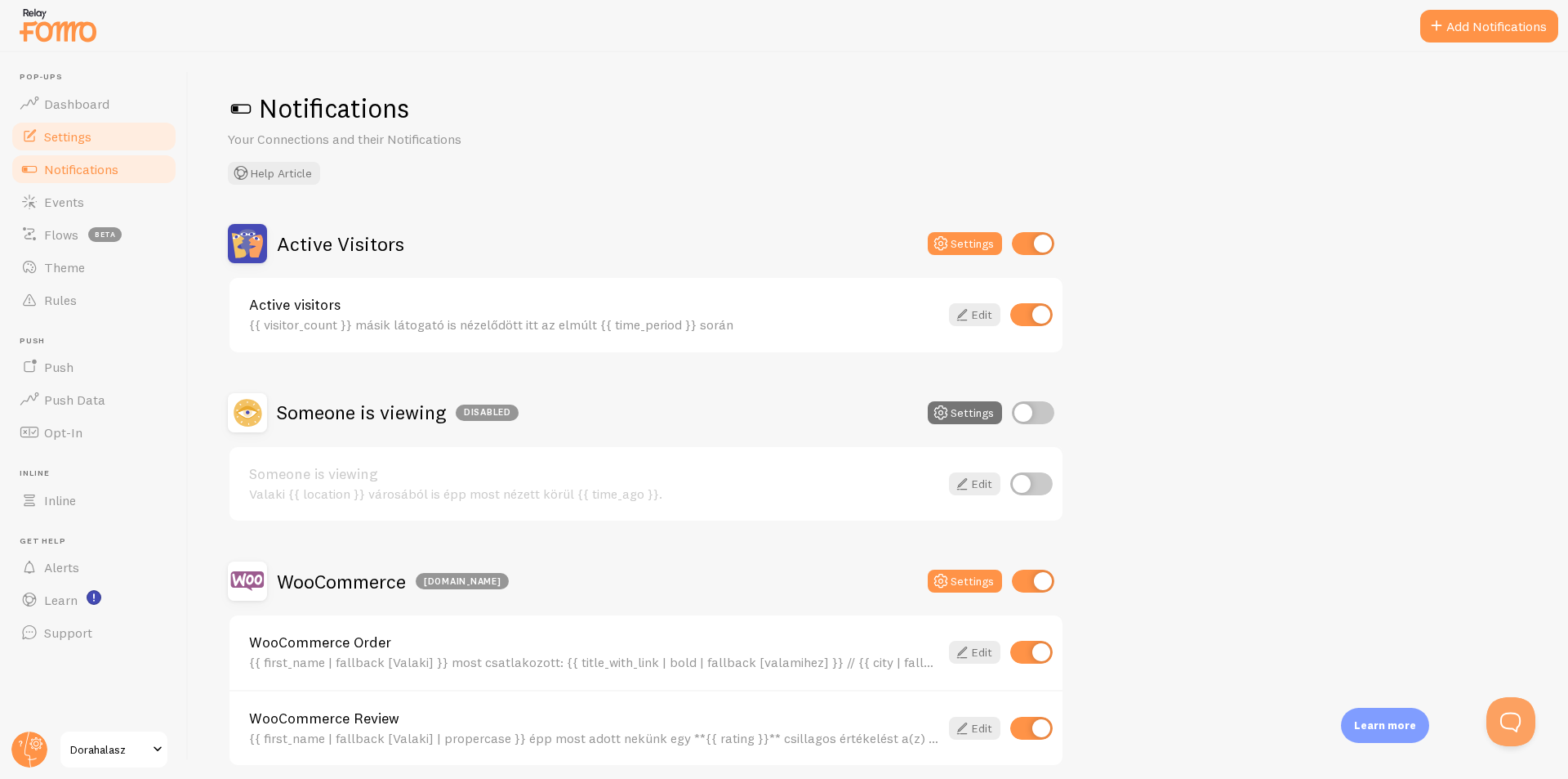
click at [84, 143] on span "Settings" at bounding box center [67, 136] width 48 height 16
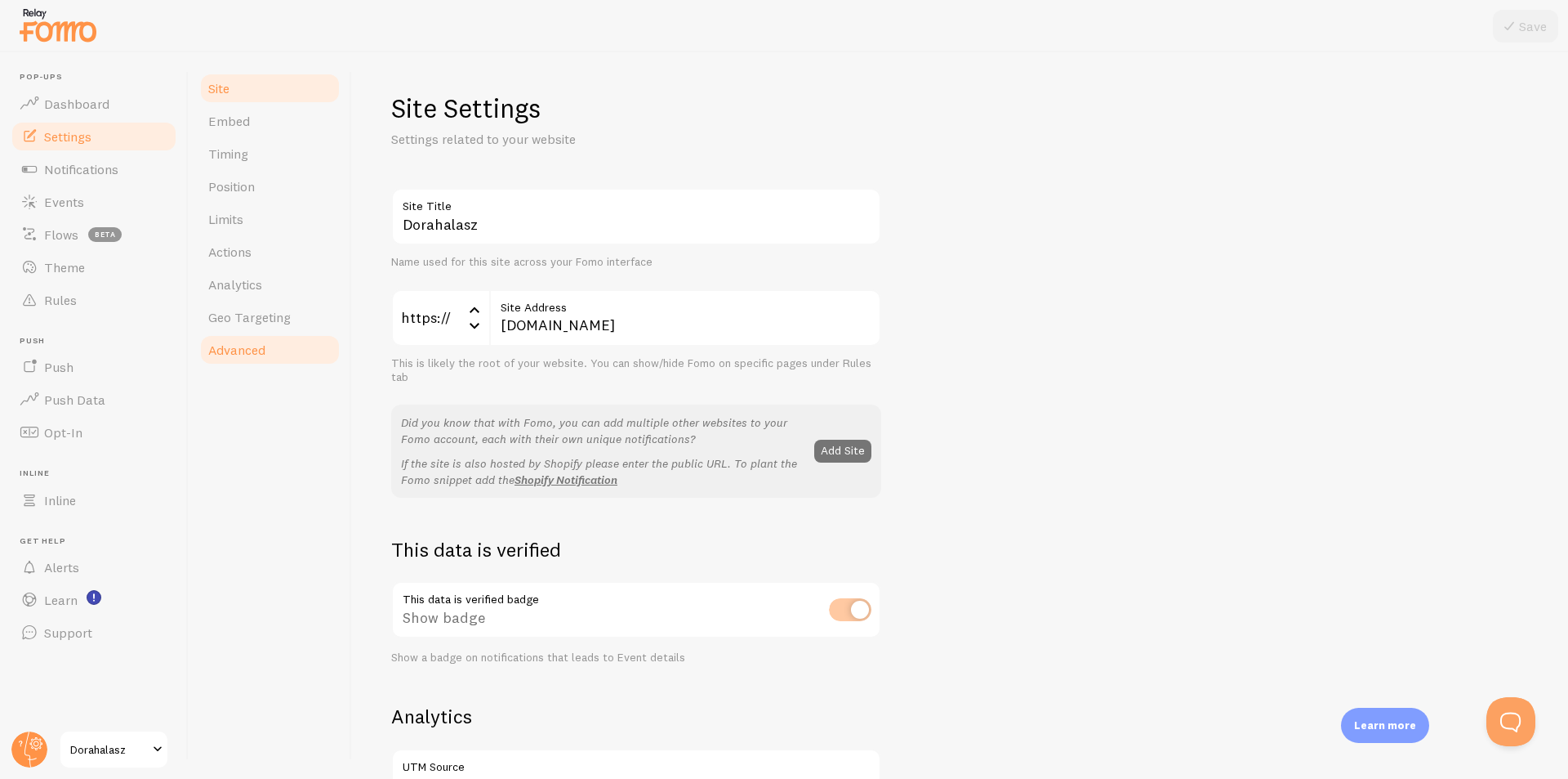
click at [253, 348] on span "Advanced" at bounding box center [237, 349] width 58 height 16
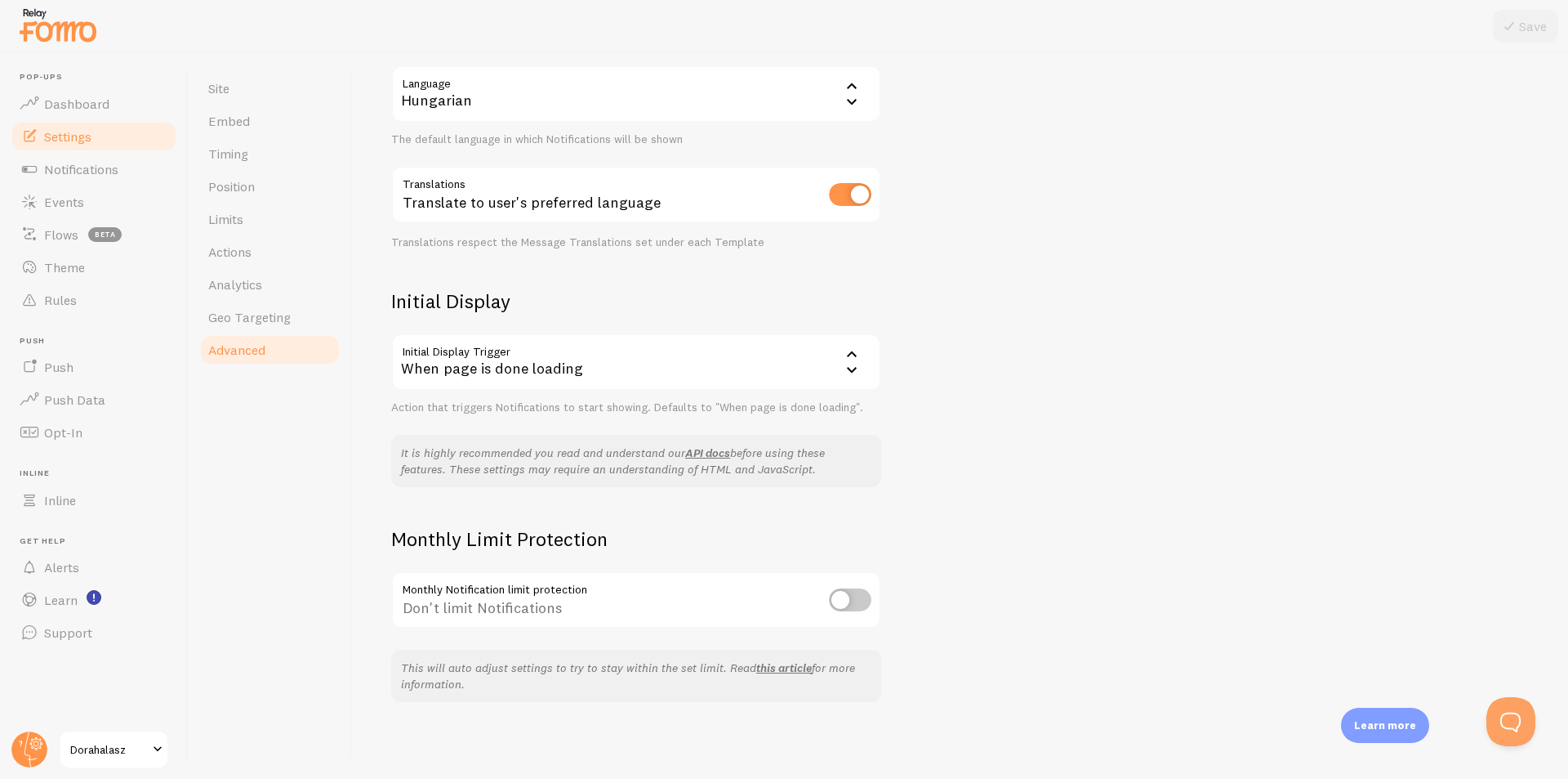
scroll to position [170, 0]
click at [262, 313] on span "Geo Targeting" at bounding box center [249, 317] width 82 height 16
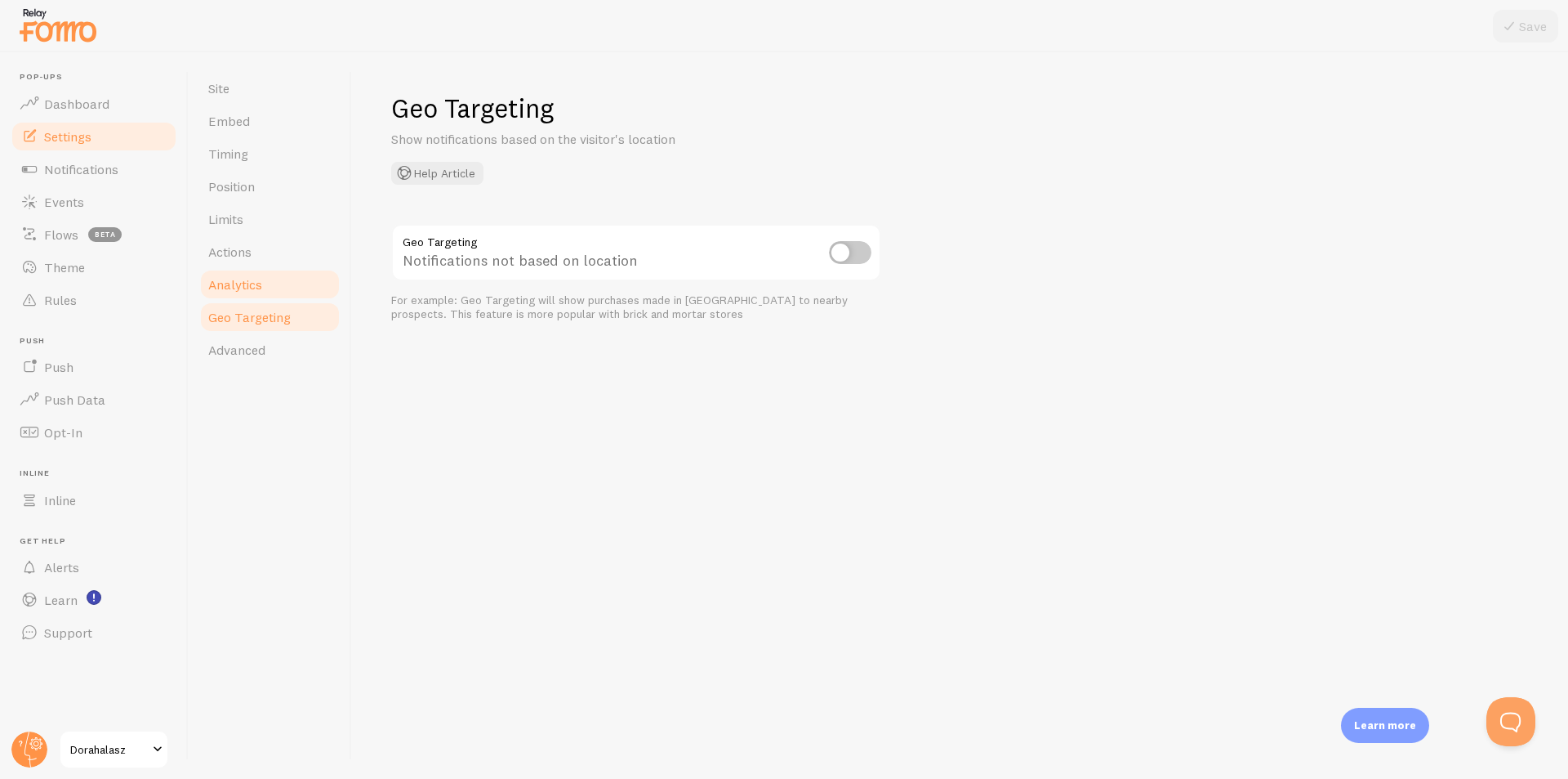
click at [259, 286] on span "Analytics" at bounding box center [235, 284] width 54 height 16
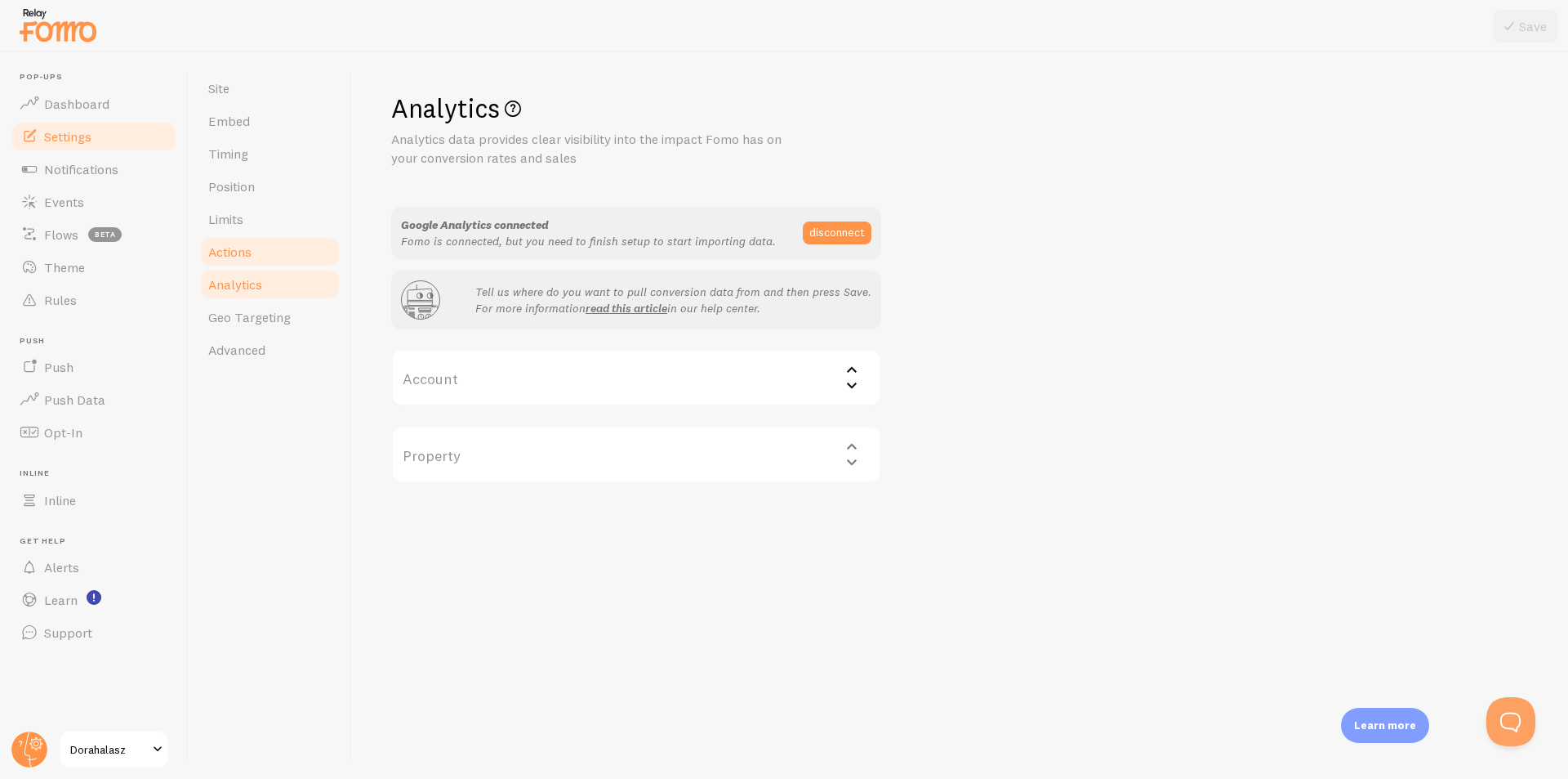
click at [241, 248] on span "Actions" at bounding box center [230, 251] width 44 height 16
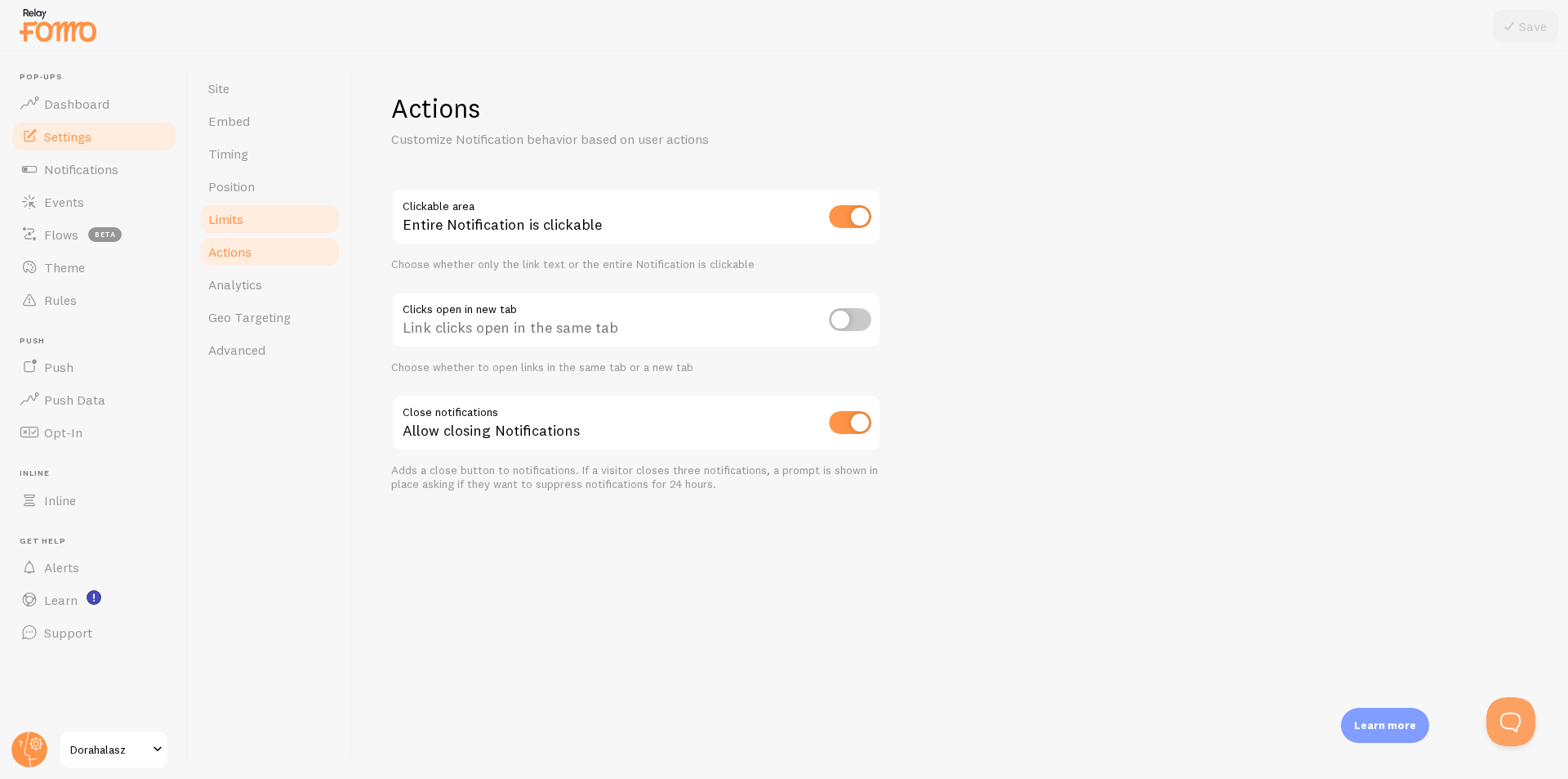
click at [240, 229] on link "Limits" at bounding box center [270, 218] width 143 height 33
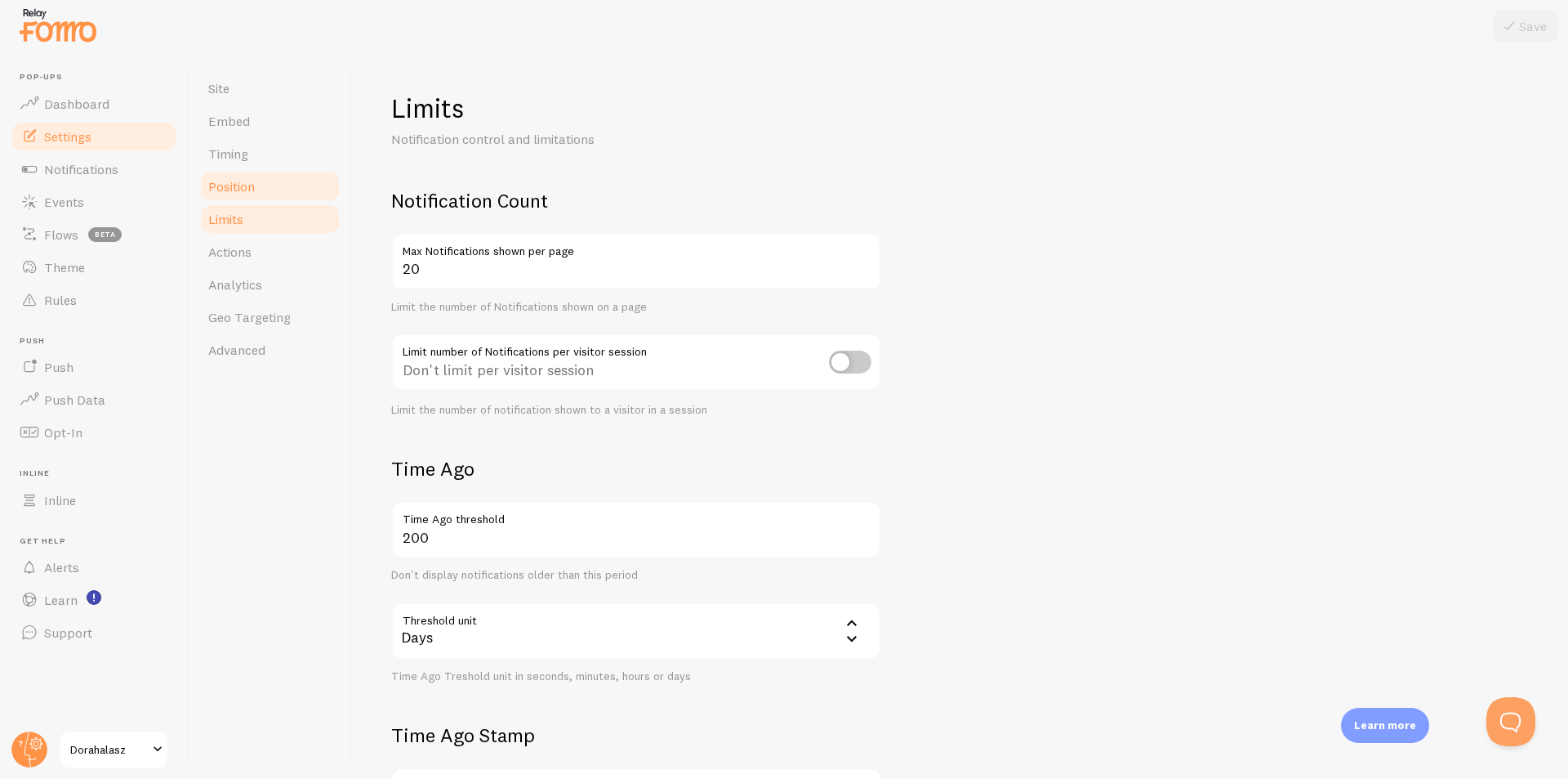
click at [240, 194] on span "Position" at bounding box center [231, 187] width 47 height 16
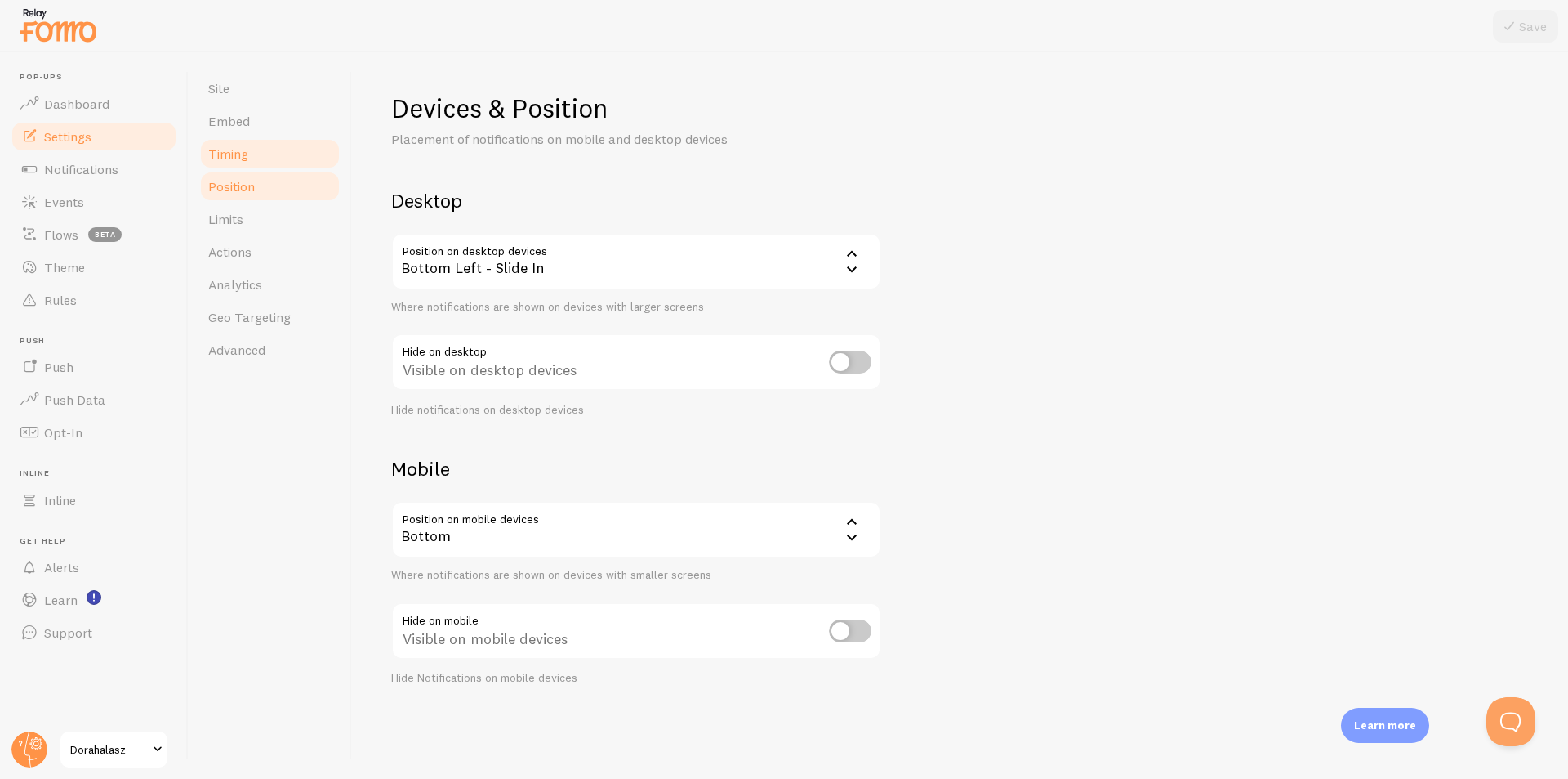
click at [239, 167] on link "Timing" at bounding box center [270, 153] width 143 height 33
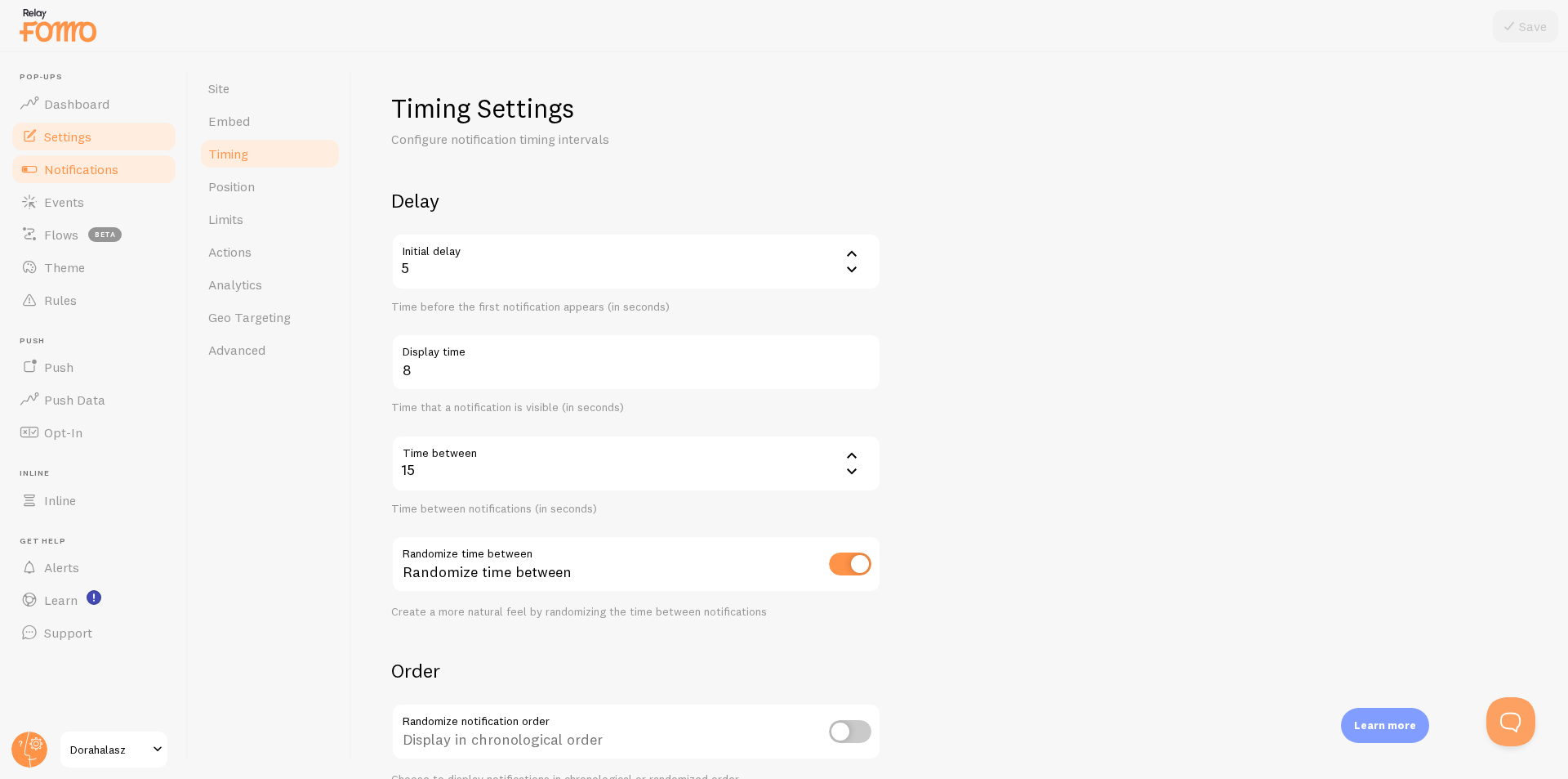
click at [107, 164] on span "Notifications" at bounding box center [80, 169] width 74 height 16
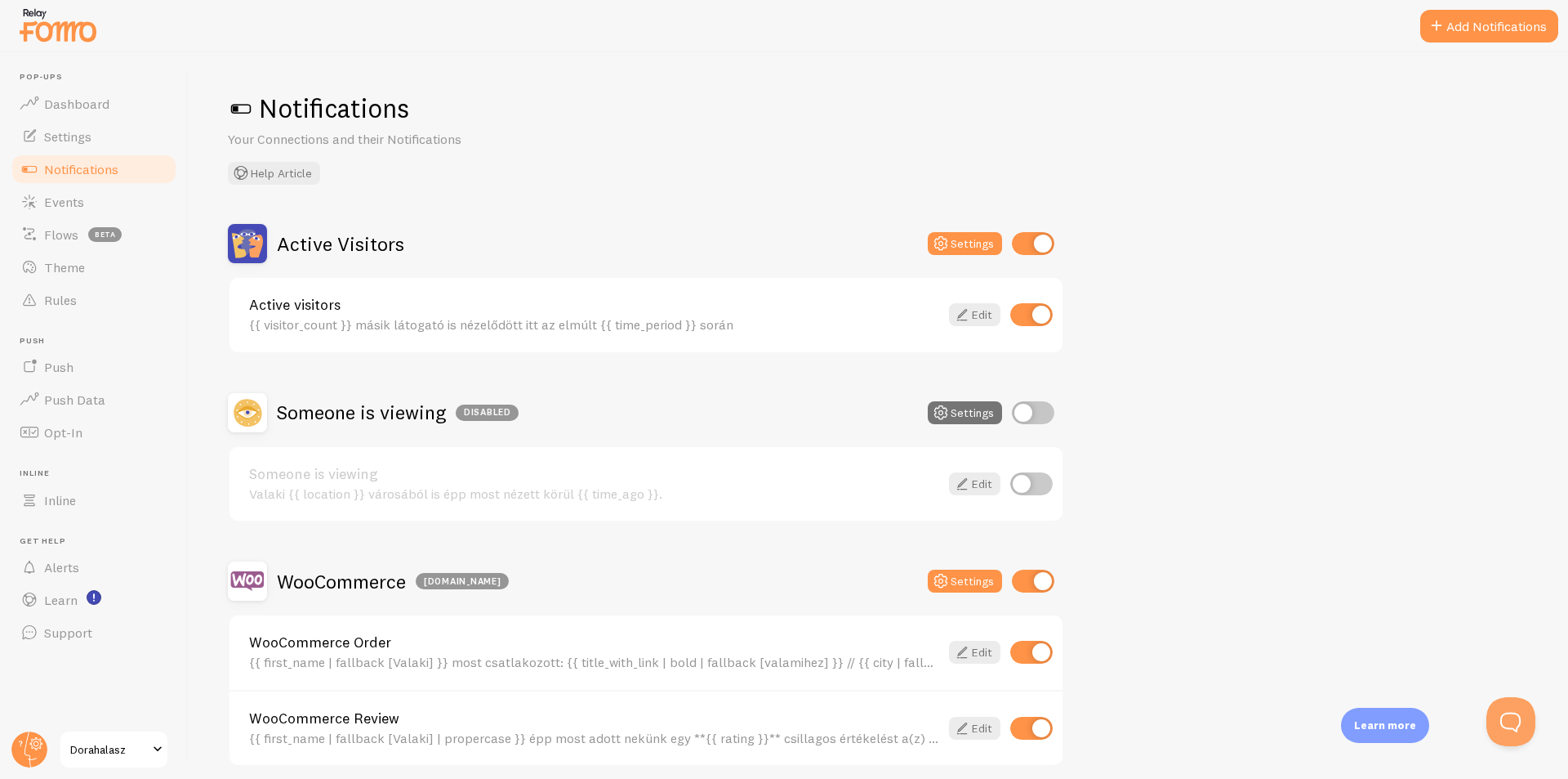
scroll to position [311, 0]
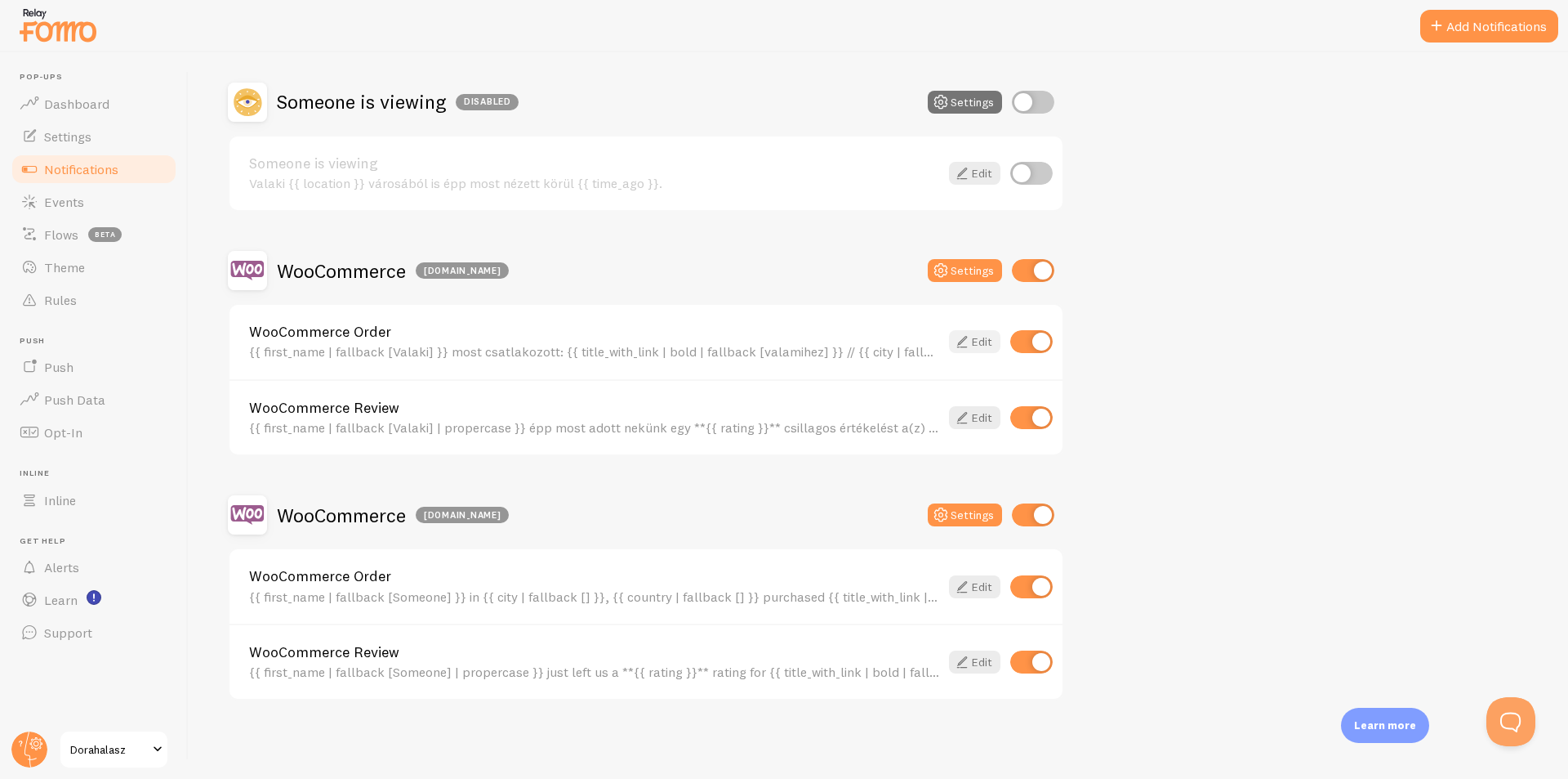
click at [980, 336] on link "Edit" at bounding box center [975, 341] width 52 height 23
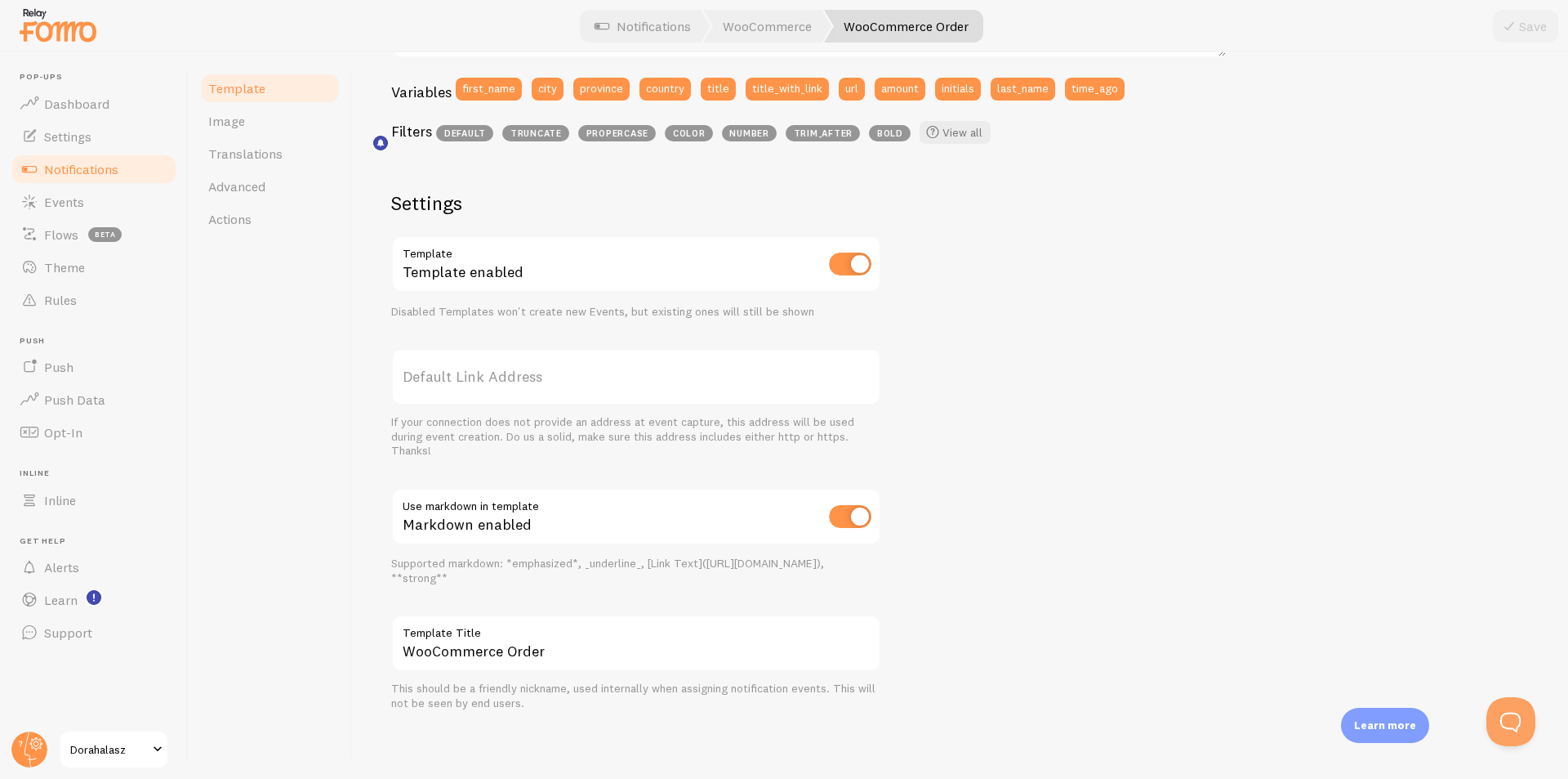
scroll to position [279, 0]
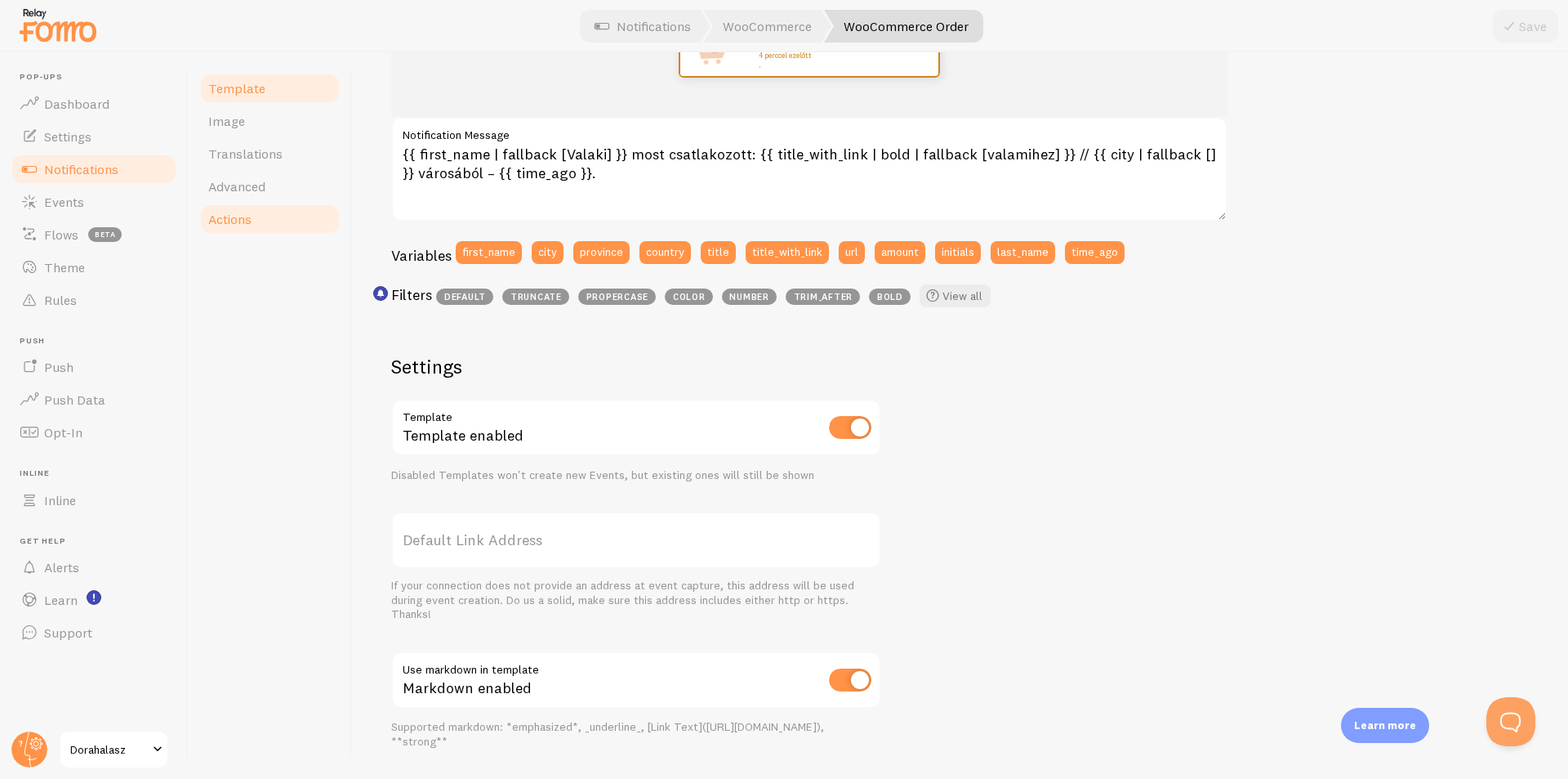
click at [245, 216] on span "Actions" at bounding box center [230, 219] width 44 height 16
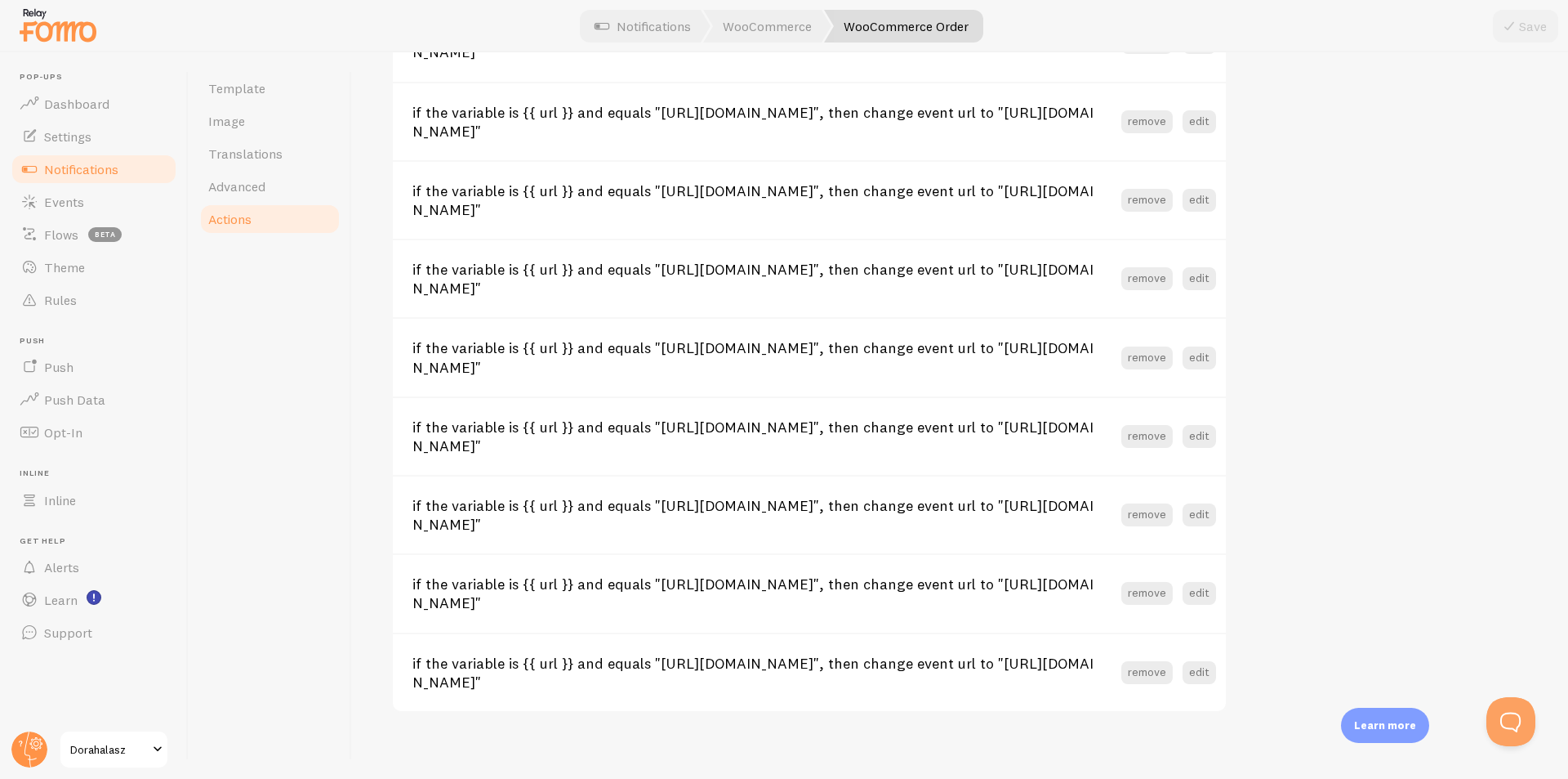
scroll to position [1747, 0]
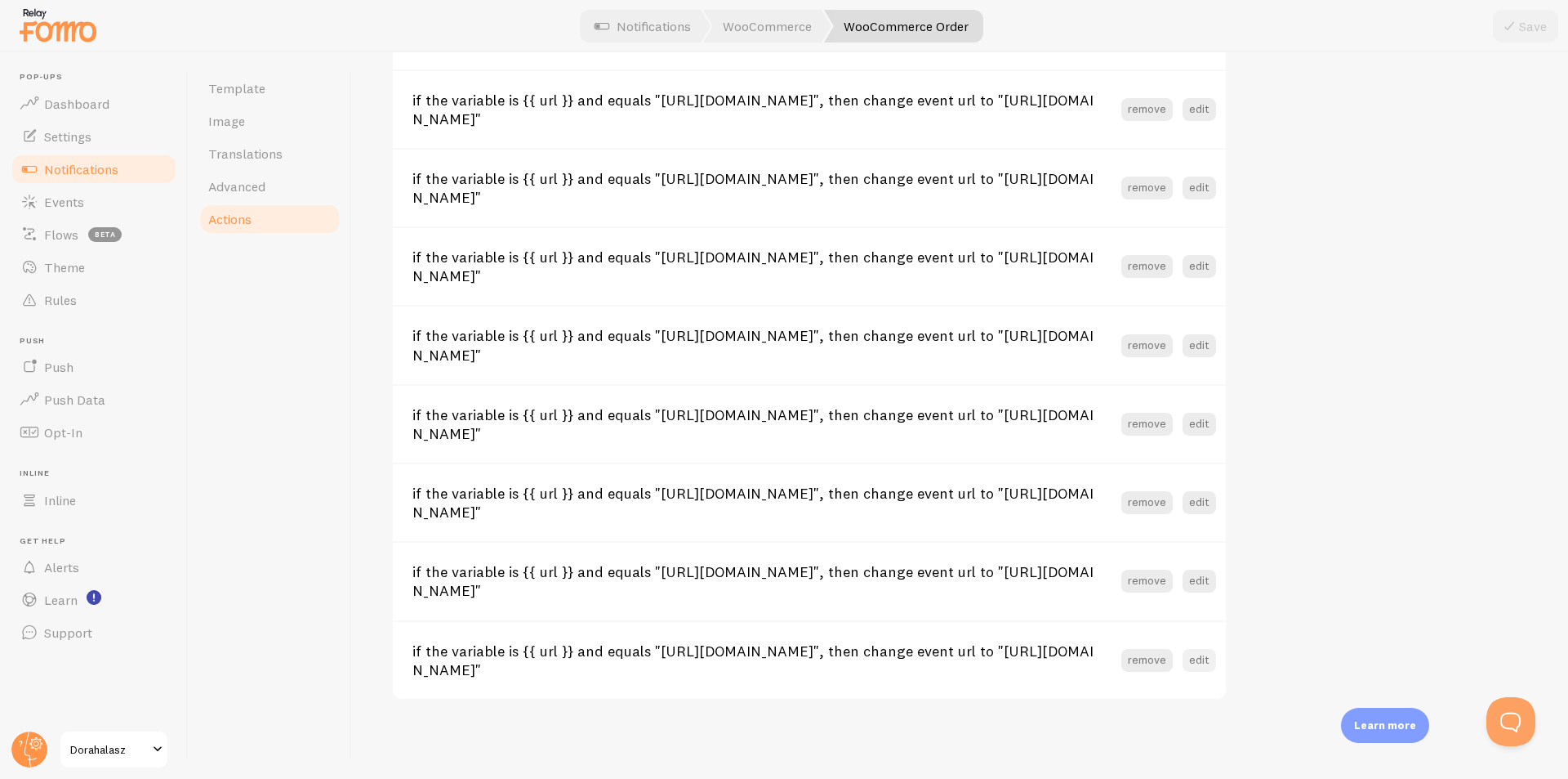
click at [1209, 658] on button "edit" at bounding box center [1200, 660] width 34 height 23
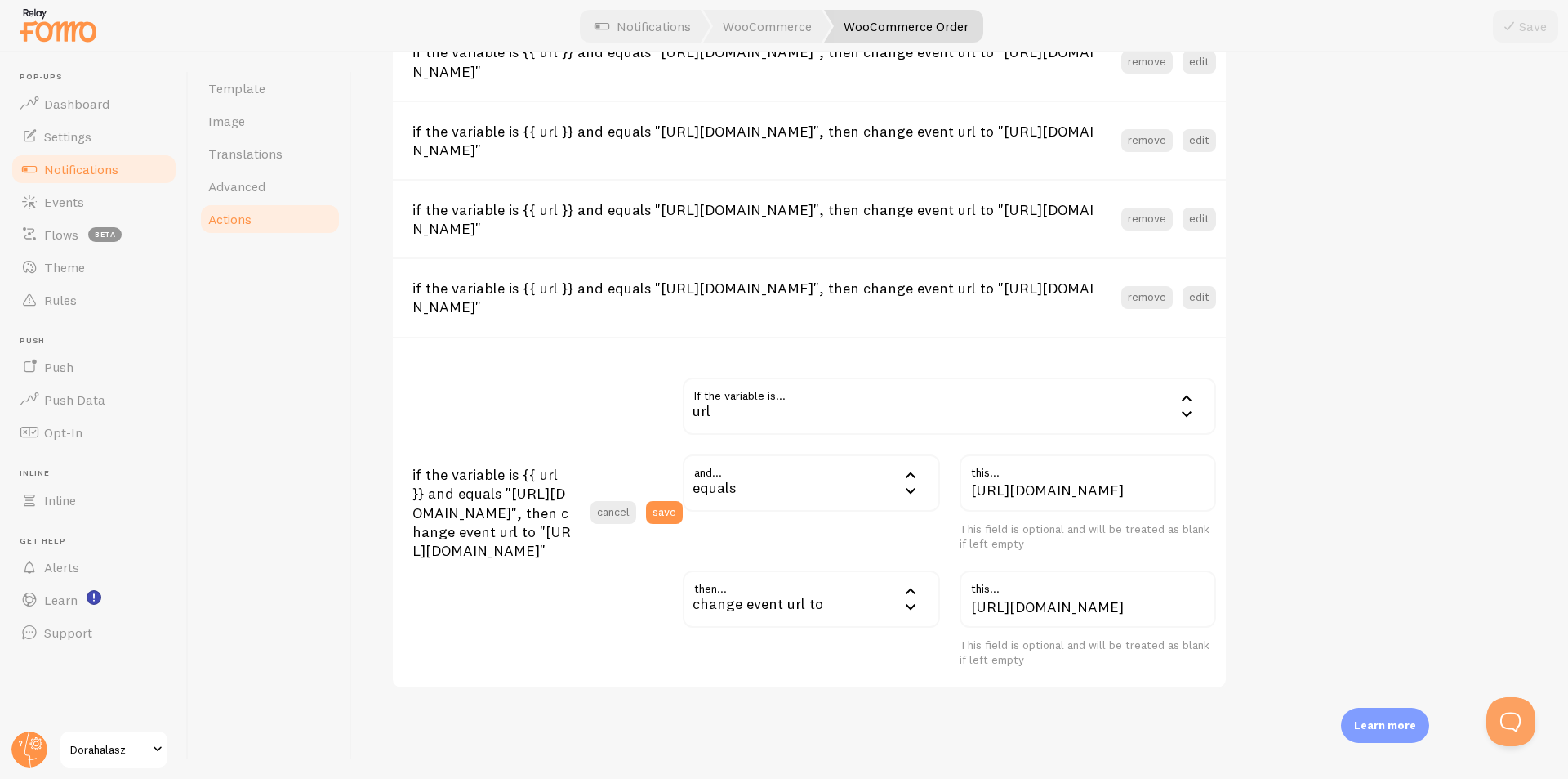
scroll to position [2044, 0]
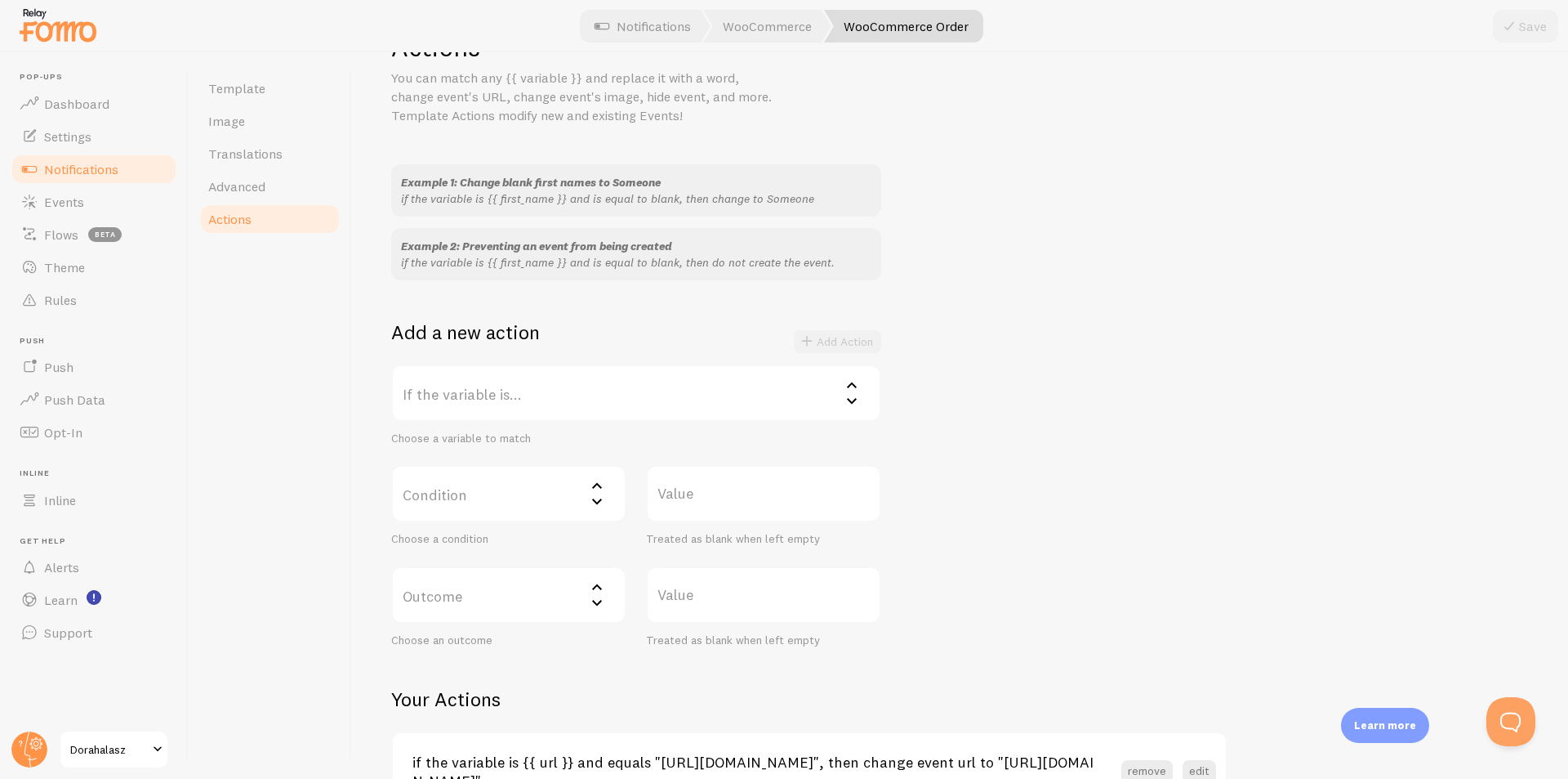
scroll to position [45, 0]
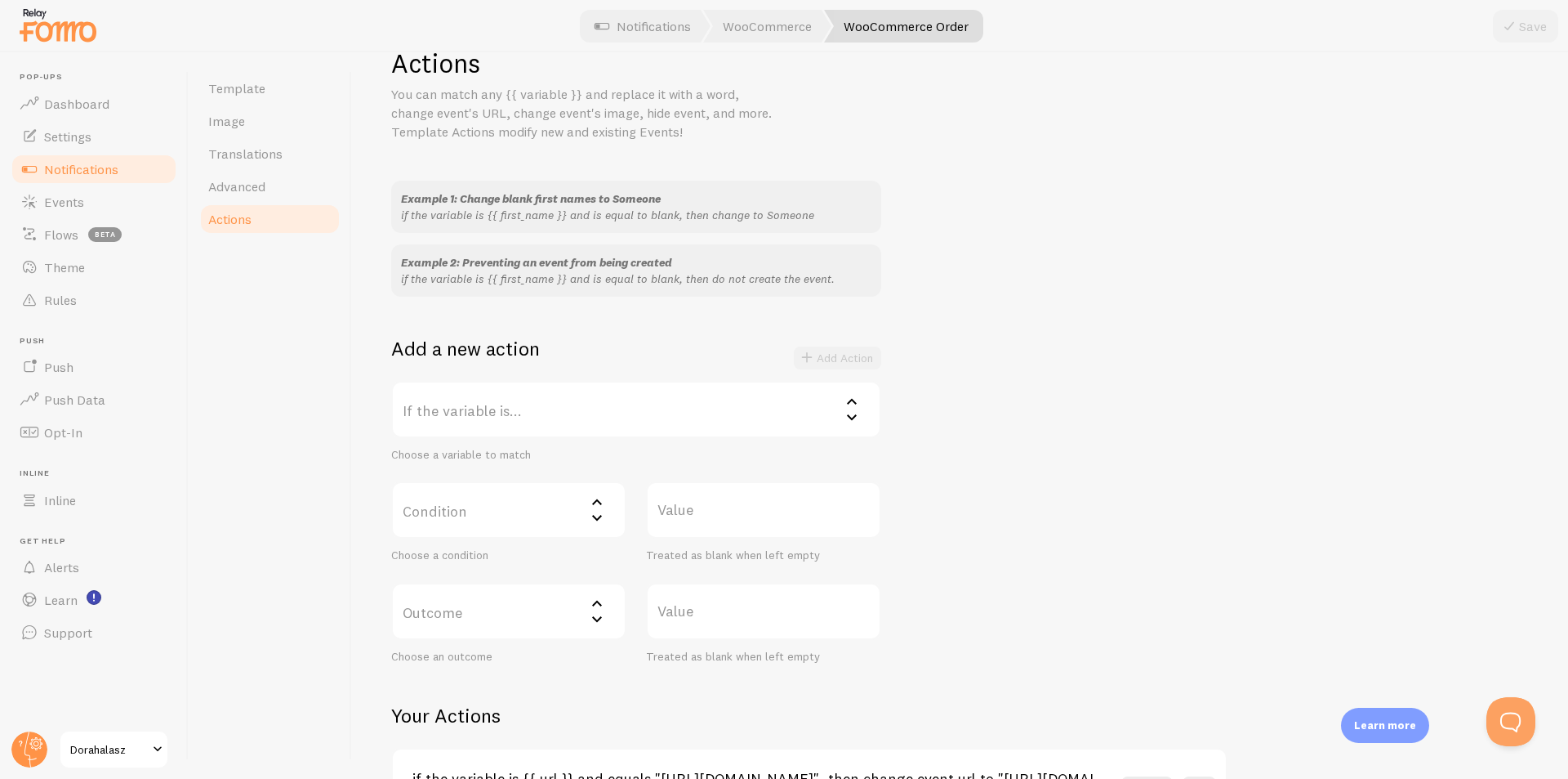
click at [690, 405] on label "If the variable is..." at bounding box center [637, 410] width 490 height 58
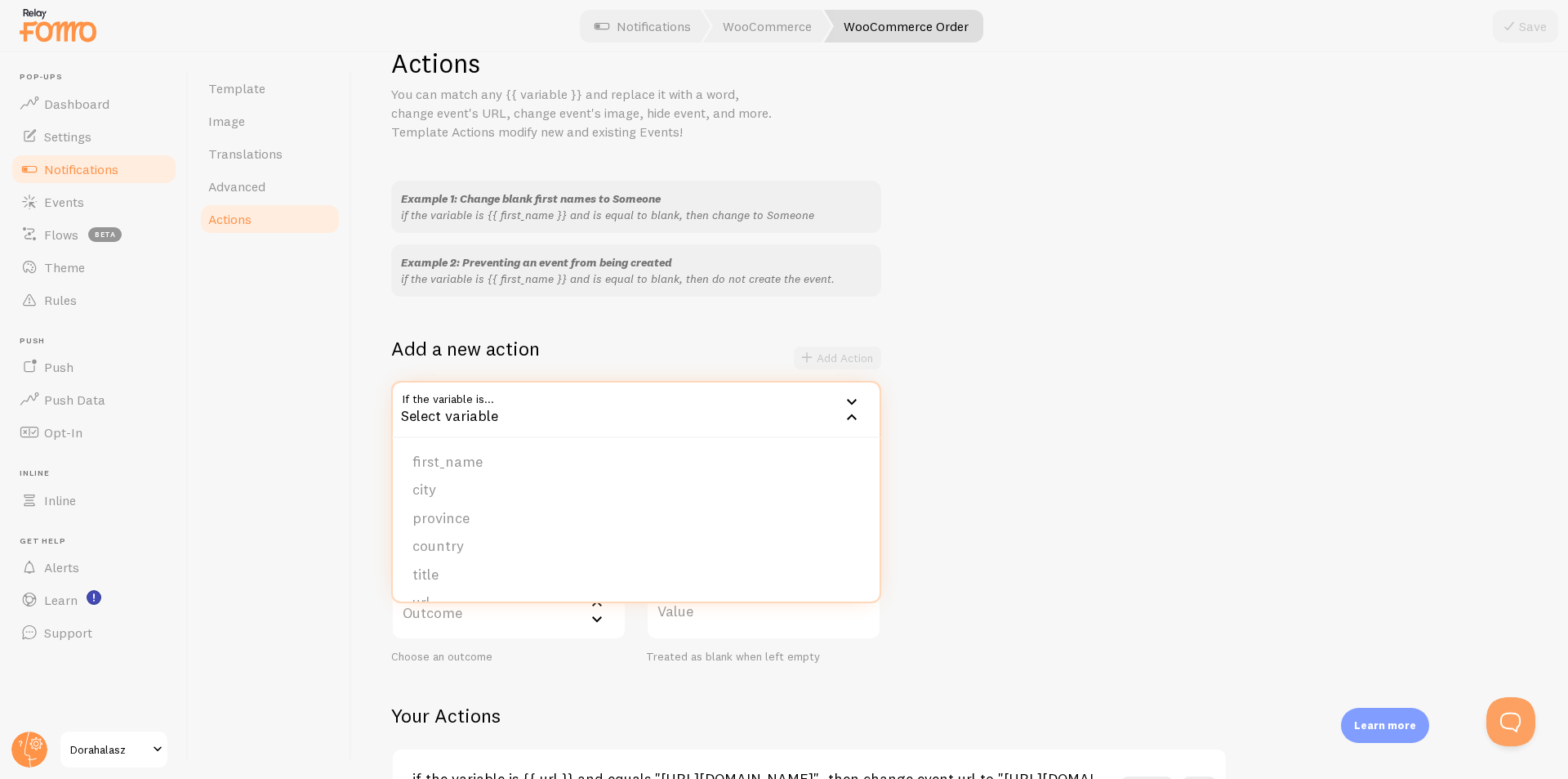
click at [945, 437] on div "Example 1: Change blank first names to Someone if the variable is {{ first_name…" at bounding box center [960, 422] width 1138 height 483
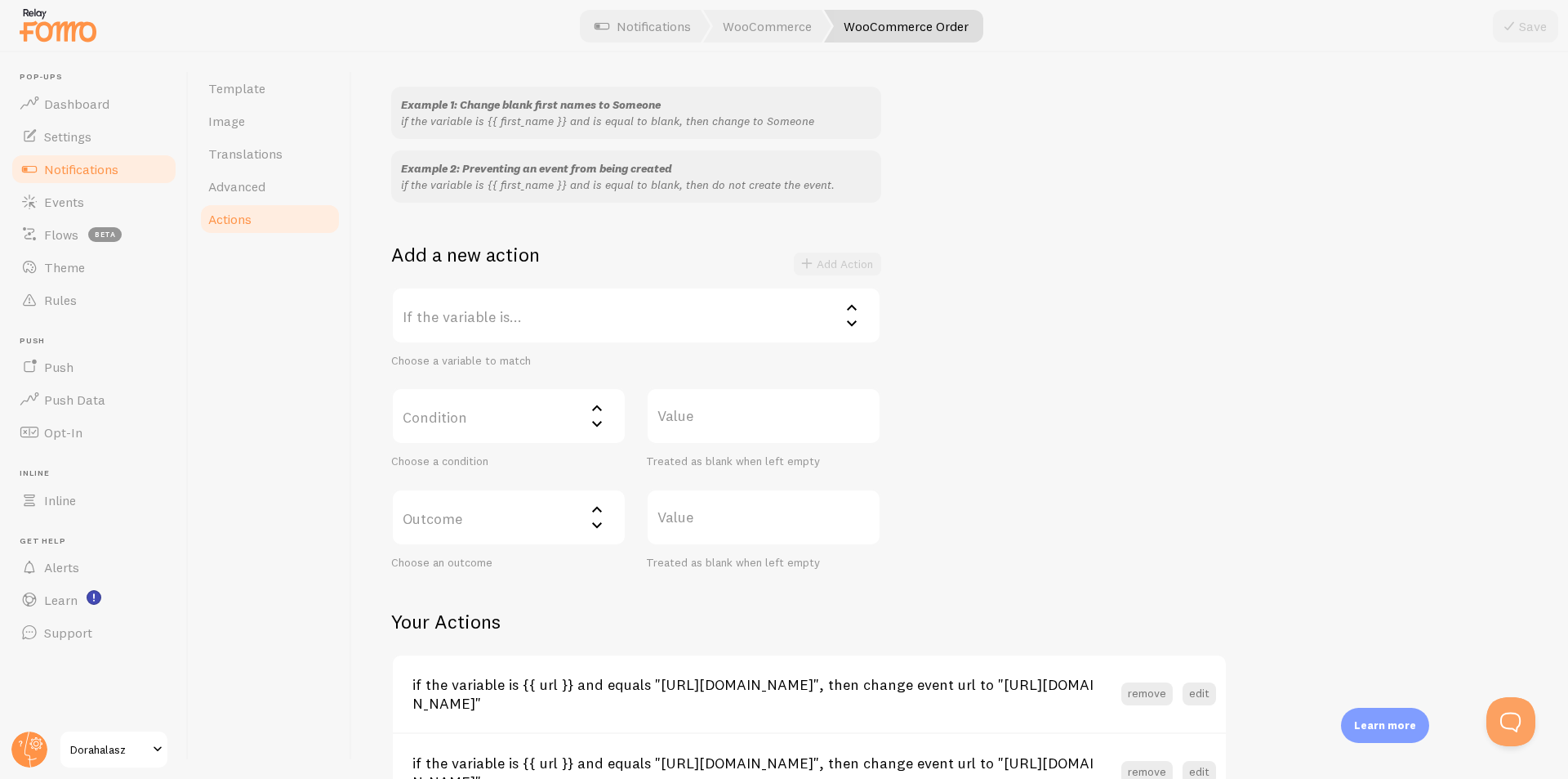
scroll to position [220, 0]
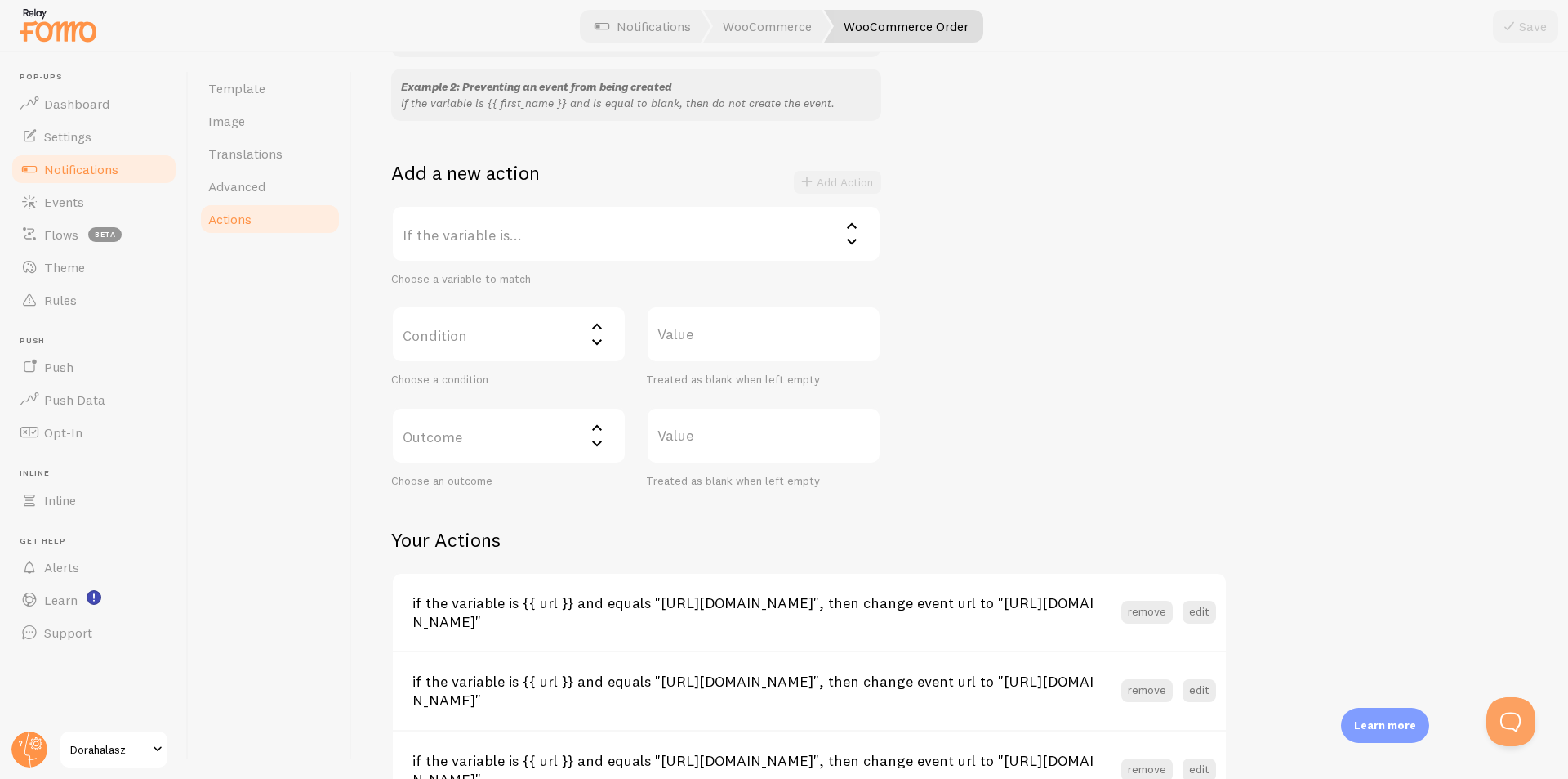
click at [484, 248] on label "If the variable is..." at bounding box center [637, 234] width 490 height 58
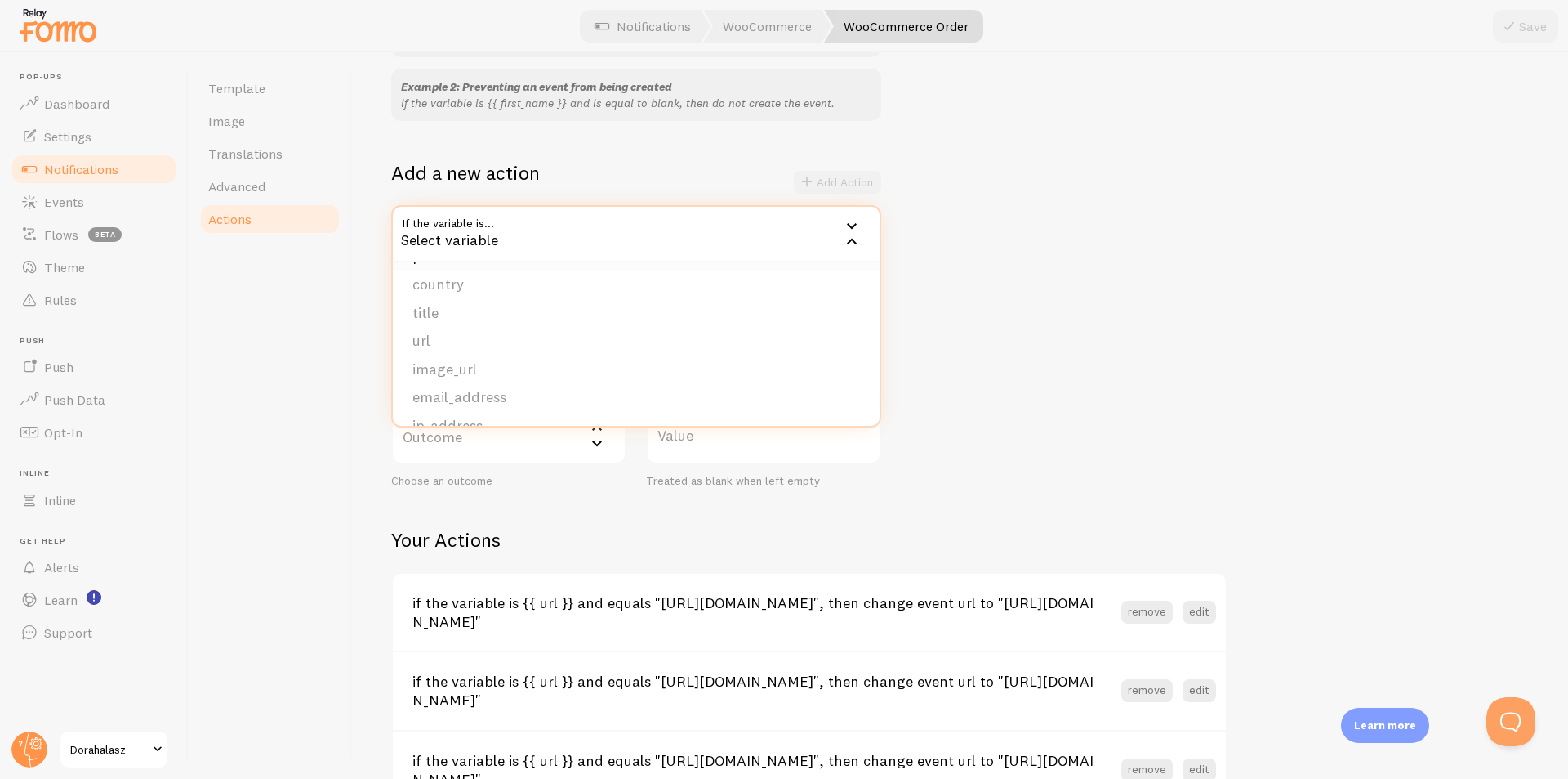
scroll to position [164, 0]
click at [482, 273] on li "url" at bounding box center [636, 263] width 487 height 29
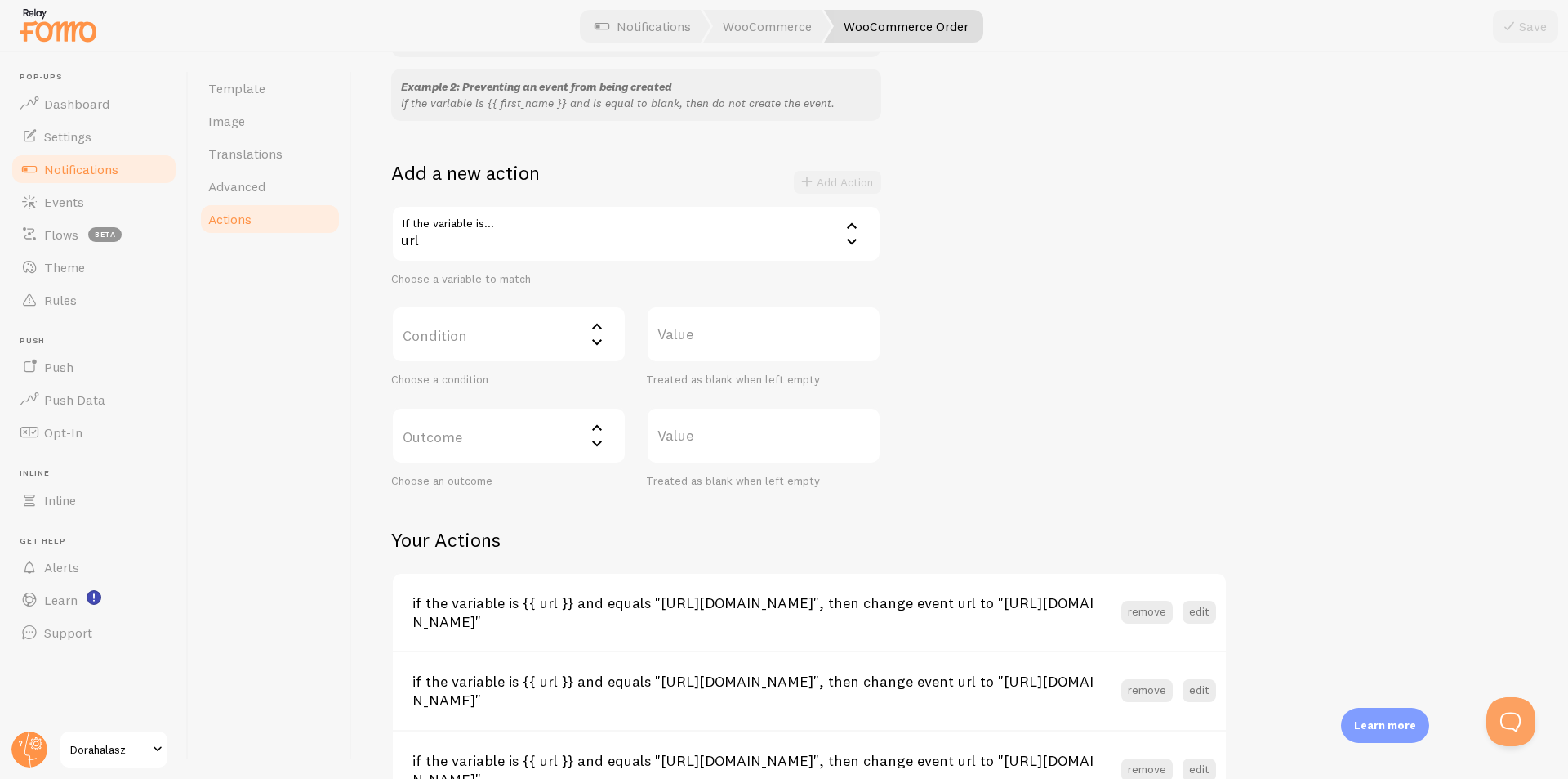
click at [537, 334] on label "Condition" at bounding box center [509, 334] width 235 height 58
click at [470, 393] on li "equals" at bounding box center [509, 387] width 232 height 29
click at [719, 346] on label "Value" at bounding box center [764, 334] width 235 height 58
click at [719, 346] on input "Value" at bounding box center [764, 334] width 235 height 58
paste input "https://oktatas.dorahalasz.hu/termek/otletbol-profit/"
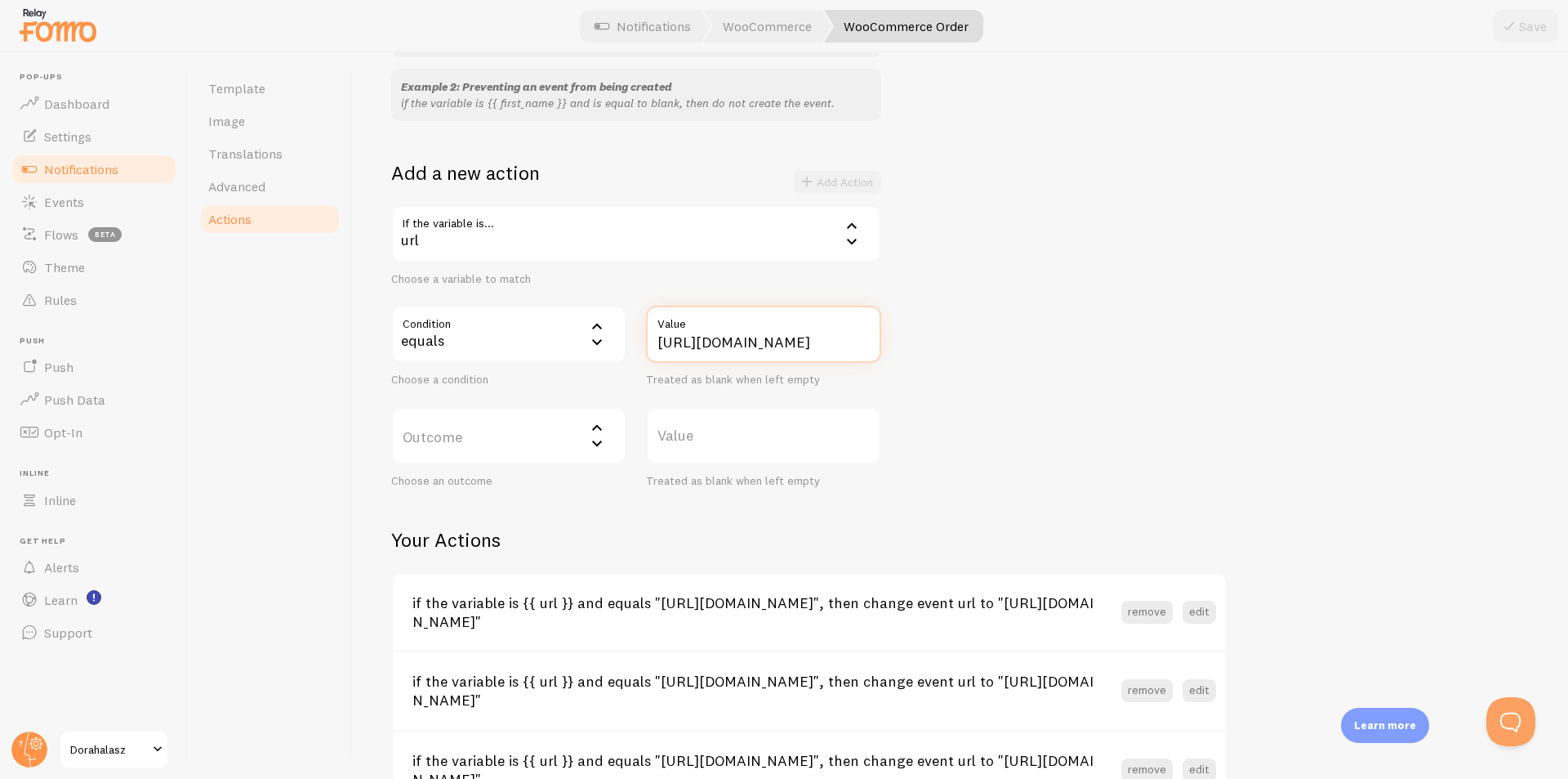
scroll to position [0, 136]
type input "https://oktatas.dorahalasz.hu/termek/otletbol-profit/"
click at [578, 415] on label "Outcome" at bounding box center [509, 436] width 235 height 58
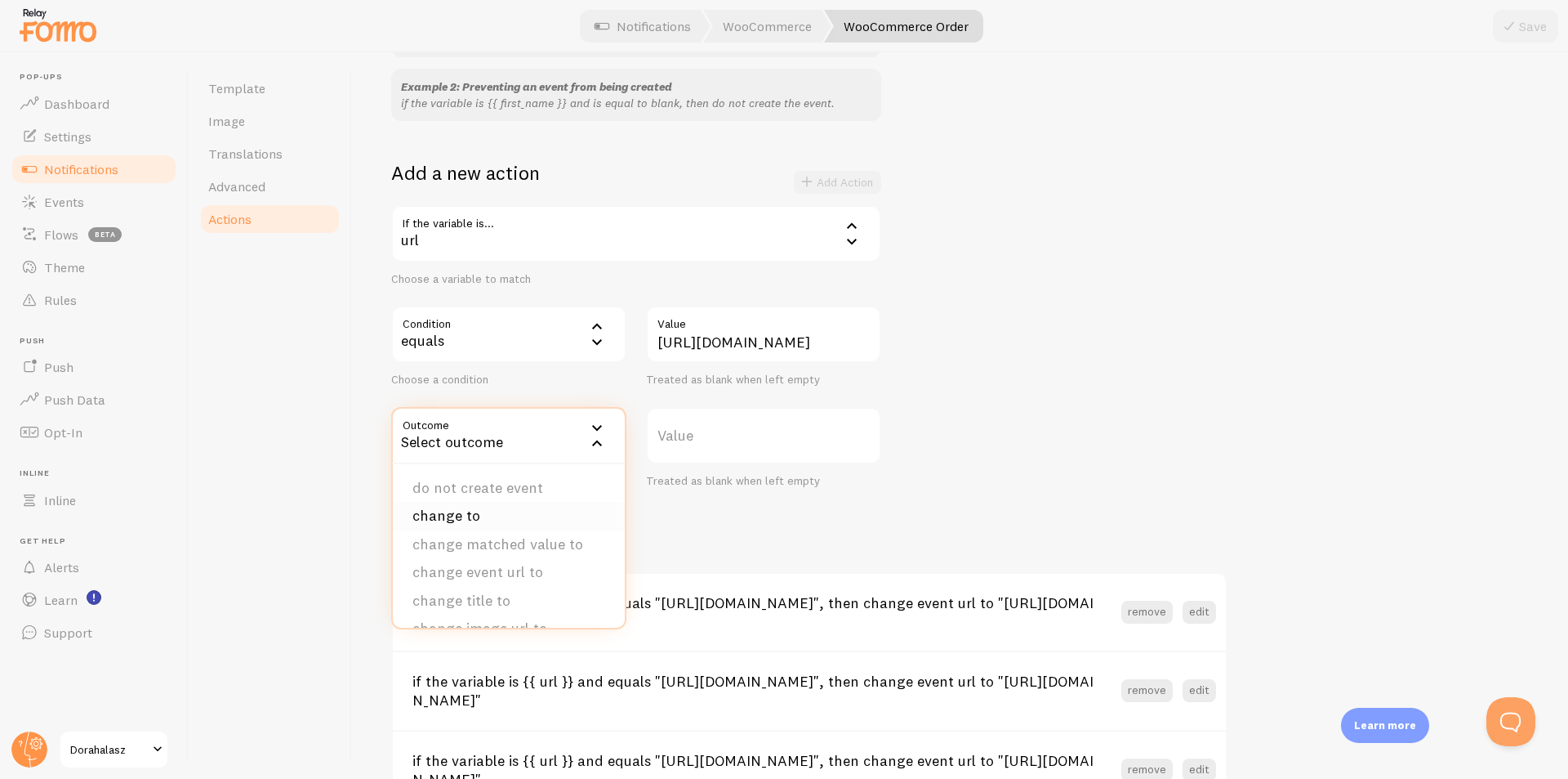
click at [548, 510] on li "change to" at bounding box center [509, 516] width 232 height 29
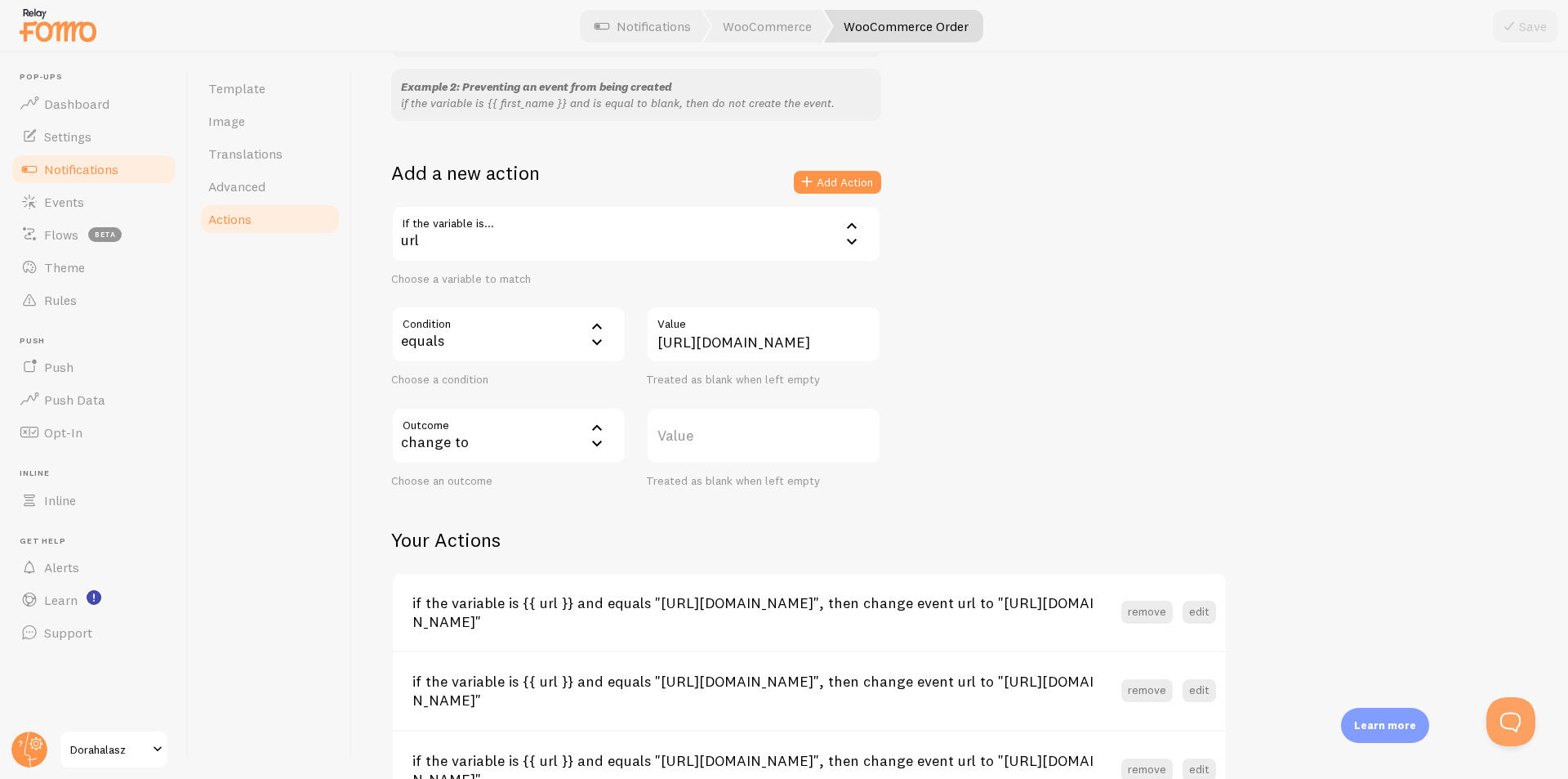
click at [525, 441] on div "change to" at bounding box center [509, 436] width 235 height 58
click at [996, 536] on h2 "Your Actions" at bounding box center [809, 540] width 836 height 26
click at [493, 439] on div "change to" at bounding box center [509, 436] width 235 height 58
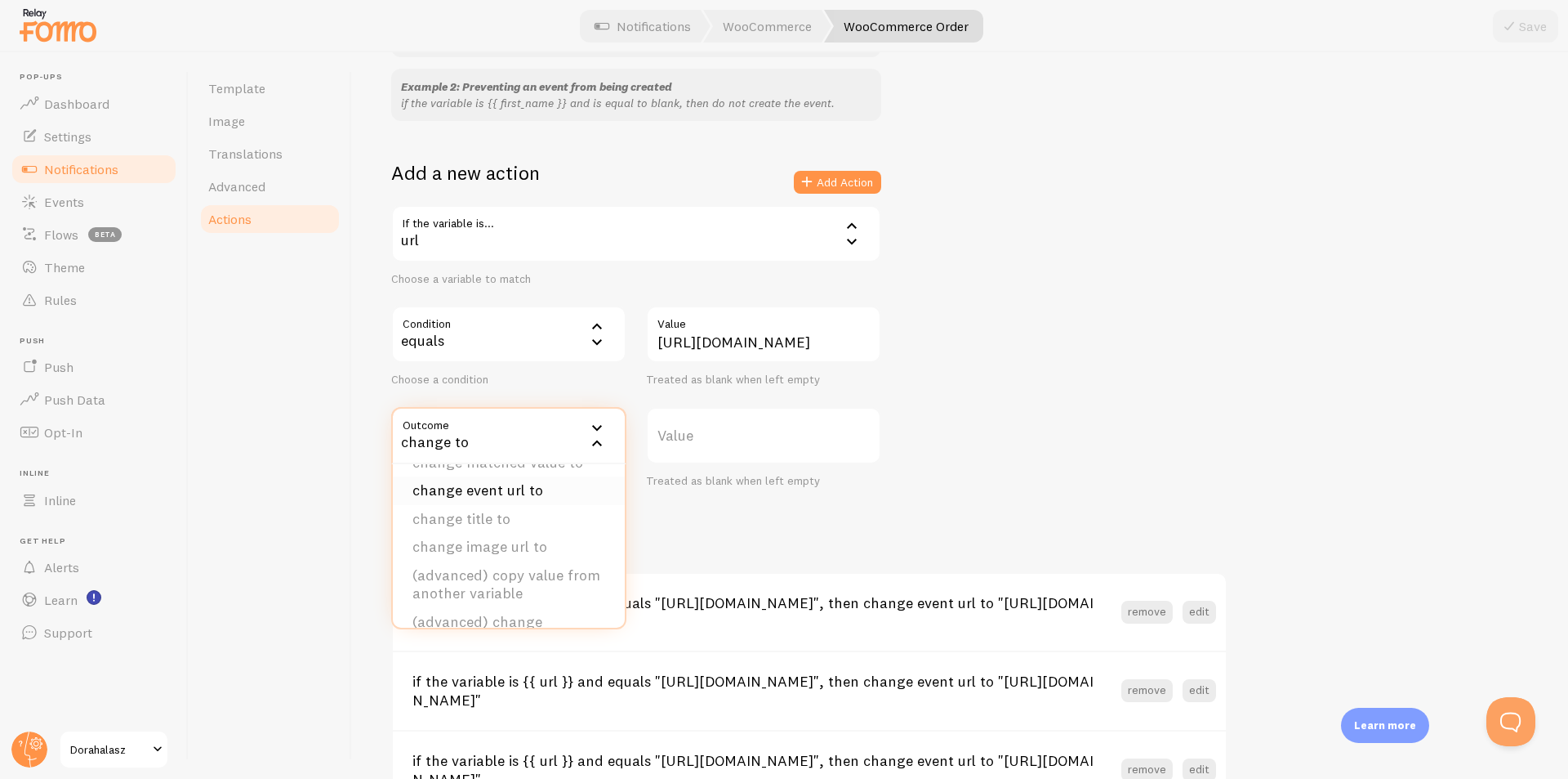
click at [501, 503] on li "change event url to" at bounding box center [509, 490] width 232 height 29
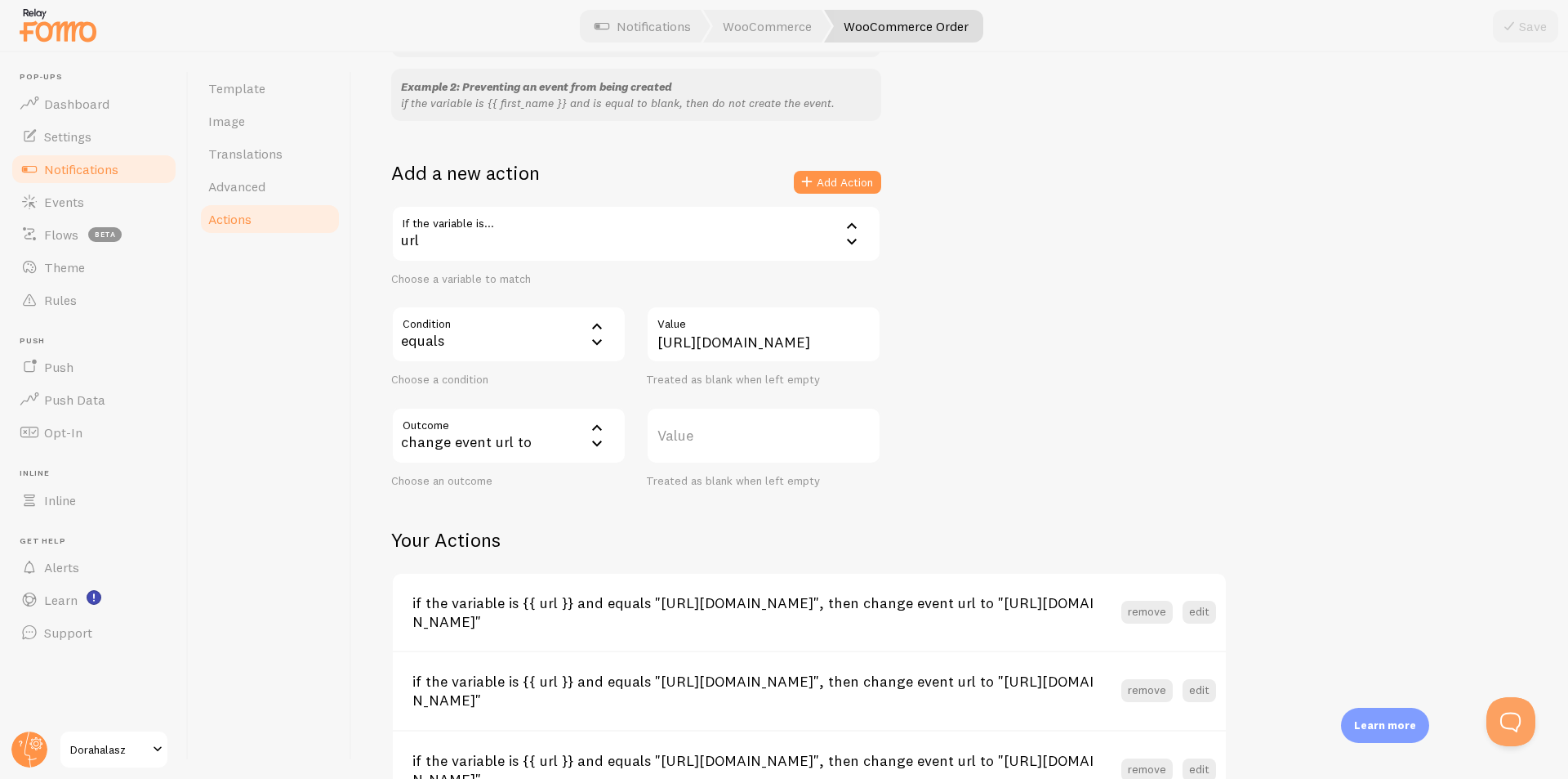
click at [758, 439] on label "Value" at bounding box center [764, 436] width 235 height 58
click at [758, 439] on input "Value" at bounding box center [764, 436] width 235 height 58
paste input "https://dorahalasz.hu/online-tanfolyam-minikurzus/"
type input "https://dorahalasz.hu/online-tanfolyam-minikurzus/"
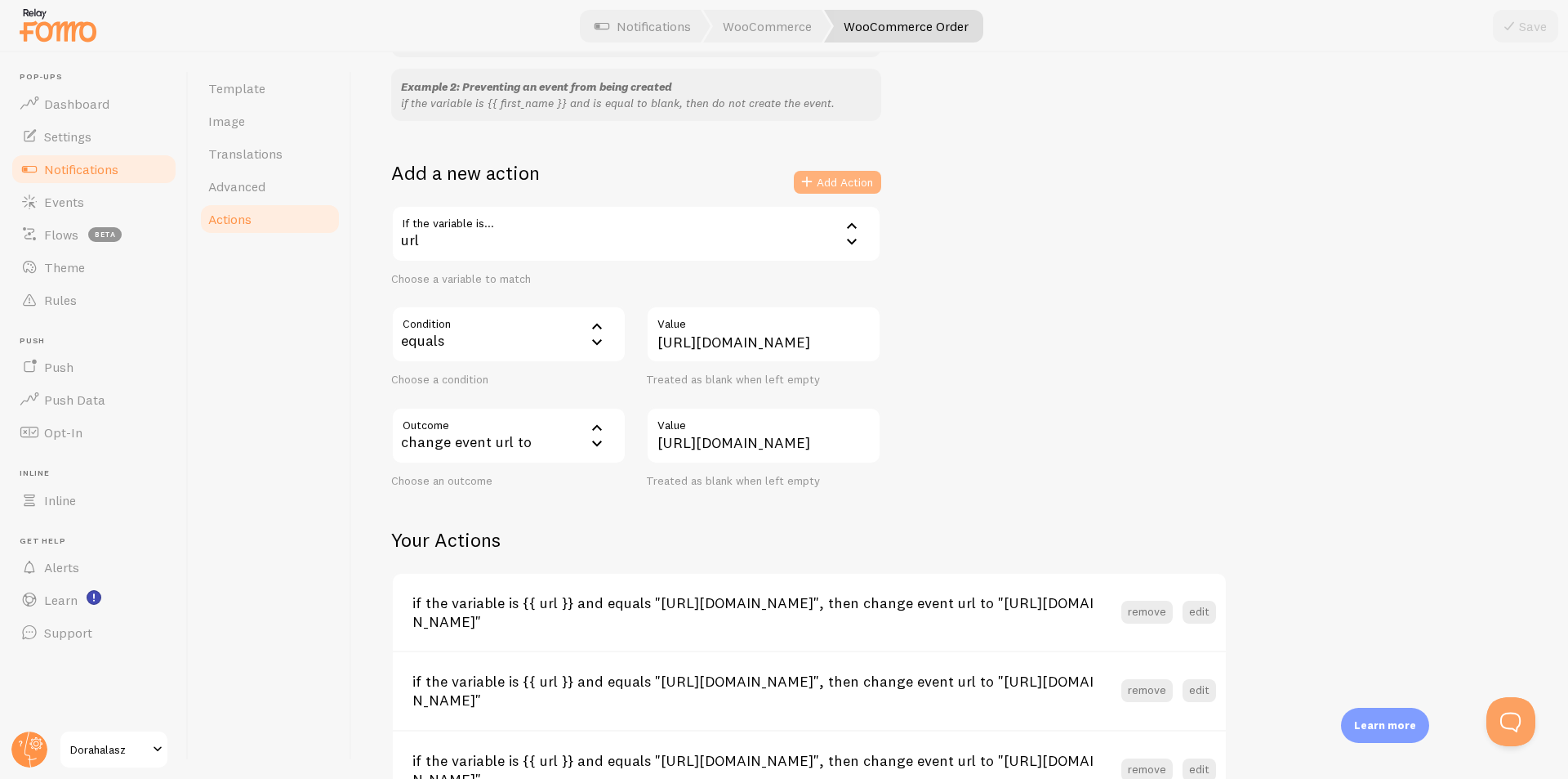
scroll to position [0, 0]
click at [864, 184] on button "Add Action" at bounding box center [838, 182] width 87 height 23
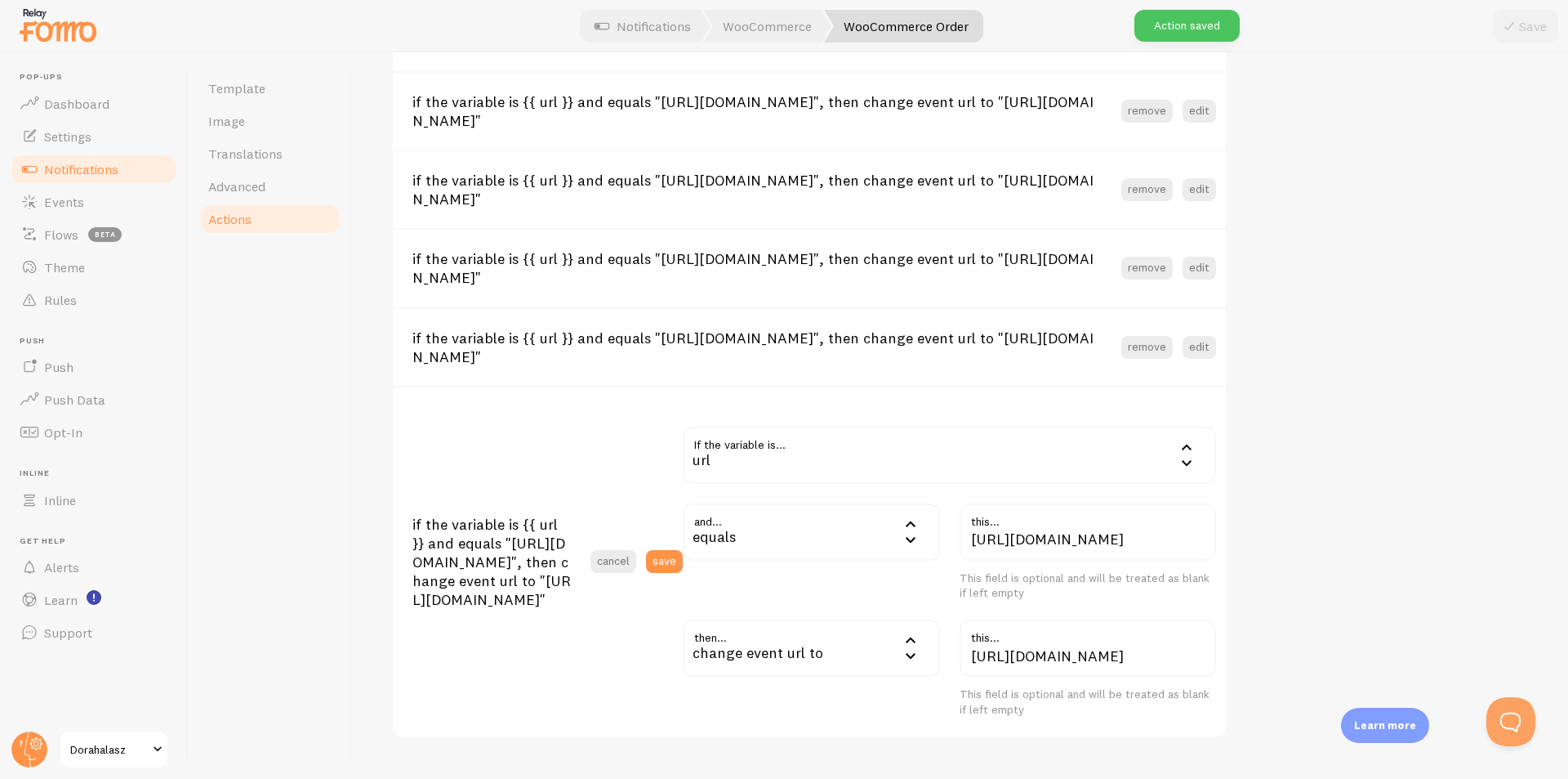
scroll to position [2061, 0]
click at [1214, 349] on button "edit" at bounding box center [1200, 346] width 34 height 23
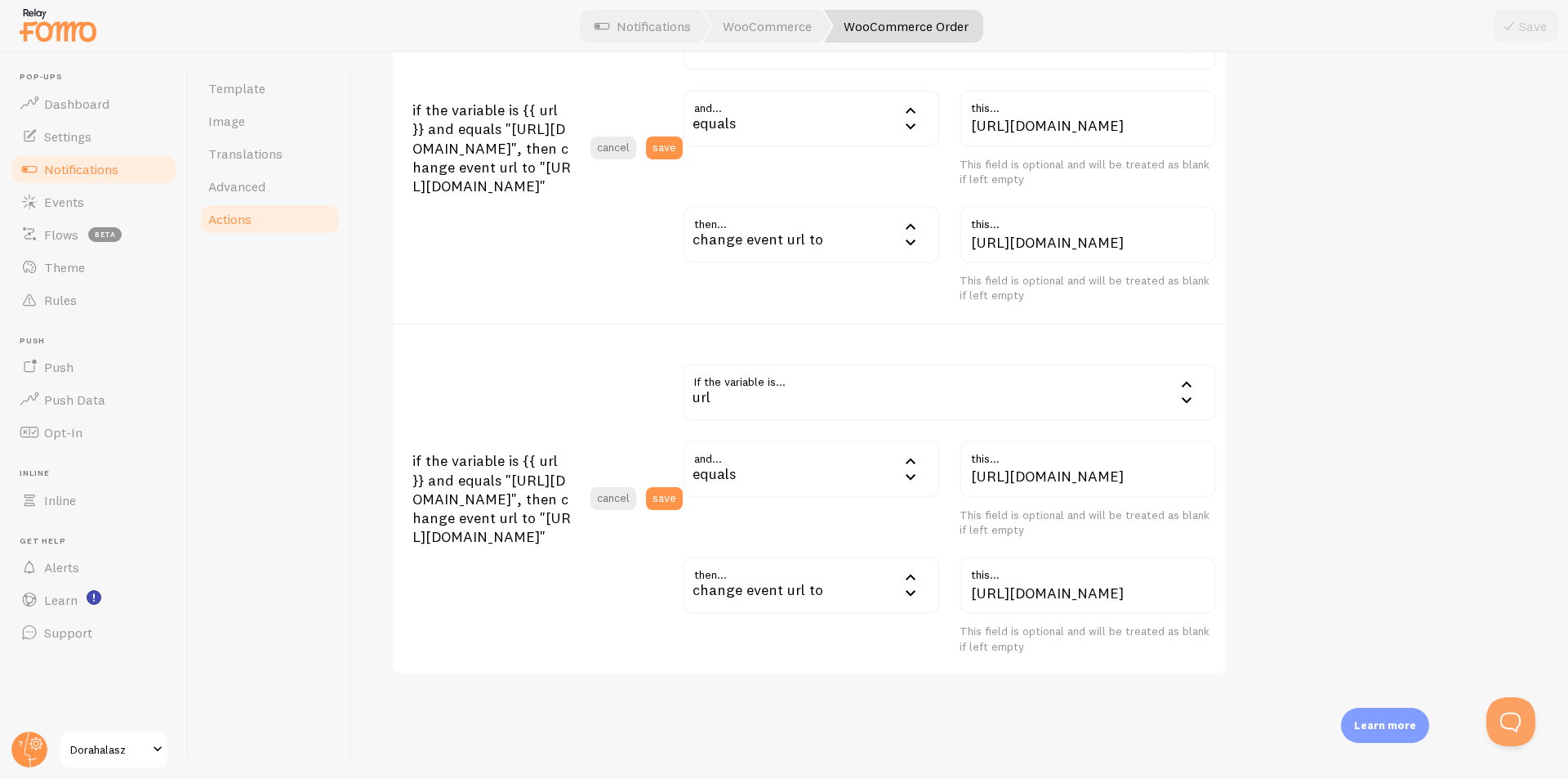
scroll to position [2068, 0]
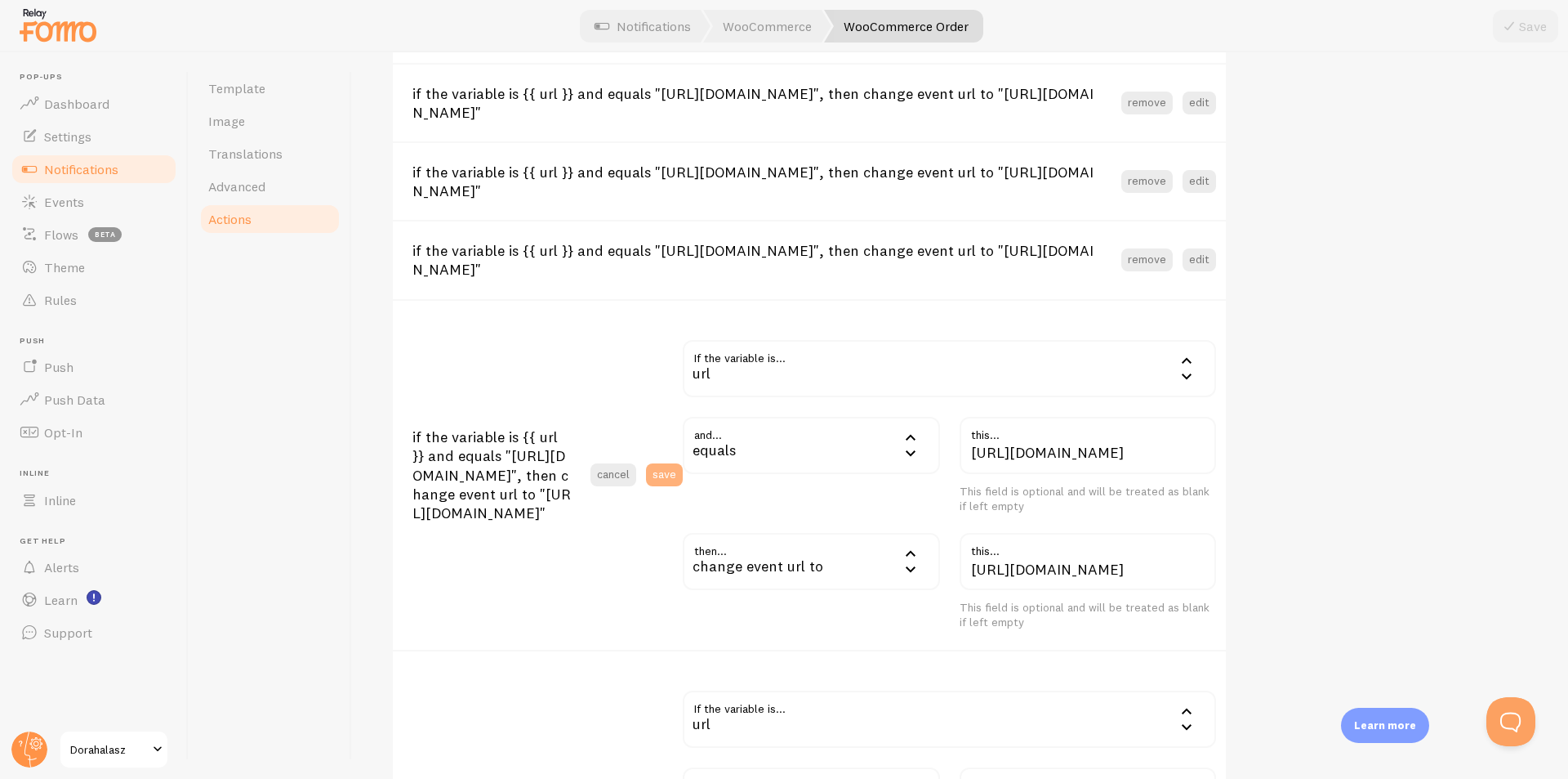
click at [676, 470] on button "save" at bounding box center [664, 474] width 37 height 23
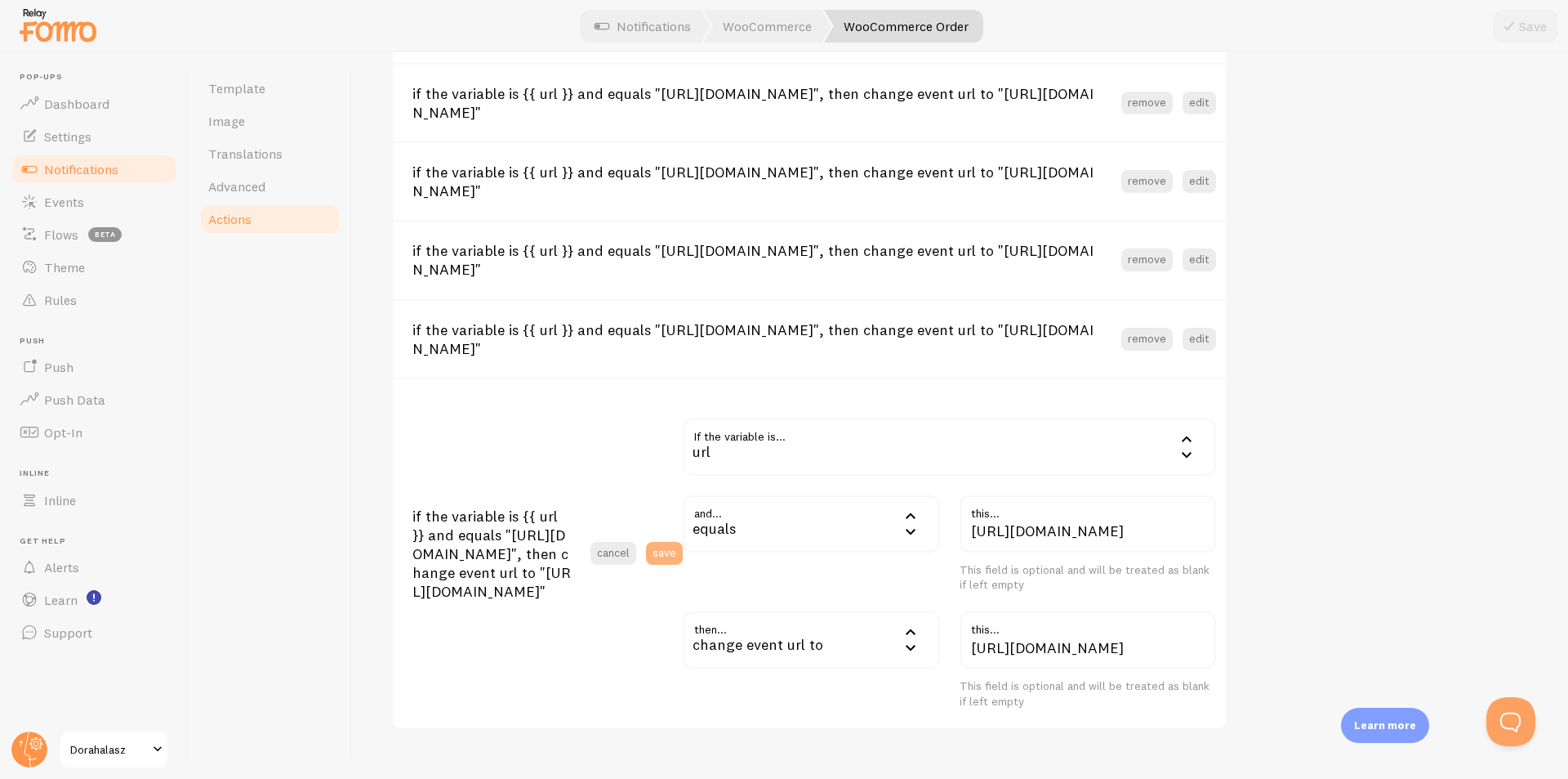
click at [661, 555] on button "save" at bounding box center [664, 553] width 37 height 23
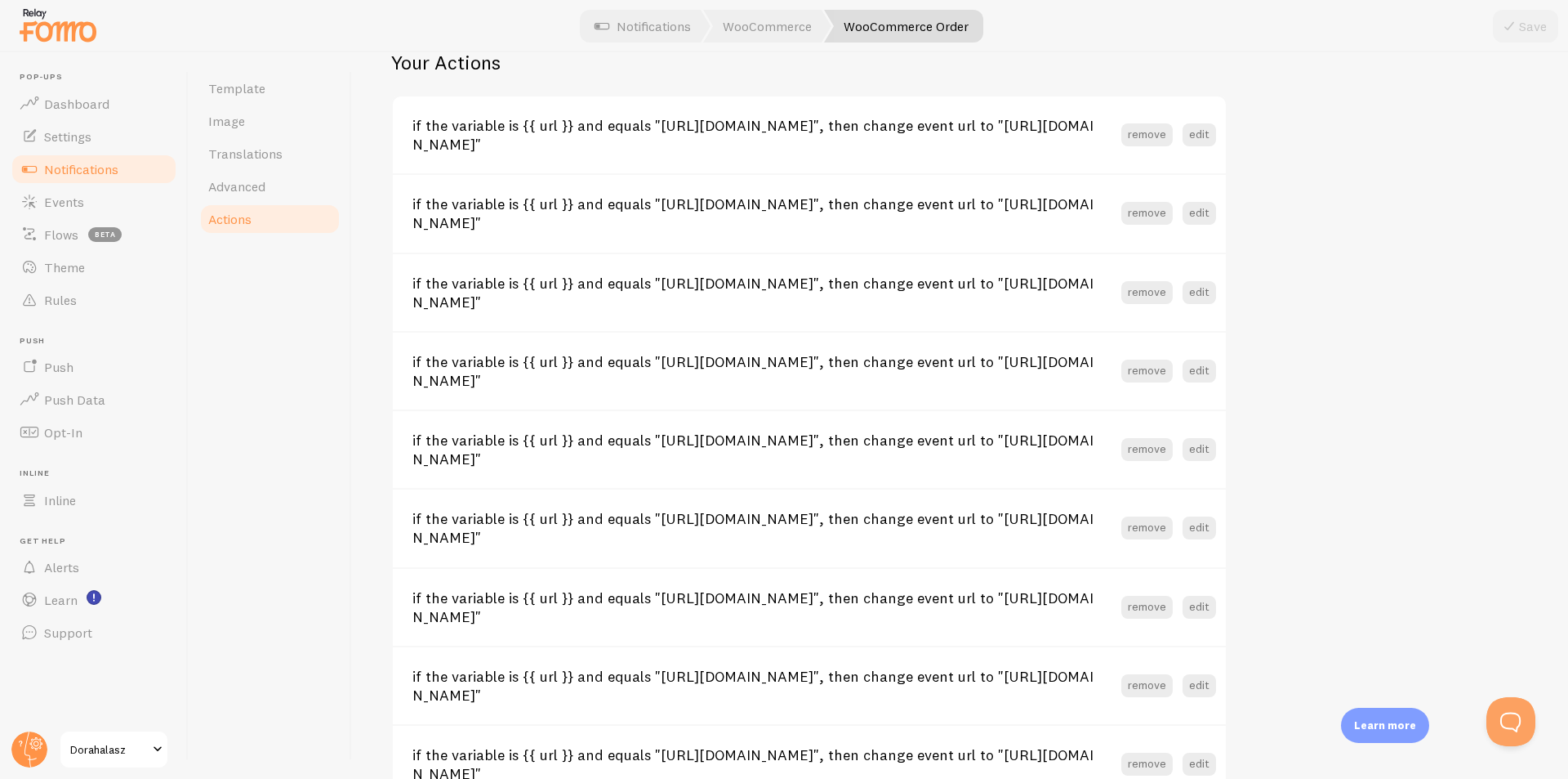
scroll to position [681, 0]
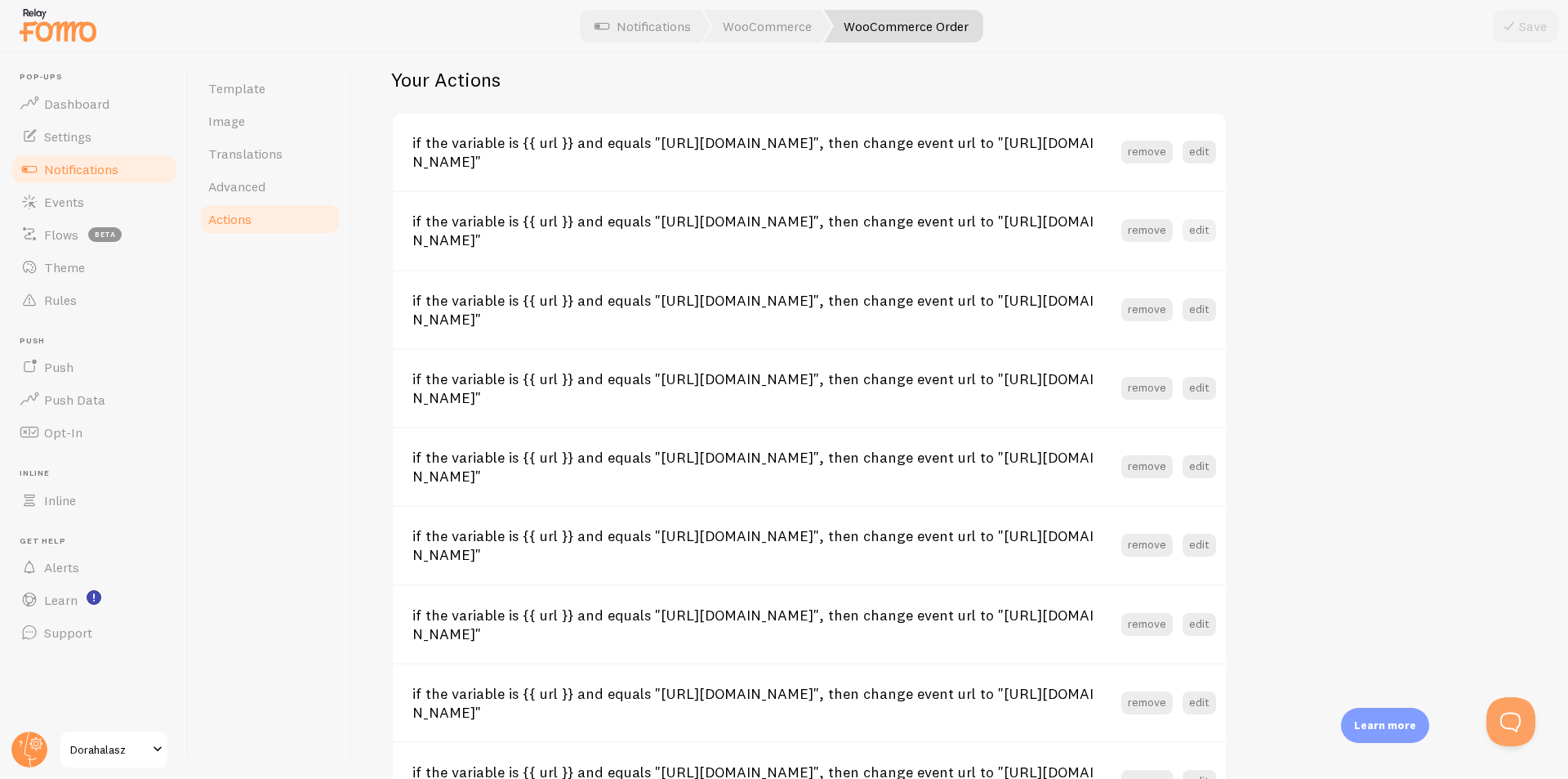
click at [1205, 233] on button "edit" at bounding box center [1200, 230] width 34 height 23
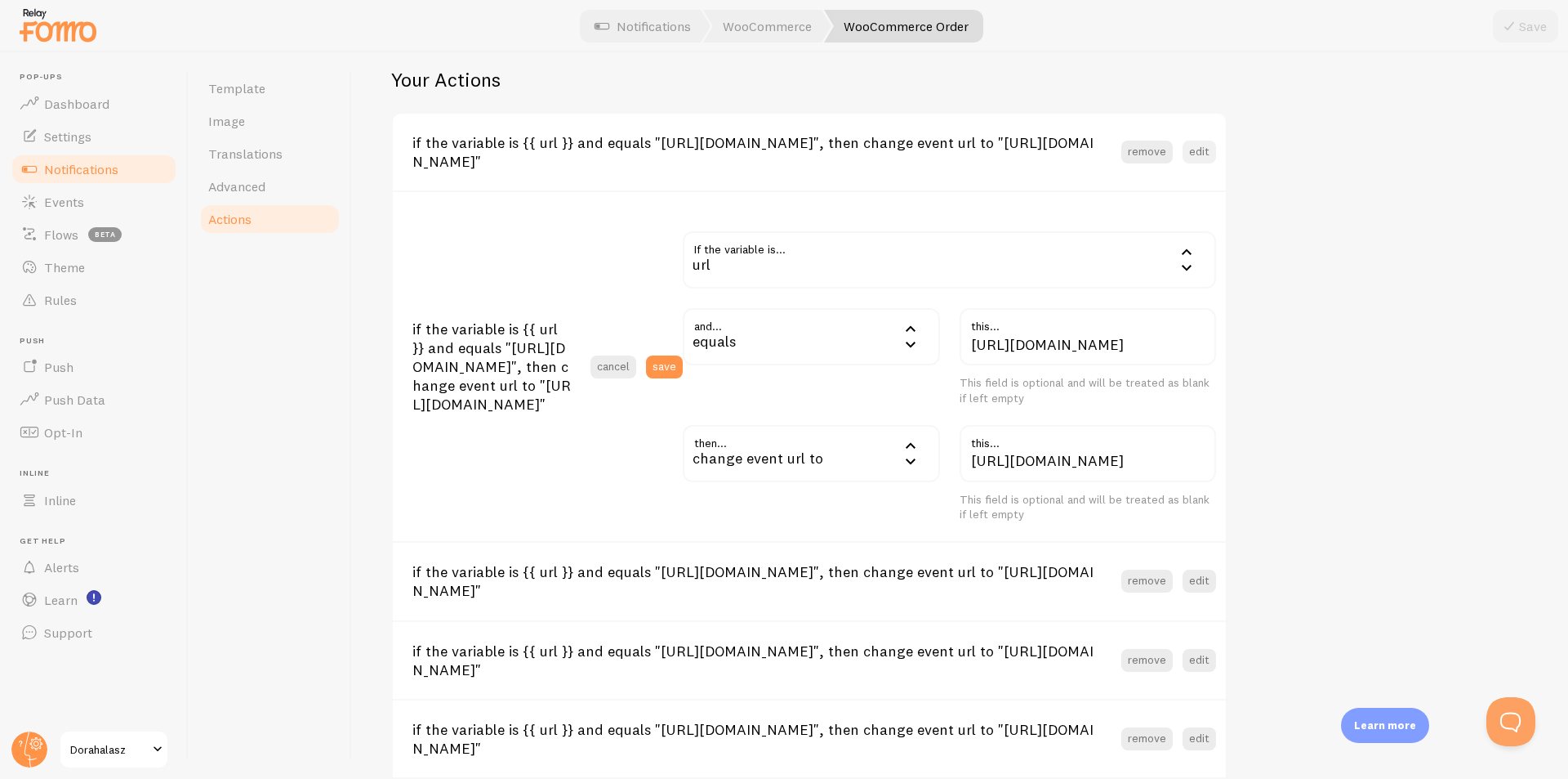
click at [1203, 146] on button "edit" at bounding box center [1200, 152] width 34 height 23
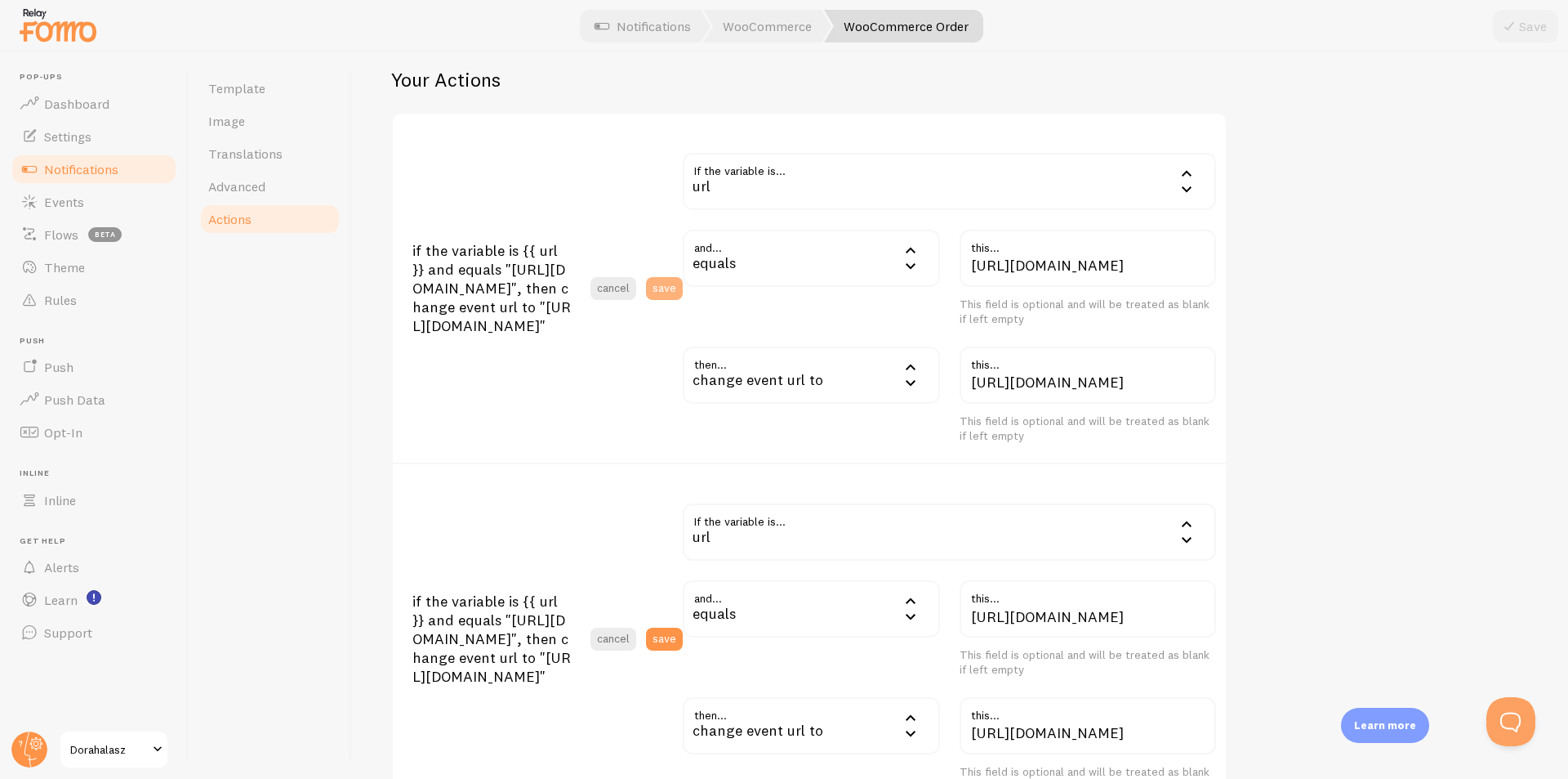
click at [665, 281] on button "save" at bounding box center [664, 288] width 37 height 23
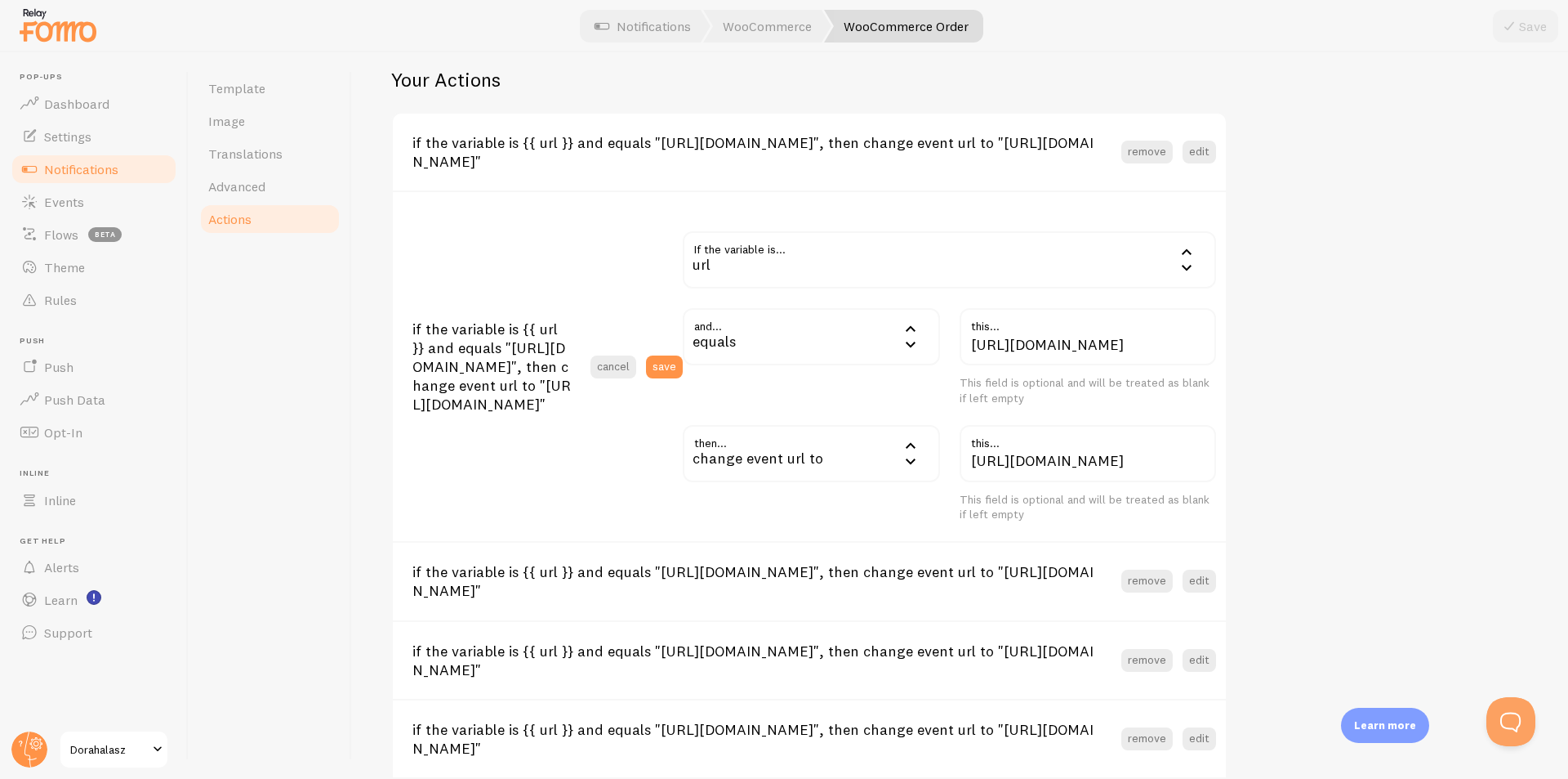
click at [679, 357] on div "and... equals equals equals not equal contains does not contain less than (numb…" at bounding box center [811, 357] width 277 height 97
click at [679, 364] on div "and... equals equals equals not equal contains does not contain less than (numb…" at bounding box center [811, 357] width 277 height 97
click at [672, 371] on button "save" at bounding box center [664, 366] width 37 height 23
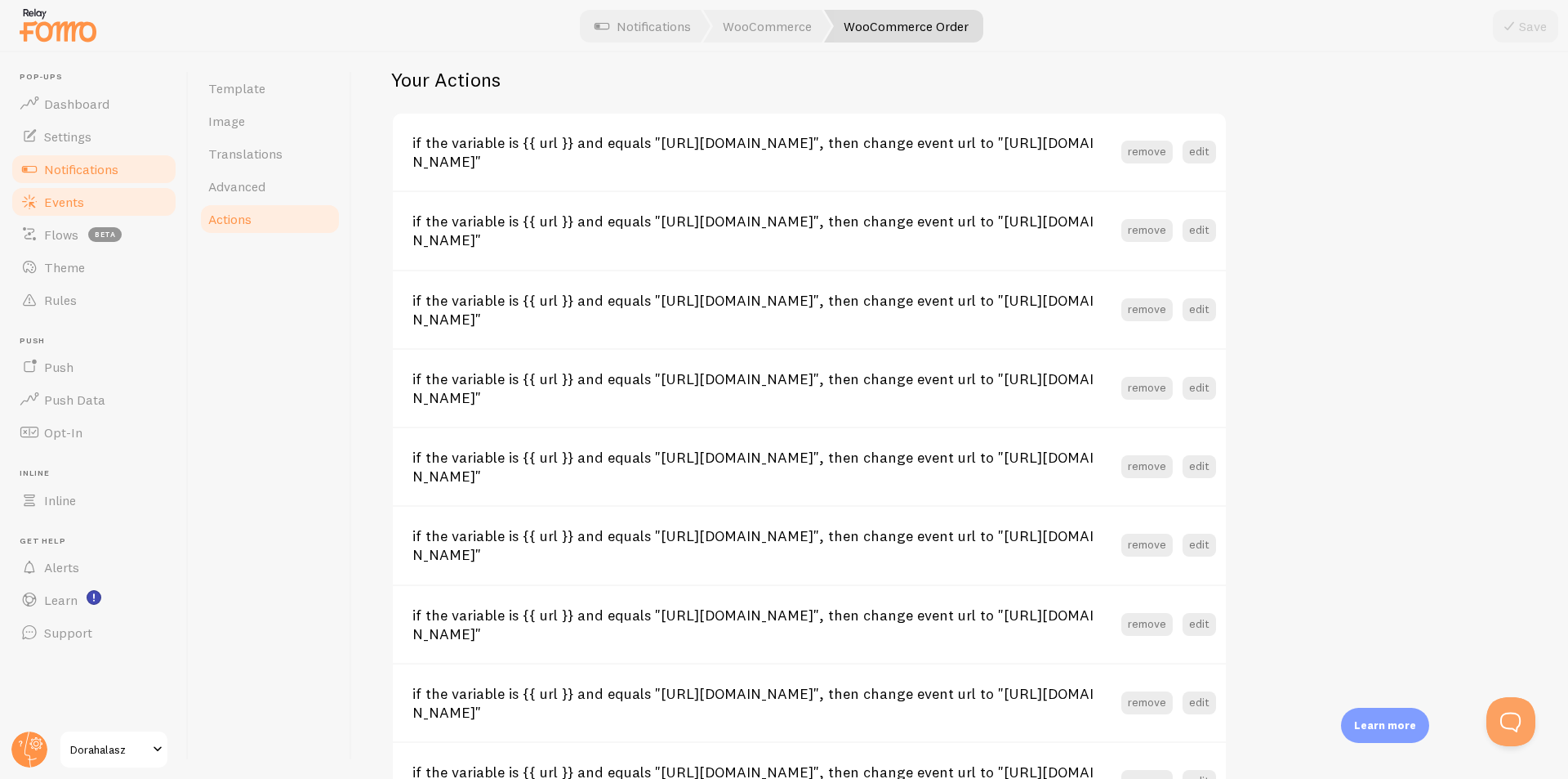
click at [77, 201] on span "Events" at bounding box center [63, 201] width 40 height 16
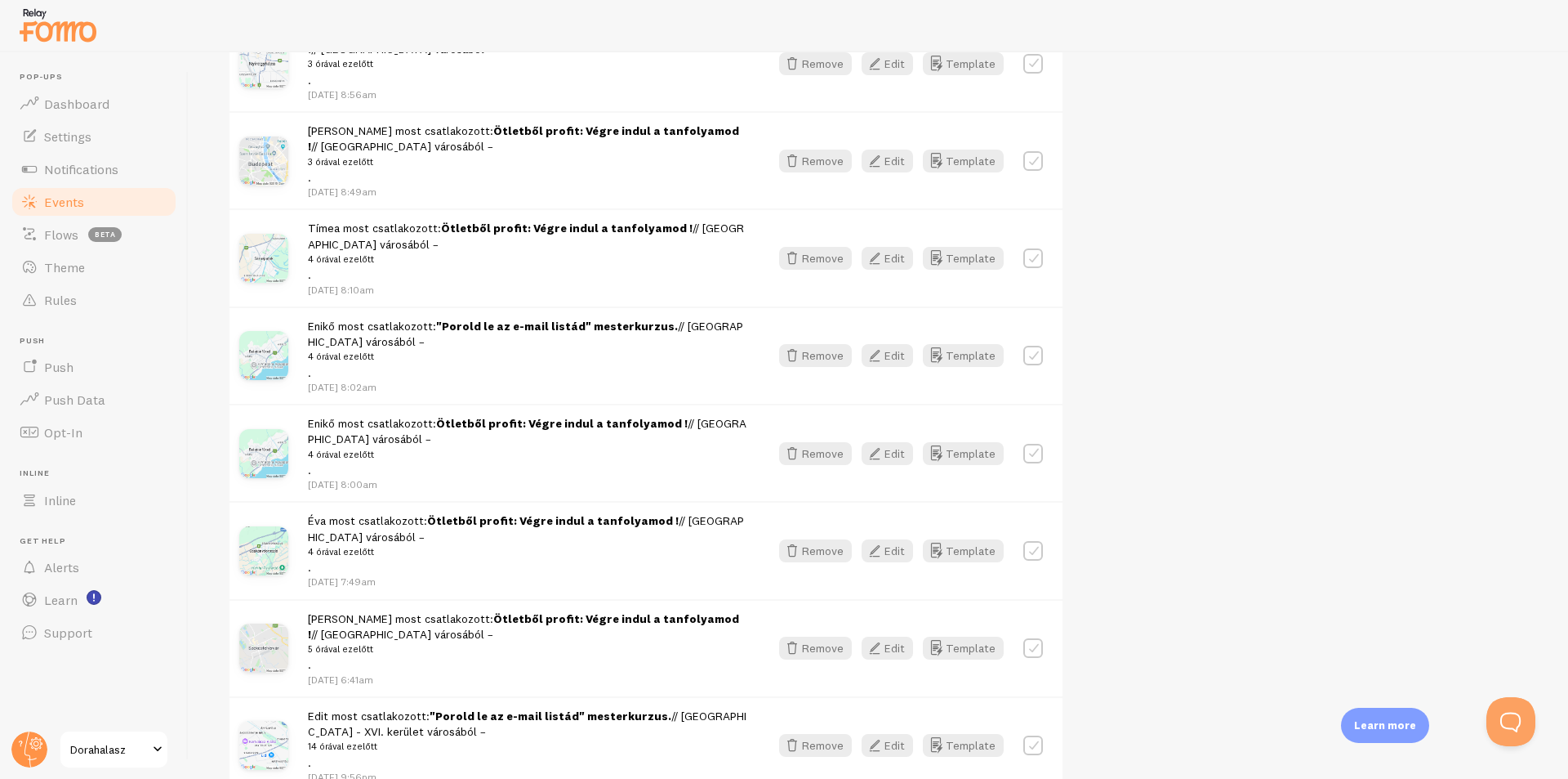
scroll to position [980, 0]
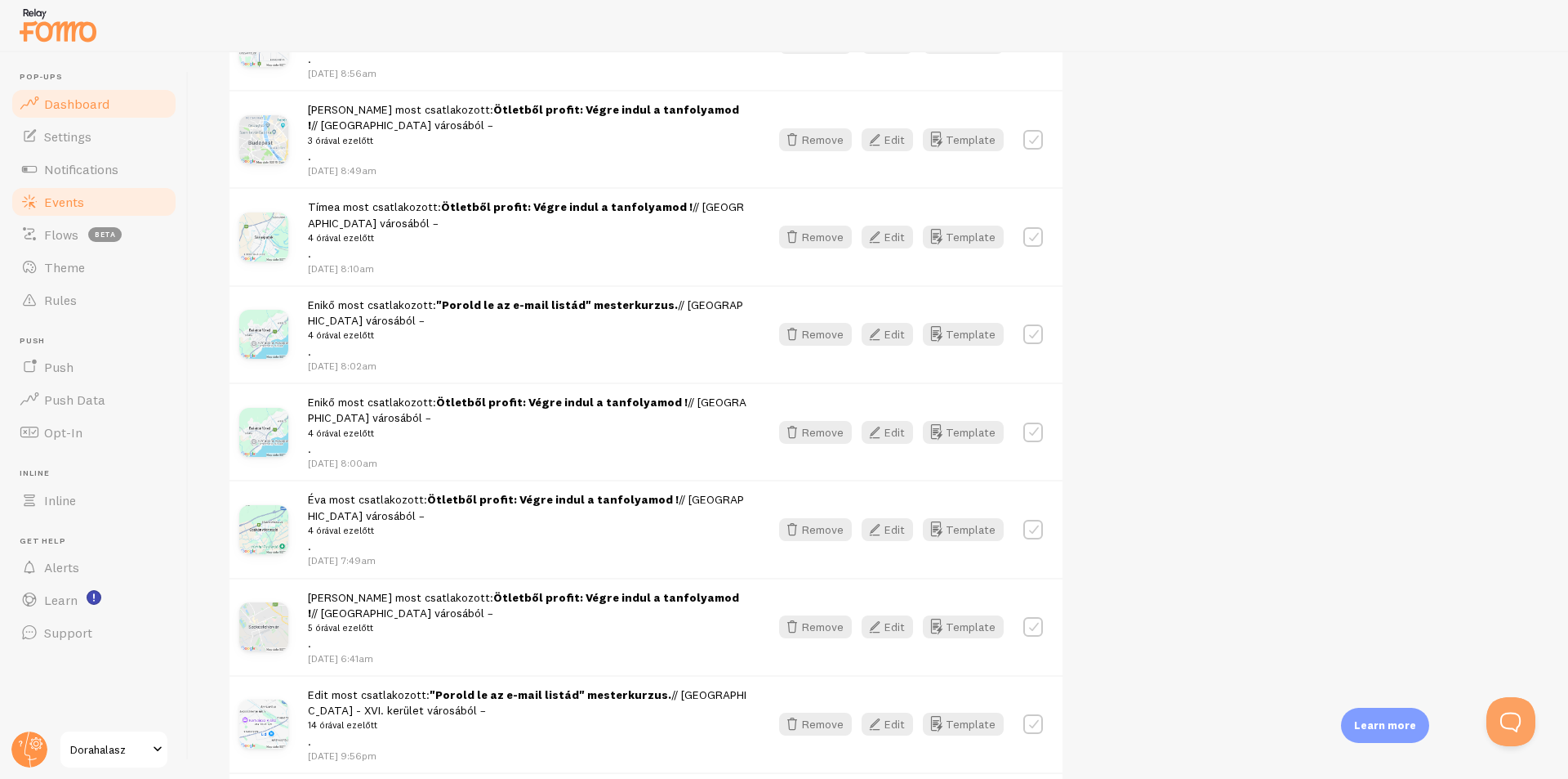
click at [49, 101] on span "Dashboard" at bounding box center [76, 103] width 65 height 16
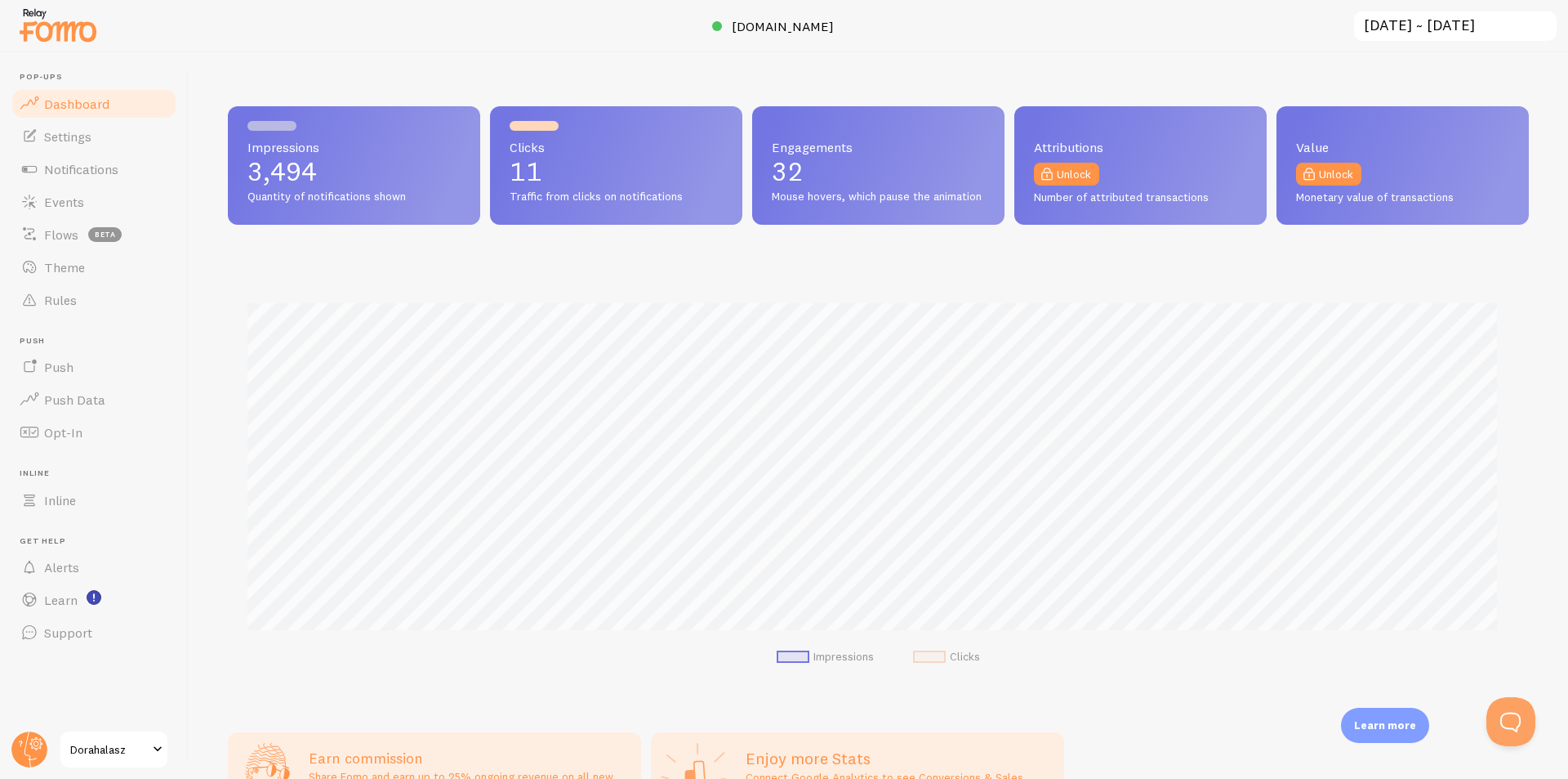
scroll to position [10, 0]
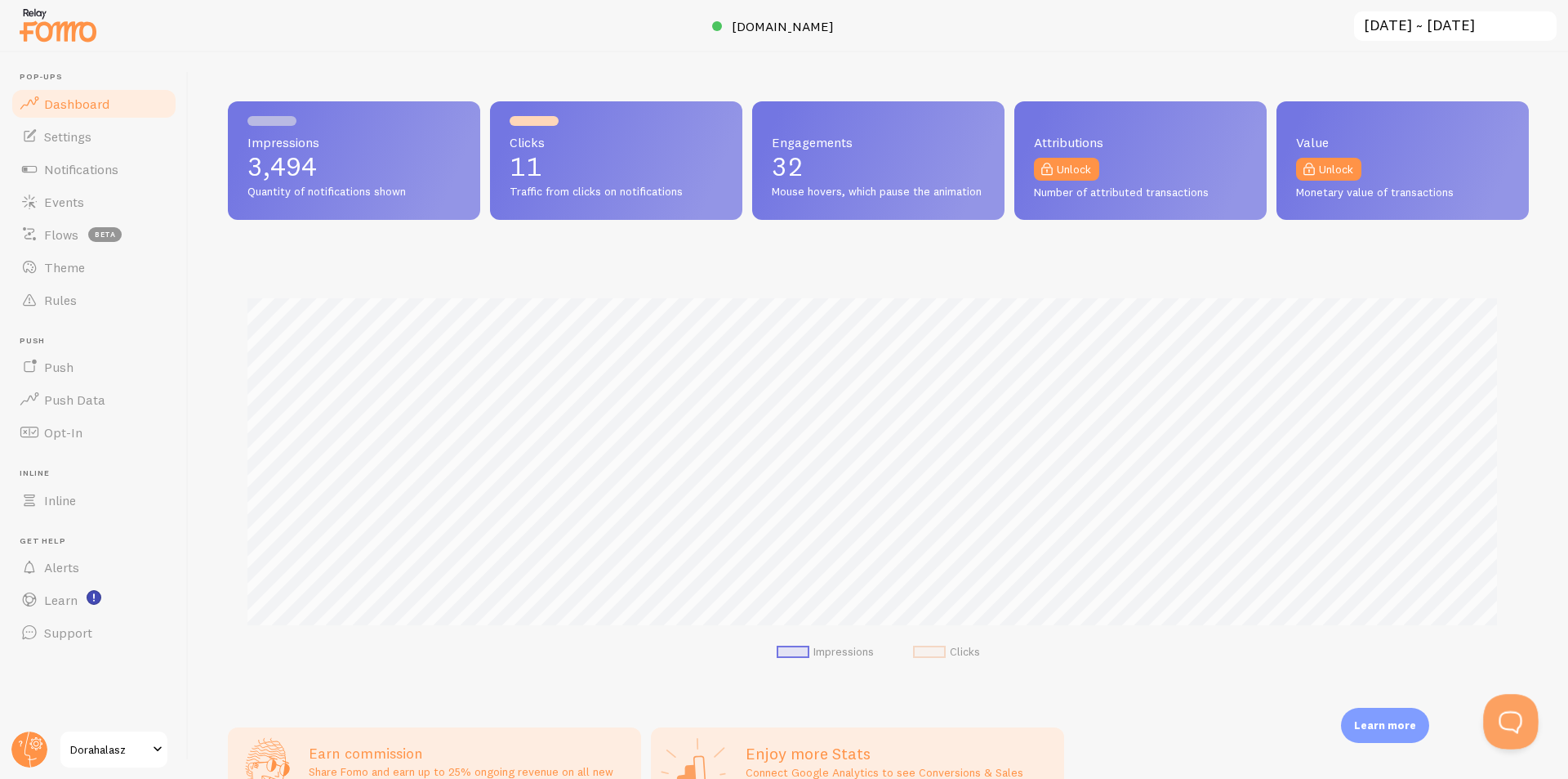
click at [1505, 719] on button "Open Beacon popover" at bounding box center [1508, 717] width 49 height 49
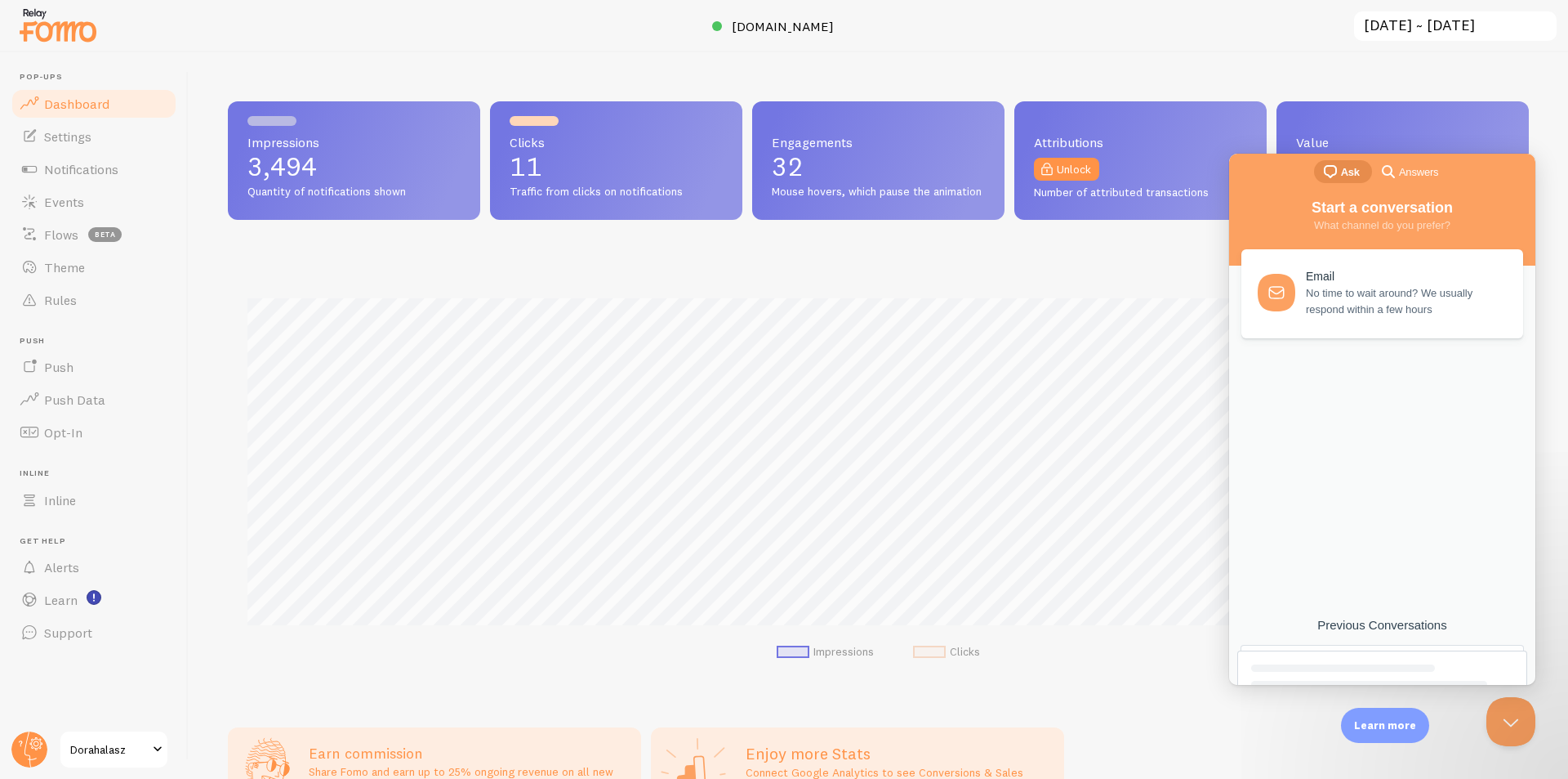
click at [1371, 676] on div at bounding box center [1383, 701] width 262 height 72
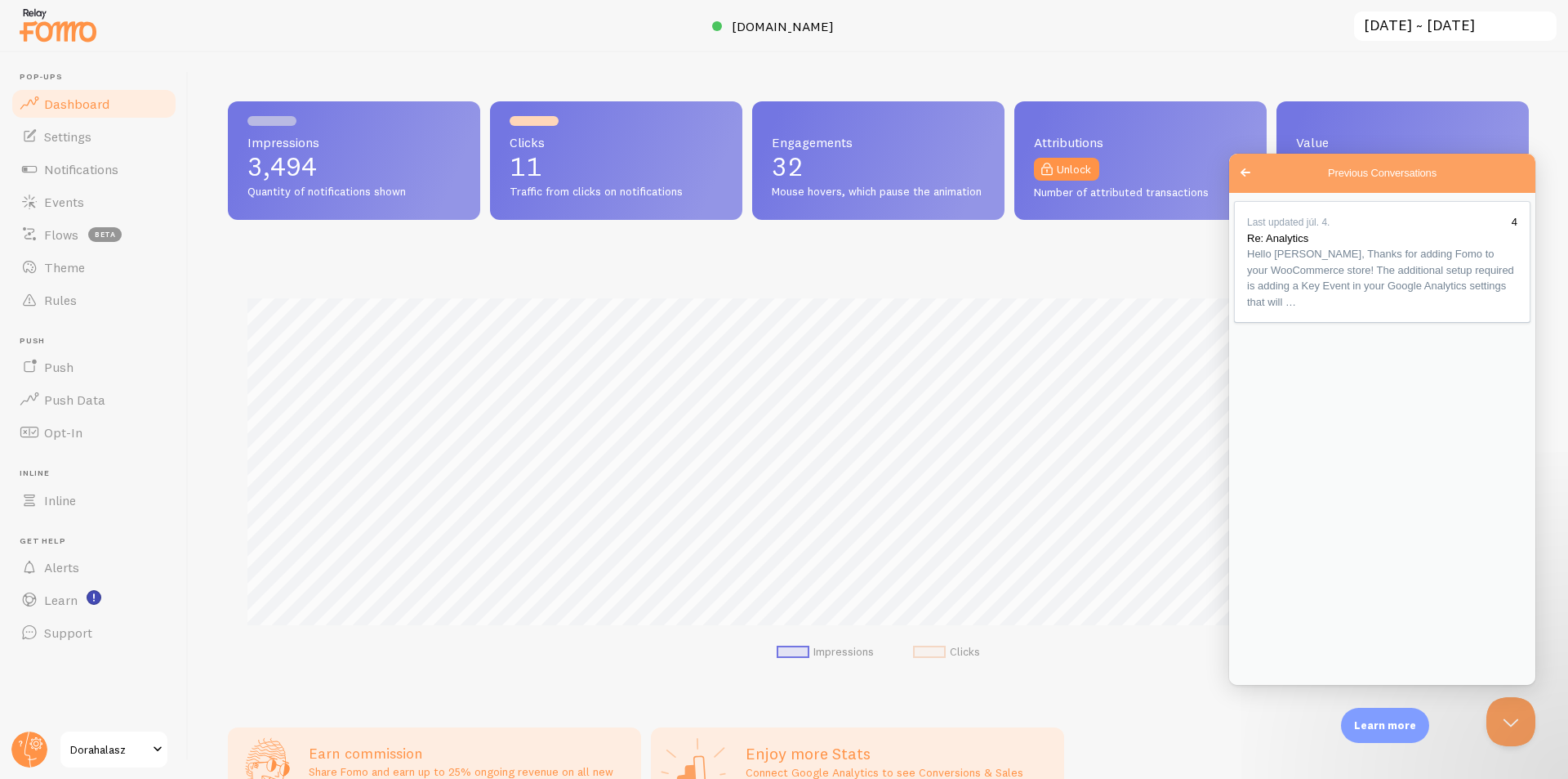
click at [1250, 170] on span "Go back" at bounding box center [1246, 173] width 20 height 20
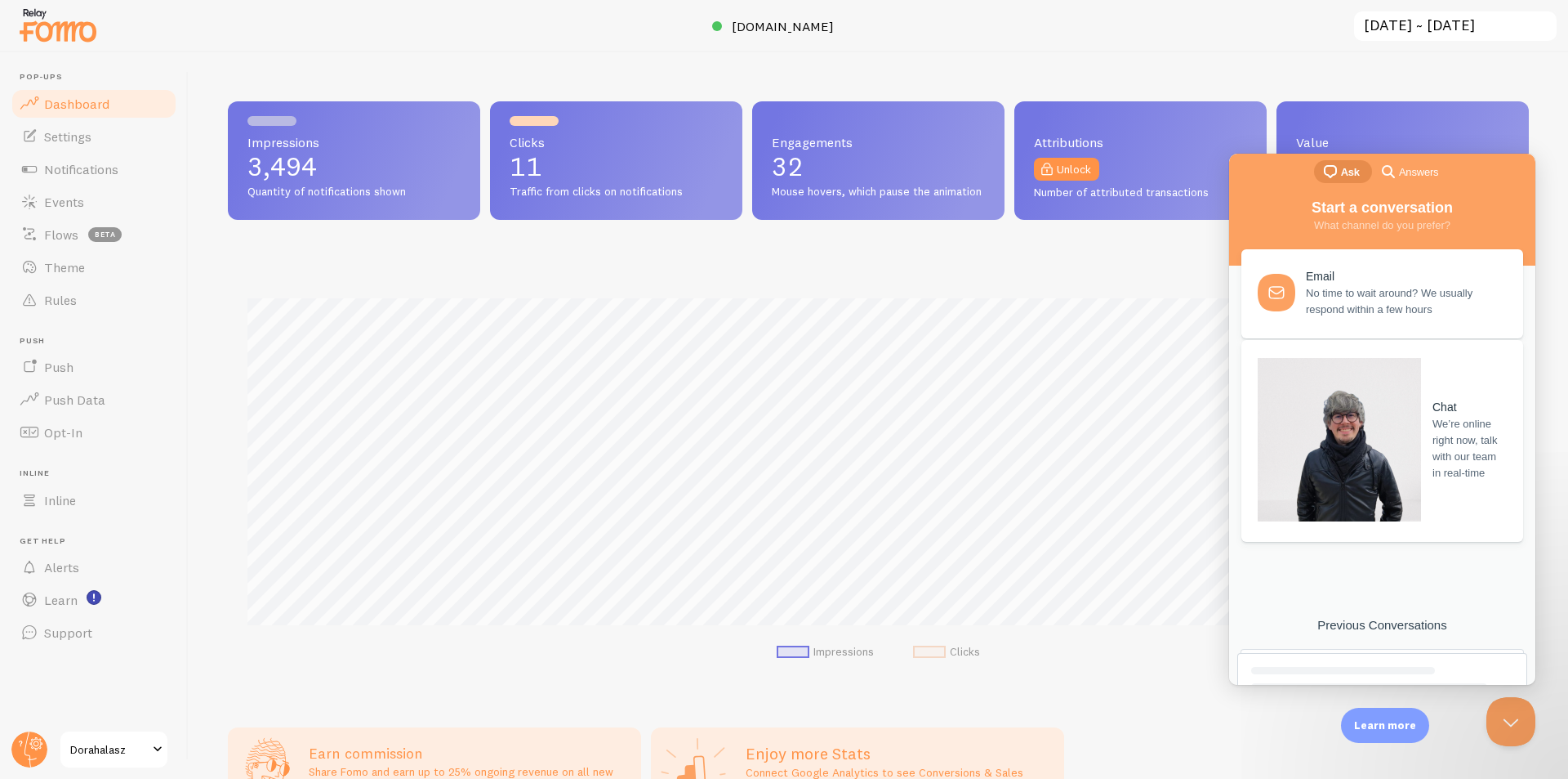
click at [1433, 416] on span "We’re online right now, talk with our team in real-time" at bounding box center [1469, 449] width 71 height 65
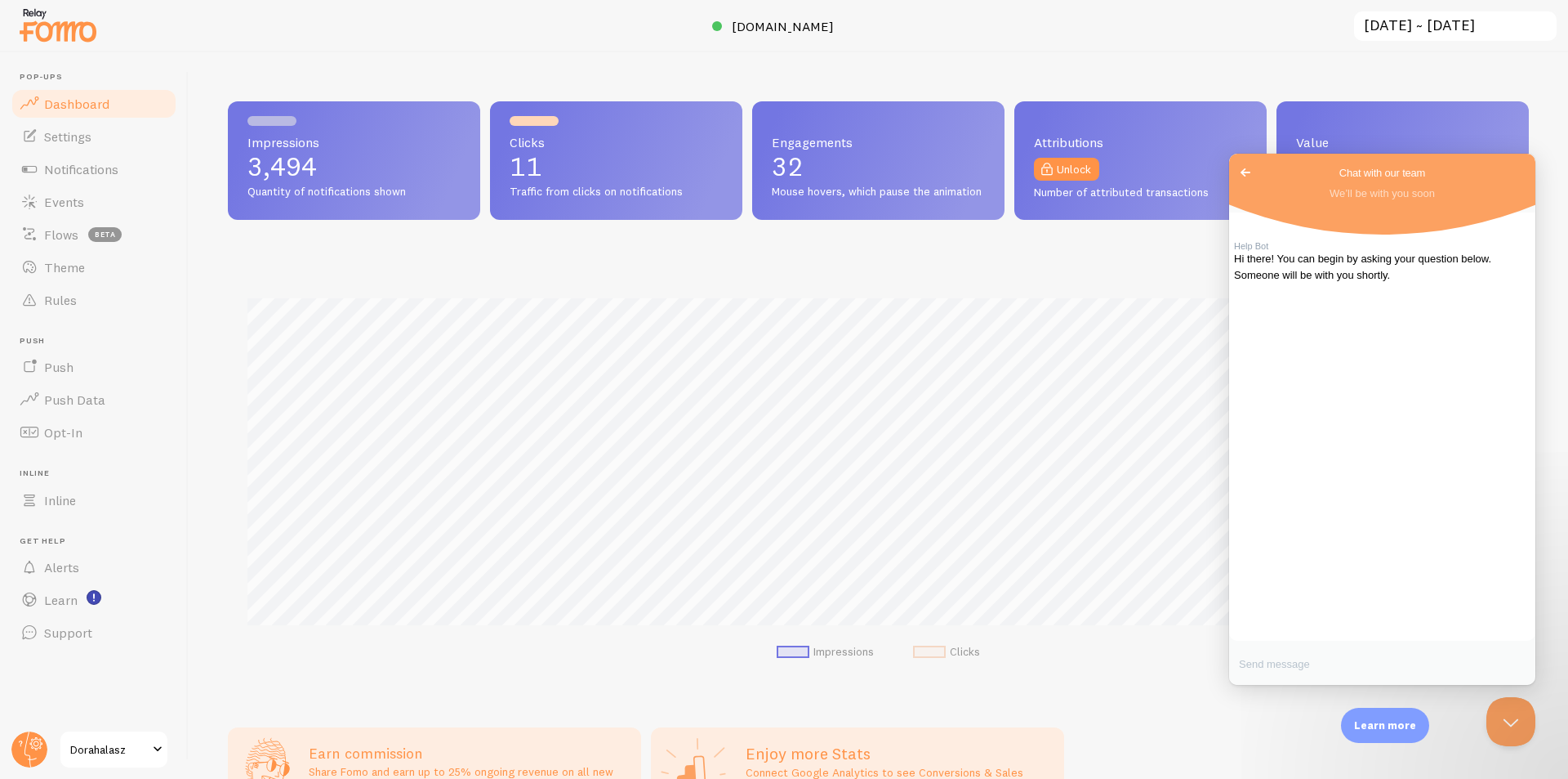
click at [1383, 663] on textarea "Write chat message" at bounding box center [1383, 666] width 306 height 39
type textarea "Hi, somehow the fomo stopped showing on ym site https://dorahalasz.hu As im new…"
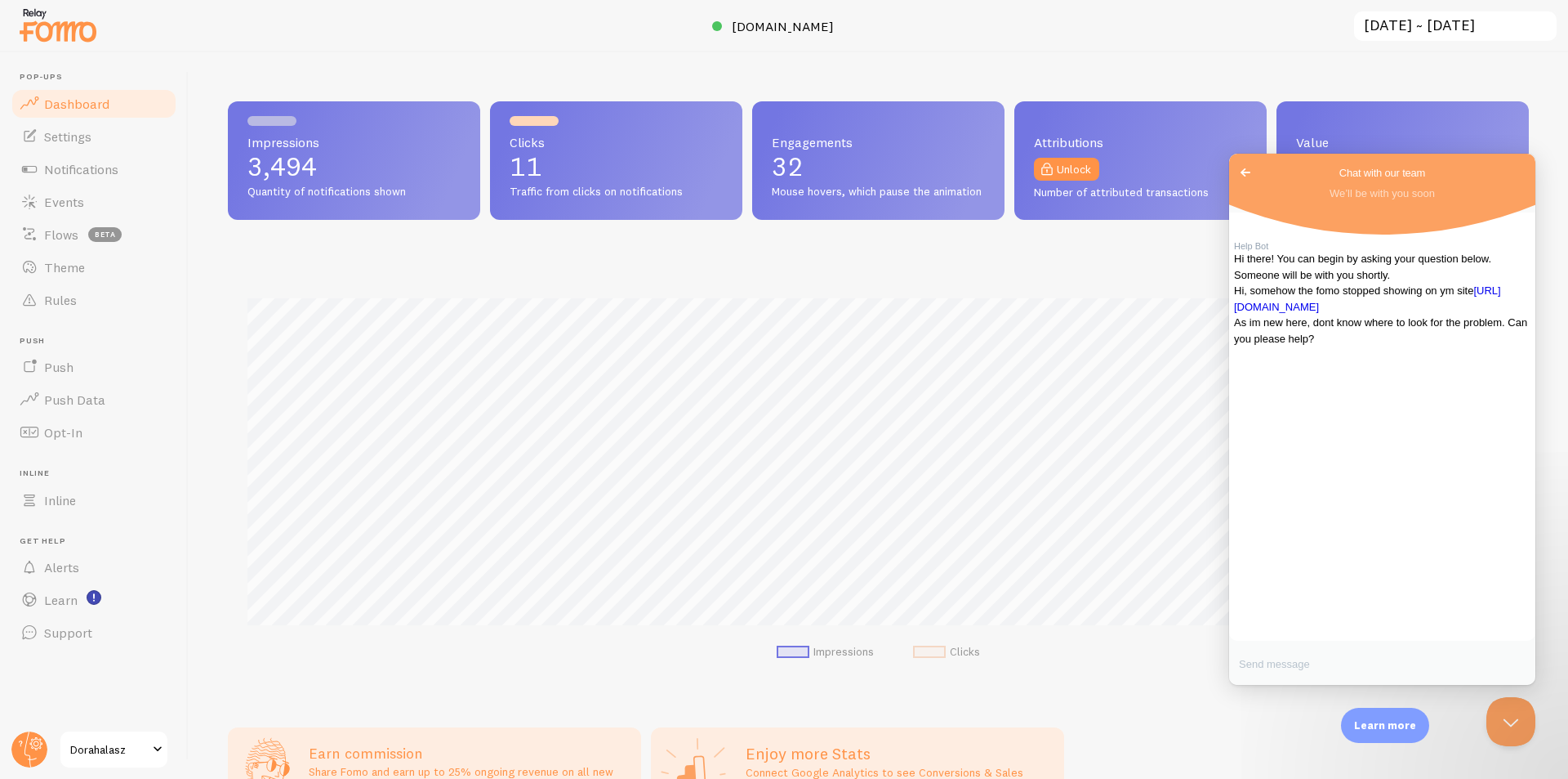
scroll to position [0, 0]
click at [103, 144] on link "Settings" at bounding box center [94, 136] width 169 height 33
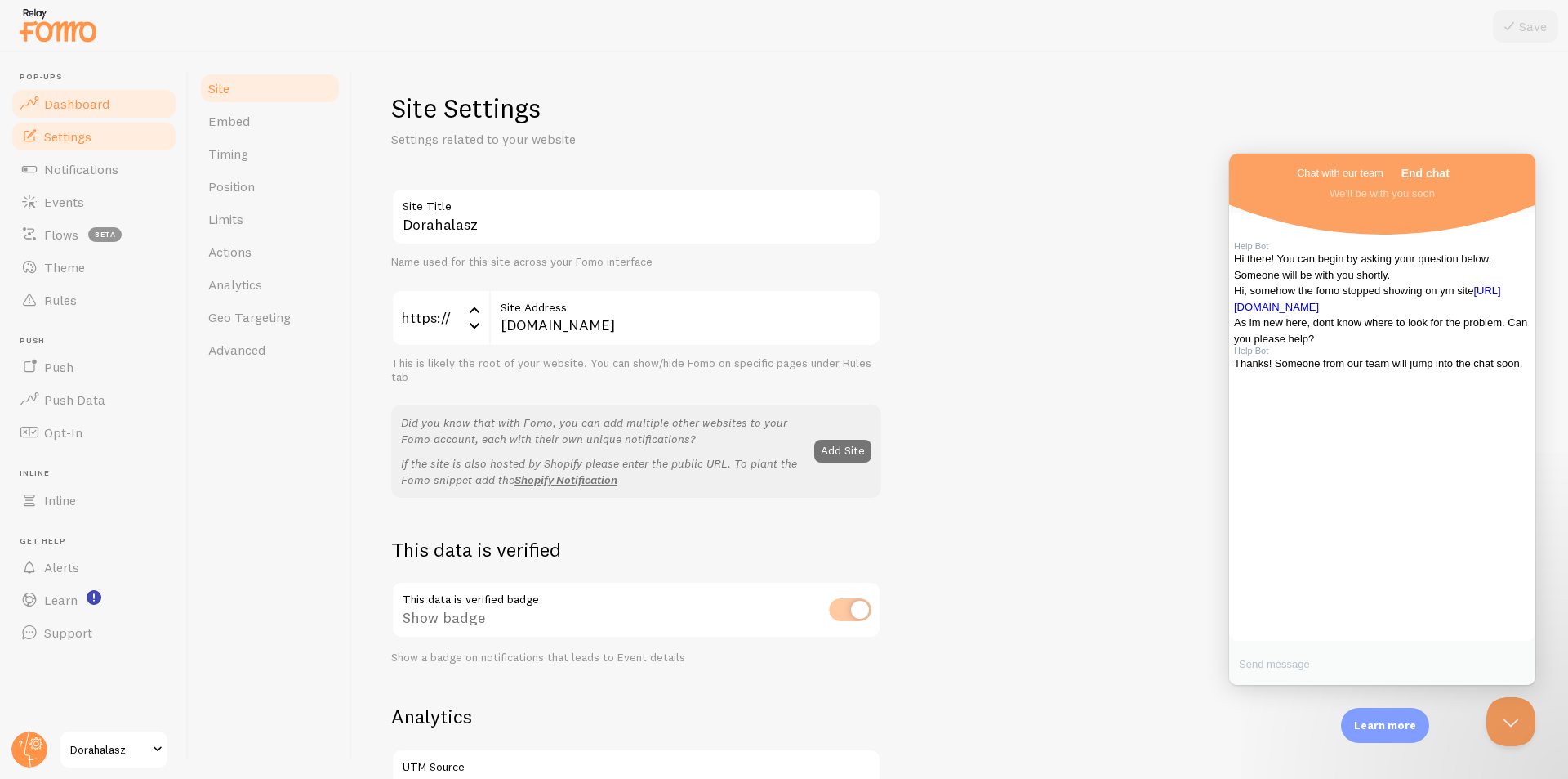
click at [71, 87] on link "Dashboard" at bounding box center [94, 103] width 169 height 33
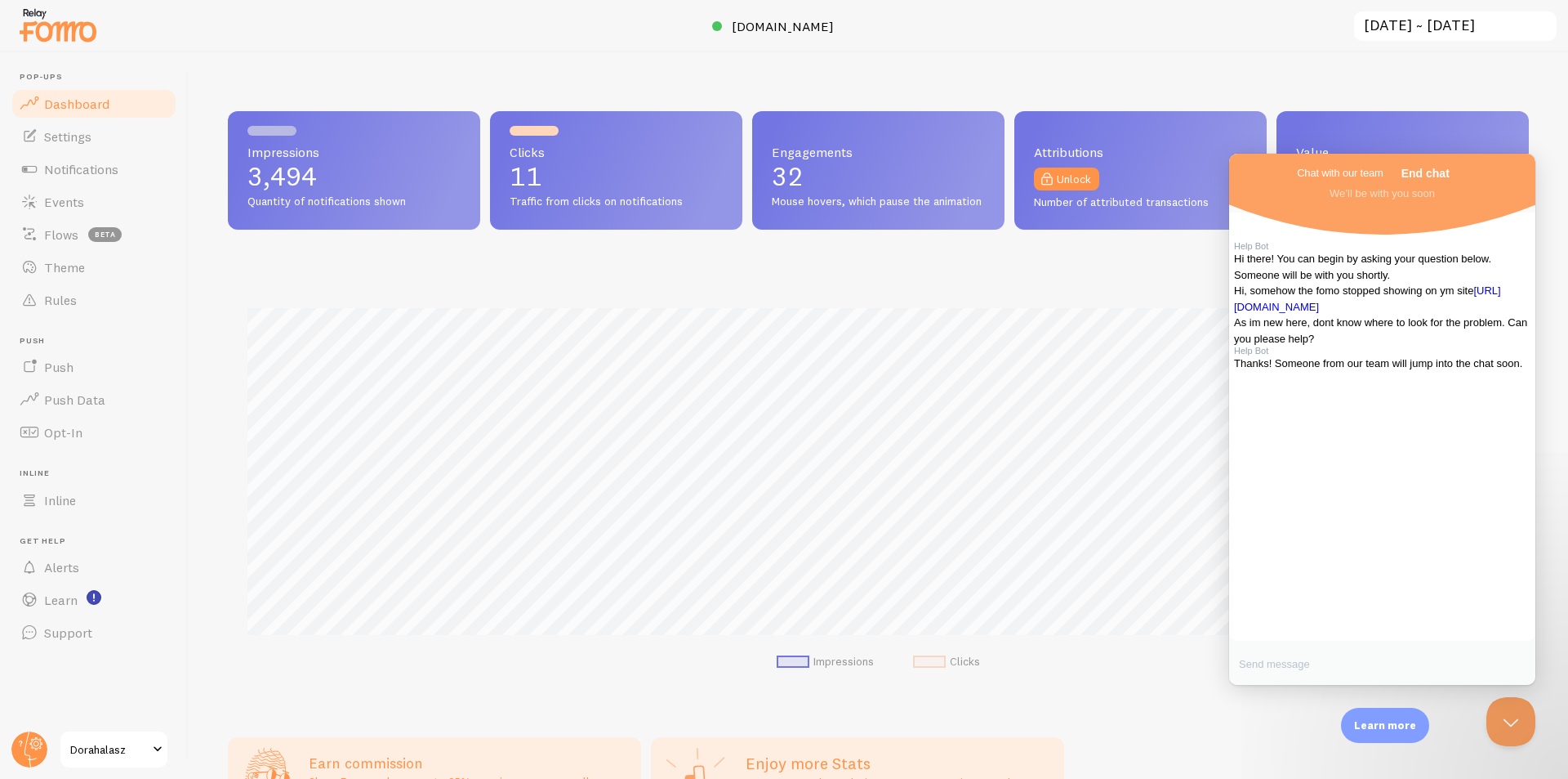
scroll to position [429, 1289]
click at [1302, 675] on textarea "Write chat message" at bounding box center [1383, 666] width 306 height 39
type textarea "Many thanks :)"
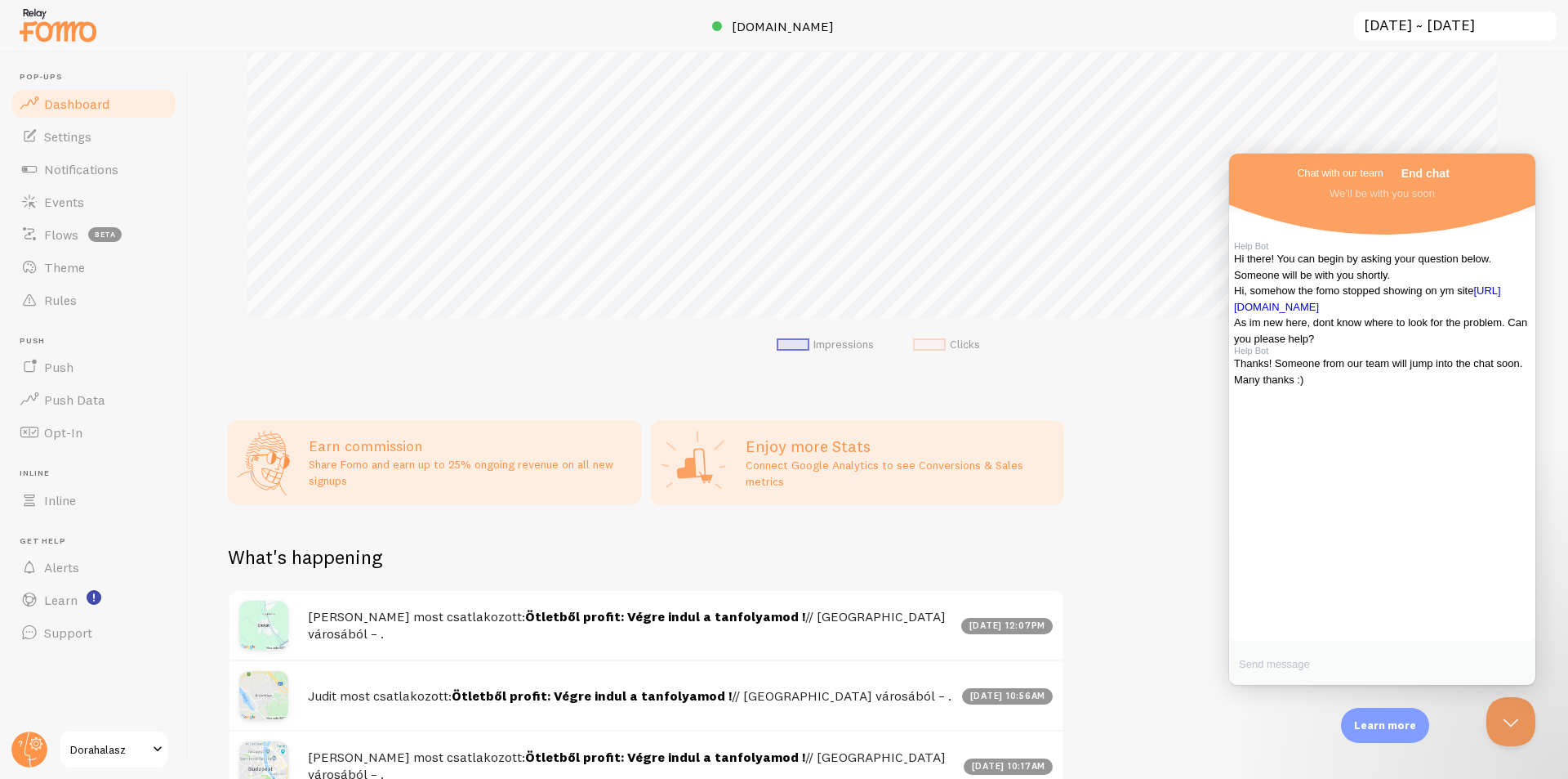
scroll to position [316, 0]
click at [54, 132] on span "Settings" at bounding box center [67, 136] width 48 height 16
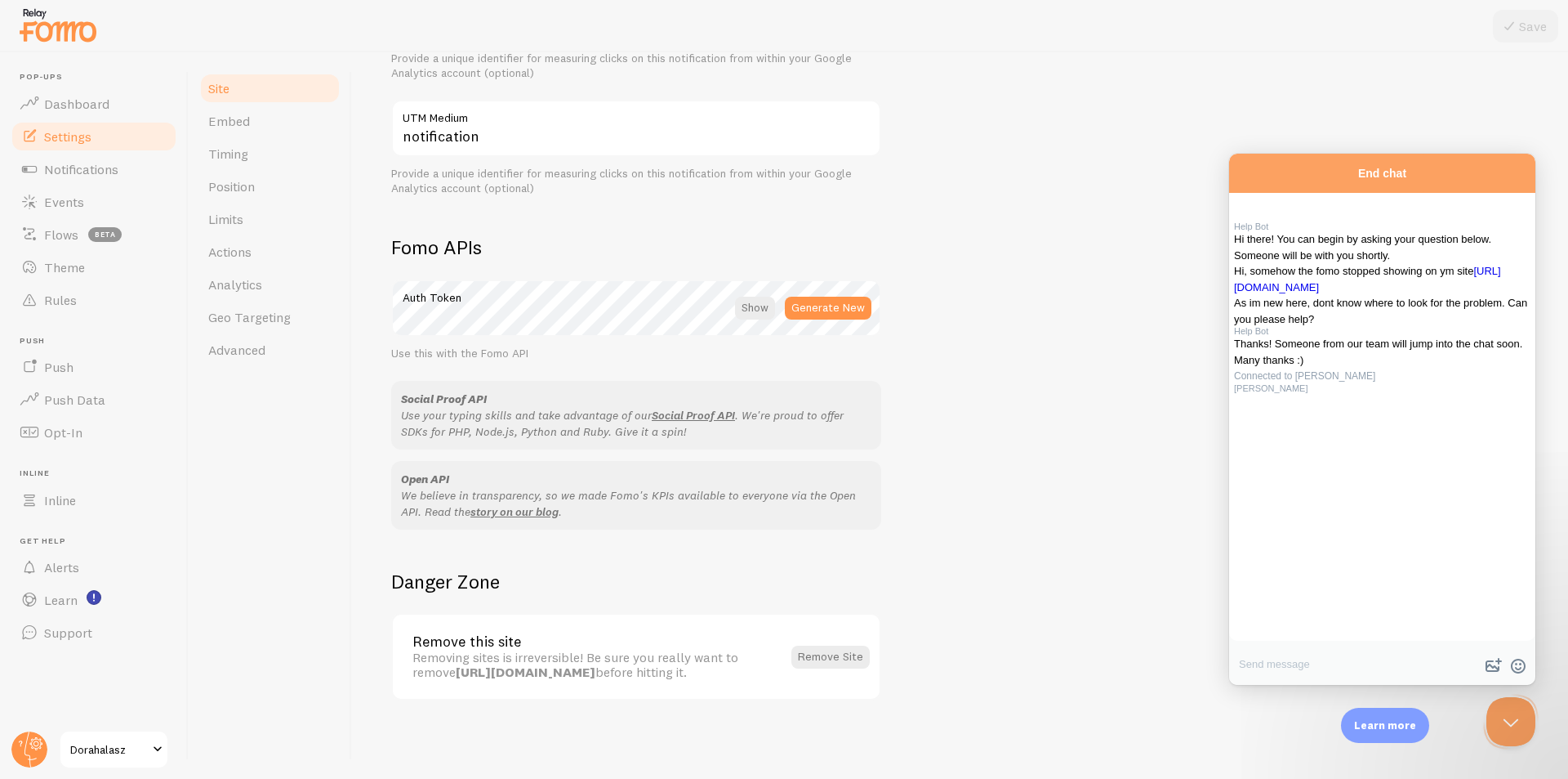
scroll to position [151, 0]
click at [252, 113] on link "Embed" at bounding box center [270, 120] width 143 height 33
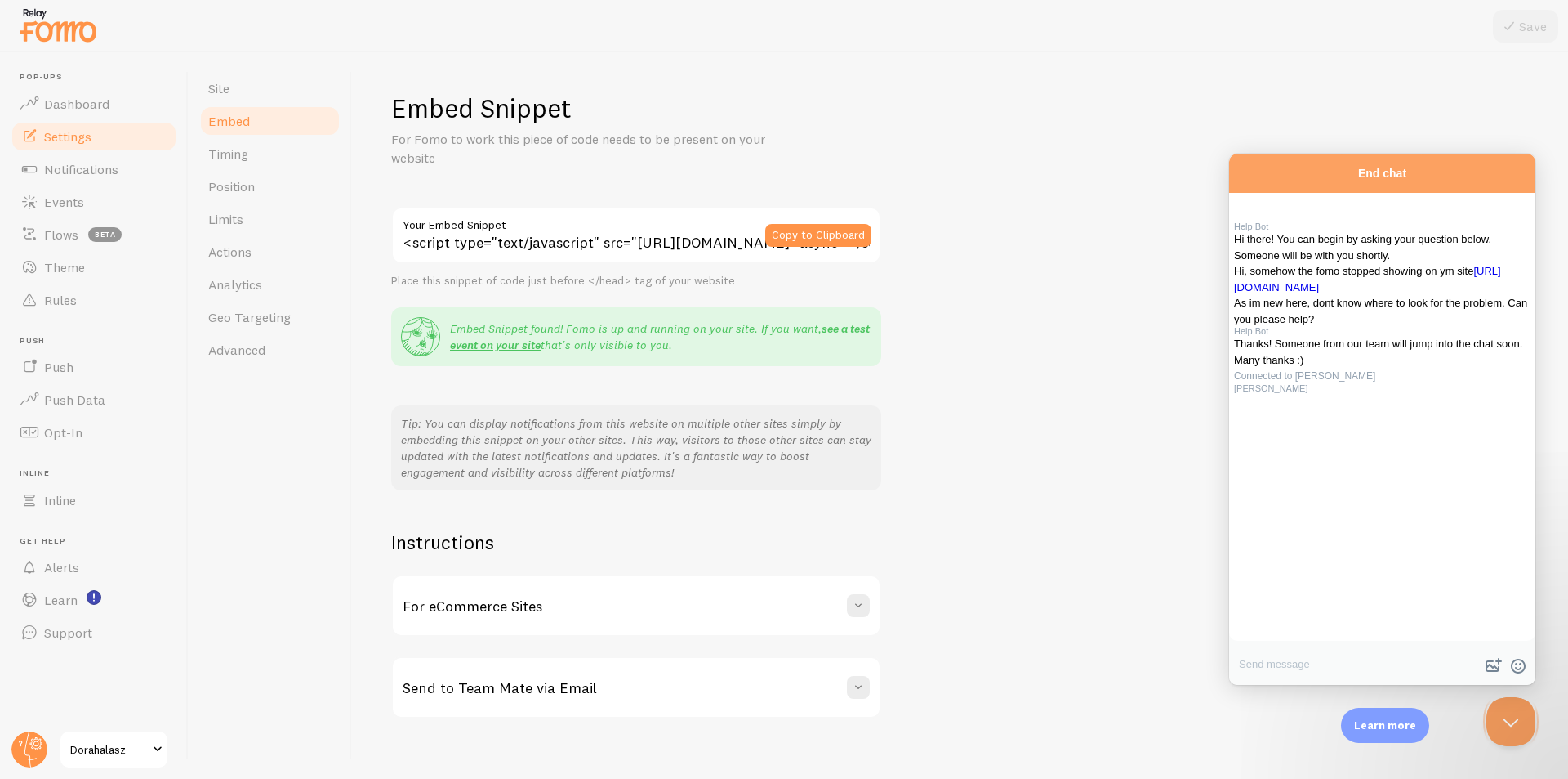
scroll to position [18, 0]
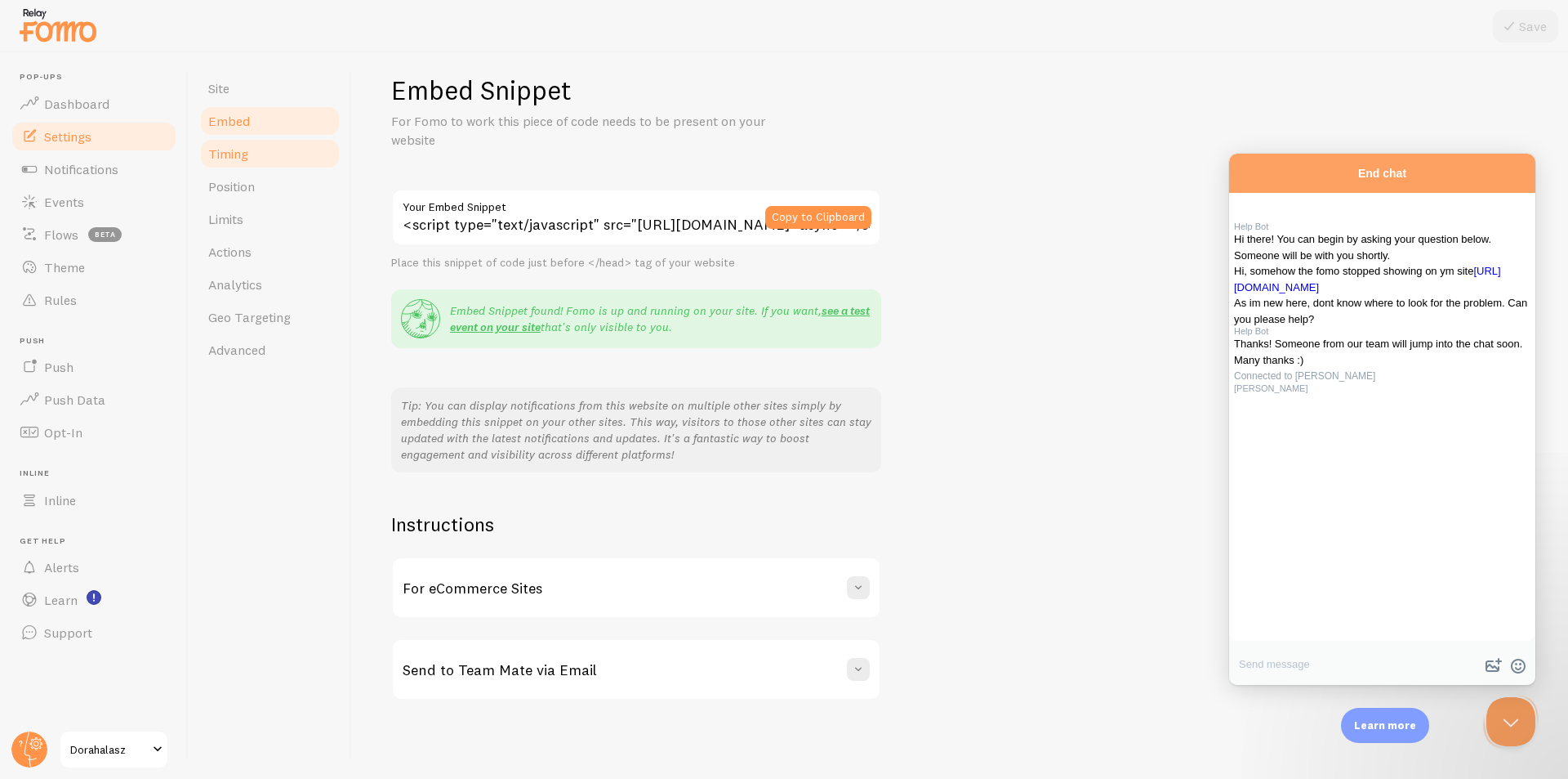
click at [244, 165] on link "Timing" at bounding box center [270, 153] width 143 height 33
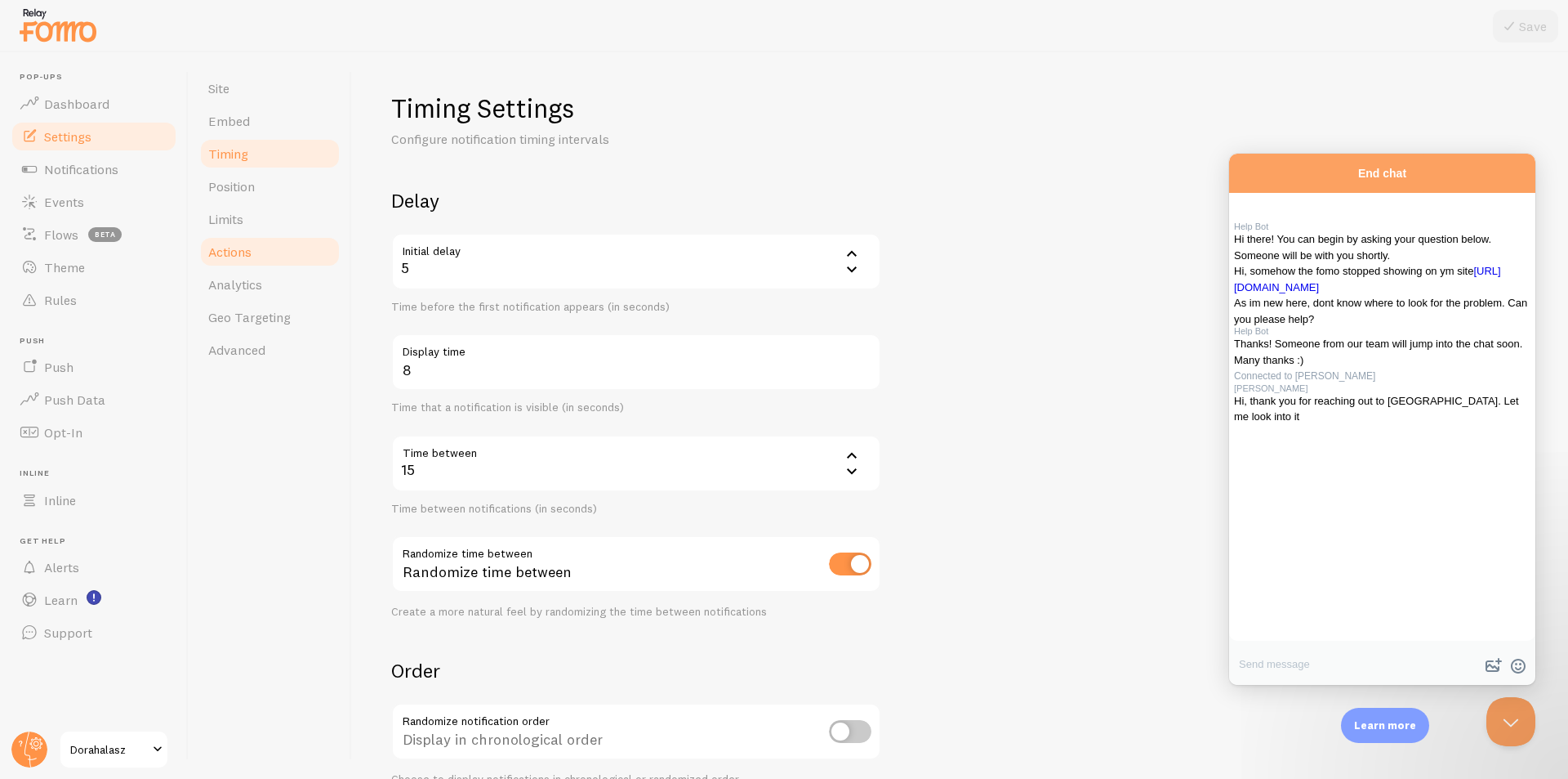
scroll to position [168, 0]
click at [1334, 666] on textarea "Write chat message" at bounding box center [1383, 666] width 306 height 39
click at [1439, 645] on textarea "Hi Elias :) I might clicked on something, just have no idea where..." at bounding box center [1383, 660] width 306 height 49
type textarea "Hi Elias :) I might clicked on something that caused the problem, just have no …"
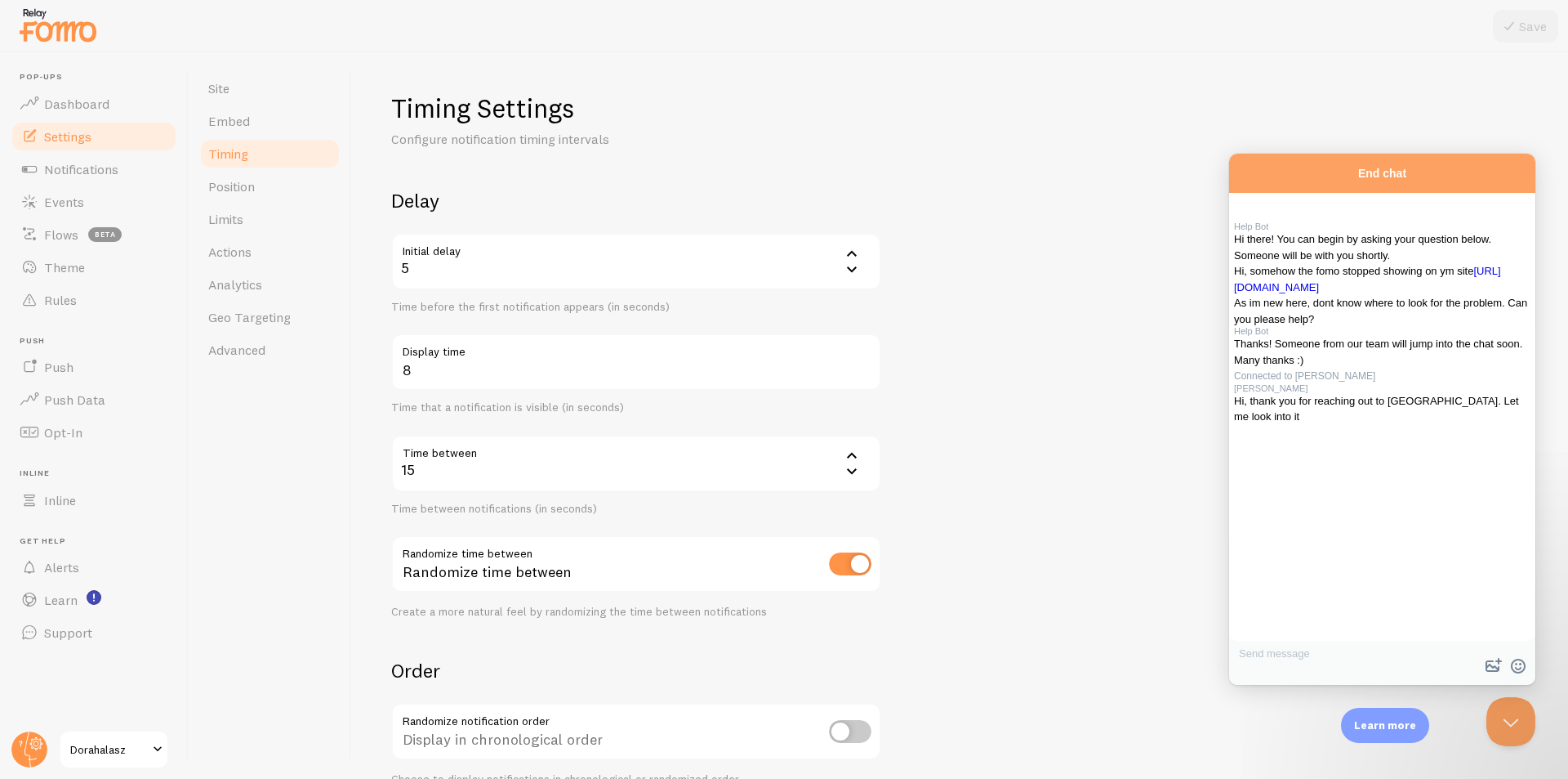
scroll to position [265, 0]
click at [59, 171] on span "Notifications" at bounding box center [80, 169] width 74 height 16
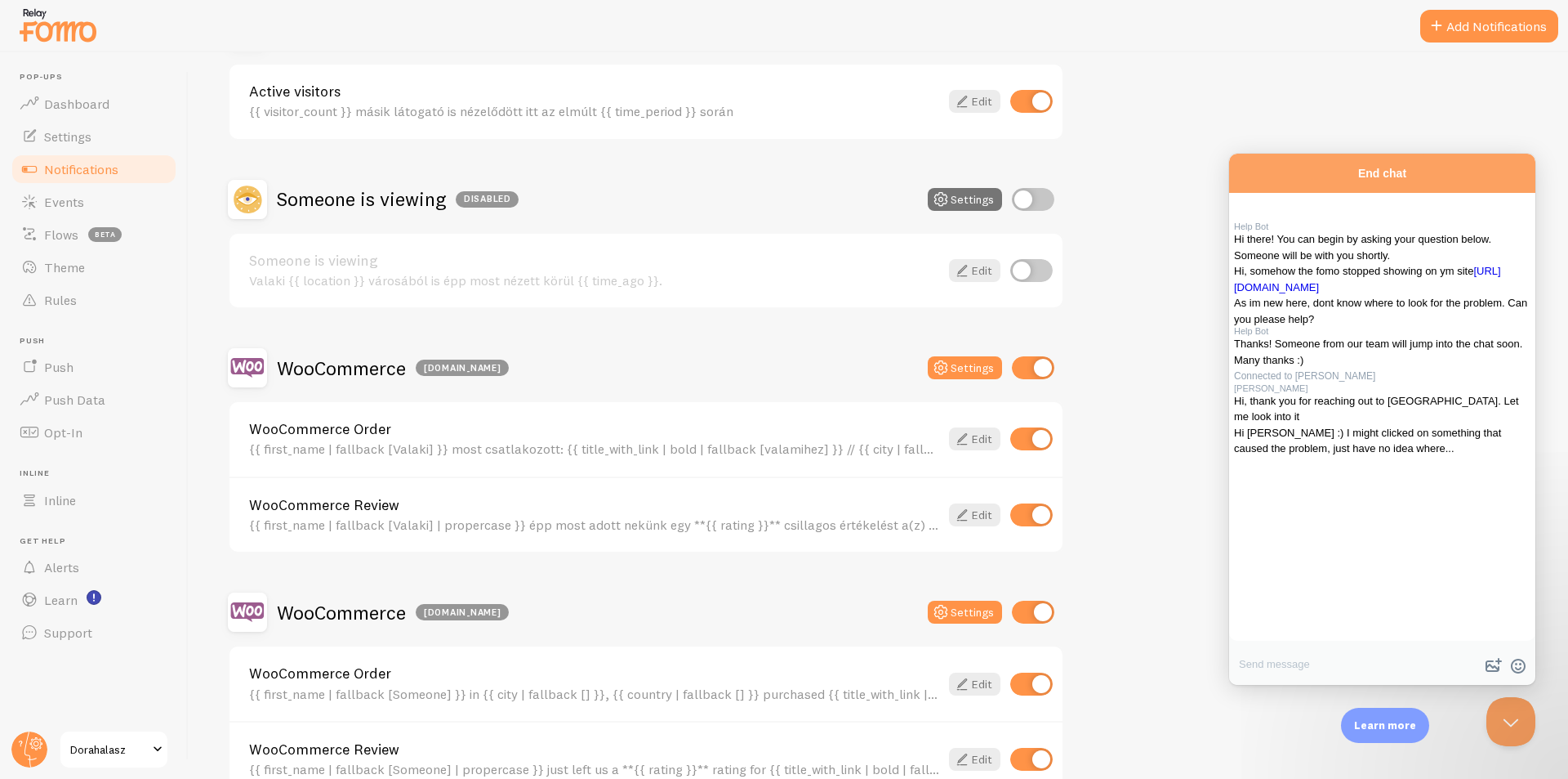
scroll to position [65, 0]
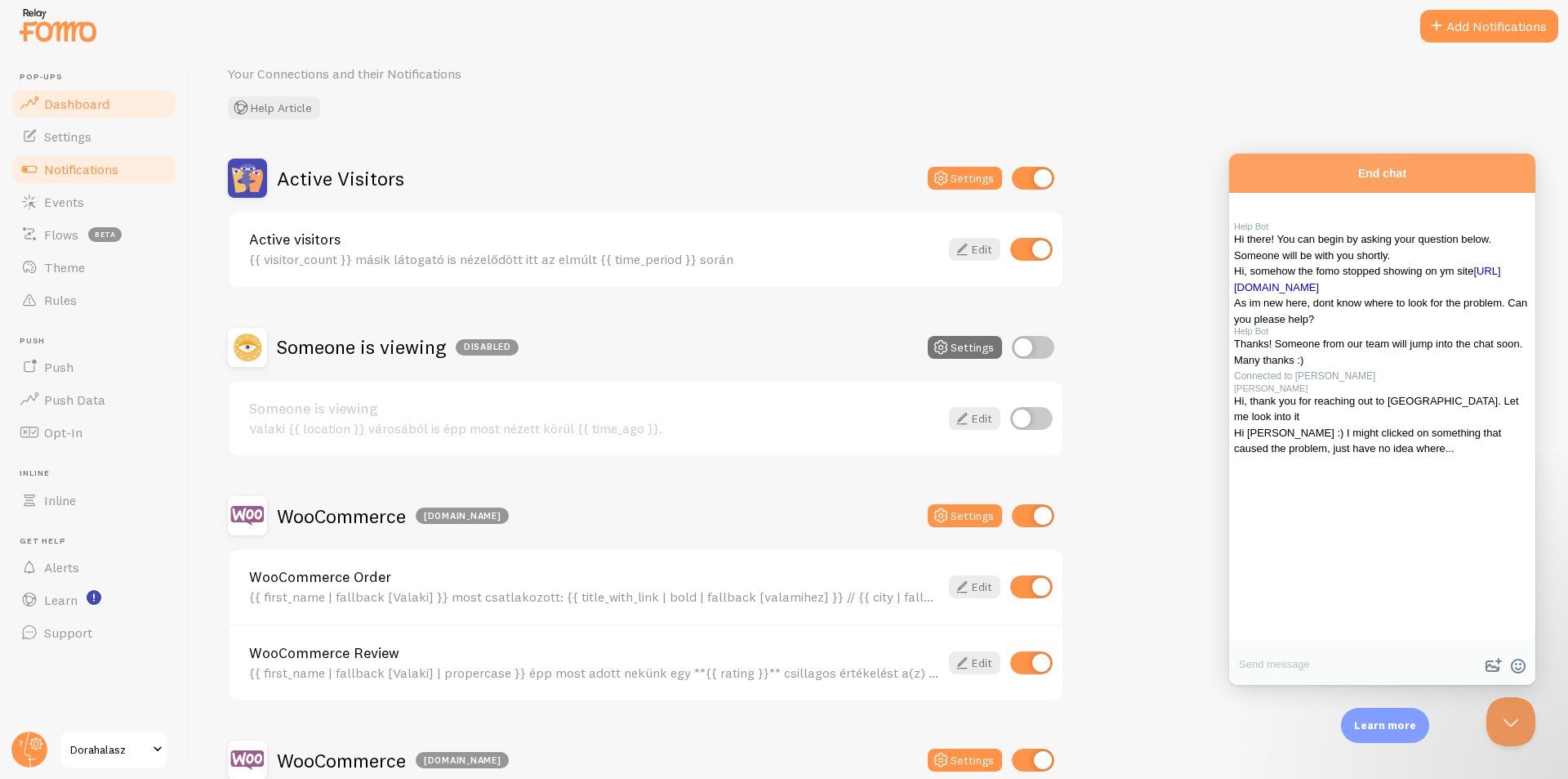
click at [75, 105] on span "Dashboard" at bounding box center [76, 103] width 65 height 16
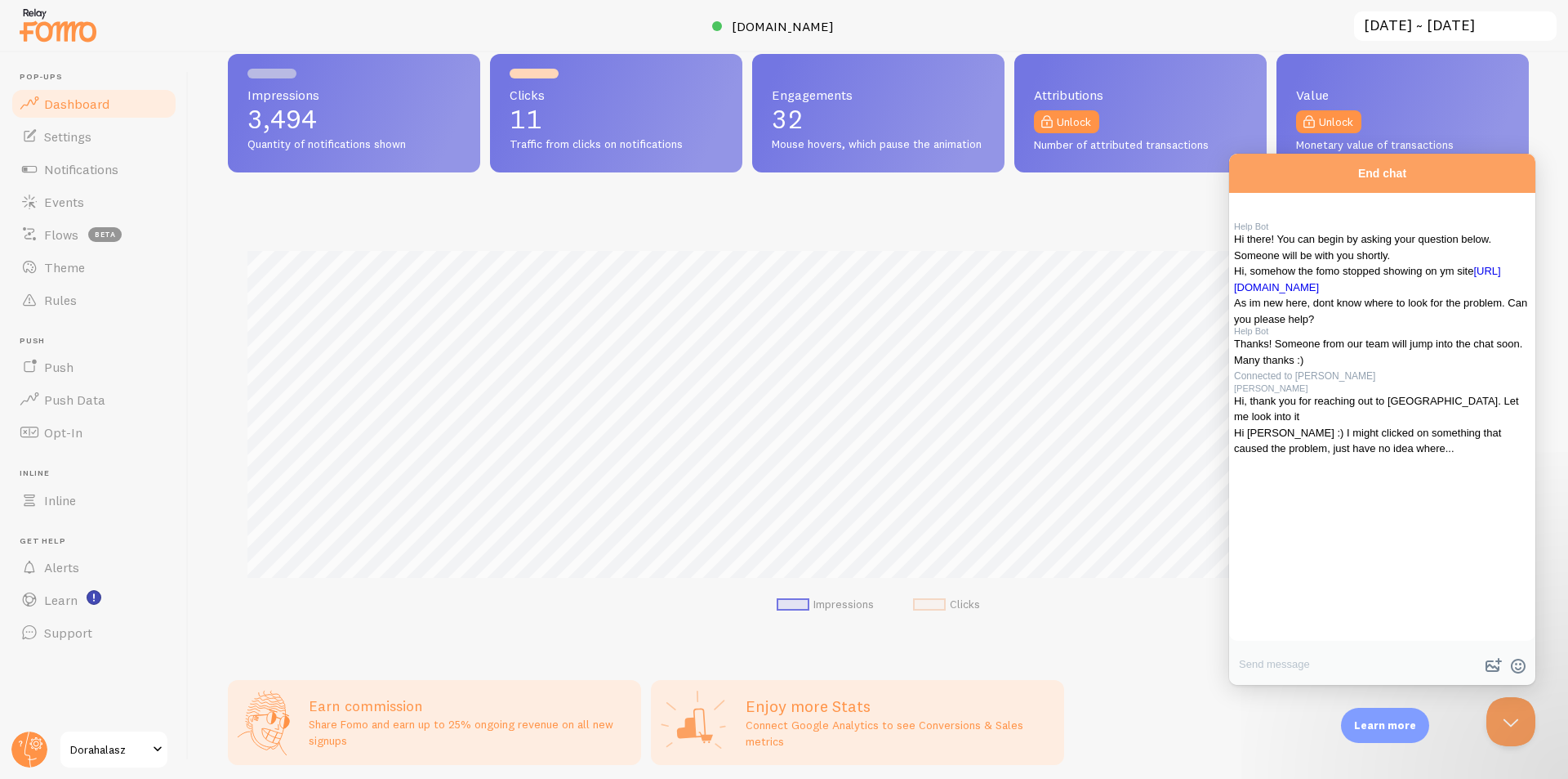
scroll to position [81, 0]
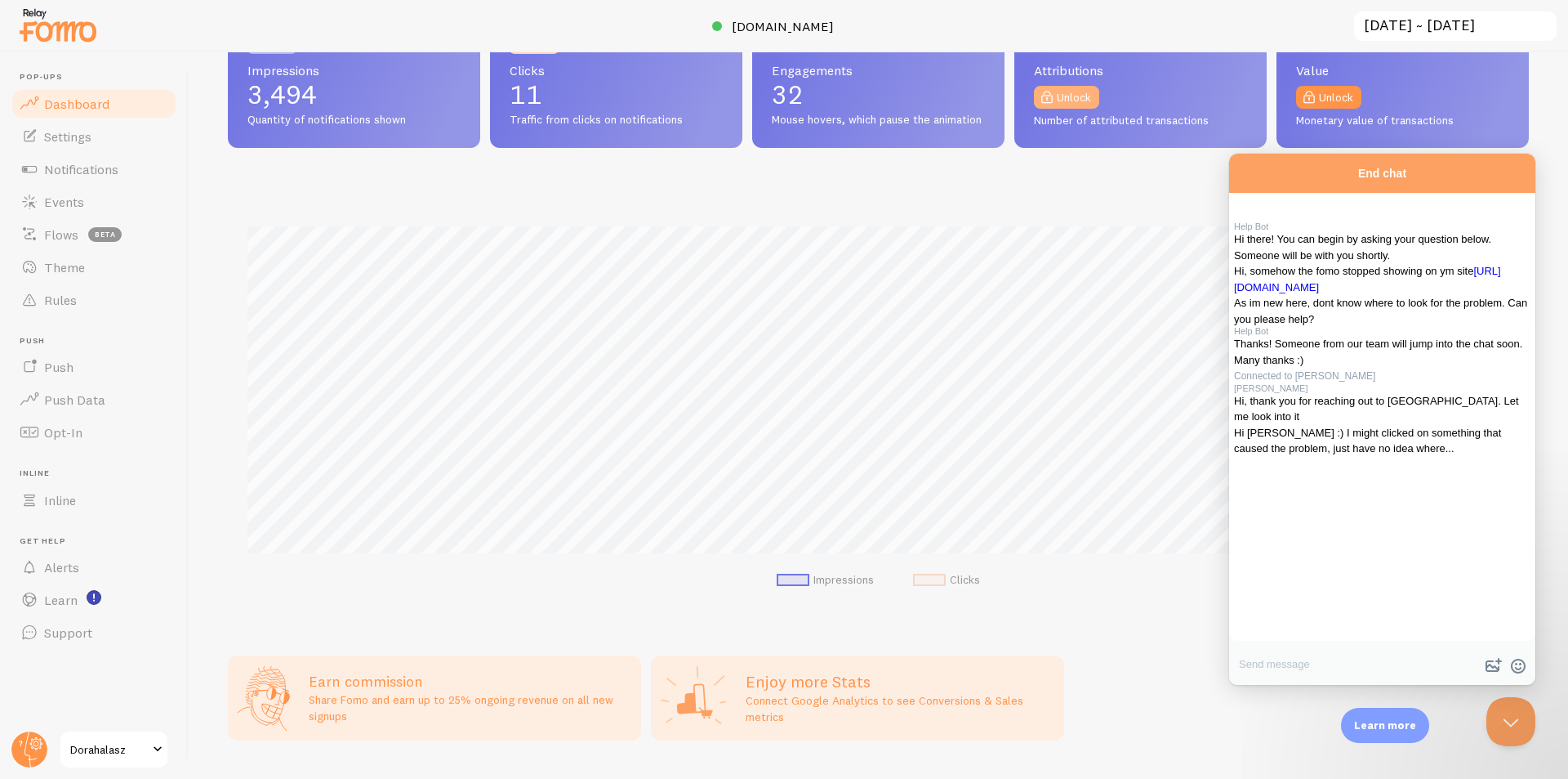
click at [1079, 102] on link "Unlock" at bounding box center [1067, 96] width 65 height 23
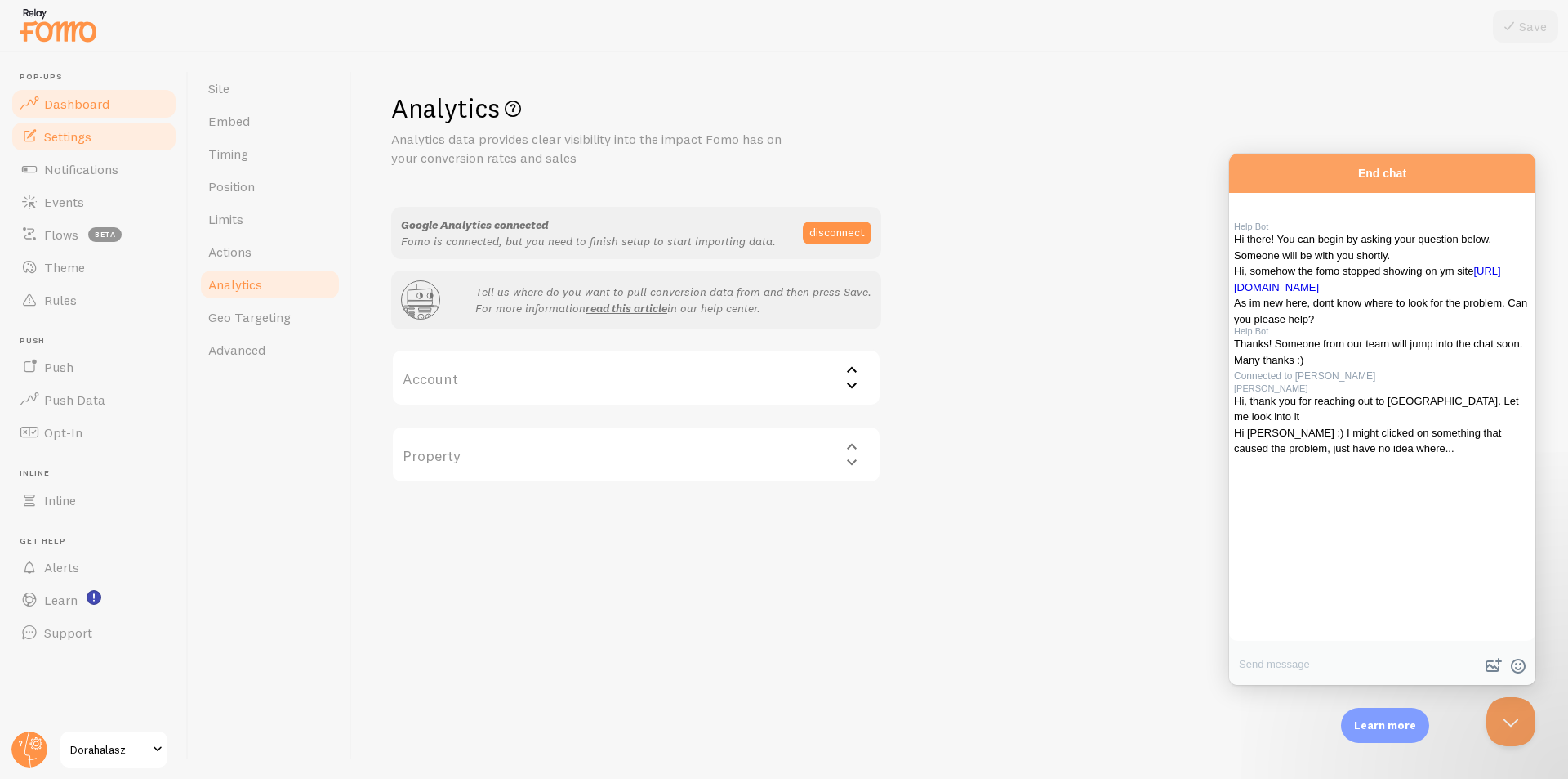
click at [88, 114] on link "Dashboard" at bounding box center [94, 103] width 169 height 33
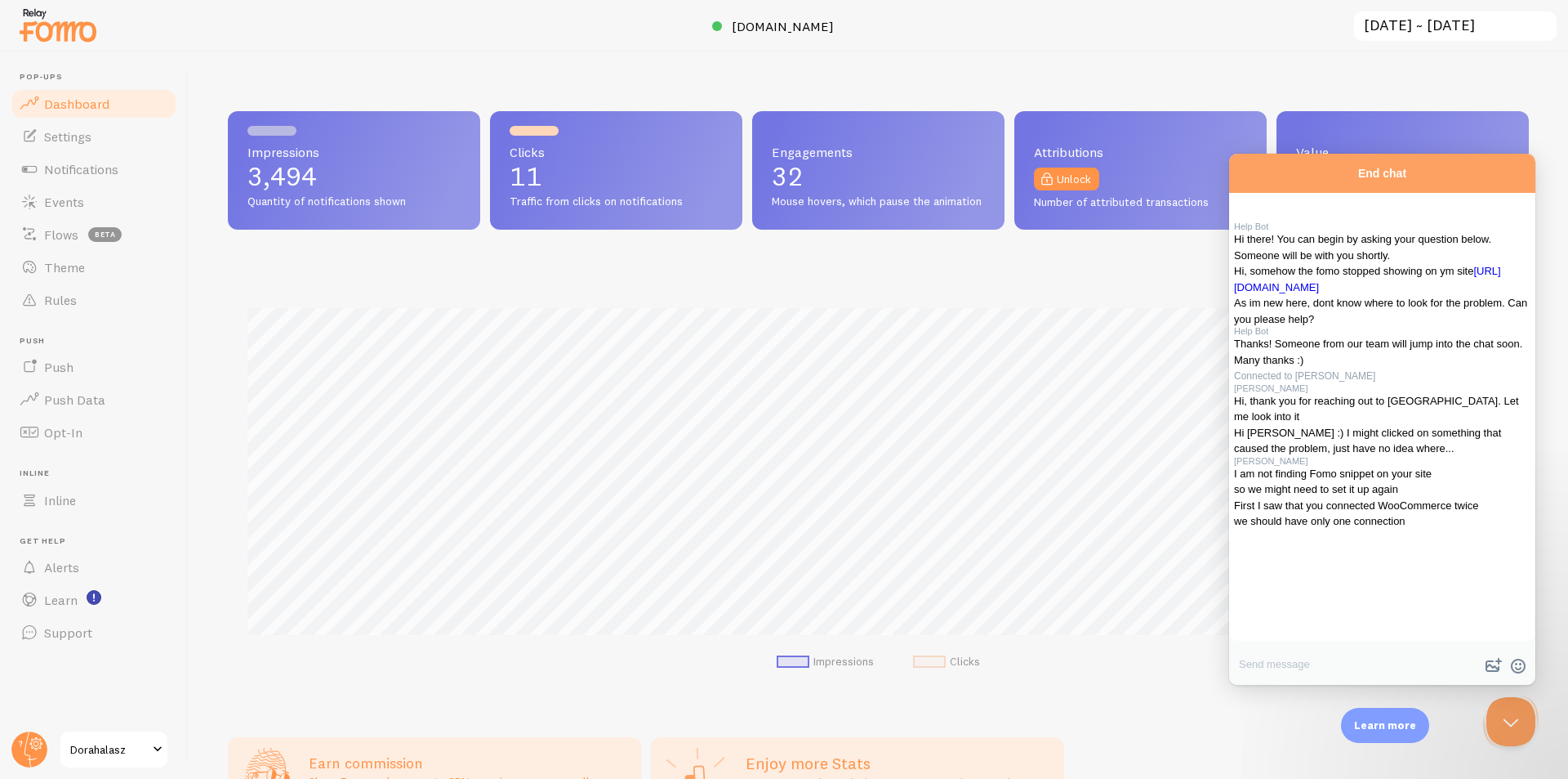
scroll to position [526, 0]
click at [65, 203] on span "Events" at bounding box center [63, 201] width 40 height 16
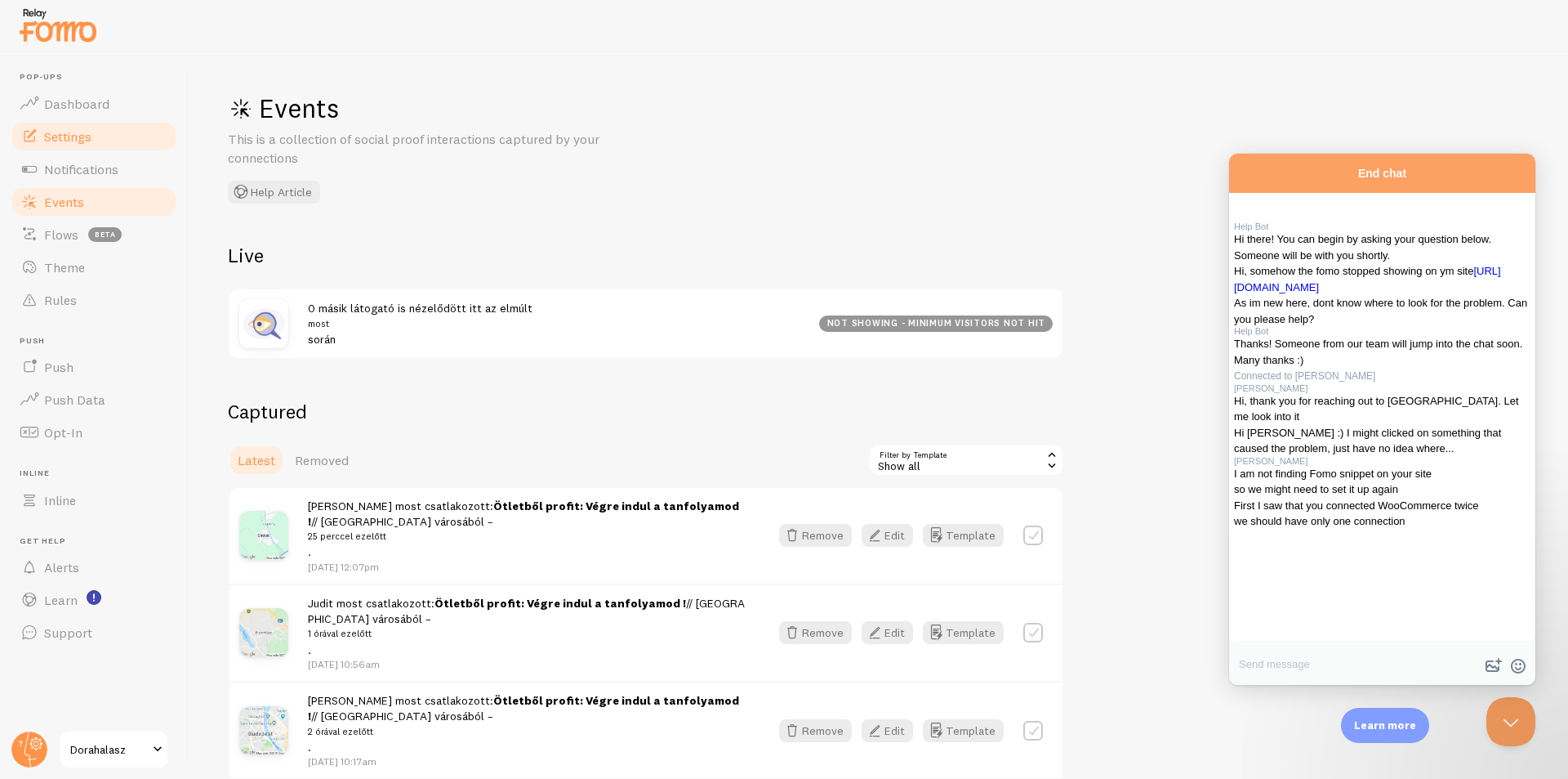
click at [68, 148] on link "Settings" at bounding box center [94, 136] width 169 height 33
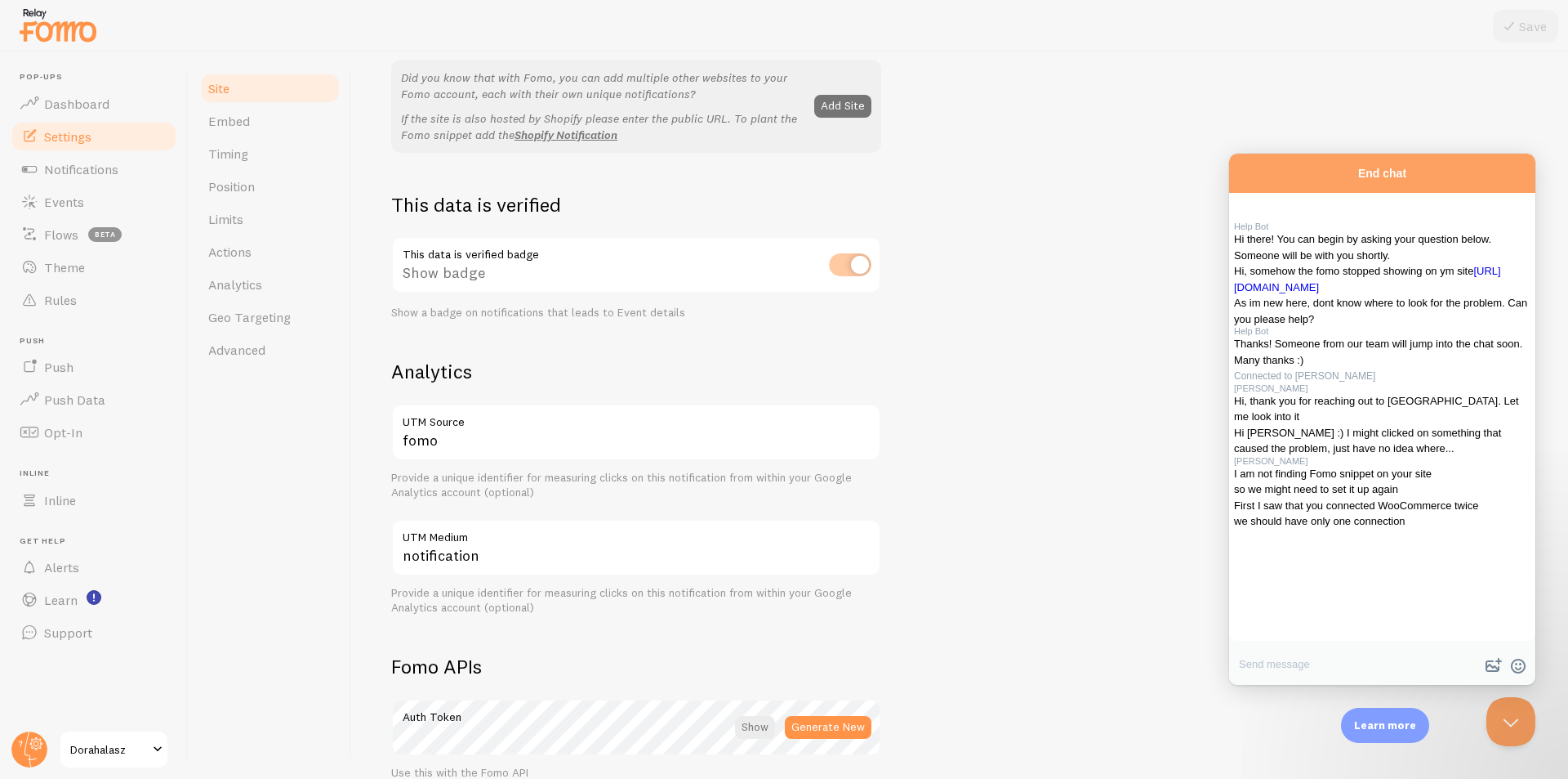
scroll to position [573, 0]
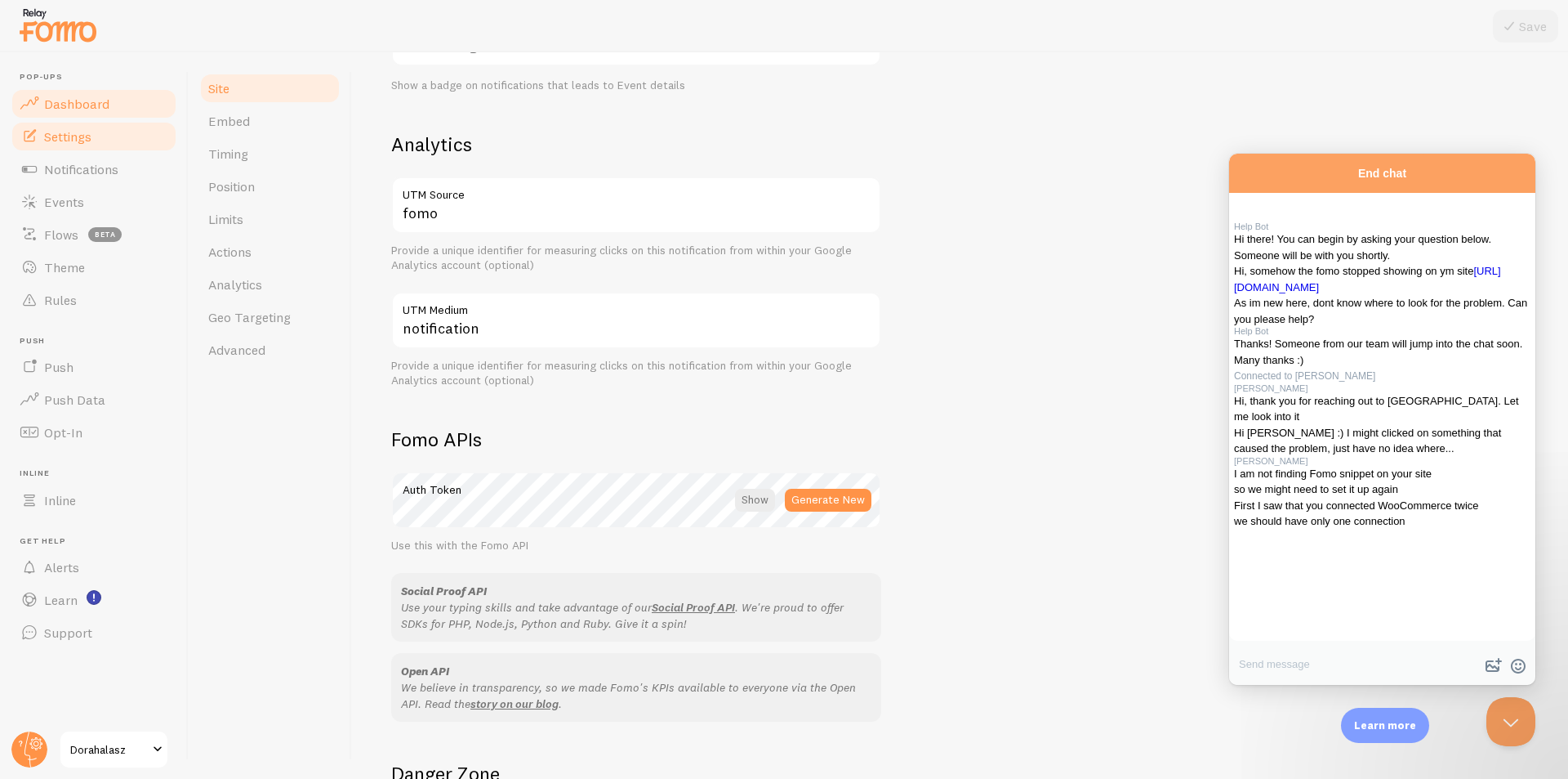
click at [76, 106] on span "Dashboard" at bounding box center [76, 103] width 65 height 16
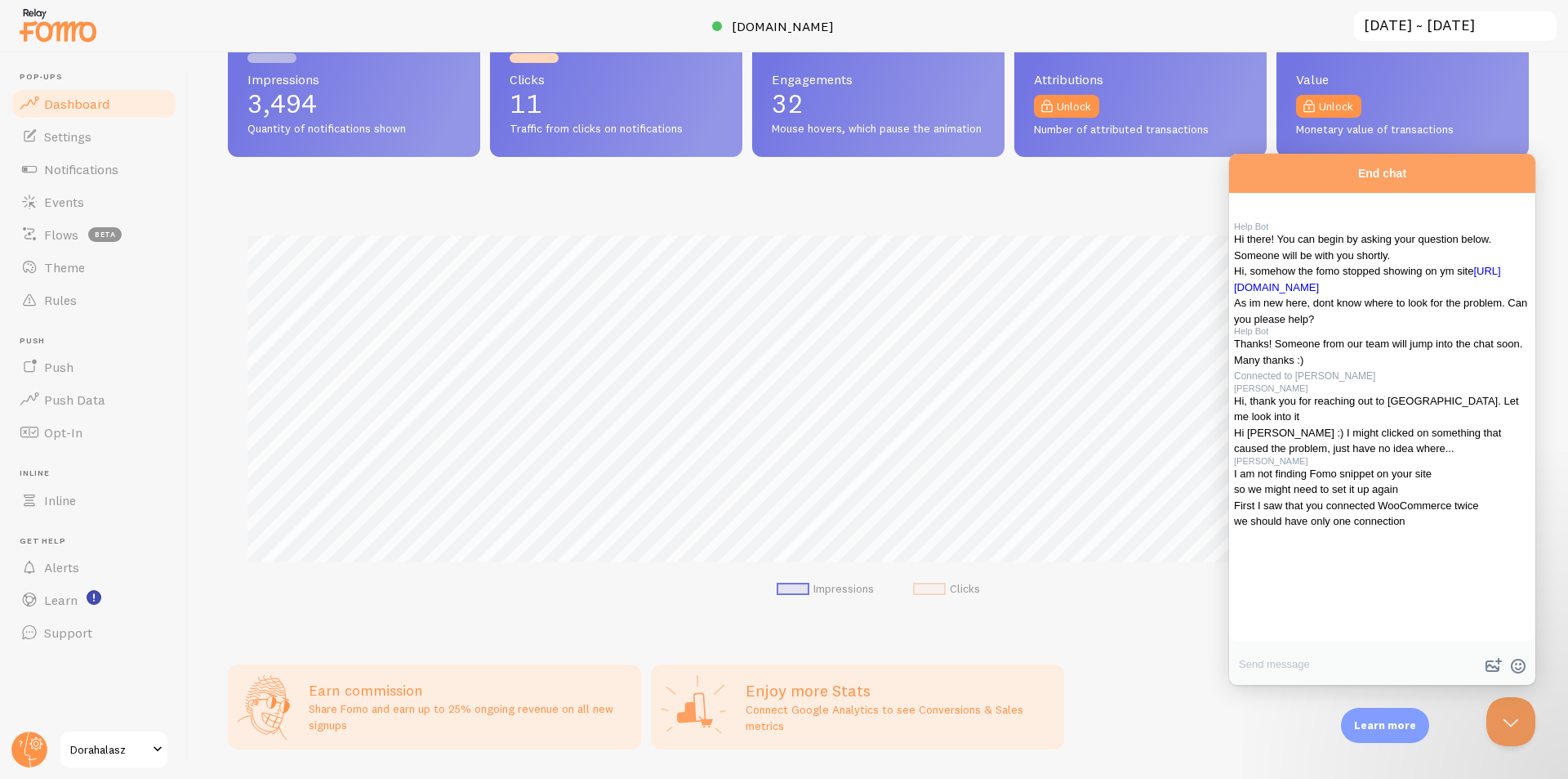
scroll to position [164, 0]
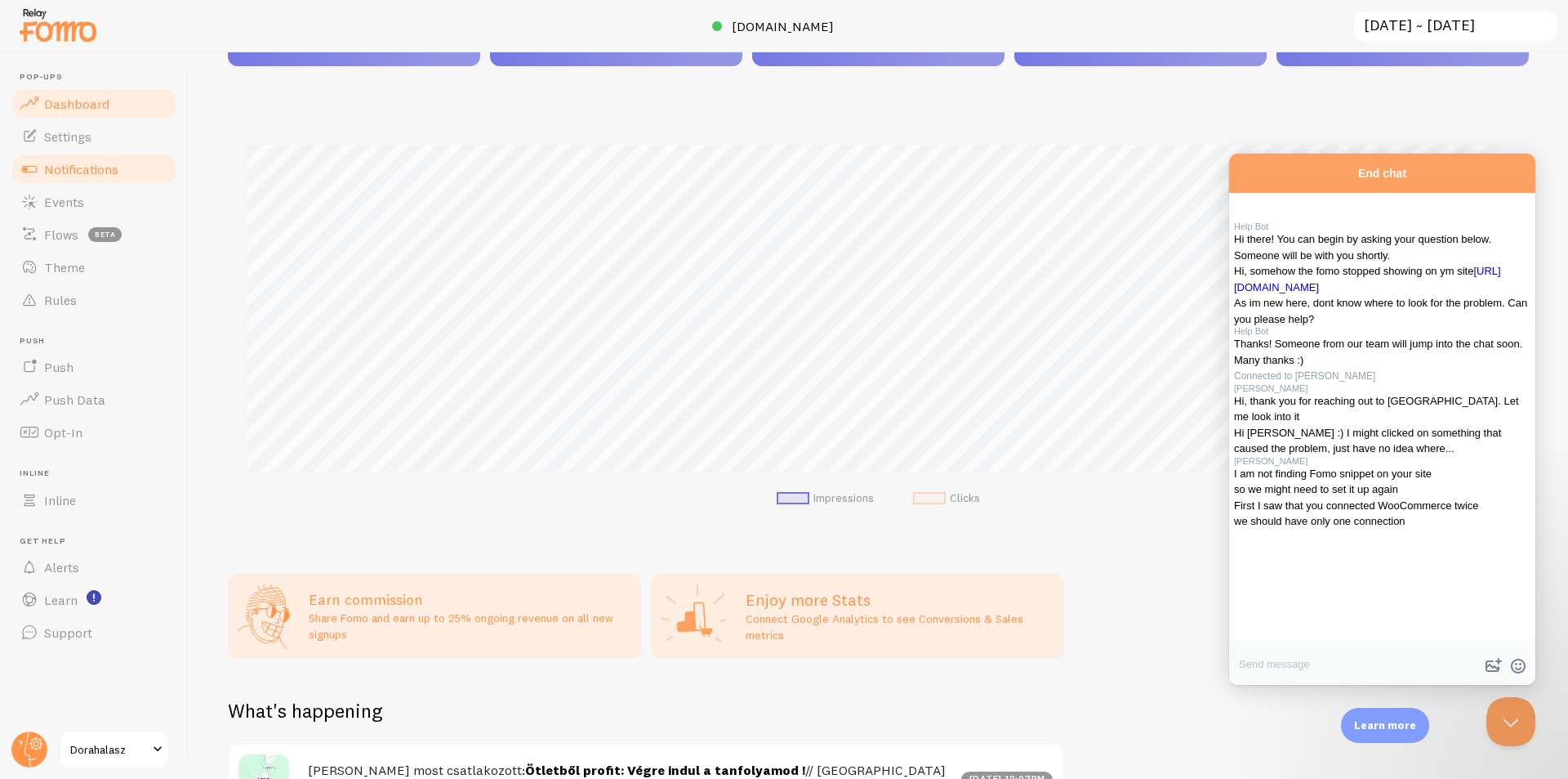
click at [69, 172] on span "Notifications" at bounding box center [80, 169] width 74 height 16
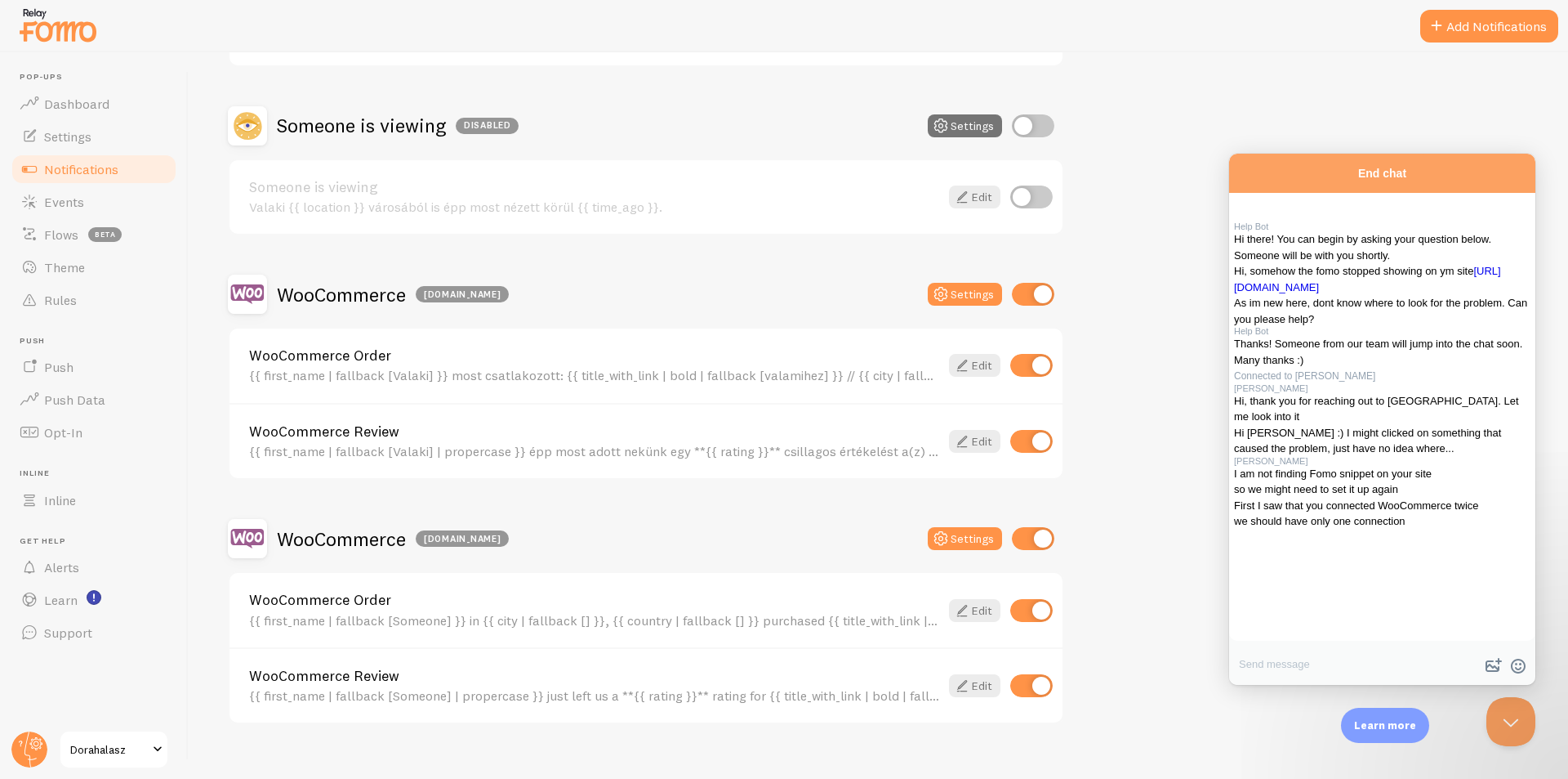
scroll to position [311, 0]
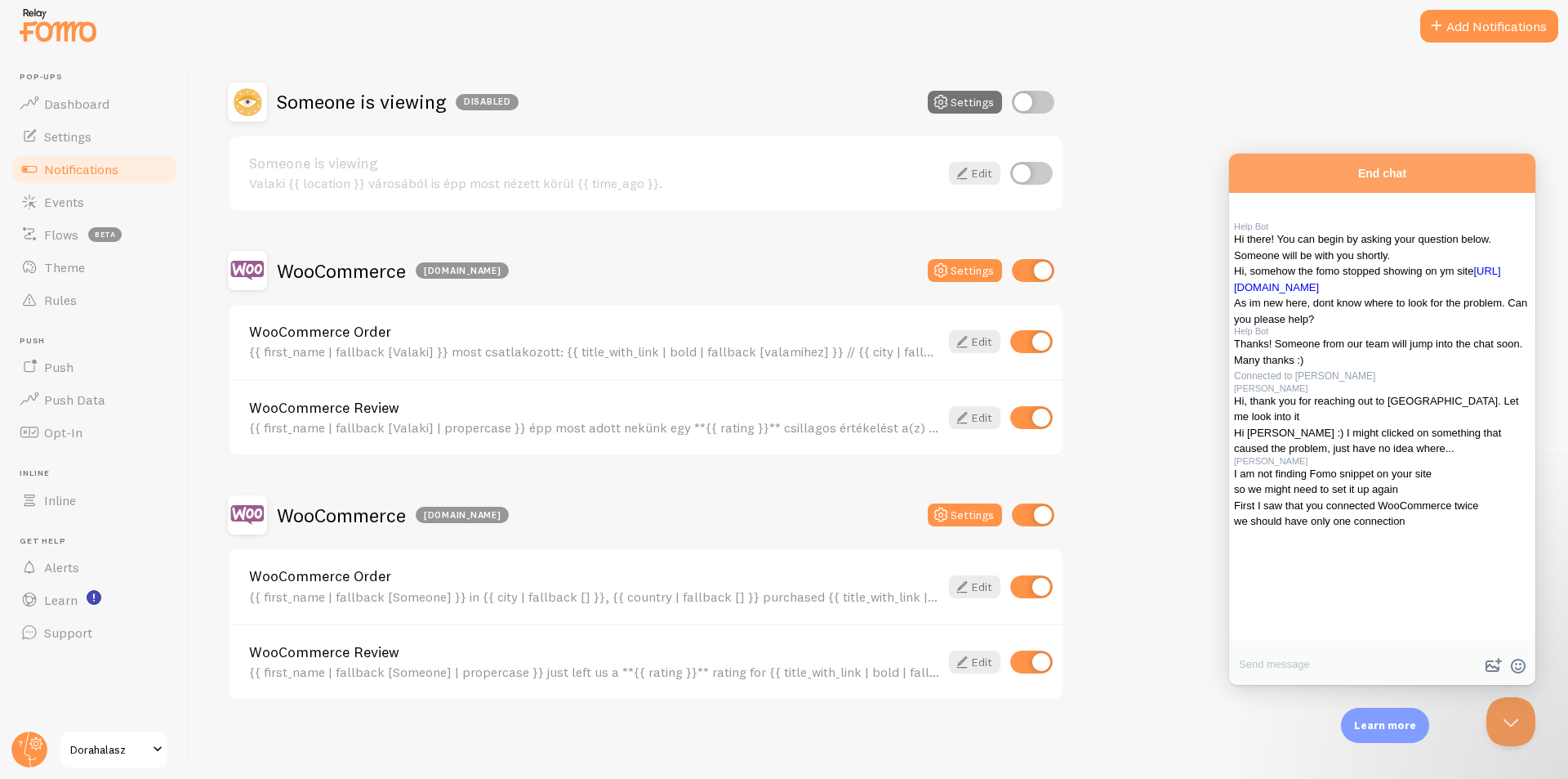
click at [1314, 658] on textarea "Write chat message" at bounding box center [1383, 666] width 306 height 39
type textarea "t"
type textarea "the 2 woo worked well, as they shop on my subdomain the learndash courses, and …"
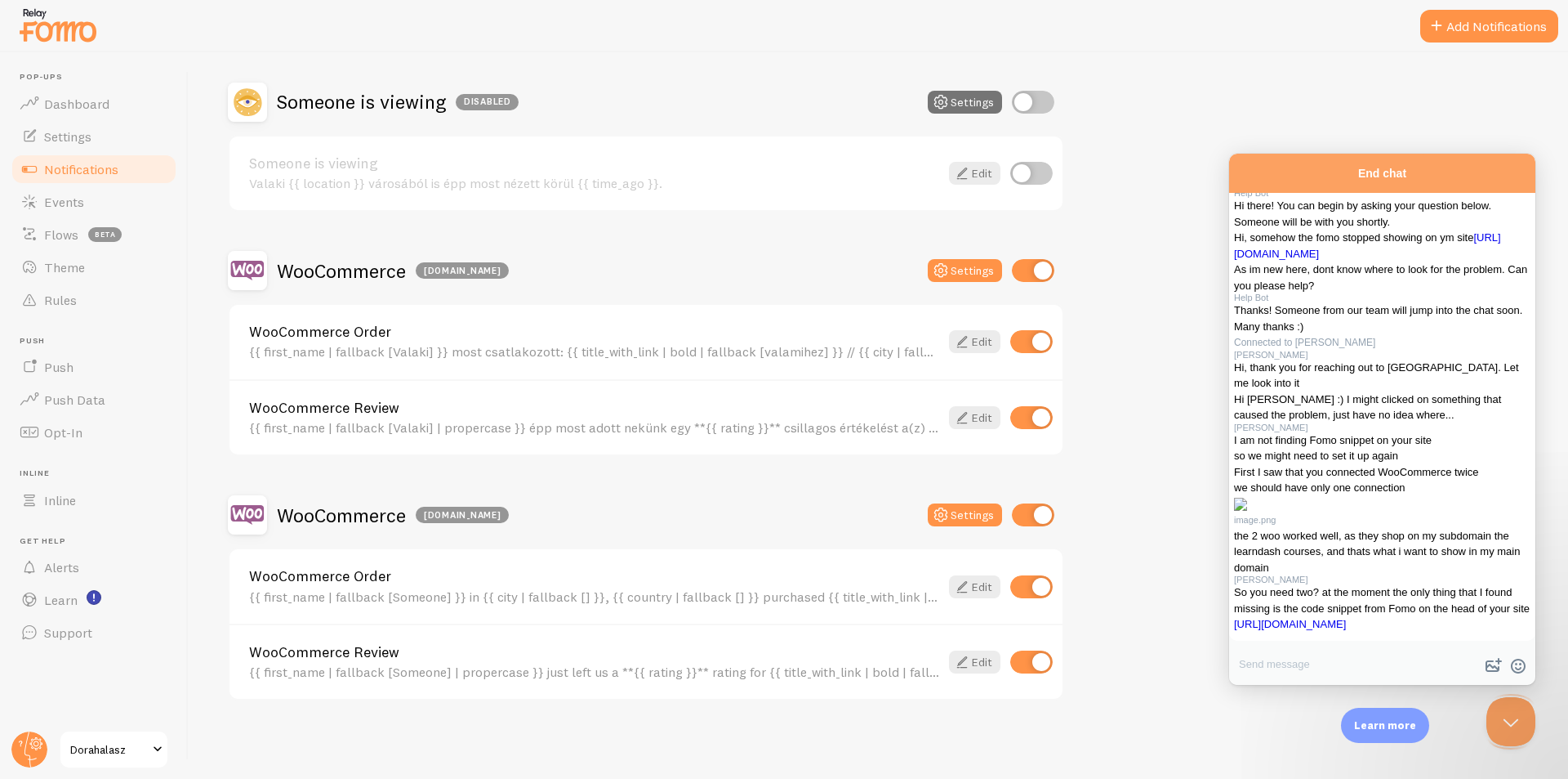
scroll to position [1055, 0]
click at [1346, 618] on link "https://fomo.com/app#/settings/embed" at bounding box center [1290, 624] width 112 height 12
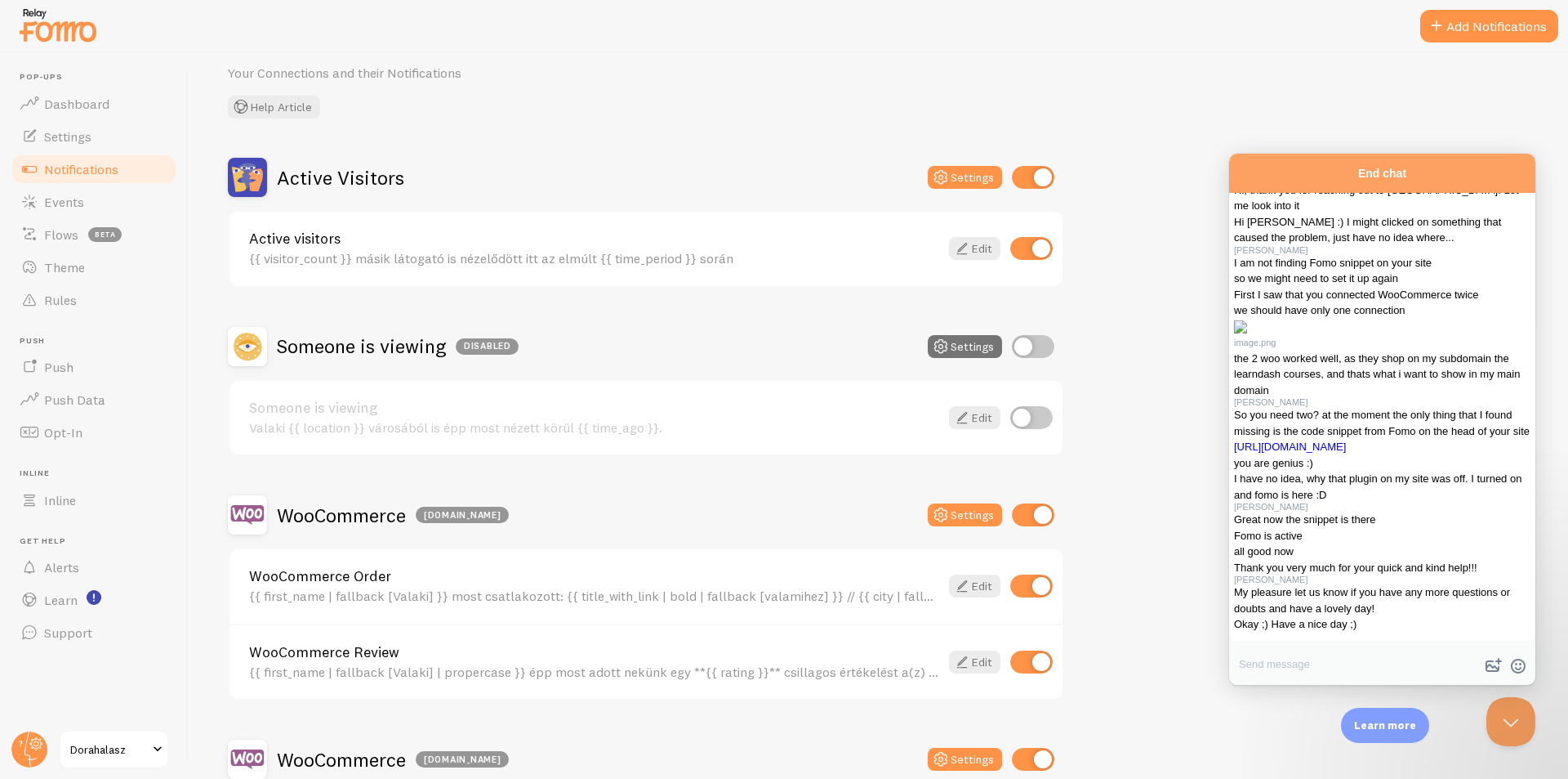
scroll to position [65, 0]
click at [1043, 182] on input "checkbox" at bounding box center [1033, 178] width 43 height 23
checkbox input "false"
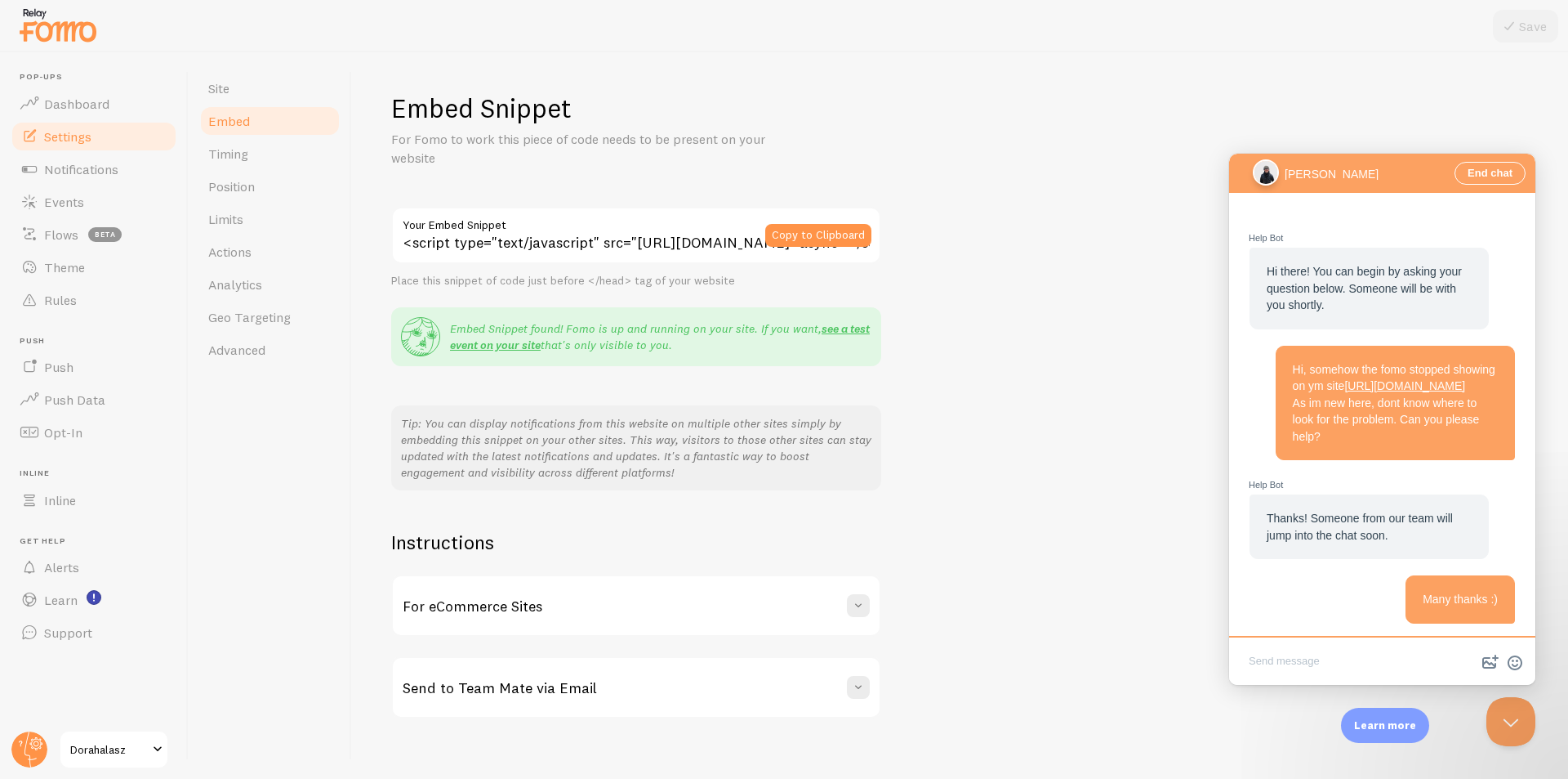
scroll to position [1055, 0]
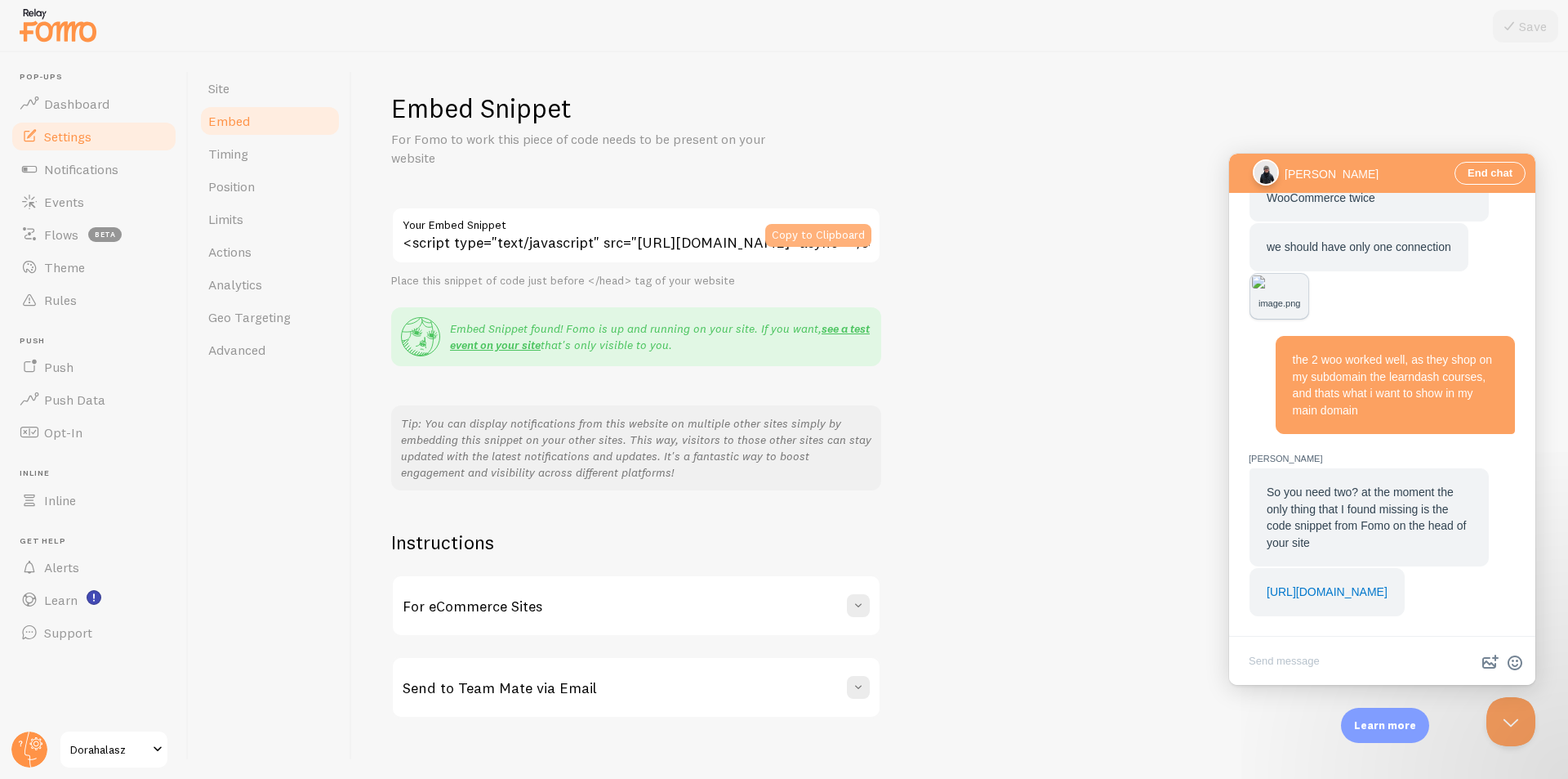
click at [851, 232] on button "Copy to Clipboard" at bounding box center [818, 235] width 106 height 23
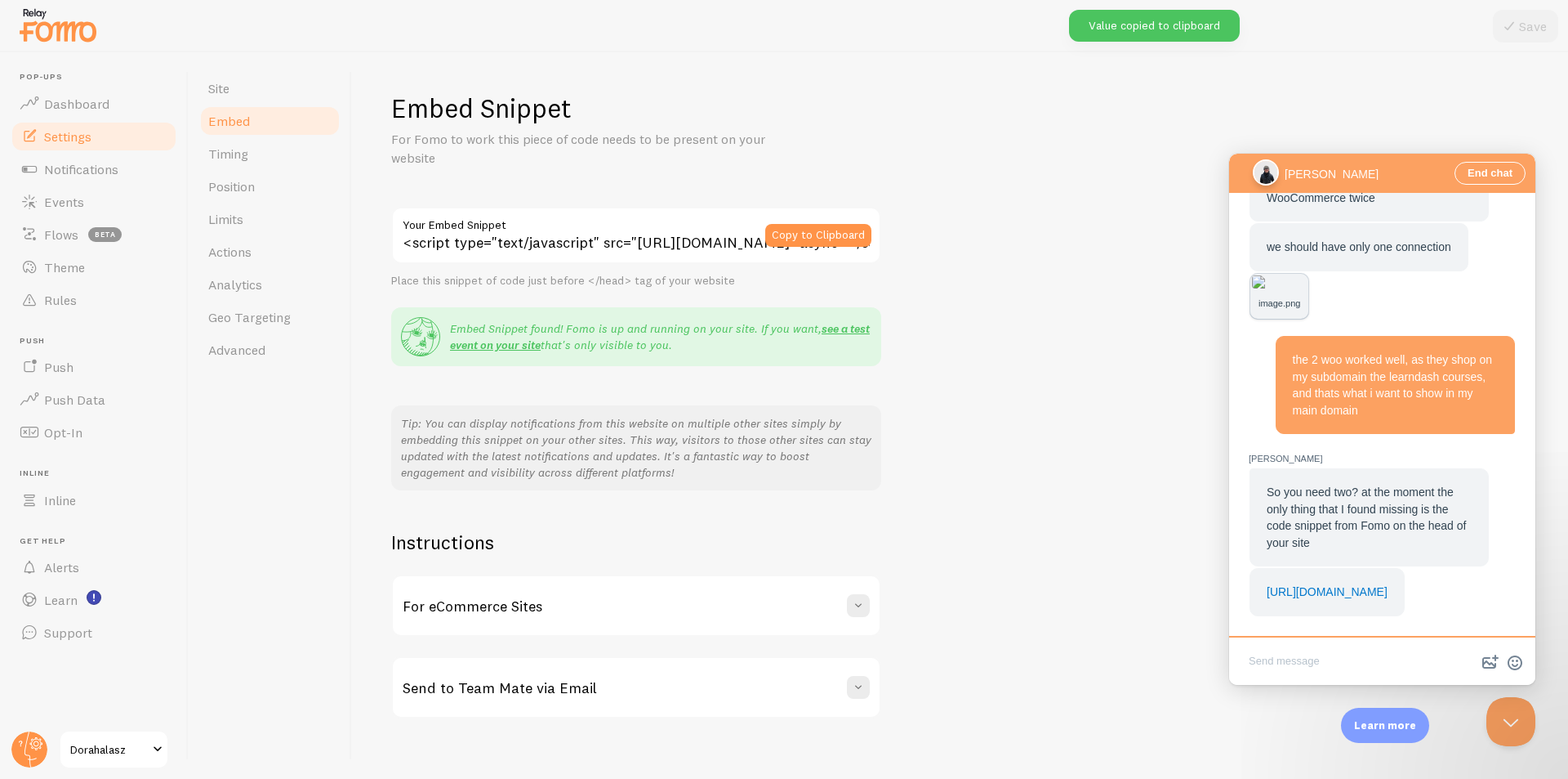
click at [1306, 660] on textarea "Write chat message" at bounding box center [1383, 662] width 300 height 39
type textarea "you are genius :)"
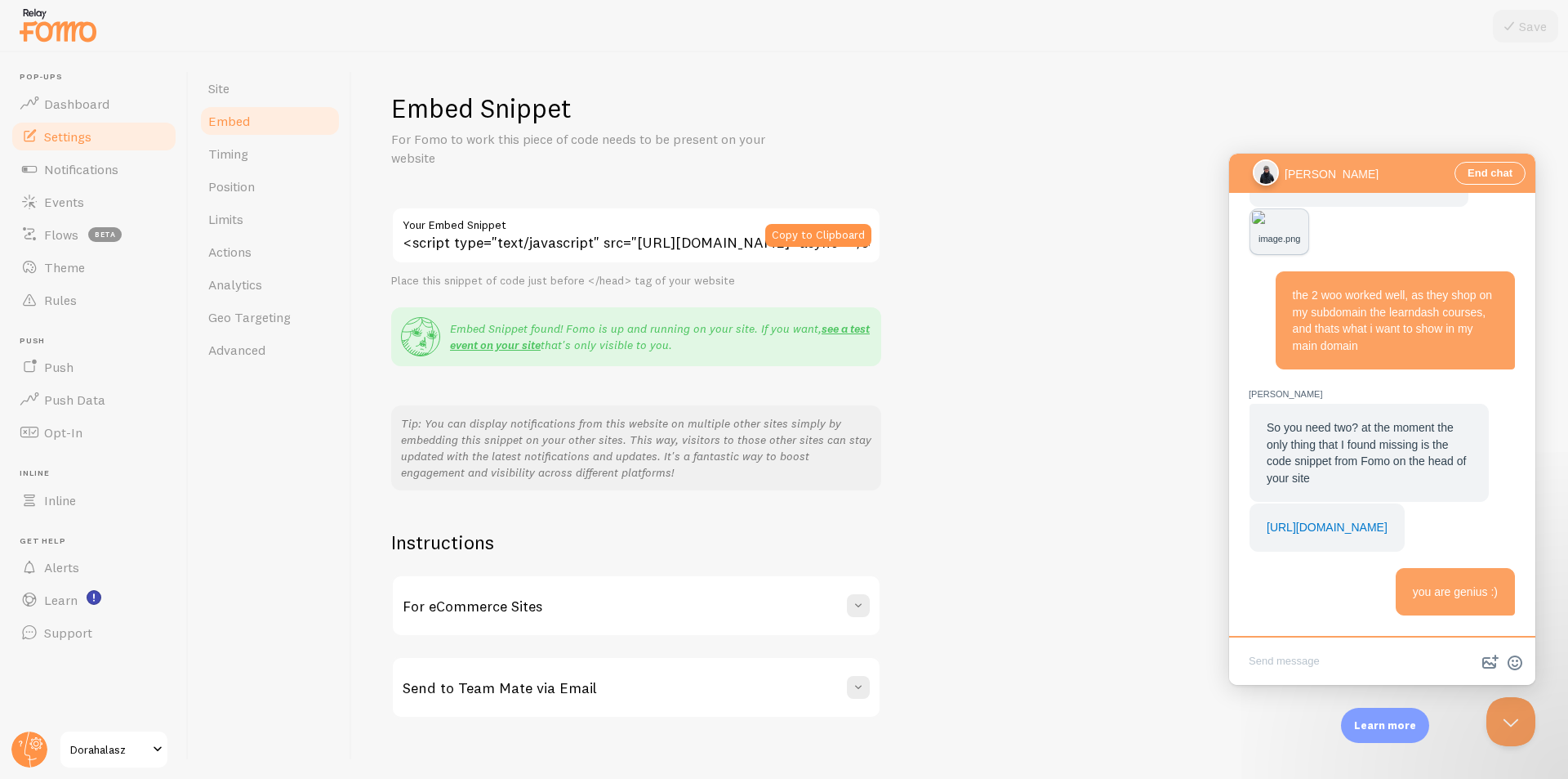
scroll to position [1119, 0]
type textarea "S"
type textarea "I have no idea, why that plugin on my site was off. I turned on and fomo is her…"
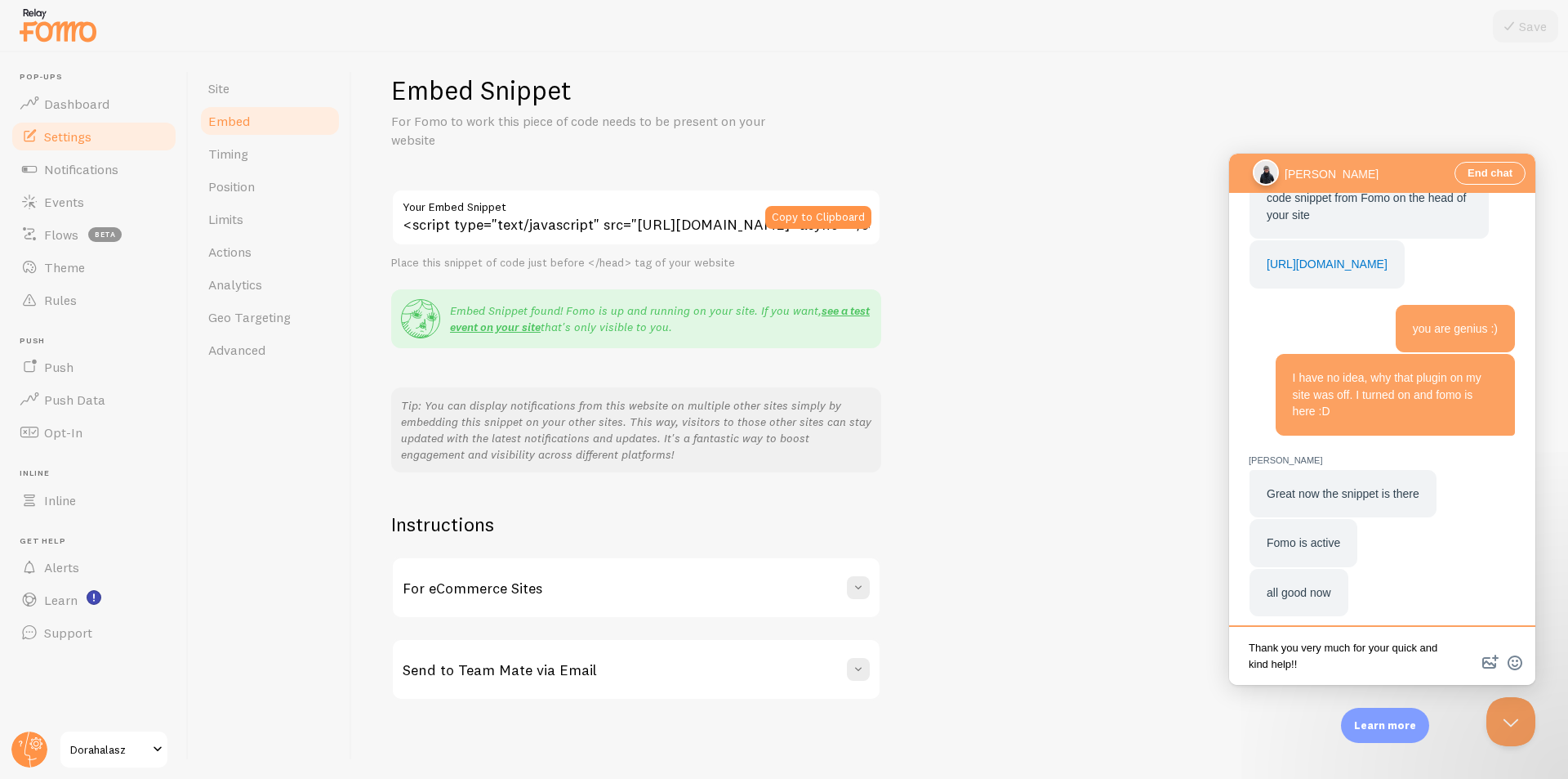
type textarea "Thank you very much for your quick and kind help!!!"
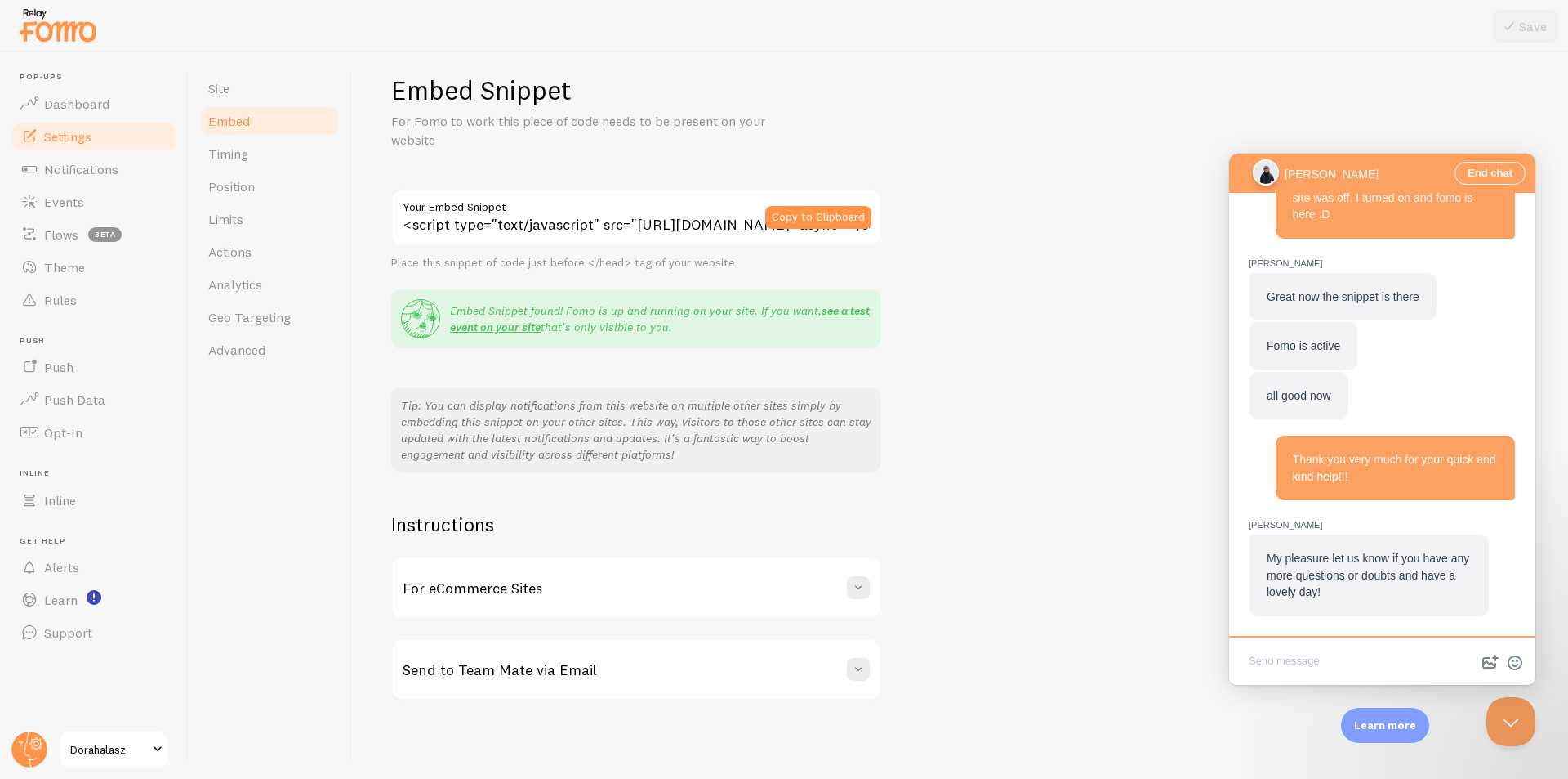
scroll to position [1575, 0]
click at [1396, 656] on textarea "Write chat message" at bounding box center [1383, 662] width 300 height 39
type textarea "Okay ;) Have a nice day ;)"
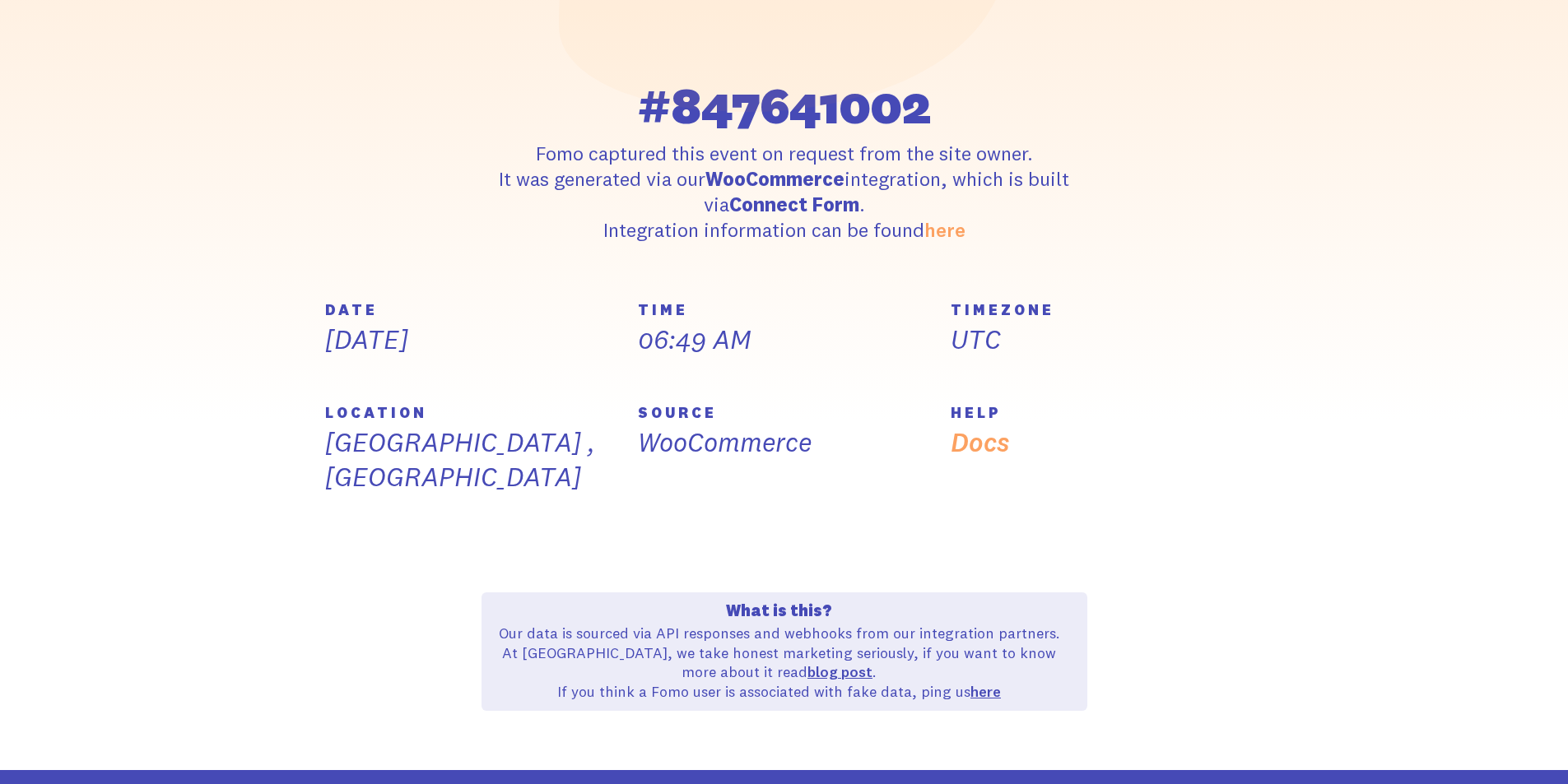
scroll to position [390, 0]
